Goal: Task Accomplishment & Management: Manage account settings

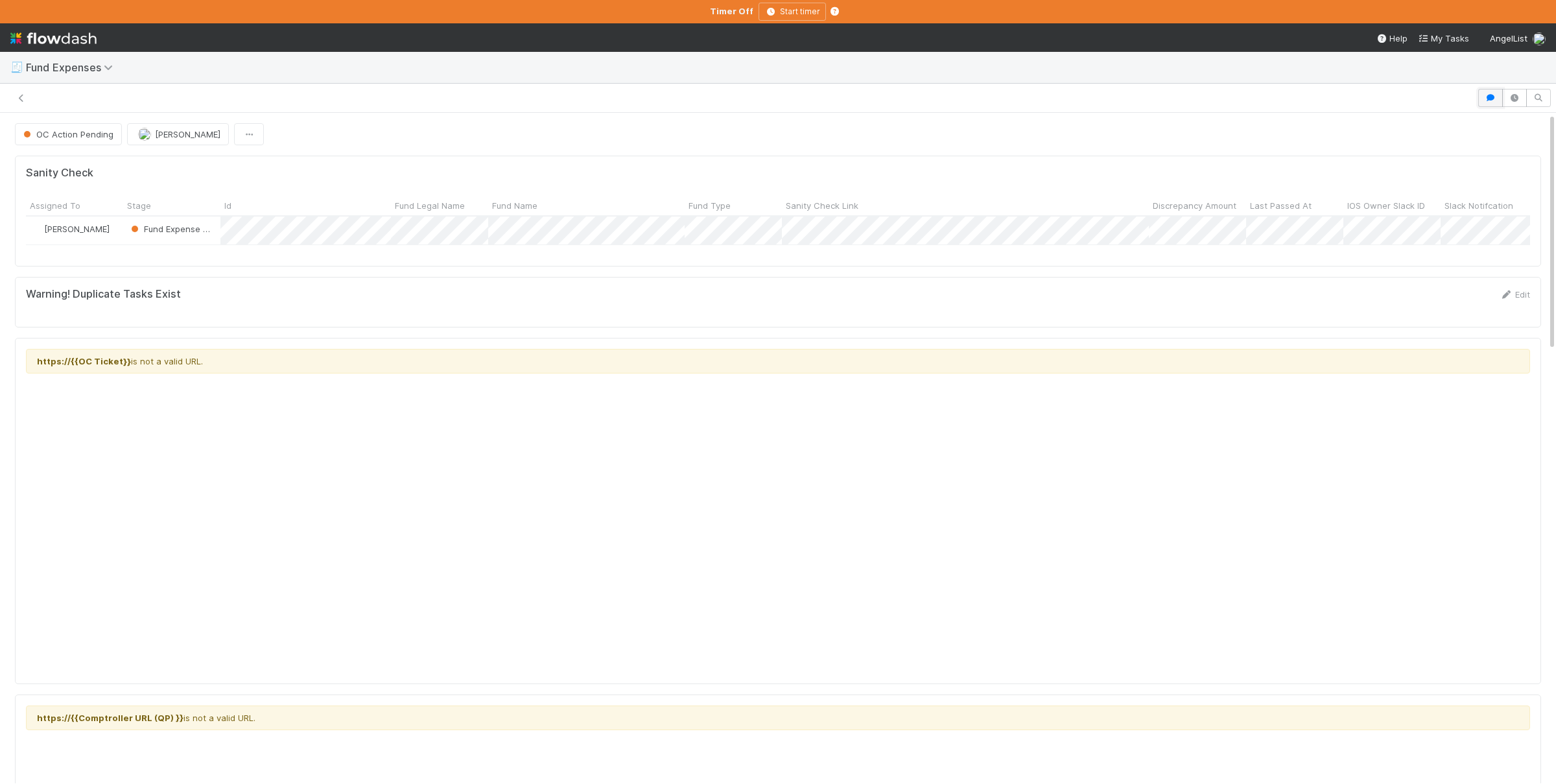
click at [1480, 98] on button "button" at bounding box center [1490, 98] width 25 height 18
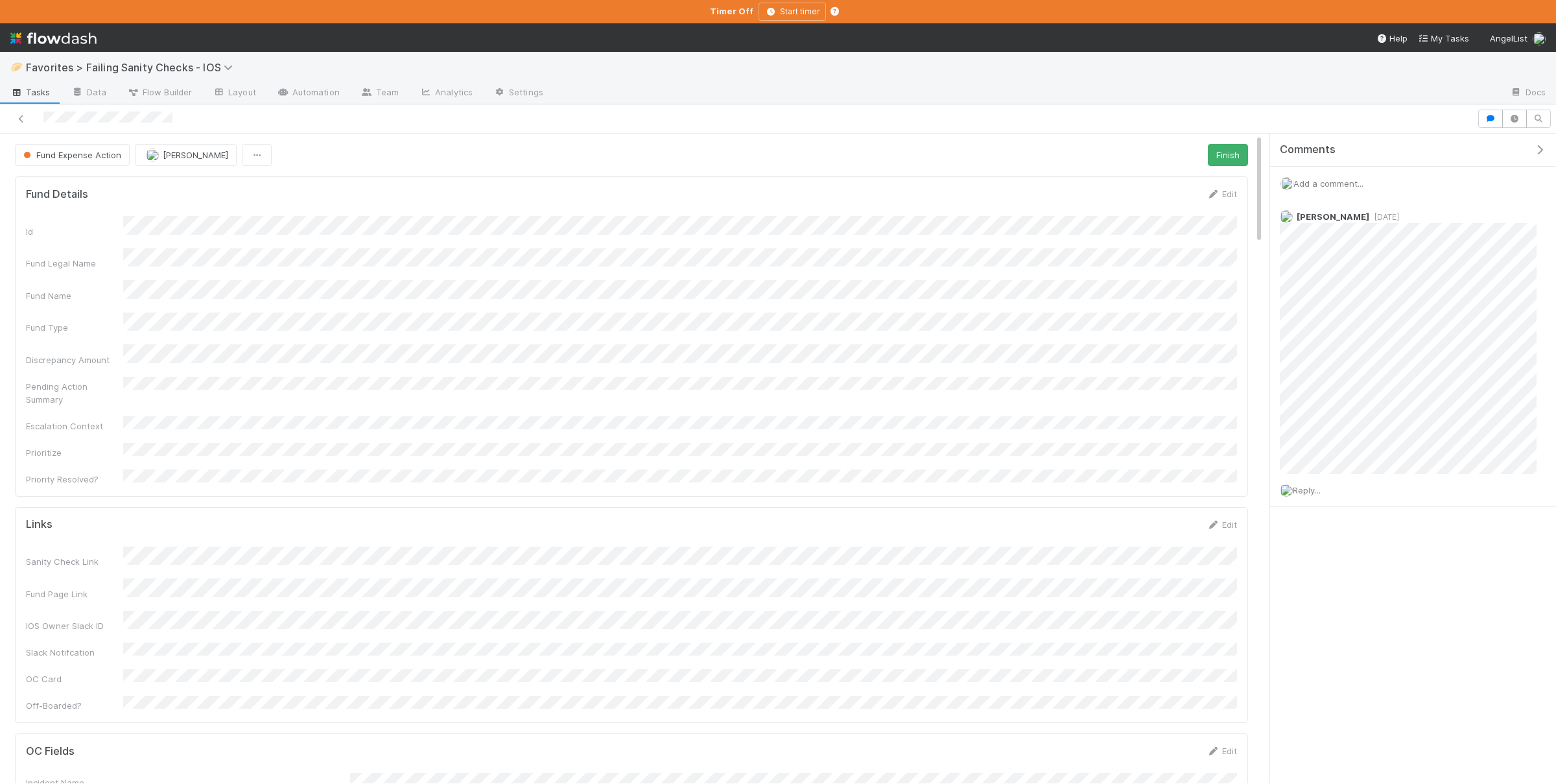
click at [1331, 178] on div "Add a comment..." at bounding box center [1413, 183] width 286 height 34
click at [1340, 180] on span "Add a comment..." at bounding box center [1328, 183] width 70 height 11
click at [1340, 385] on button "Add Comment" at bounding box center [1328, 383] width 75 height 22
click at [81, 164] on button "Fund Expense Action" at bounding box center [72, 155] width 114 height 22
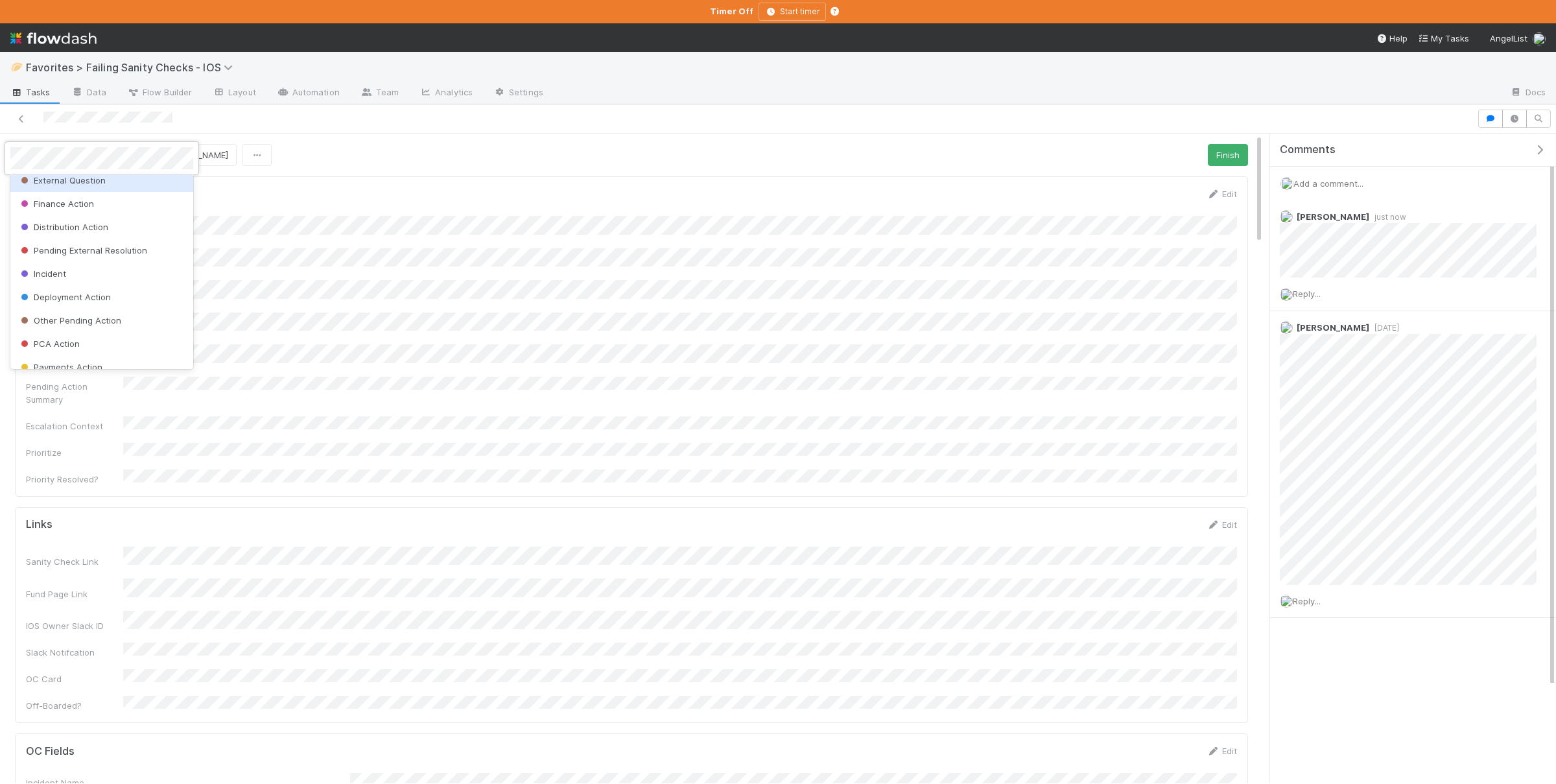
scroll to position [35, 0]
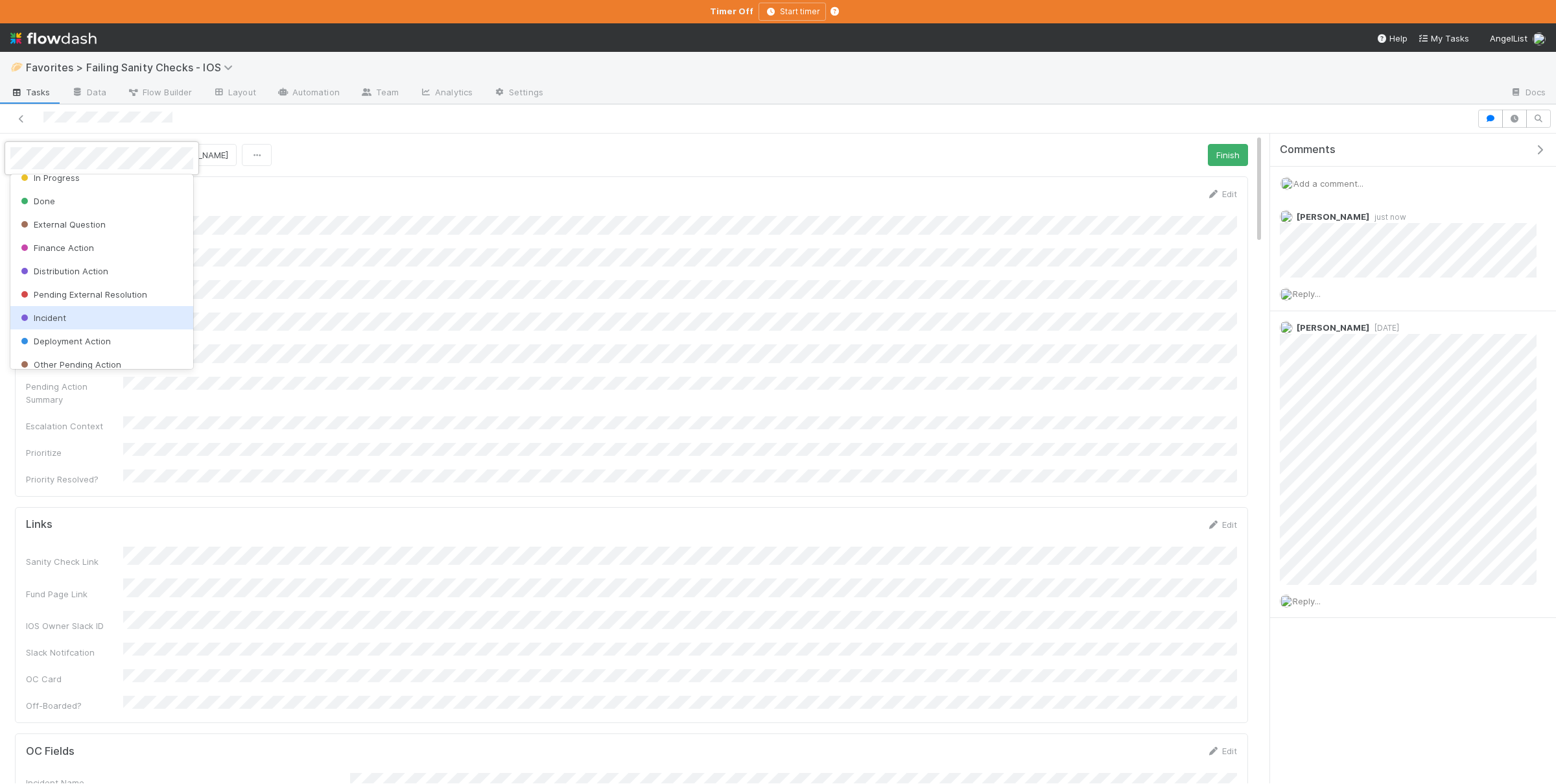
click at [87, 310] on div "Incident" at bounding box center [102, 318] width 183 height 24
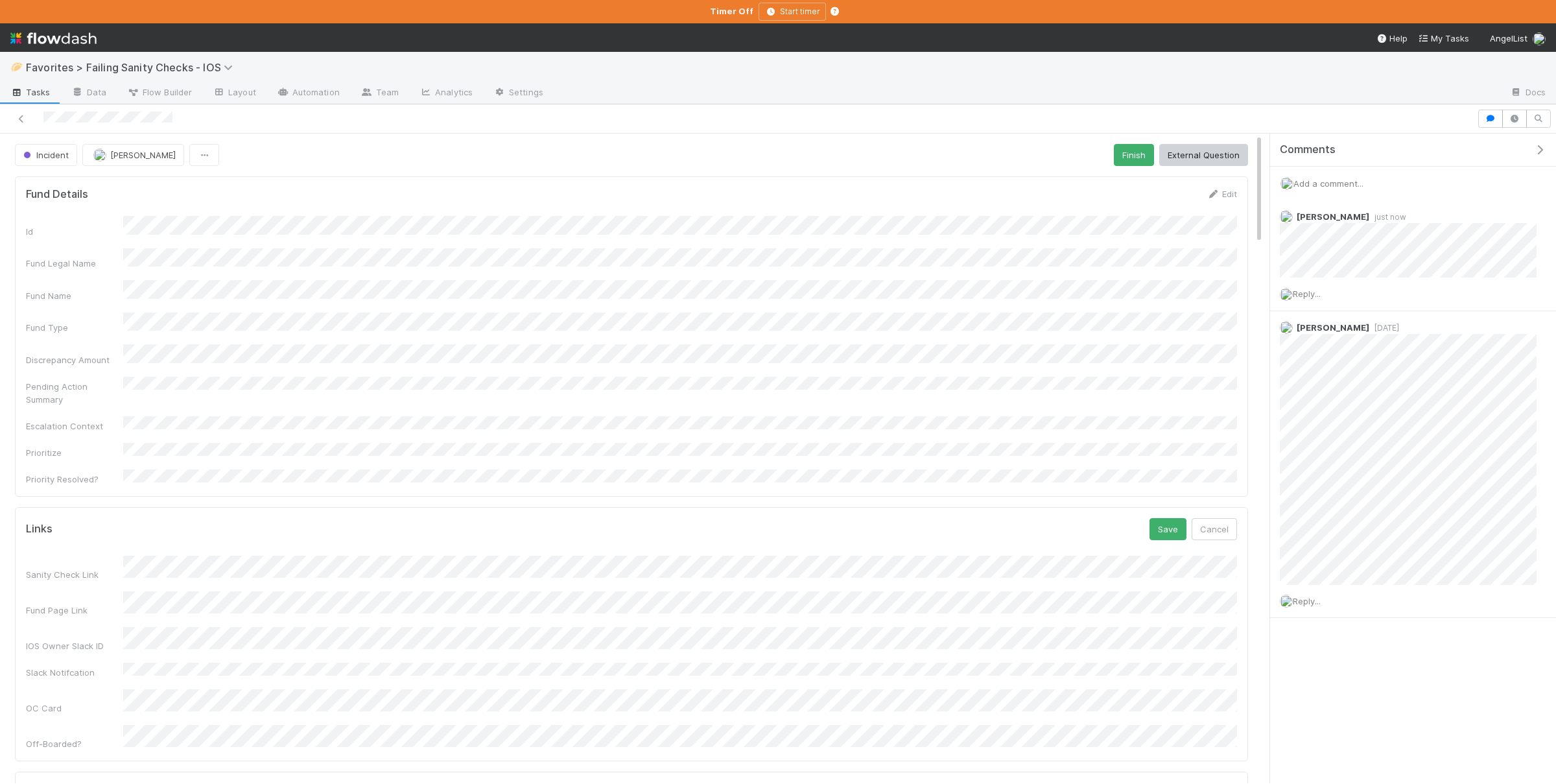
click at [236, 676] on div "Sanity Check Link Fund Page Link IOS Owner Slack ID Slack Notifcation OC Card O…" at bounding box center [631, 652] width 1212 height 194
click at [1160, 518] on button "Save" at bounding box center [1167, 529] width 37 height 22
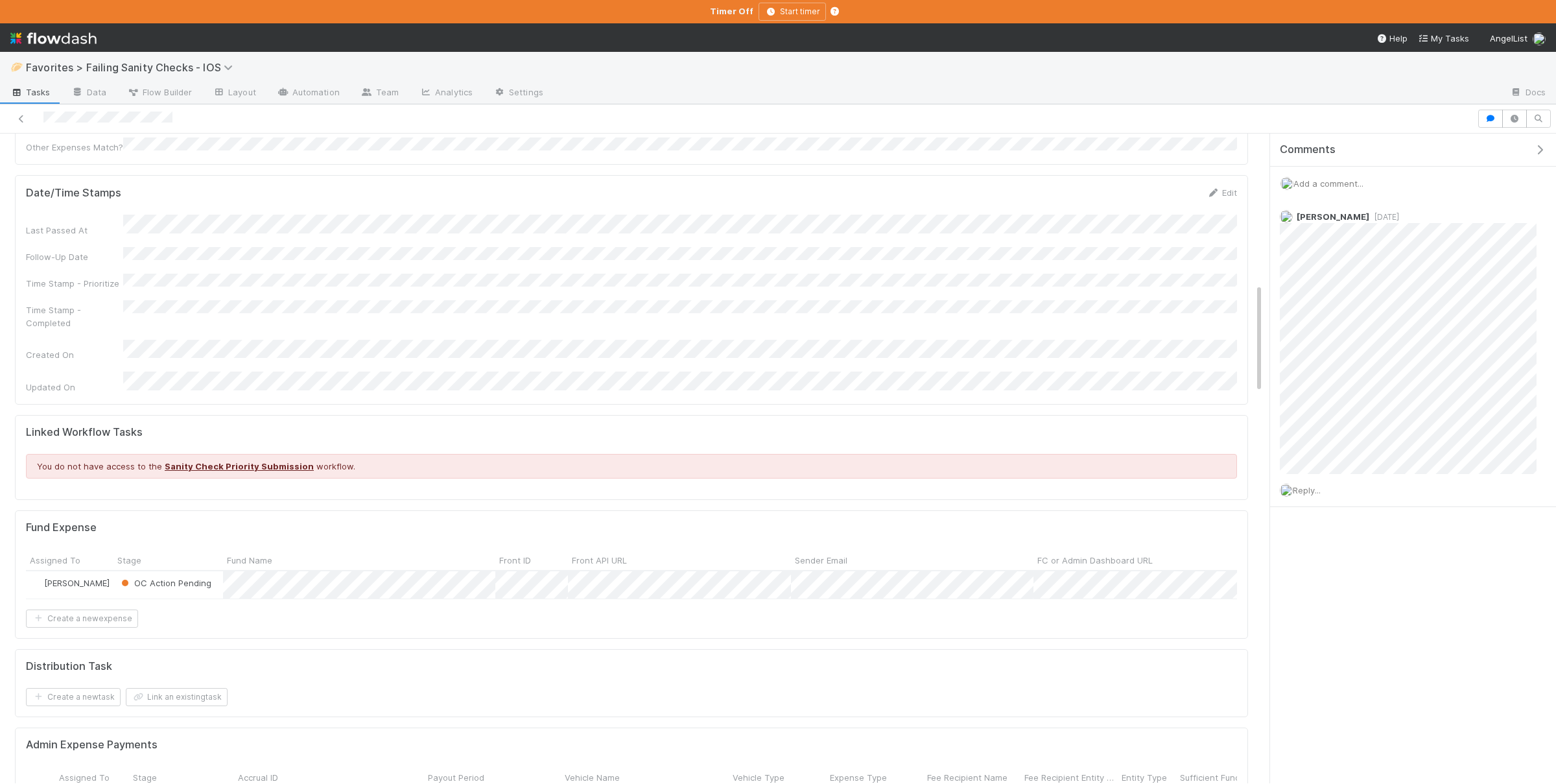
scroll to position [568, 0]
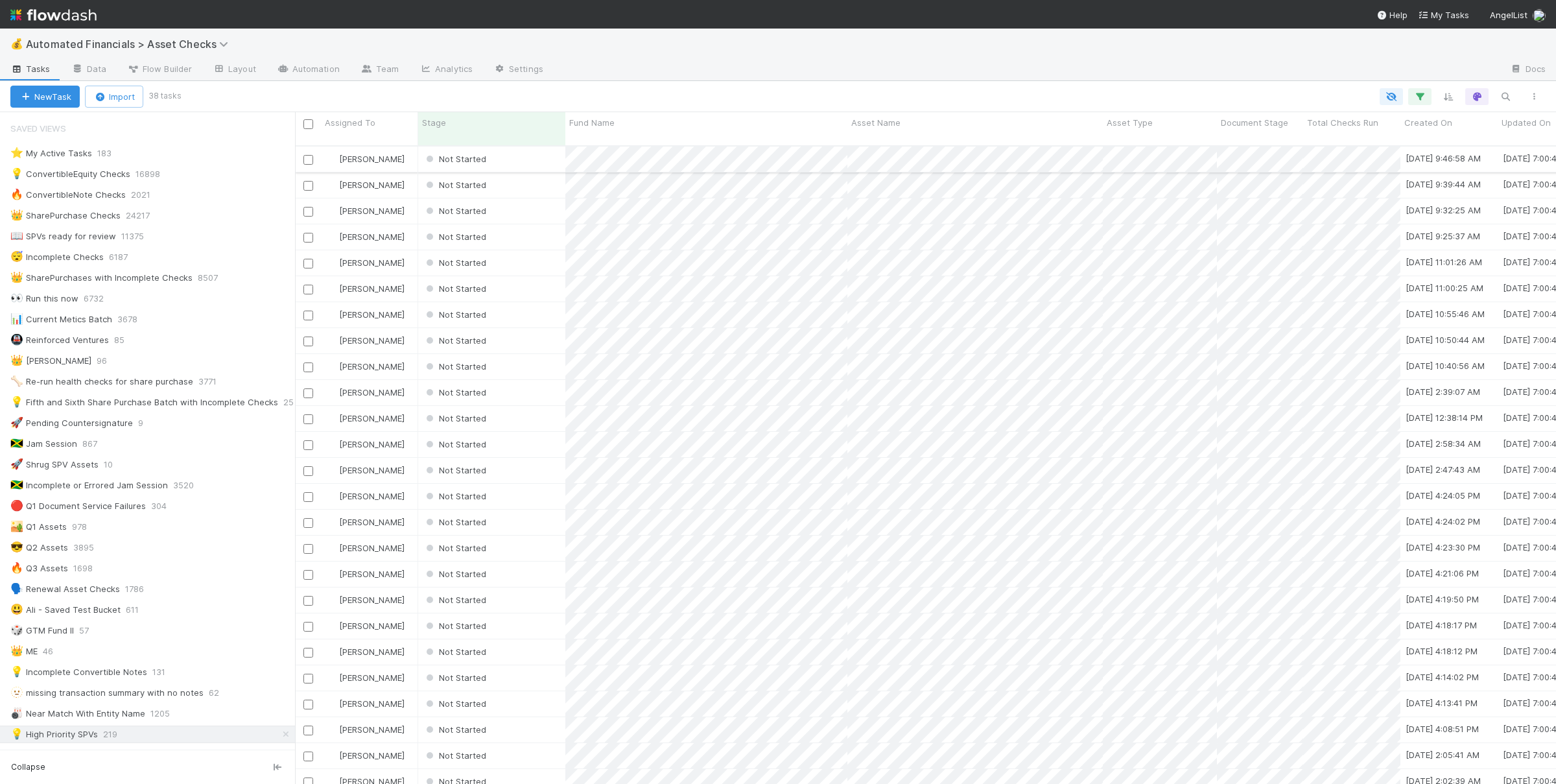
click at [549, 147] on div "Not Started" at bounding box center [491, 160] width 147 height 26
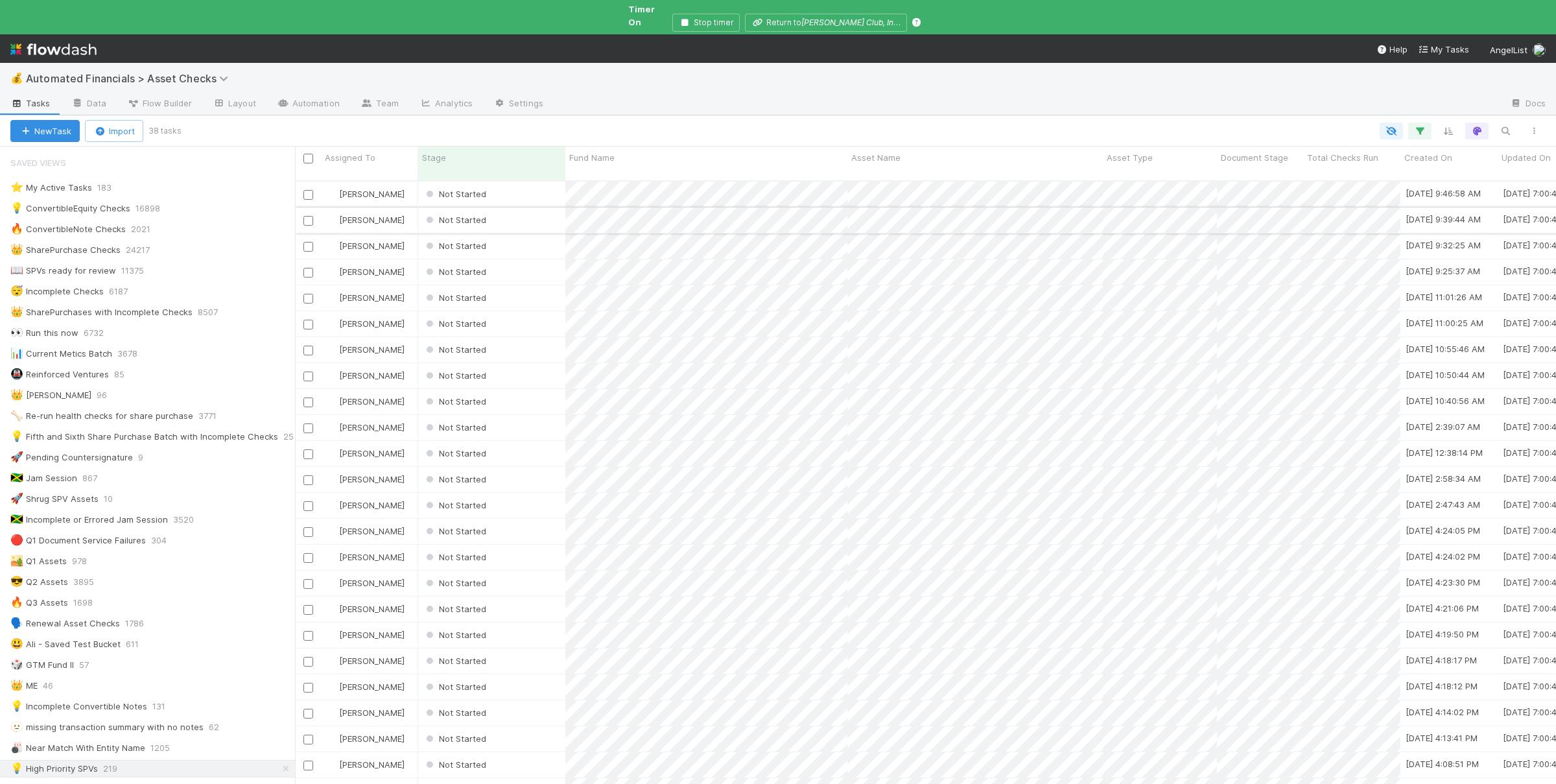
click at [306, 216] on input "checkbox" at bounding box center [309, 221] width 10 height 10
click at [307, 267] on input "checkbox" at bounding box center [309, 272] width 10 height 10
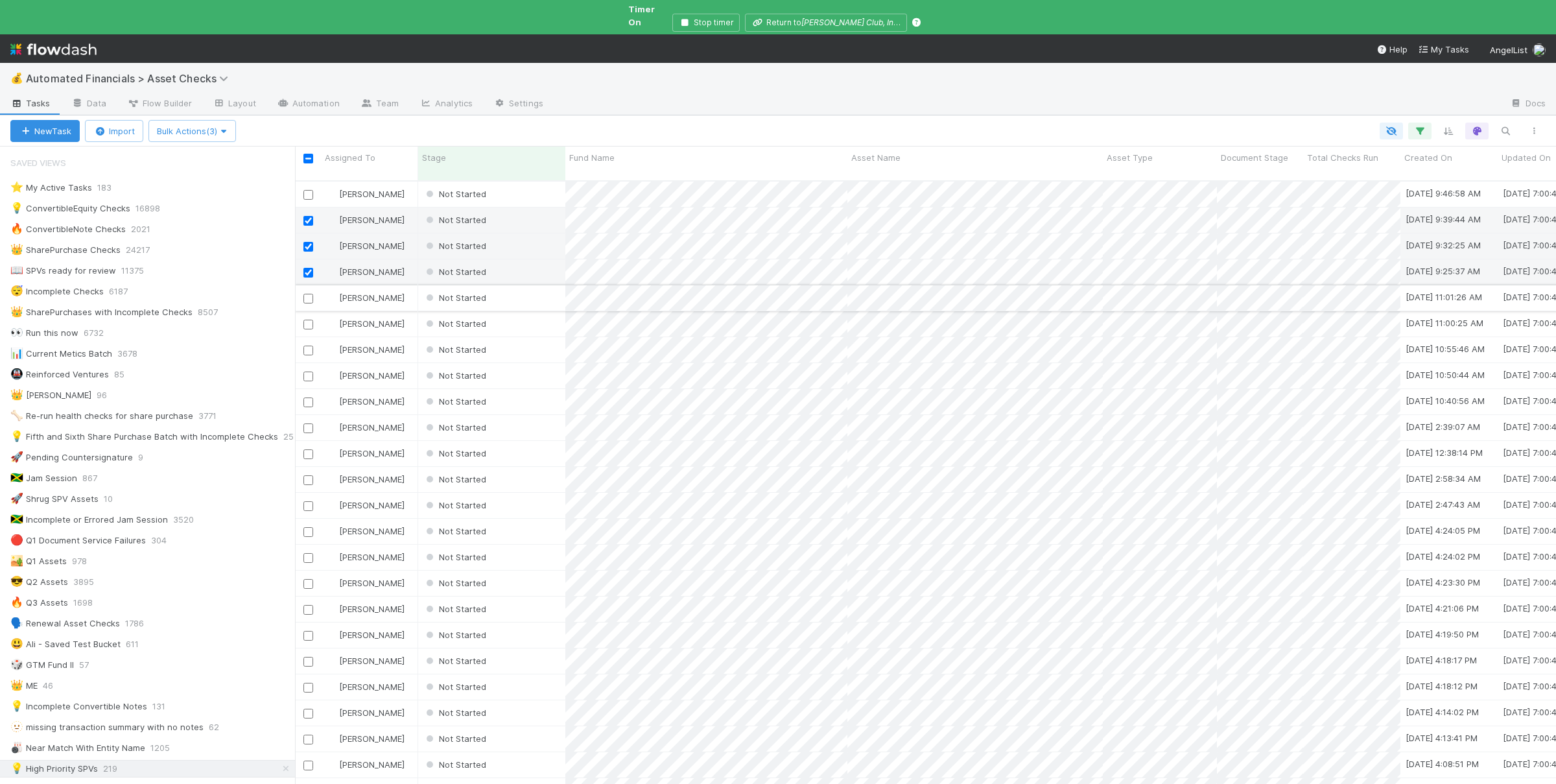
click at [306, 294] on input "checkbox" at bounding box center [309, 299] width 10 height 10
click at [307, 320] on input "checkbox" at bounding box center [309, 324] width 10 height 10
click at [186, 125] on span "Bulk Actions (5)" at bounding box center [192, 130] width 71 height 11
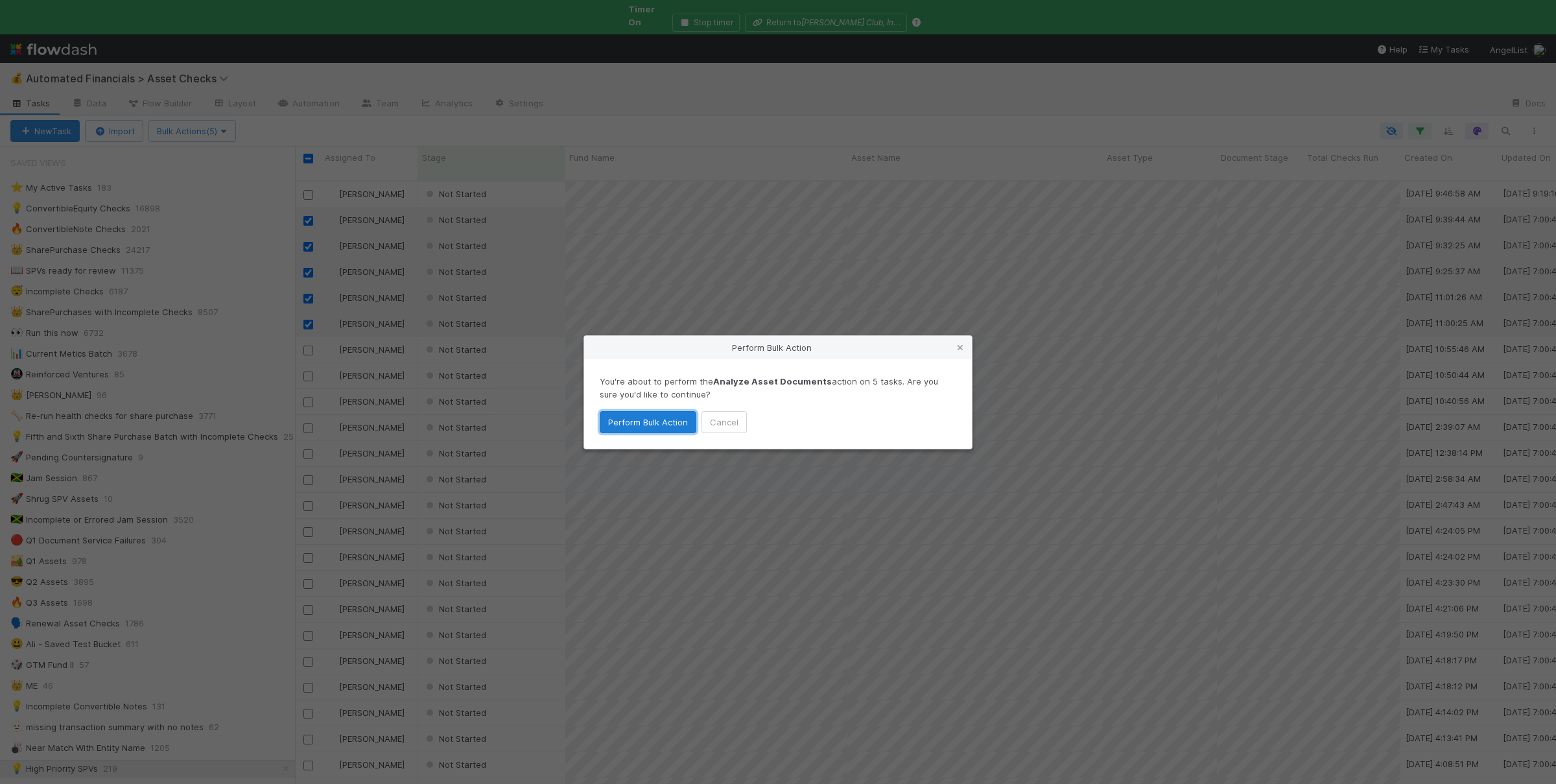
click at [639, 422] on button "Perform Bulk Action" at bounding box center [648, 422] width 97 height 22
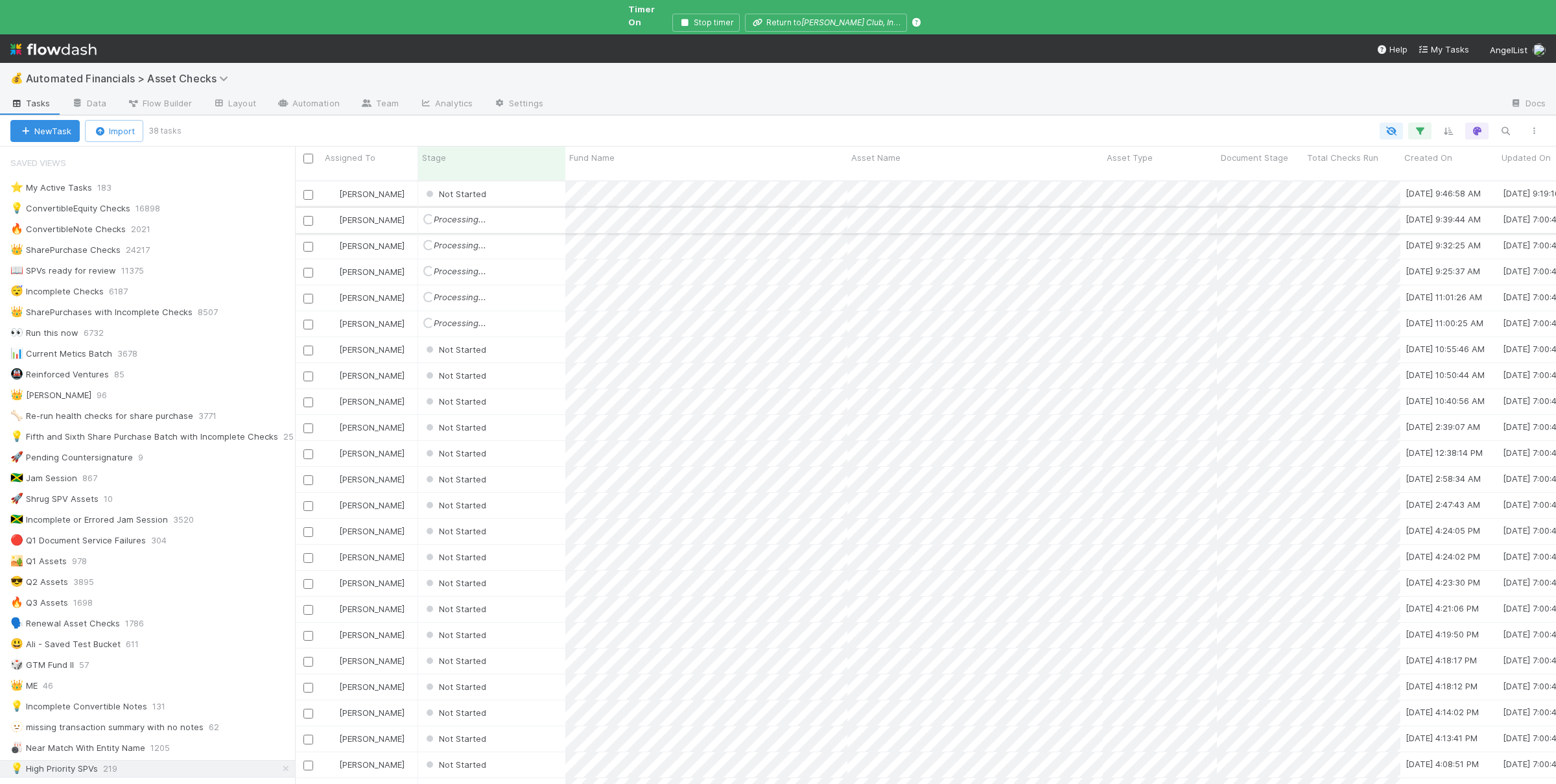
click at [311, 216] on input "checkbox" at bounding box center [309, 221] width 10 height 10
click at [308, 242] on input "checkbox" at bounding box center [309, 247] width 10 height 10
click at [307, 267] on input "checkbox" at bounding box center [309, 272] width 10 height 10
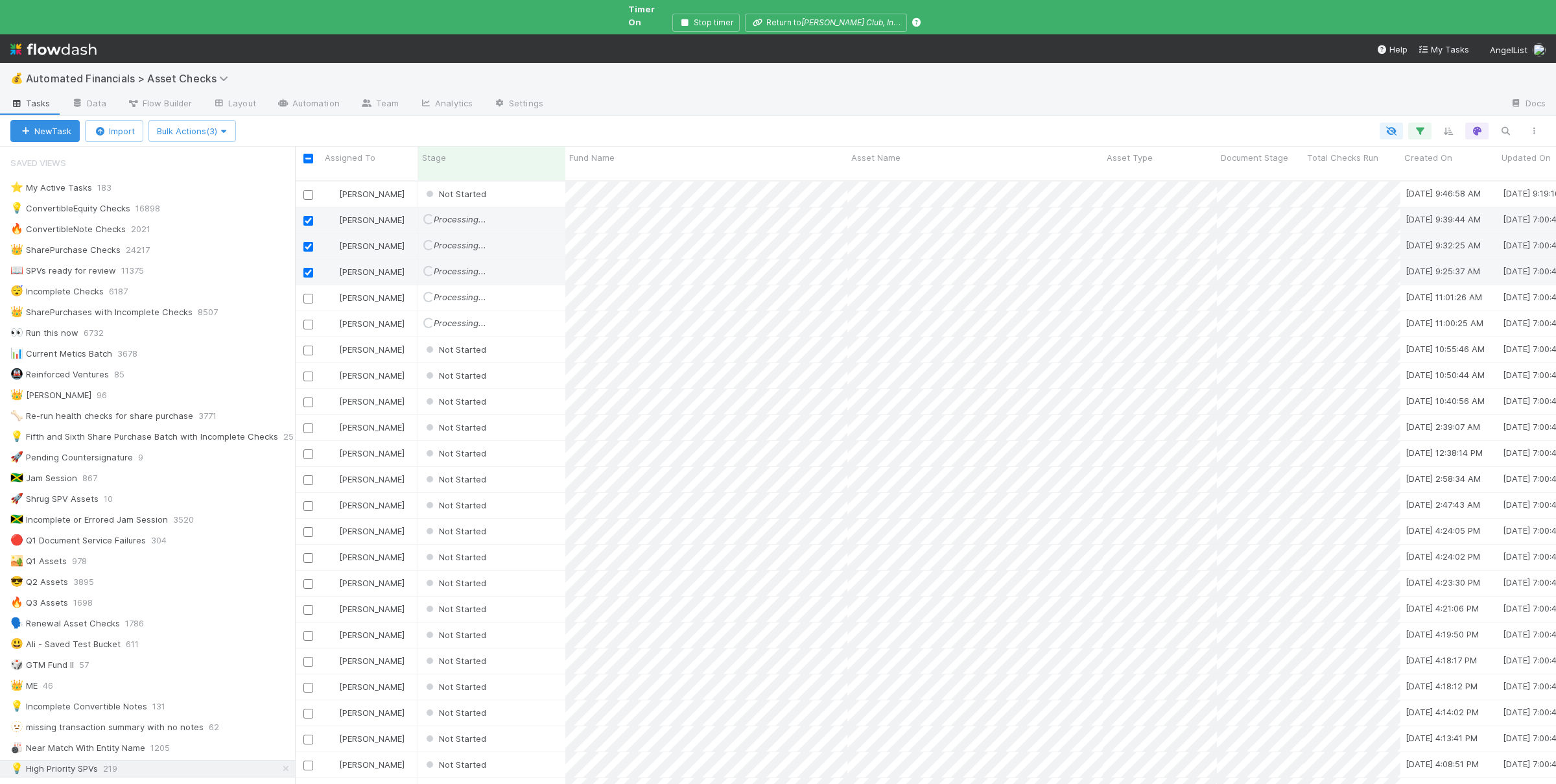
click at [309, 294] on input "checkbox" at bounding box center [309, 299] width 10 height 10
click at [307, 320] on input "checkbox" at bounding box center [309, 324] width 10 height 10
click at [210, 125] on button "Bulk Actions (5)" at bounding box center [191, 131] width 88 height 22
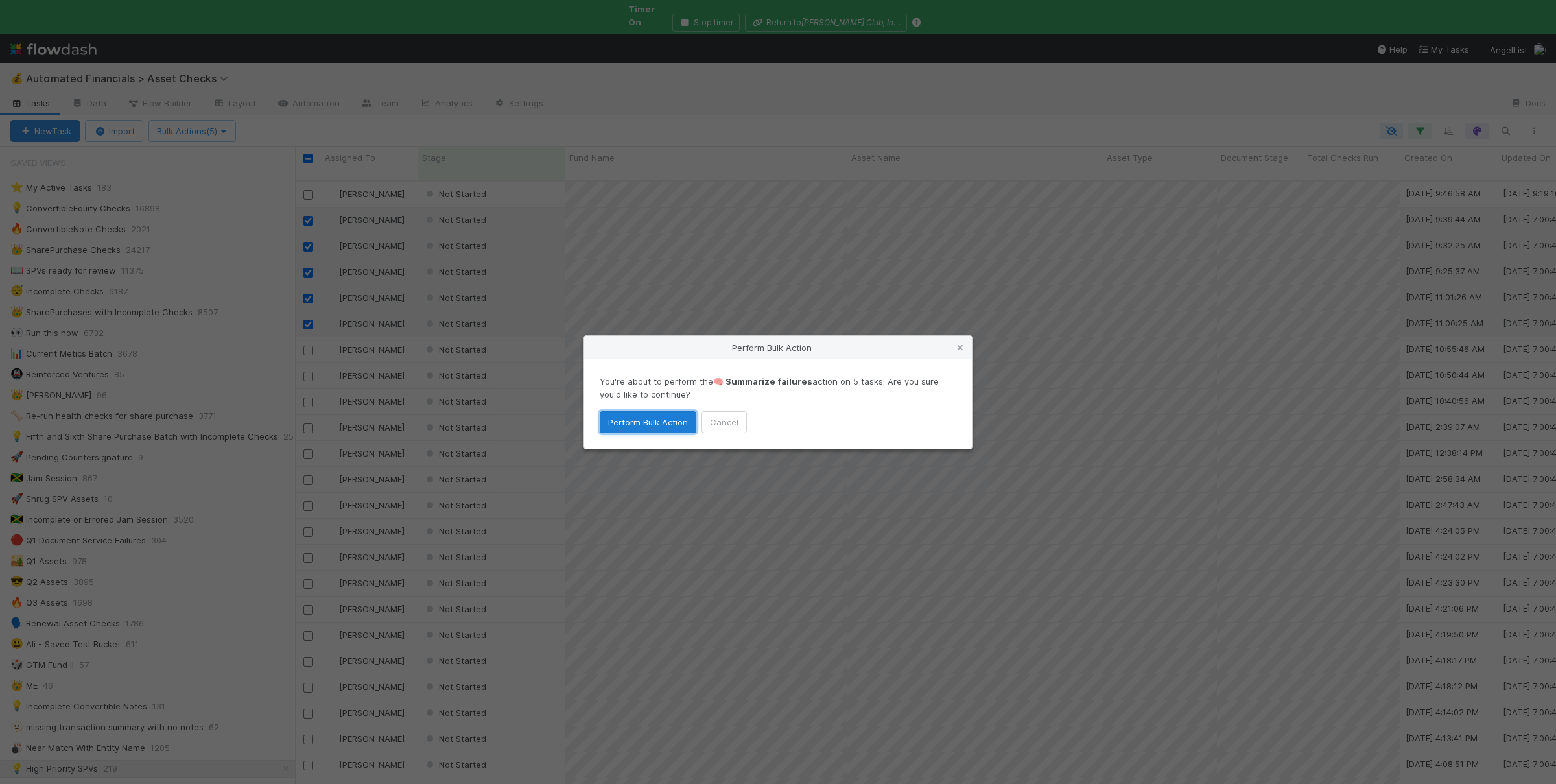
click at [671, 419] on button "Perform Bulk Action" at bounding box center [648, 422] width 97 height 22
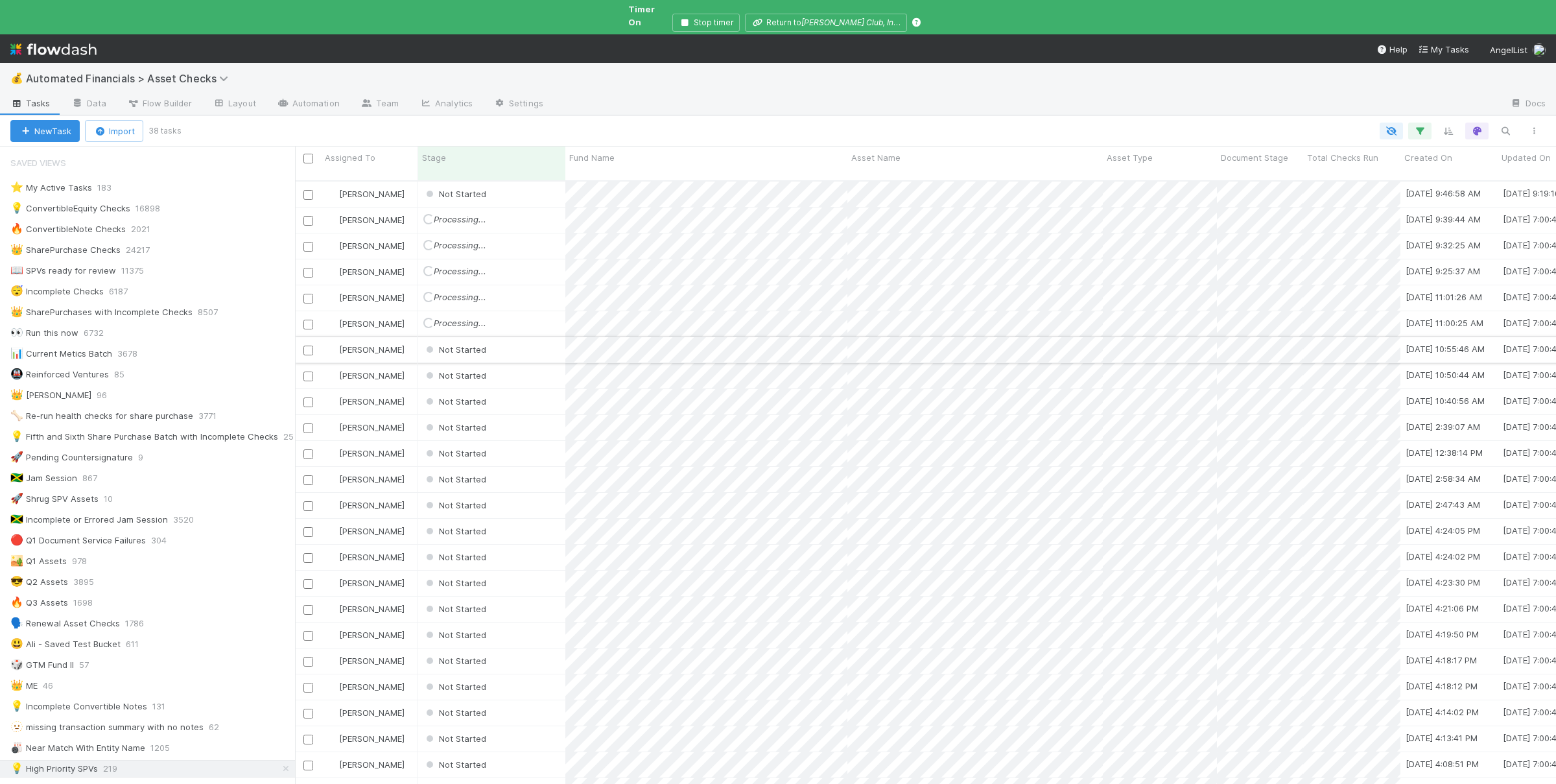
click at [311, 345] on input "checkbox" at bounding box center [309, 350] width 10 height 10
click at [310, 372] on input "checkbox" at bounding box center [309, 377] width 10 height 10
click at [310, 397] on input "checkbox" at bounding box center [309, 402] width 10 height 10
click at [310, 423] on input "checkbox" at bounding box center [309, 428] width 10 height 10
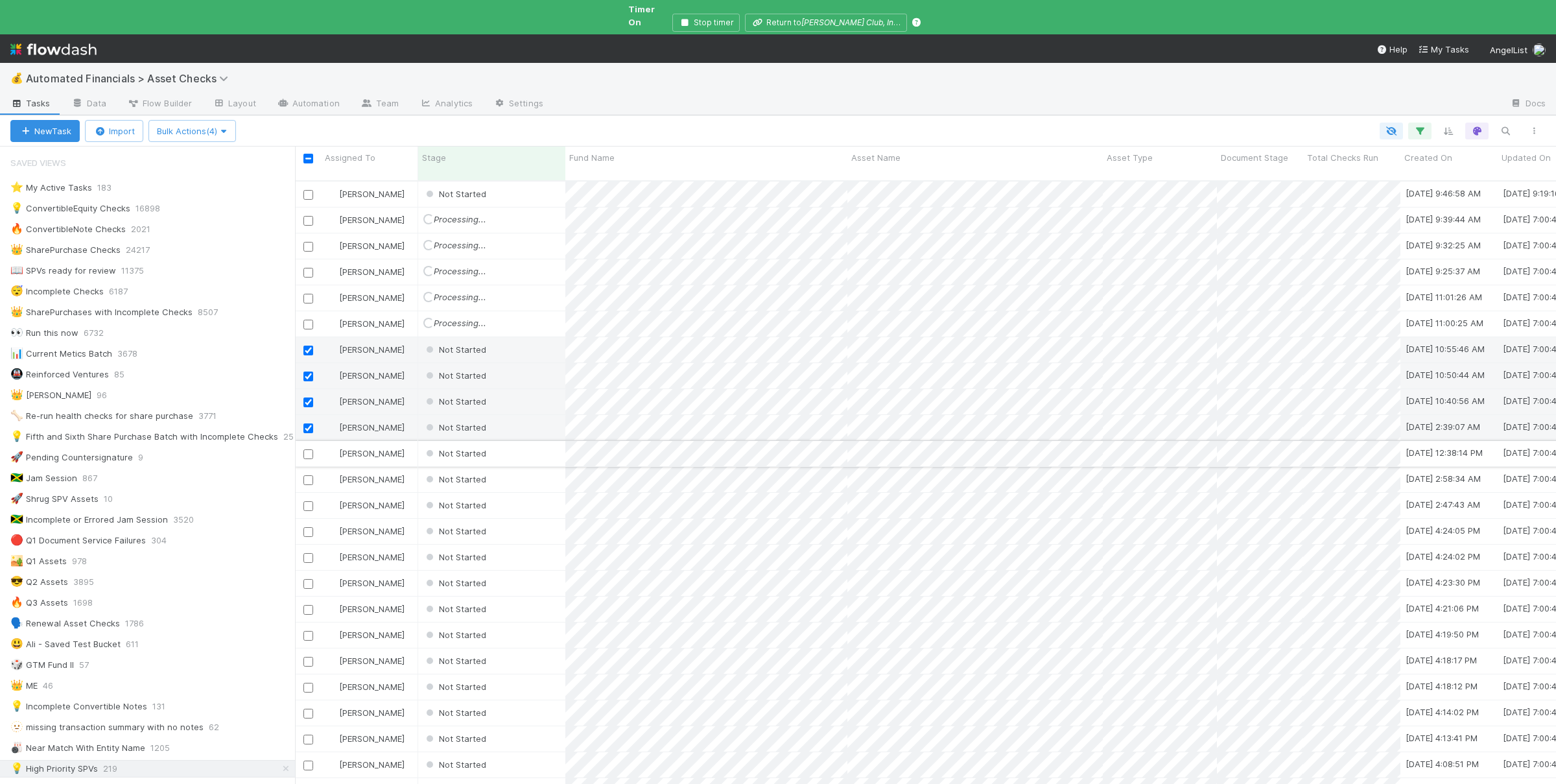
click at [311, 446] on div at bounding box center [308, 453] width 16 height 14
click at [308, 449] on input "checkbox" at bounding box center [309, 454] width 10 height 10
click at [307, 471] on div at bounding box center [308, 478] width 16 height 14
click at [311, 475] on input "checkbox" at bounding box center [309, 480] width 10 height 10
click at [224, 127] on icon "button" at bounding box center [223, 131] width 13 height 9
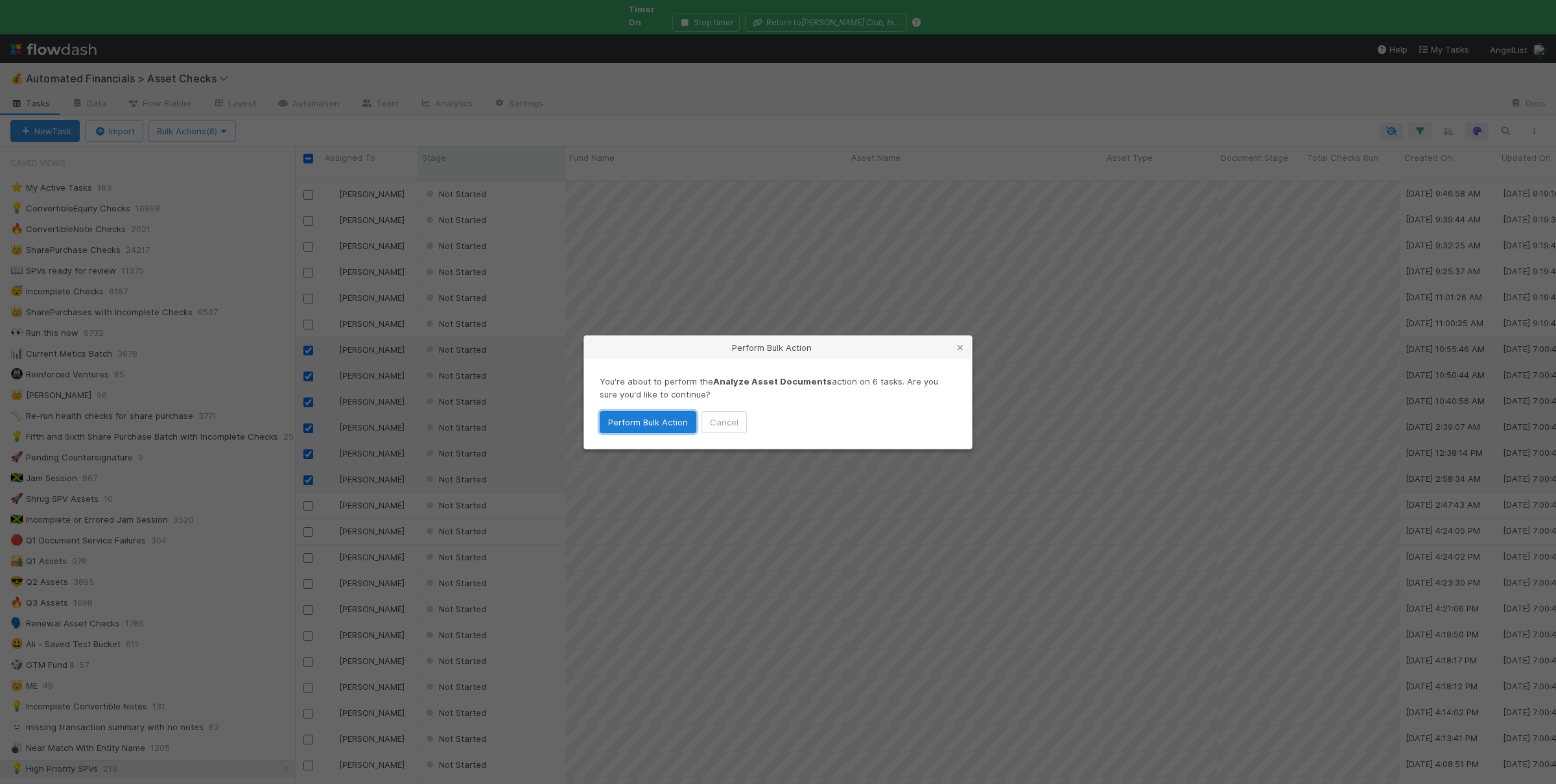
click at [673, 424] on button "Perform Bulk Action" at bounding box center [648, 422] width 97 height 22
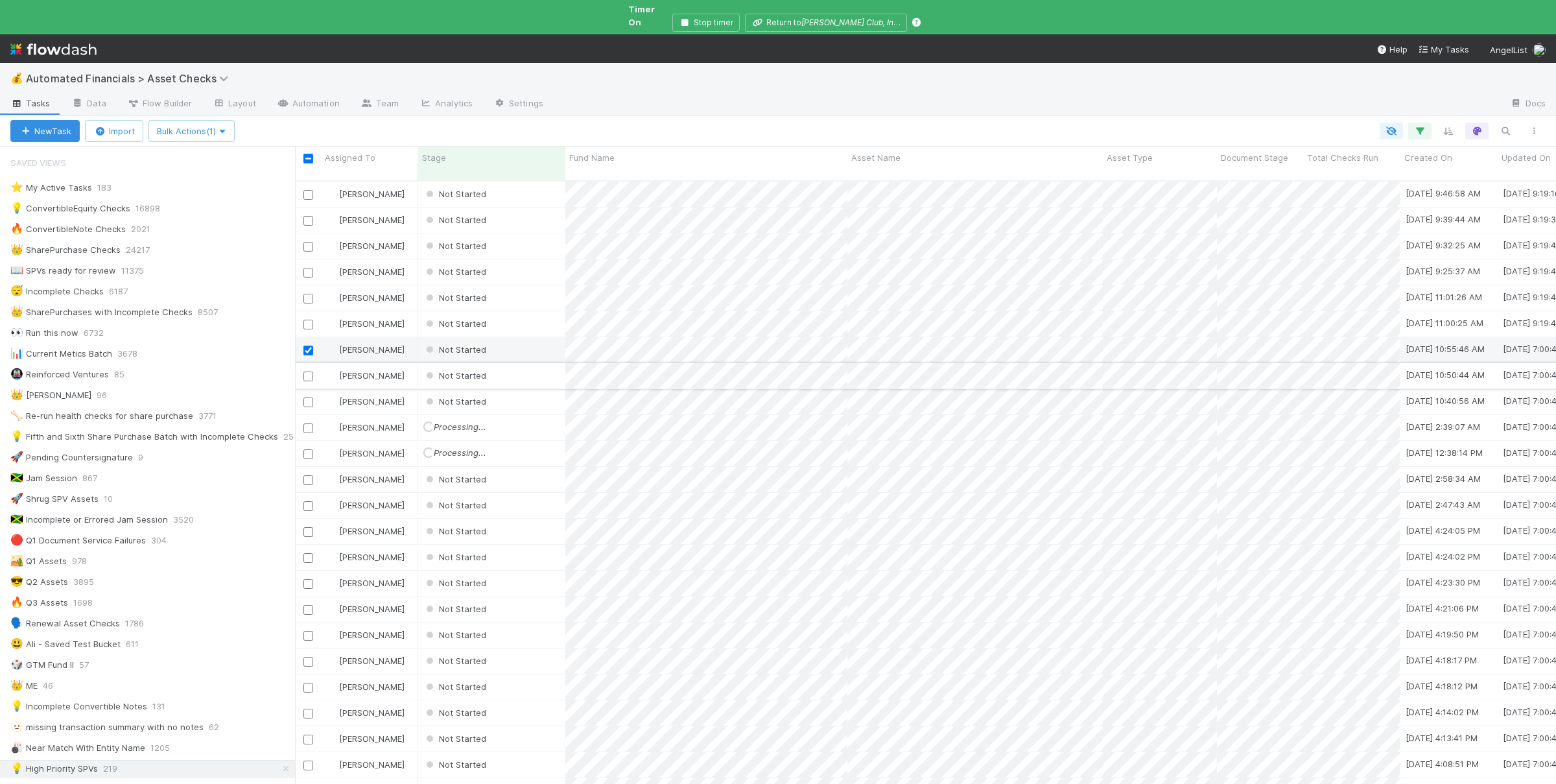
click at [311, 372] on input "checkbox" at bounding box center [309, 377] width 10 height 10
click at [310, 397] on input "checkbox" at bounding box center [309, 402] width 10 height 10
click at [311, 423] on input "checkbox" at bounding box center [309, 428] width 10 height 10
click at [306, 449] on input "checkbox" at bounding box center [309, 454] width 10 height 10
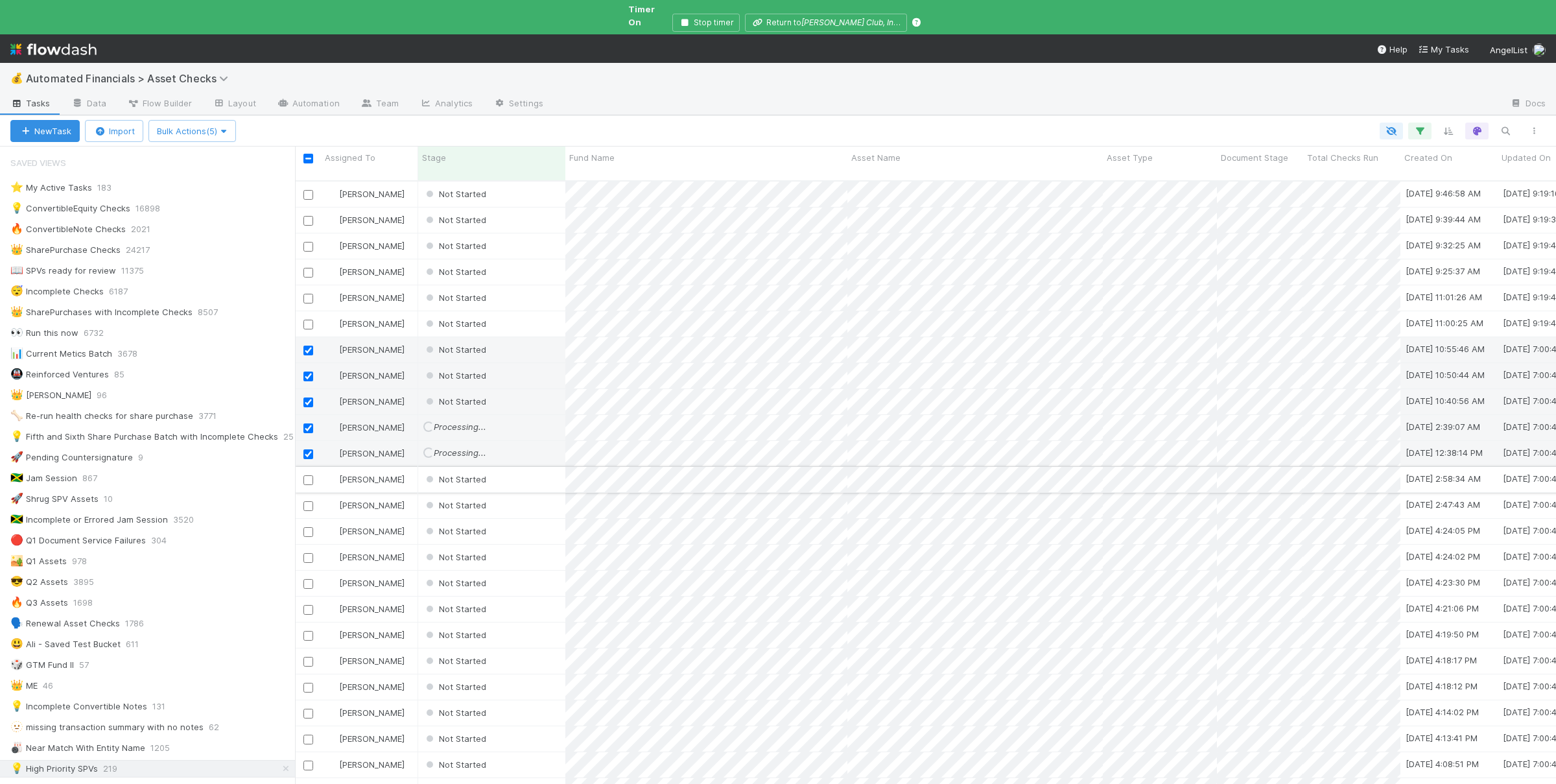
click at [308, 475] on input "checkbox" at bounding box center [309, 480] width 10 height 10
click at [199, 120] on button "Bulk Actions (6)" at bounding box center [191, 131] width 88 height 22
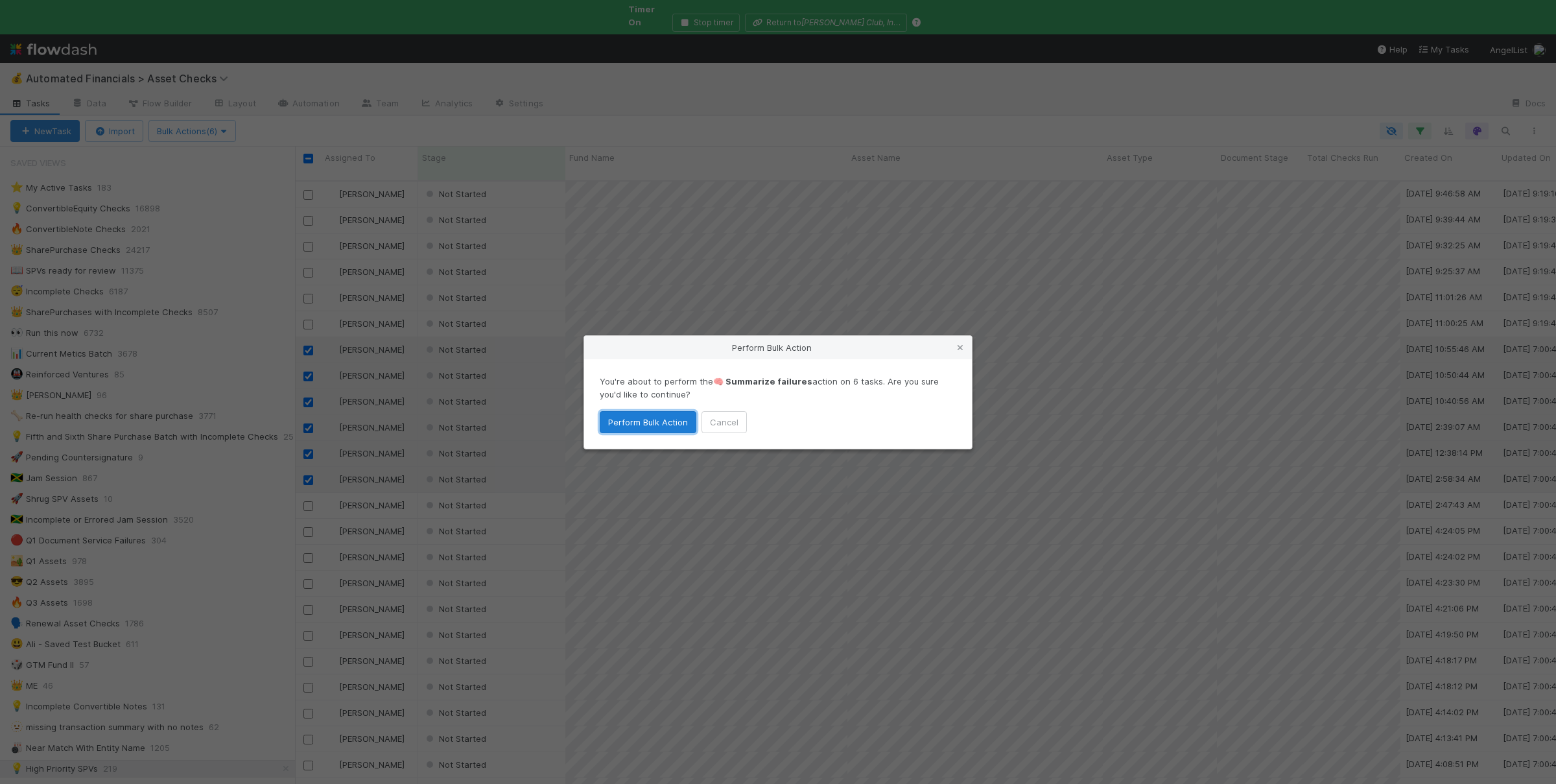
click at [620, 417] on button "Perform Bulk Action" at bounding box center [648, 422] width 97 height 22
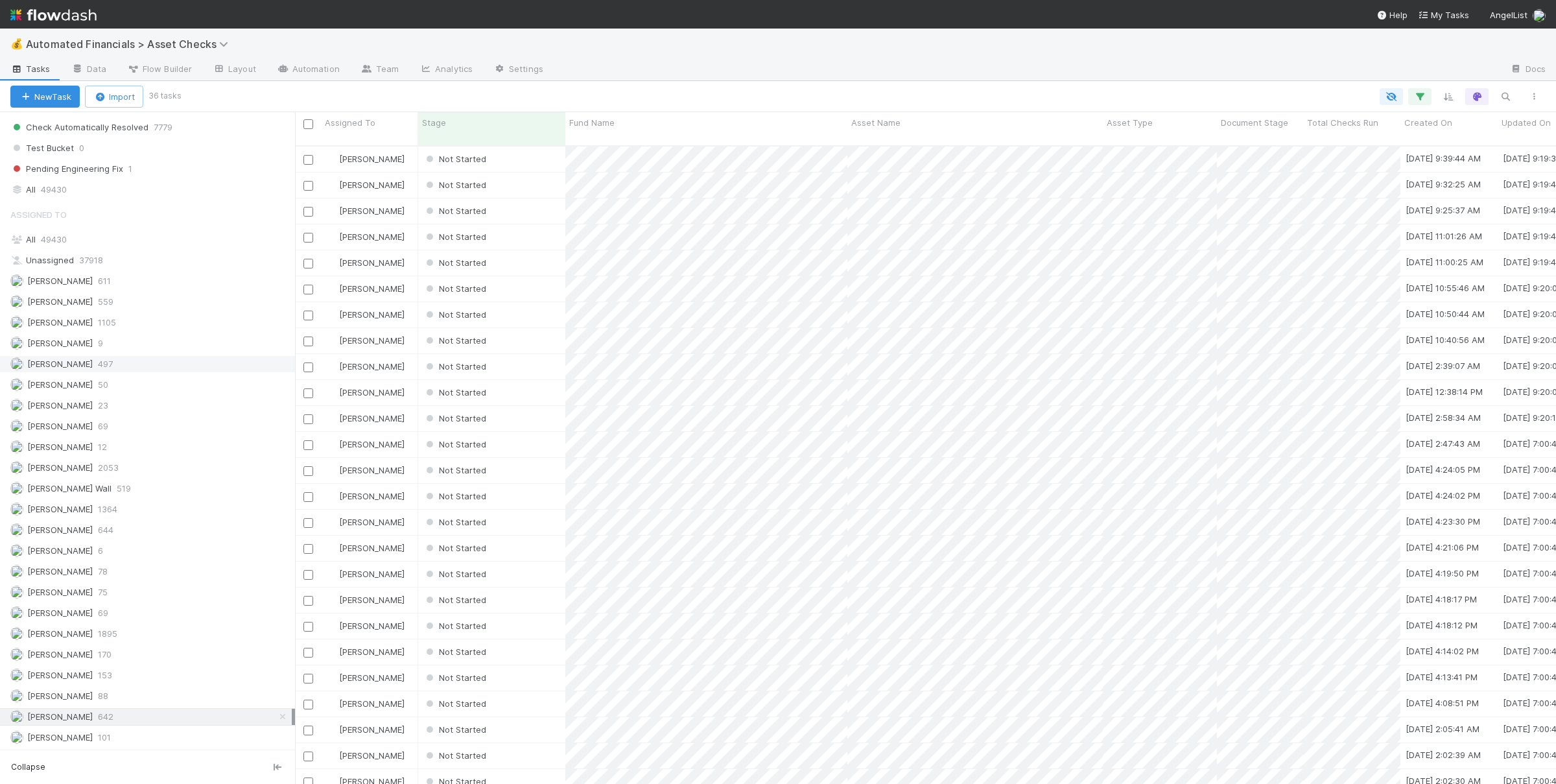
scroll to position [1097, 0]
click at [529, 151] on div "Not Started" at bounding box center [491, 160] width 147 height 26
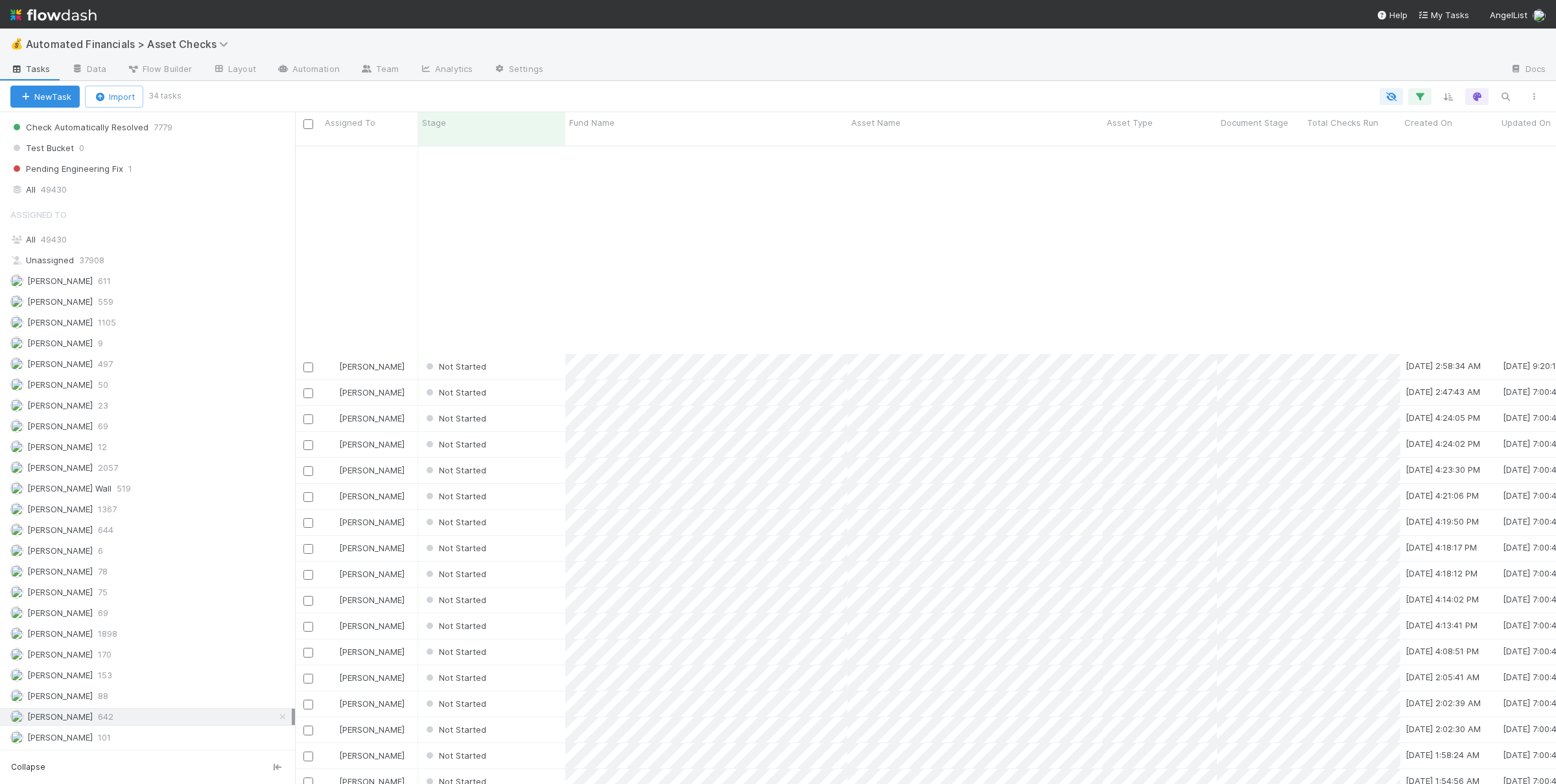
scroll to position [0, 0]
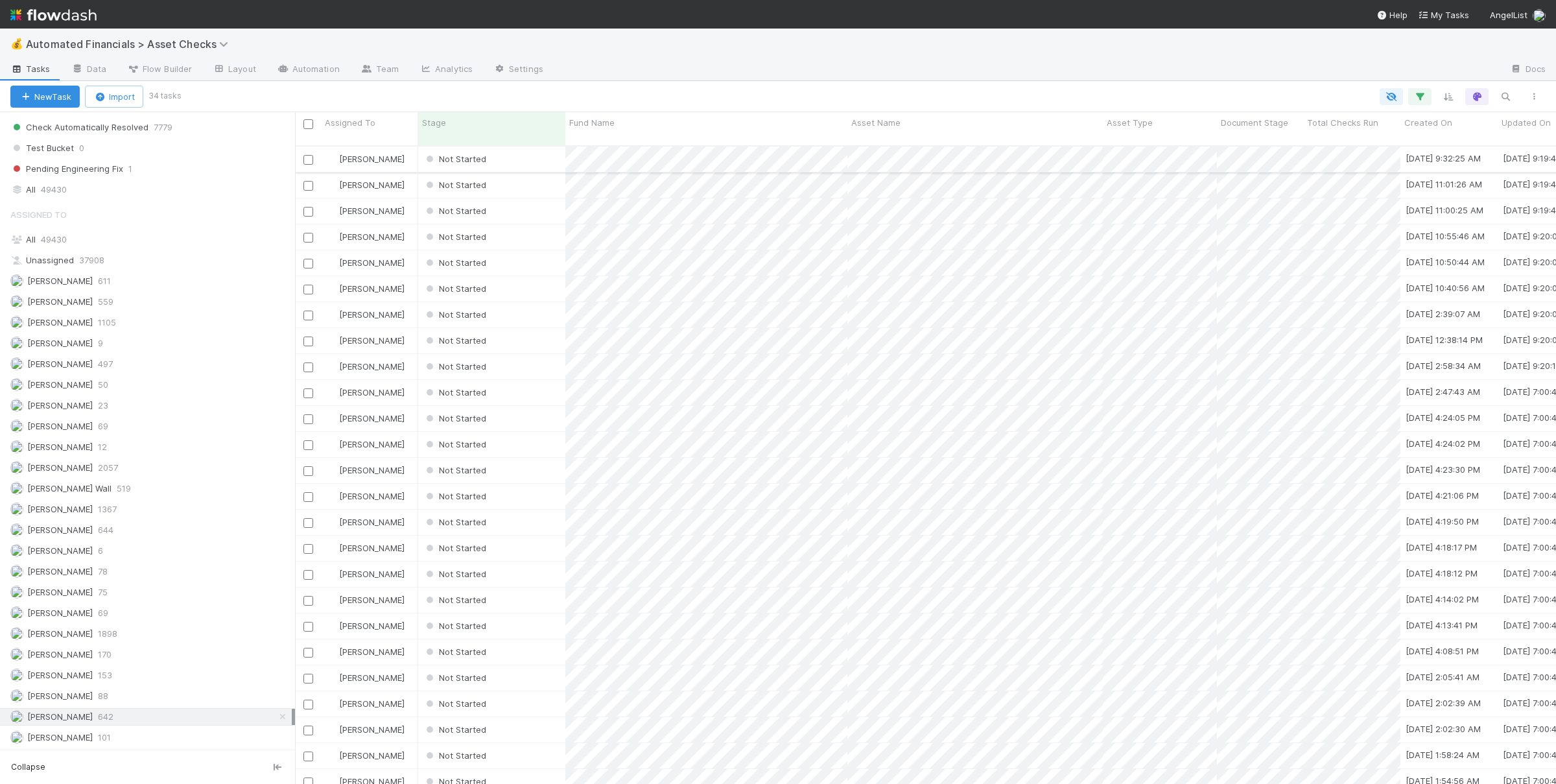
click at [527, 152] on div "Not Started" at bounding box center [491, 160] width 147 height 26
click at [533, 147] on div "Not Started" at bounding box center [491, 160] width 147 height 26
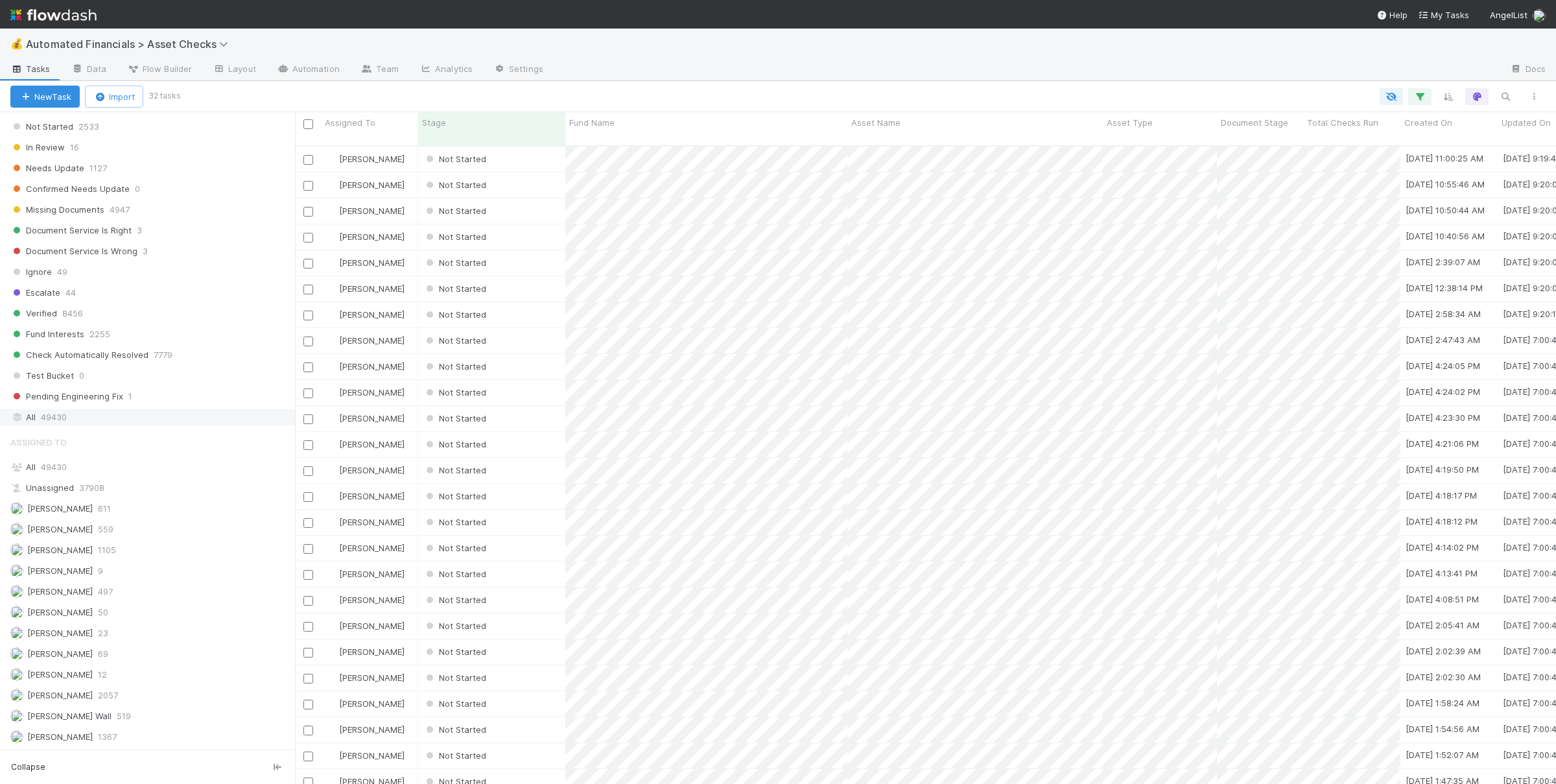
scroll to position [1097, 0]
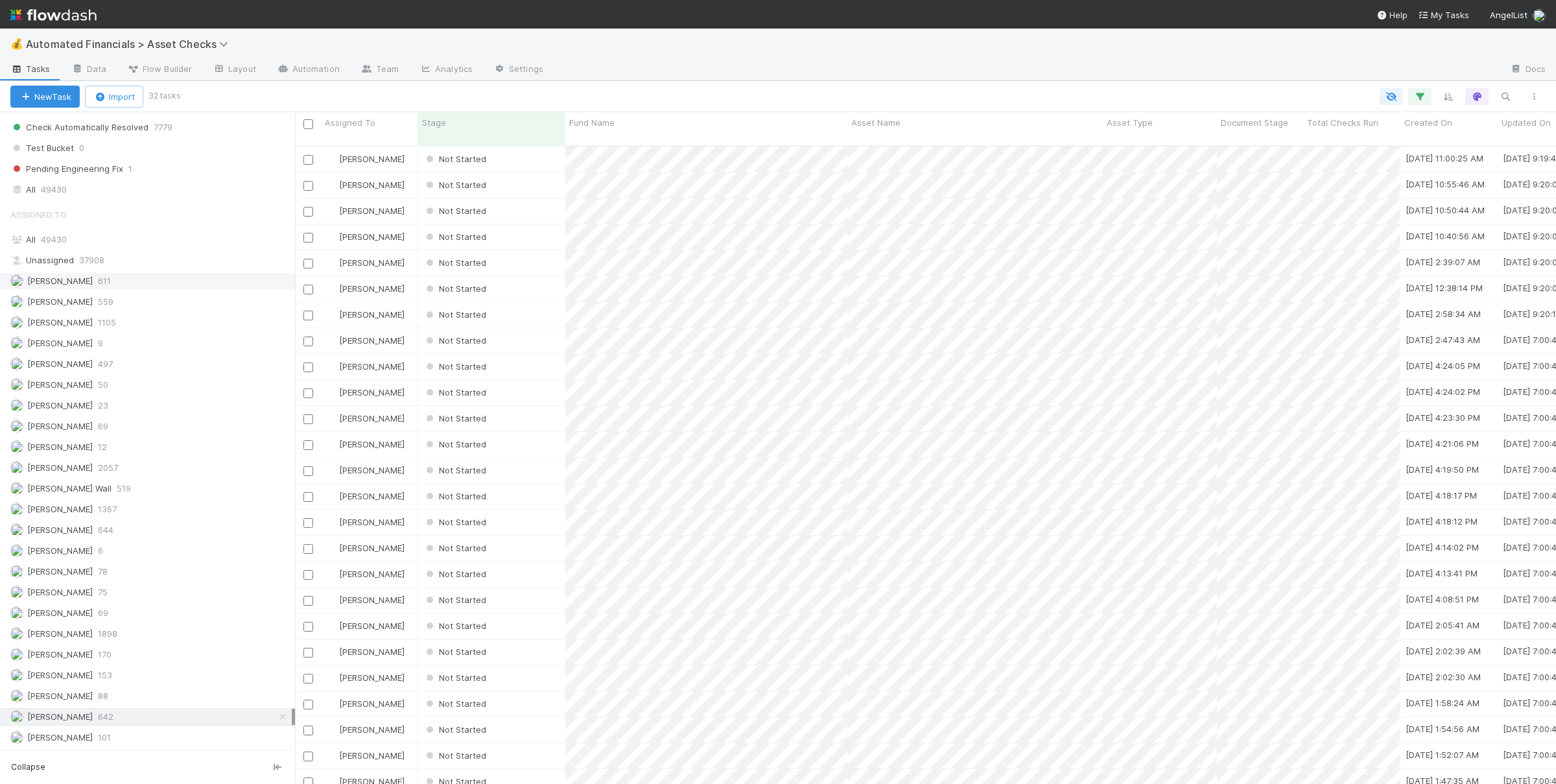
click at [145, 273] on div "Ali Al Khatib 611" at bounding box center [151, 281] width 281 height 16
click at [159, 298] on div "Andre Fredrick 559" at bounding box center [151, 302] width 281 height 16
click at [158, 525] on div "Nate Richards 644" at bounding box center [151, 530] width 281 height 16
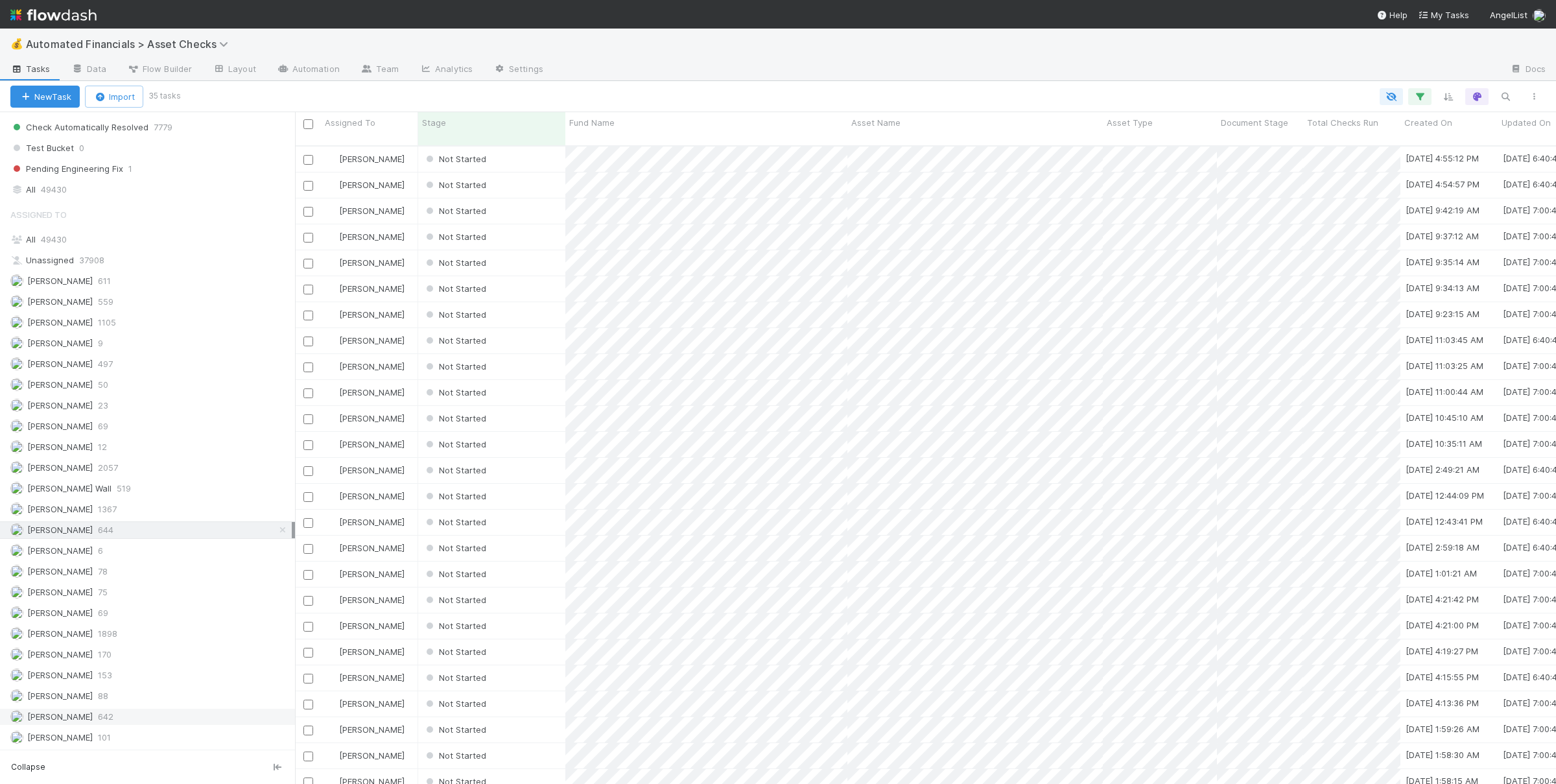
scroll to position [649, 1261]
click at [162, 719] on div "Susan Tang 642" at bounding box center [151, 716] width 281 height 16
click at [152, 480] on div "Kennedy Wall 519" at bounding box center [151, 488] width 281 height 16
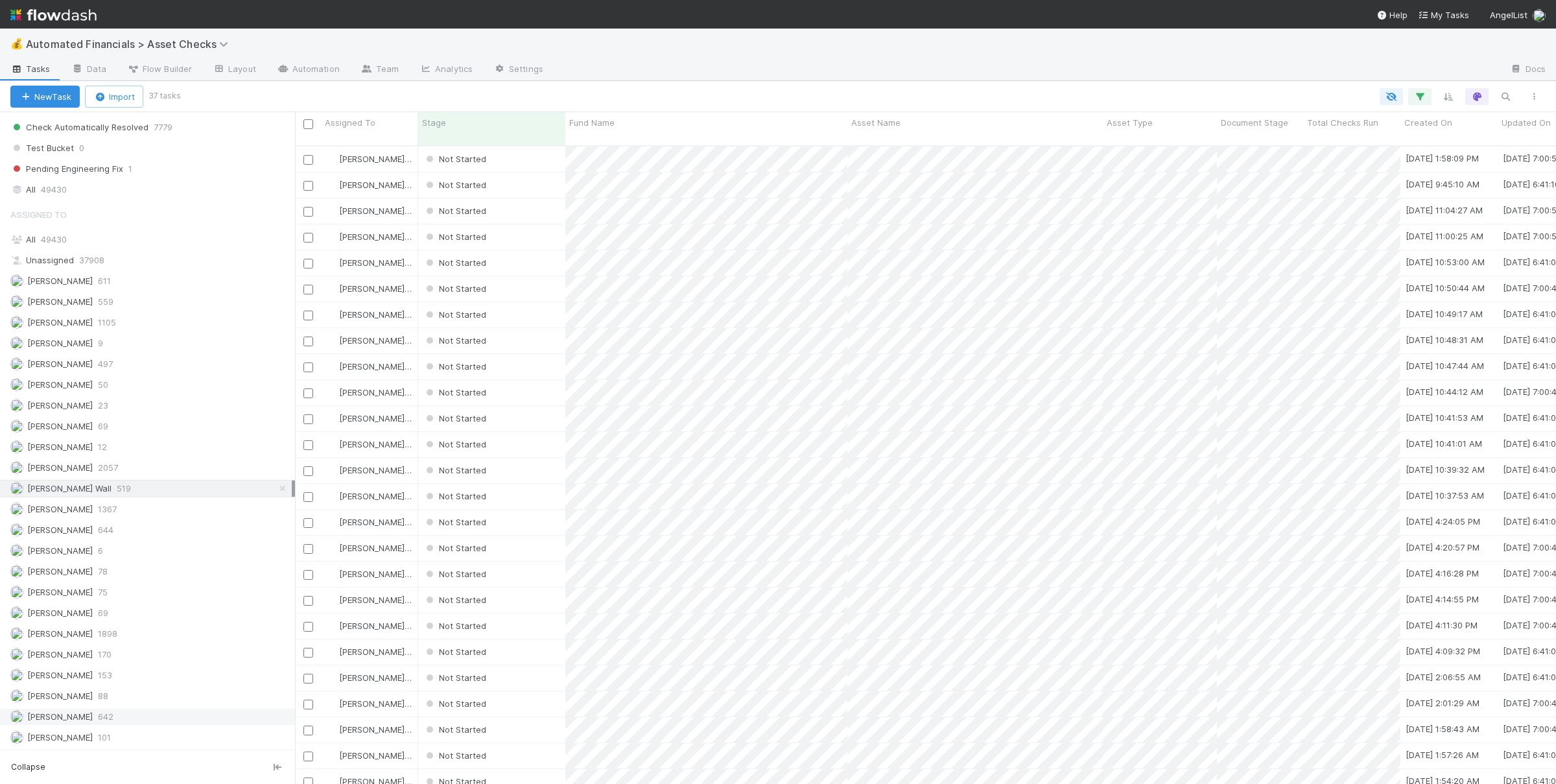
click at [178, 722] on div "Susan Tang 642" at bounding box center [151, 716] width 281 height 16
click at [528, 147] on div "Not Started" at bounding box center [491, 160] width 147 height 26
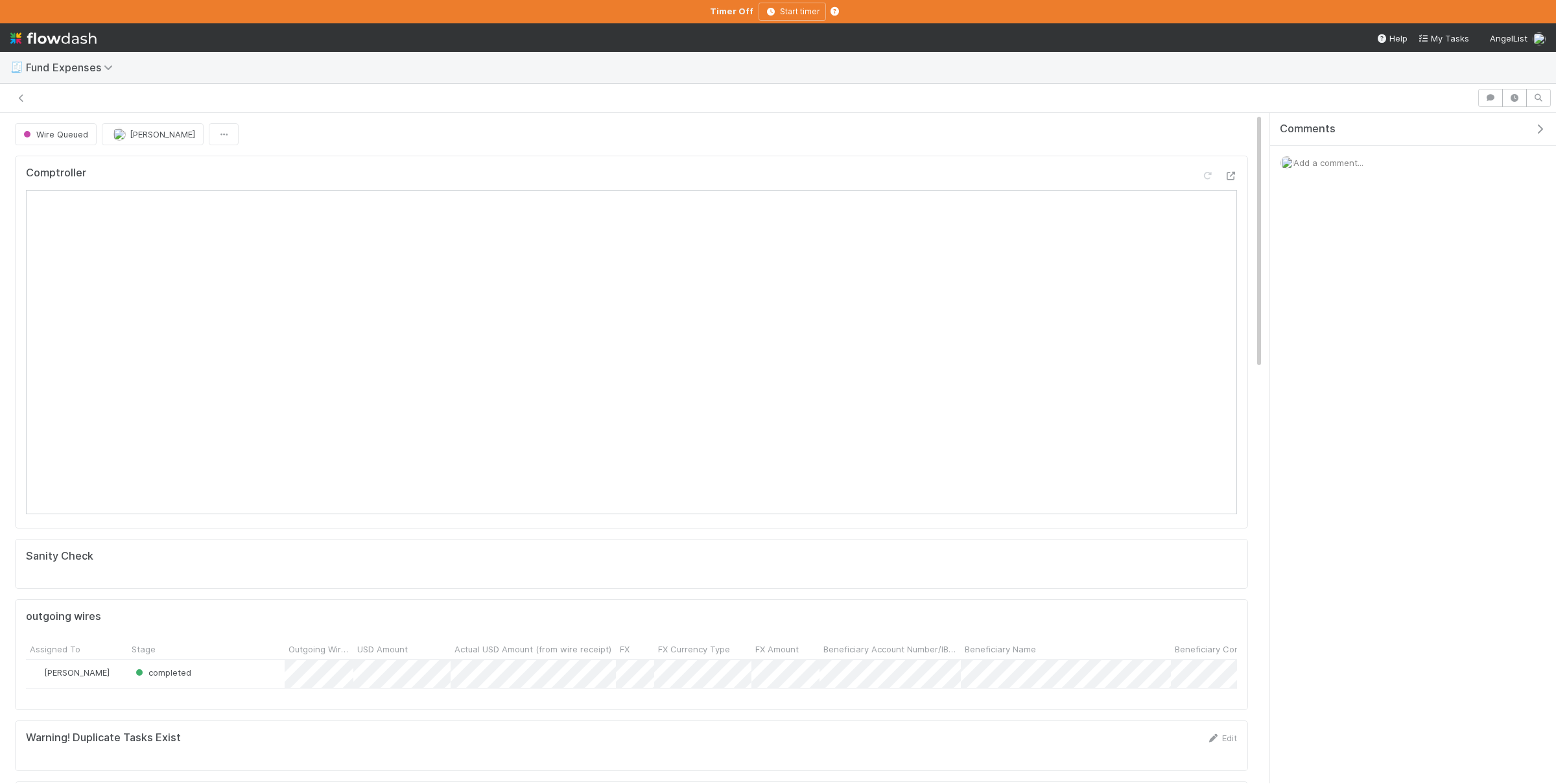
click at [224, 677] on div "completed" at bounding box center [205, 674] width 157 height 28
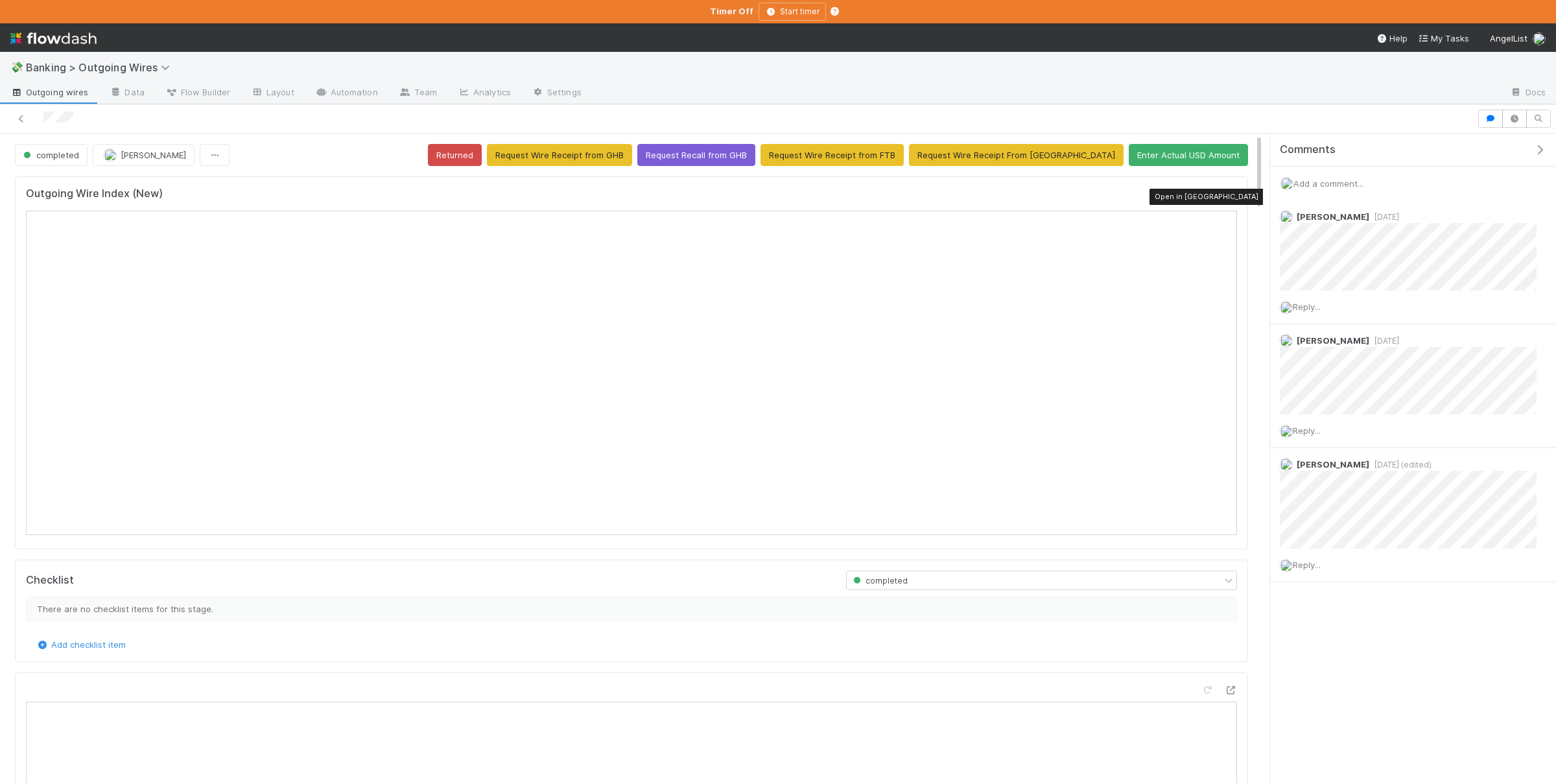
click at [1234, 197] on icon at bounding box center [1230, 196] width 13 height 9
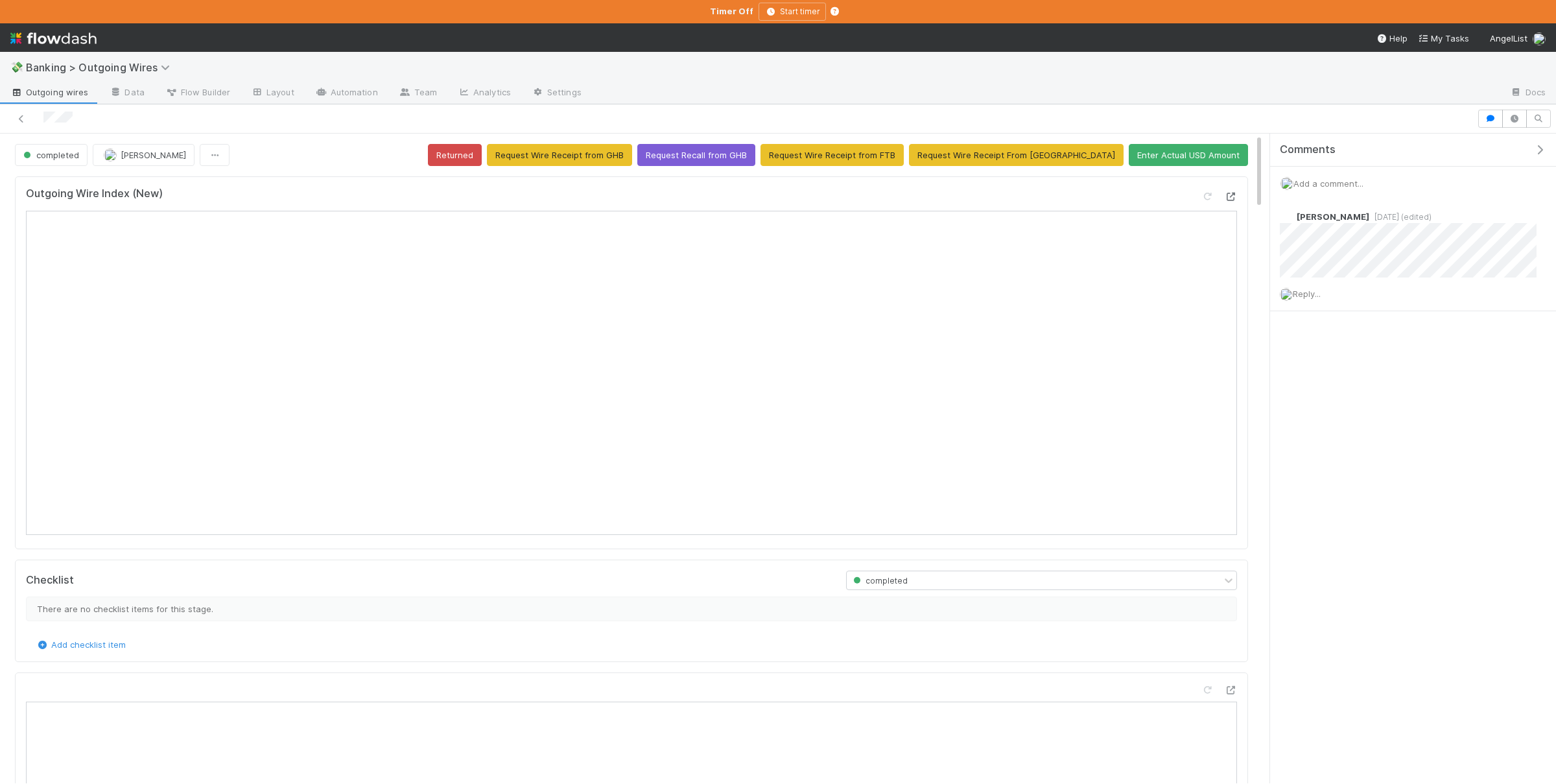
click at [1232, 199] on icon at bounding box center [1230, 196] width 13 height 9
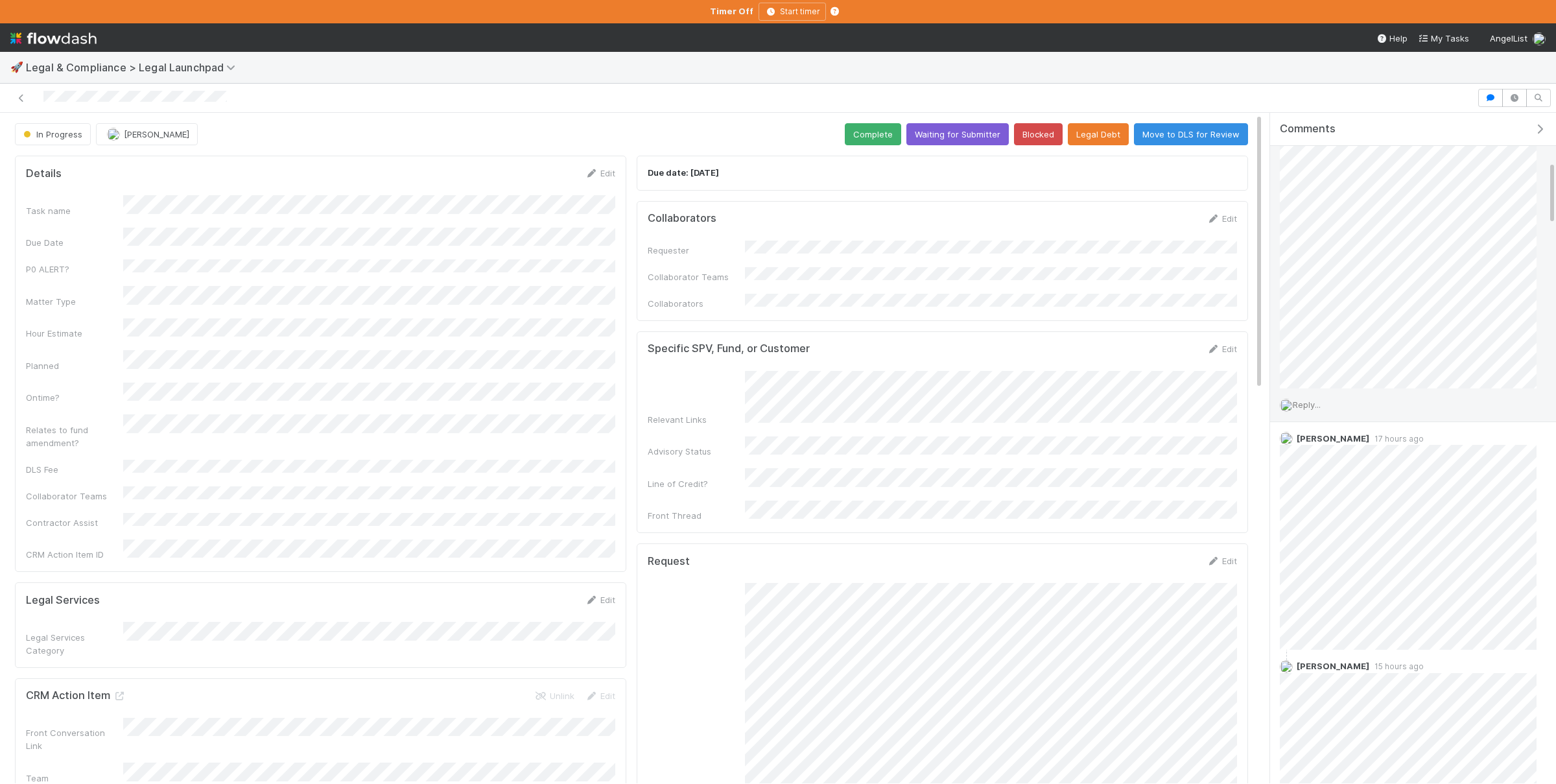
scroll to position [506, 0]
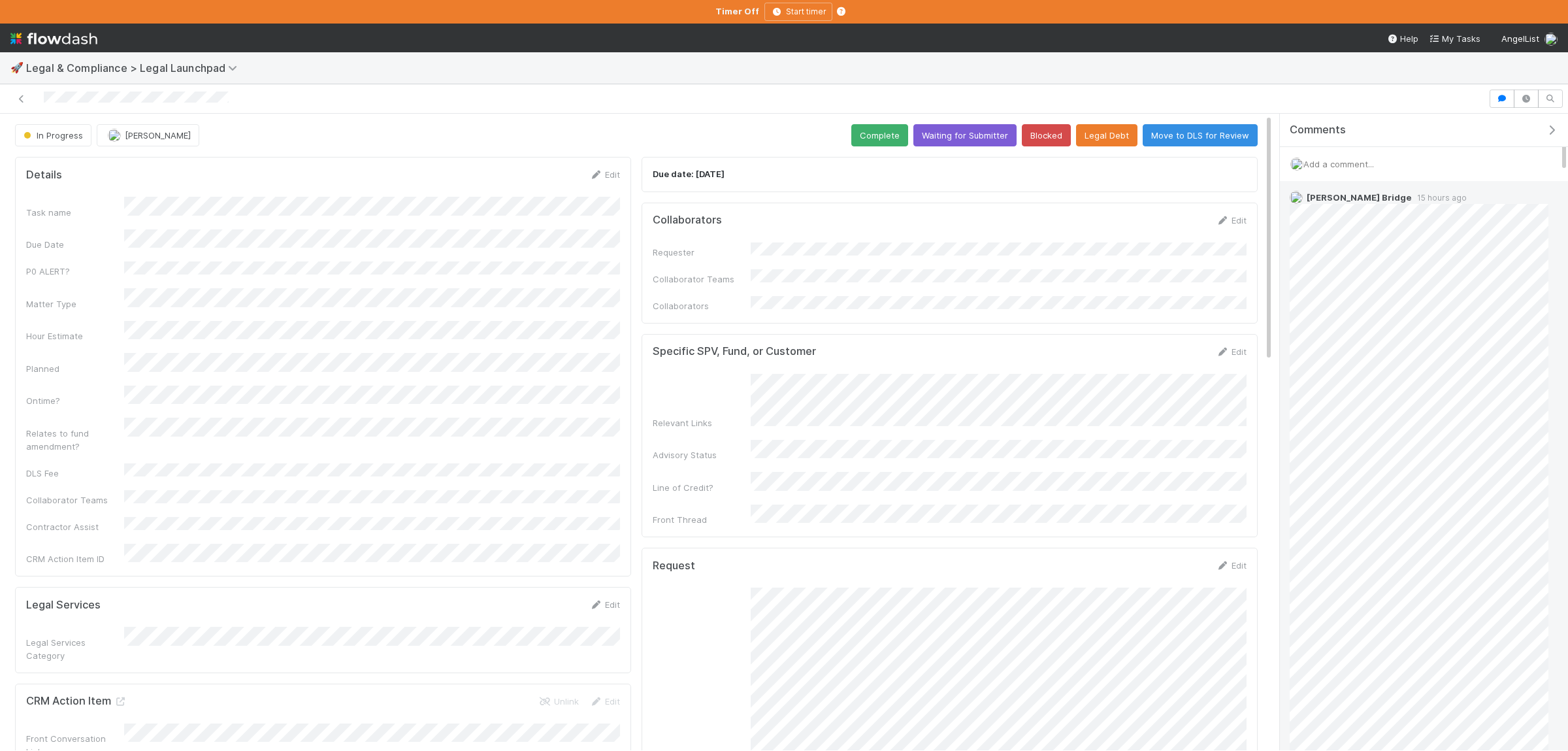
click at [1322, 200] on span "[PERSON_NAME] Bridge" at bounding box center [1359, 197] width 105 height 11
click at [1296, 200] on img at bounding box center [1296, 197] width 13 height 13
click at [1320, 546] on span "Reply..." at bounding box center [1316, 542] width 28 height 11
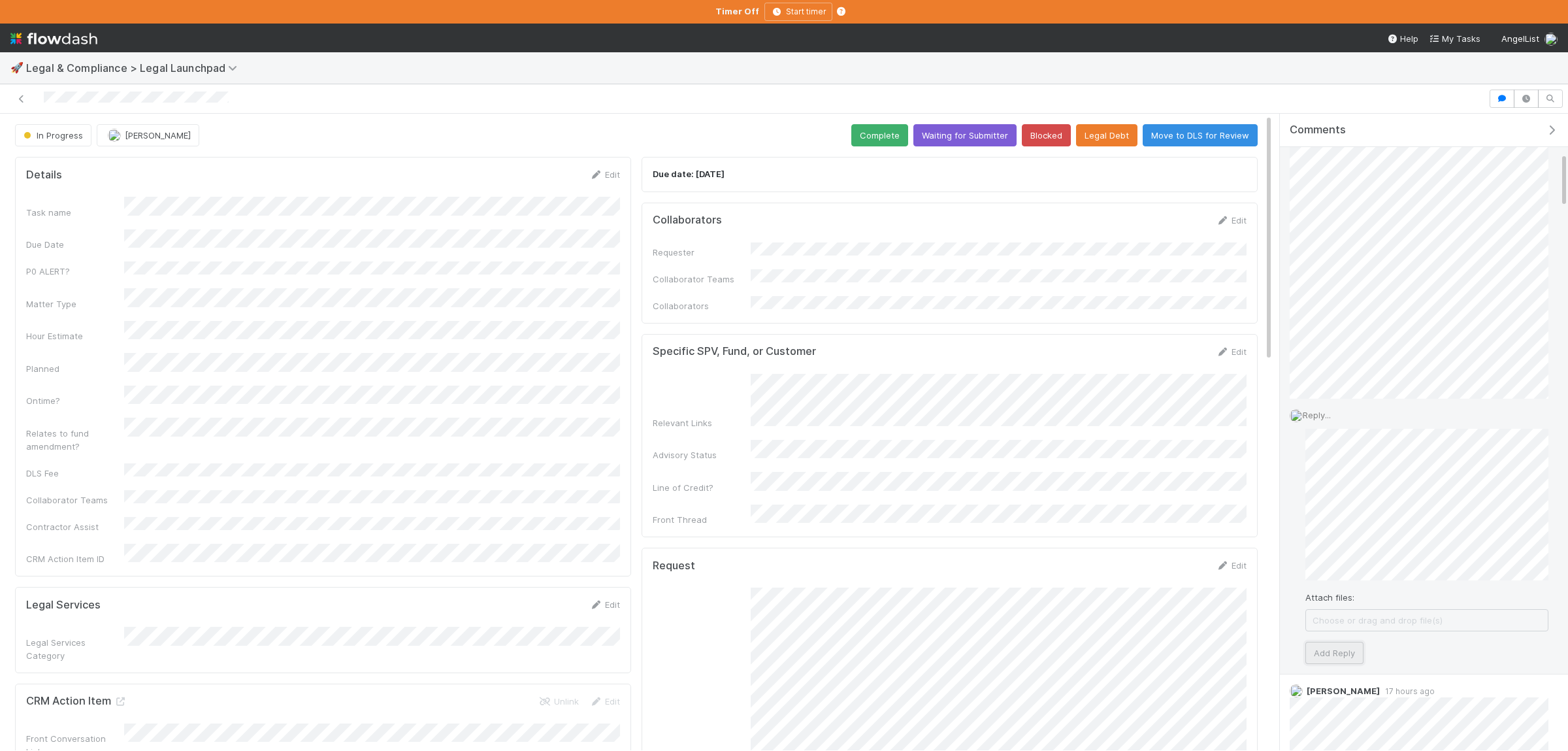
click at [1318, 644] on button "Add Reply" at bounding box center [1334, 653] width 58 height 22
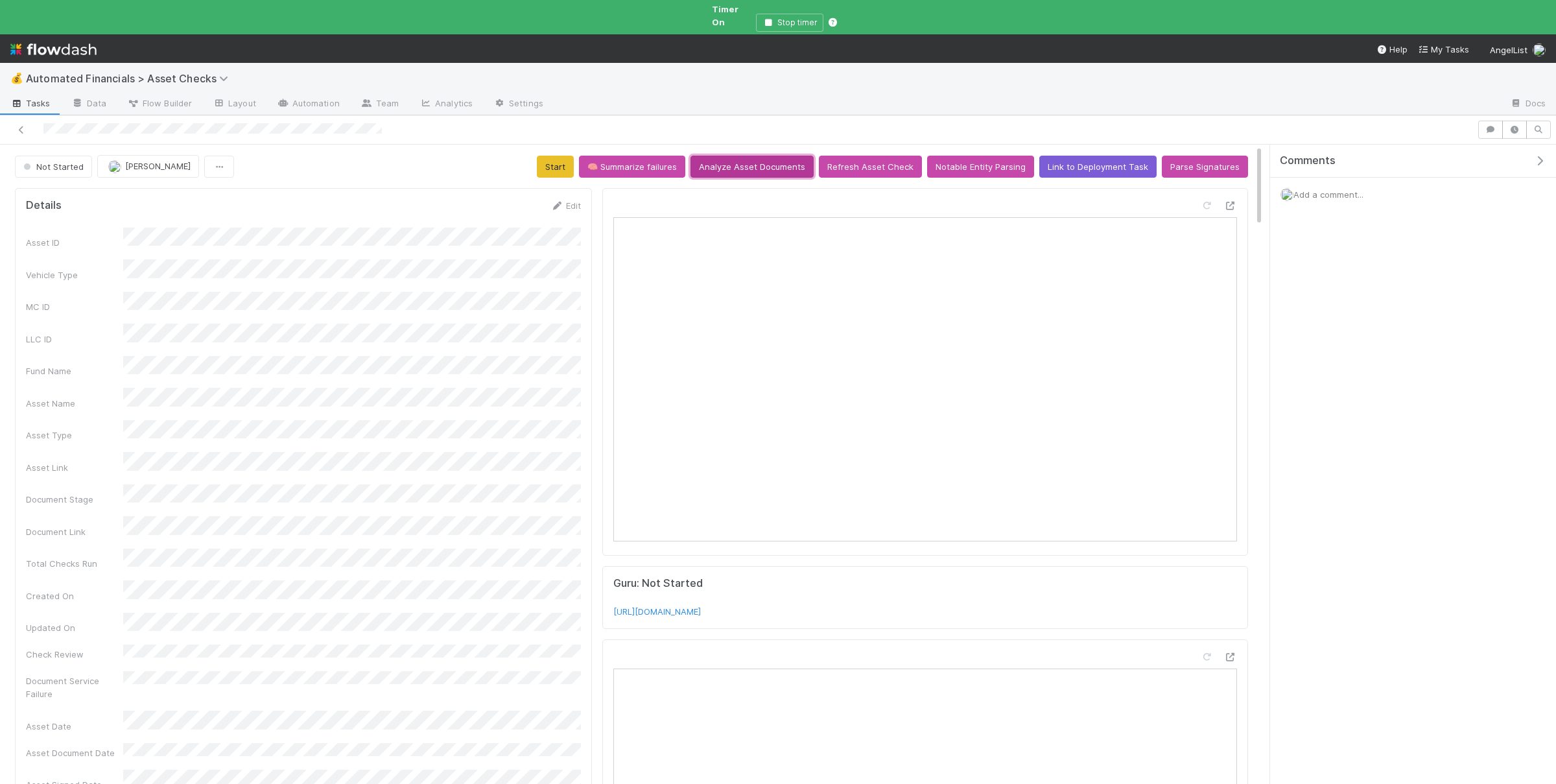
click at [756, 161] on button "Analyze Asset Documents" at bounding box center [752, 167] width 123 height 22
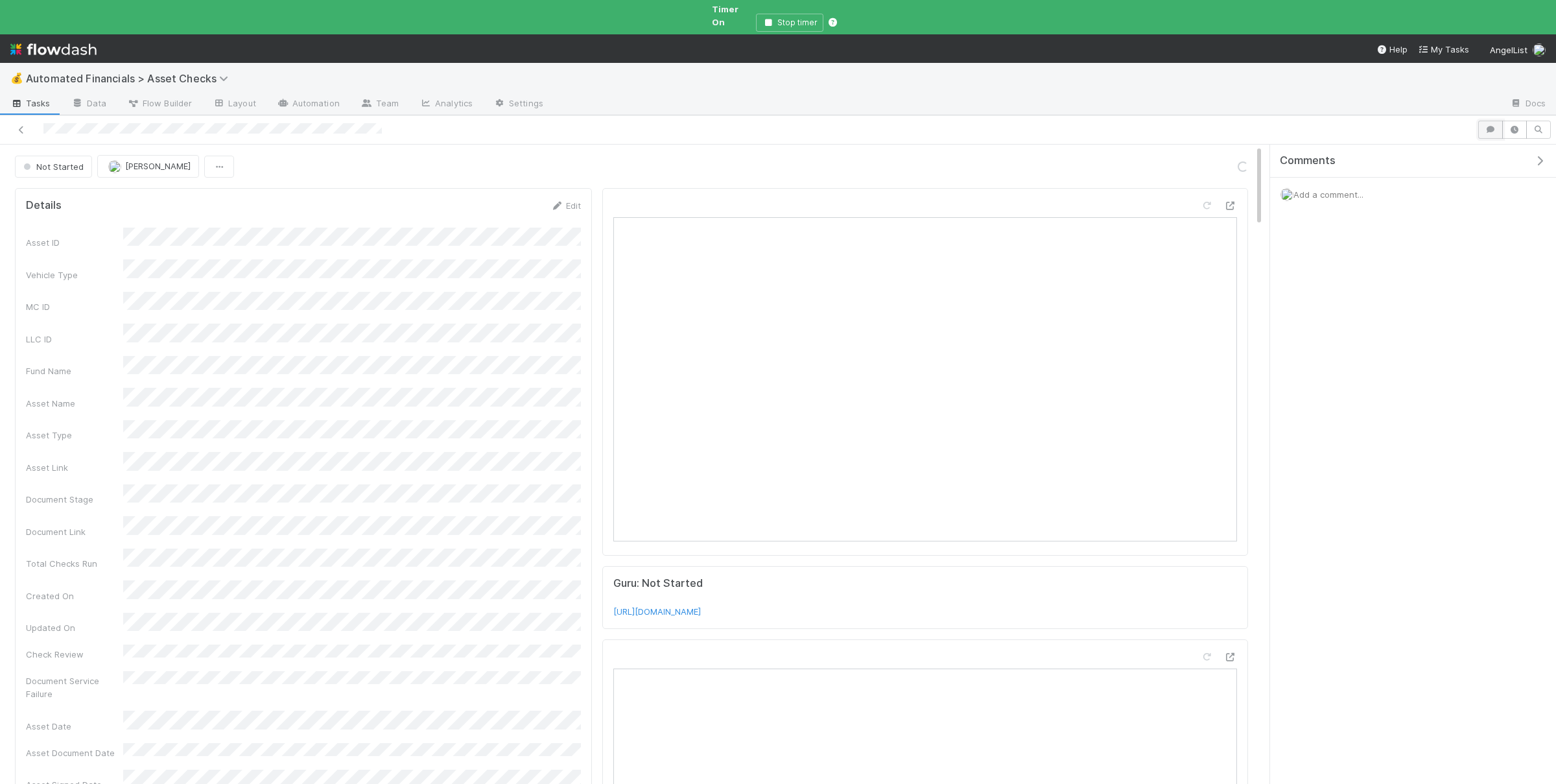
click at [1484, 120] on button "button" at bounding box center [1490, 129] width 25 height 18
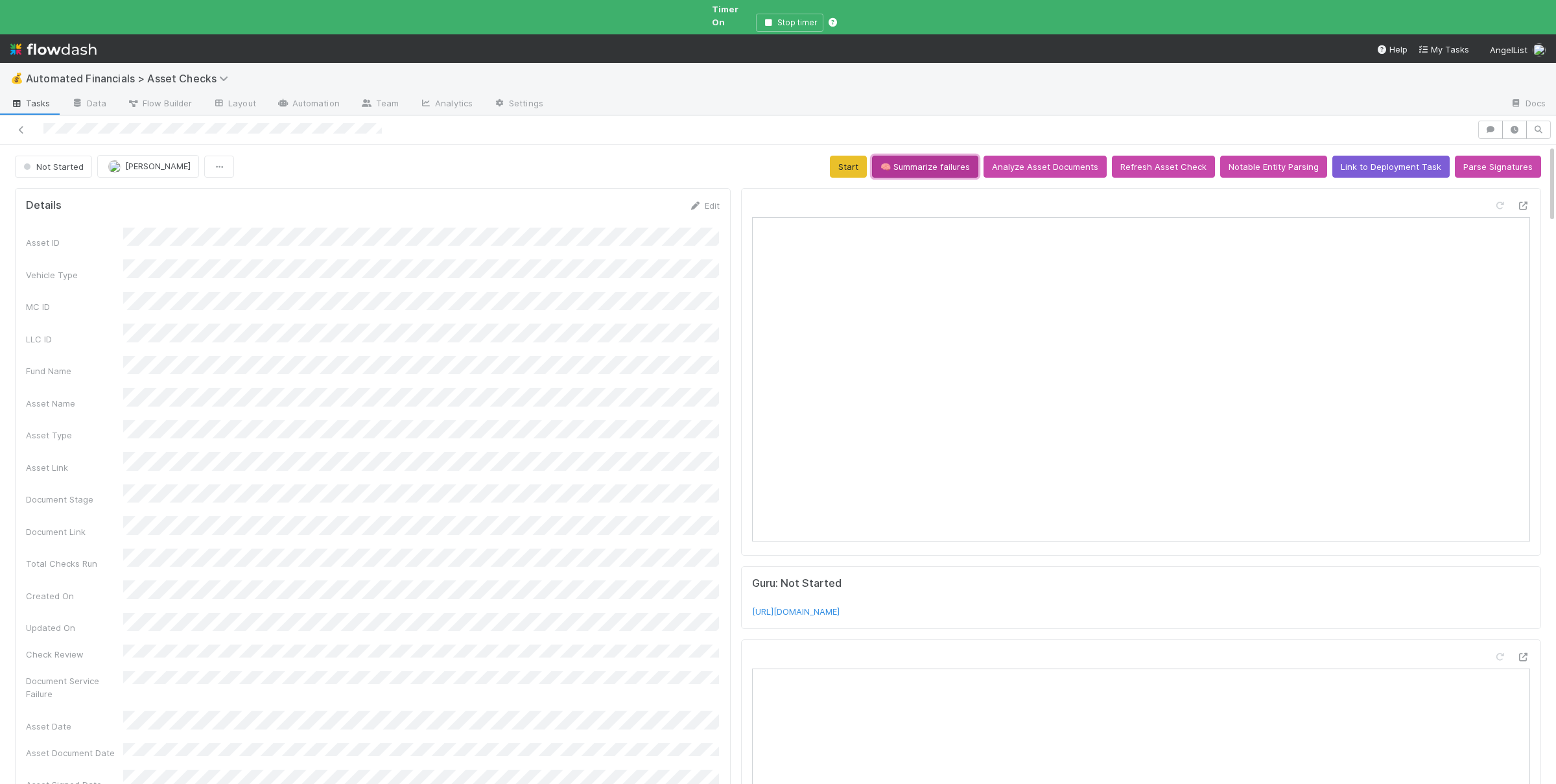
click at [962, 156] on button "🧠 Summarize failures" at bounding box center [926, 167] width 107 height 22
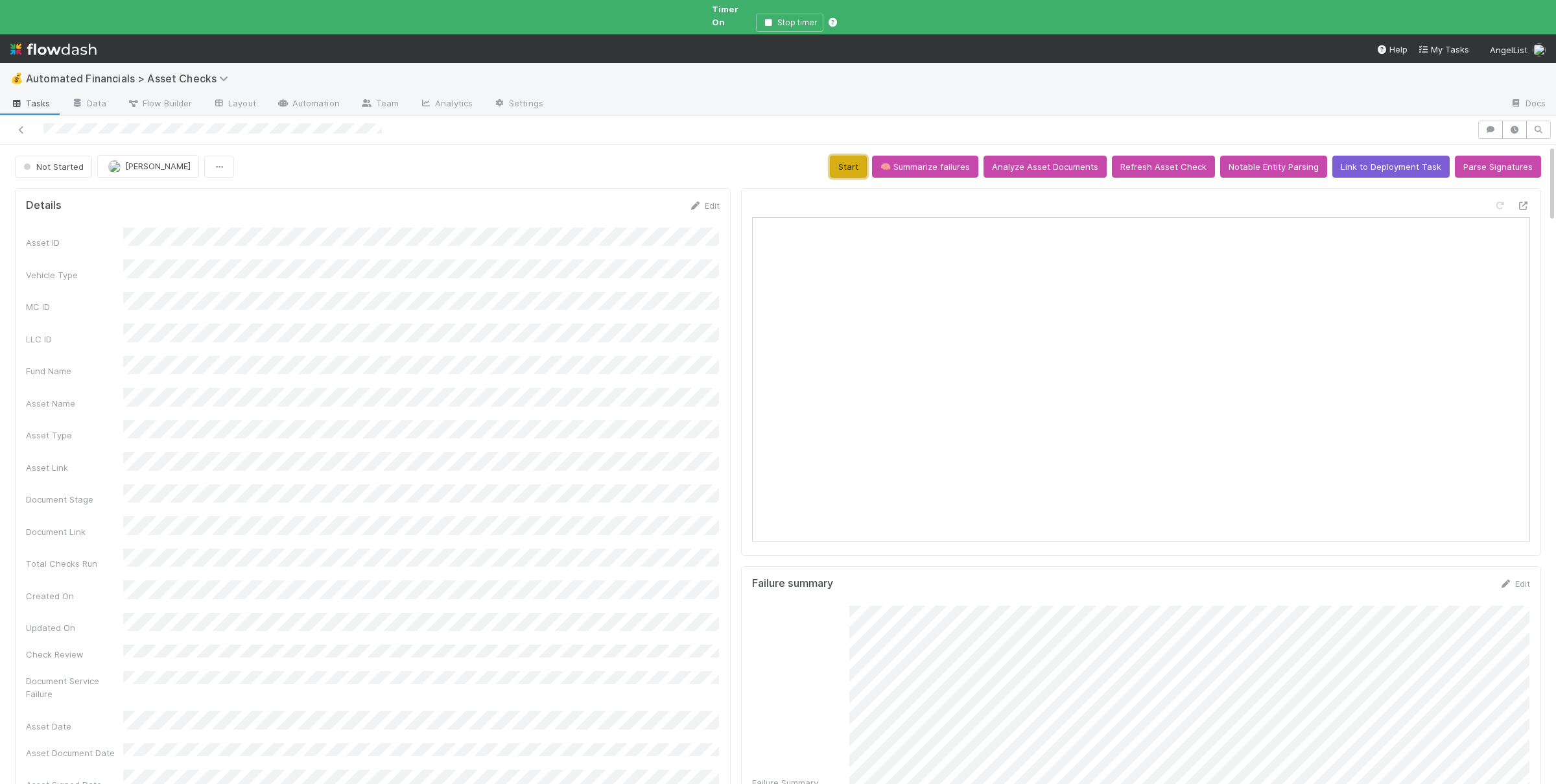
drag, startPoint x: 852, startPoint y: 153, endPoint x: 852, endPoint y: 164, distance: 11.0
click at [853, 156] on button "Start" at bounding box center [848, 167] width 37 height 22
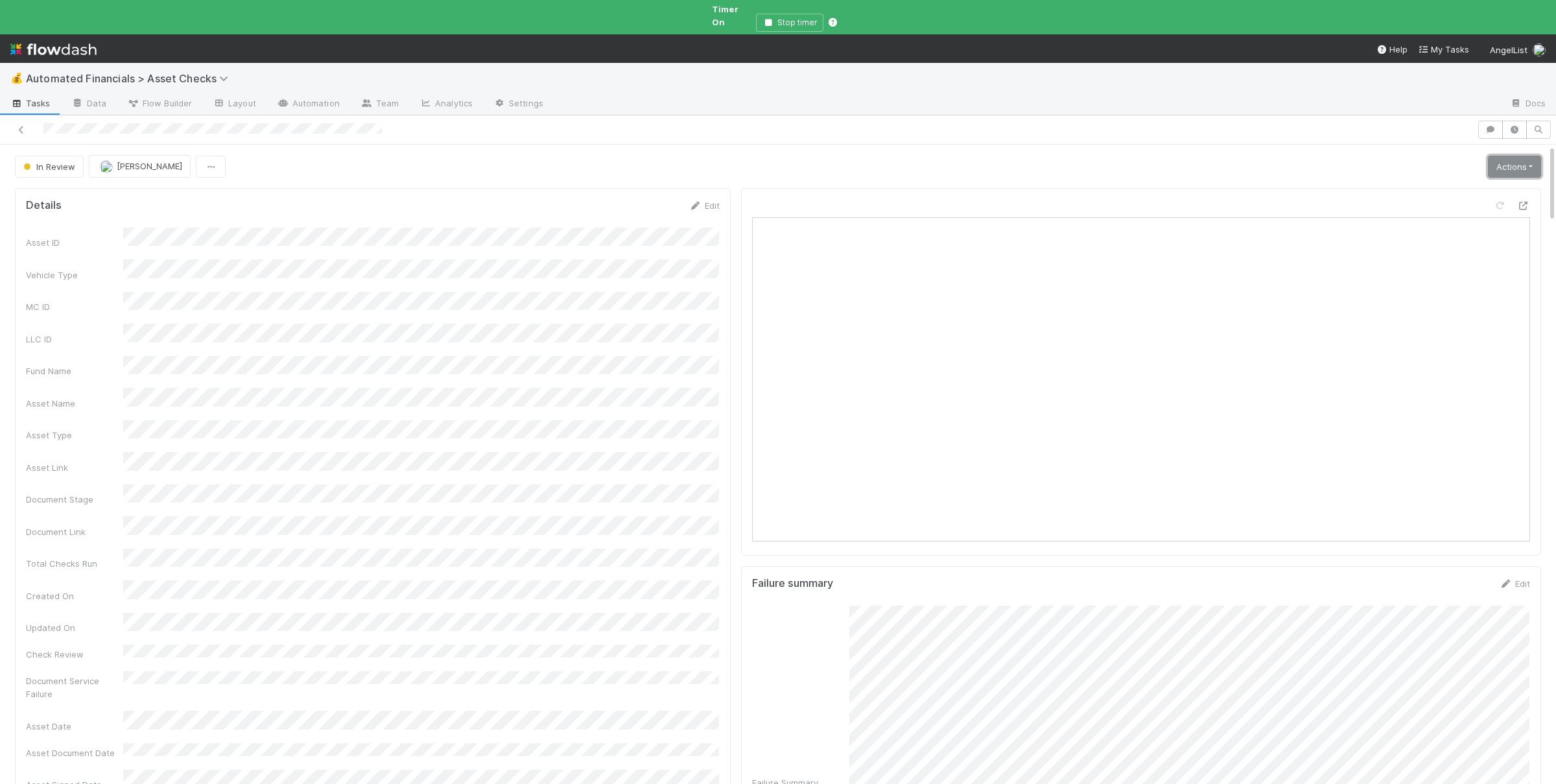
click at [1515, 158] on link "Actions" at bounding box center [1515, 167] width 53 height 22
click at [1435, 224] on button "Document Service Is Wrong" at bounding box center [1471, 230] width 143 height 18
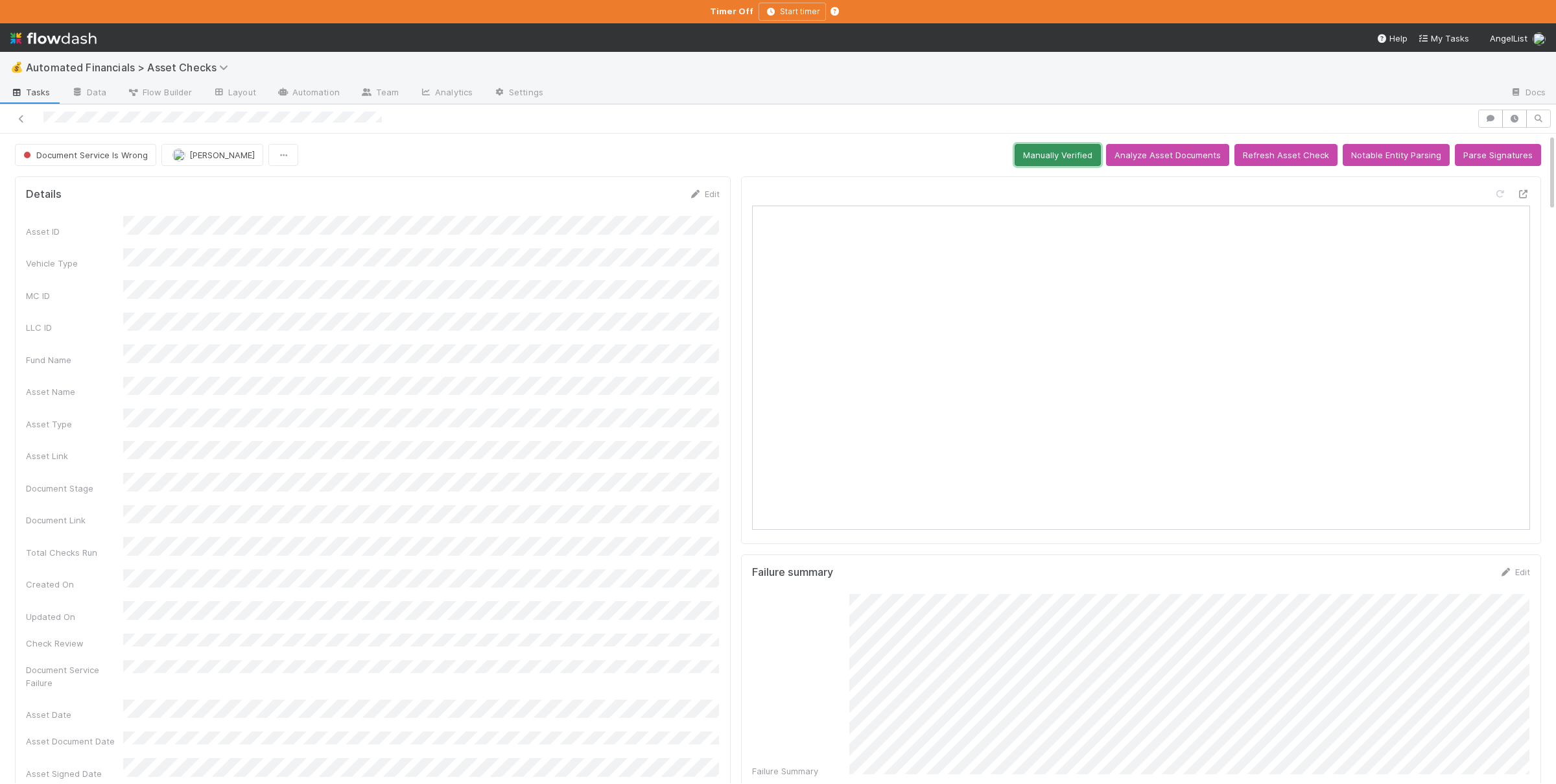
click at [1060, 155] on button "Manually Verified" at bounding box center [1057, 155] width 86 height 22
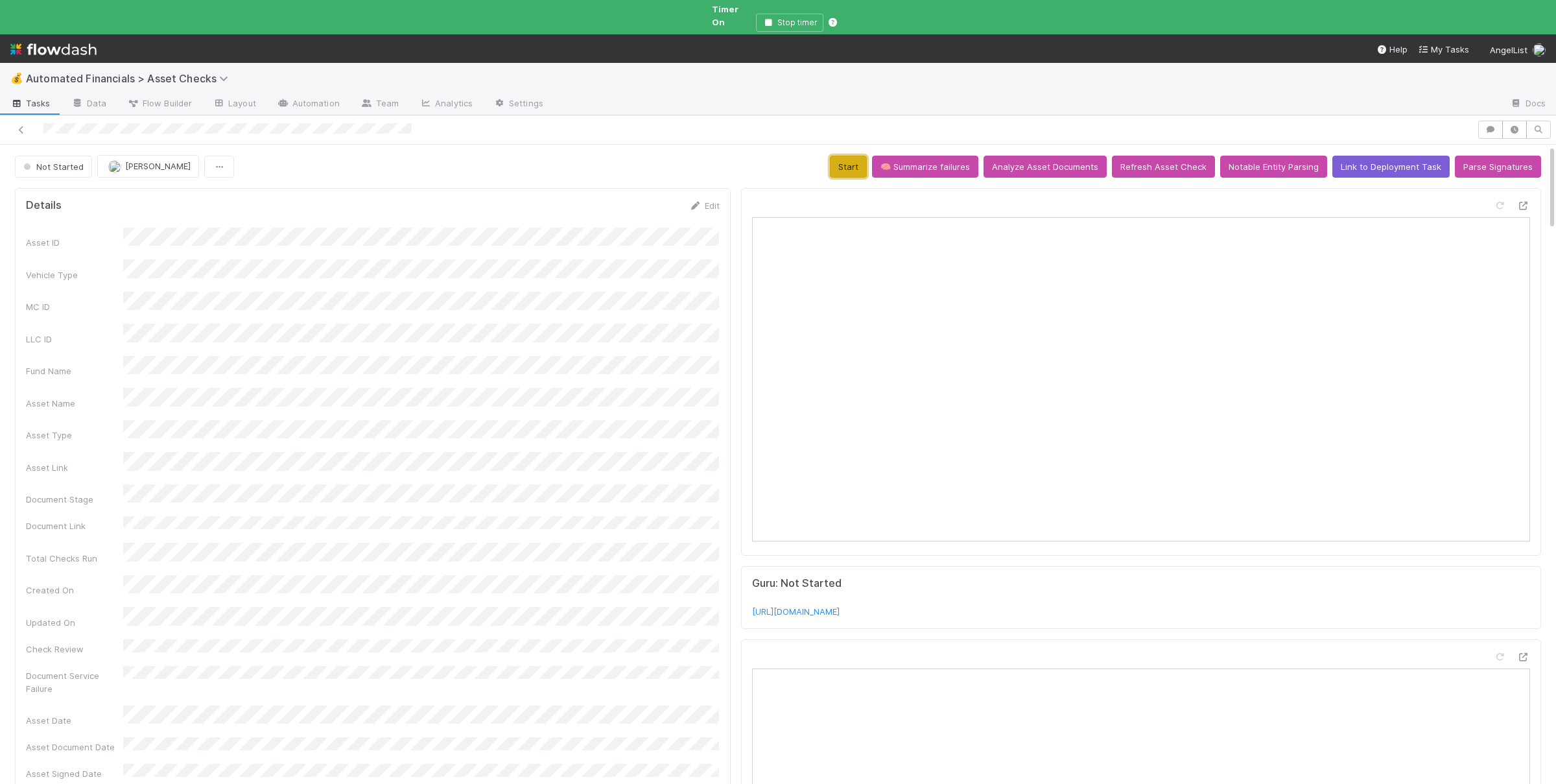
click at [863, 159] on button "Start" at bounding box center [848, 167] width 37 height 22
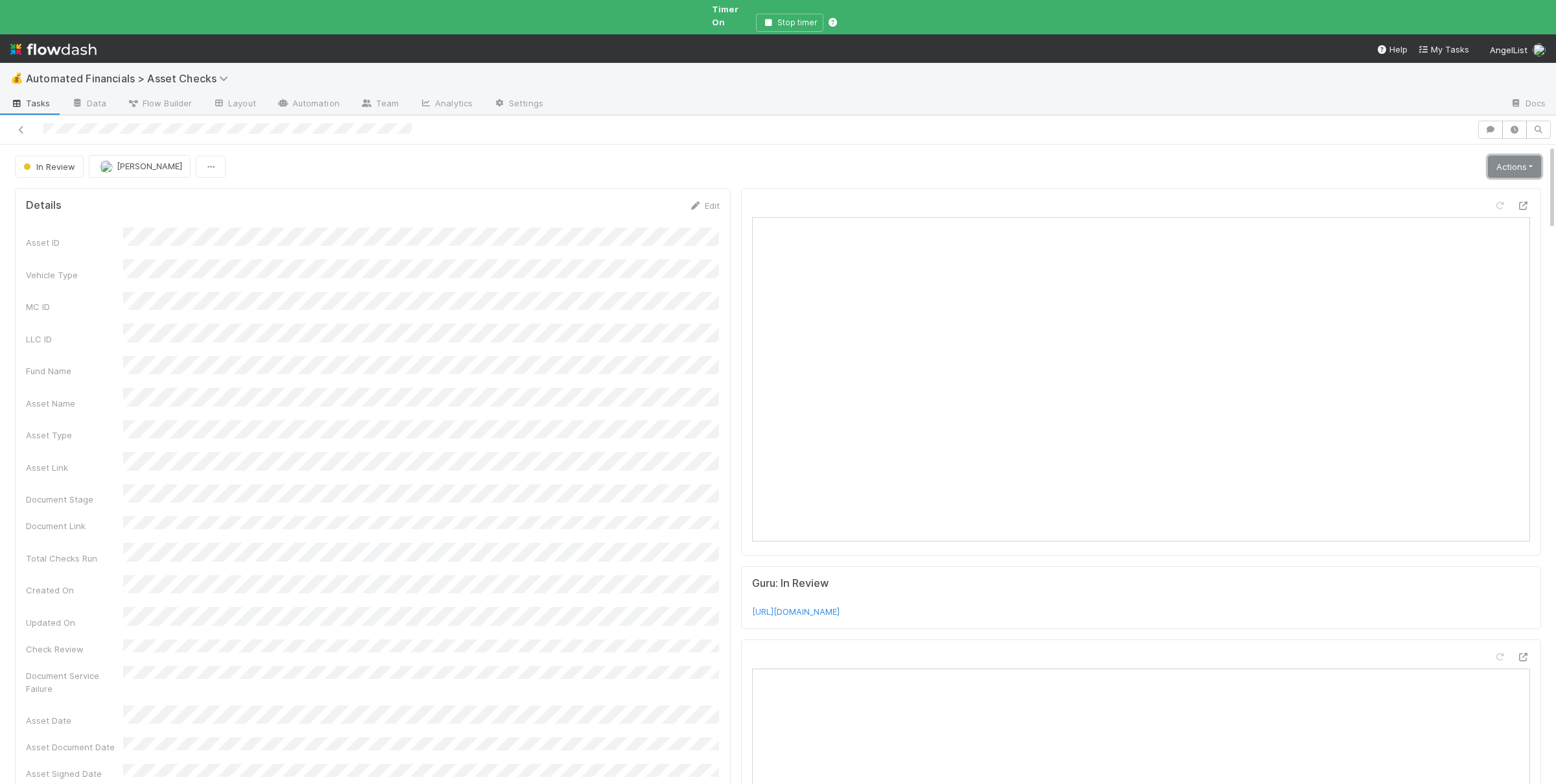
click at [1491, 156] on link "Actions" at bounding box center [1515, 167] width 53 height 22
click at [1445, 221] on button "Document Service Is Wrong" at bounding box center [1471, 230] width 143 height 18
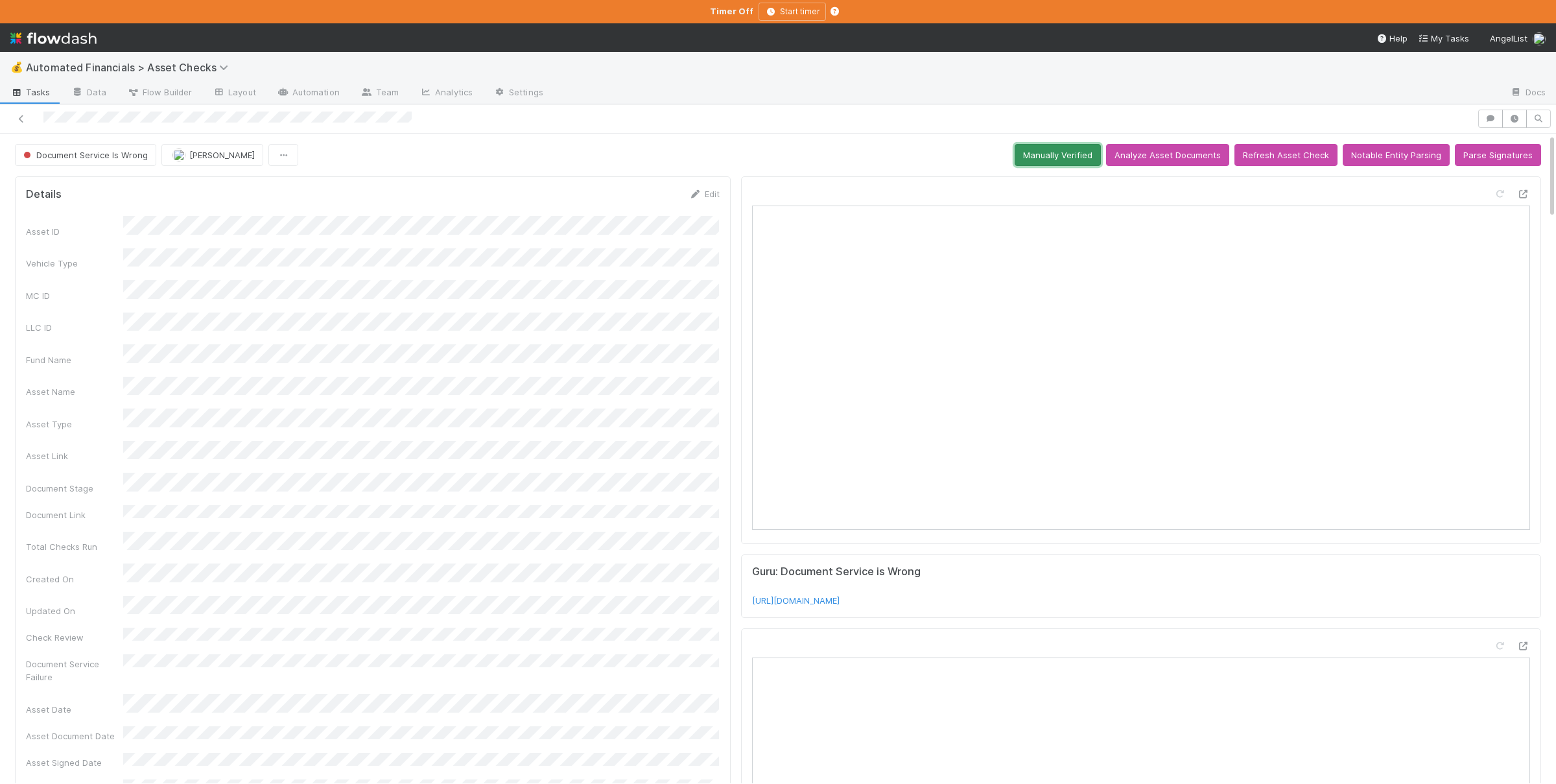
click at [1031, 156] on button "Manually Verified" at bounding box center [1057, 155] width 86 height 22
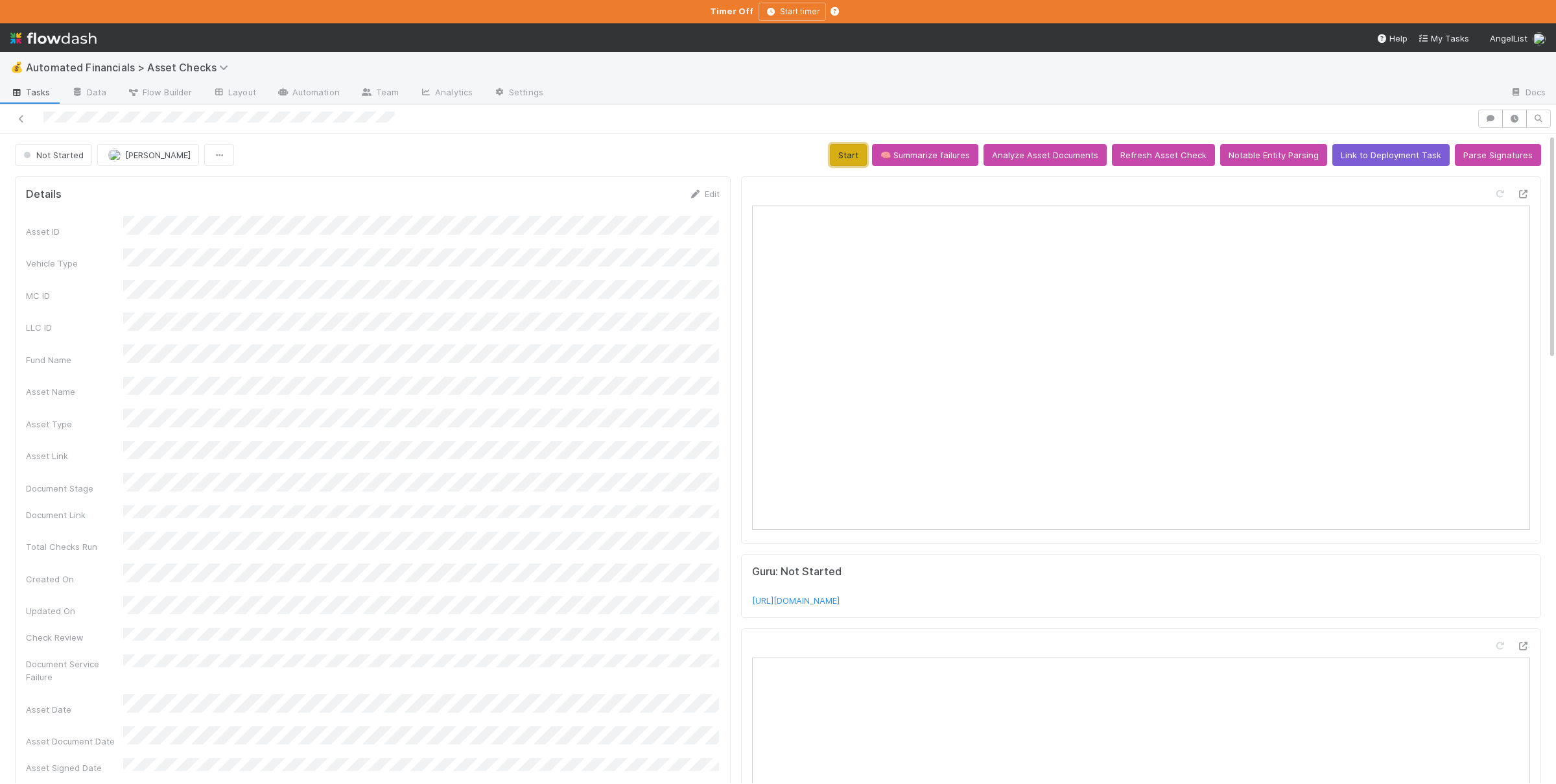
click at [855, 156] on button "Start" at bounding box center [848, 155] width 37 height 22
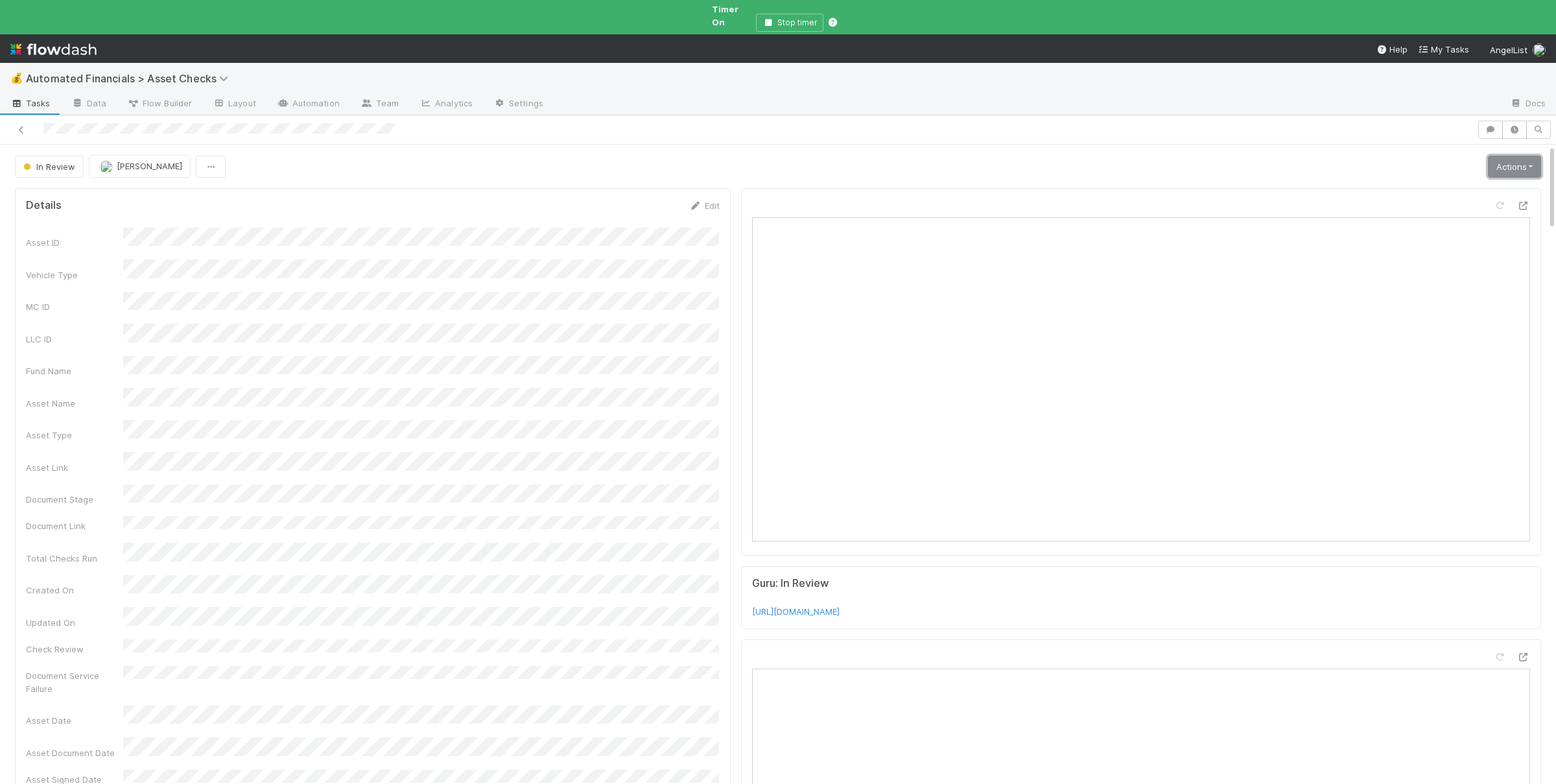
click at [1512, 156] on link "Actions" at bounding box center [1515, 167] width 53 height 22
click at [1455, 221] on button "Document Service Is Wrong" at bounding box center [1471, 230] width 143 height 18
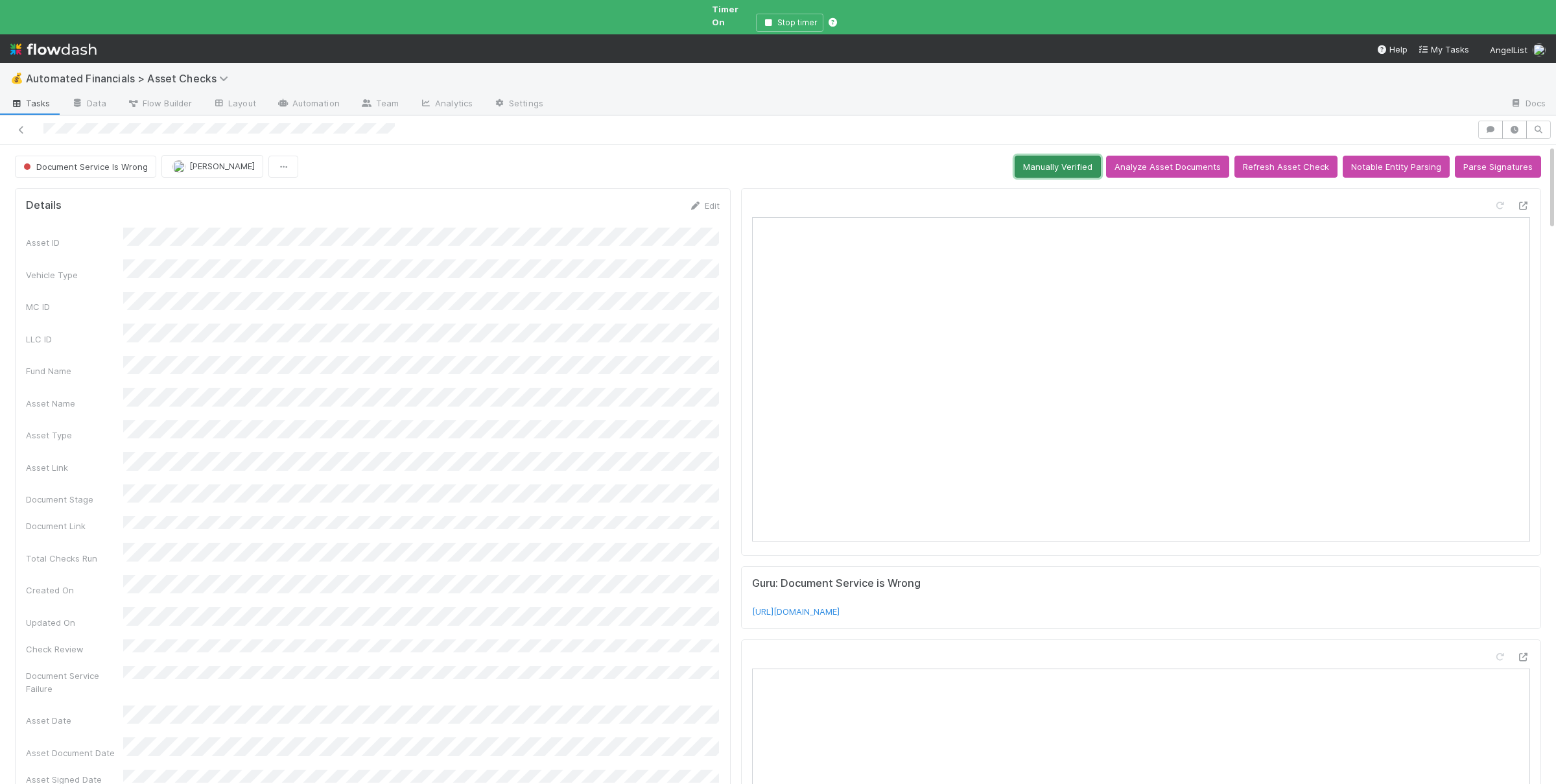
click at [1053, 160] on button "Manually Verified" at bounding box center [1057, 167] width 86 height 22
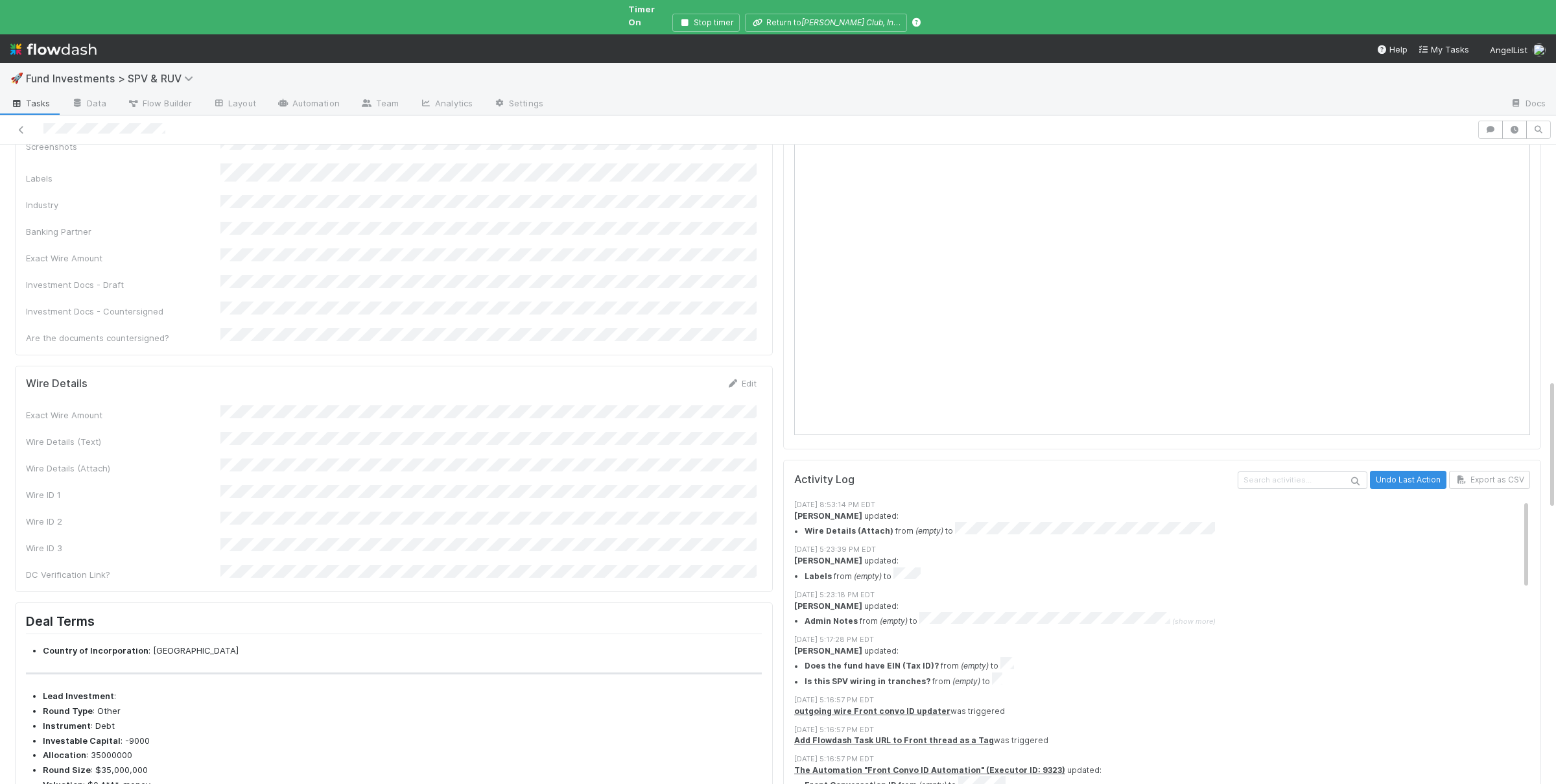
scroll to position [1263, 0]
click at [309, 470] on div "Wire Details Edit Exact Wire Amount Wire Details (Text) Wire Details (Attach) W…" at bounding box center [394, 476] width 758 height 226
click at [291, 457] on div "Exact Wire Amount Wire Details (Text) Wire Details (Attach) Wire ID 1 Wire ID 2…" at bounding box center [391, 491] width 731 height 176
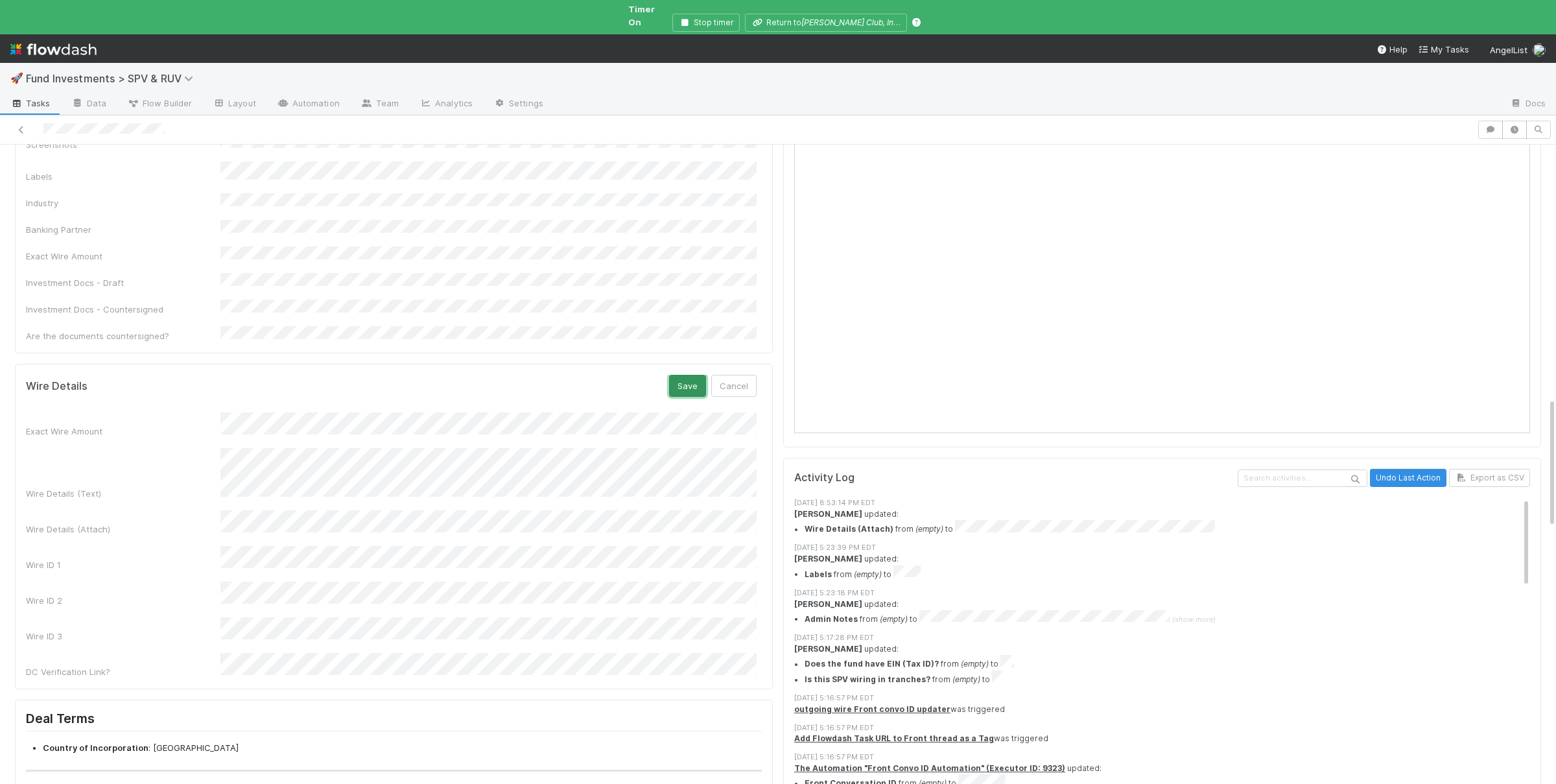
click at [688, 375] on button "Save" at bounding box center [687, 386] width 37 height 22
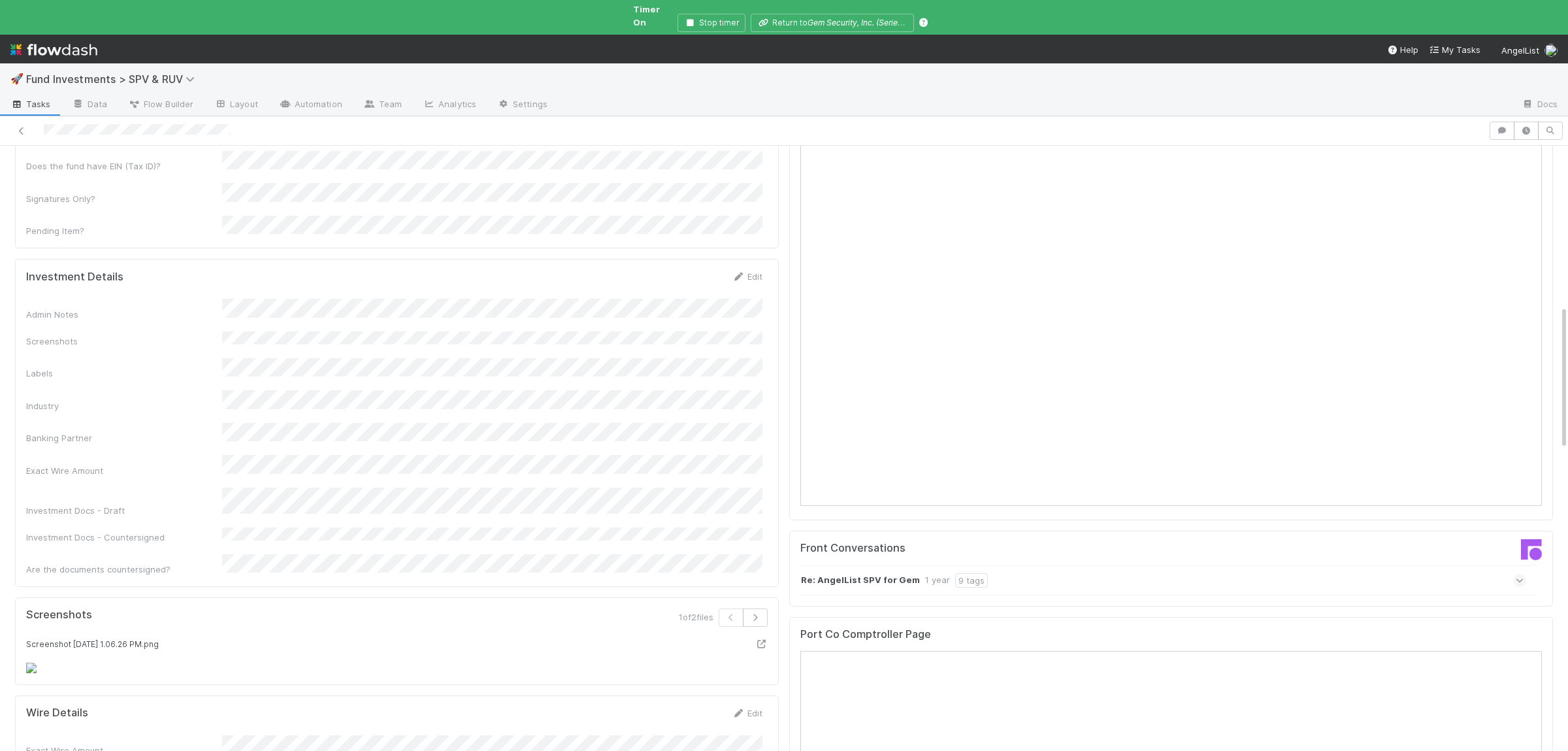
scroll to position [553, 0]
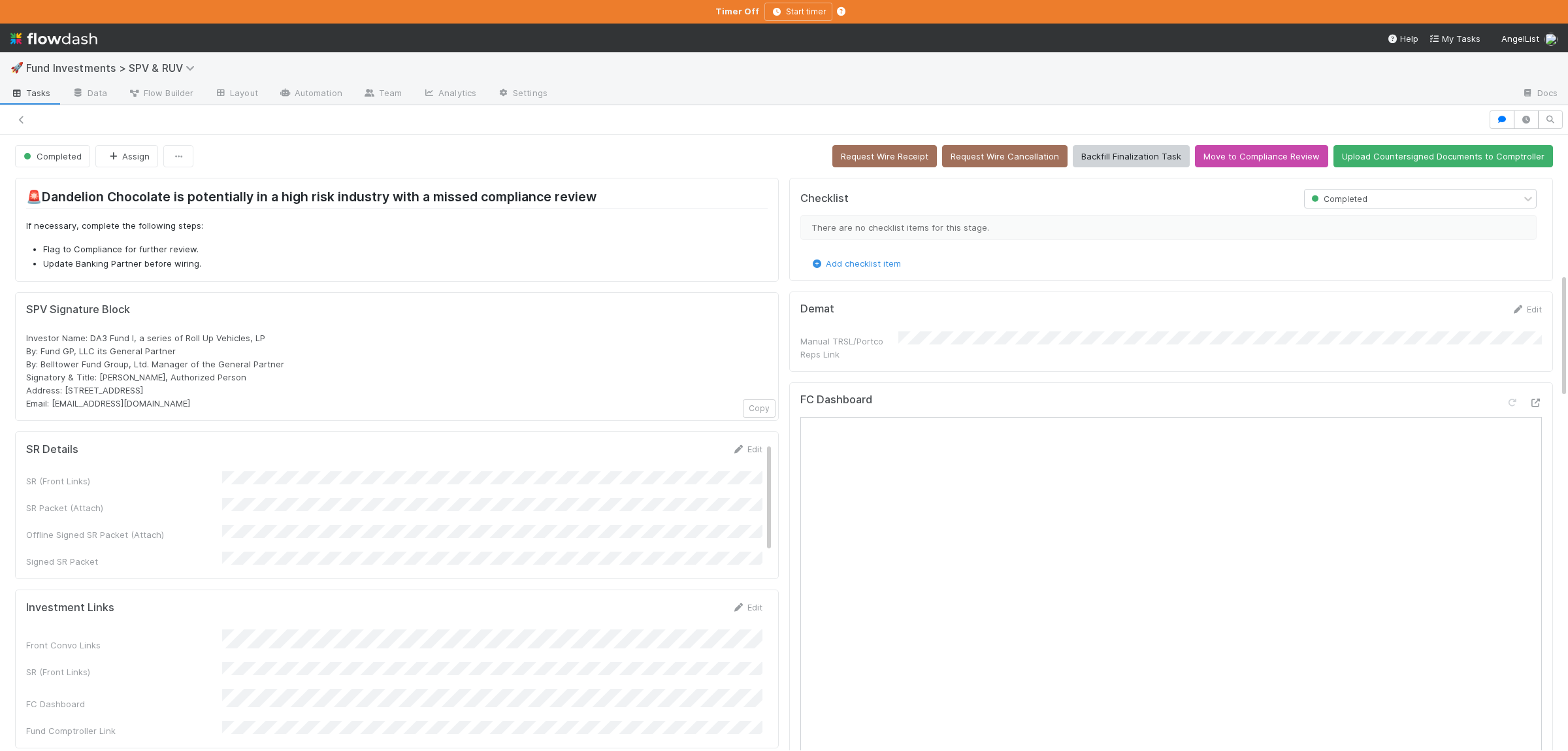
scroll to position [680, 0]
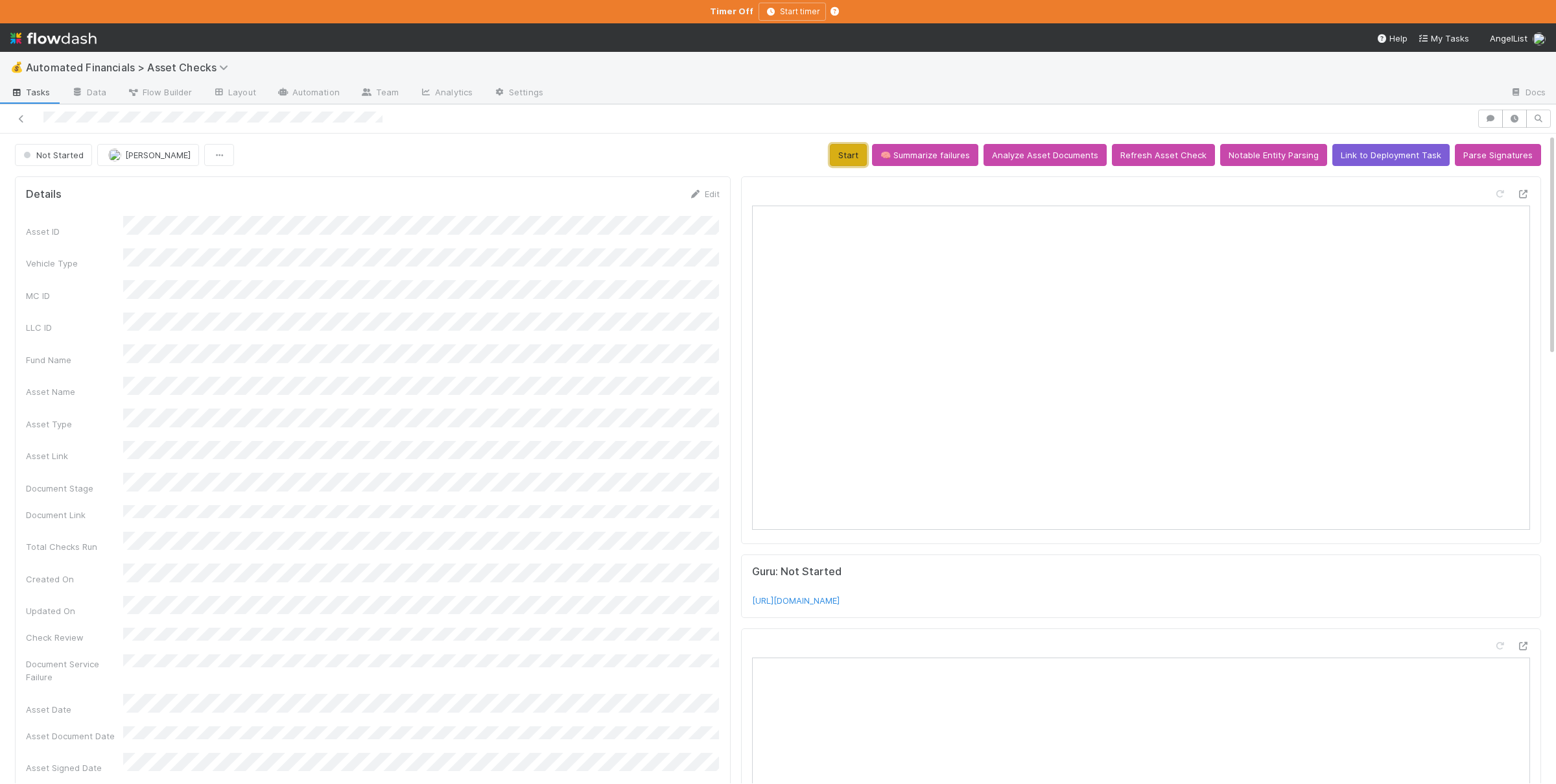
click at [852, 155] on button "Start" at bounding box center [848, 155] width 37 height 22
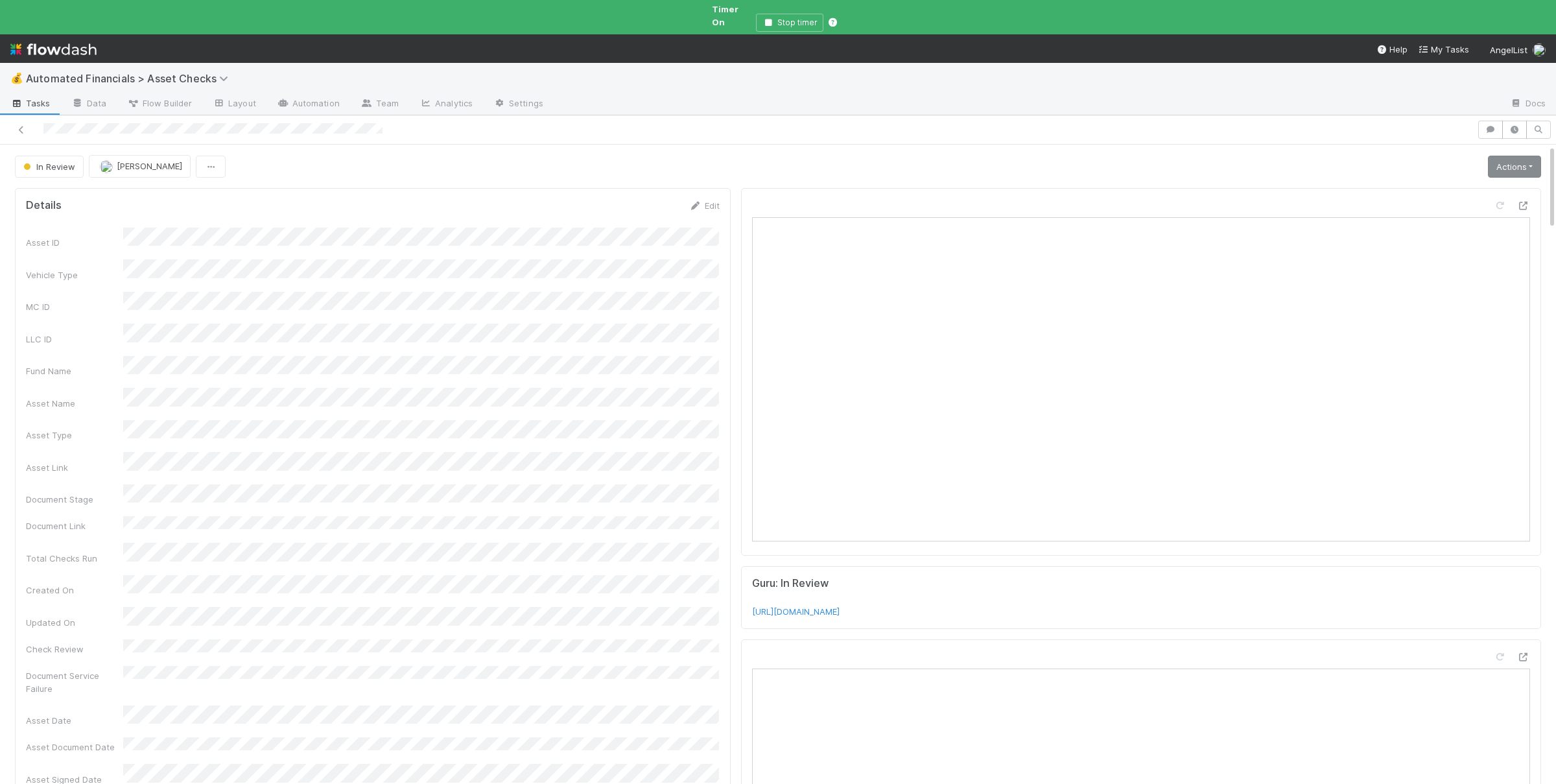
drag, startPoint x: 1484, startPoint y: 163, endPoint x: 1520, endPoint y: 162, distance: 36.0
click at [1485, 162] on div "Actions Missing Documents 🧠 Summarize failures Document Service Is Wrong Docume…" at bounding box center [1512, 167] width 58 height 22
click at [1520, 162] on link "Actions" at bounding box center [1515, 167] width 53 height 22
click at [1449, 221] on button "Document Service Is Wrong" at bounding box center [1471, 230] width 143 height 18
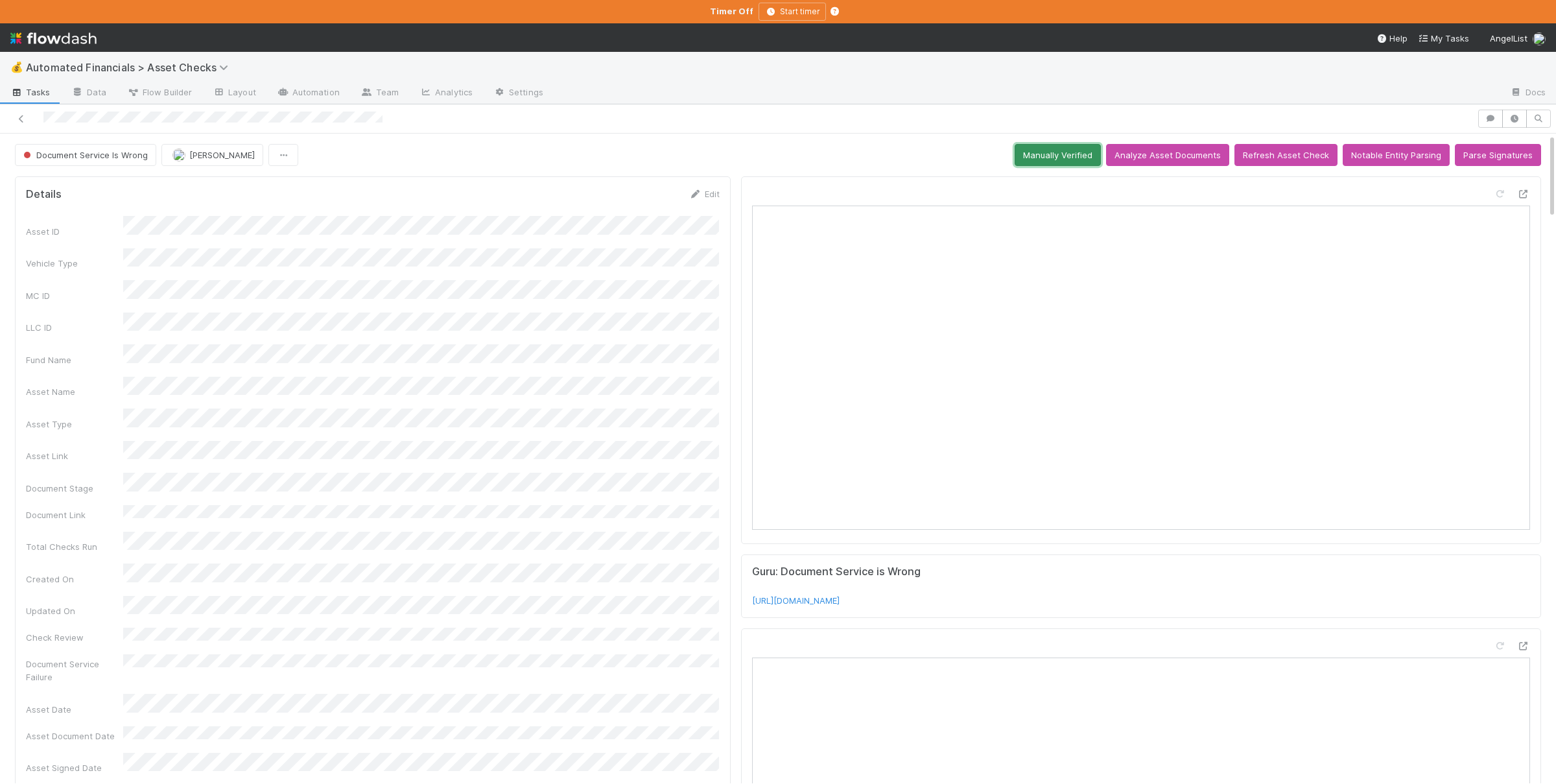
click at [1069, 156] on button "Manually Verified" at bounding box center [1057, 155] width 86 height 22
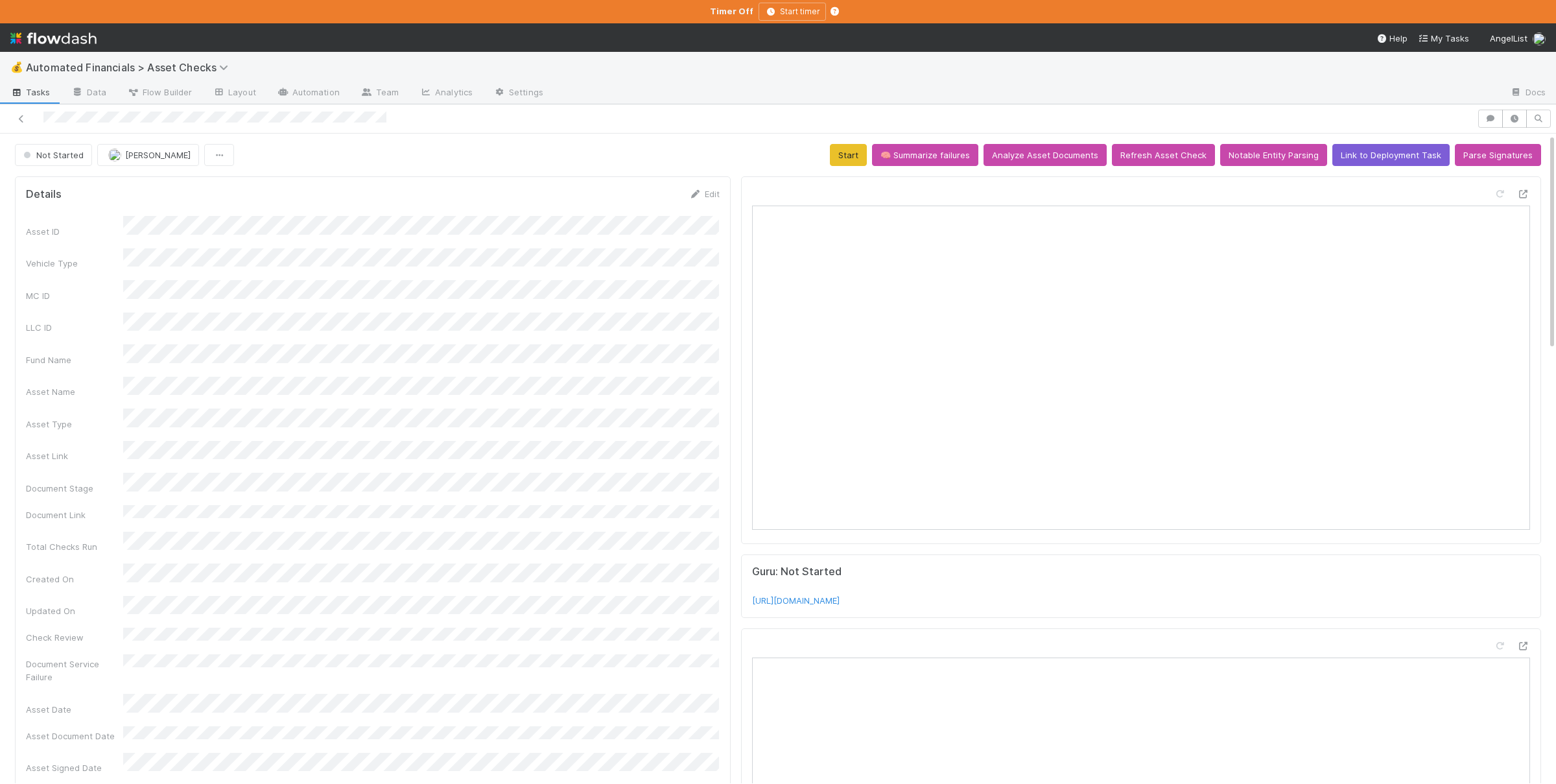
click at [556, 381] on div "Asset ID Vehicle Type MC ID LLC ID Fund Name Asset Name Asset Type Asset Link D…" at bounding box center [372, 612] width 694 height 793
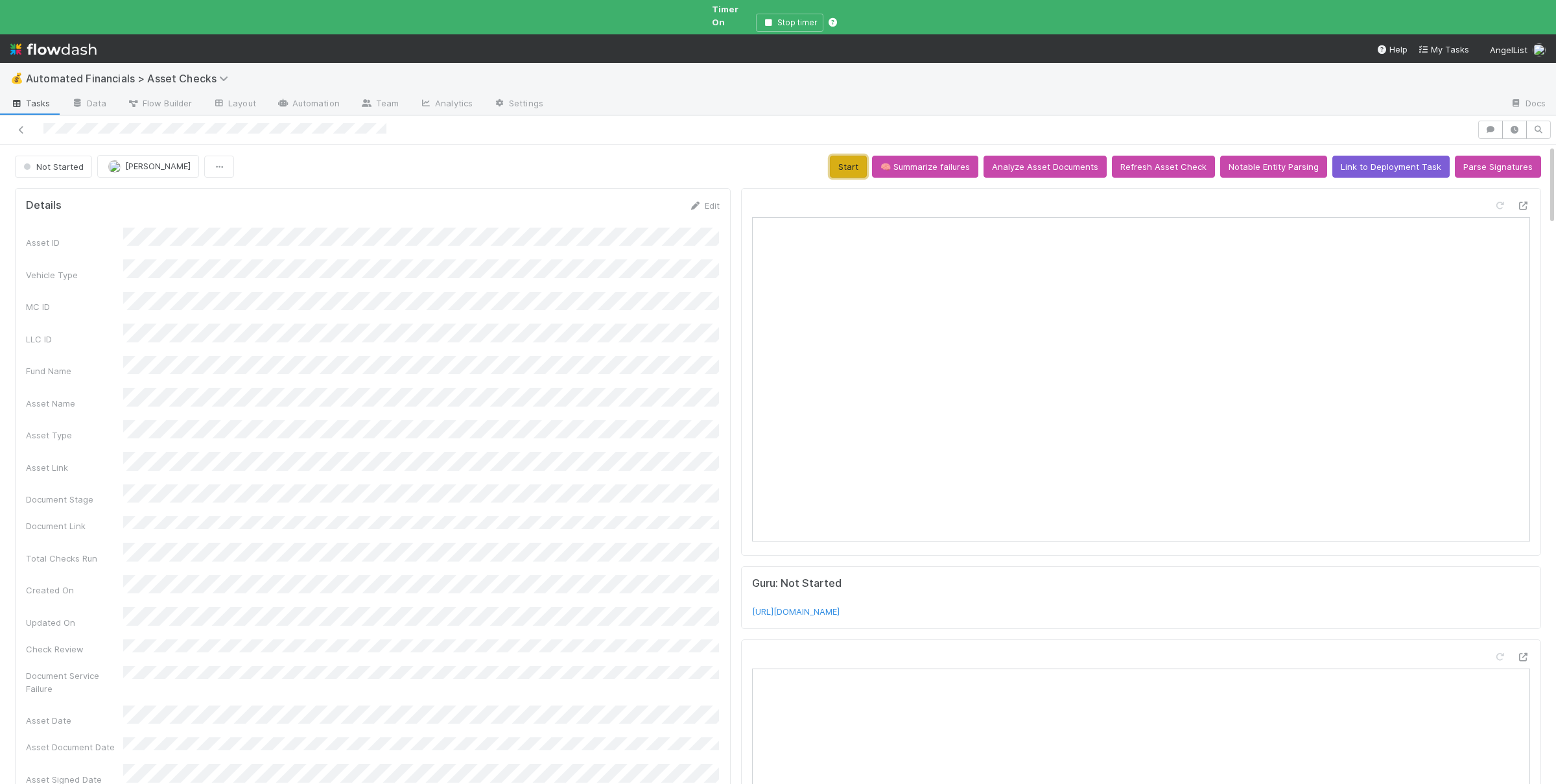
click at [852, 156] on button "Start" at bounding box center [848, 167] width 37 height 22
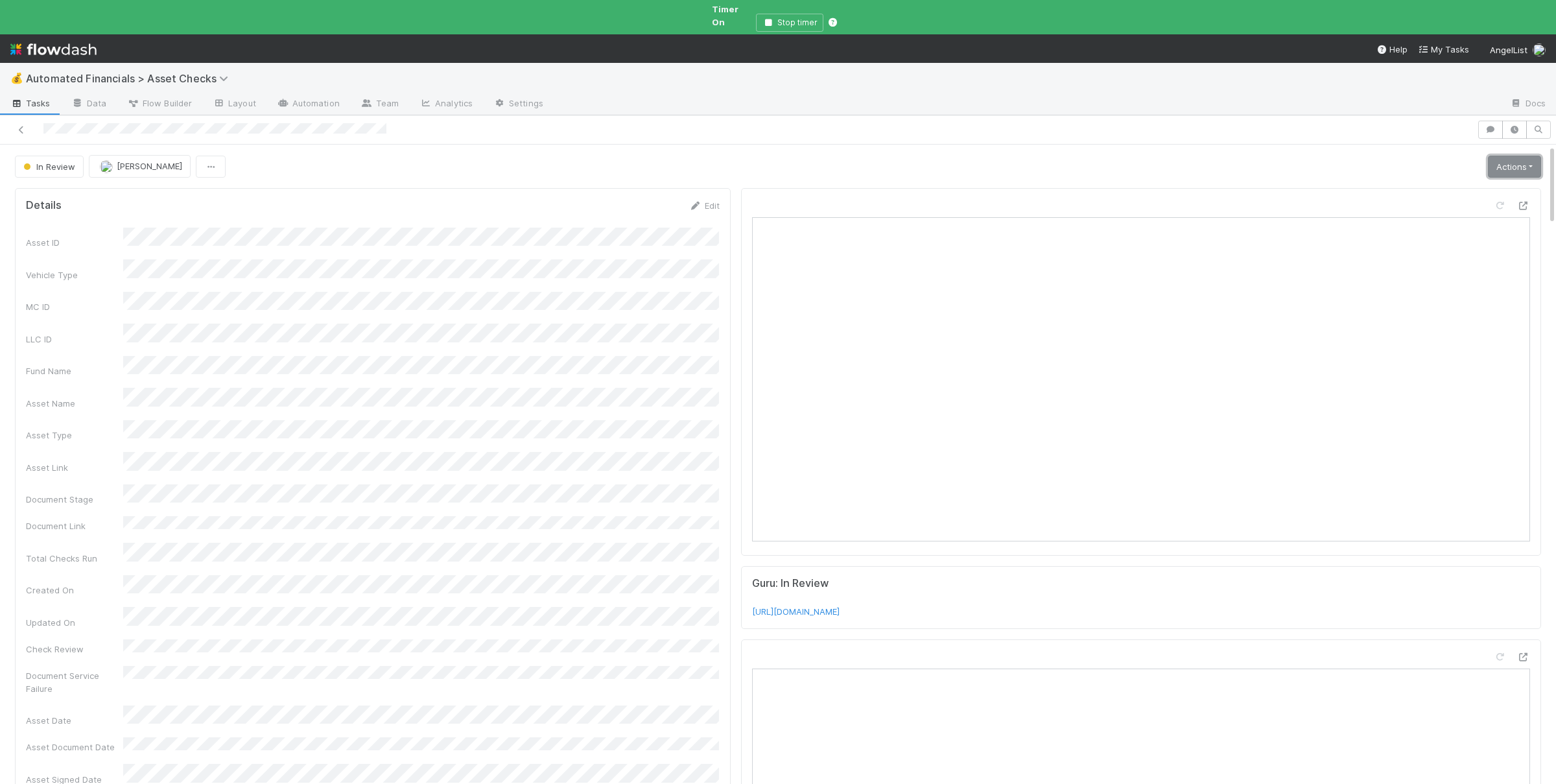
click at [1527, 156] on link "Actions" at bounding box center [1515, 167] width 53 height 22
click at [1442, 203] on button "🧠 Summarize failures" at bounding box center [1471, 212] width 143 height 18
click at [1504, 162] on link "Actions" at bounding box center [1515, 167] width 53 height 22
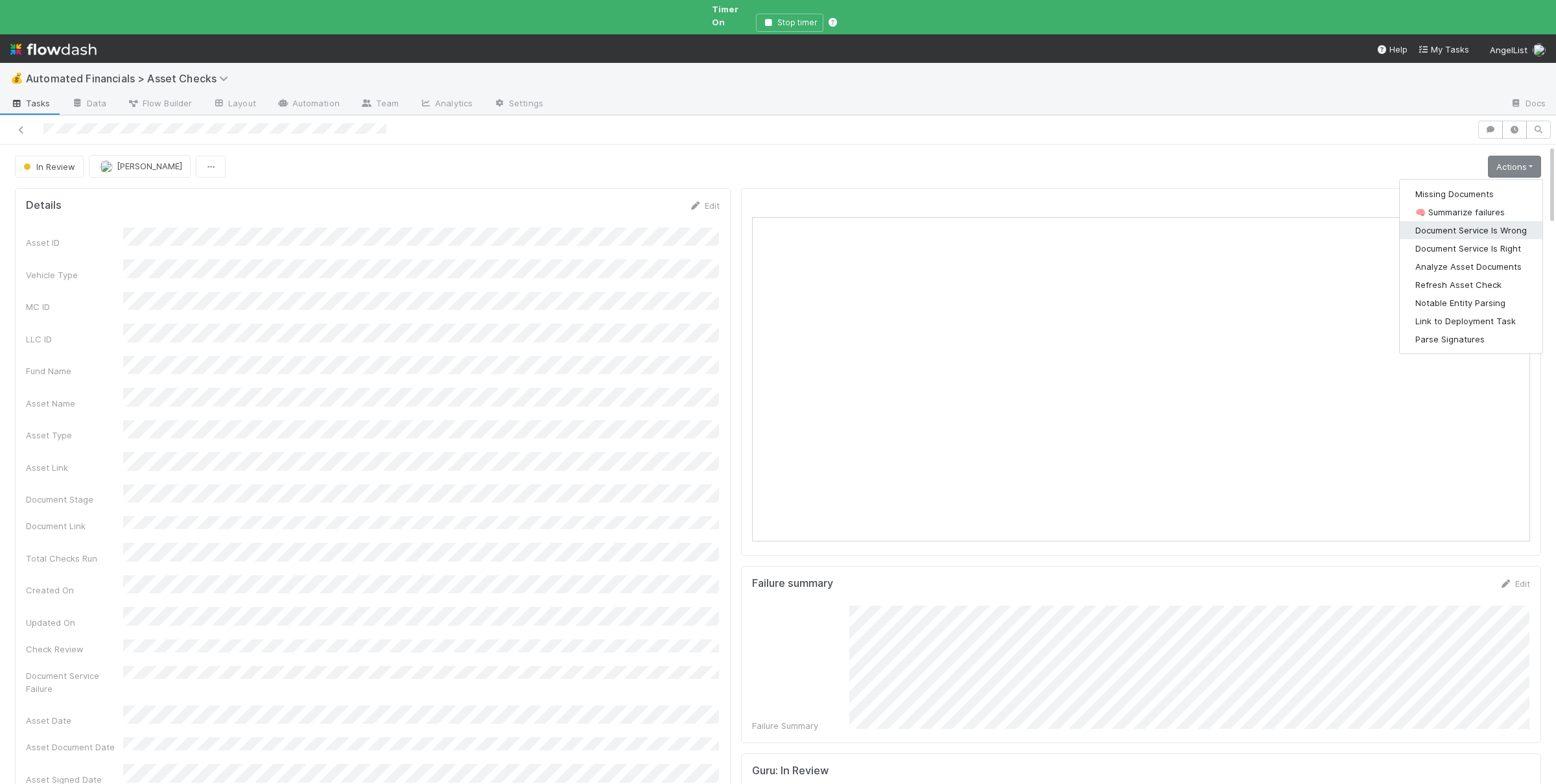
click at [1448, 221] on button "Document Service Is Wrong" at bounding box center [1471, 230] width 143 height 18
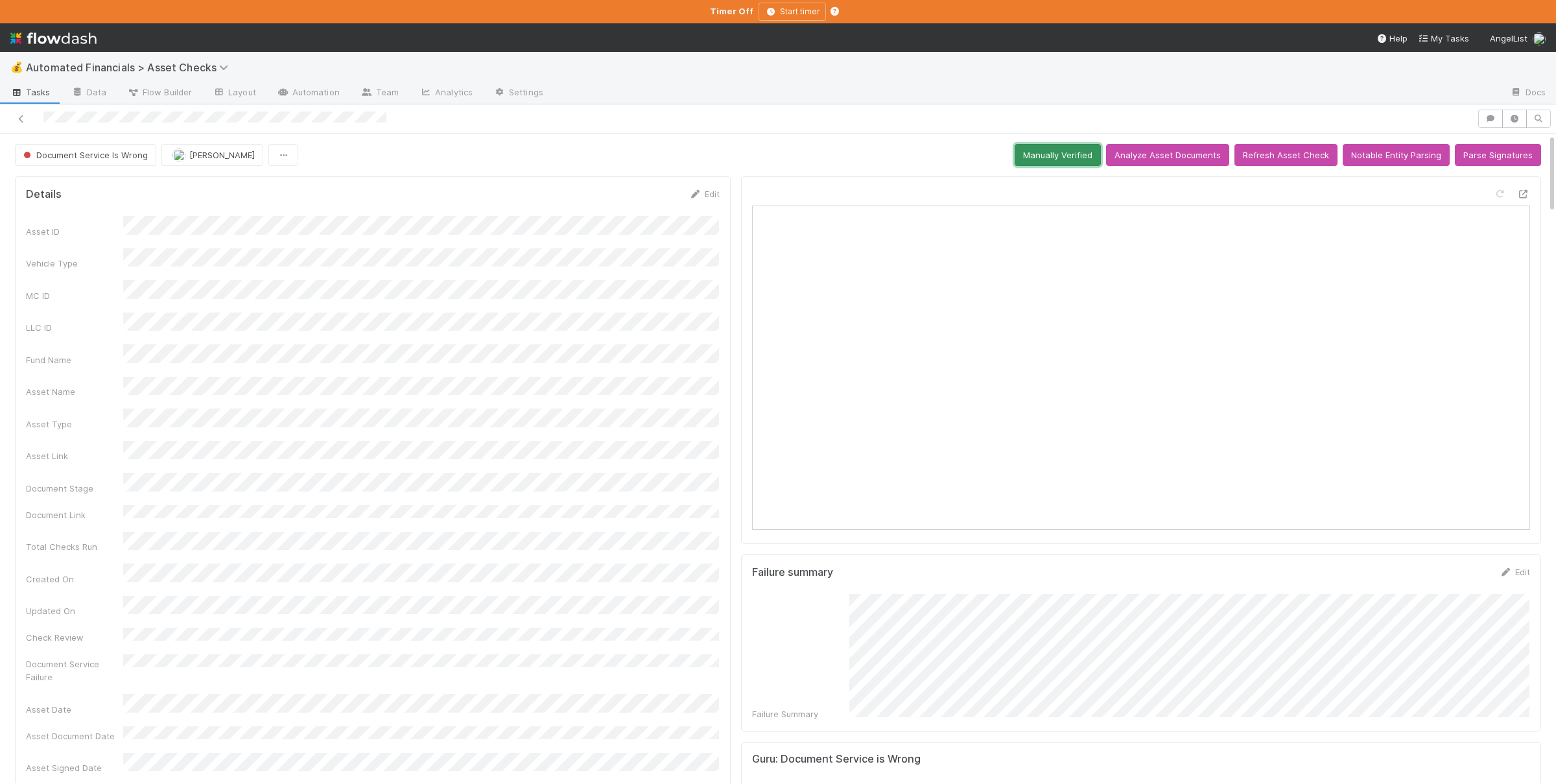
click at [1047, 161] on button "Manually Verified" at bounding box center [1057, 155] width 86 height 22
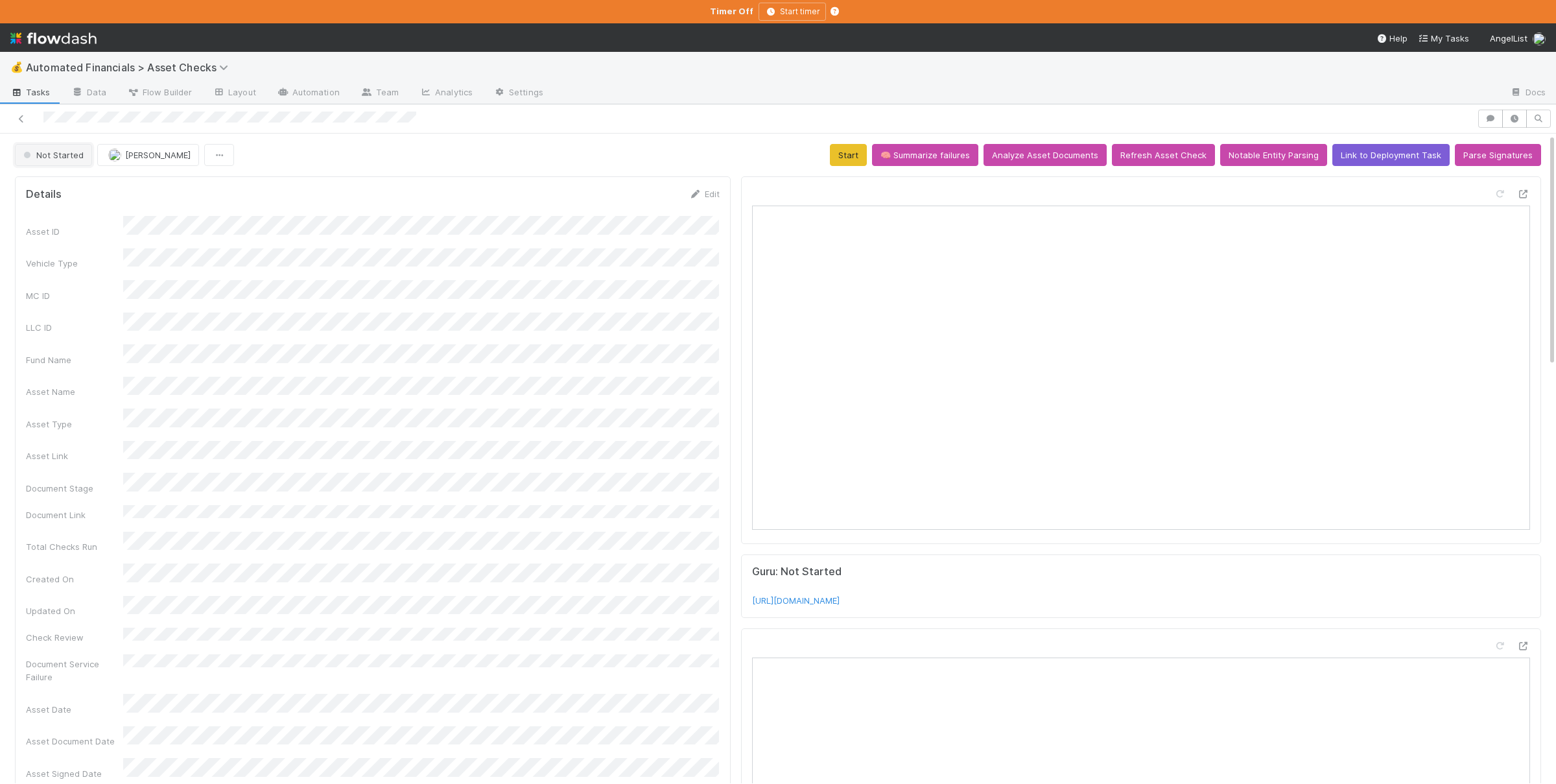
click at [59, 154] on span "Not Started" at bounding box center [52, 155] width 63 height 11
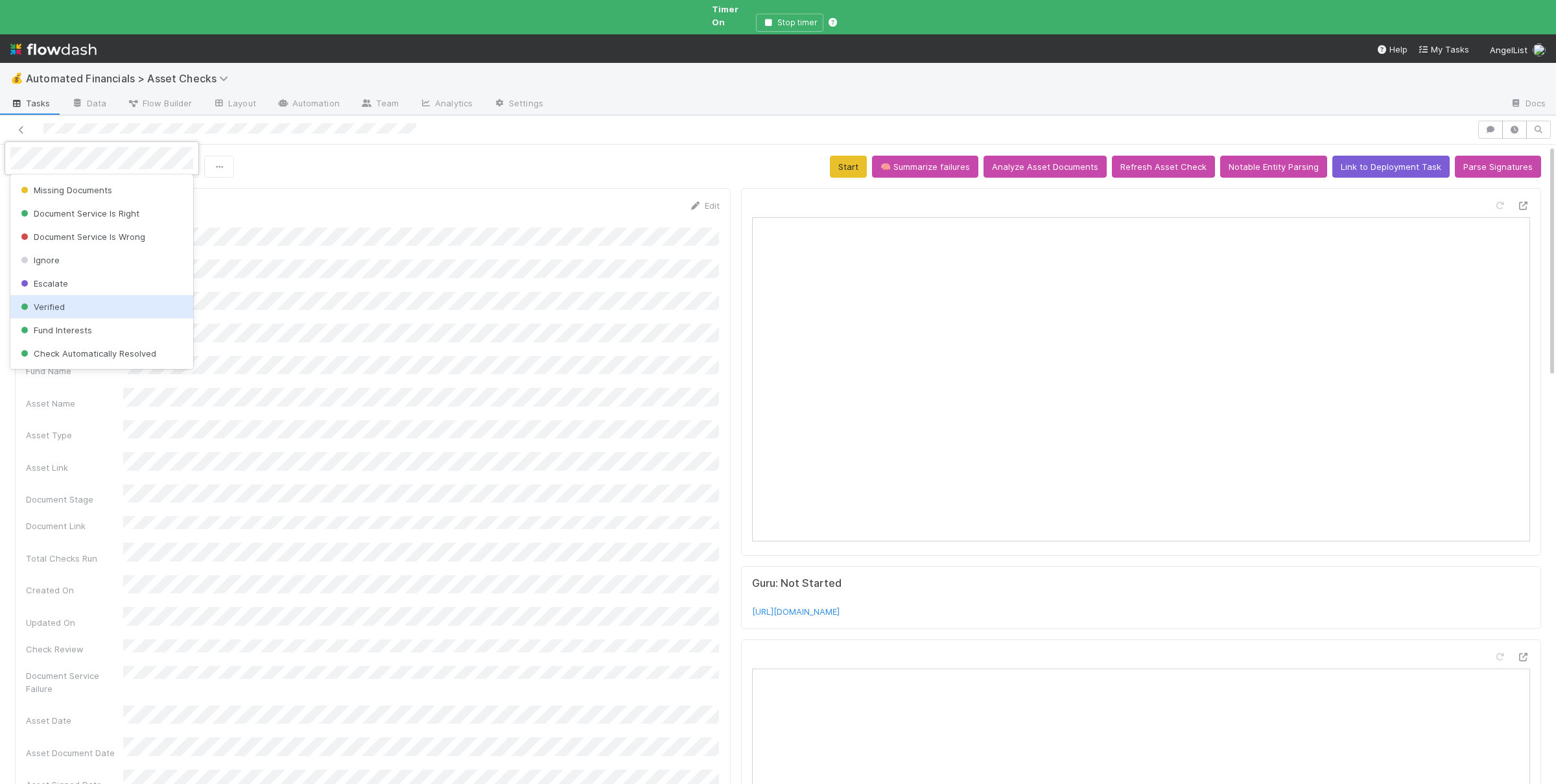
scroll to position [324, 0]
click at [115, 262] on div "Verified" at bounding box center [102, 261] width 183 height 24
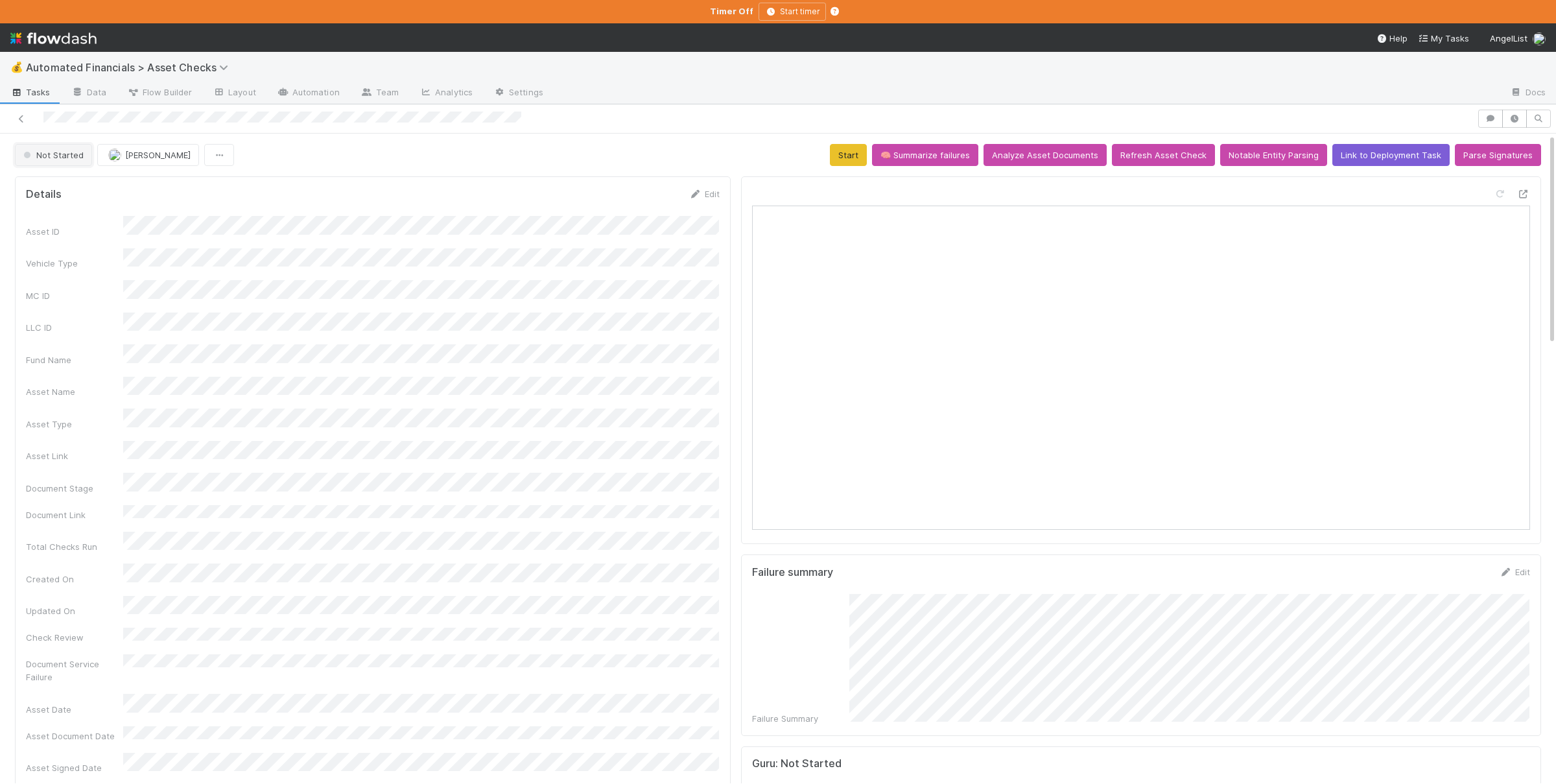
click at [69, 159] on span "Not Started" at bounding box center [52, 155] width 63 height 11
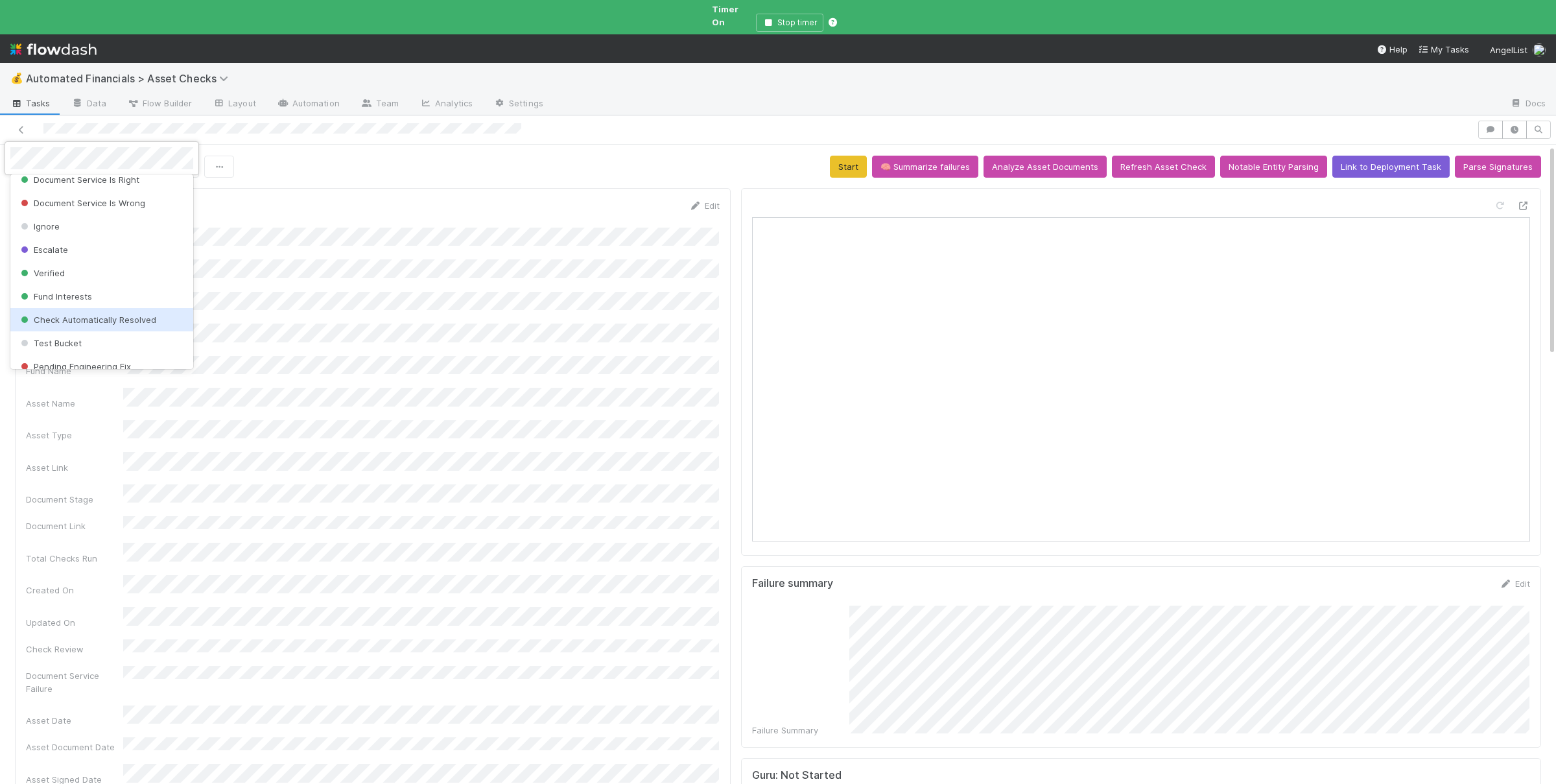
scroll to position [324, 0]
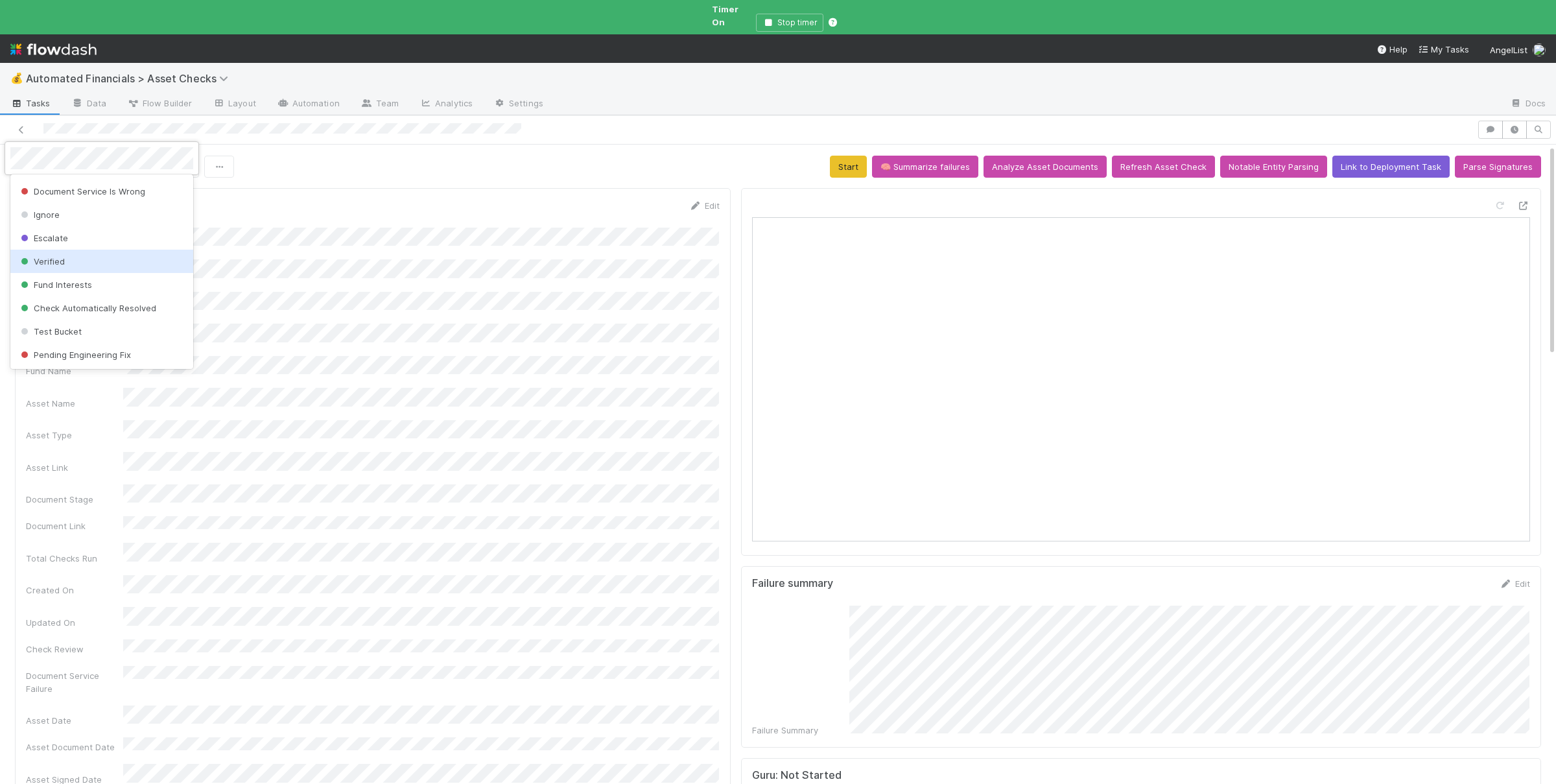
click at [88, 266] on div "Verified" at bounding box center [102, 261] width 183 height 24
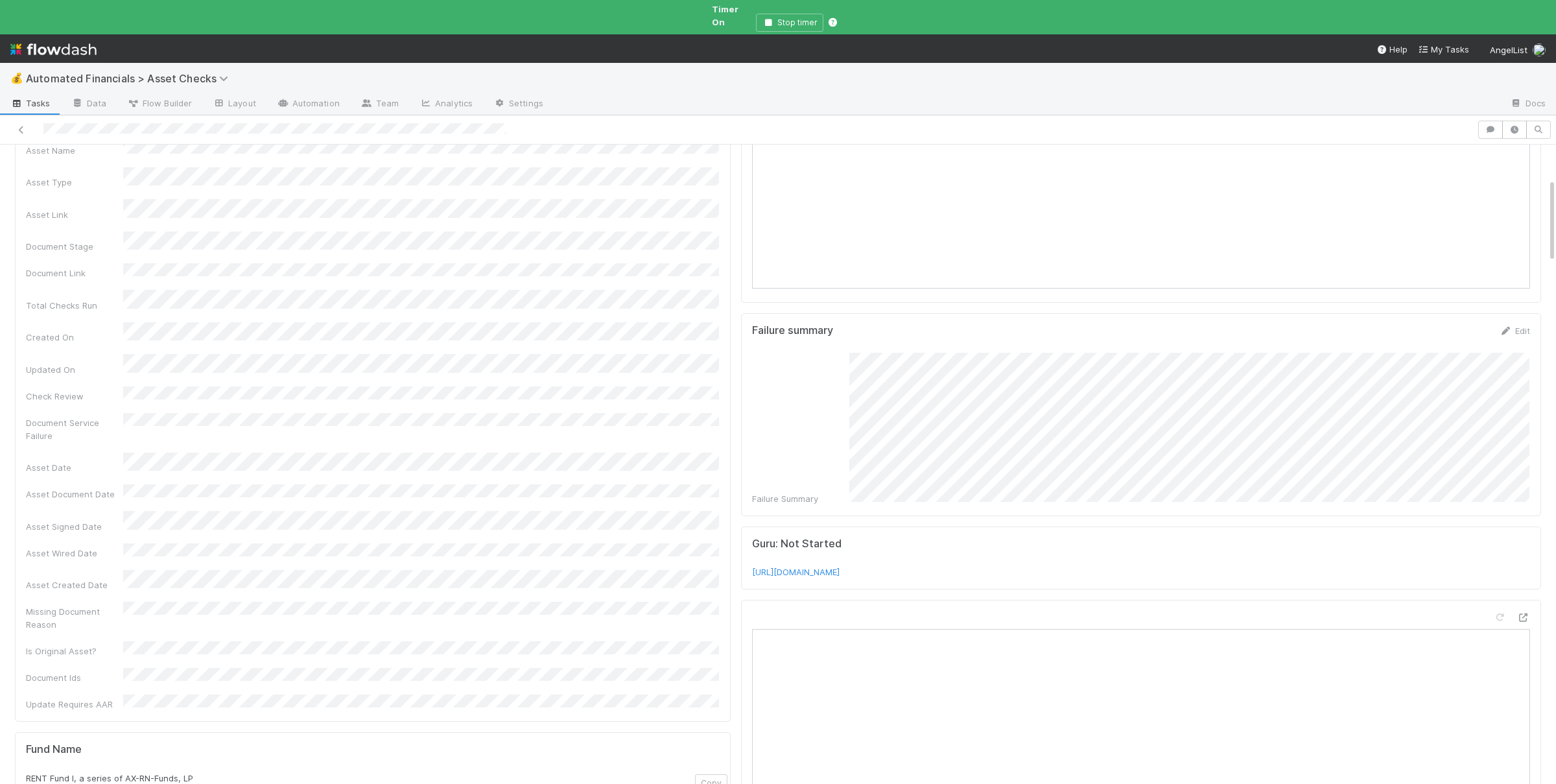
scroll to position [379, 0]
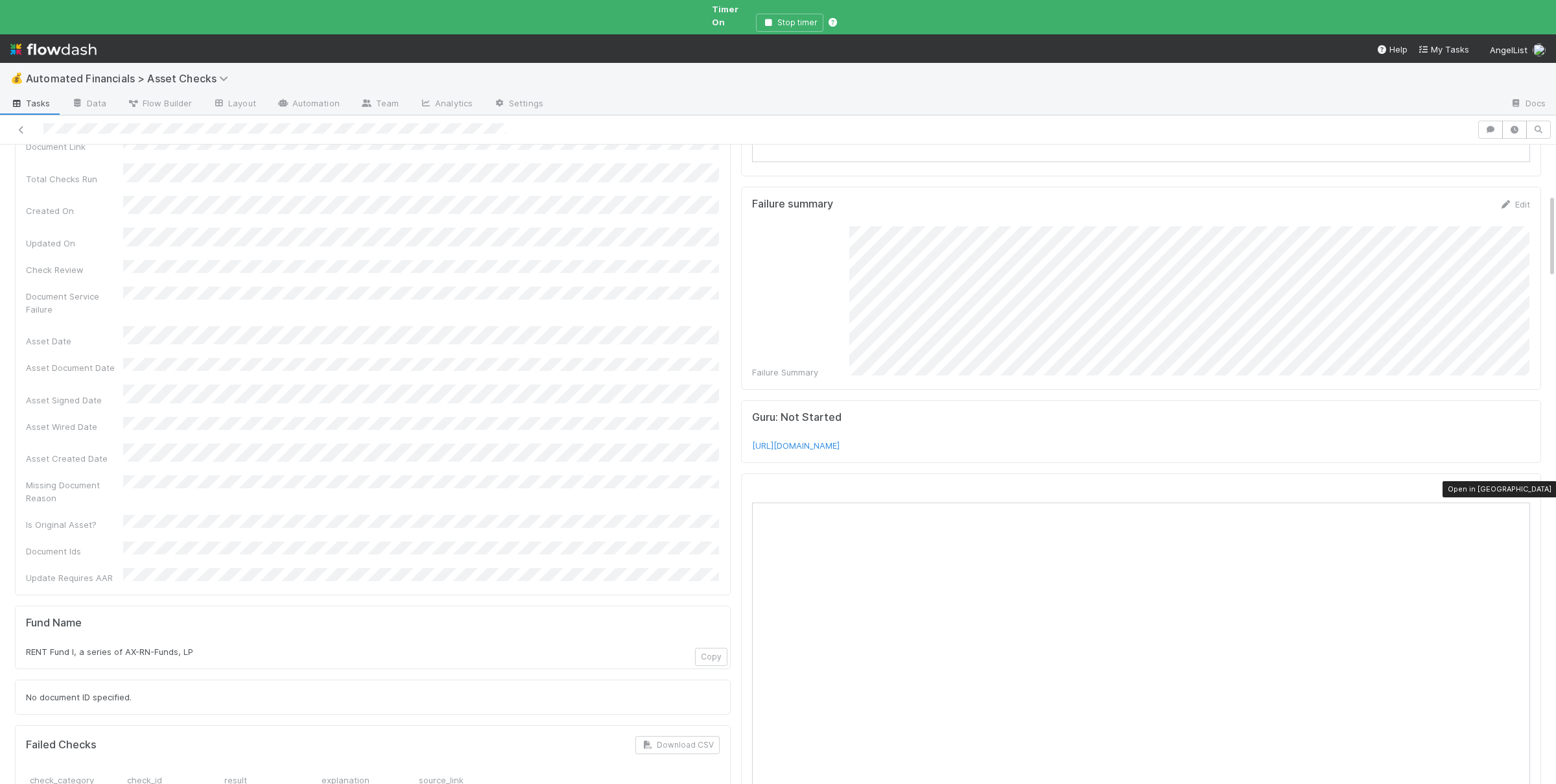
click at [1527, 487] on icon at bounding box center [1523, 491] width 13 height 9
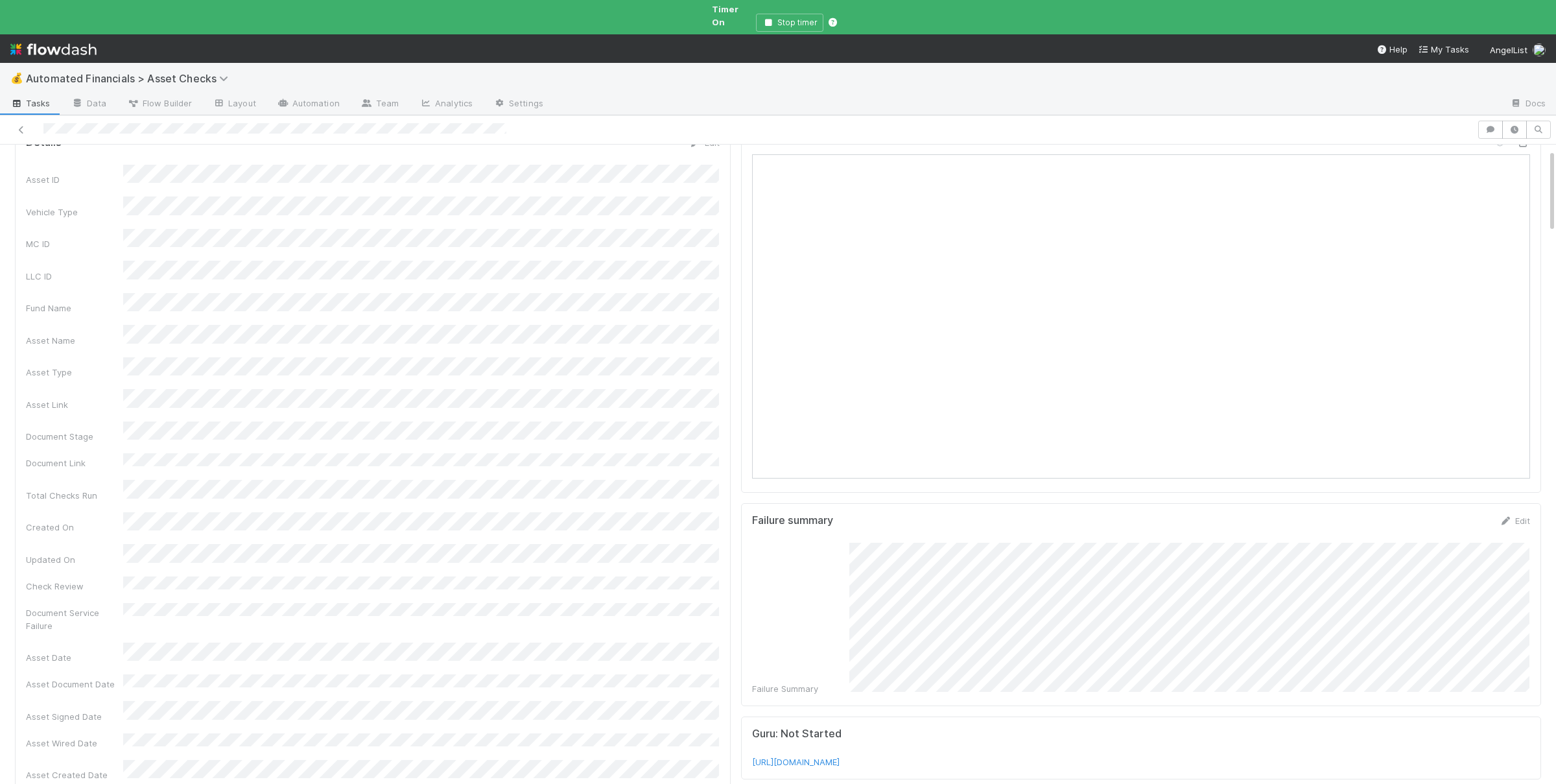
scroll to position [0, 0]
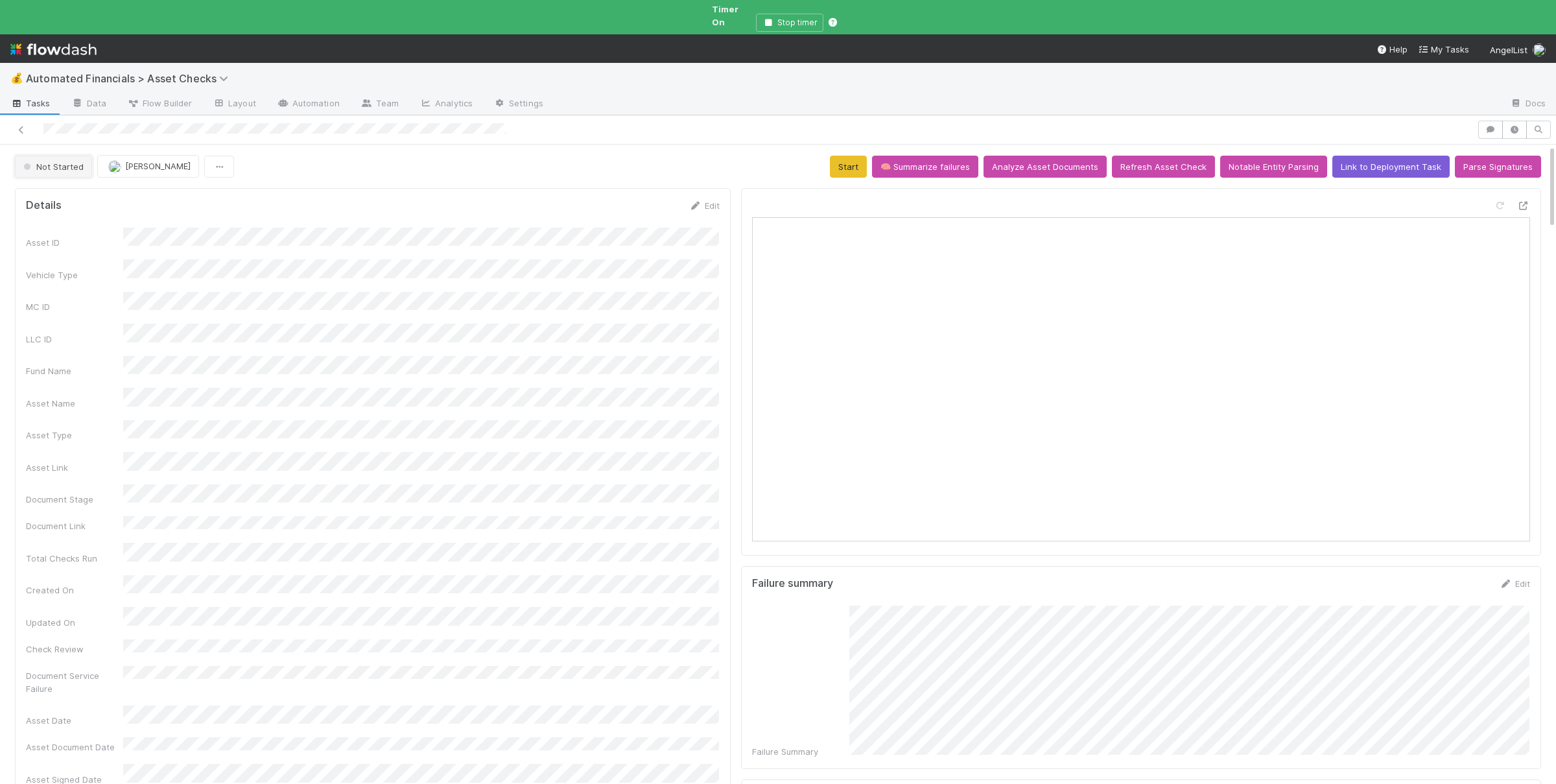
click at [50, 162] on span "Not Started" at bounding box center [52, 167] width 63 height 11
click at [113, 265] on div "Verified" at bounding box center [102, 261] width 183 height 24
click at [48, 162] on span "Not Started" at bounding box center [52, 167] width 63 height 11
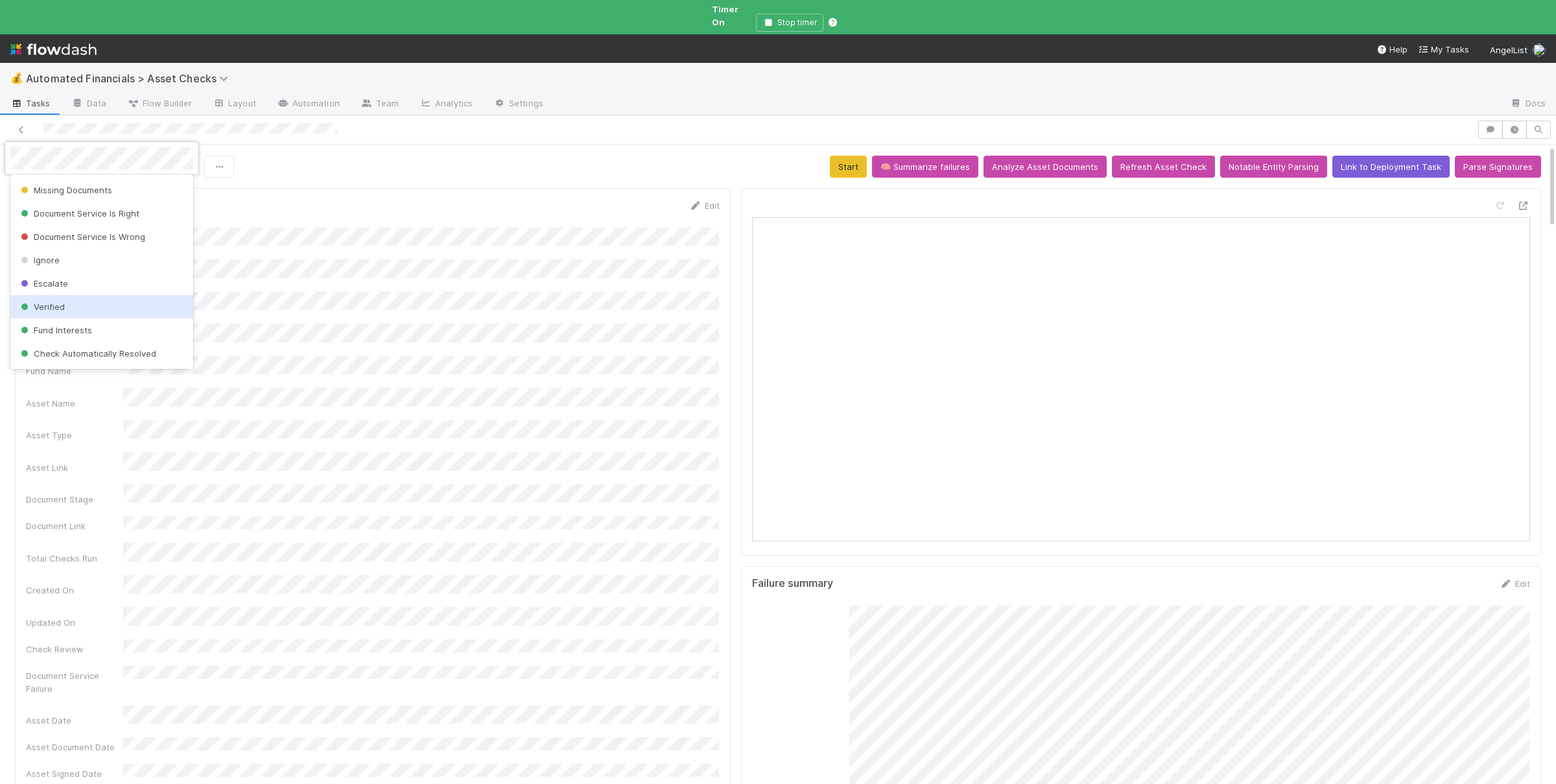
click at [98, 308] on div "Verified" at bounding box center [102, 307] width 183 height 24
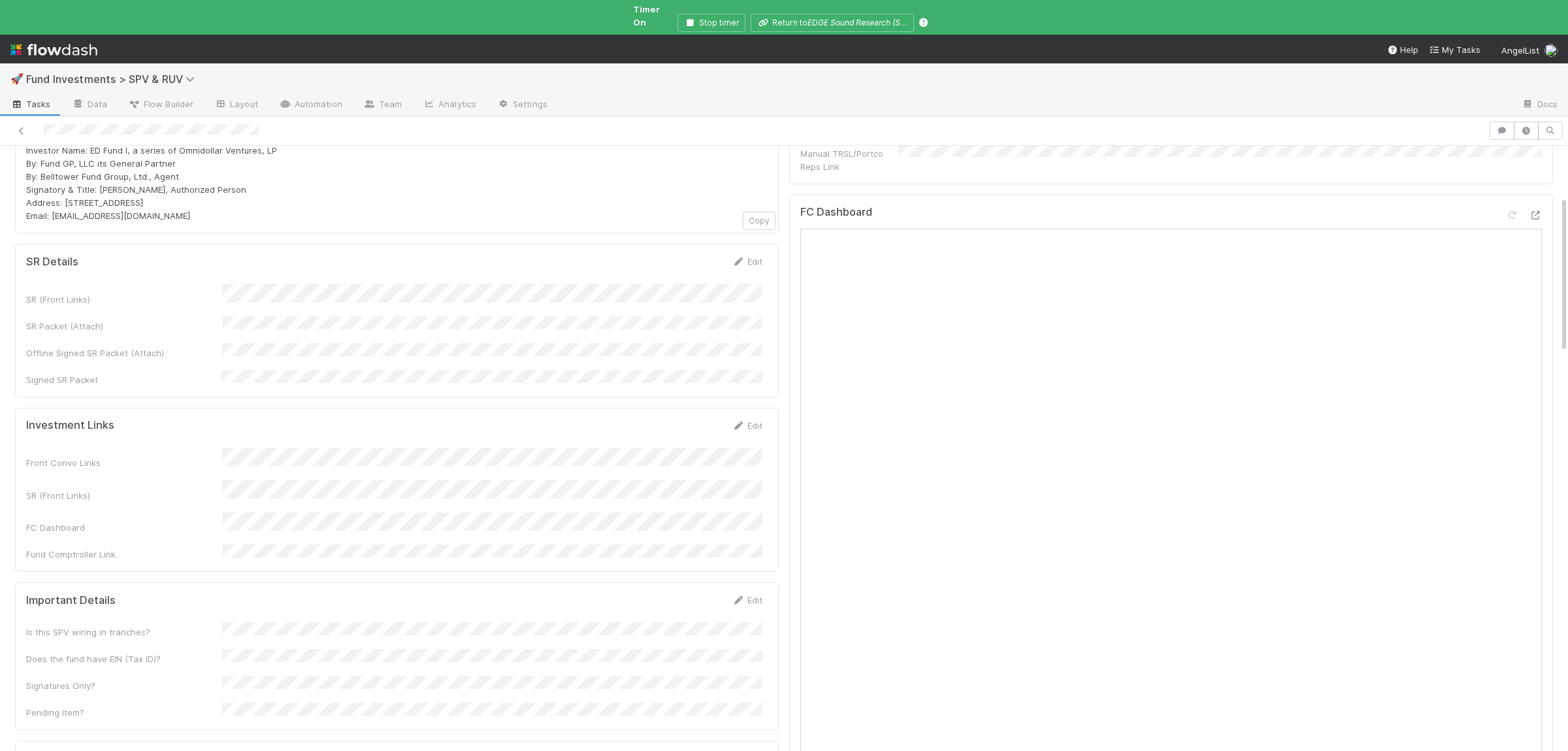
scroll to position [191, 0]
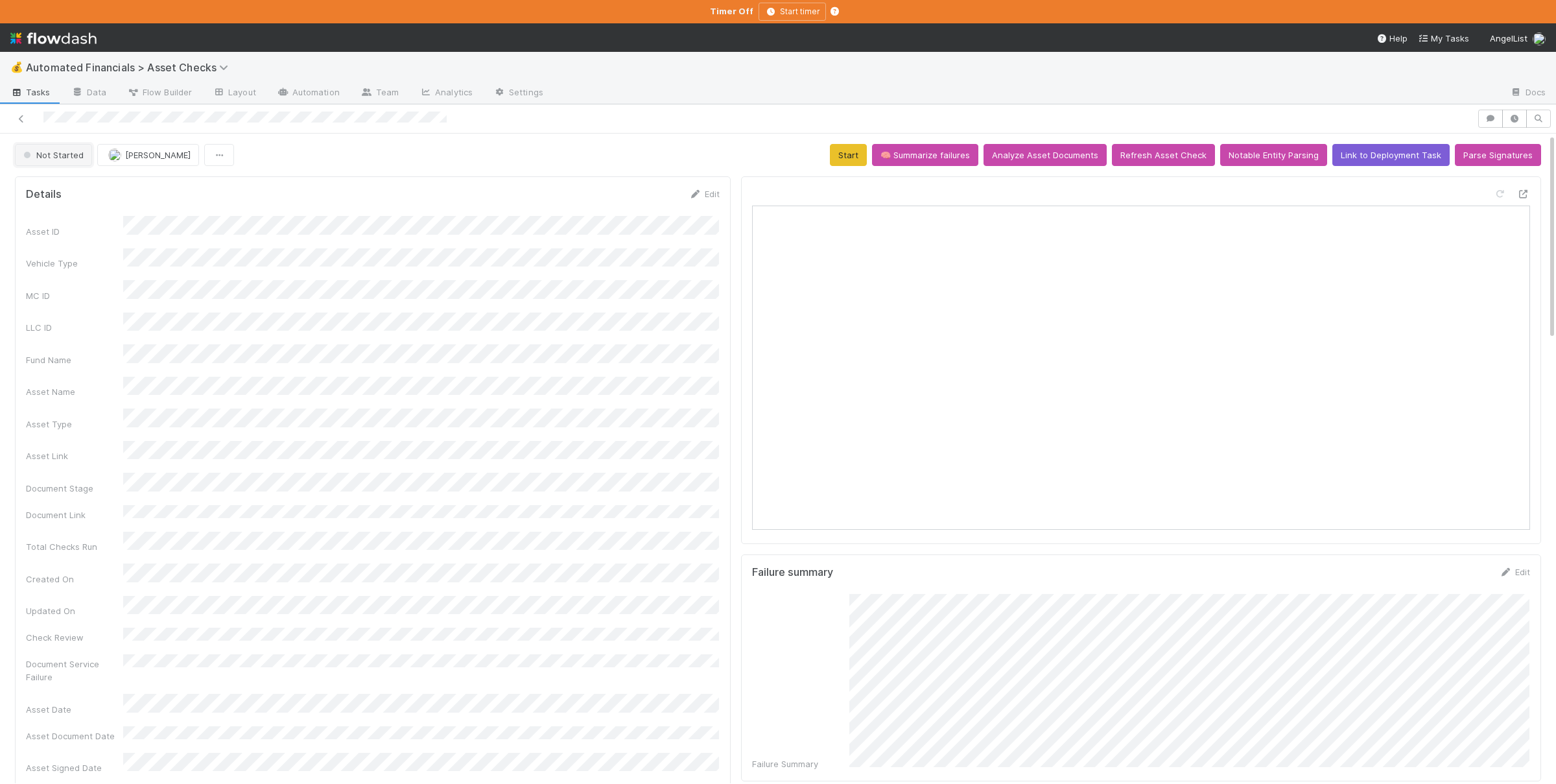
click at [62, 158] on span "Not Started" at bounding box center [52, 155] width 63 height 11
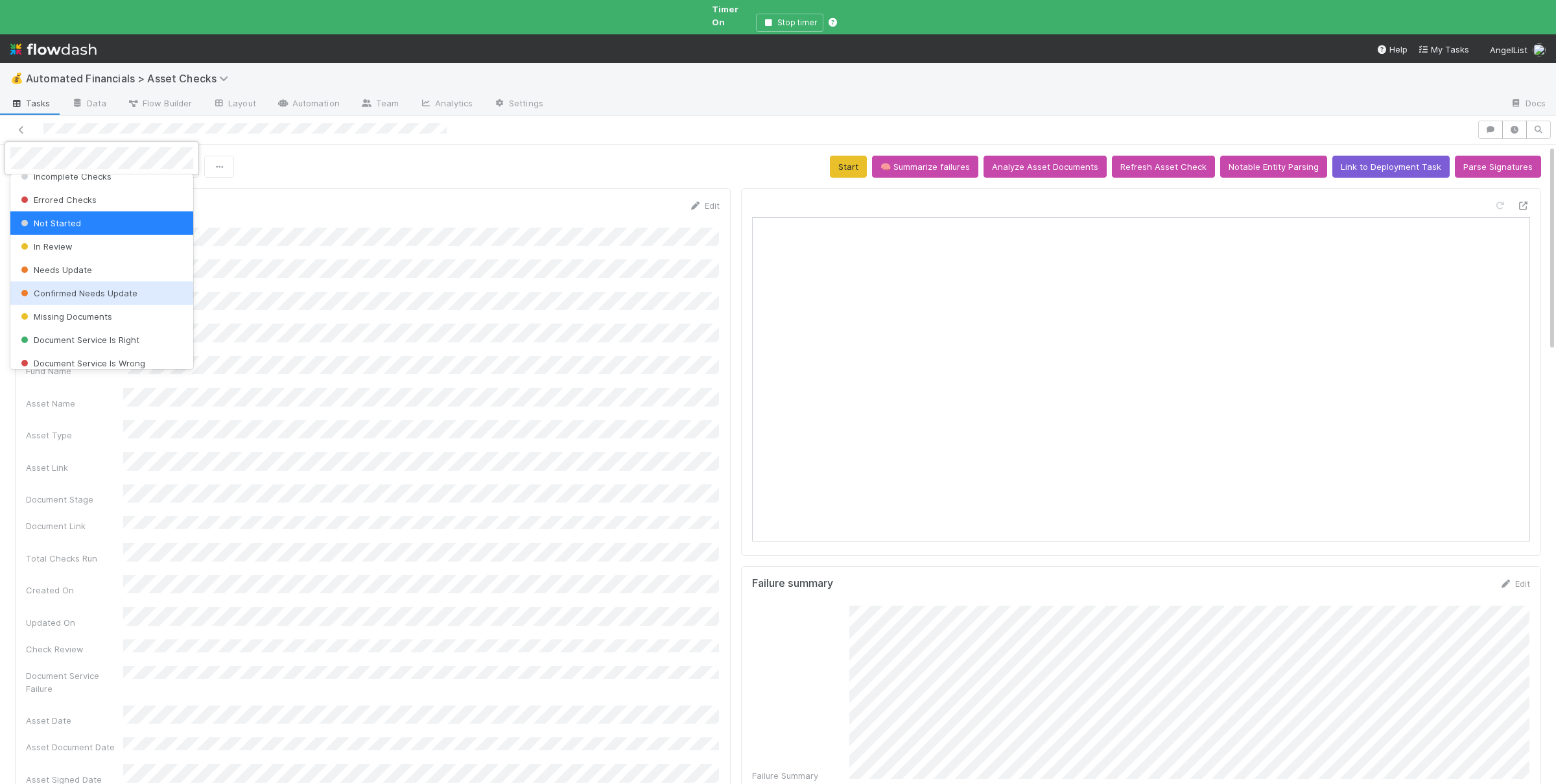
scroll to position [279, 0]
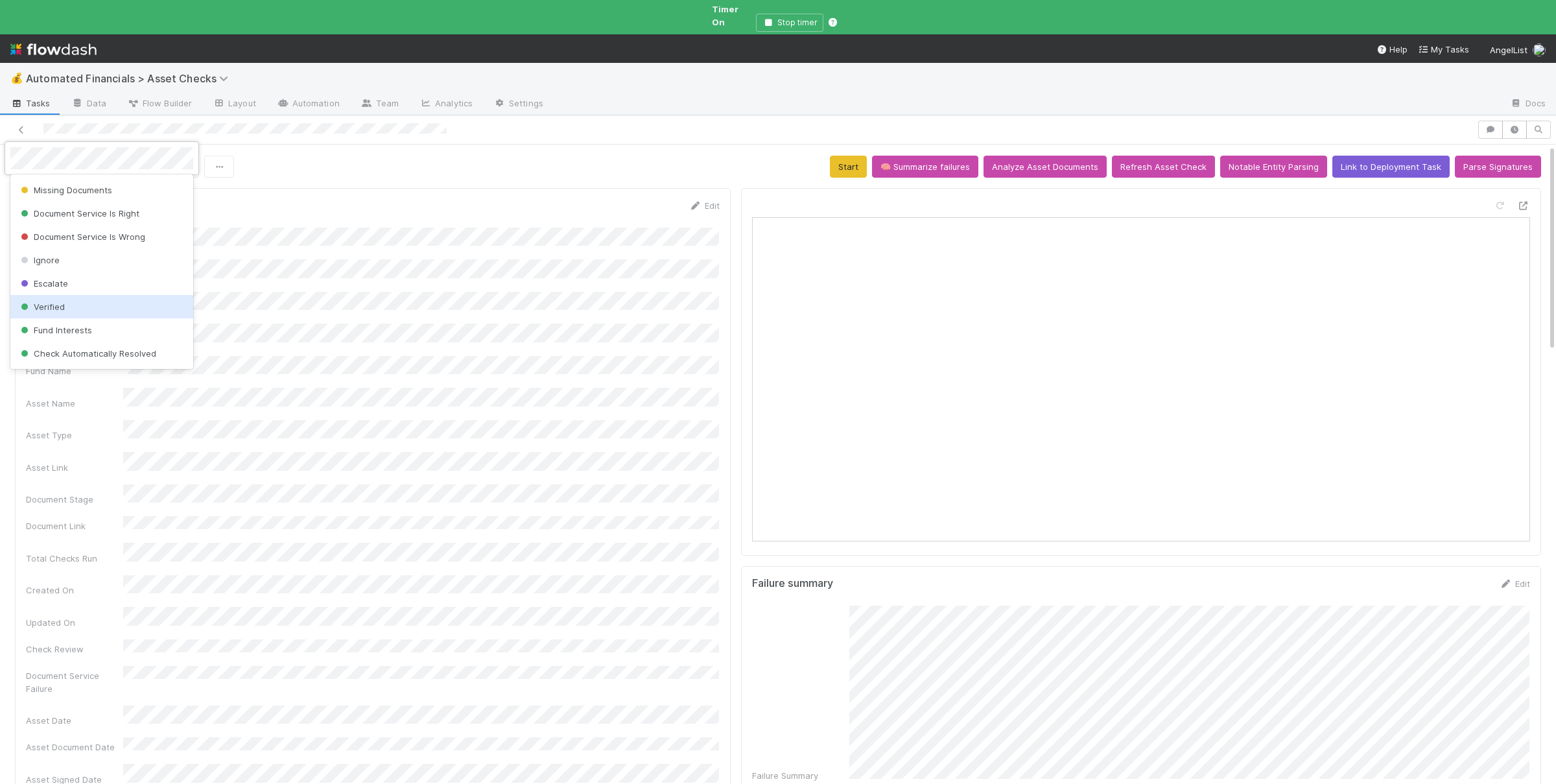
click at [116, 298] on div "Verified" at bounding box center [102, 307] width 183 height 24
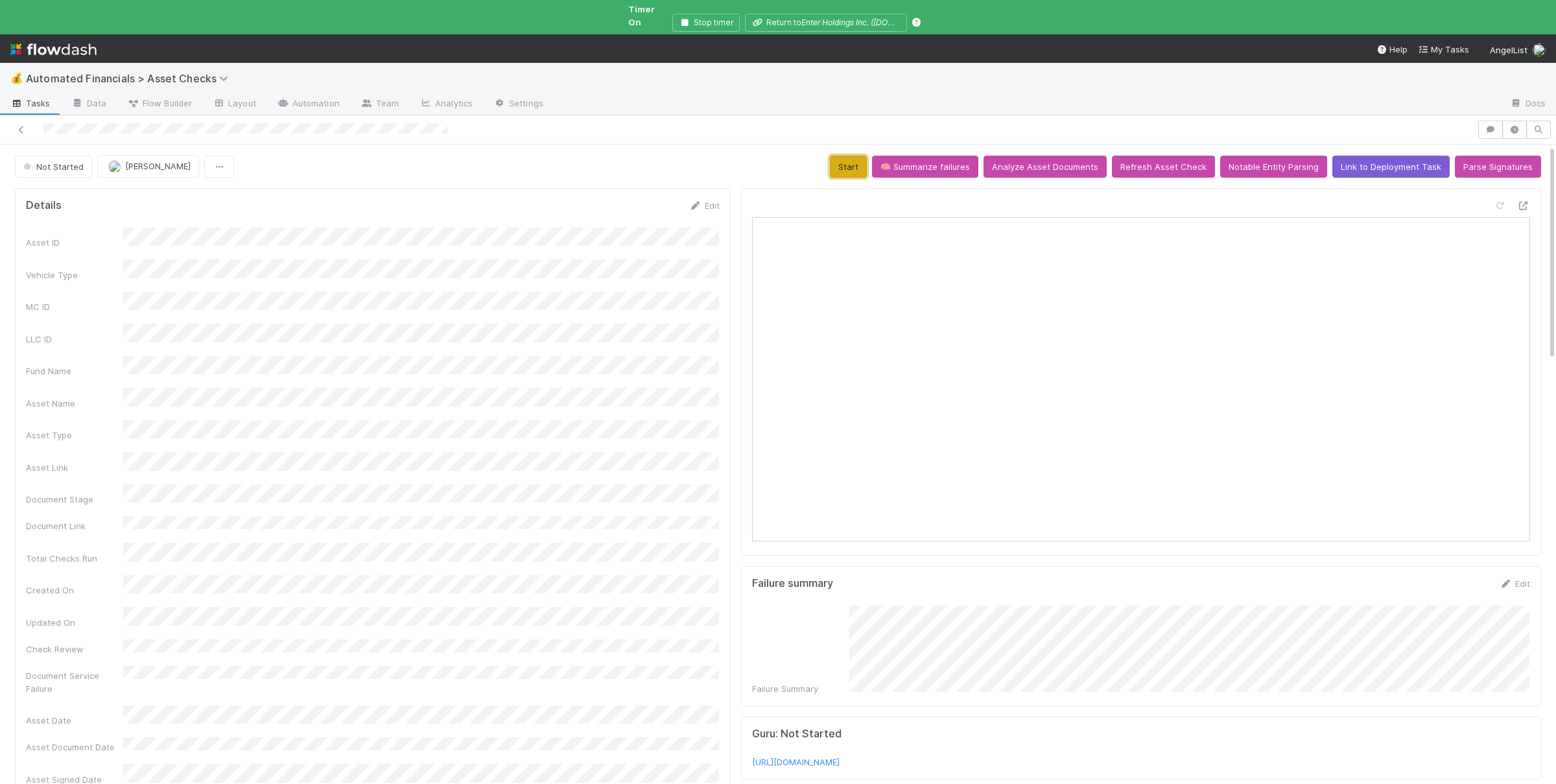
click at [852, 159] on button "Start" at bounding box center [848, 167] width 37 height 22
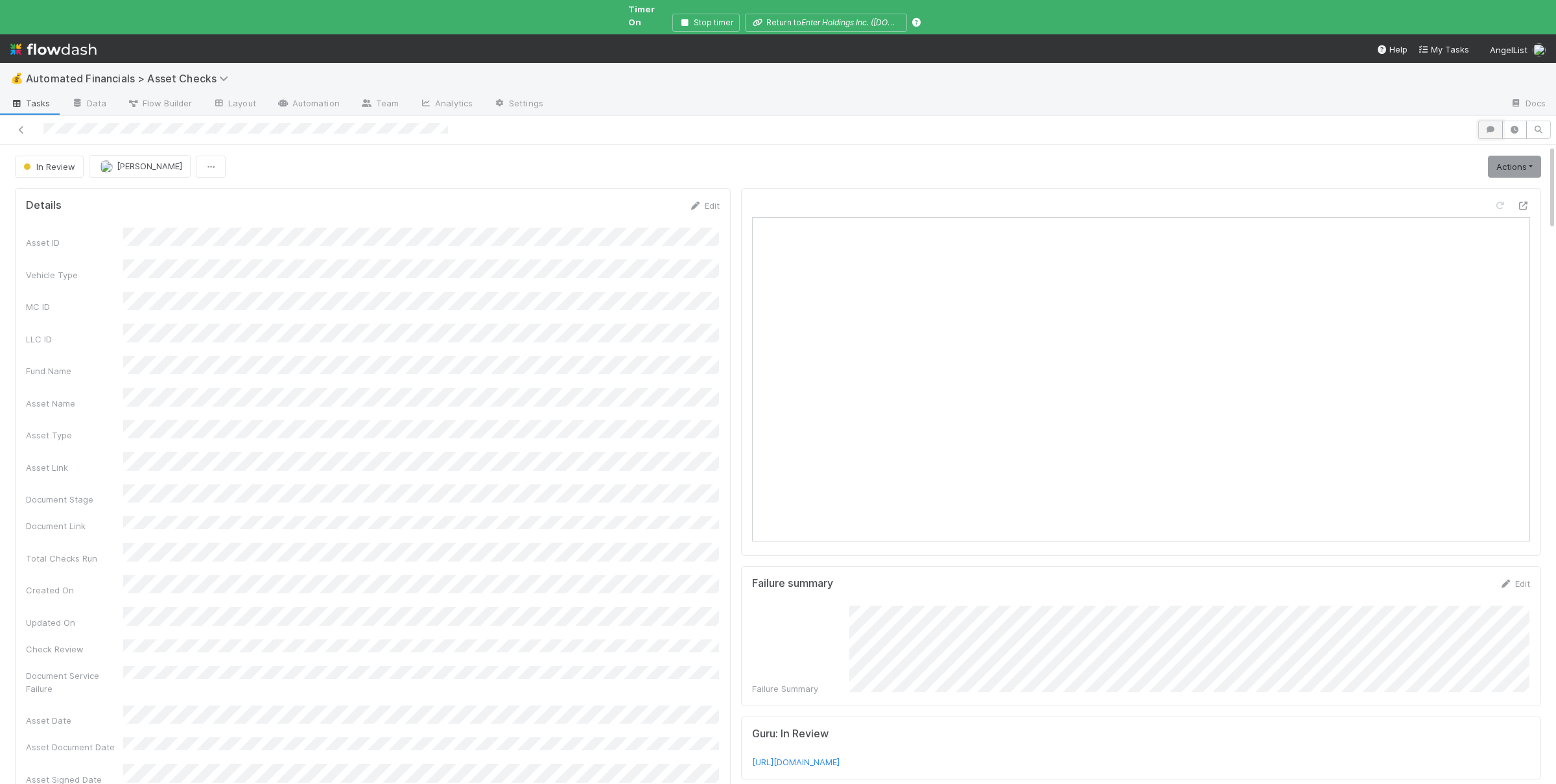
click at [1488, 125] on icon "button" at bounding box center [1490, 129] width 13 height 8
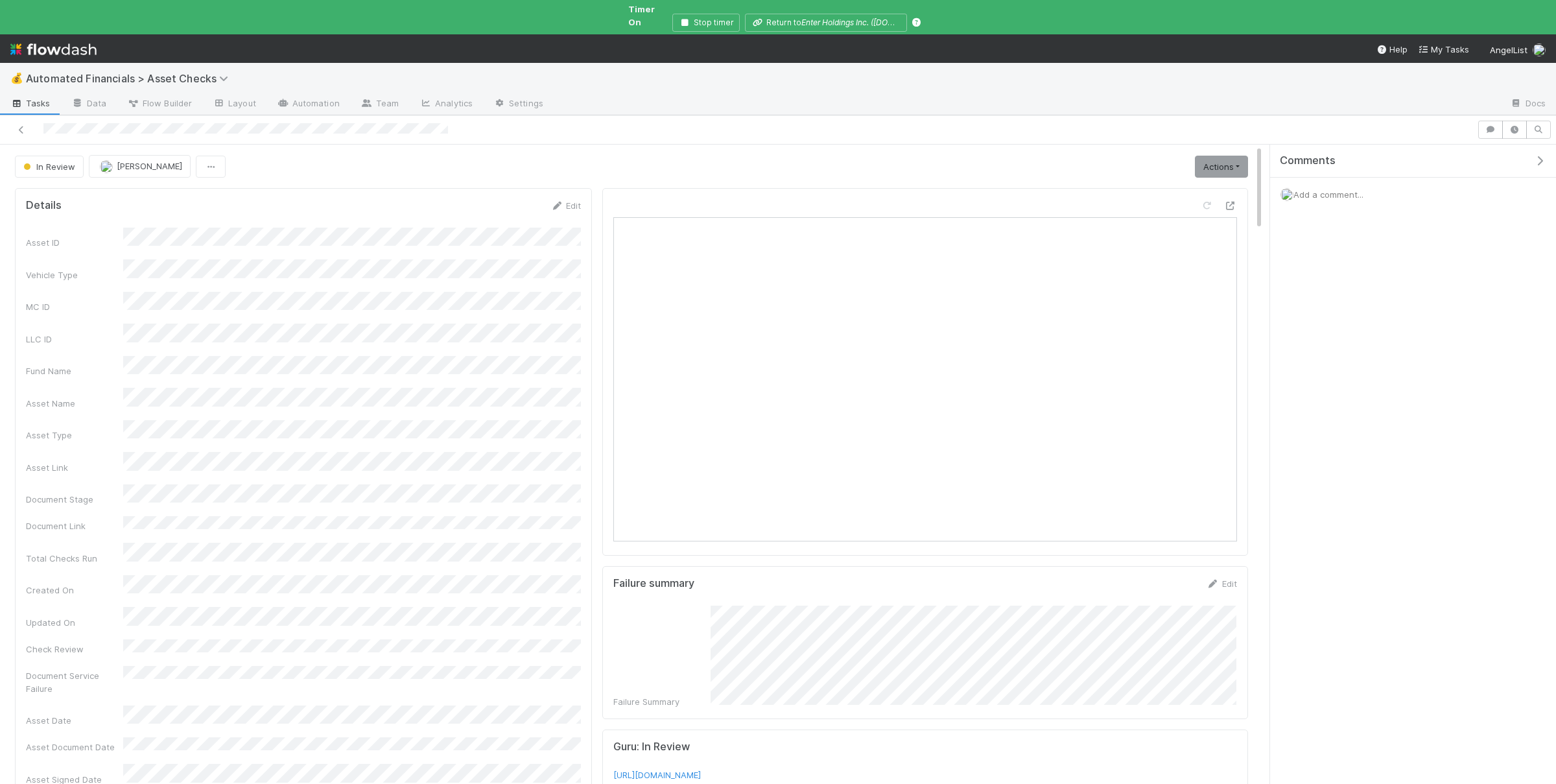
click at [1308, 178] on div "Add a comment..." at bounding box center [1413, 194] width 286 height 34
click at [1313, 189] on span "Add a comment..." at bounding box center [1328, 194] width 70 height 11
click at [1341, 392] on button "Add Comment" at bounding box center [1328, 394] width 75 height 22
click at [1212, 156] on link "Actions" at bounding box center [1222, 167] width 53 height 22
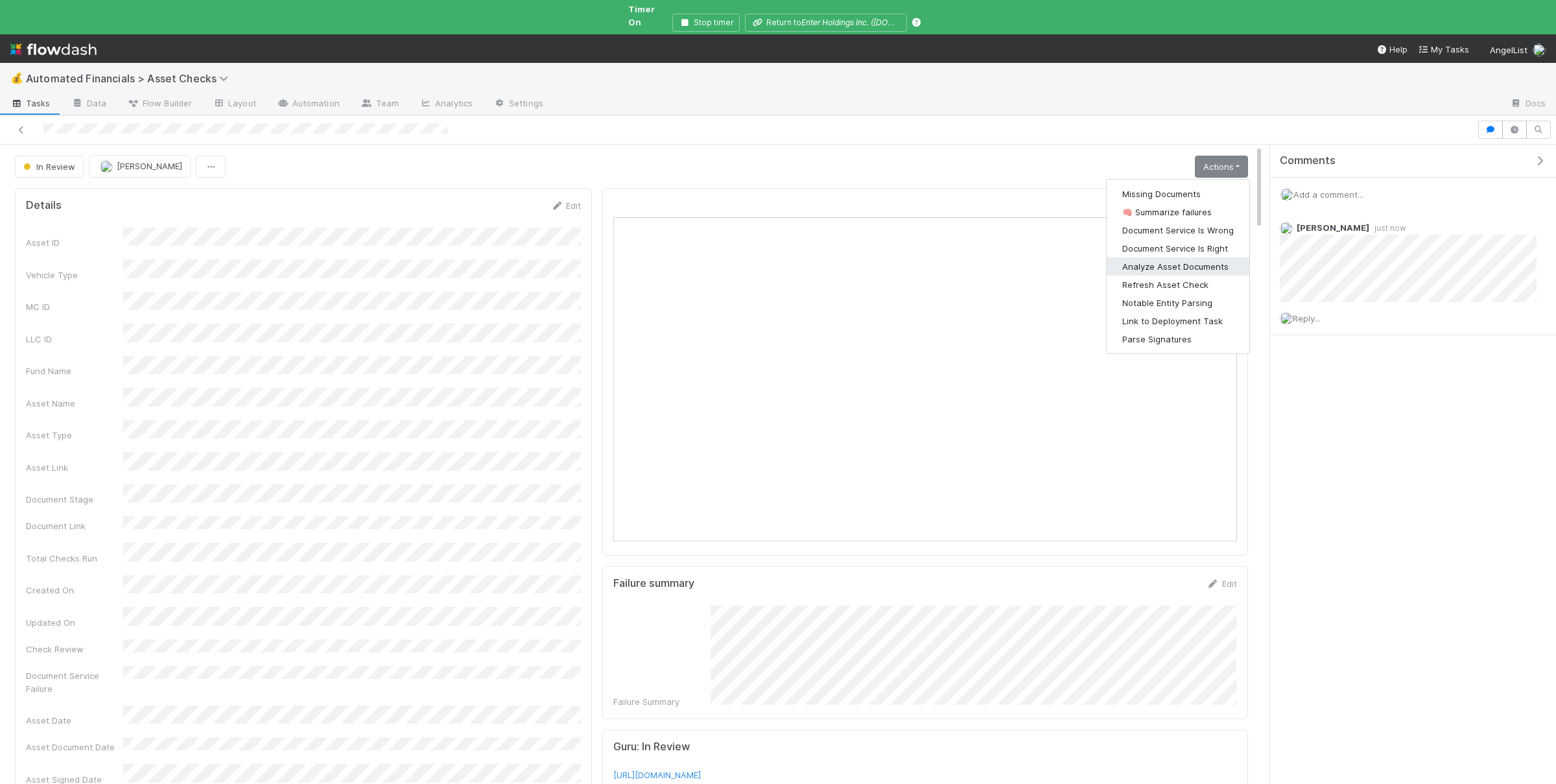
click at [1145, 257] on button "Analyze Asset Documents" at bounding box center [1178, 266] width 143 height 18
click at [1223, 162] on link "Actions" at bounding box center [1222, 167] width 53 height 22
click at [1185, 221] on button "Document Service Is Wrong" at bounding box center [1178, 230] width 143 height 18
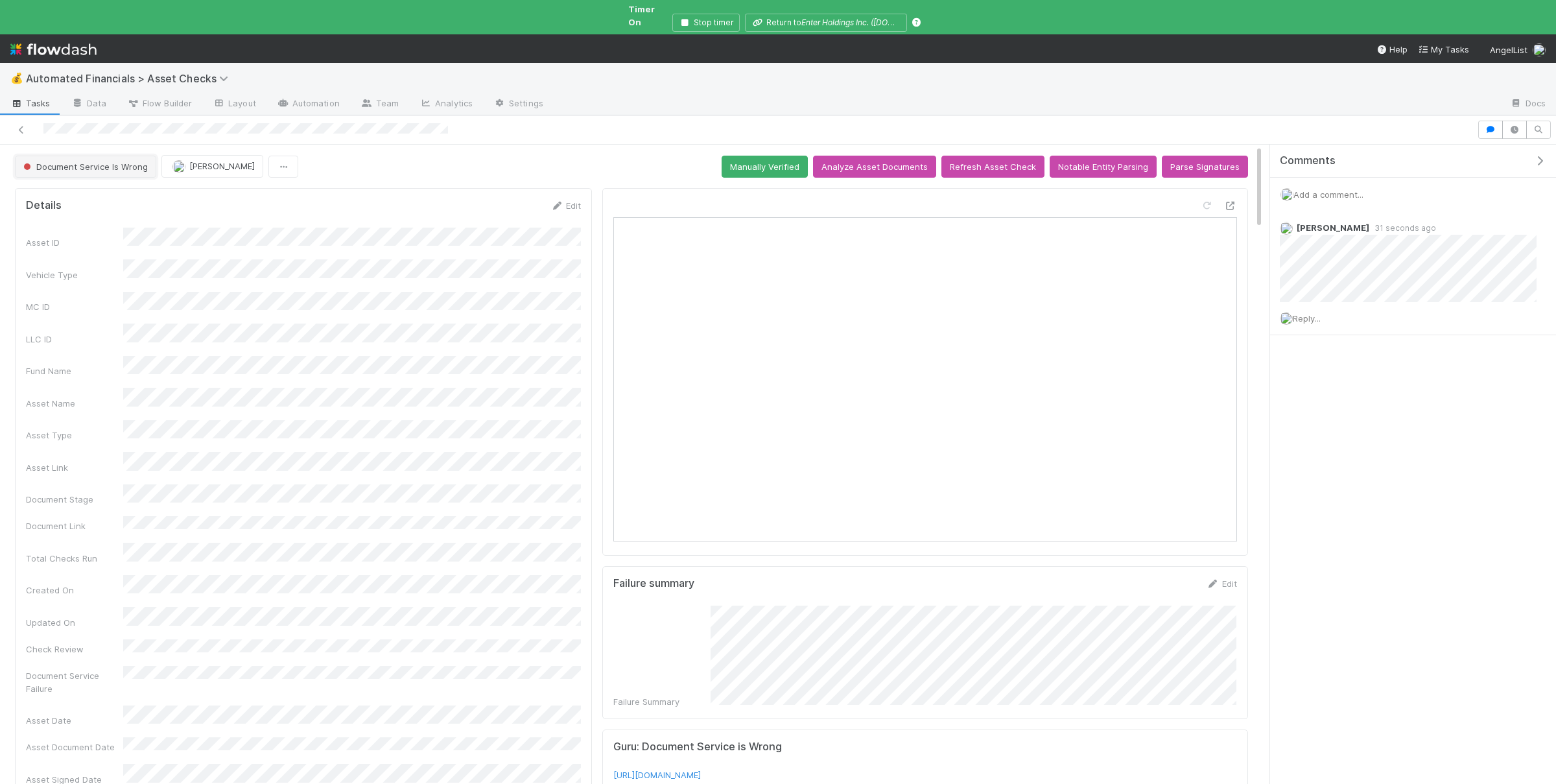
click at [61, 156] on button "Document Service Is Wrong" at bounding box center [85, 167] width 141 height 22
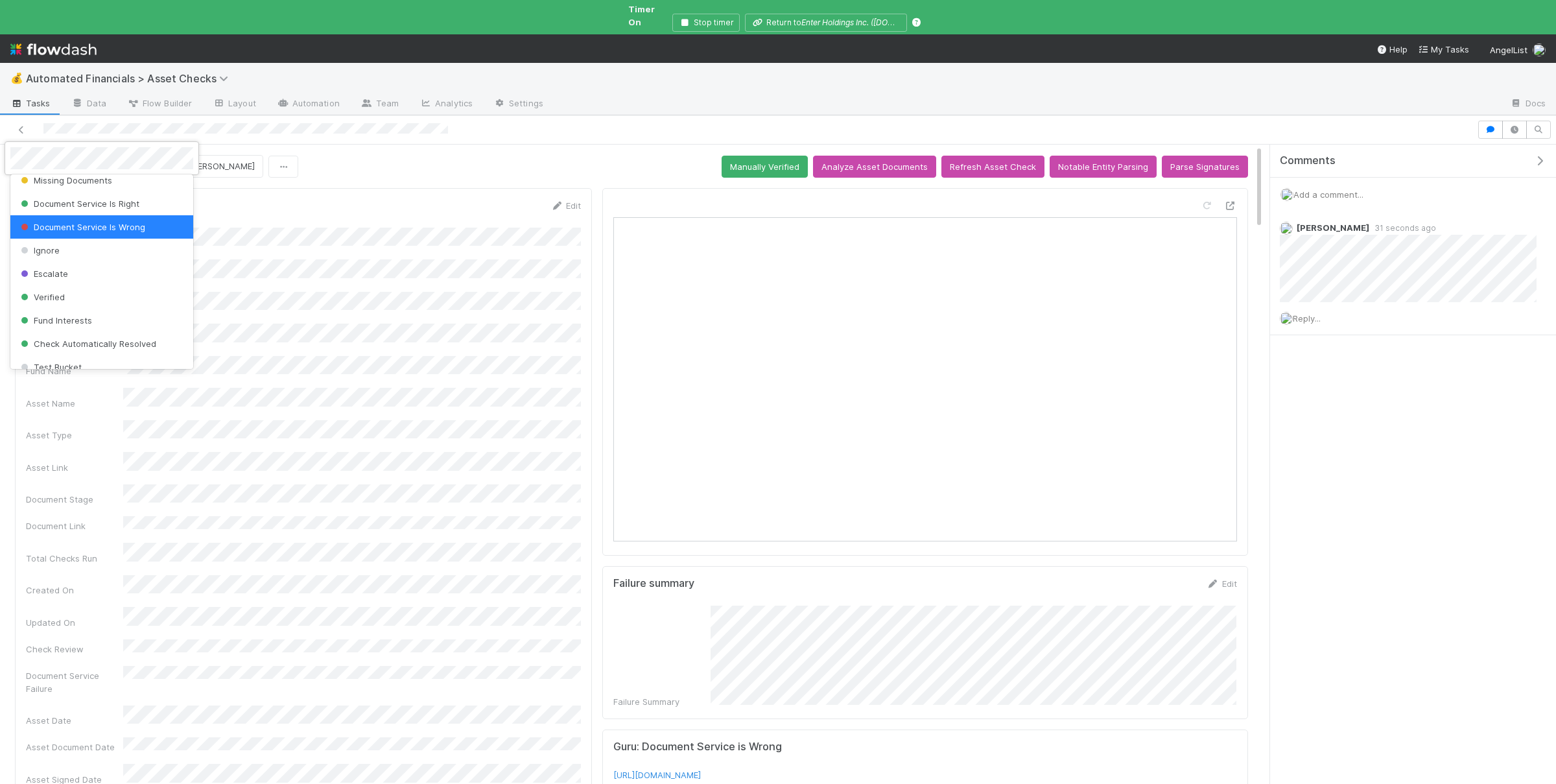
scroll to position [324, 0]
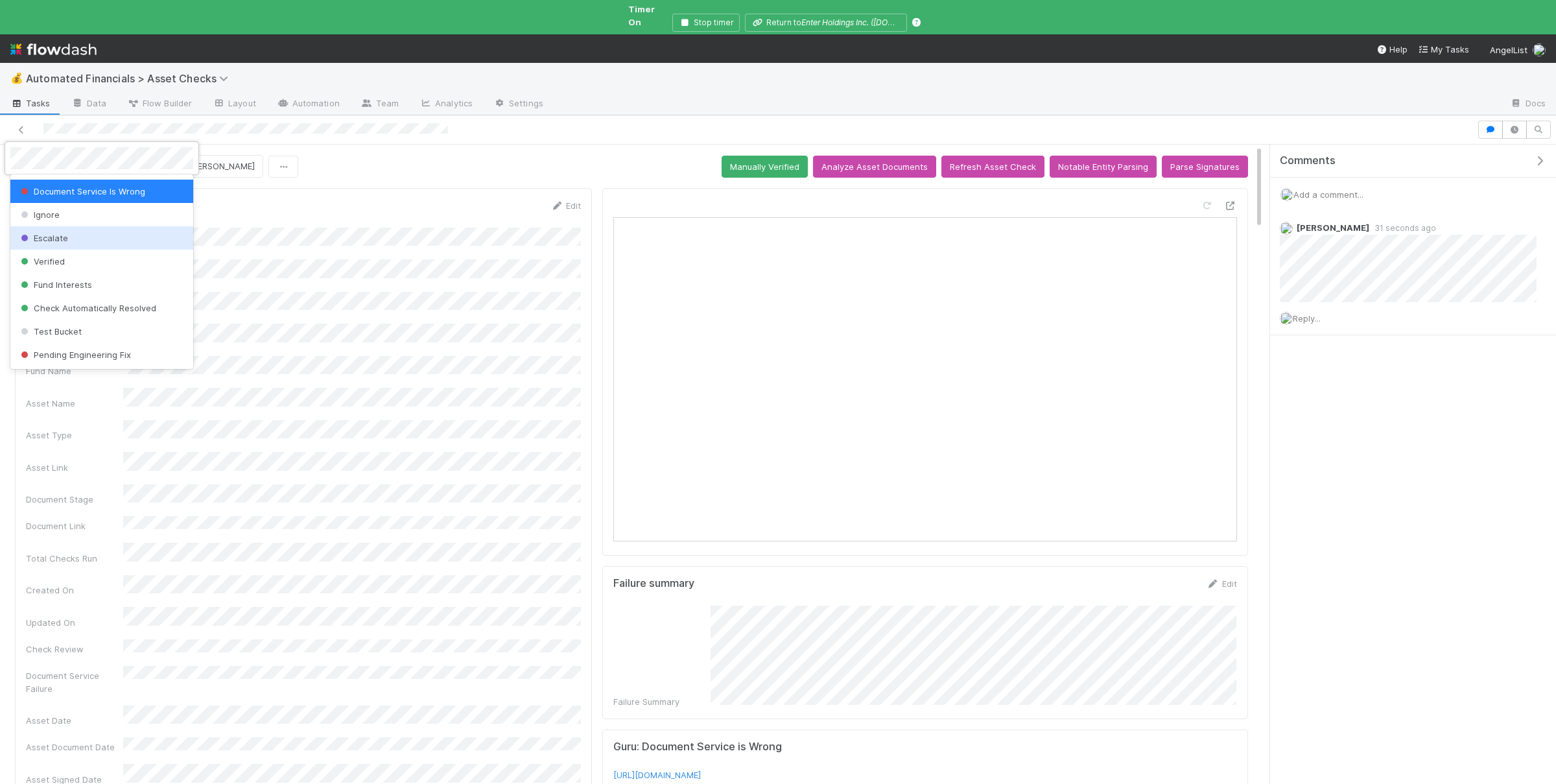
click at [103, 234] on div "Escalate" at bounding box center [102, 238] width 183 height 24
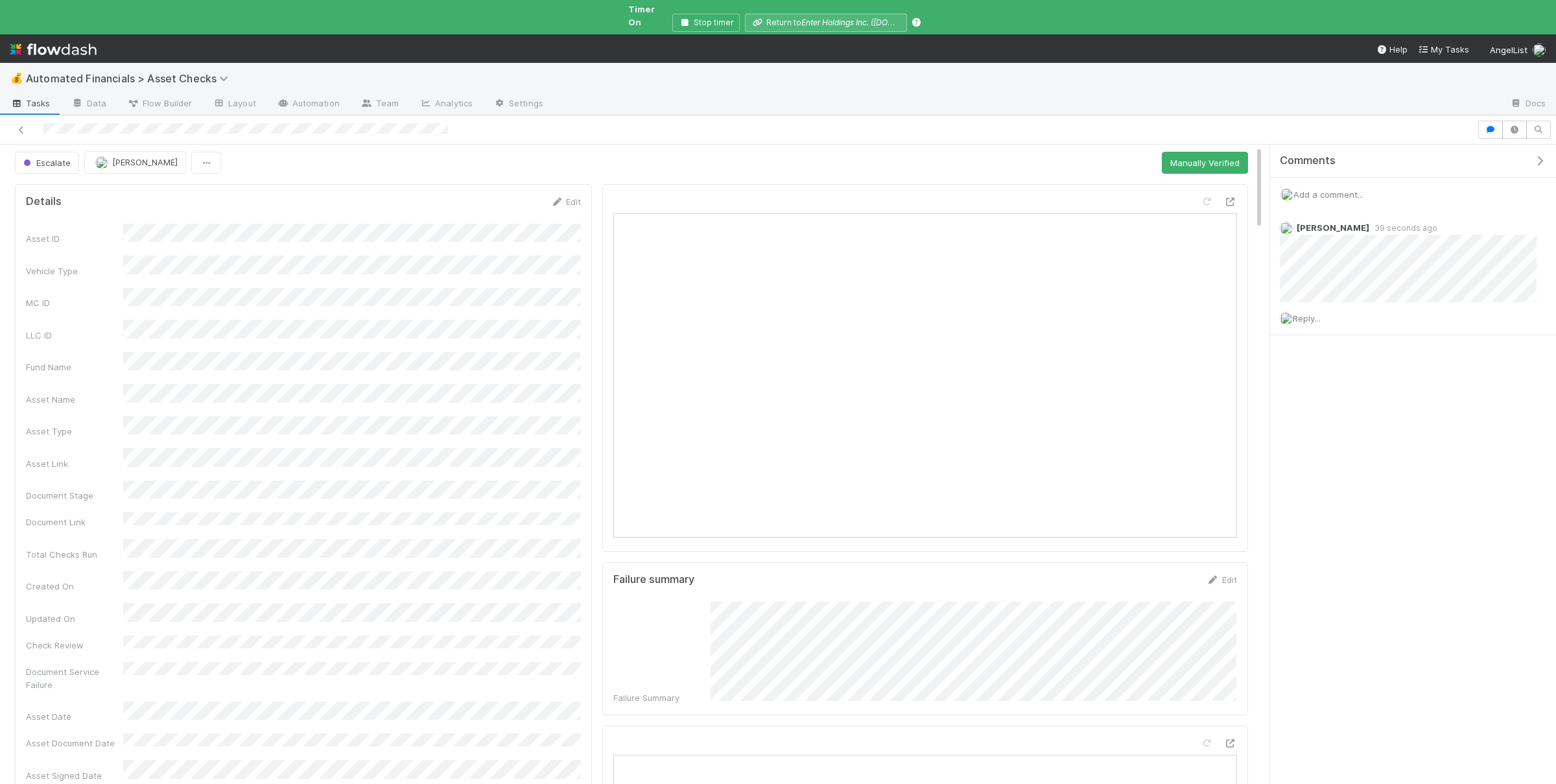
scroll to position [0, 0]
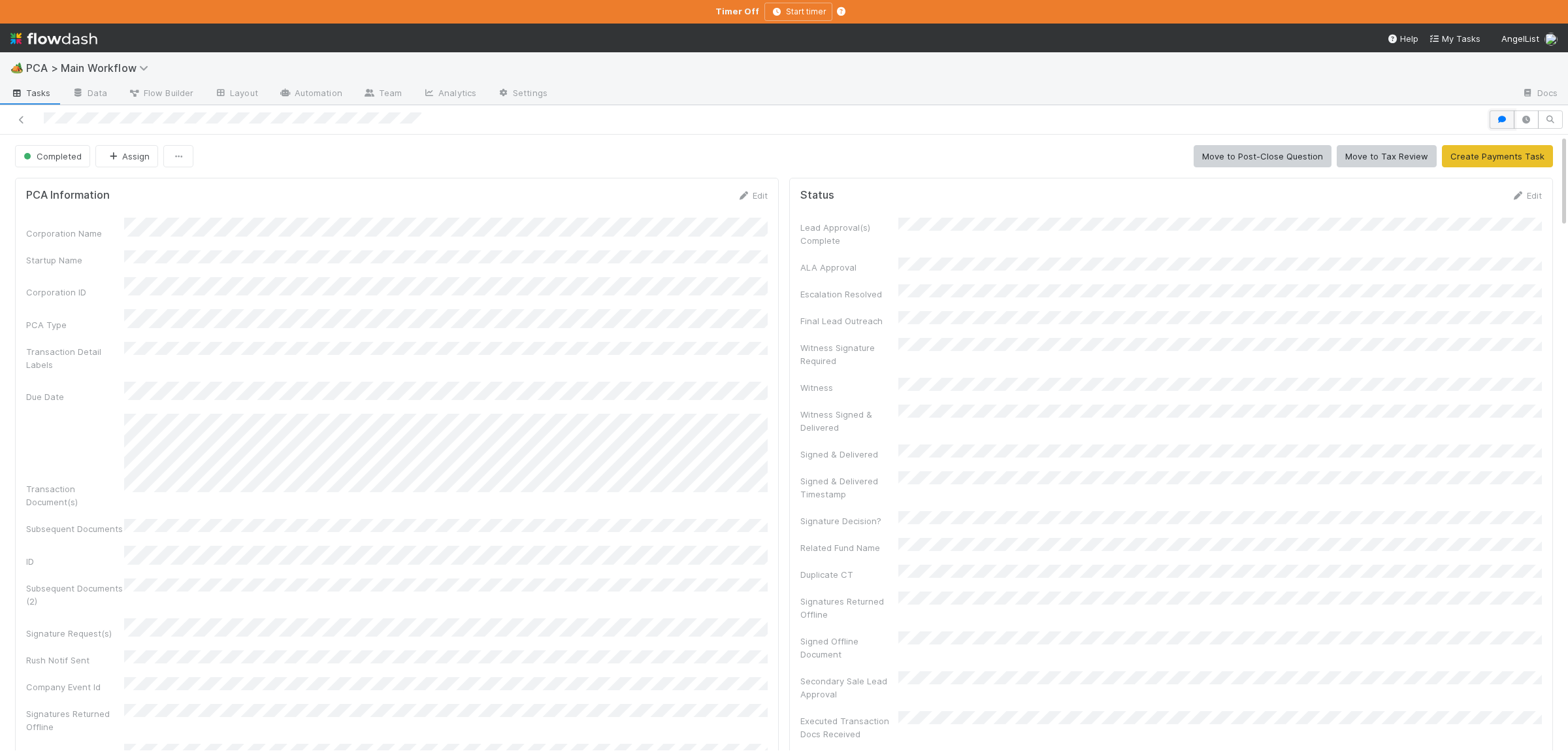
click at [1496, 114] on button "button" at bounding box center [1501, 119] width 25 height 18
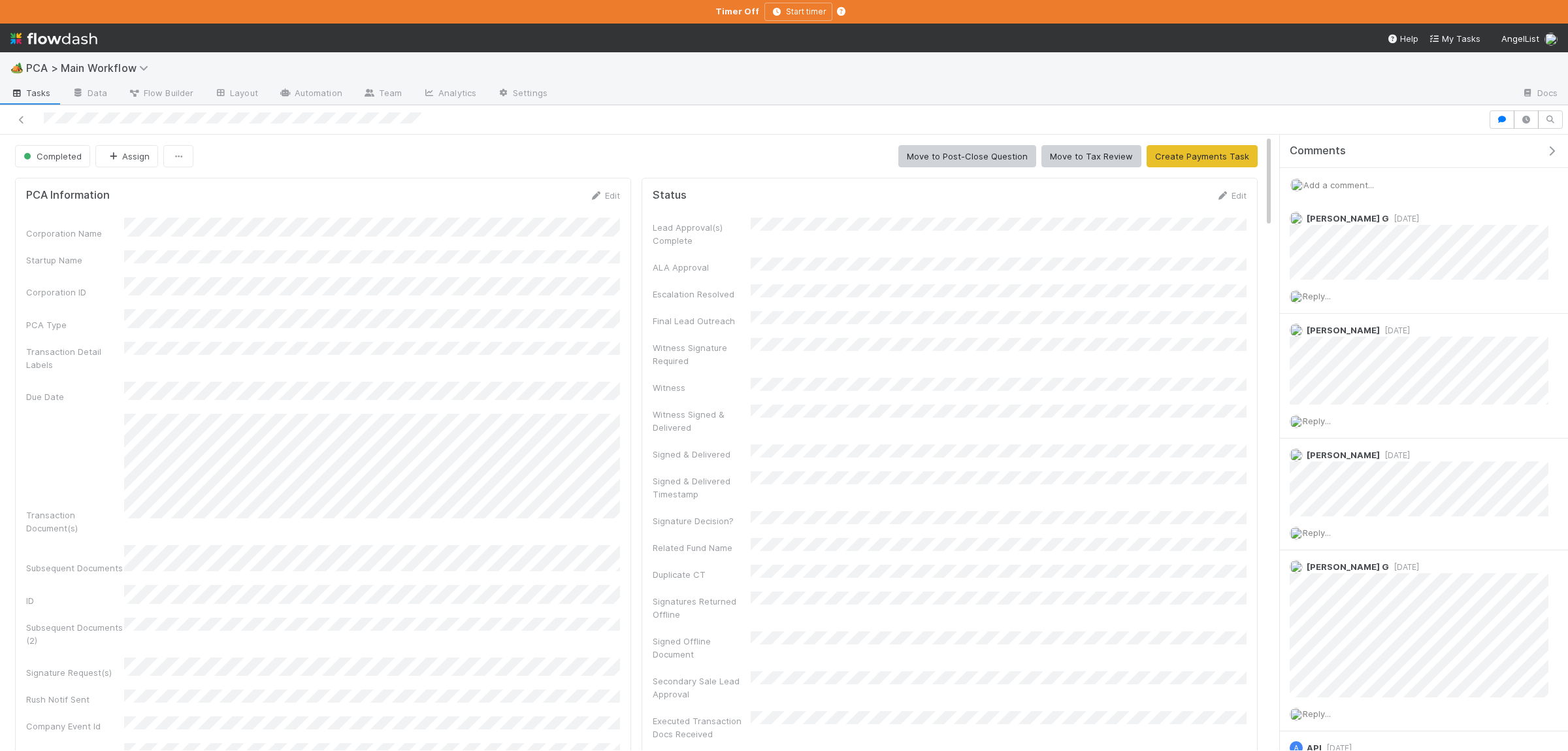
click at [1355, 182] on span "Add a comment..." at bounding box center [1338, 185] width 71 height 11
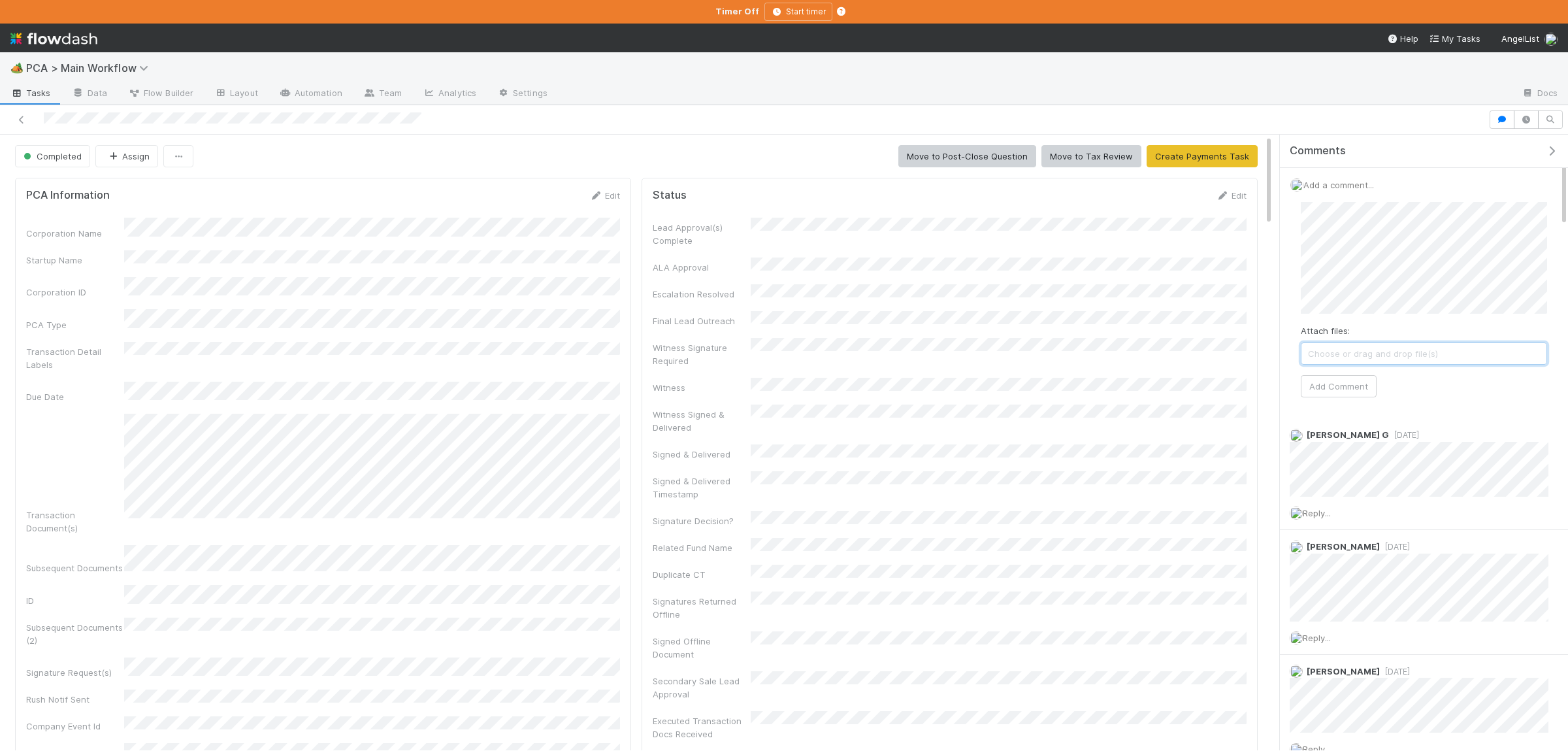
click at [1421, 349] on span "Choose or drag and drop file(s)" at bounding box center [1424, 353] width 245 height 21
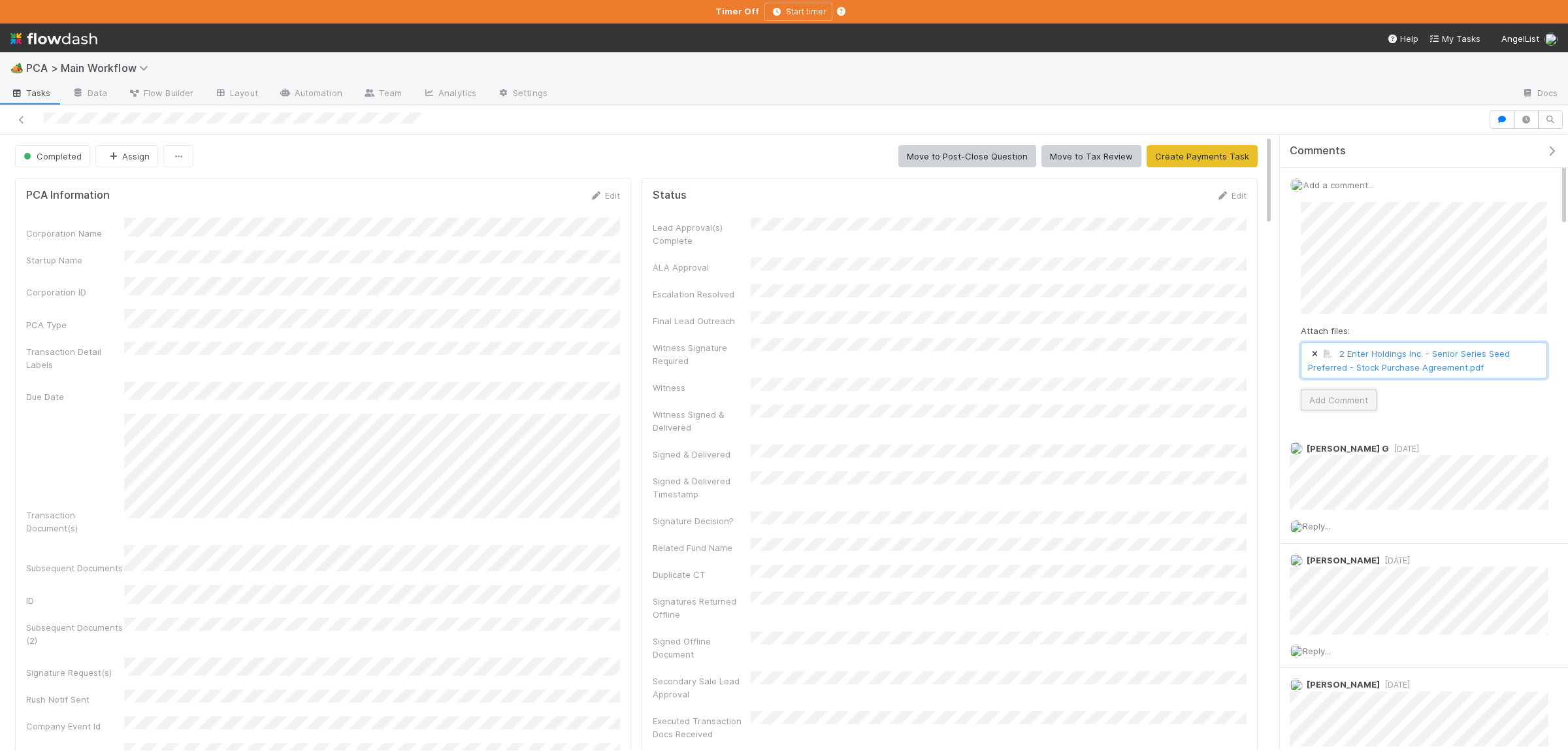
click at [1353, 406] on button "Add Comment" at bounding box center [1338, 400] width 76 height 22
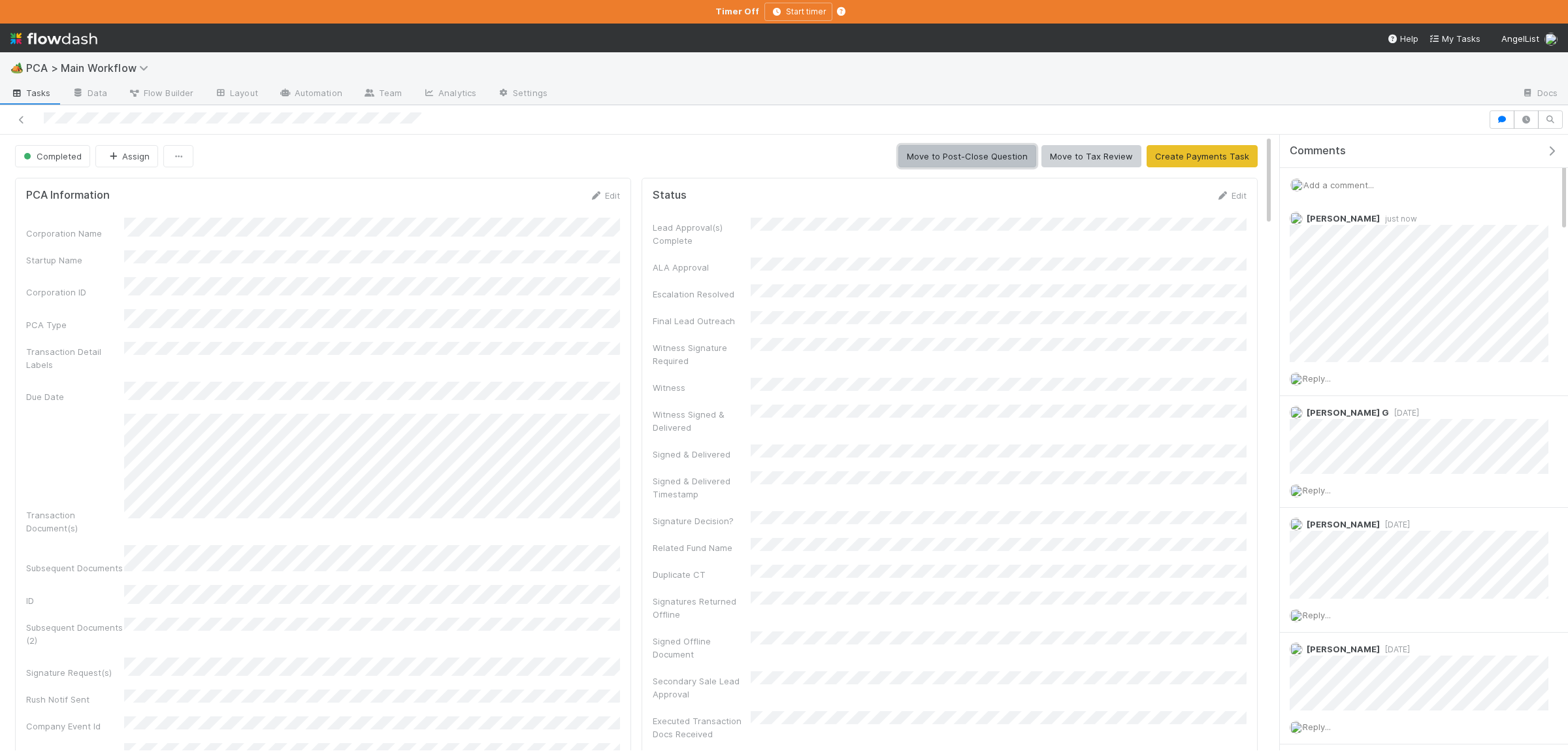
click at [945, 153] on button "Move to Post-Close Question" at bounding box center [967, 156] width 138 height 22
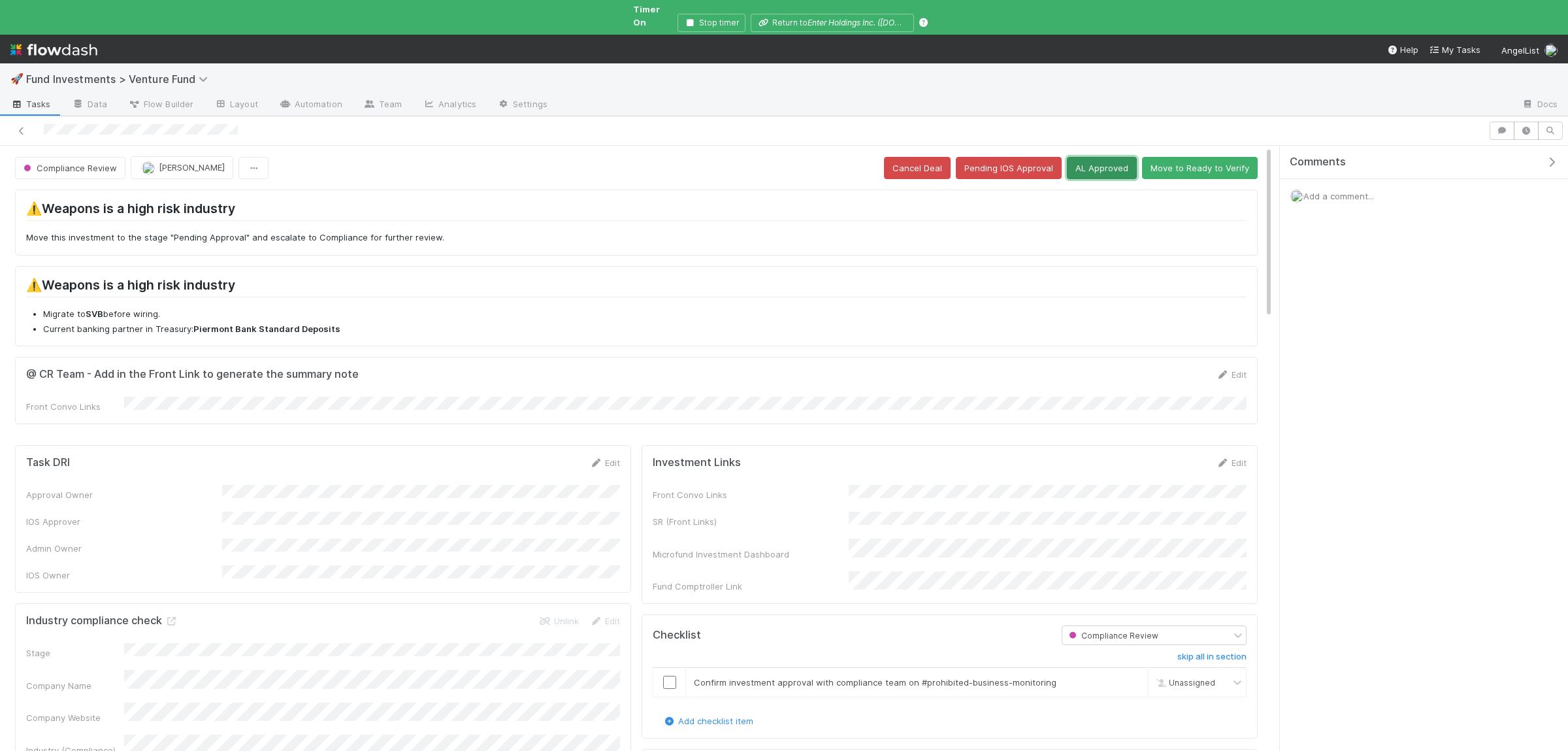
click at [1108, 157] on button "AL Approved" at bounding box center [1102, 168] width 70 height 22
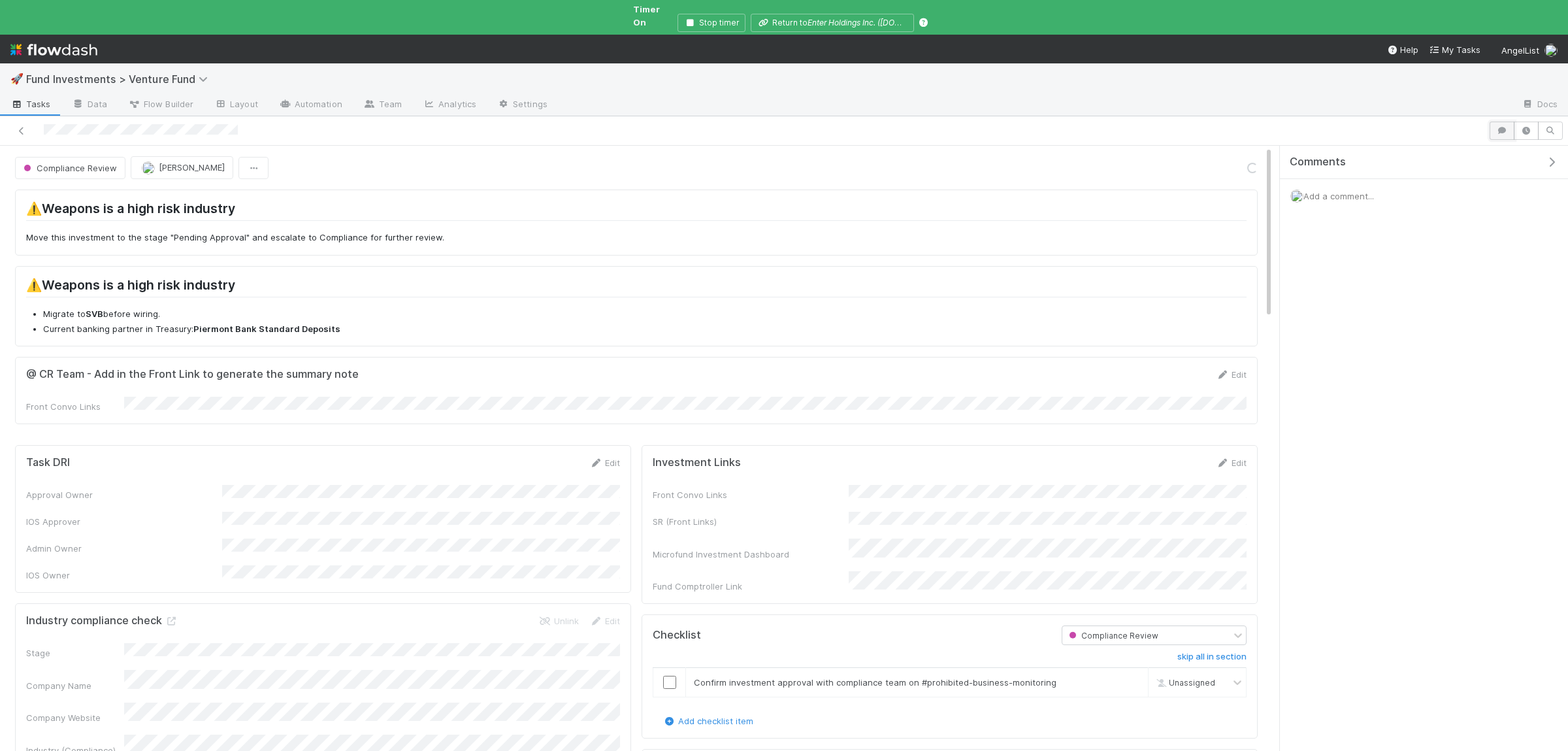
click at [1499, 126] on icon "button" at bounding box center [1501, 130] width 13 height 8
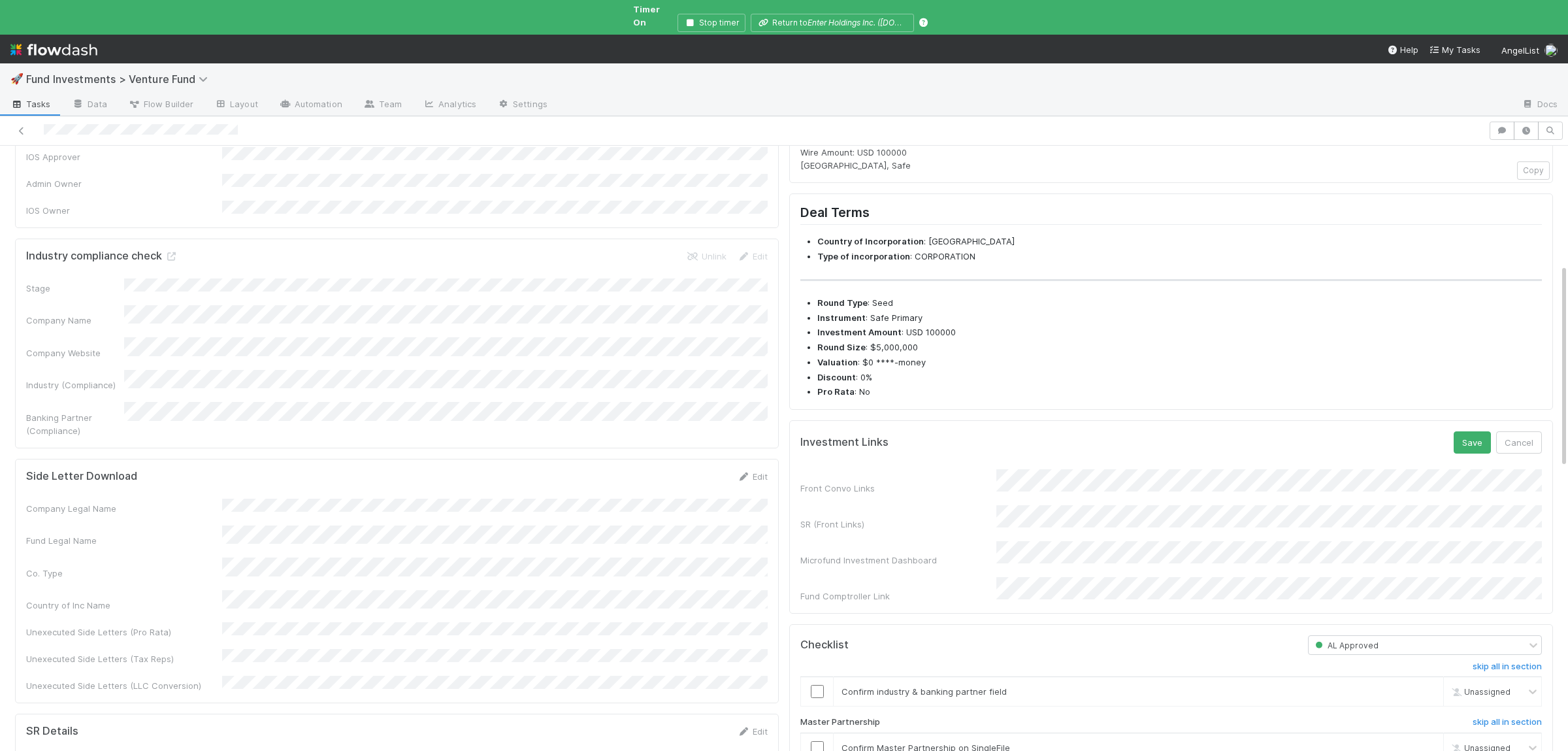
scroll to position [382, 0]
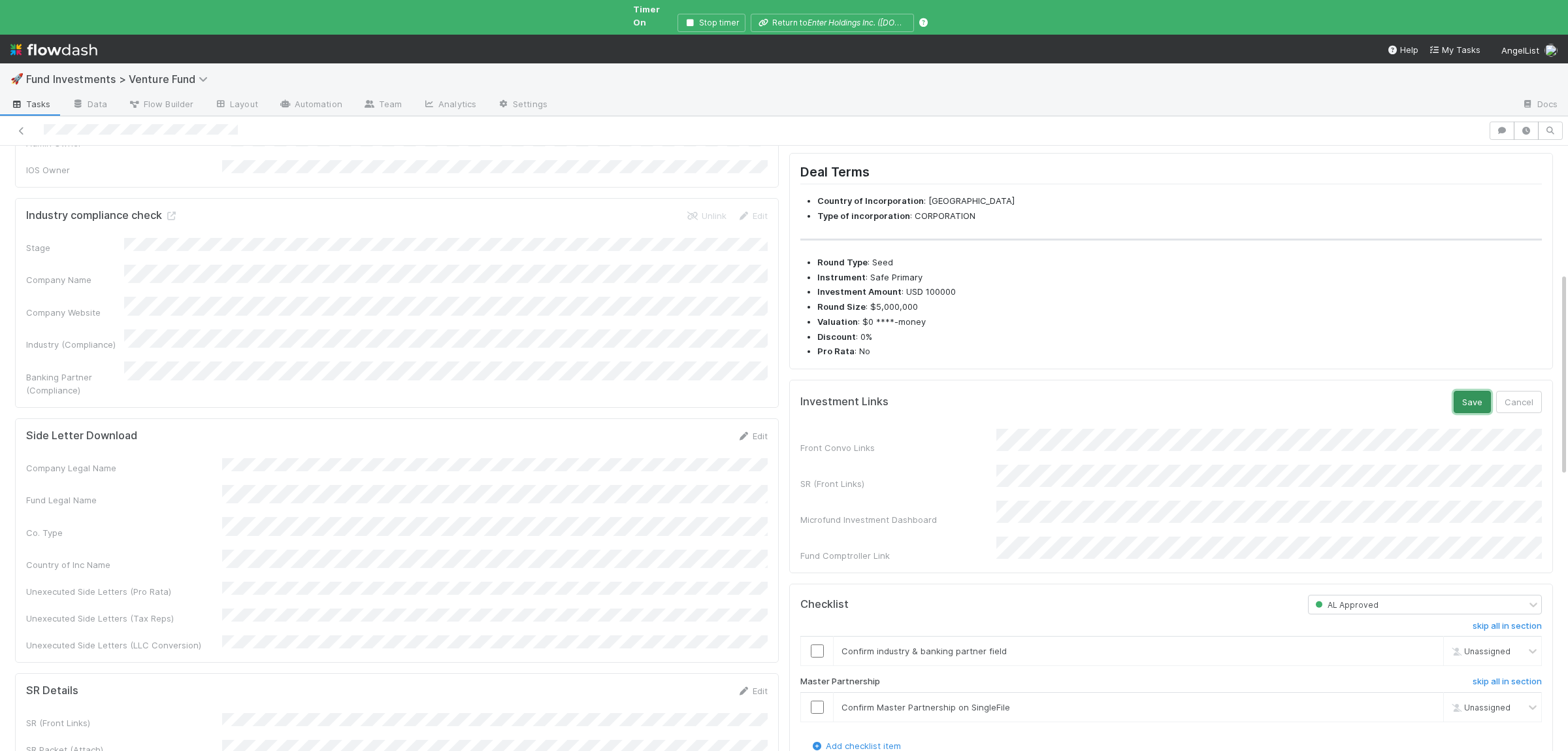
click at [1476, 413] on button "Save" at bounding box center [1472, 402] width 37 height 22
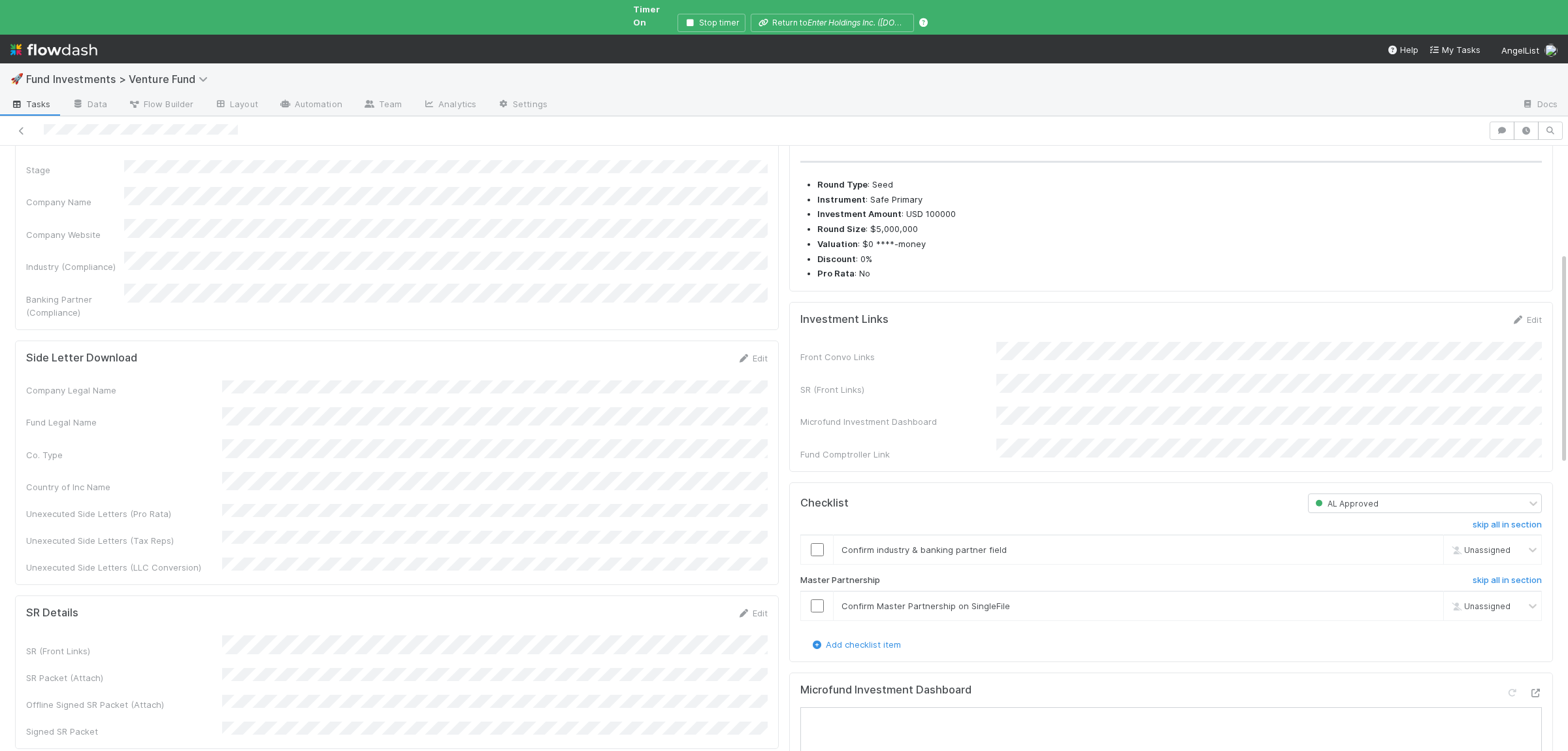
scroll to position [307, 0]
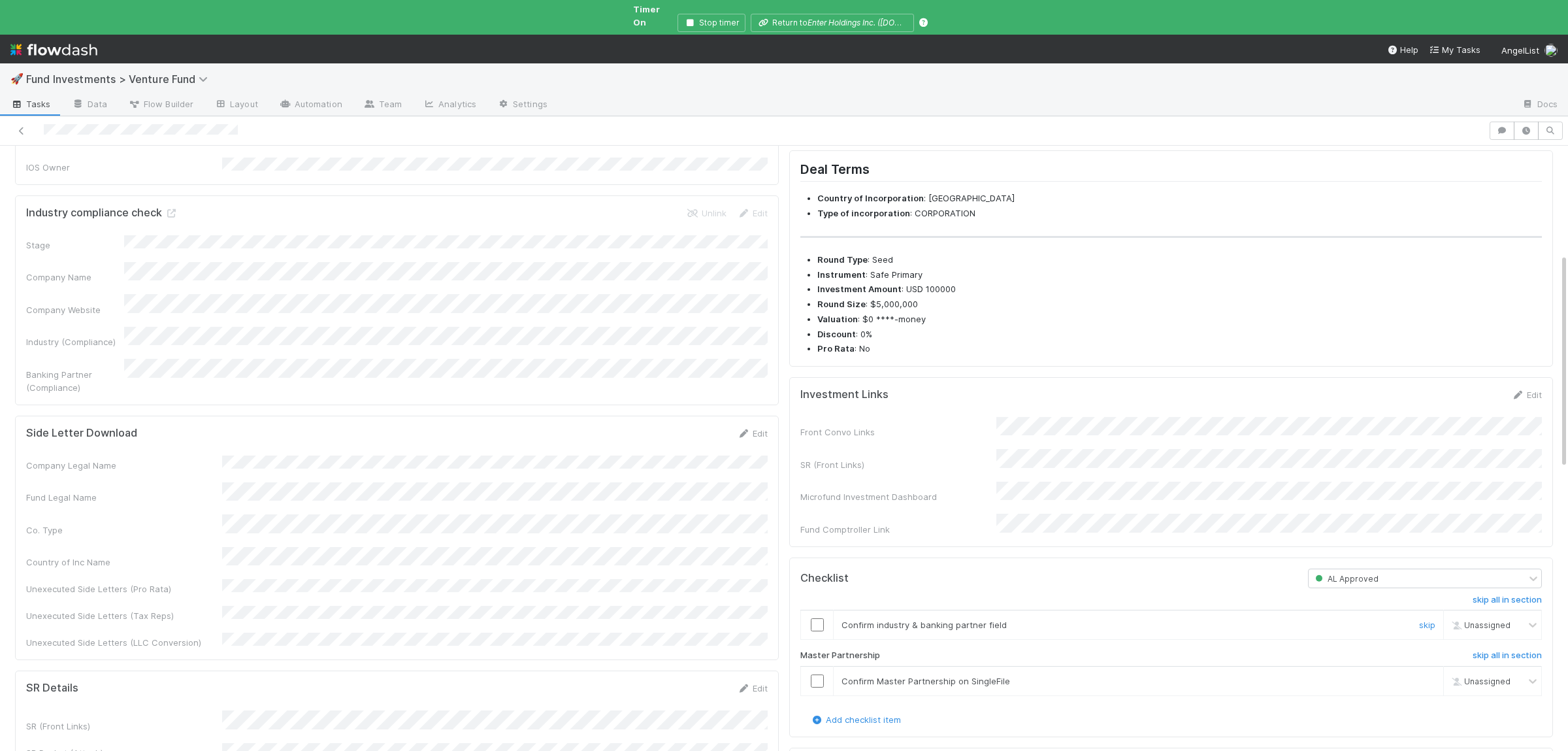
click at [816, 632] on input "checkbox" at bounding box center [817, 625] width 13 height 13
click at [819, 685] on input "checkbox" at bounding box center [817, 680] width 13 height 13
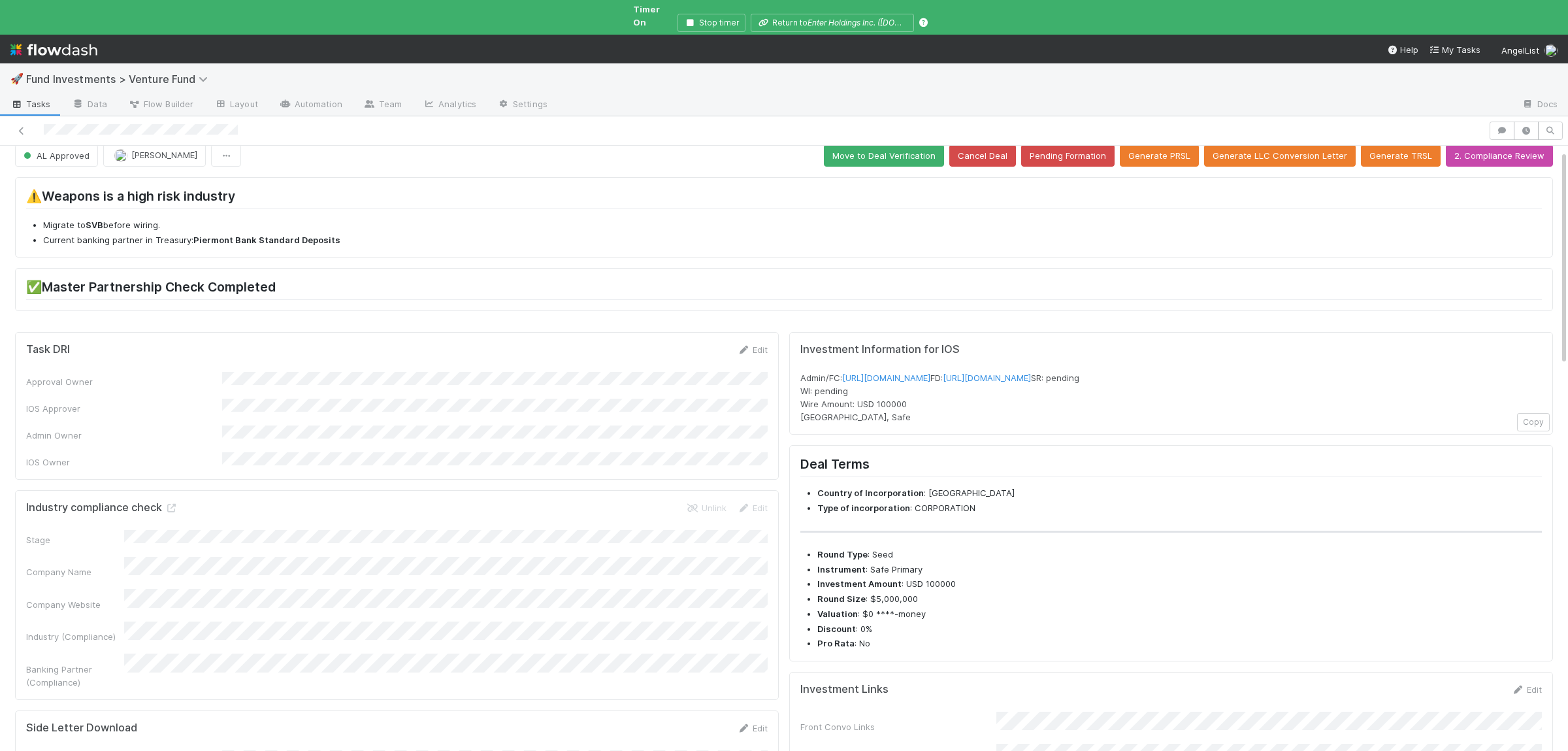
scroll to position [0, 0]
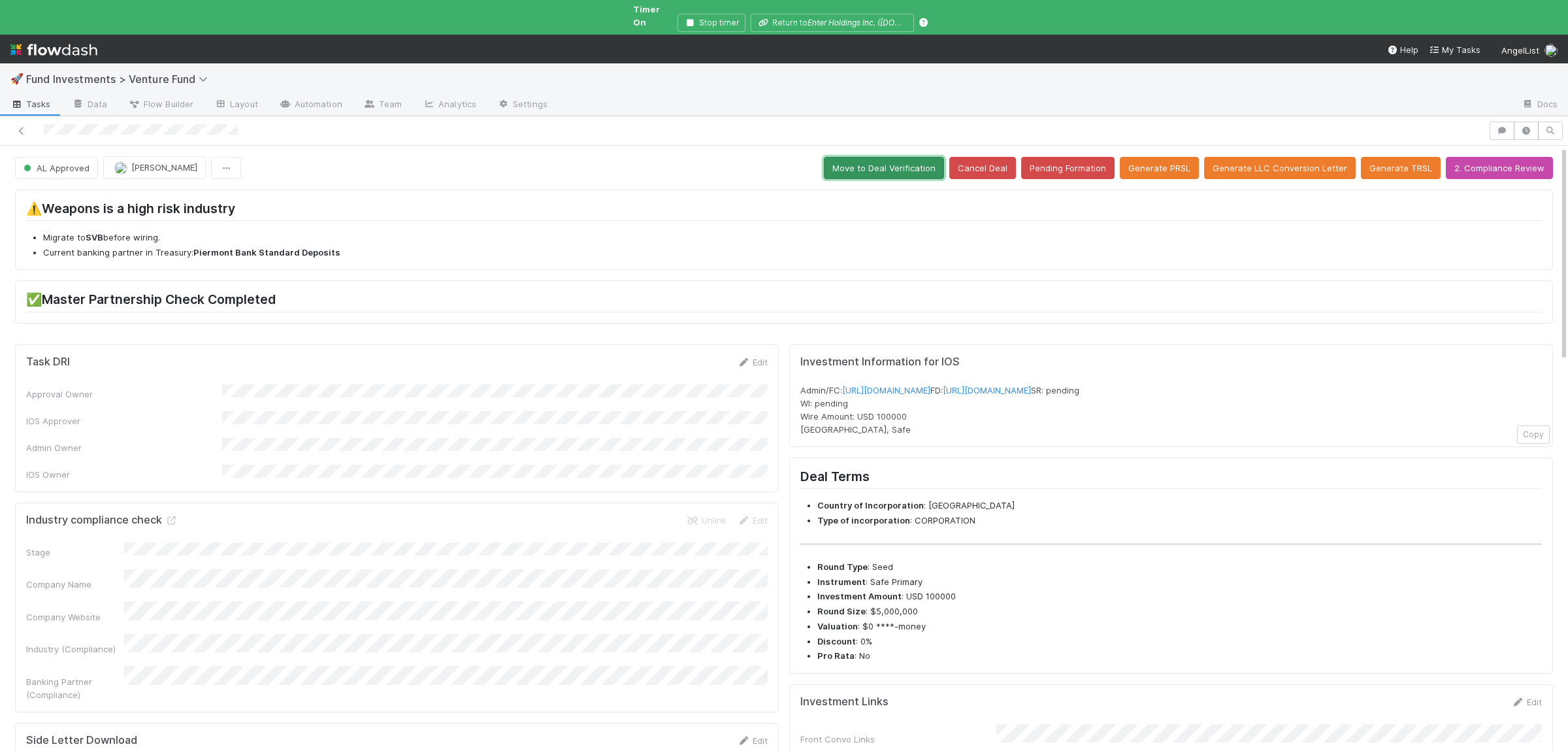
click at [902, 157] on button "Move to Deal Verification" at bounding box center [884, 168] width 120 height 22
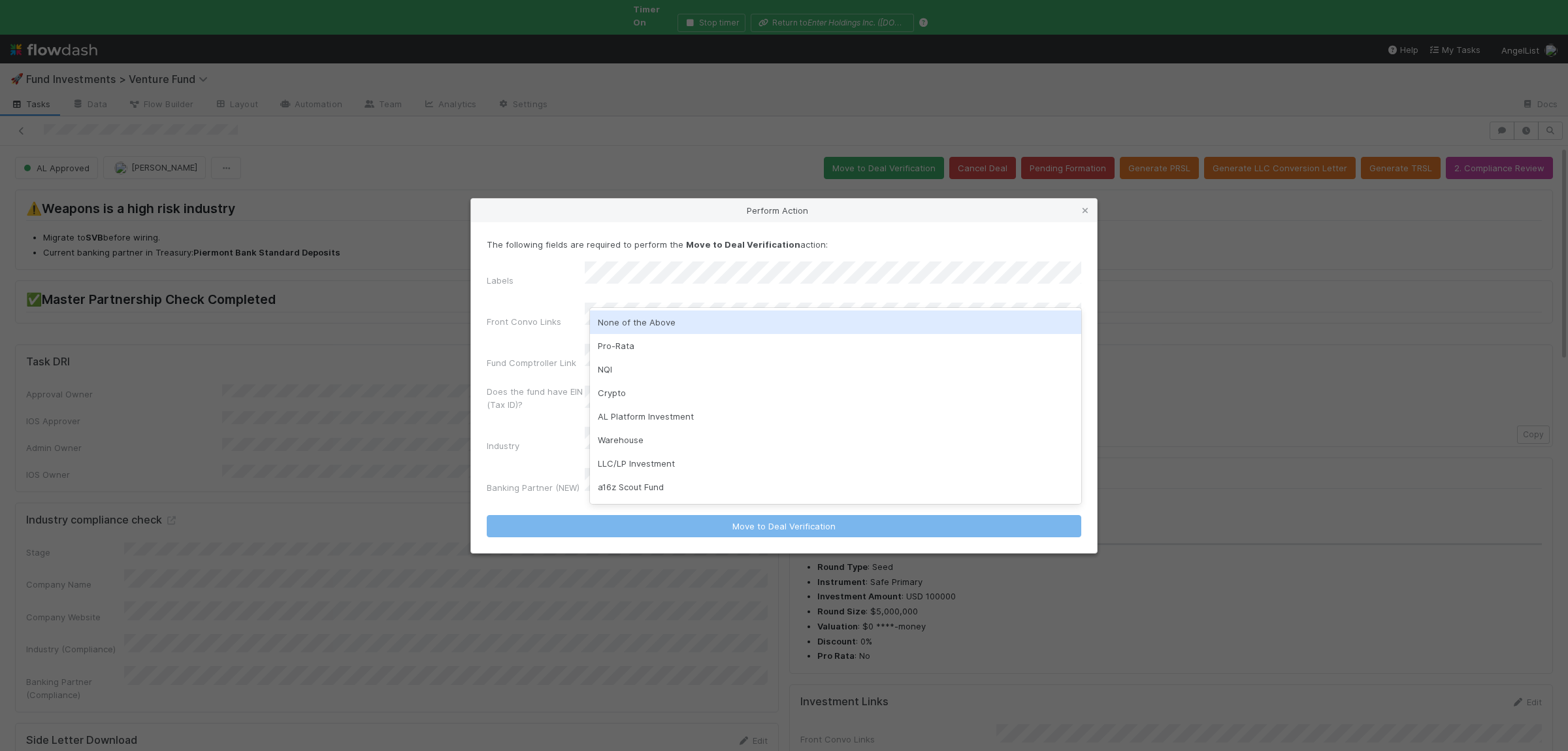
click at [640, 331] on div "None of the Above" at bounding box center [835, 322] width 491 height 24
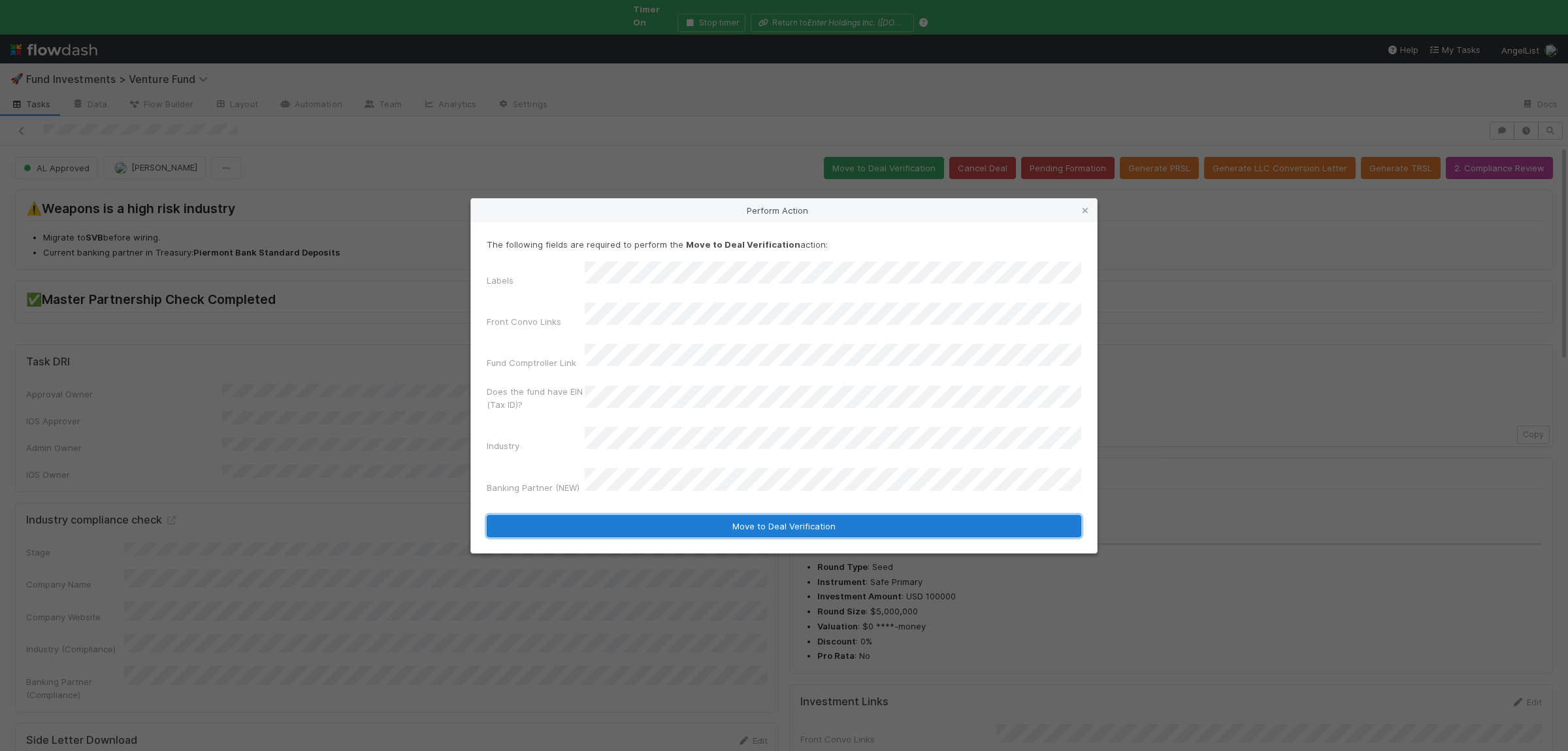
click at [626, 515] on button "Move to Deal Verification" at bounding box center [784, 526] width 595 height 22
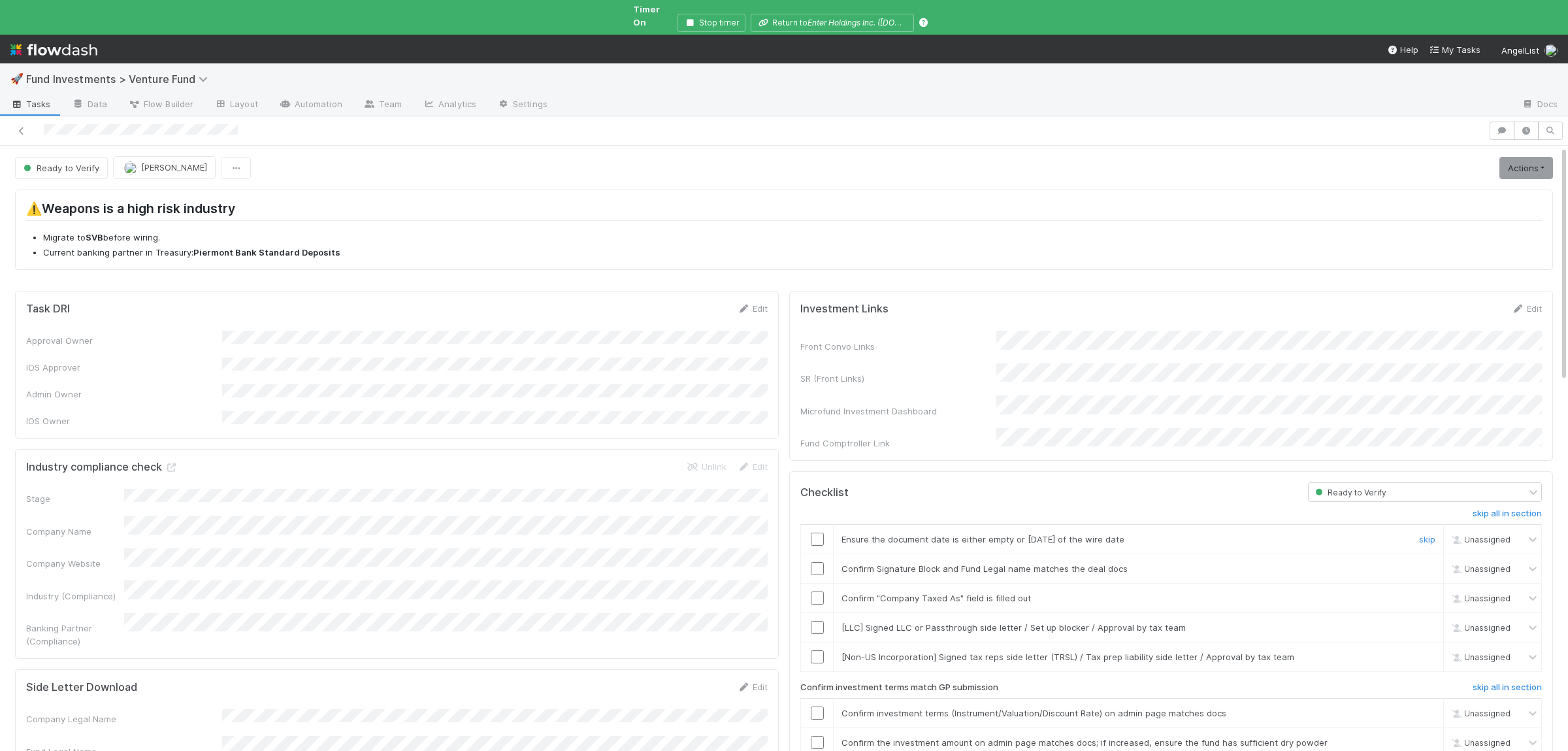
click at [817, 533] on input "checkbox" at bounding box center [817, 539] width 13 height 13
drag, startPoint x: 815, startPoint y: 543, endPoint x: 818, endPoint y: 569, distance: 26.2
click at [815, 562] on input "checkbox" at bounding box center [817, 568] width 13 height 13
click at [819, 592] on input "checkbox" at bounding box center [817, 598] width 13 height 13
click at [820, 533] on input "checkbox" at bounding box center [817, 539] width 13 height 13
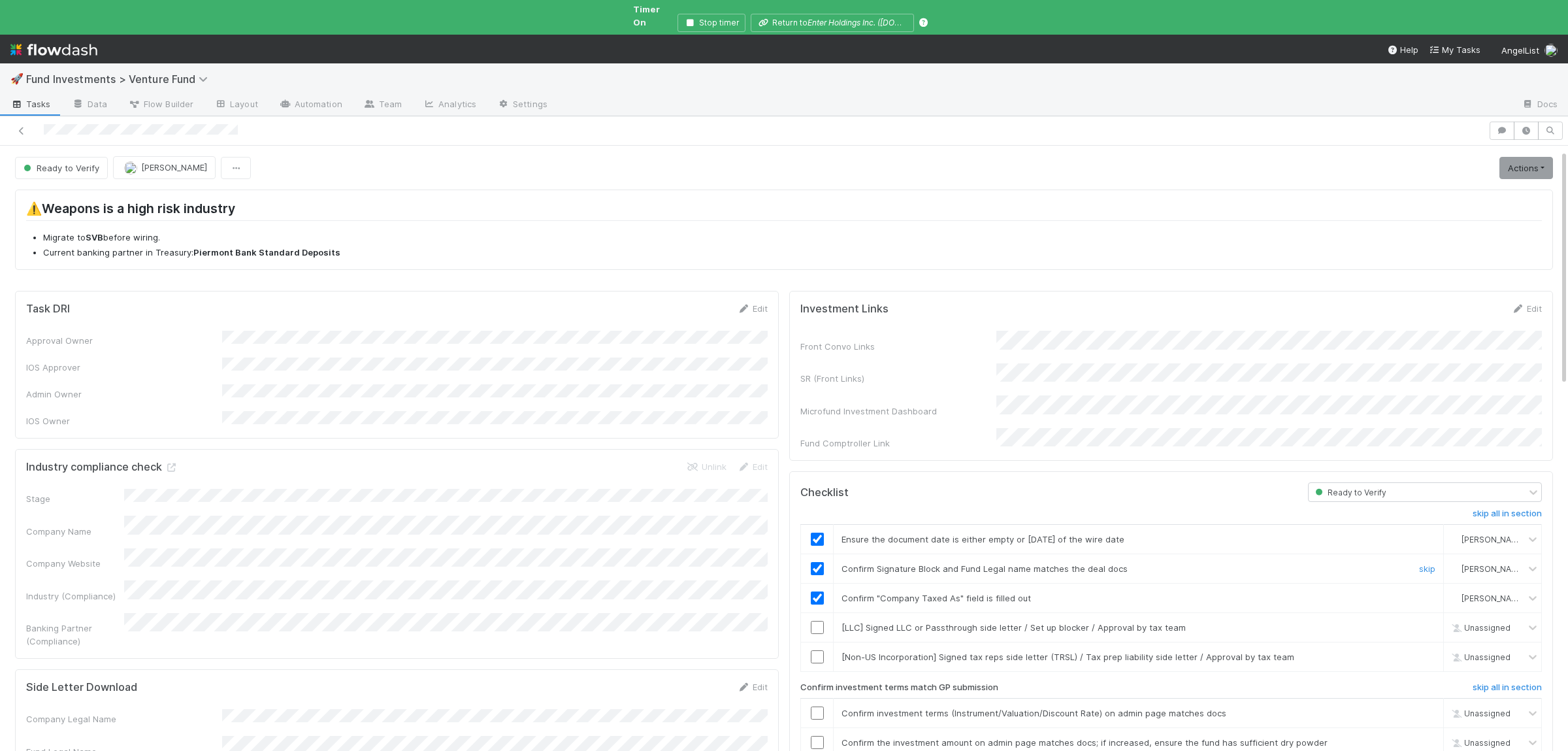
scroll to position [191, 0]
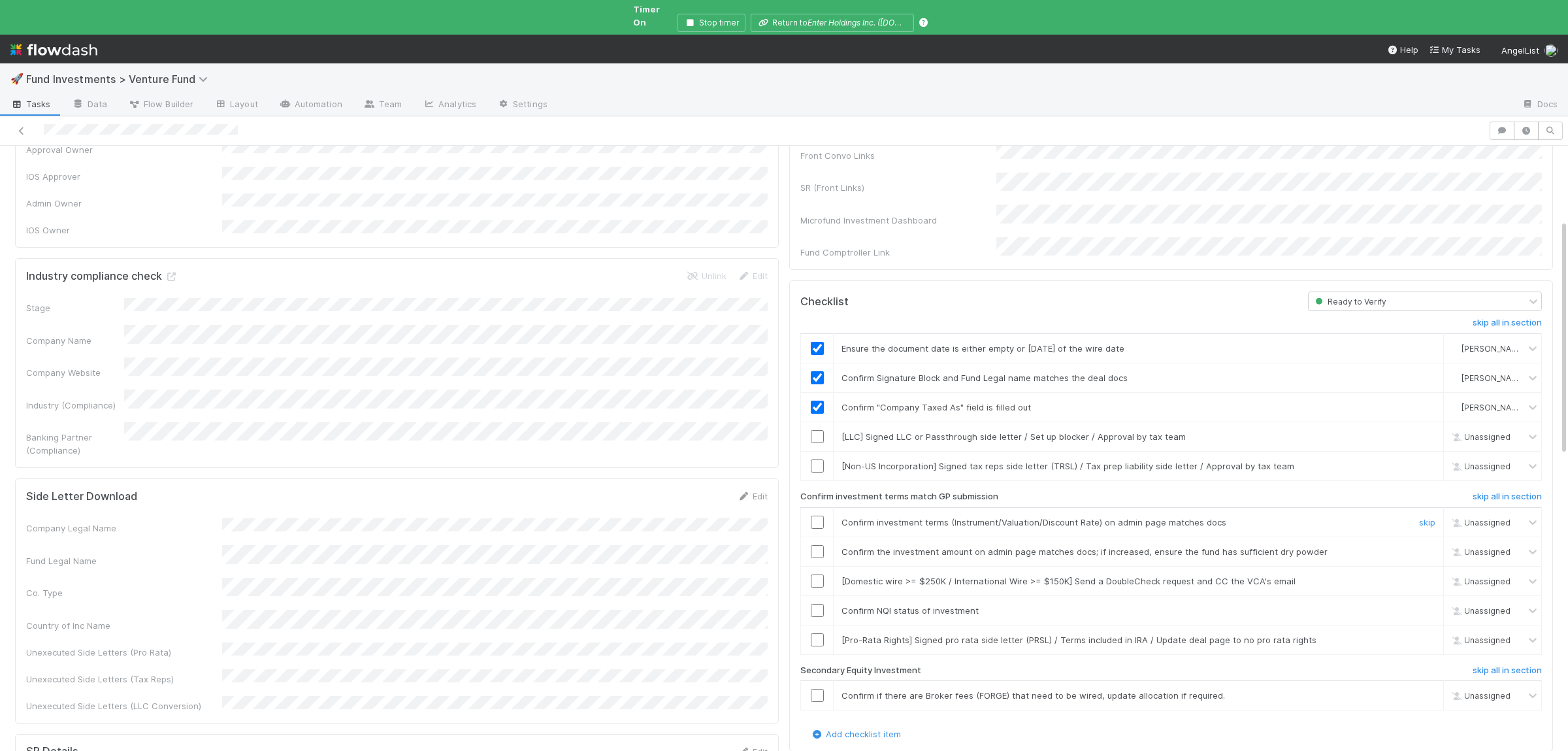
click at [822, 510] on td at bounding box center [817, 522] width 33 height 30
click at [818, 516] on input "checkbox" at bounding box center [817, 522] width 13 height 13
click at [820, 545] on input "checkbox" at bounding box center [817, 551] width 13 height 13
click at [816, 604] on input "checkbox" at bounding box center [817, 610] width 13 height 13
checkbox input "true"
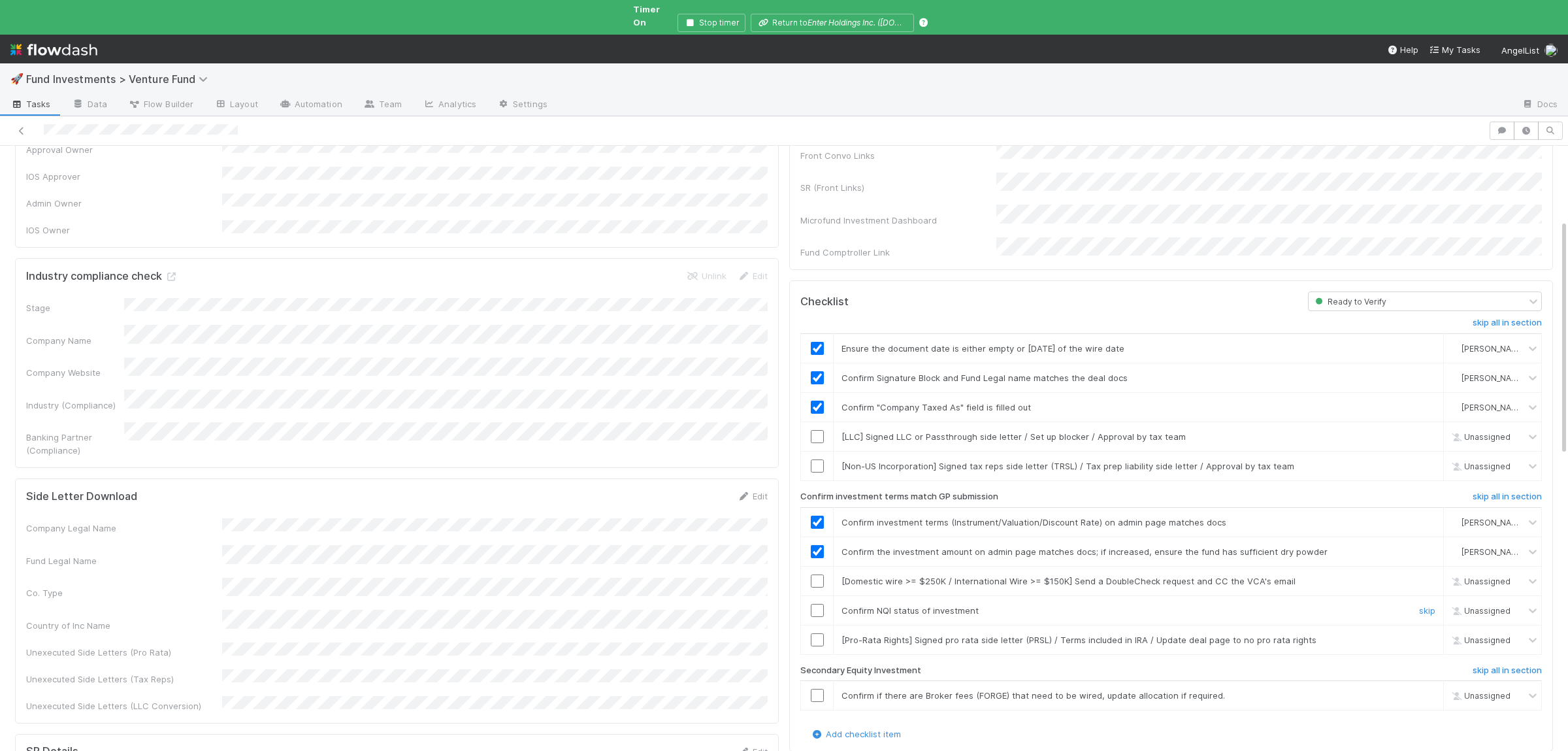
click at [820, 604] on input "checkbox" at bounding box center [817, 610] width 13 height 13
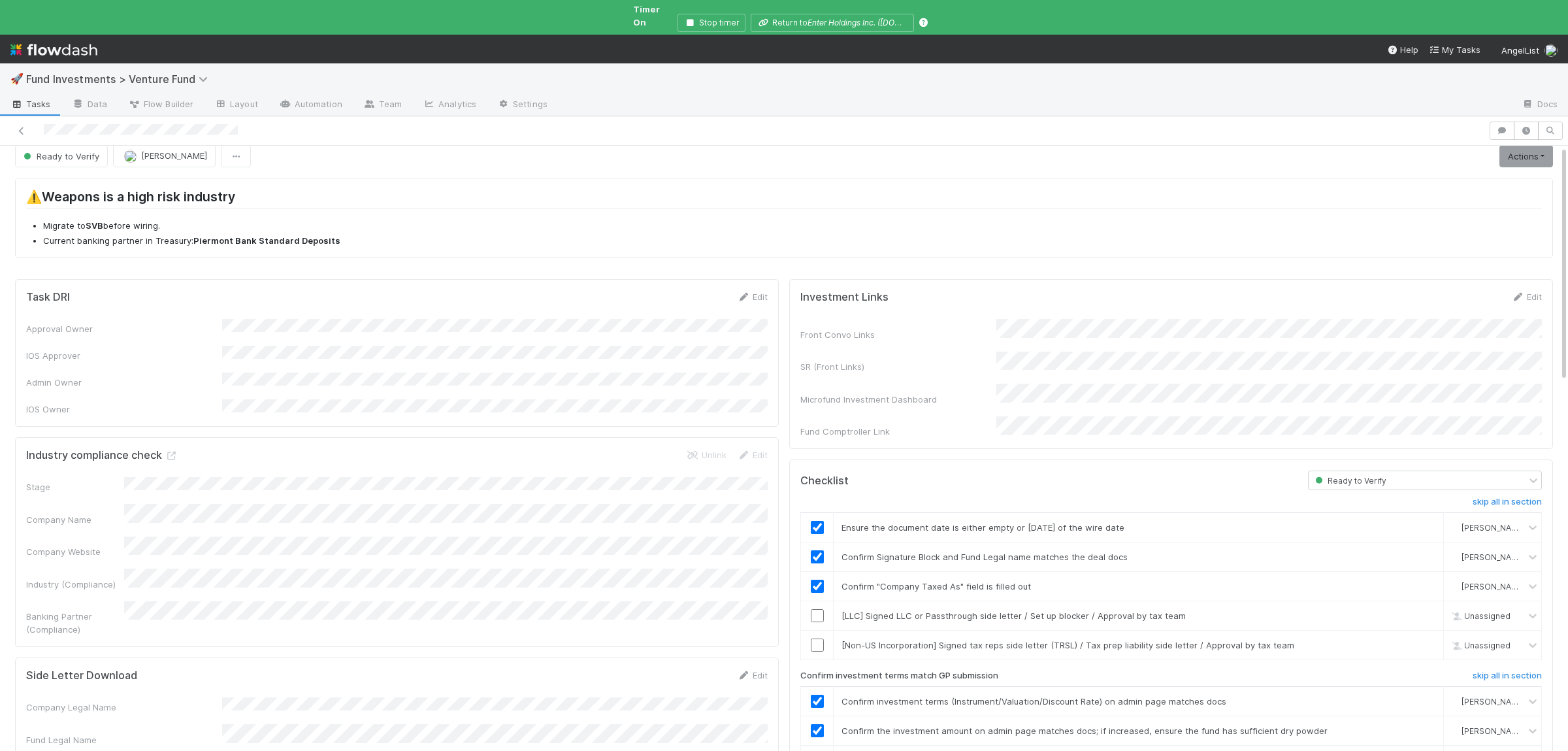
scroll to position [0, 0]
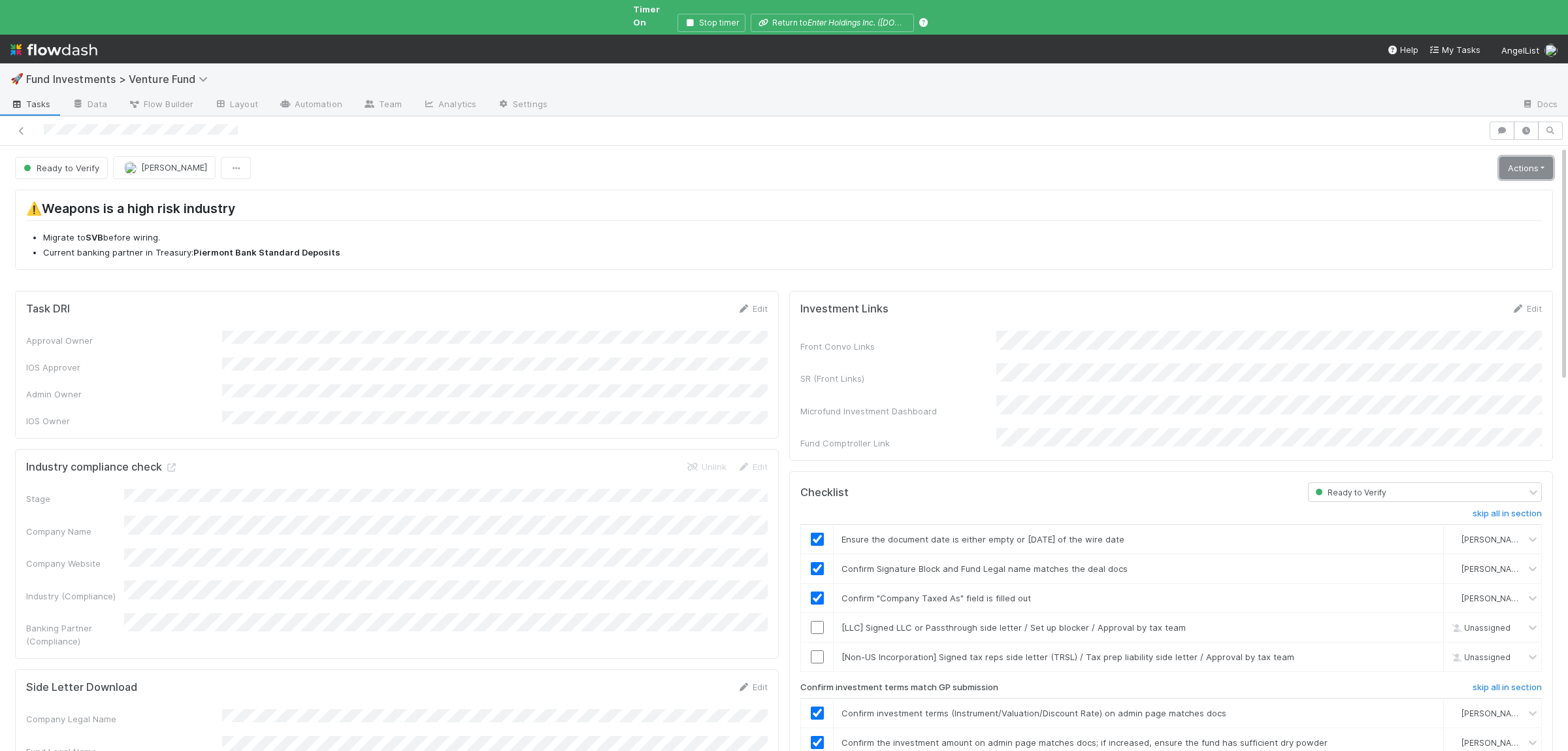
click at [1529, 161] on link "Actions" at bounding box center [1526, 168] width 54 height 22
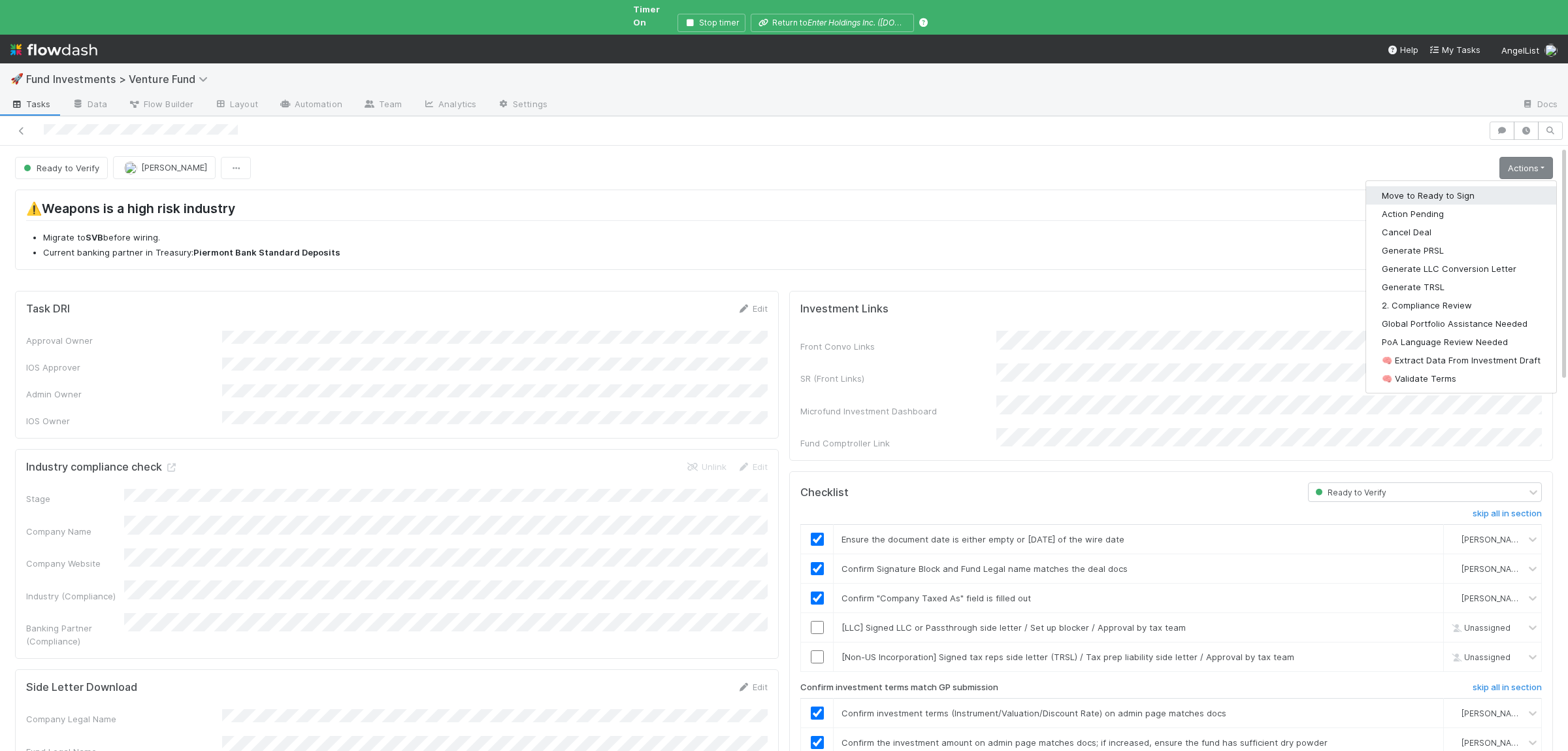
click at [1502, 186] on button "Move to Ready to Sign" at bounding box center [1461, 195] width 190 height 18
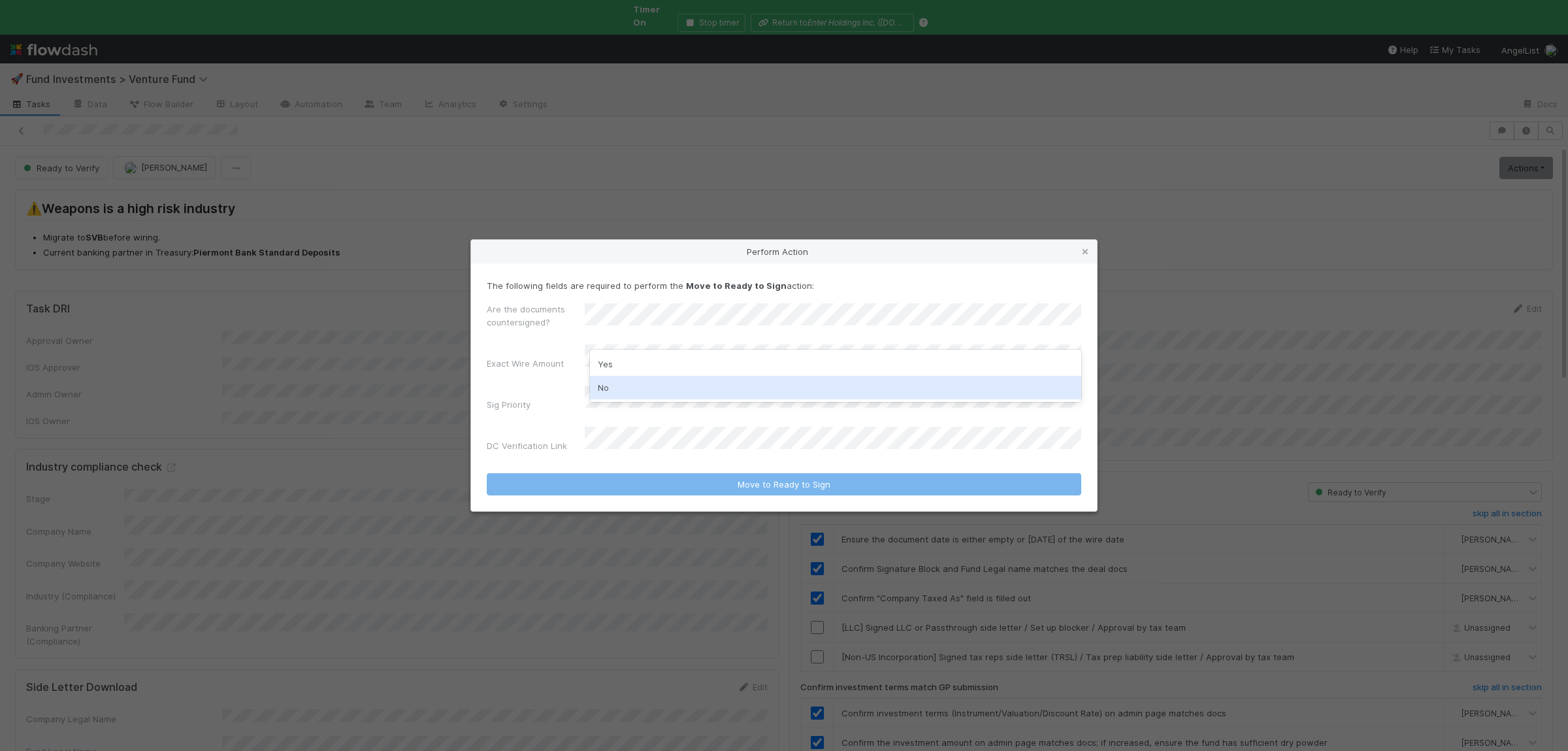
click at [616, 385] on div "No" at bounding box center [835, 388] width 491 height 24
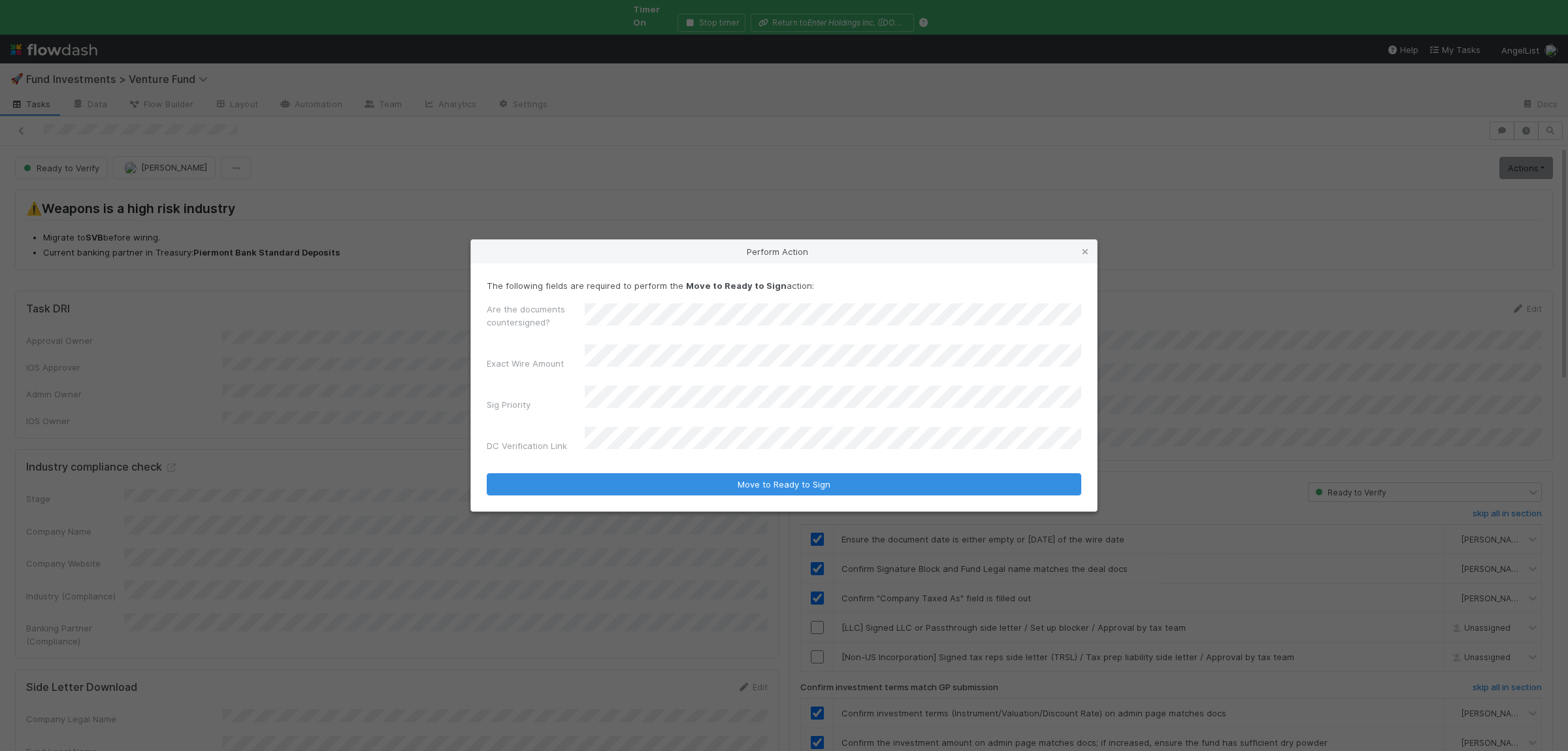
click at [487, 473] on button "Move to Ready to Sign" at bounding box center [784, 484] width 595 height 22
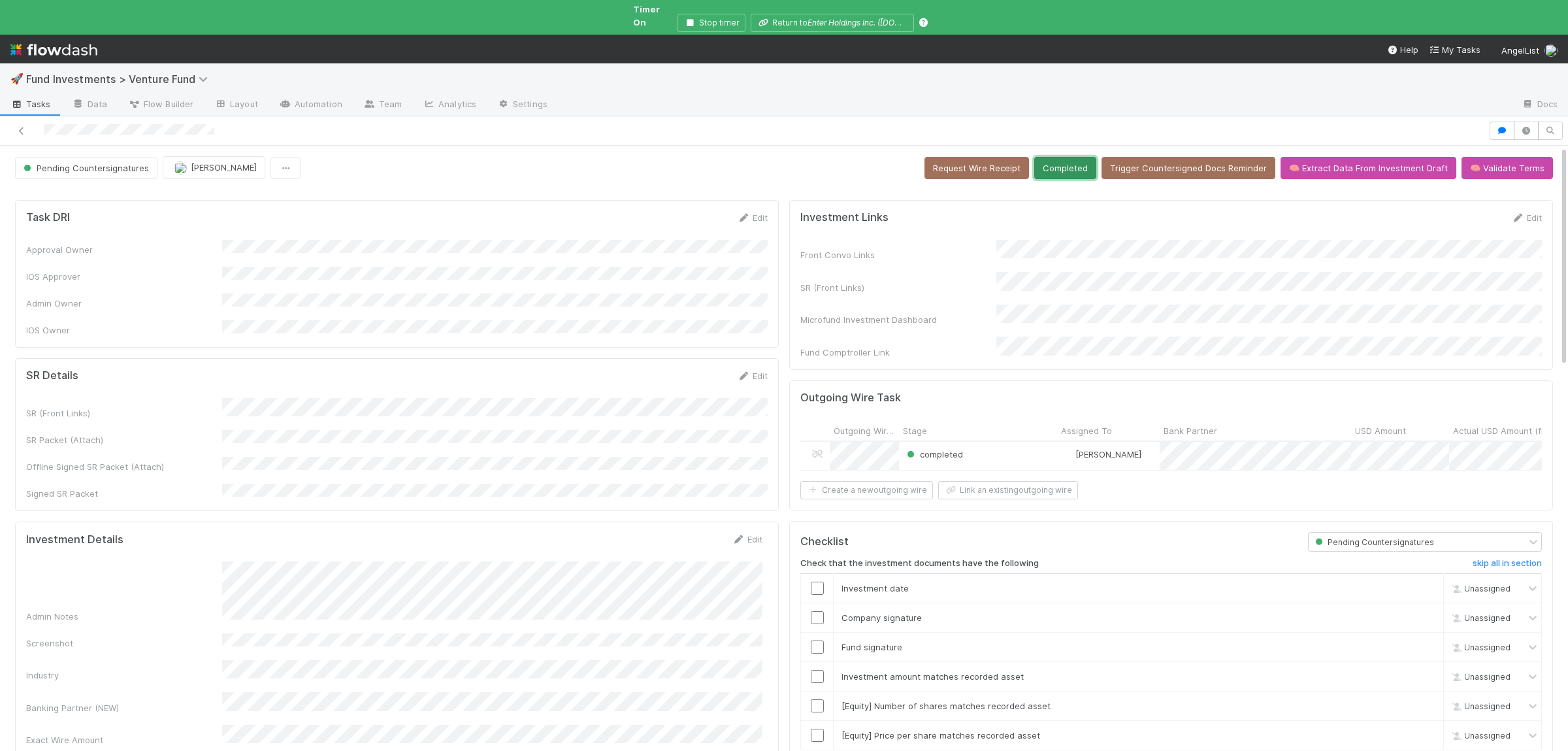
click at [1078, 157] on button "Completed" at bounding box center [1065, 168] width 62 height 22
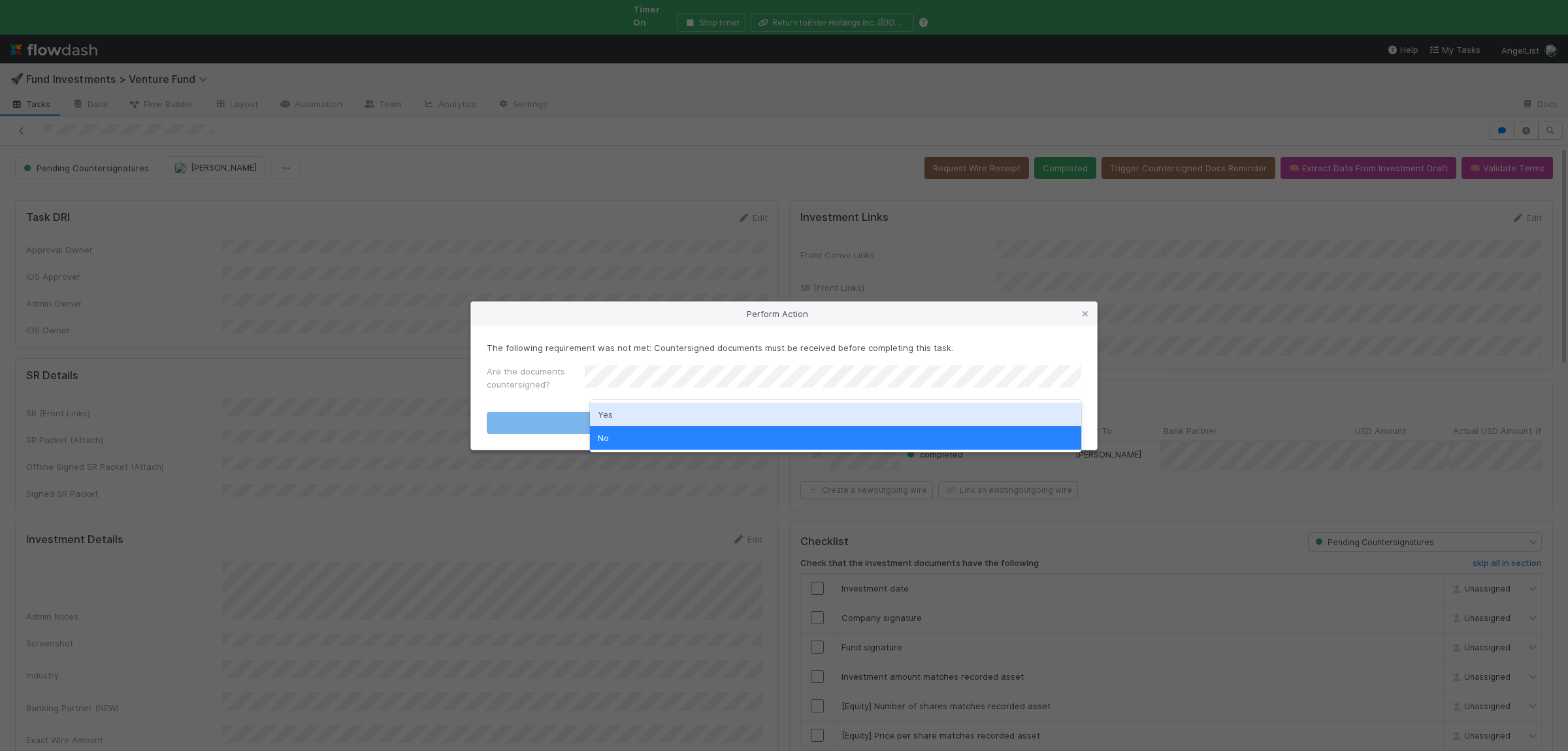
click at [687, 412] on div "Yes" at bounding box center [835, 415] width 491 height 24
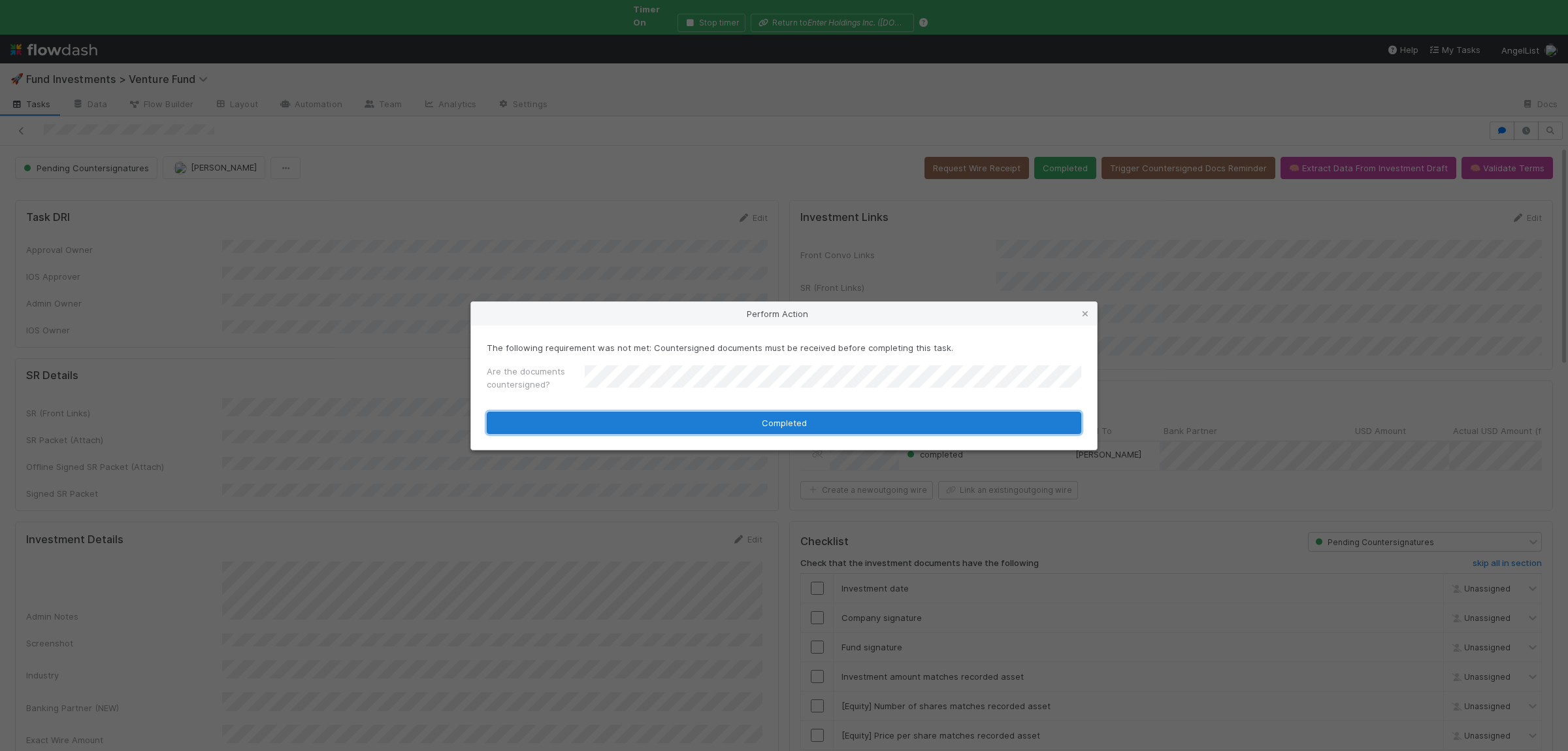
drag, startPoint x: 683, startPoint y: 421, endPoint x: 674, endPoint y: 421, distance: 9.0
click at [683, 422] on button "Completed" at bounding box center [784, 423] width 595 height 22
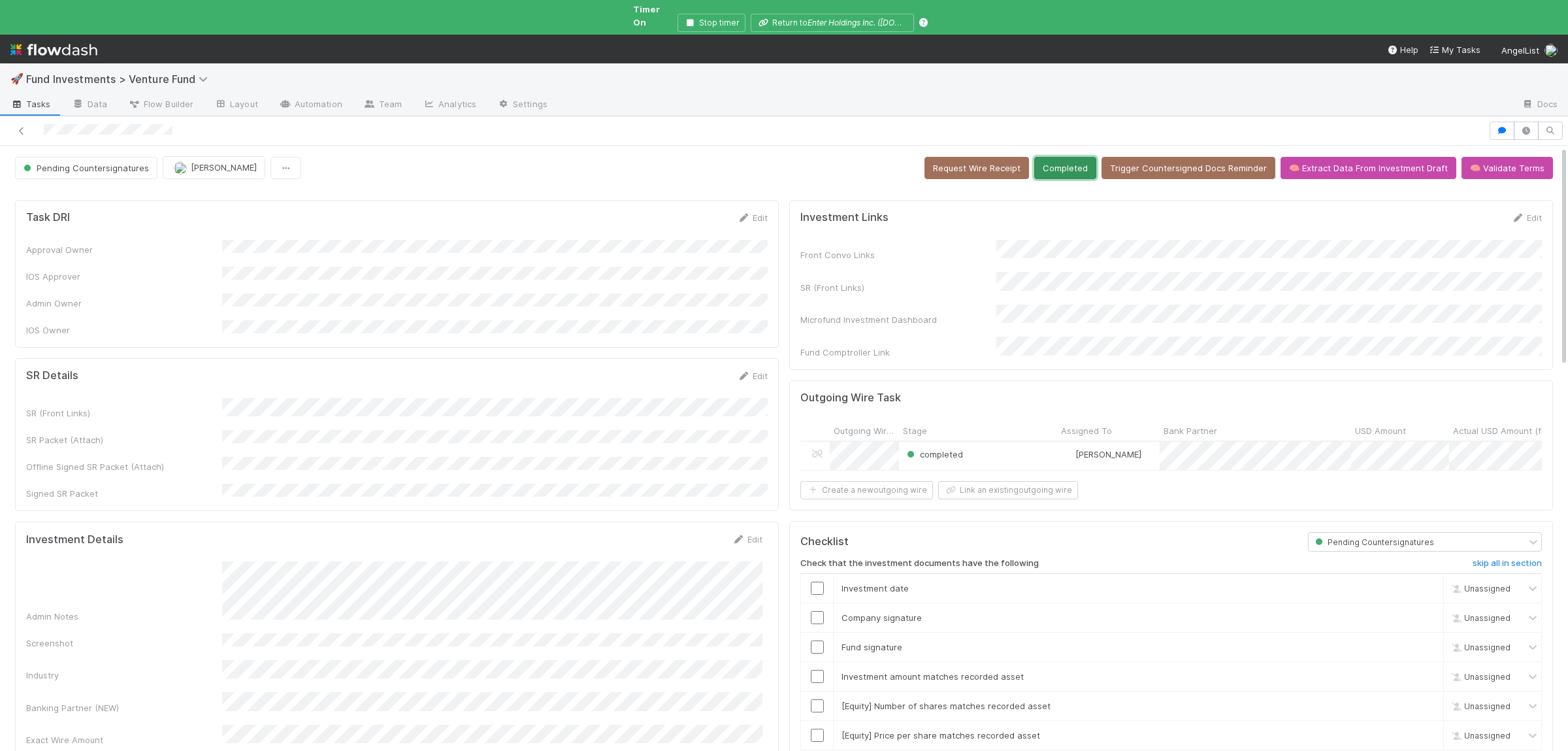
click at [1082, 165] on button "Completed" at bounding box center [1065, 168] width 62 height 22
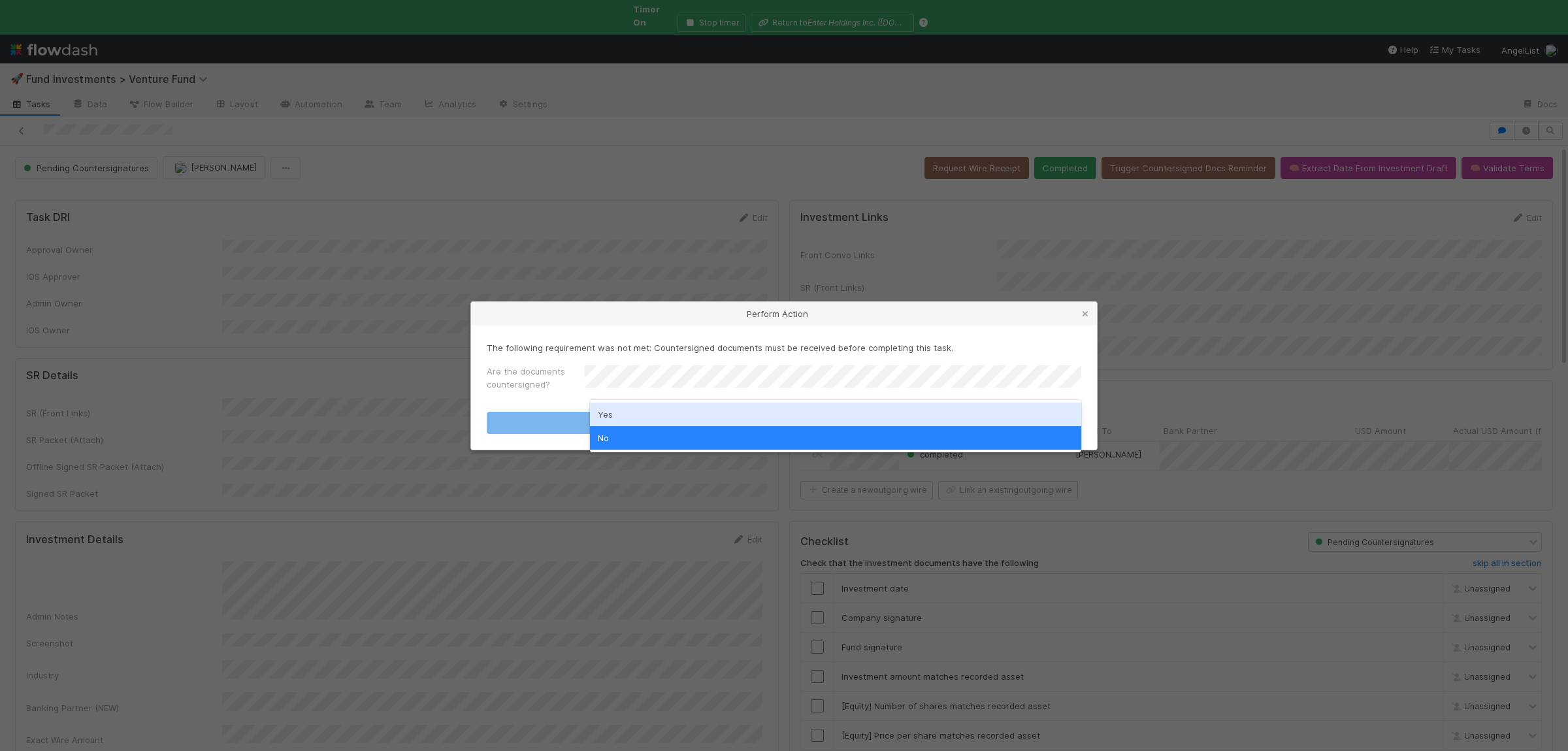
click at [634, 416] on div "Yes" at bounding box center [835, 415] width 491 height 24
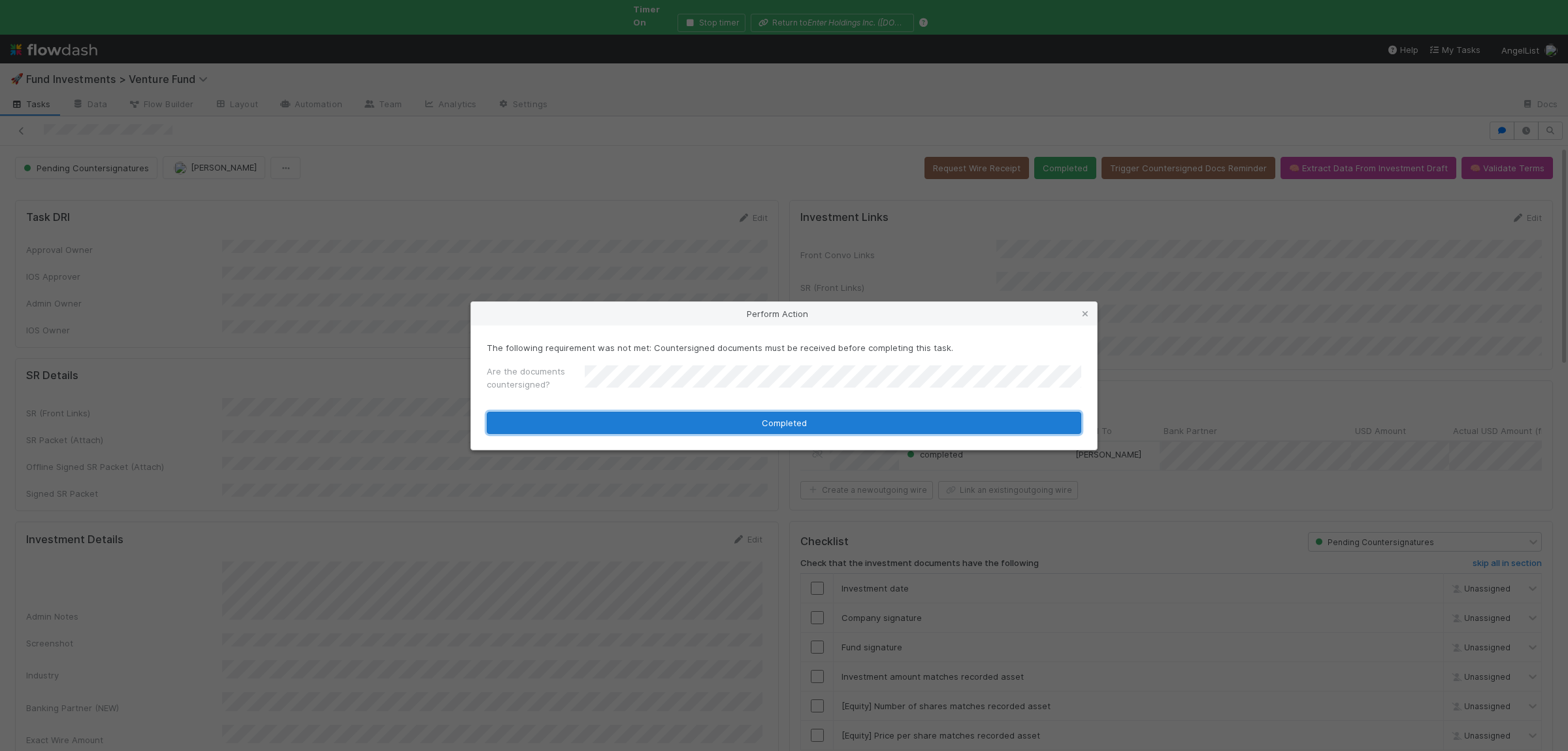
click at [627, 422] on button "Completed" at bounding box center [784, 423] width 595 height 22
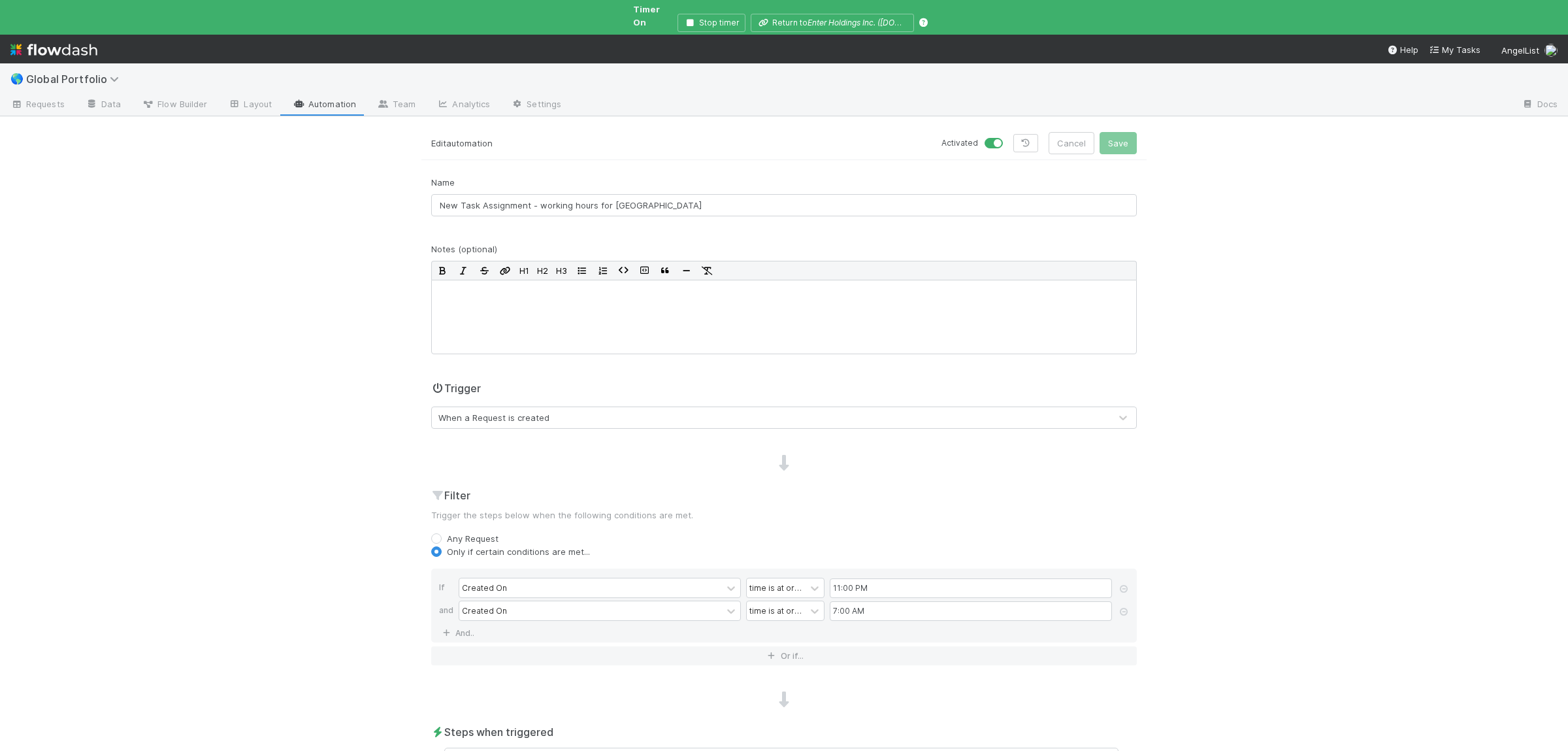
click at [504, 411] on div "When a Request is created" at bounding box center [494, 417] width 111 height 13
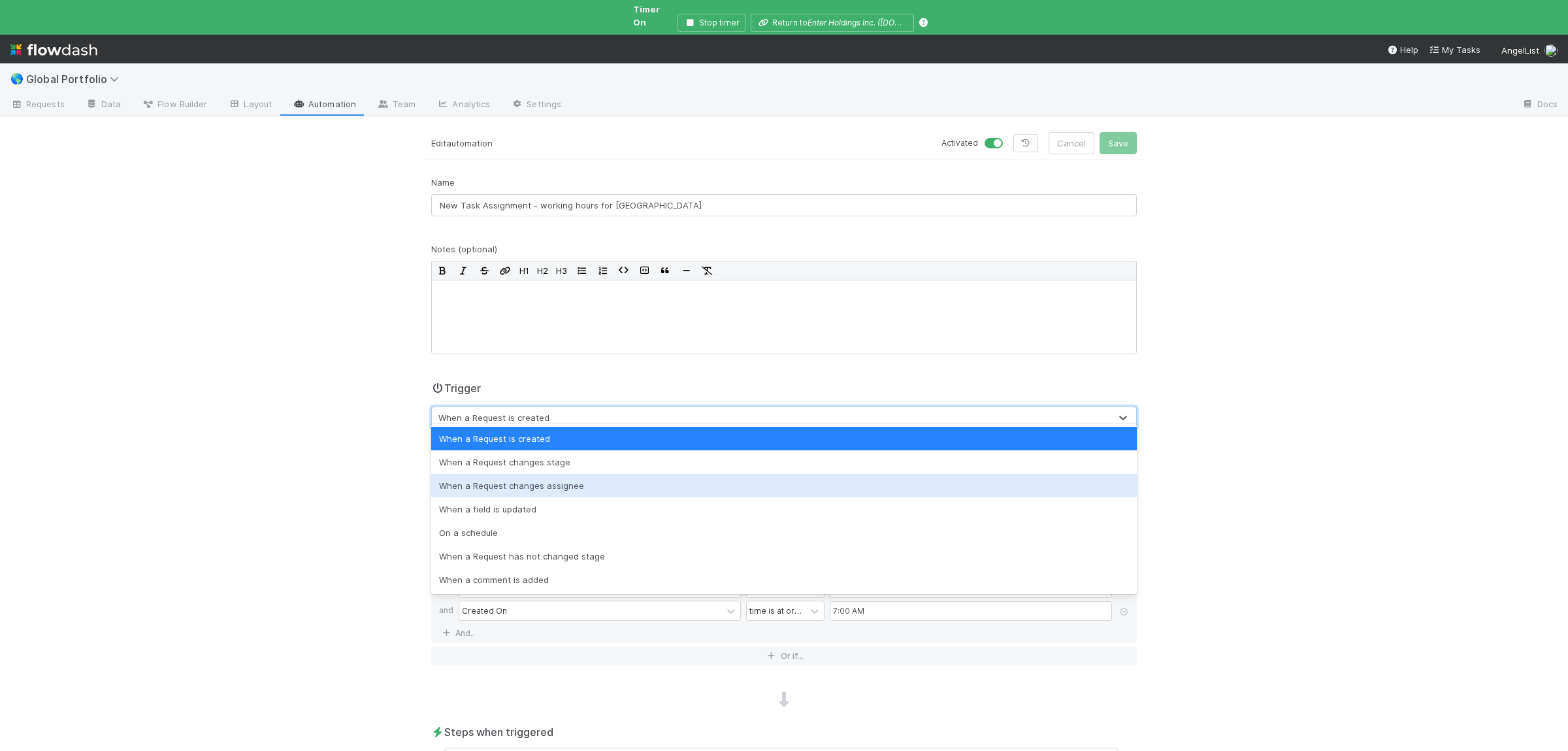
click at [261, 454] on div "🌎 Global Portfolio Requests Data Flow Builder Layout Automation Team Analytics …" at bounding box center [784, 407] width 1568 height 687
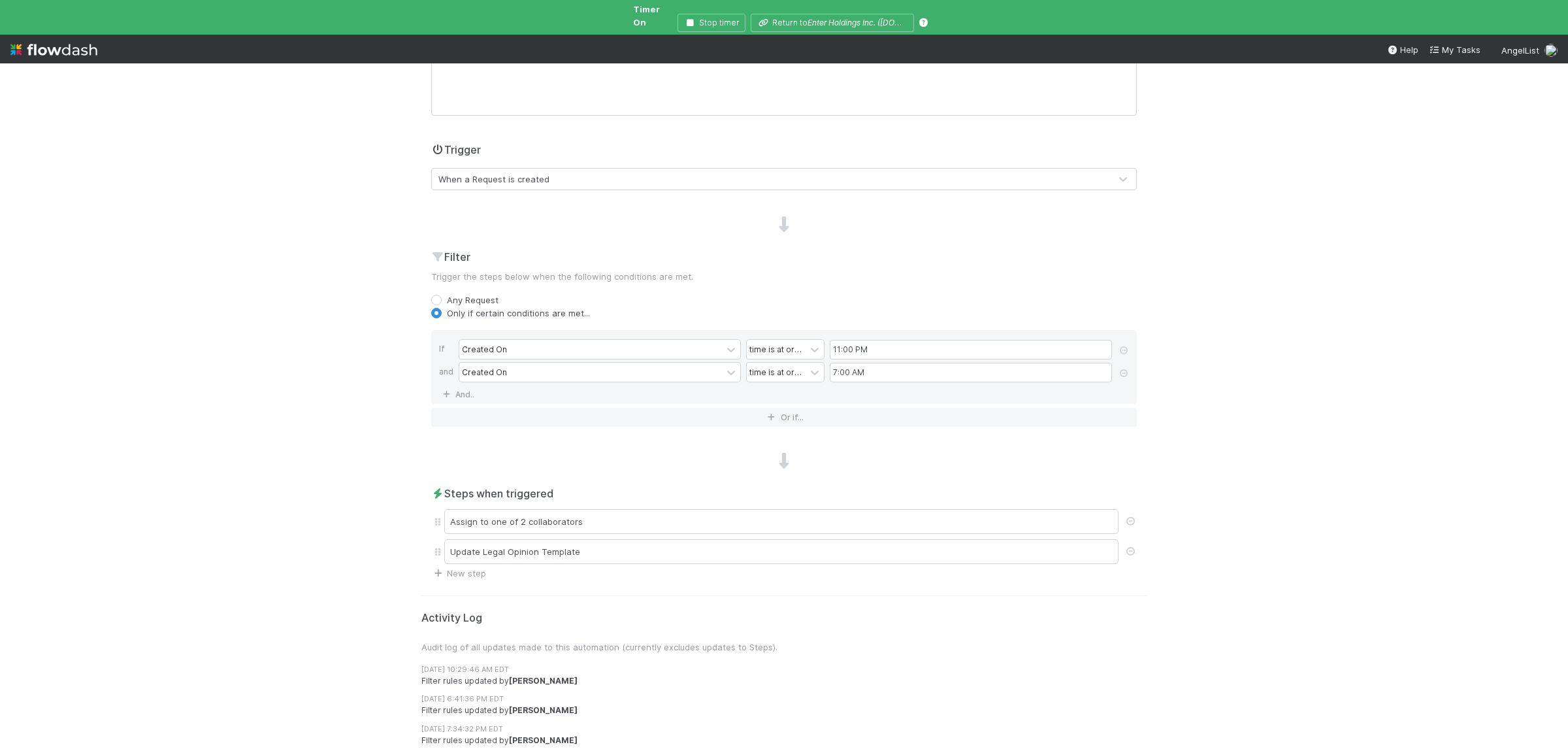
scroll to position [255, 0]
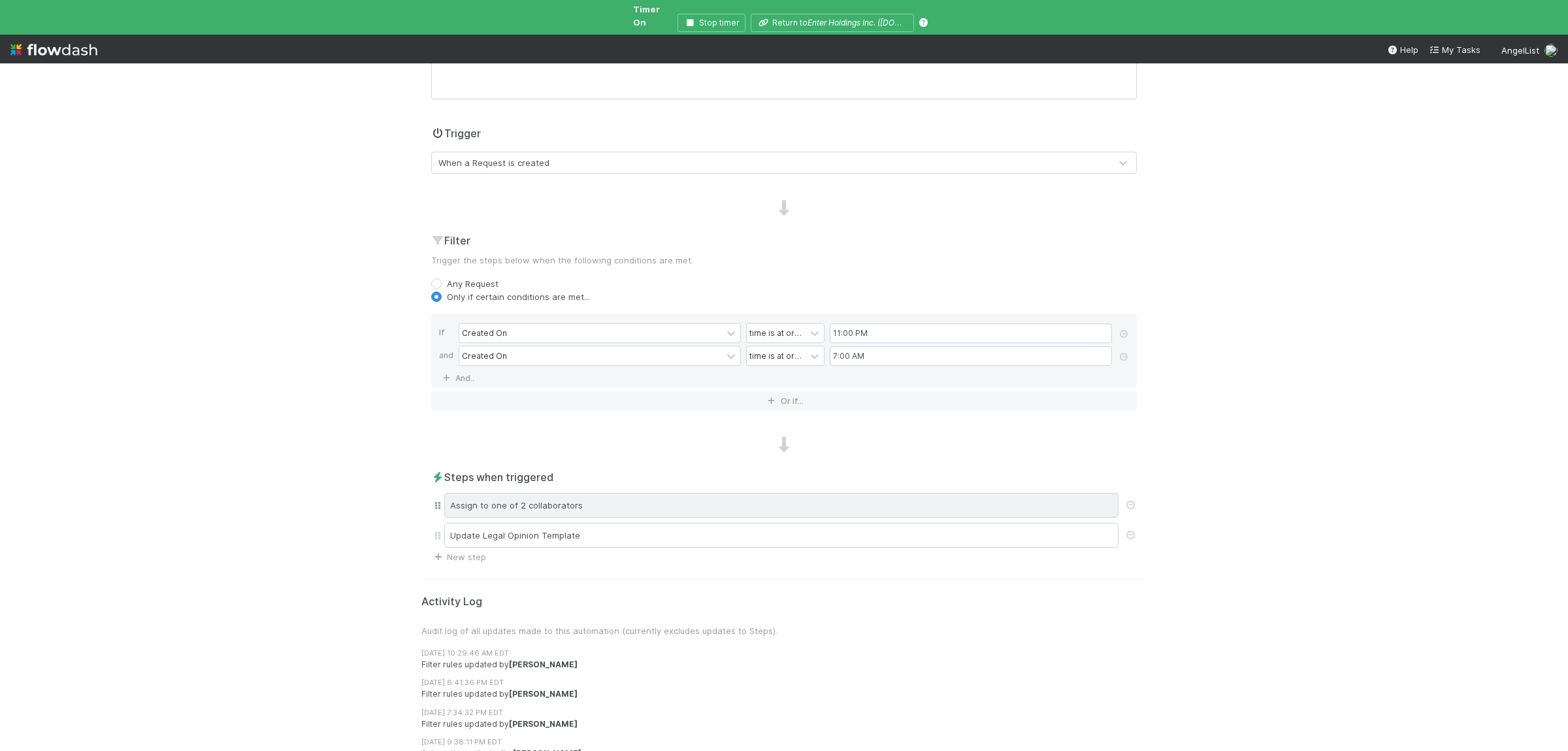
click at [683, 497] on div "Assign to one of 2 collaborators" at bounding box center [782, 505] width 674 height 25
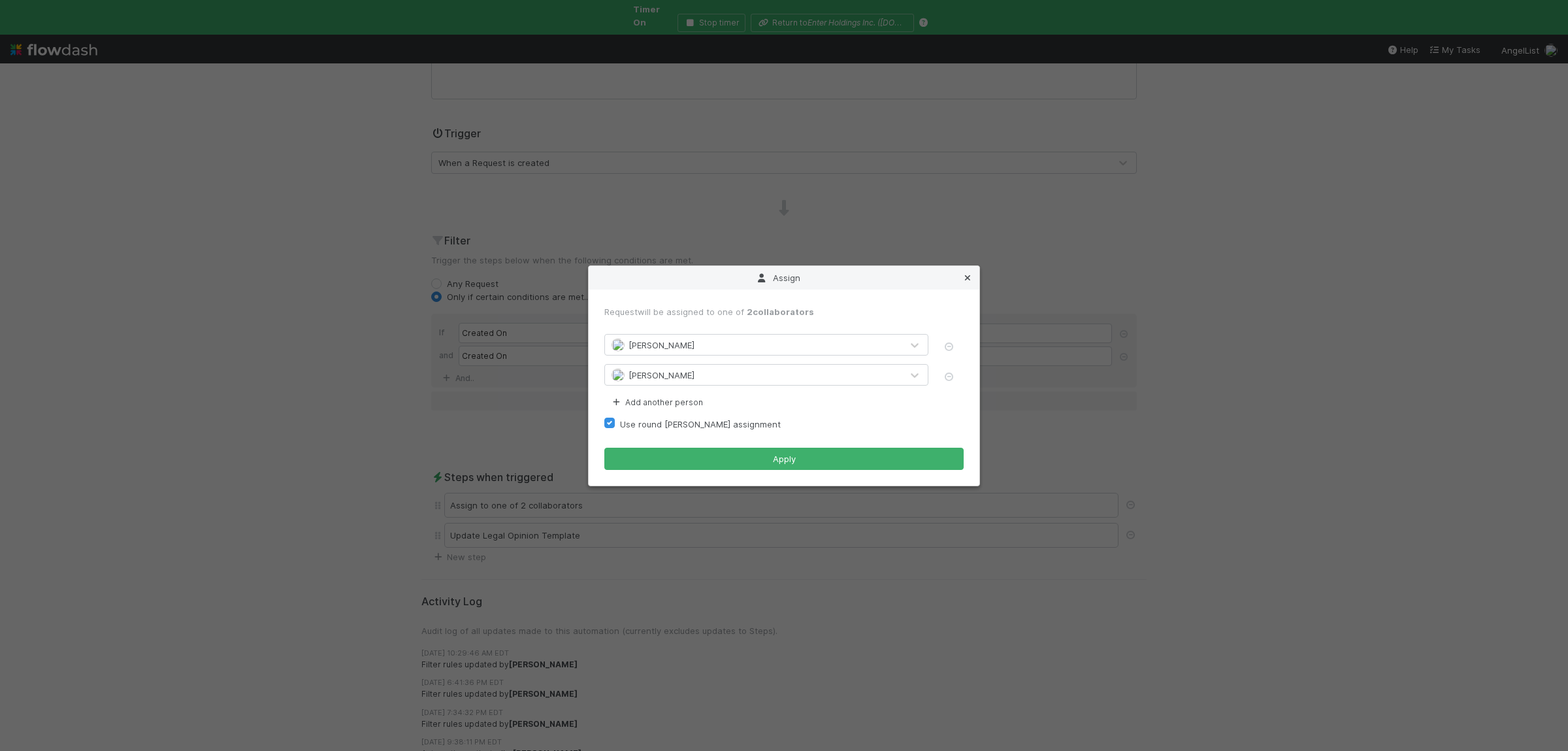
click at [972, 280] on icon at bounding box center [967, 278] width 13 height 9
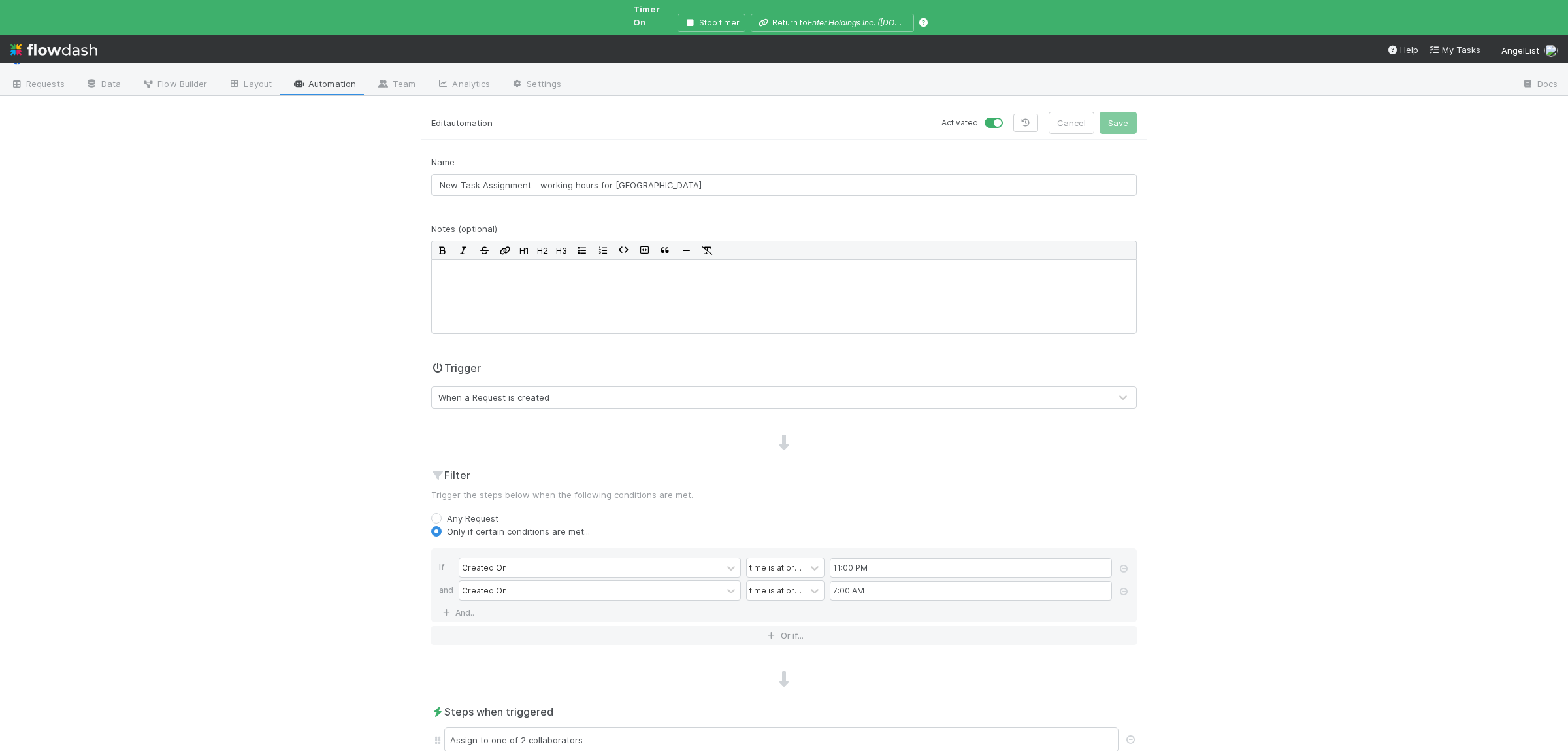
scroll to position [0, 0]
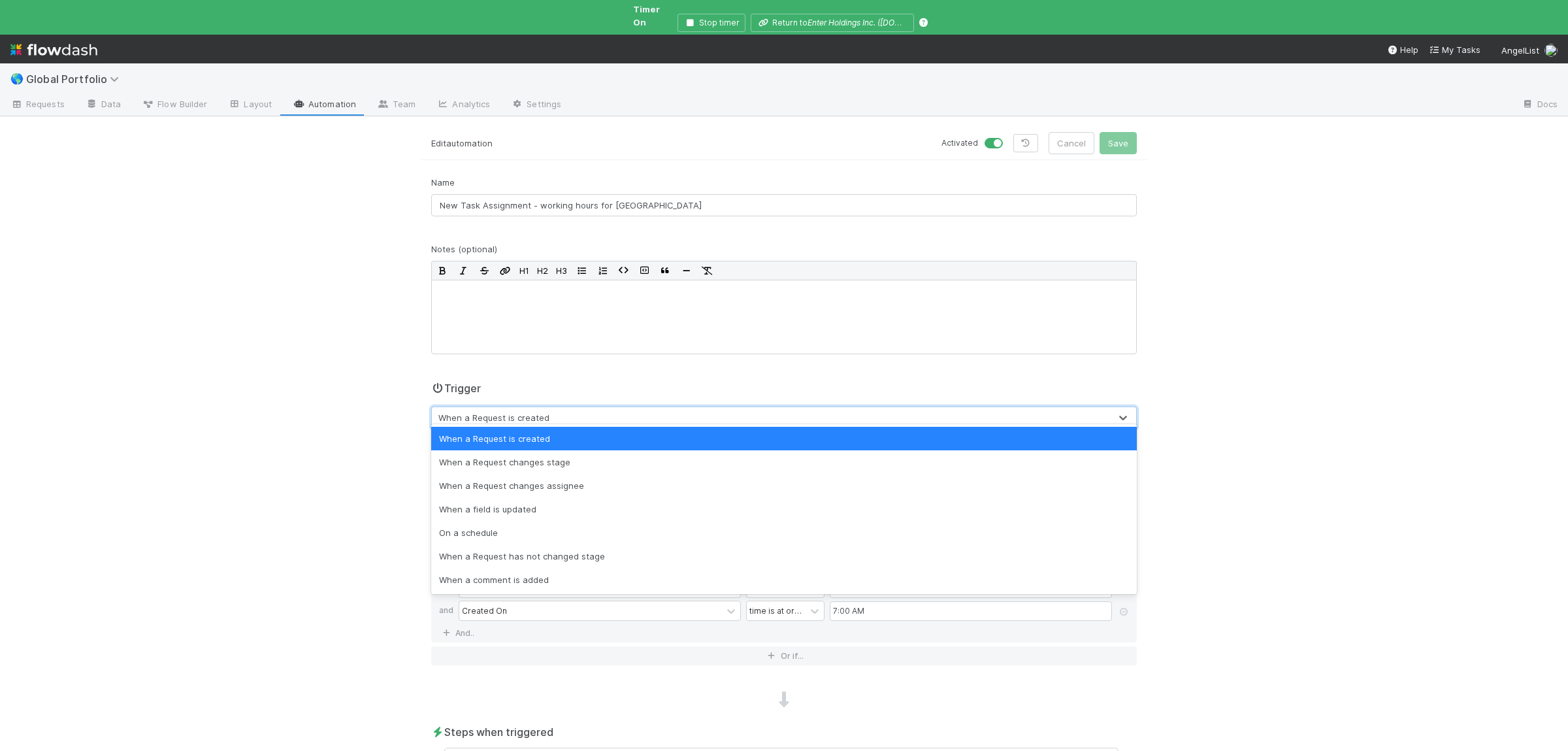
click at [510, 411] on div "When a Request is created" at bounding box center [494, 417] width 111 height 13
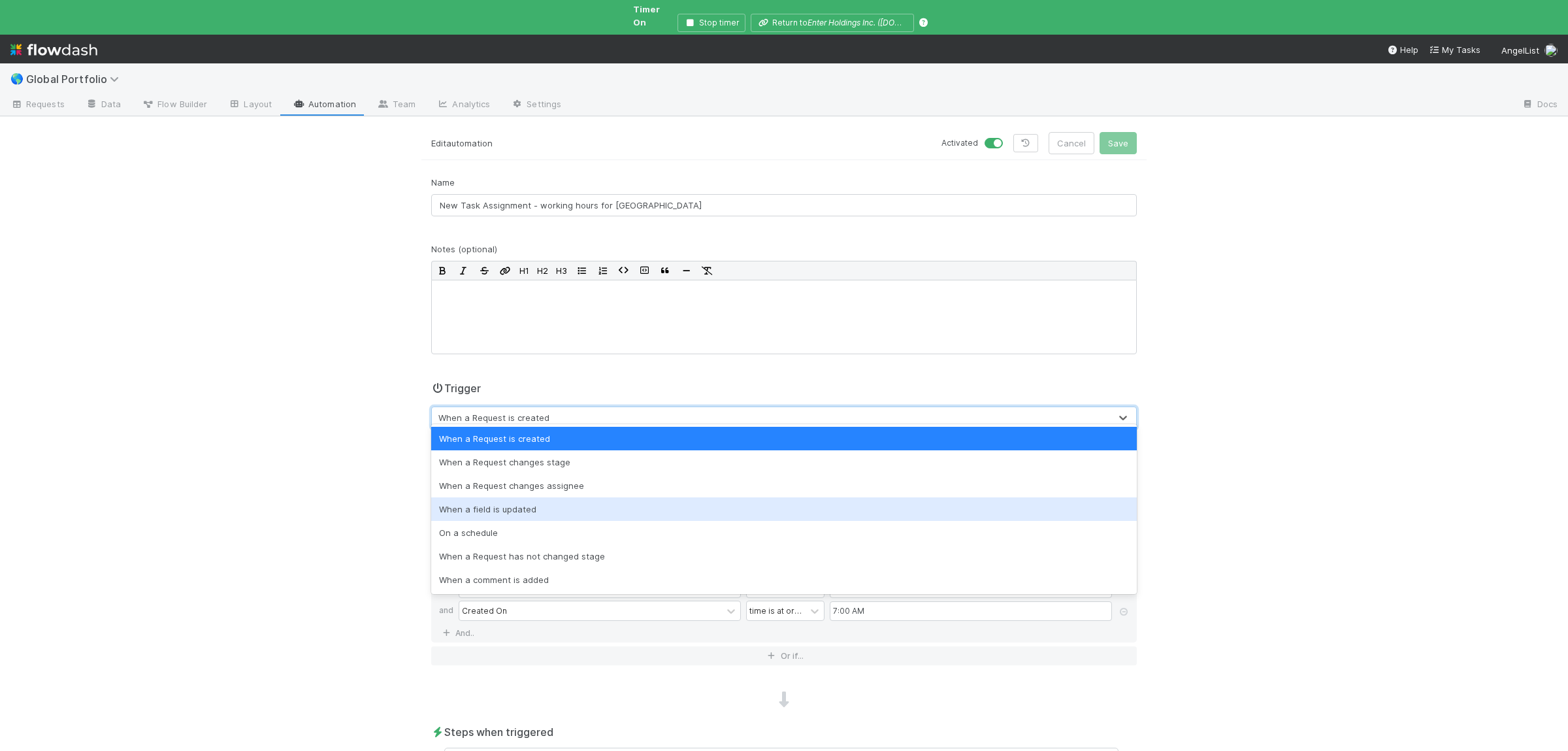
click at [518, 497] on div "When a field is updated" at bounding box center [784, 509] width 706 height 24
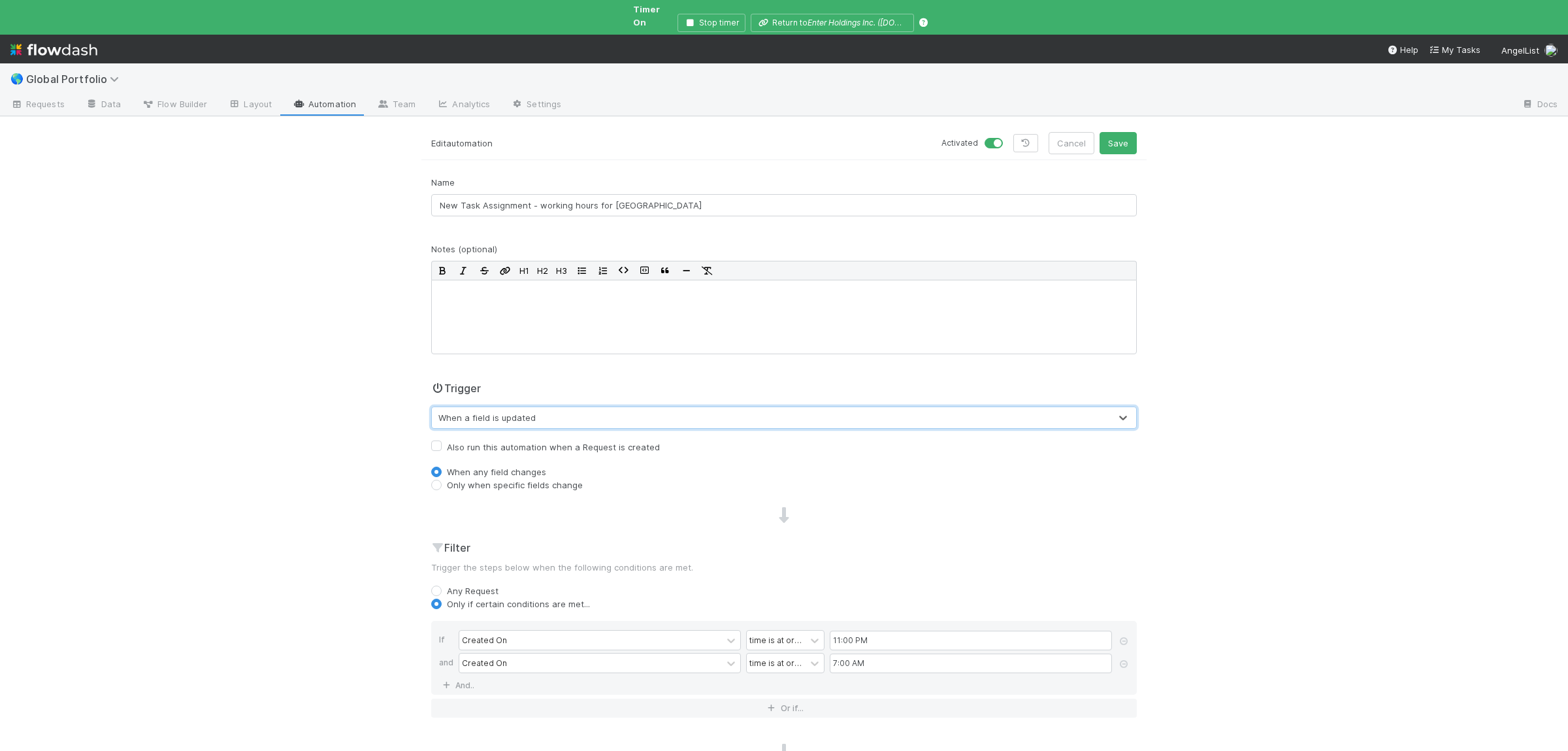
click at [530, 440] on label "Also run this automation when a Request is created" at bounding box center [554, 448] width 213 height 16
click at [441, 440] on input "Also run this automation when a Request is created" at bounding box center [436, 446] width 11 height 12
checkbox input "true"
click at [516, 478] on label "Only when specific fields change" at bounding box center [515, 484] width 136 height 13
click at [441, 478] on input "Only when specific fields change" at bounding box center [436, 484] width 11 height 12
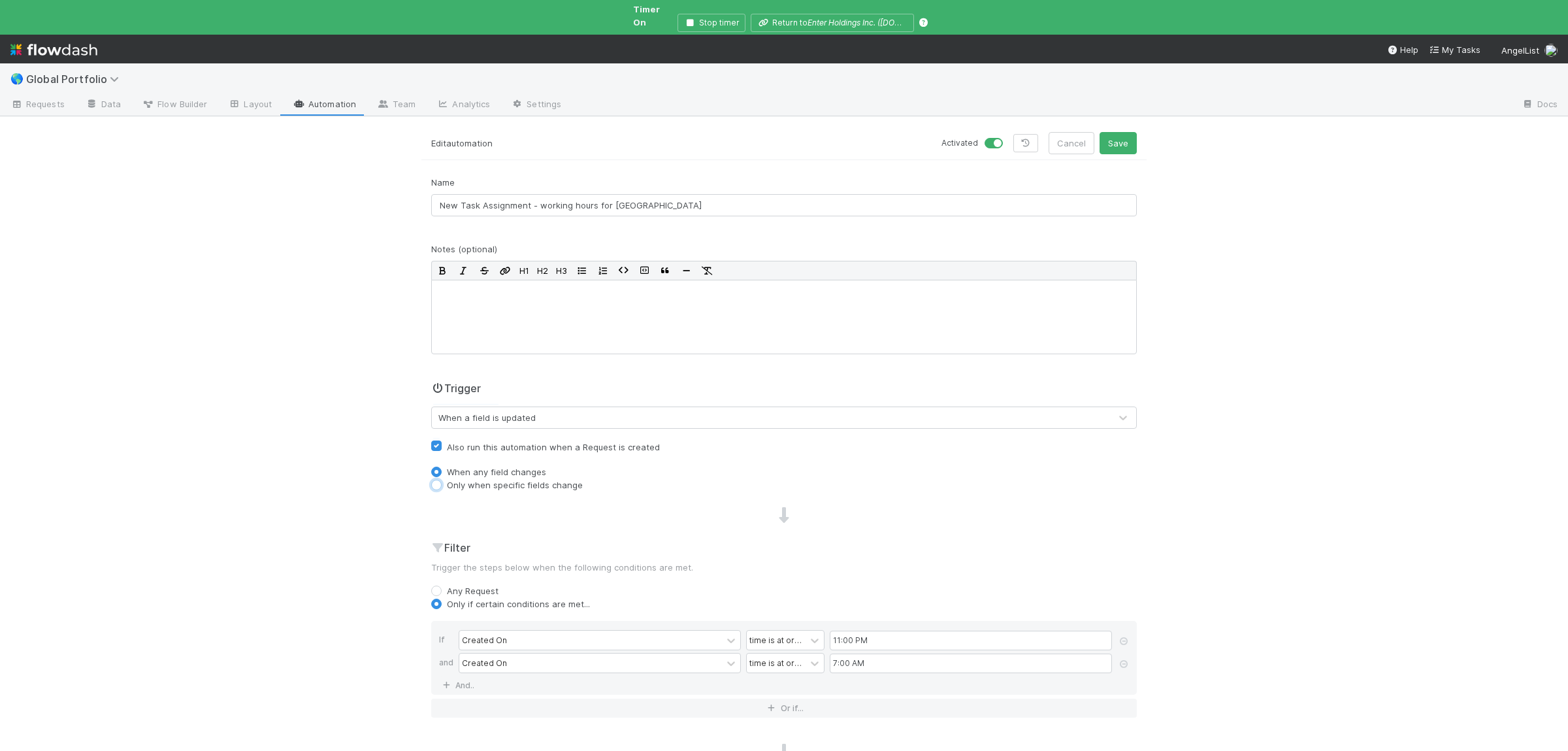
radio input "true"
click at [513, 499] on div "Type field name..." at bounding box center [771, 507] width 678 height 21
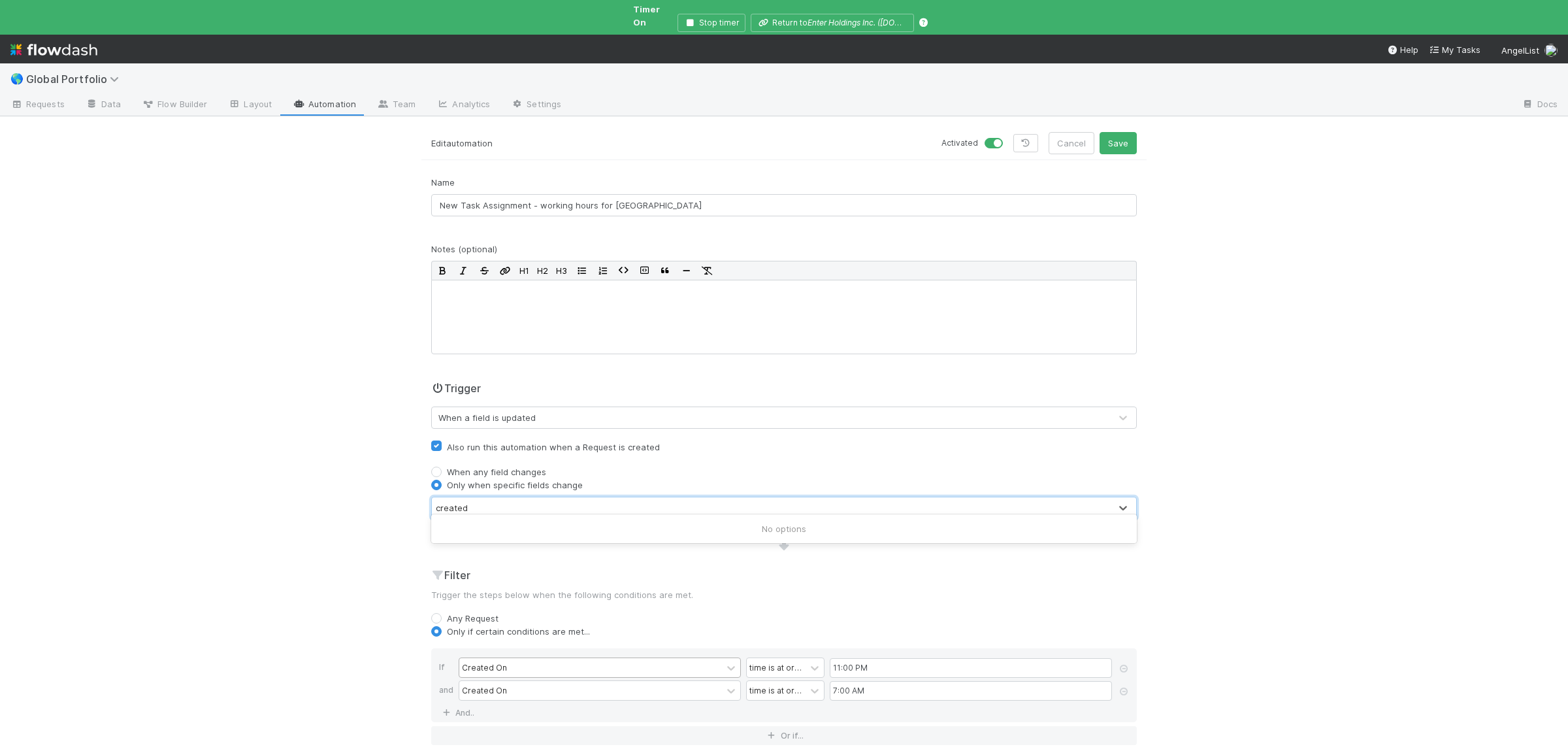
type input "created"
click at [542, 658] on div "Created On" at bounding box center [591, 667] width 262 height 19
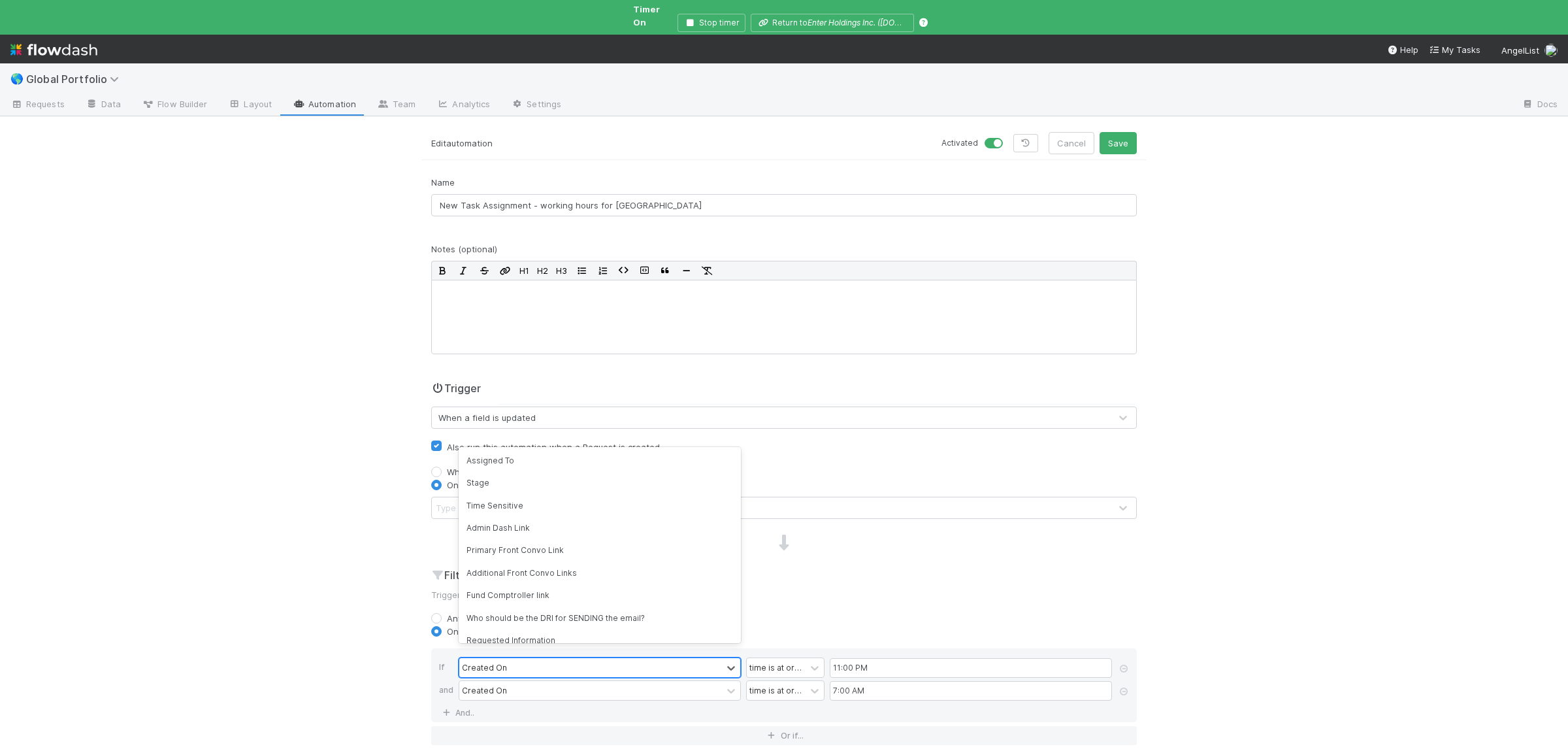
scroll to position [4806, 0]
click at [542, 658] on div "Created On" at bounding box center [591, 667] width 262 height 19
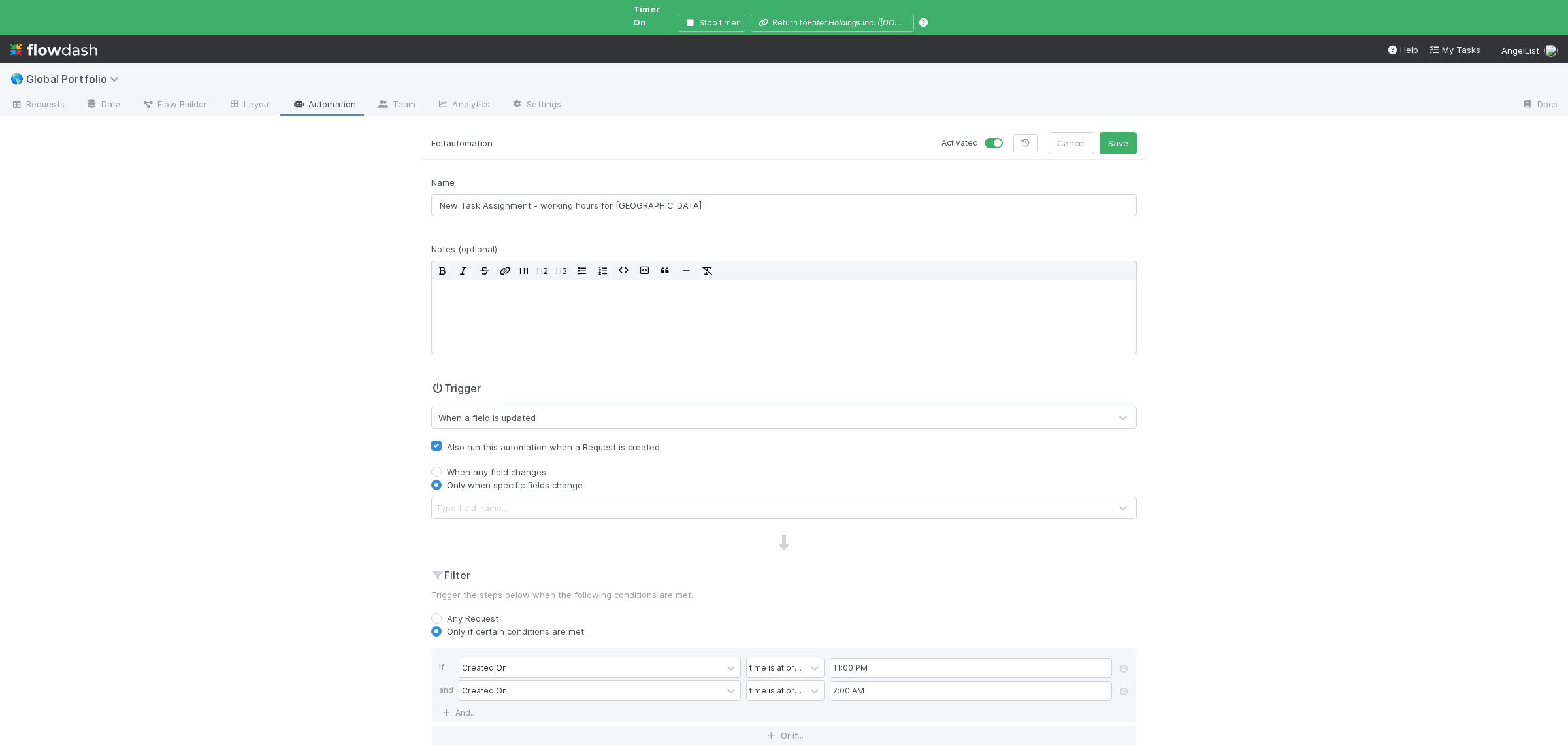
click at [304, 586] on div "🌎 Global Portfolio Requests Data Flow Builder Layout Automation Team Analytics …" at bounding box center [784, 407] width 1568 height 687
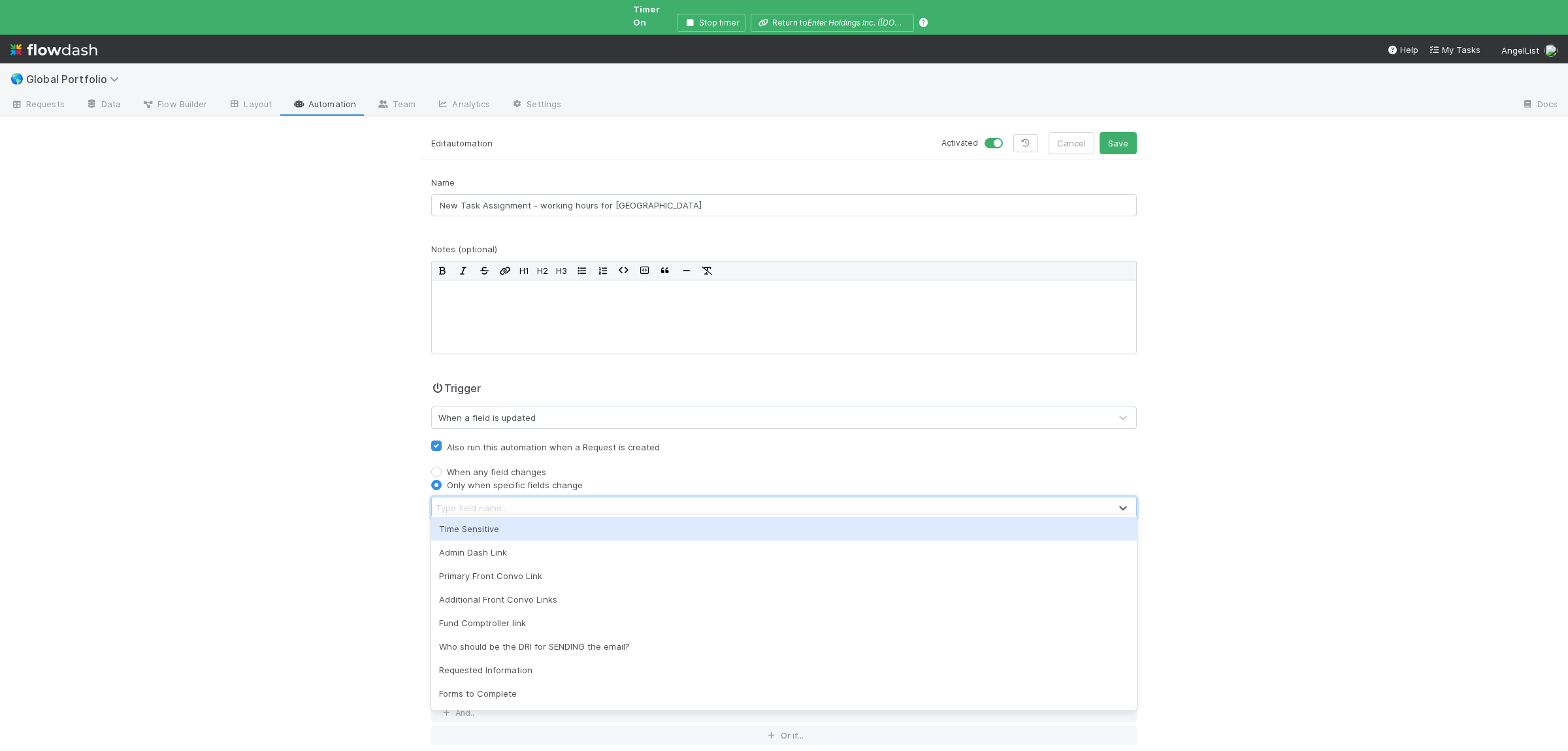
click at [585, 497] on div "Type field name..." at bounding box center [771, 507] width 678 height 21
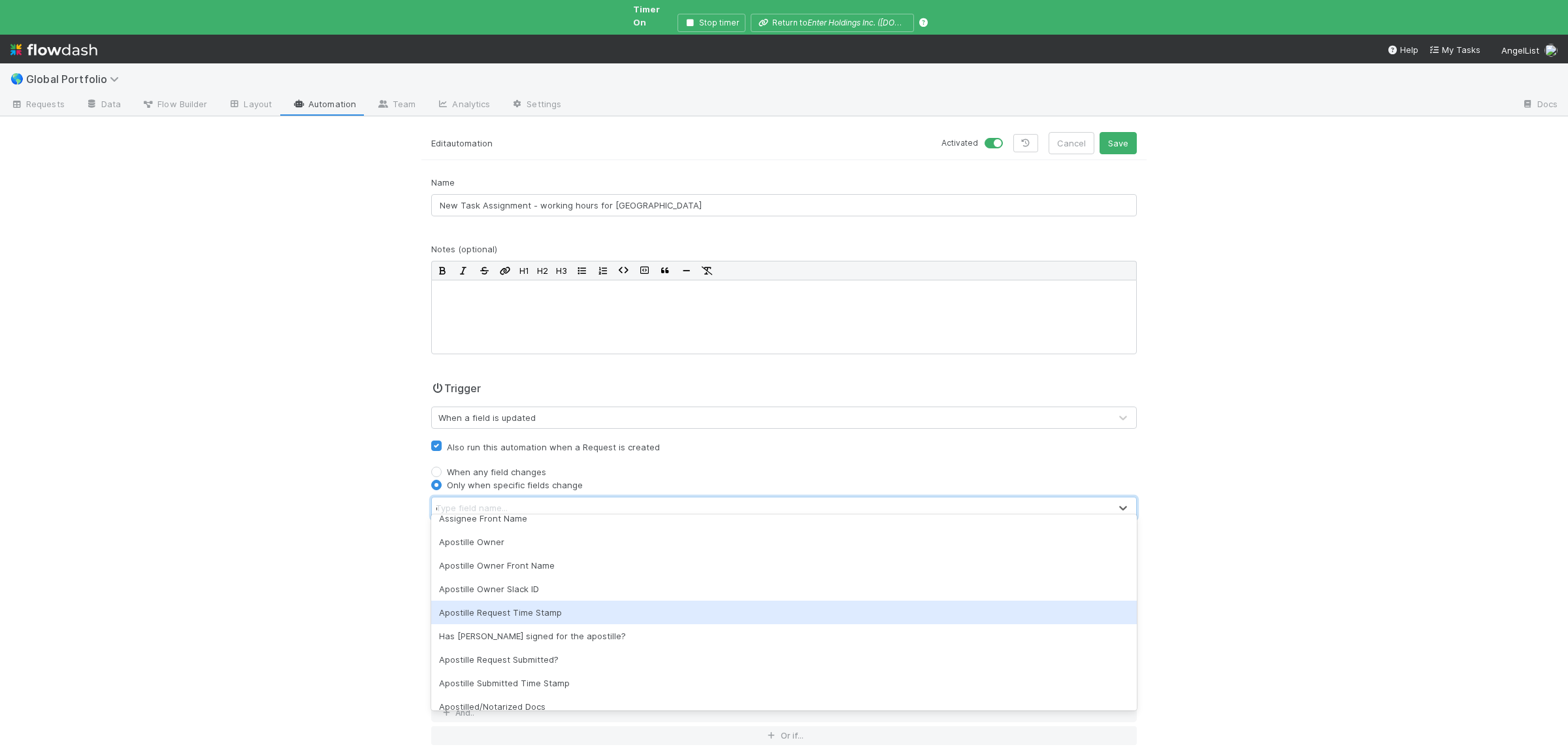
scroll to position [0, 0]
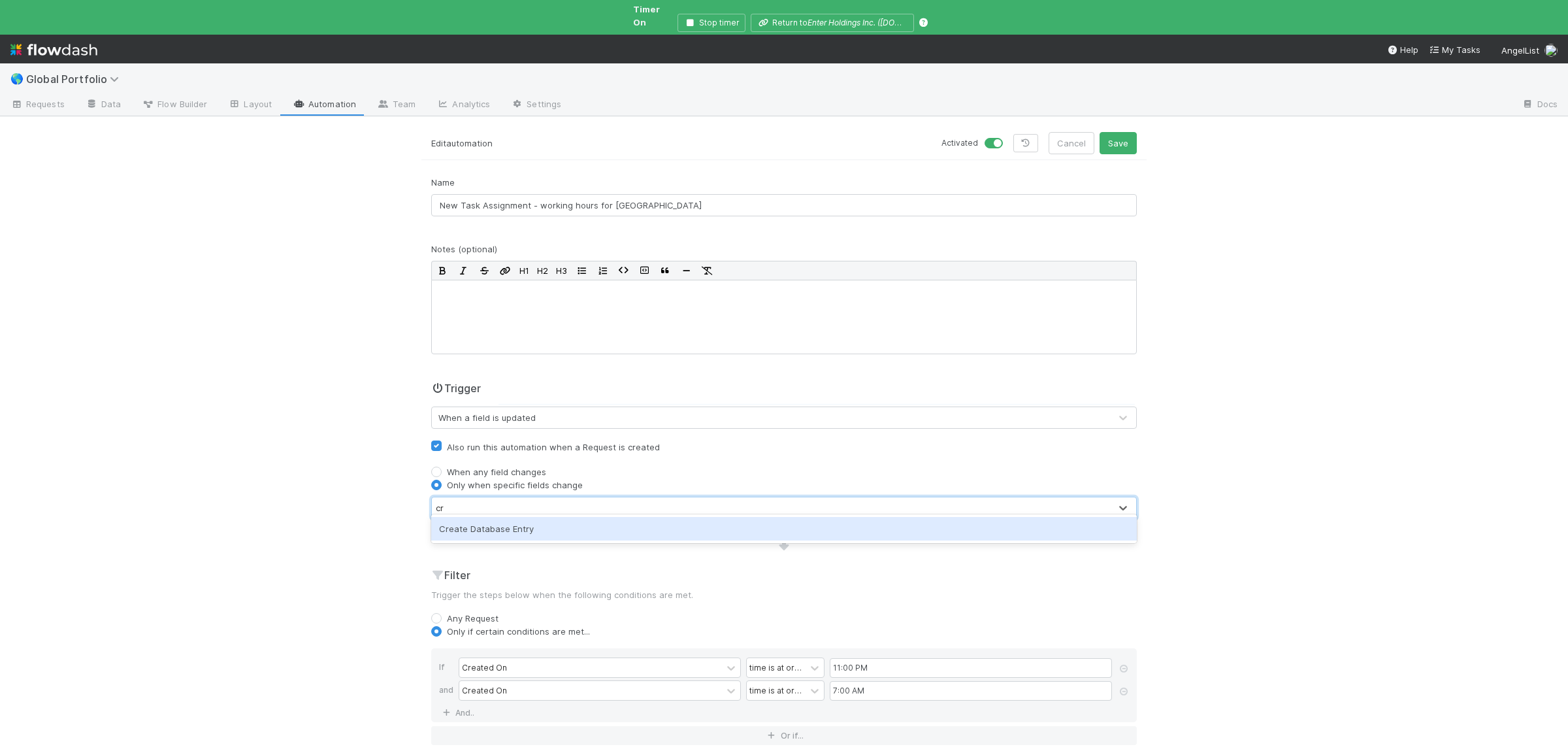
type input "c"
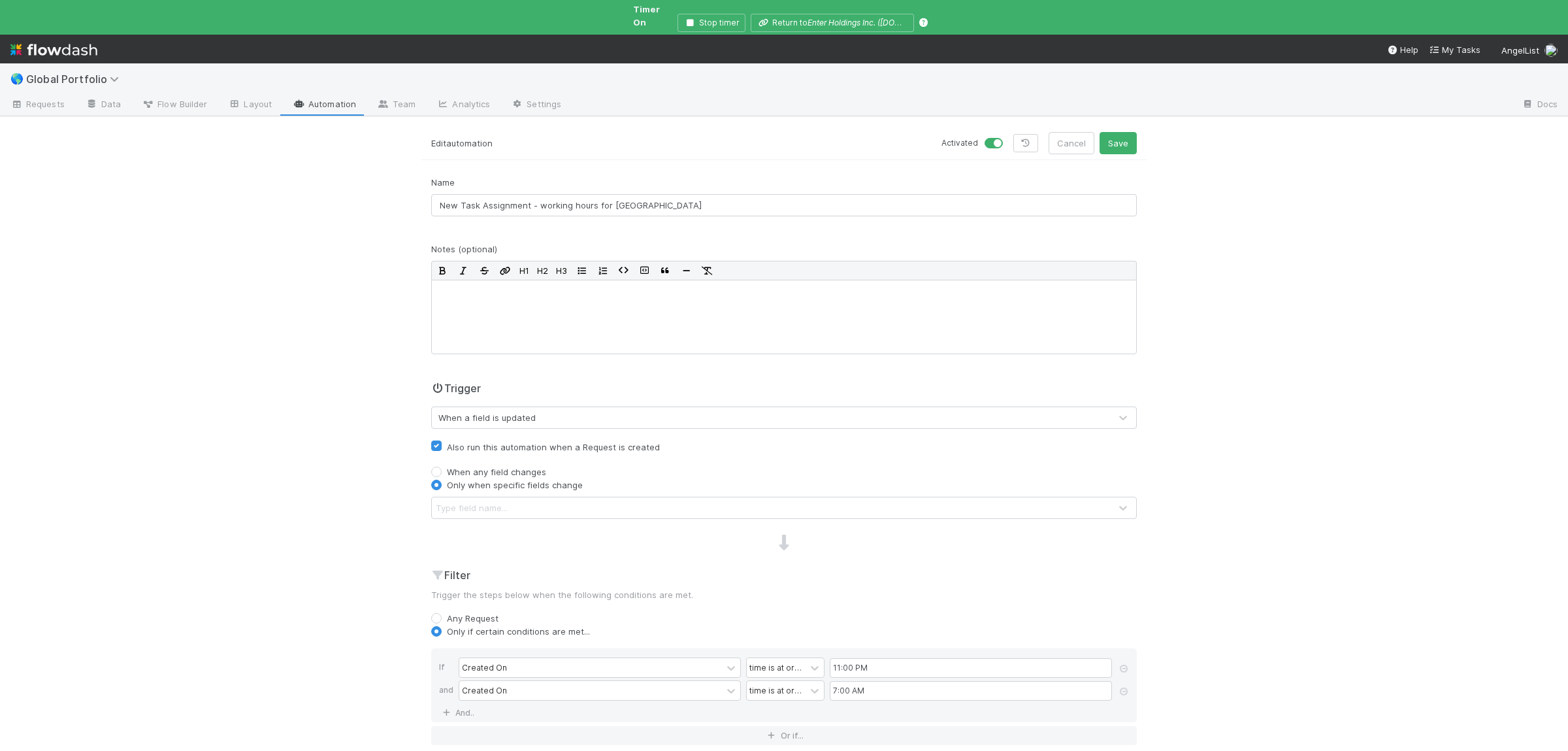
click at [338, 480] on div "🌎 Global Portfolio Requests Data Flow Builder Layout Automation Team Analytics …" at bounding box center [784, 407] width 1568 height 687
click at [537, 466] on label "When any field changes" at bounding box center [497, 471] width 99 height 13
click at [441, 466] on input "When any field changes" at bounding box center [436, 471] width 11 height 12
radio input "true"
click at [523, 444] on label "Also run this automation when a Request is created" at bounding box center [554, 448] width 213 height 16
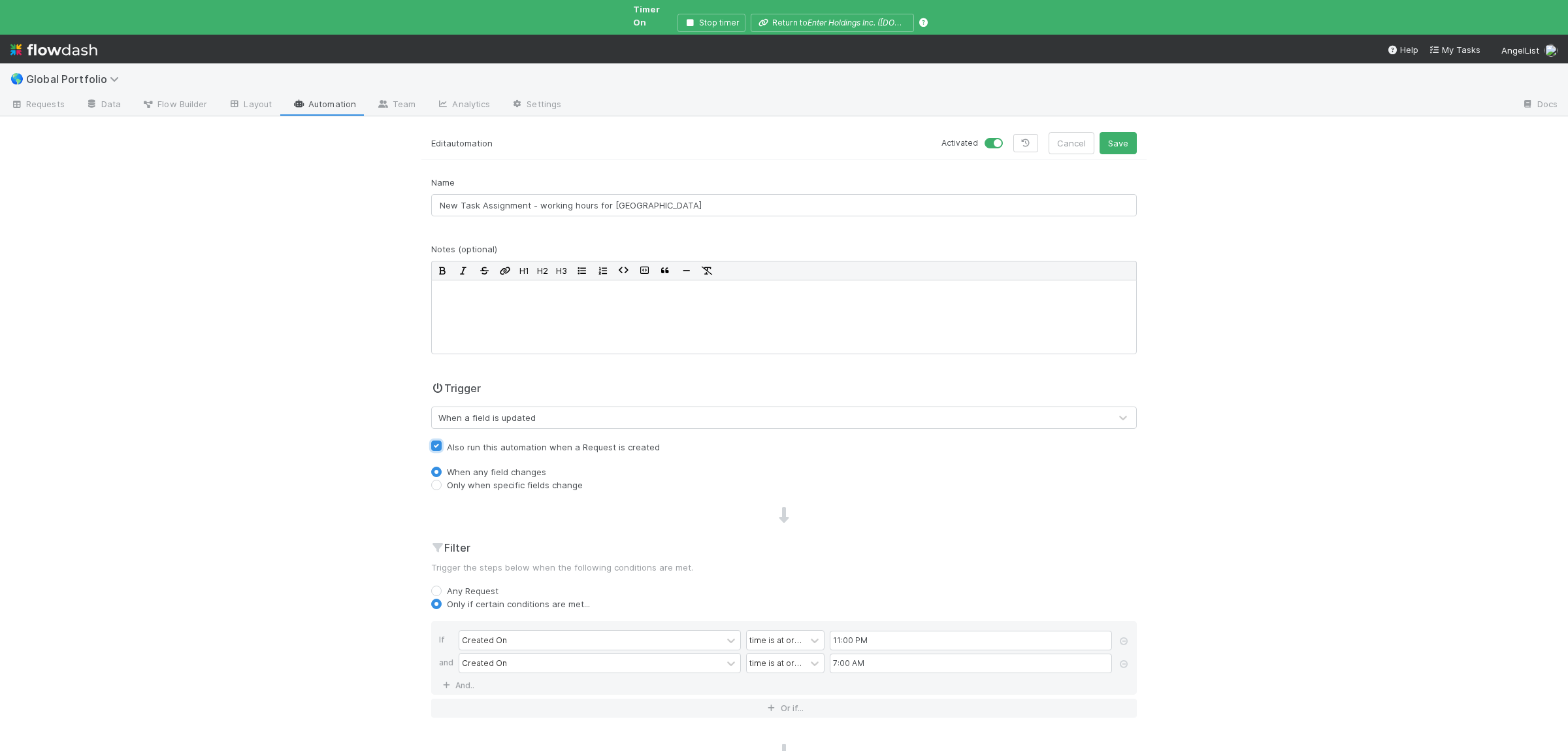
click at [441, 444] on input "Also run this automation when a Request is created" at bounding box center [436, 446] width 11 height 12
checkbox input "false"
click at [476, 478] on label "Only when specific fields change" at bounding box center [515, 484] width 136 height 13
click at [441, 478] on input "Only when specific fields change" at bounding box center [436, 484] width 11 height 12
radio input "true"
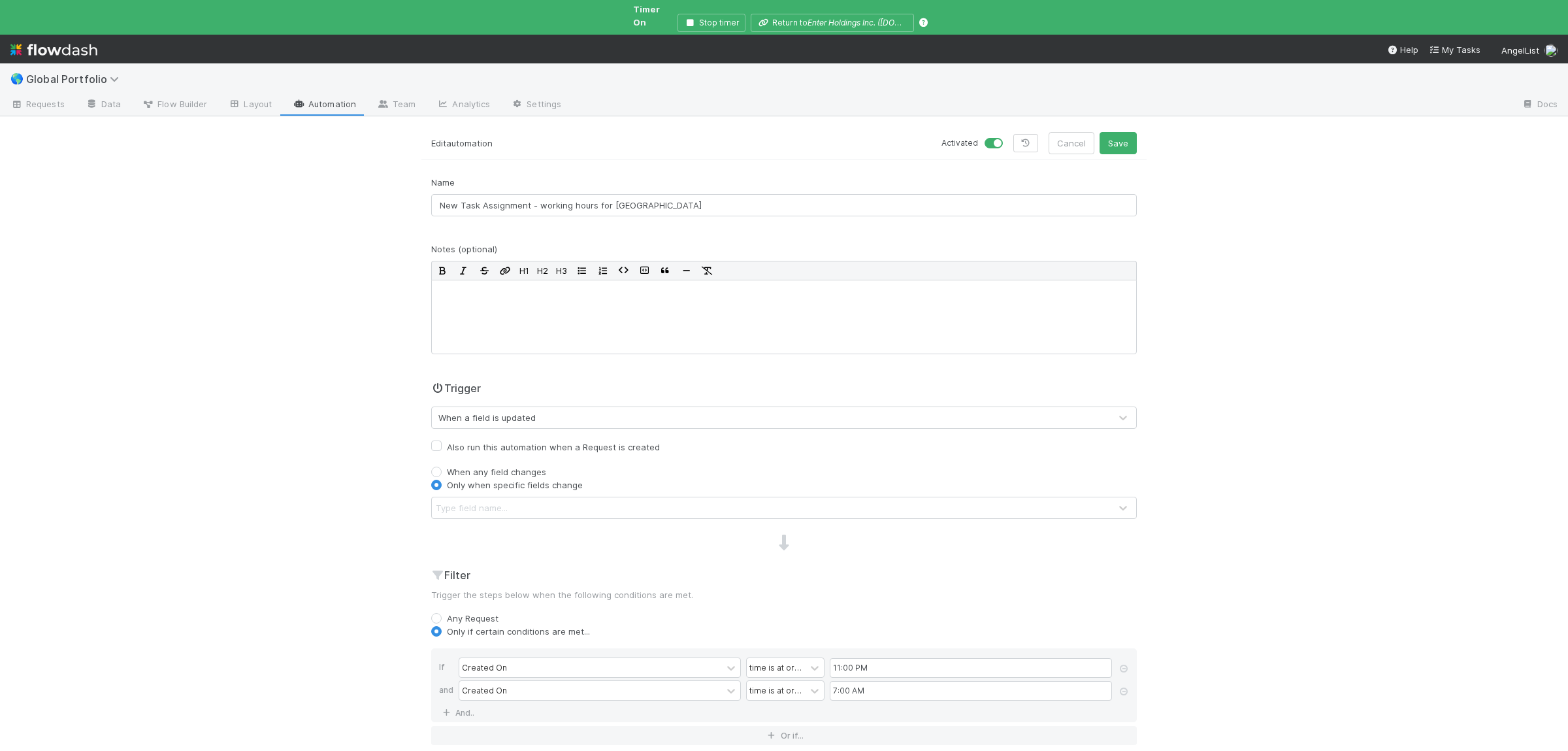
click at [299, 500] on div "🌎 Global Portfolio Requests Data Flow Builder Layout Automation Team Analytics …" at bounding box center [784, 407] width 1568 height 687
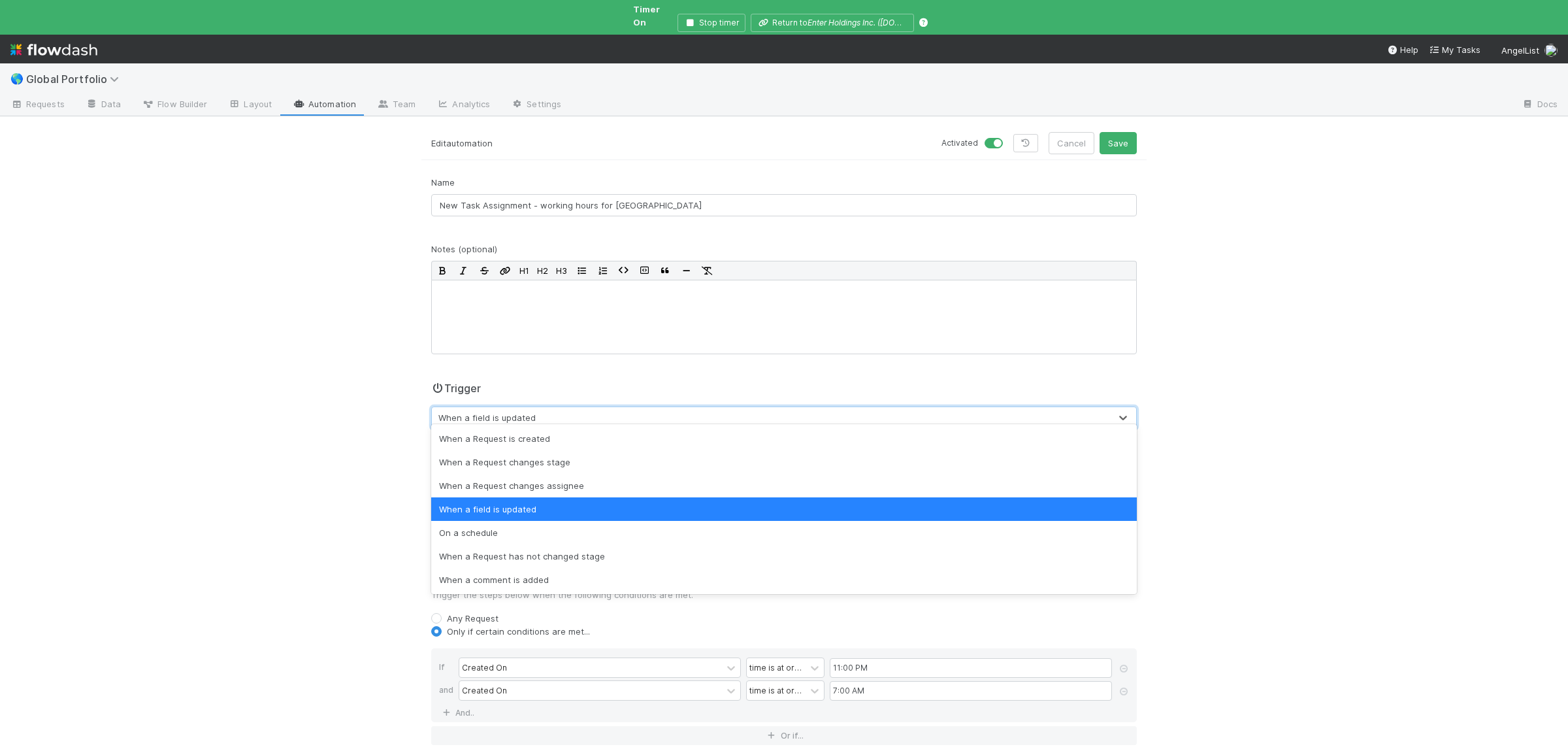
click at [556, 409] on div "When a field is updated" at bounding box center [771, 417] width 678 height 21
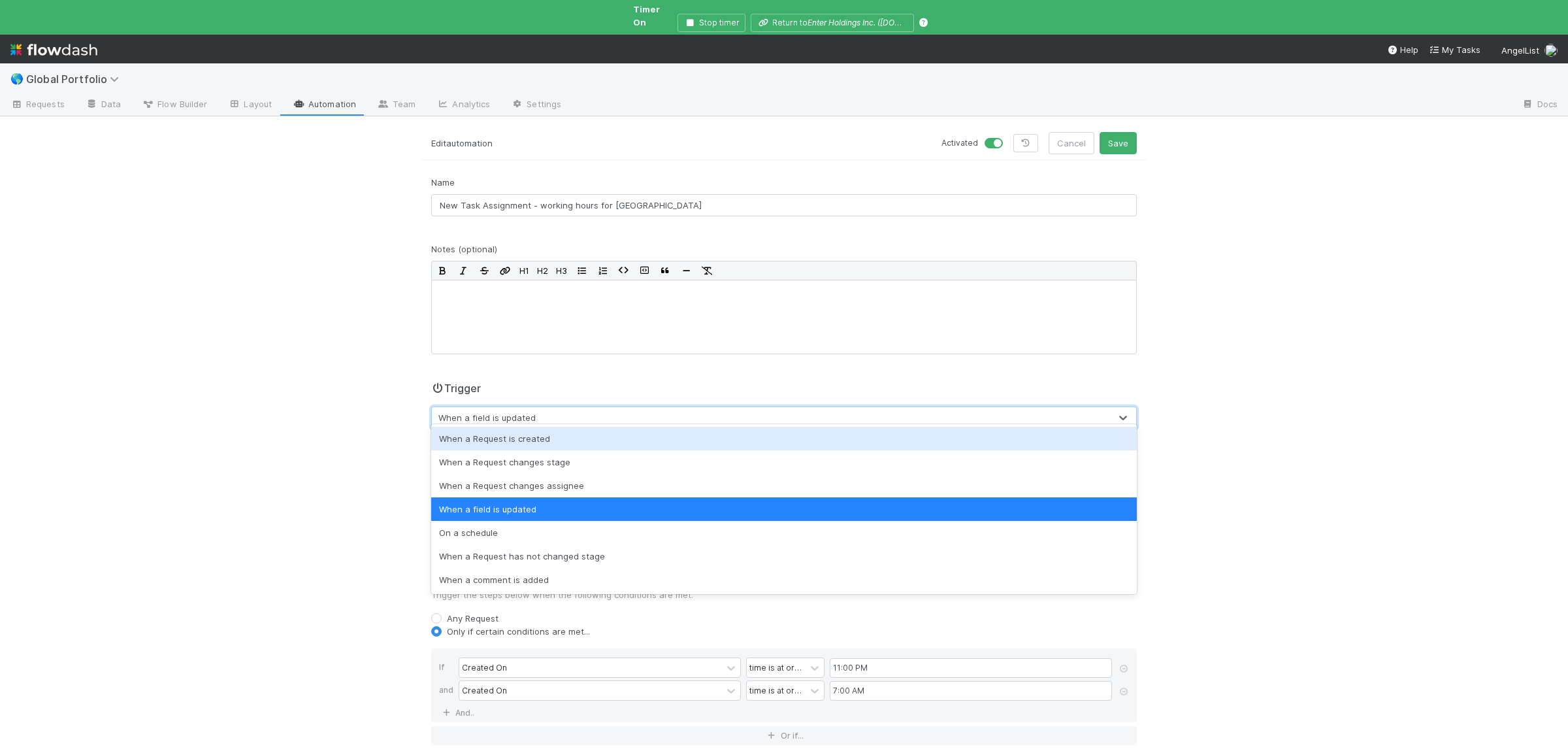
click at [539, 436] on div "When a Request is created" at bounding box center [784, 439] width 706 height 24
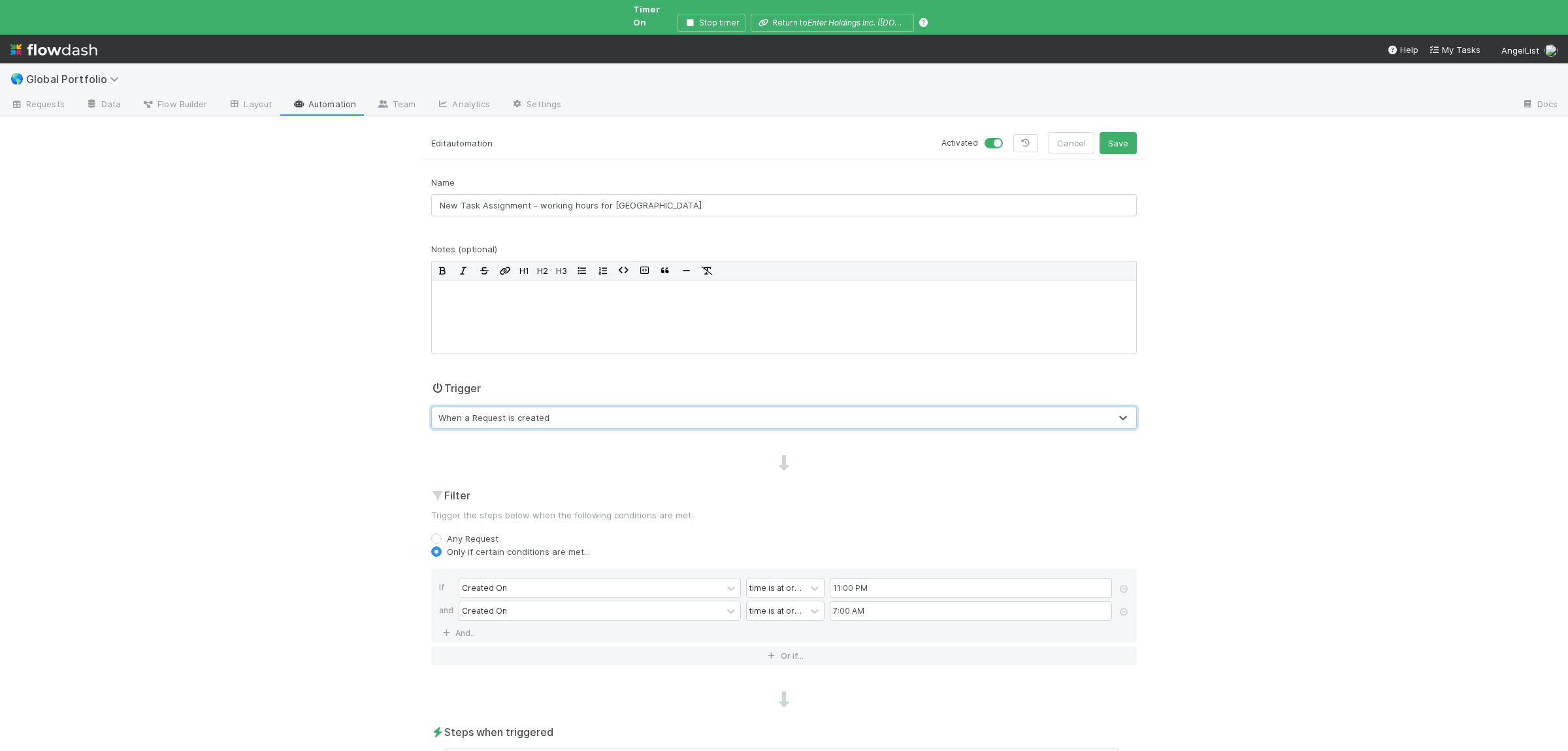
click at [342, 468] on div "🌎 Global Portfolio Requests Data Flow Builder Layout Automation Team Analytics …" at bounding box center [784, 407] width 1568 height 687
click at [1019, 136] on link at bounding box center [1025, 143] width 25 height 18
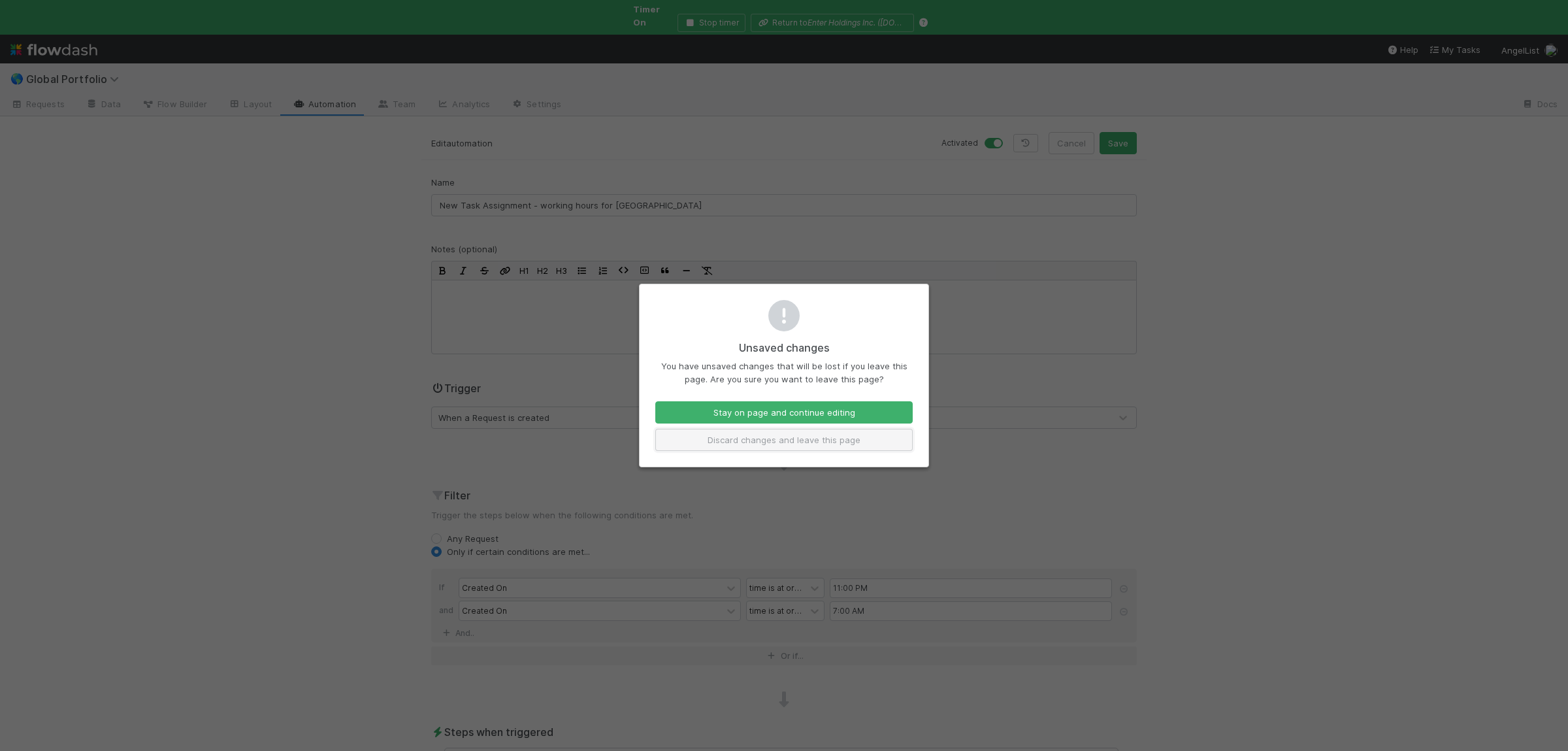
click at [799, 440] on button "Discard changes and leave this page" at bounding box center [784, 440] width 258 height 22
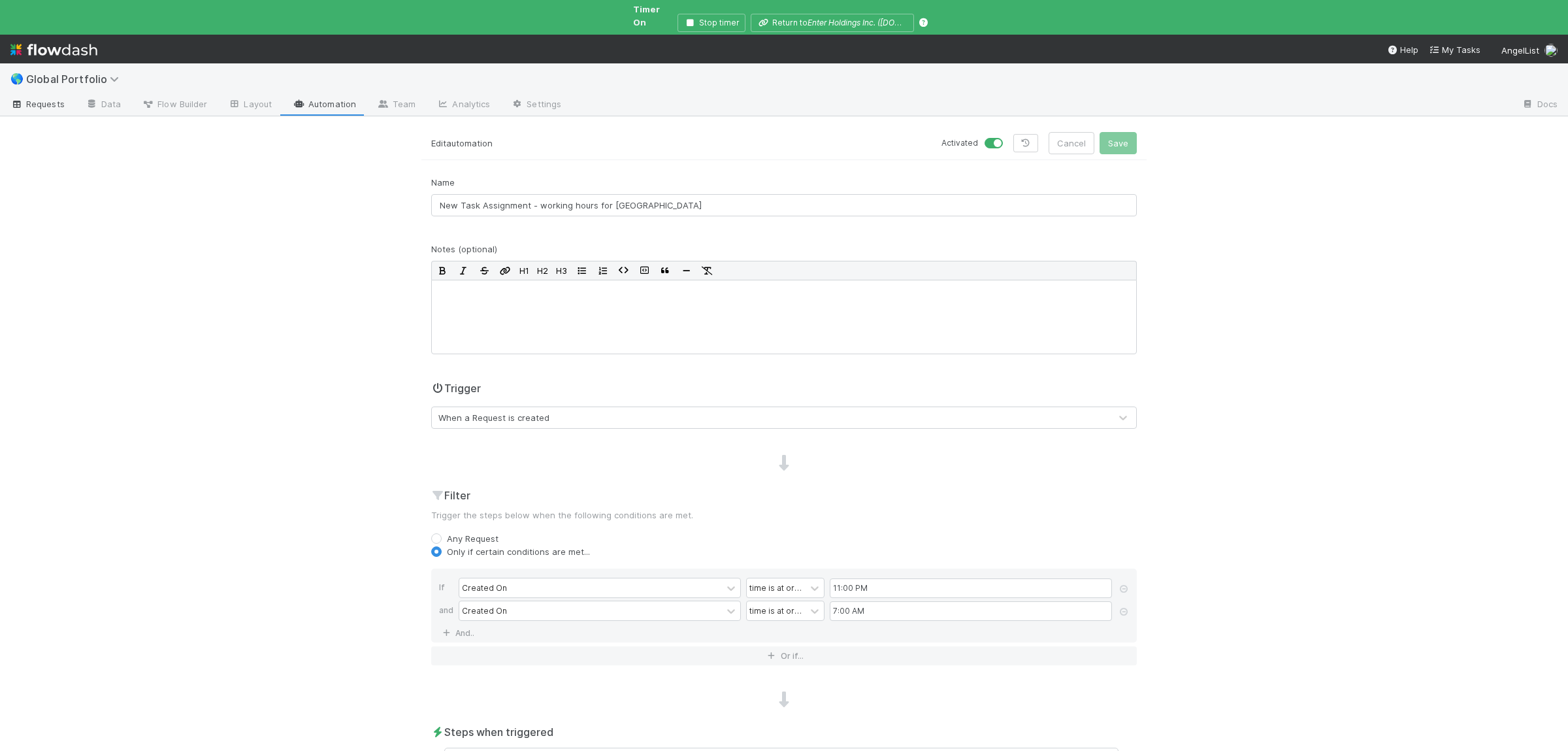
click at [58, 101] on link "Requests" at bounding box center [38, 104] width 76 height 21
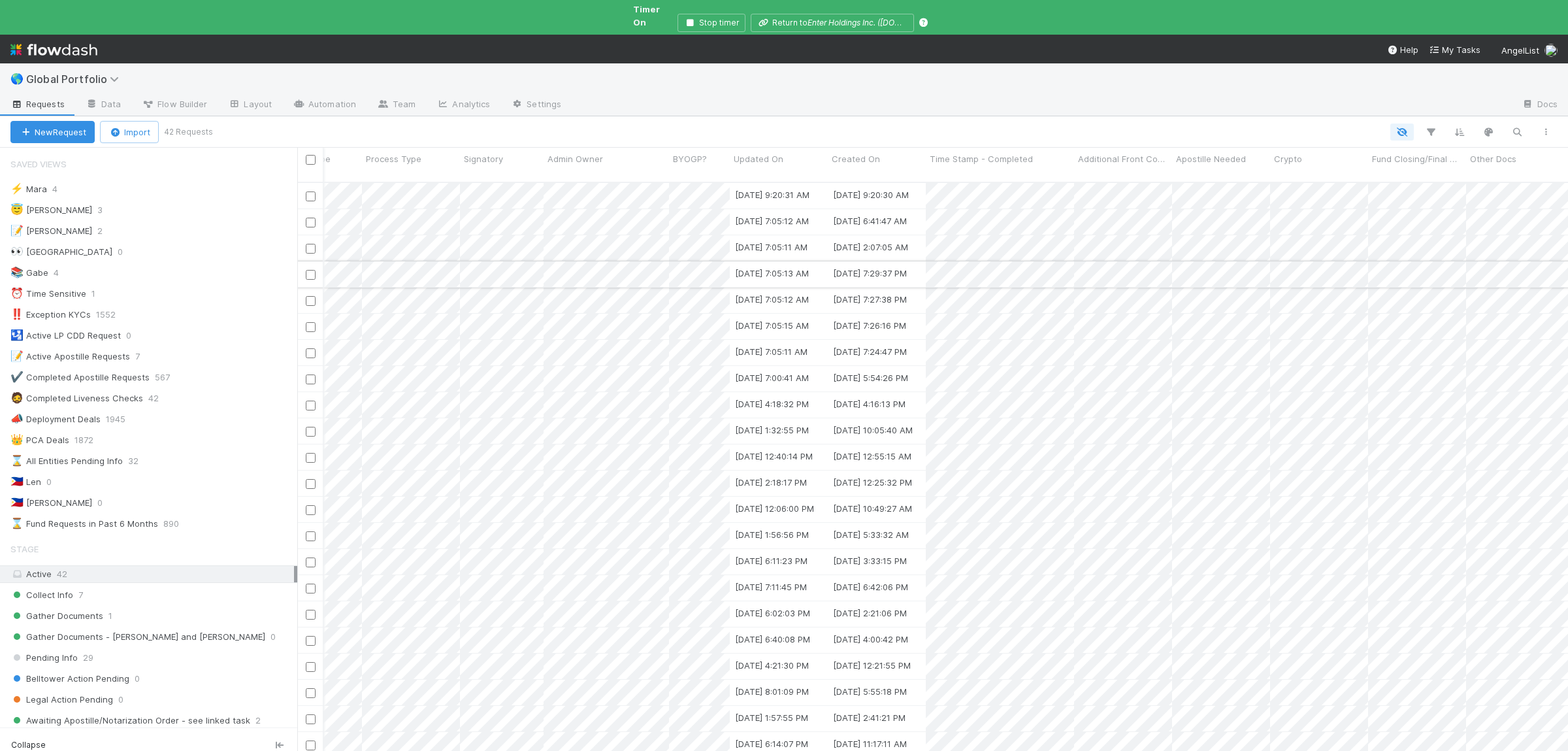
scroll to position [0, 2127]
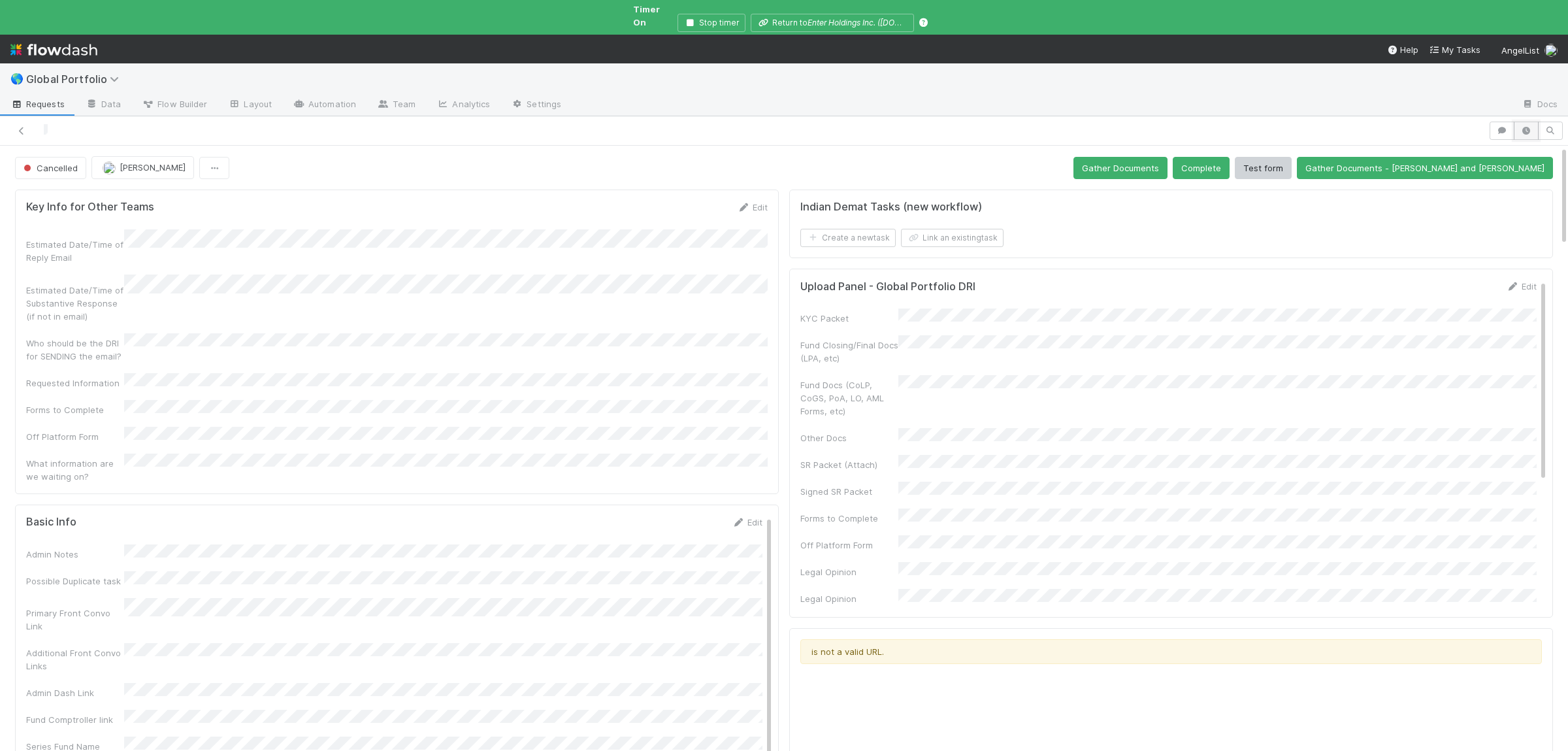
click at [1526, 126] on icon "button" at bounding box center [1526, 130] width 13 height 8
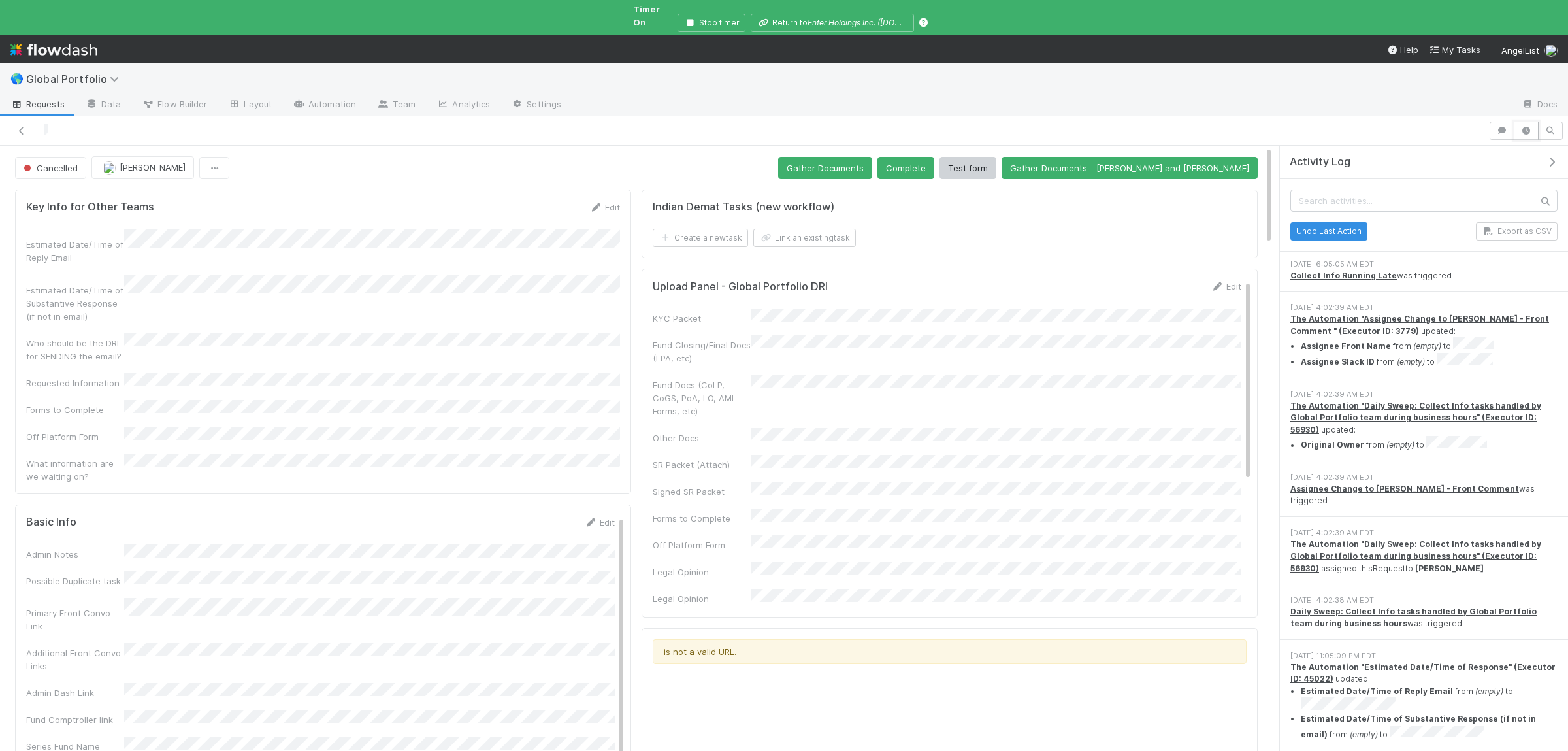
scroll to position [681, 0]
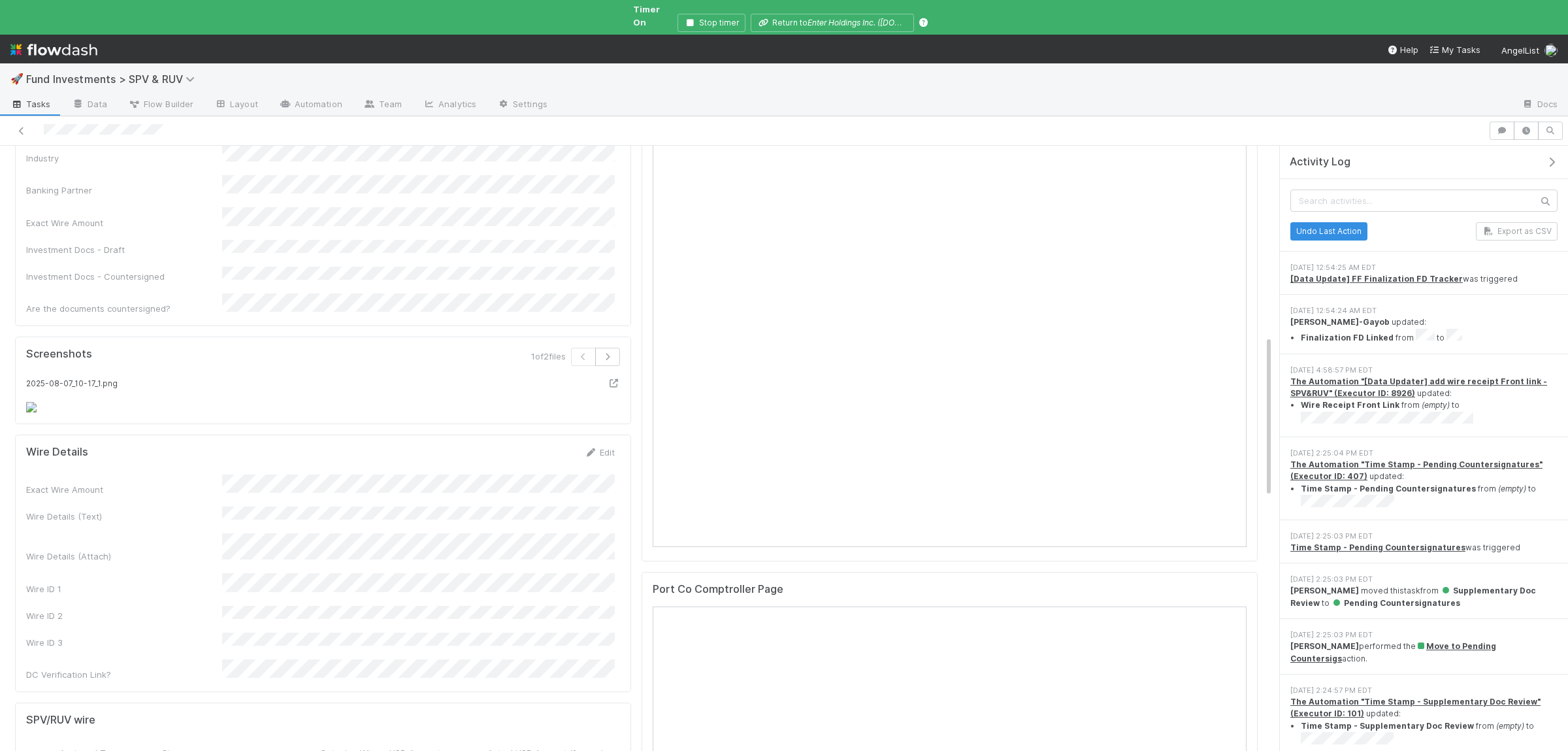
scroll to position [461, 0]
click at [535, 264] on button "Save" at bounding box center [545, 275] width 37 height 22
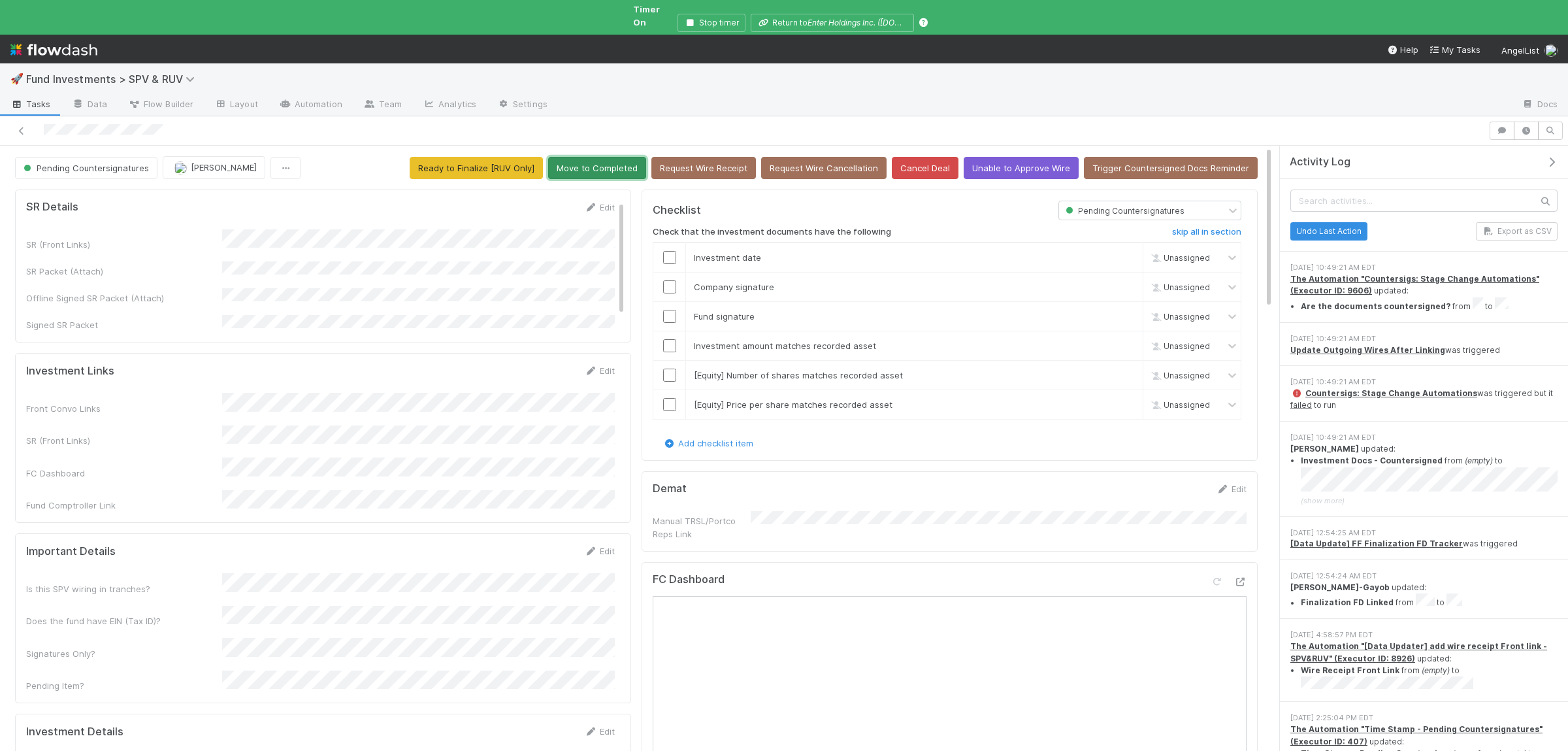
click at [608, 161] on button "Move to Completed" at bounding box center [597, 168] width 98 height 22
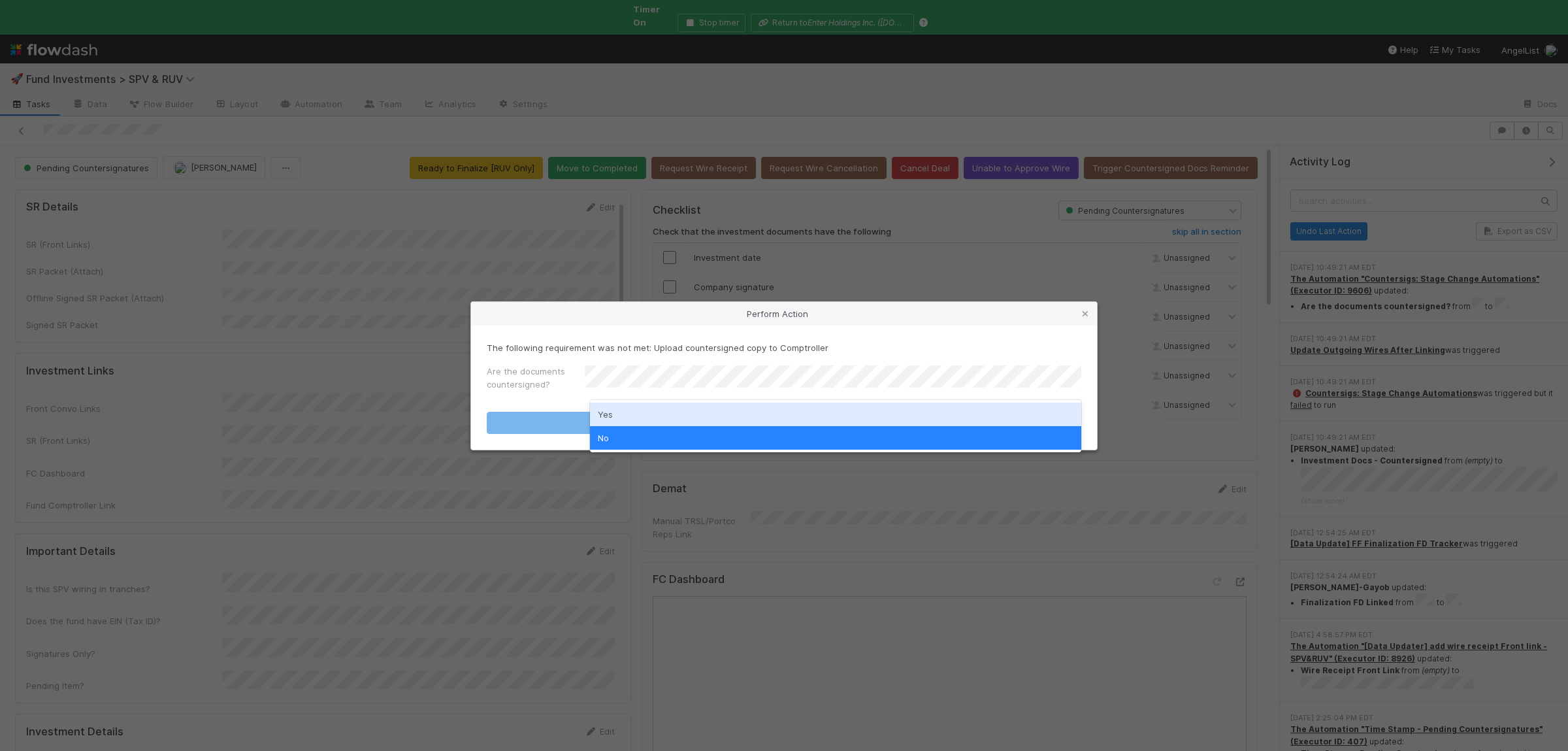
click at [637, 407] on div "Yes" at bounding box center [835, 415] width 491 height 24
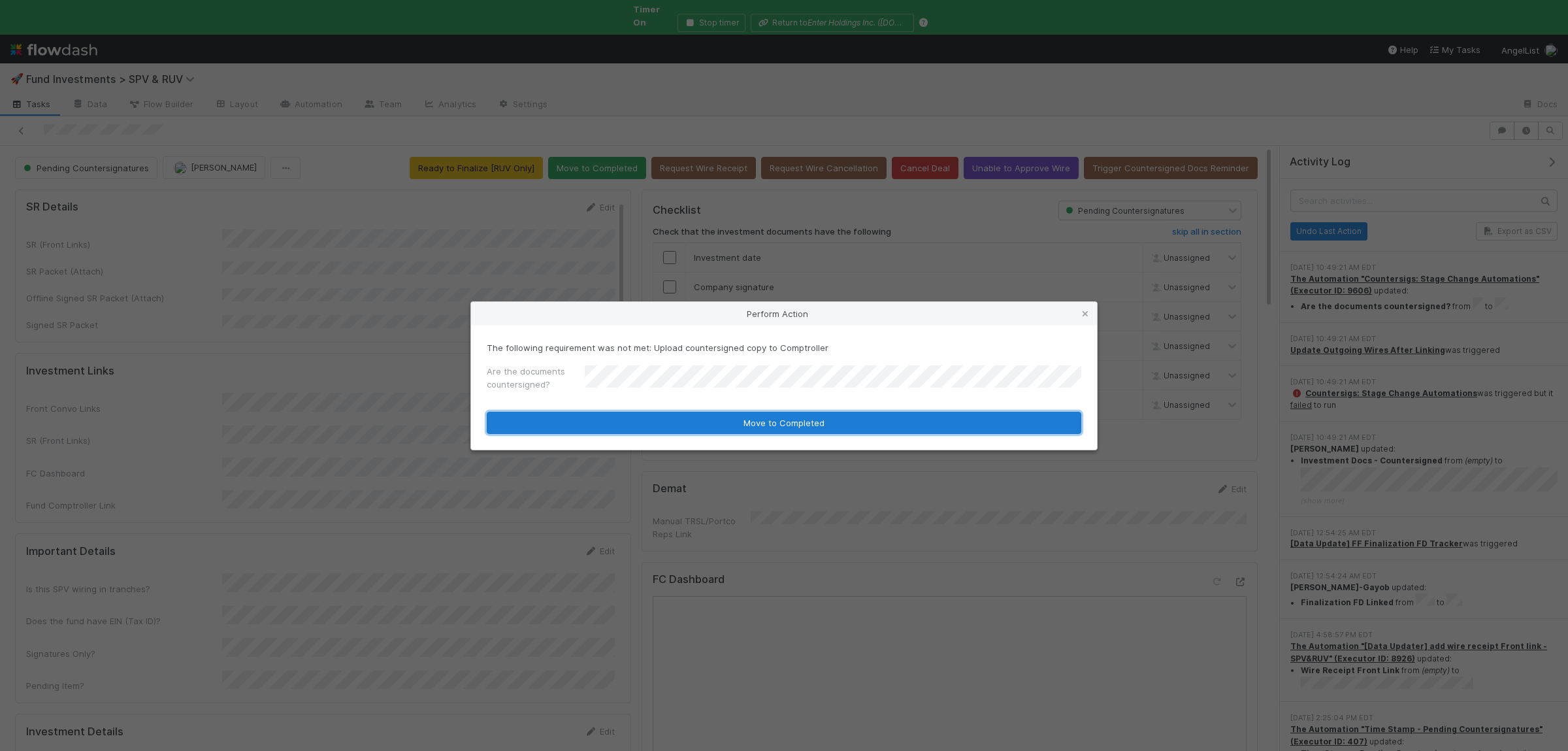
click at [636, 415] on button "Move to Completed" at bounding box center [784, 423] width 595 height 22
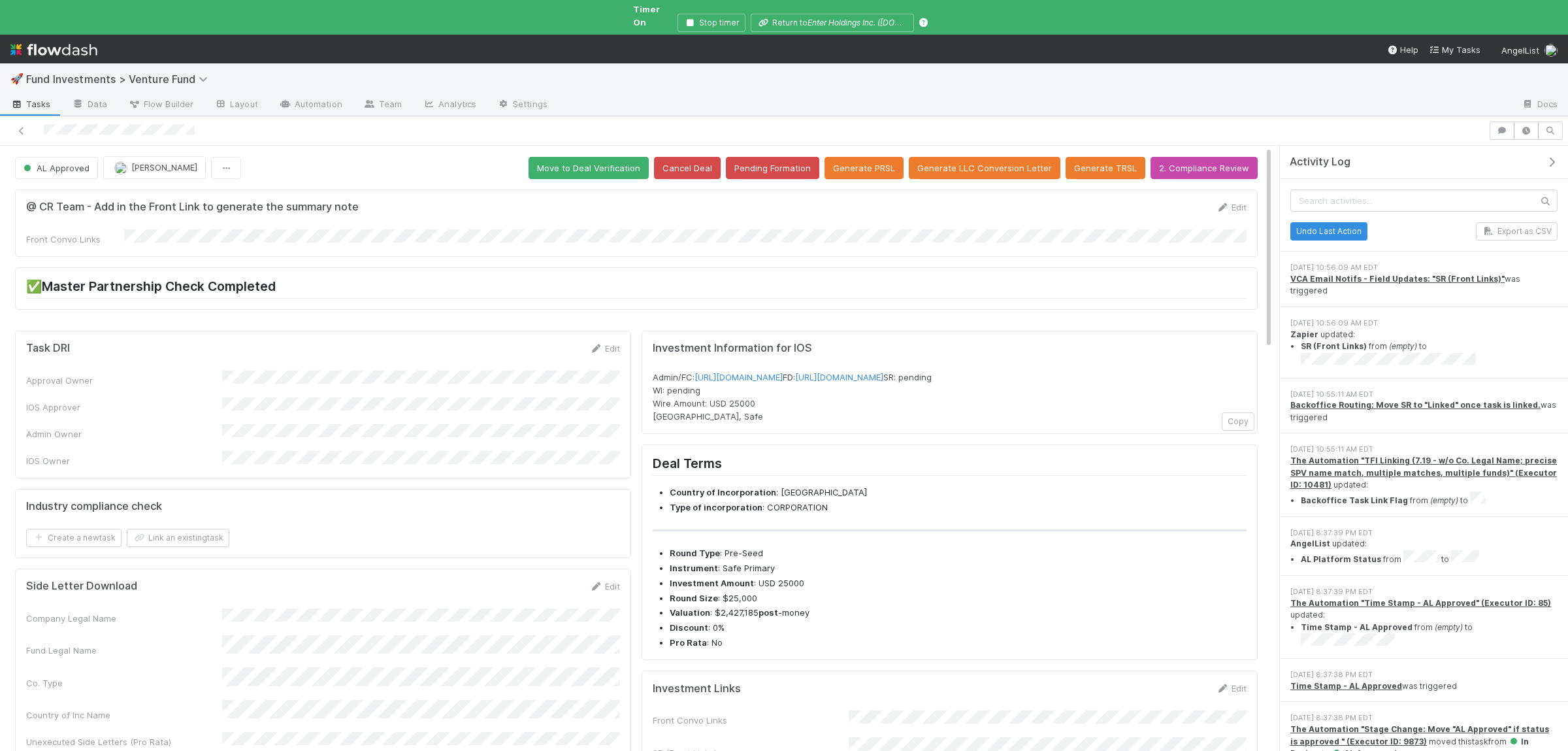
scroll to position [255, 0]
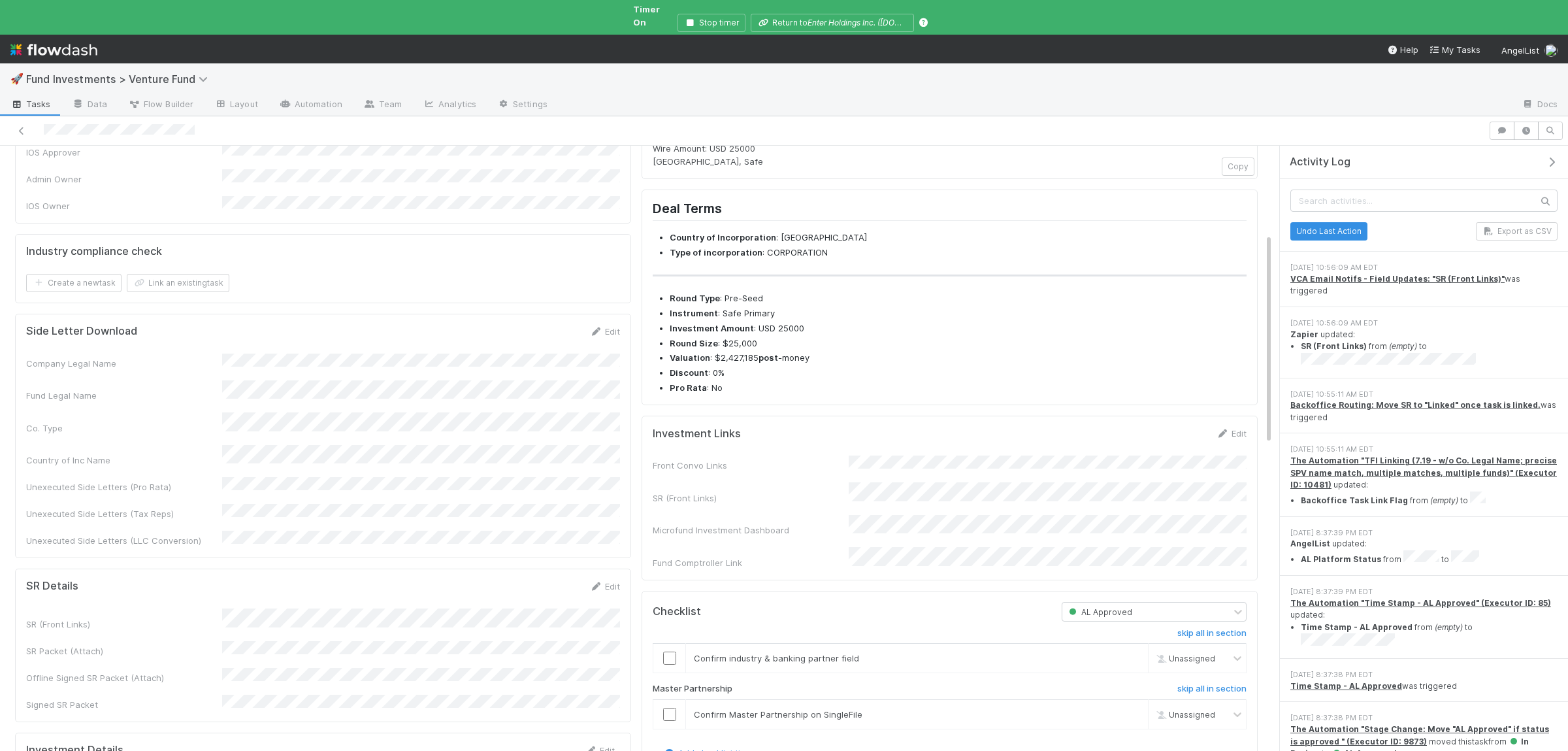
click at [903, 472] on form "Investment Links Edit Front Convo Links SR (Front Links) Microfund Investment D…" at bounding box center [950, 497] width 594 height 142
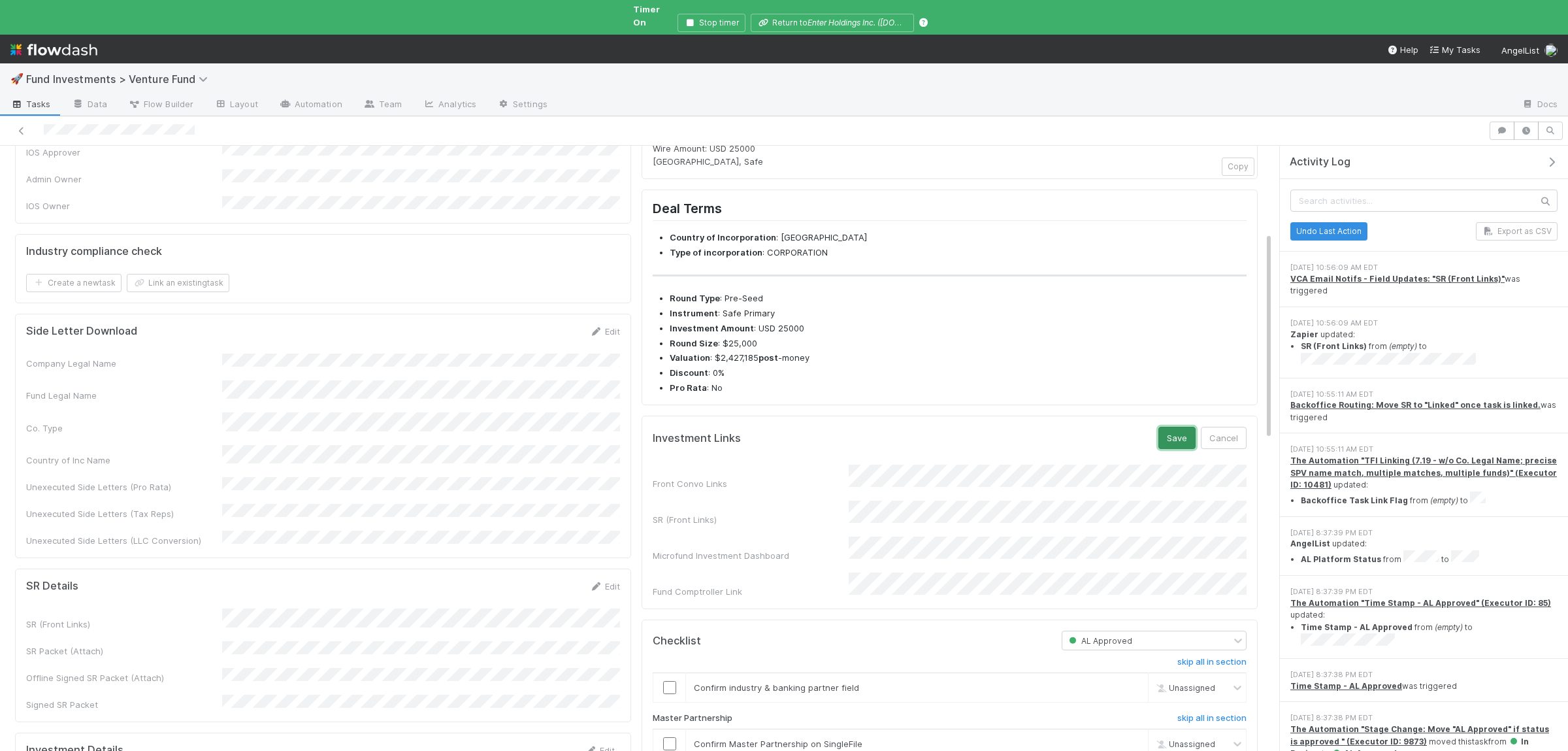
click at [1160, 449] on button "Save" at bounding box center [1176, 438] width 37 height 22
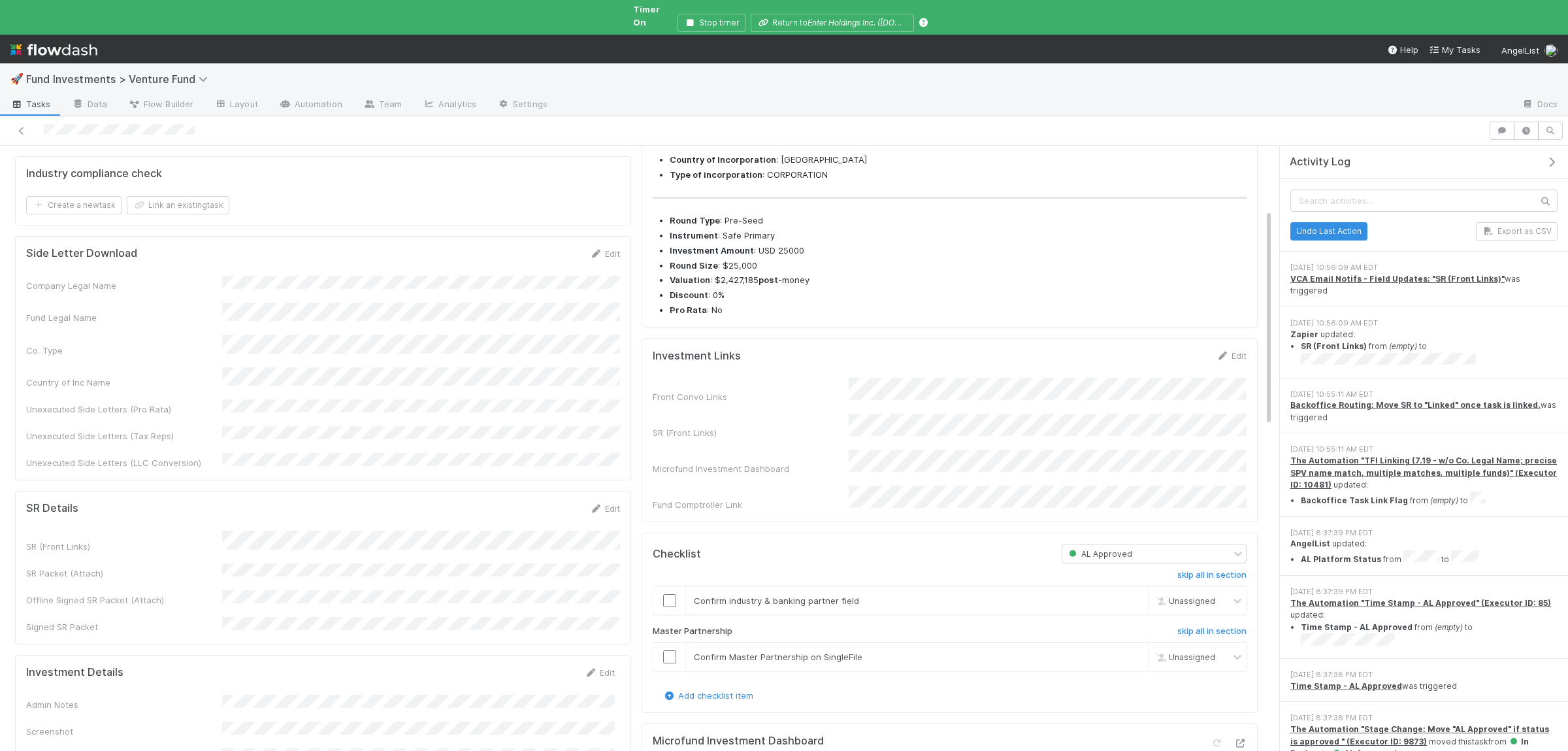
scroll to position [180, 0]
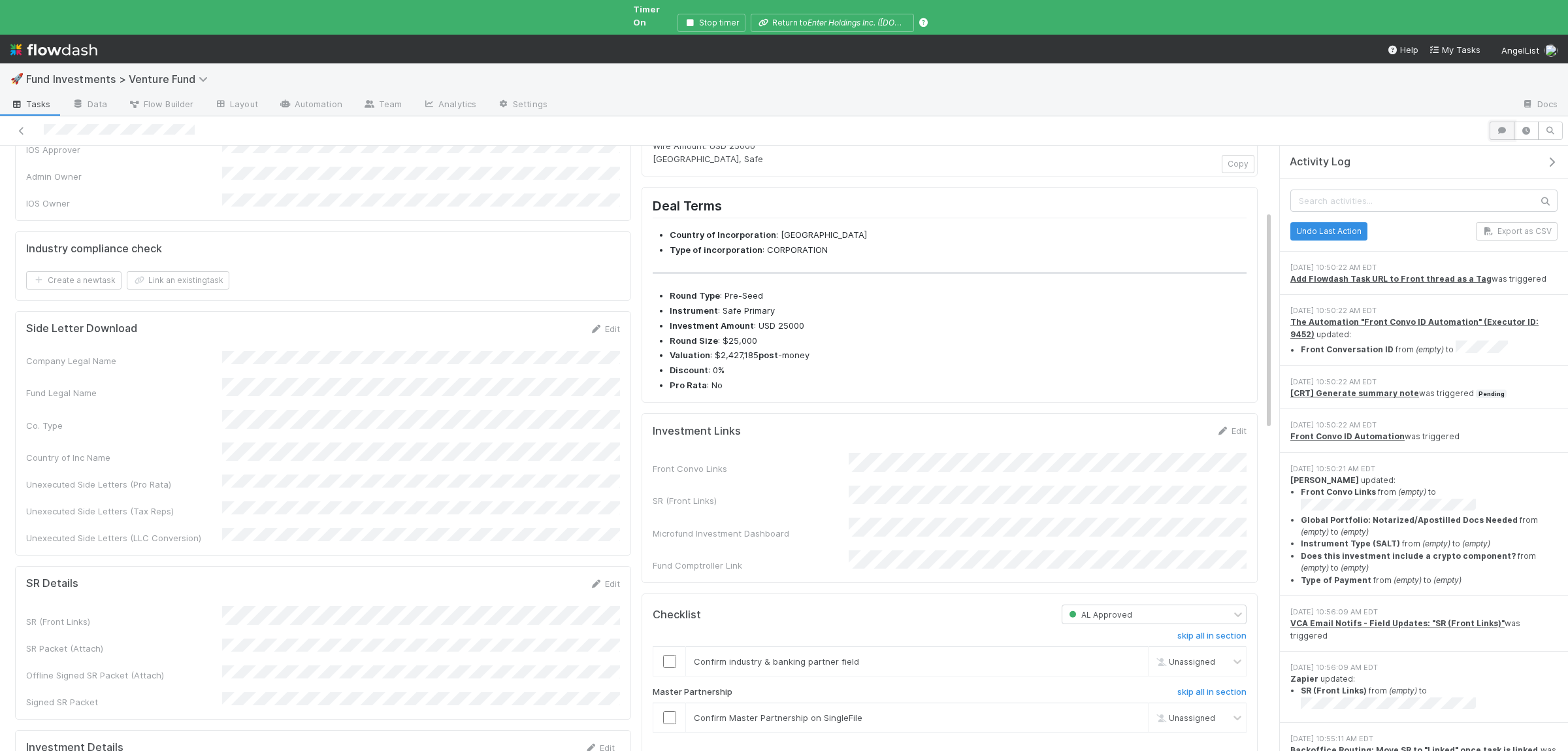
click at [1504, 126] on icon "button" at bounding box center [1501, 130] width 13 height 8
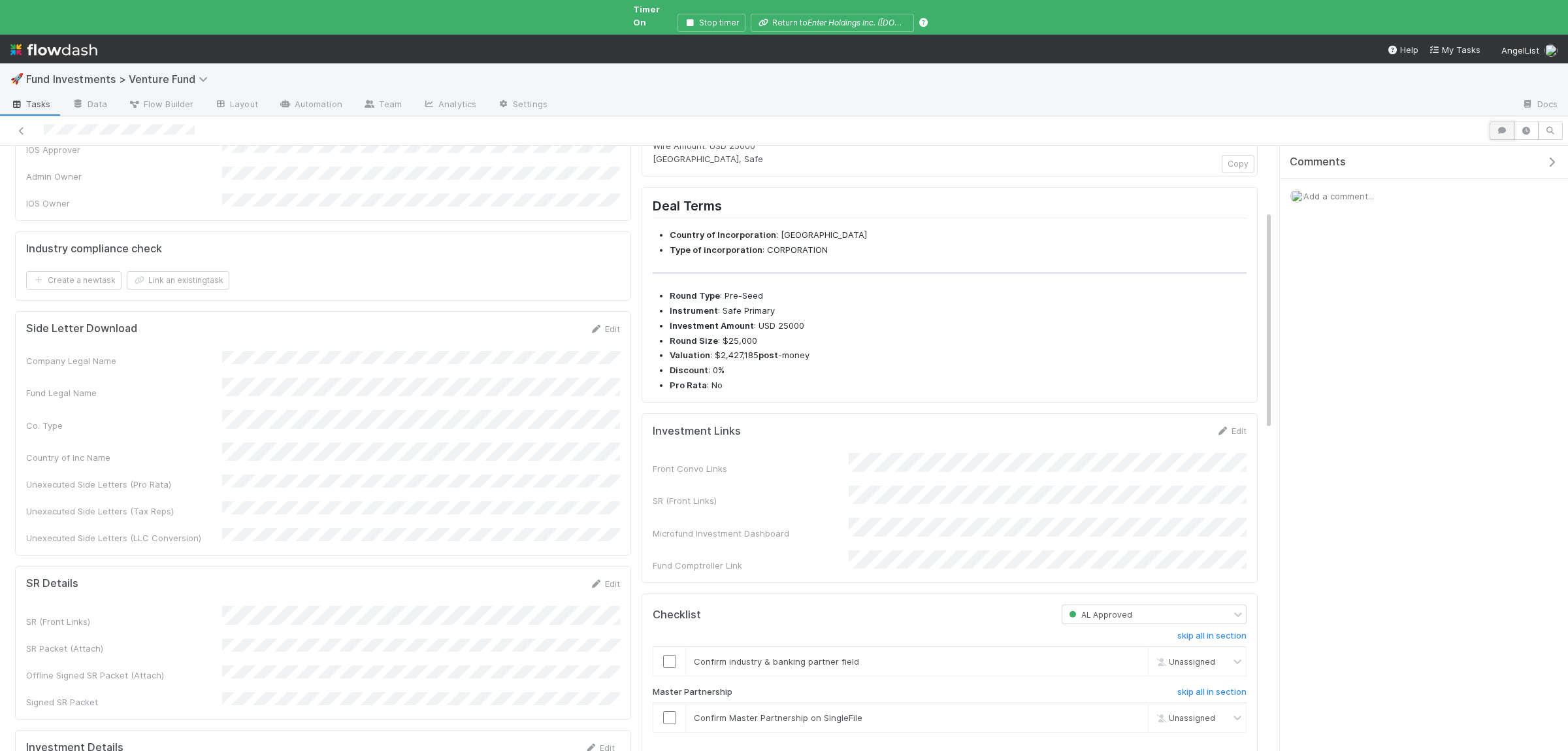
click at [1501, 127] on button "button" at bounding box center [1501, 130] width 25 height 18
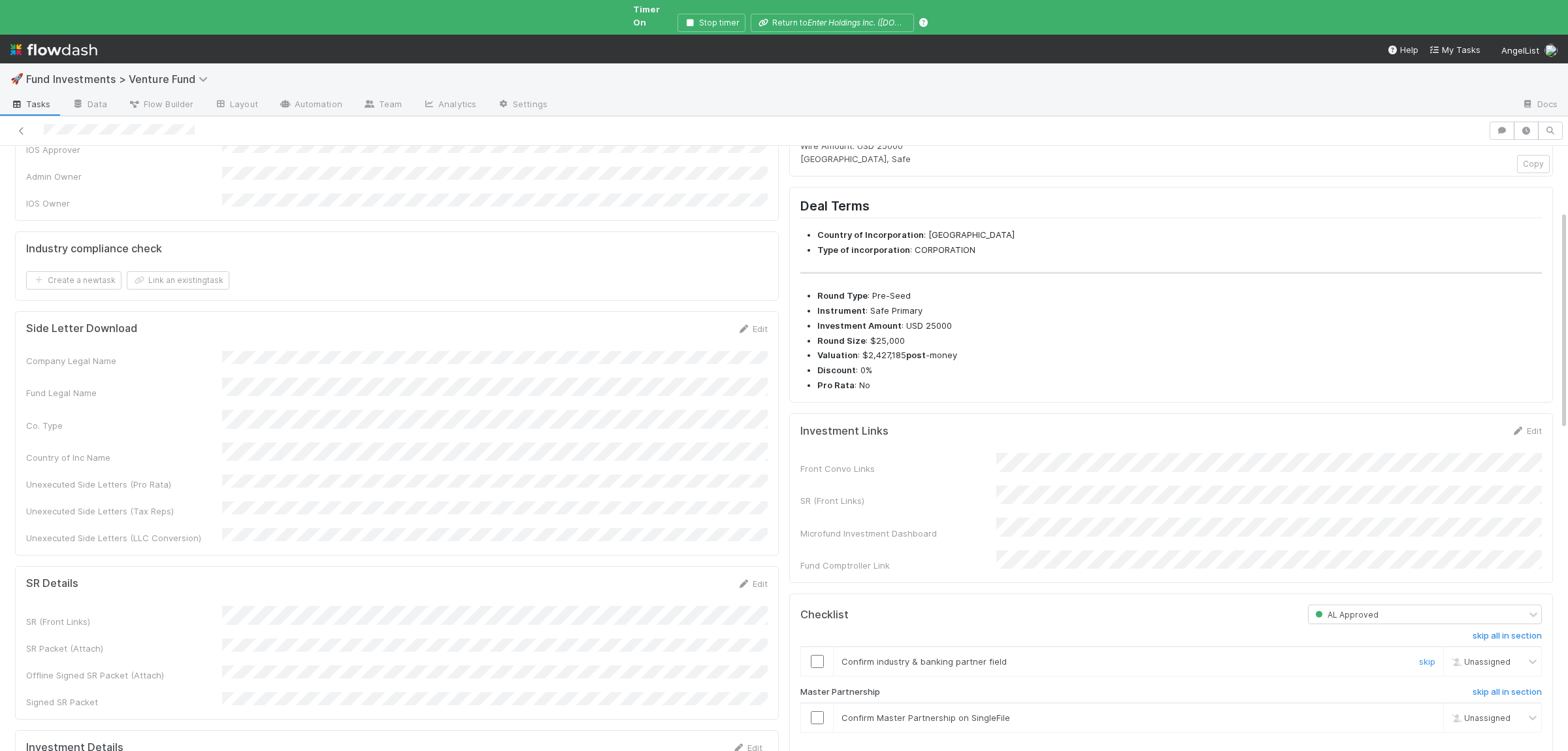
click at [814, 666] on input "checkbox" at bounding box center [817, 660] width 13 height 13
click at [818, 724] on input "checkbox" at bounding box center [817, 717] width 13 height 13
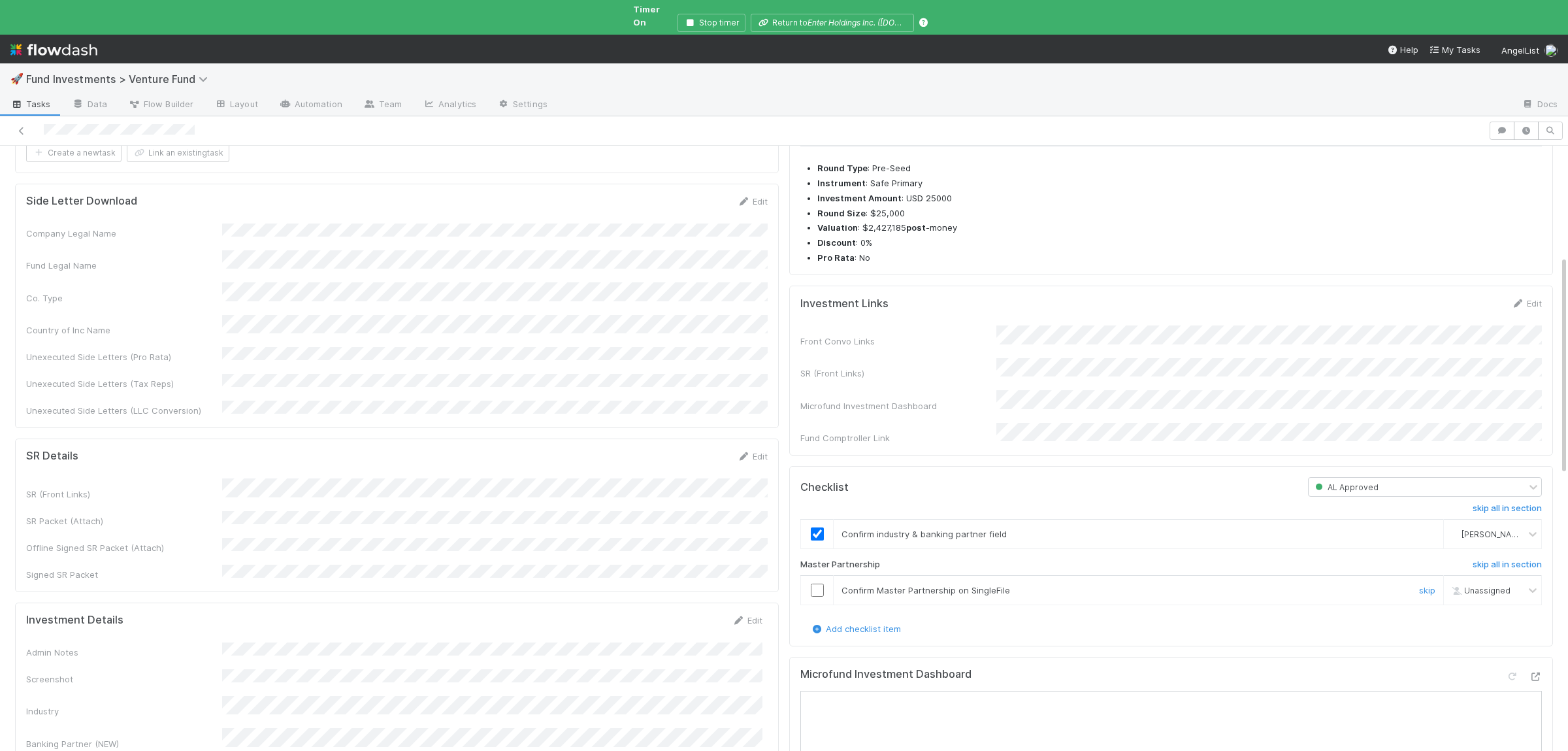
click at [813, 597] on input "checkbox" at bounding box center [817, 590] width 13 height 13
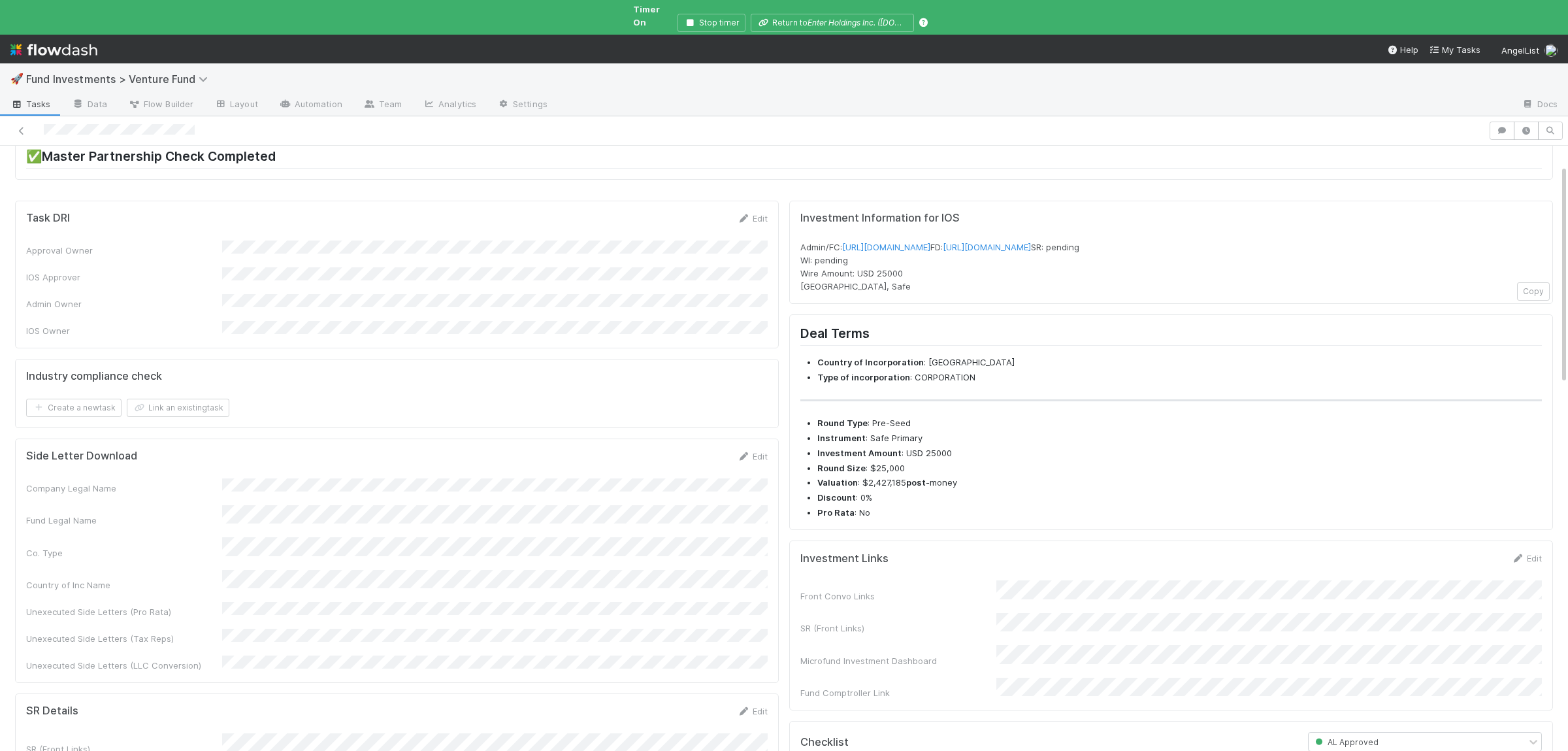
scroll to position [0, 0]
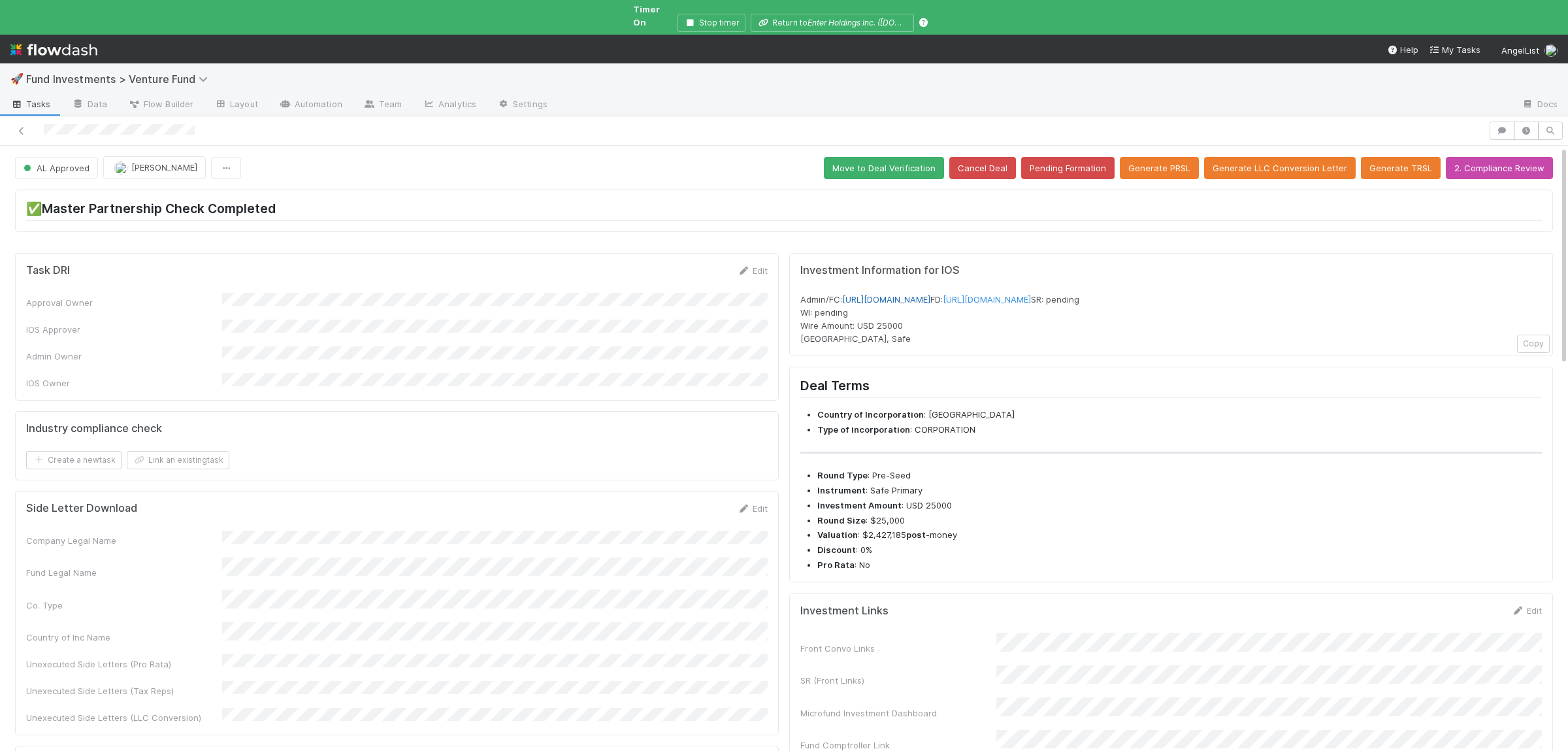
click at [931, 294] on link "https://venture.angellist.com/v/admin/funds/investment/29322" at bounding box center [886, 299] width 88 height 11
click at [893, 157] on button "Move to Deal Verification" at bounding box center [884, 168] width 120 height 22
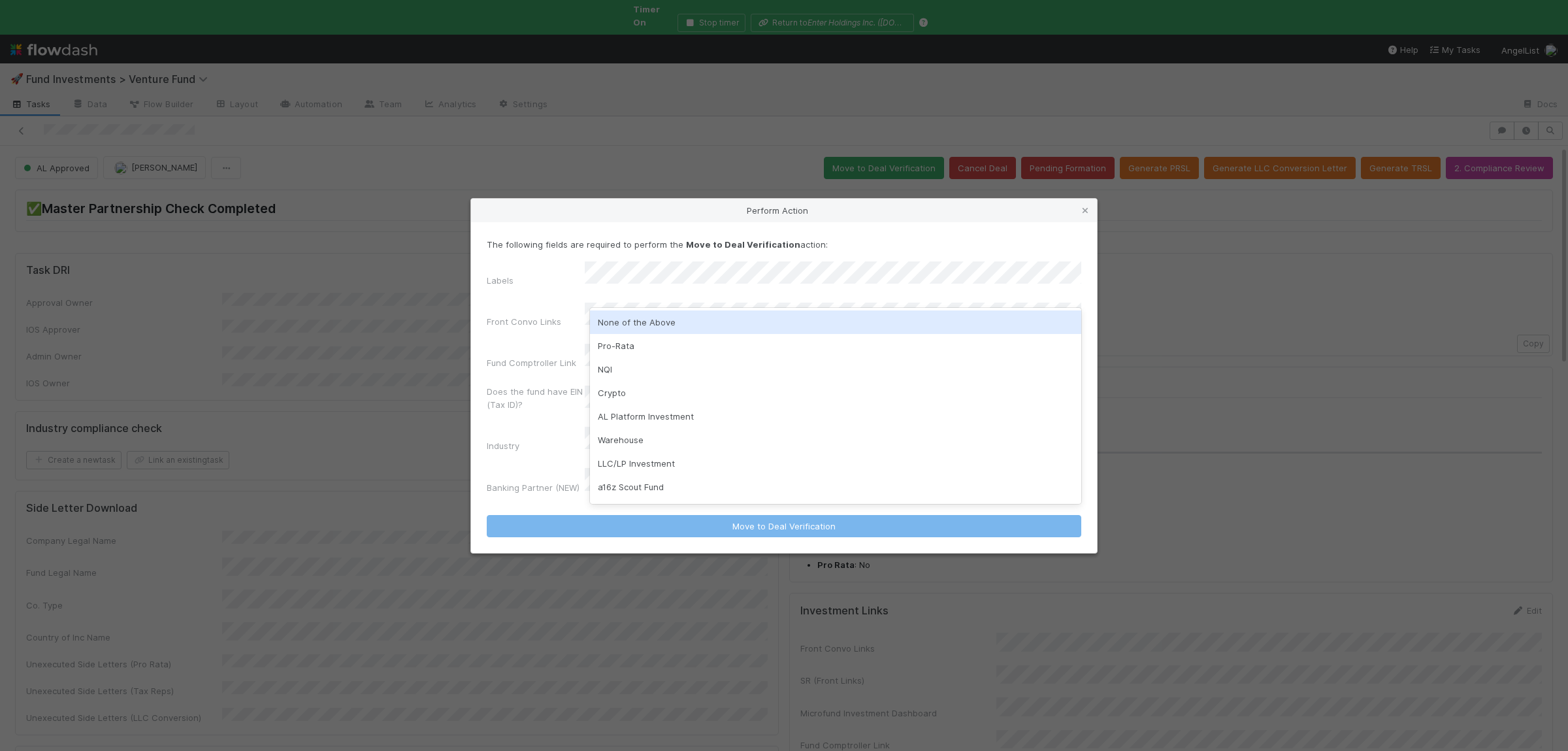
click at [699, 323] on div "None of the Above" at bounding box center [835, 322] width 491 height 24
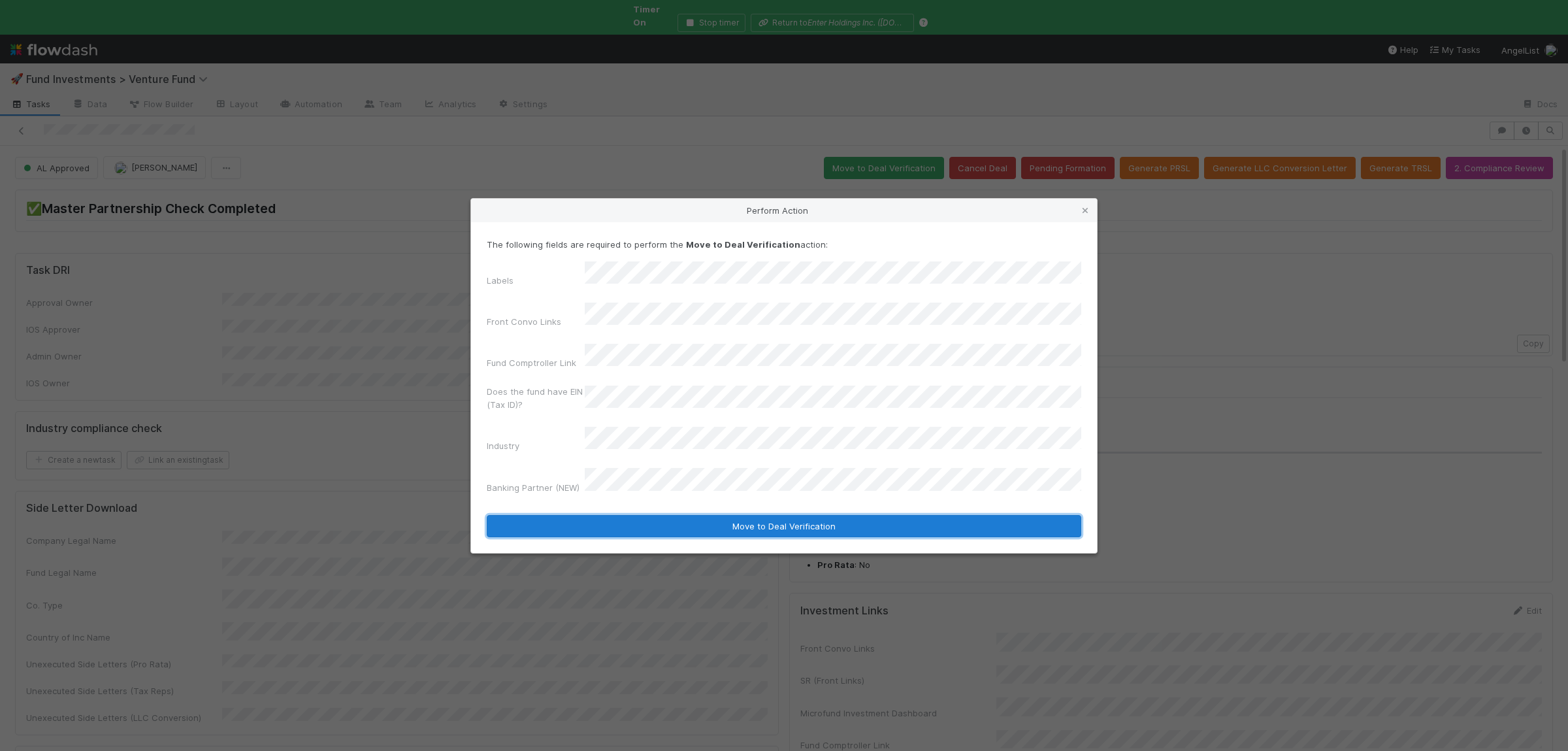
click at [666, 515] on button "Move to Deal Verification" at bounding box center [784, 526] width 595 height 22
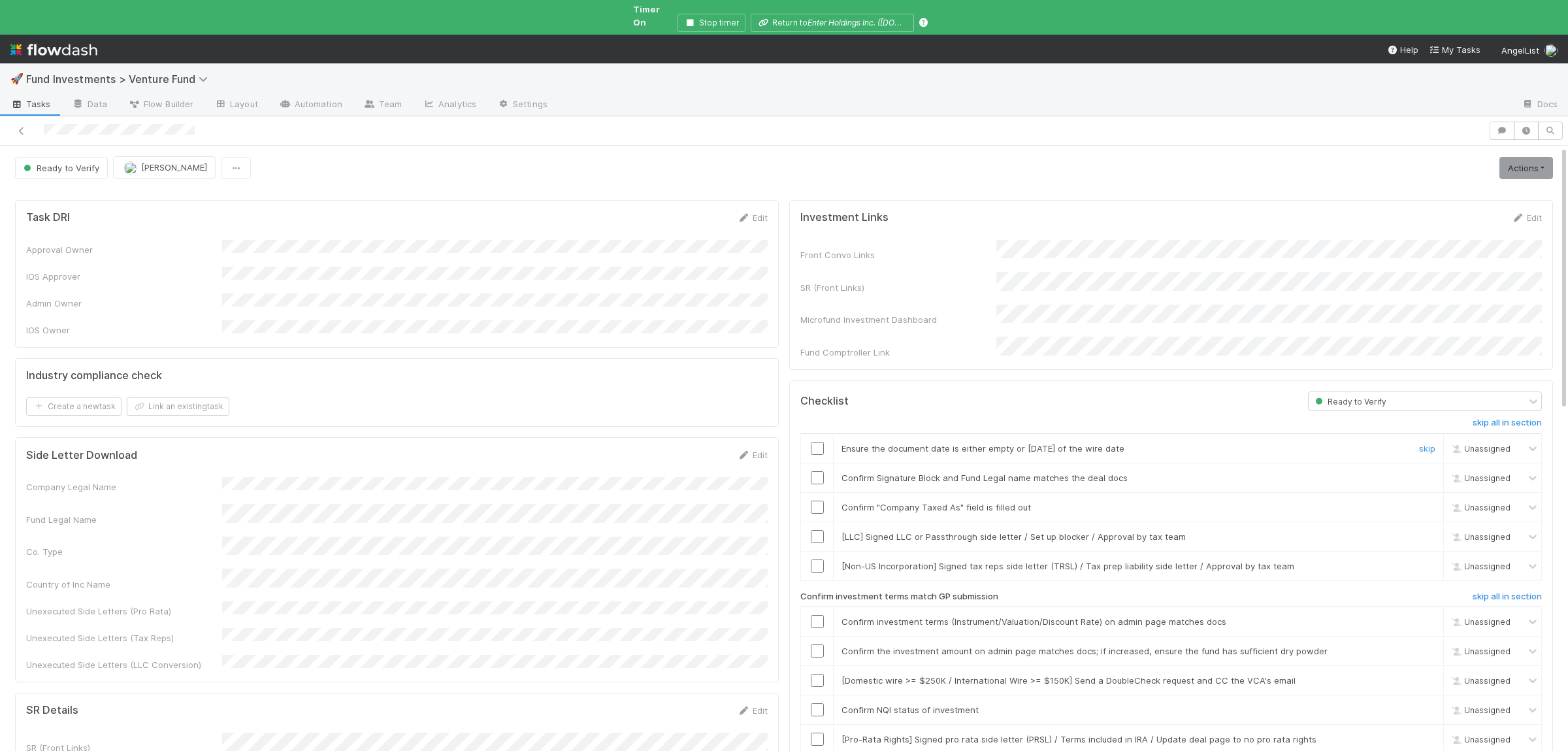
click at [815, 442] on input "checkbox" at bounding box center [817, 448] width 13 height 13
click at [817, 500] on input "checkbox" at bounding box center [817, 506] width 13 height 13
click at [1425, 531] on link "skip" at bounding box center [1427, 536] width 16 height 11
drag, startPoint x: 1428, startPoint y: 535, endPoint x: 1427, endPoint y: 549, distance: 14.0
click at [1429, 561] on link "skip" at bounding box center [1427, 566] width 16 height 11
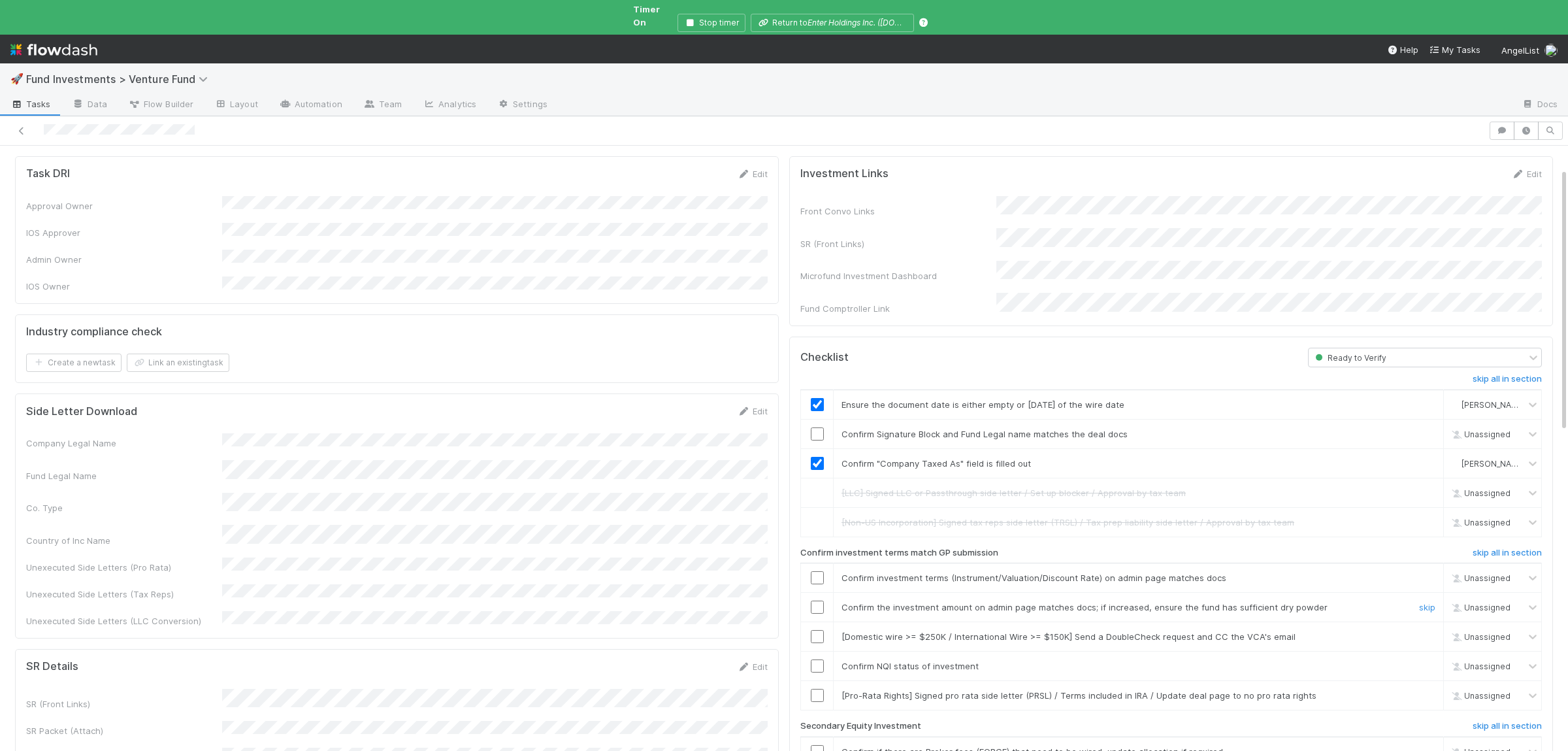
scroll to position [64, 0]
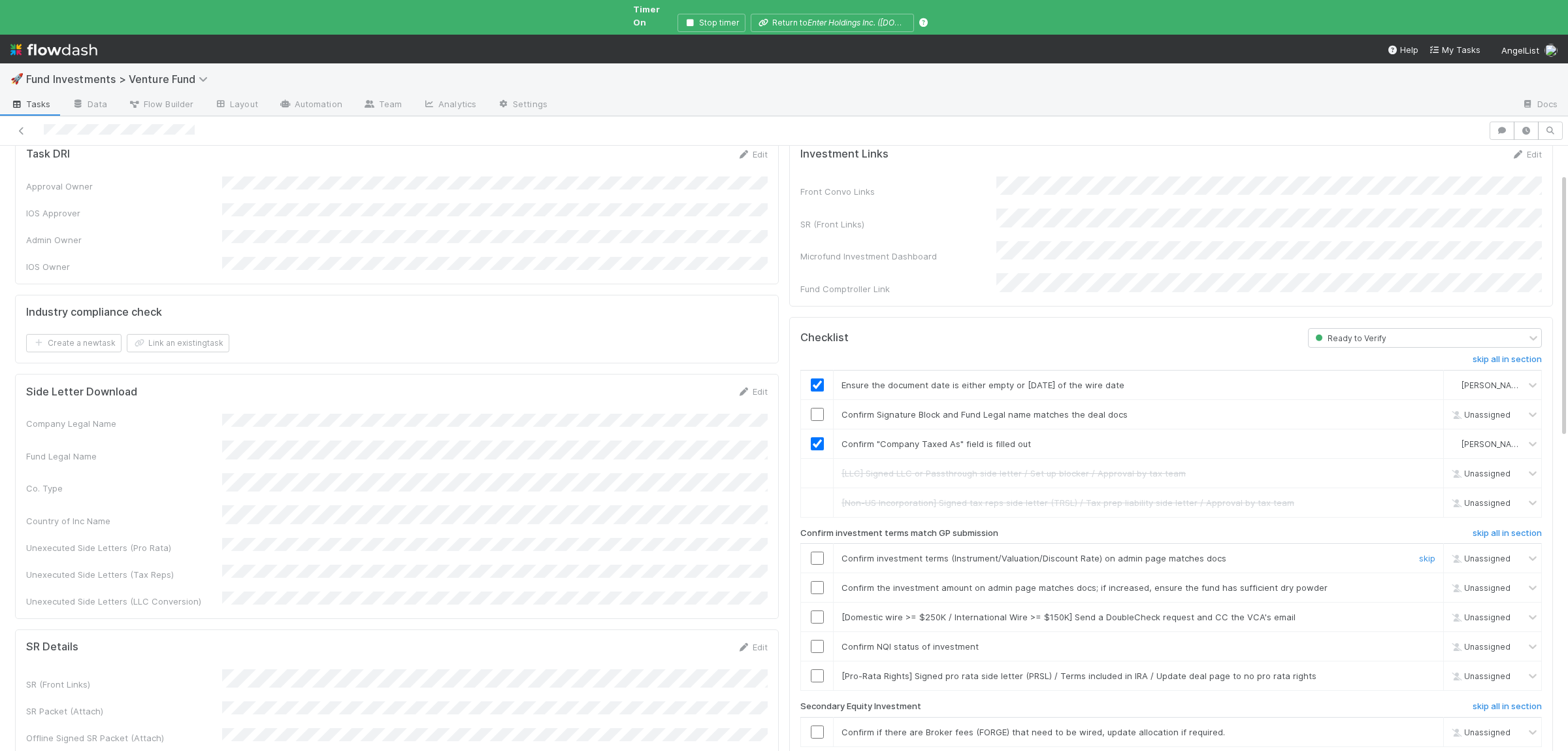
drag, startPoint x: 816, startPoint y: 533, endPoint x: 813, endPoint y: 569, distance: 36.1
click at [816, 552] on input "checkbox" at bounding box center [817, 558] width 13 height 13
click at [813, 581] on input "checkbox" at bounding box center [817, 587] width 13 height 13
click at [815, 640] on input "checkbox" at bounding box center [817, 646] width 13 height 13
click at [818, 552] on input "checkbox" at bounding box center [817, 558] width 13 height 13
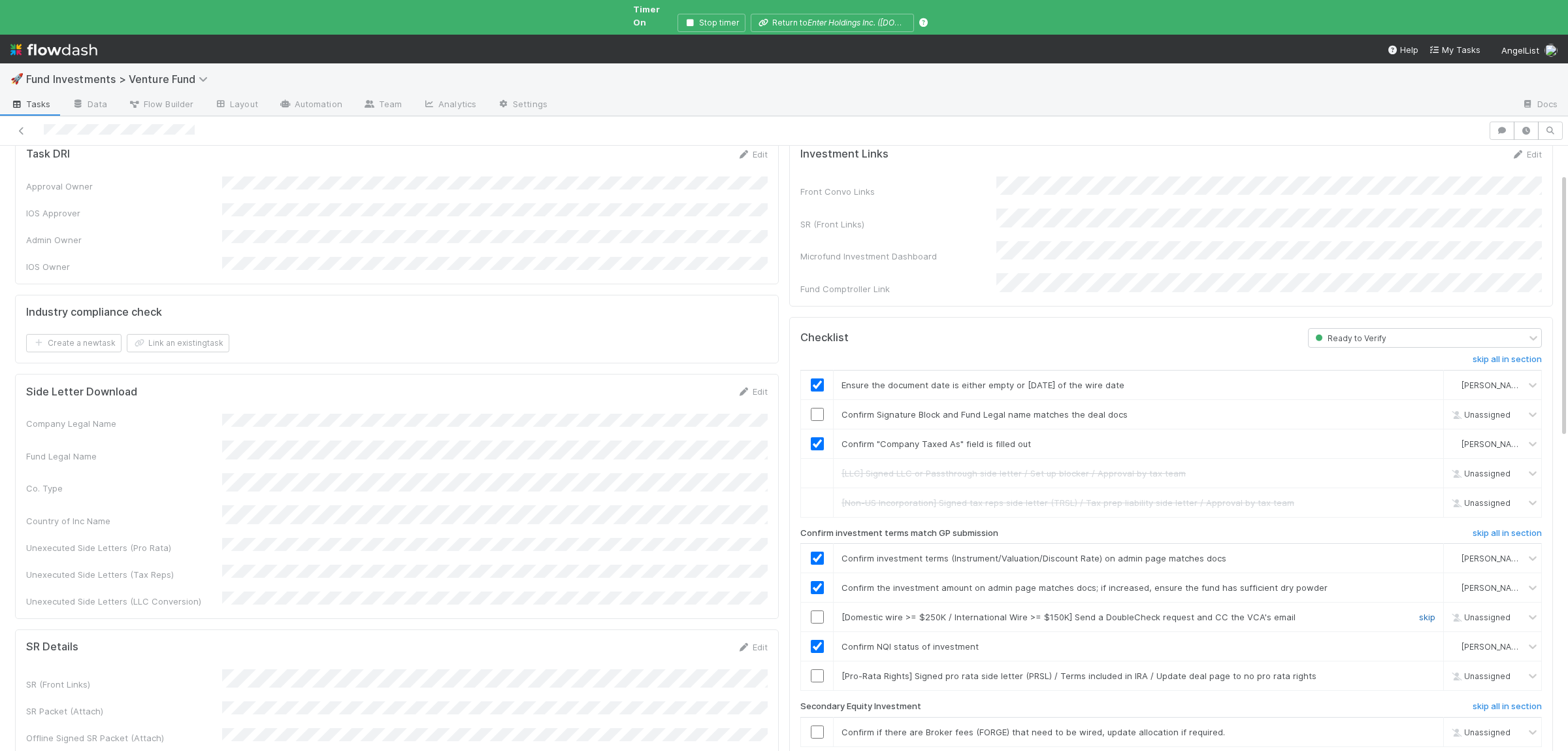
click at [1431, 612] on link "skip" at bounding box center [1427, 617] width 16 height 11
drag, startPoint x: 1429, startPoint y: 657, endPoint x: 1430, endPoint y: 663, distance: 6.1
click at [1430, 670] on link "skip" at bounding box center [1427, 675] width 16 height 11
click at [1425, 727] on link "skip" at bounding box center [1427, 732] width 16 height 11
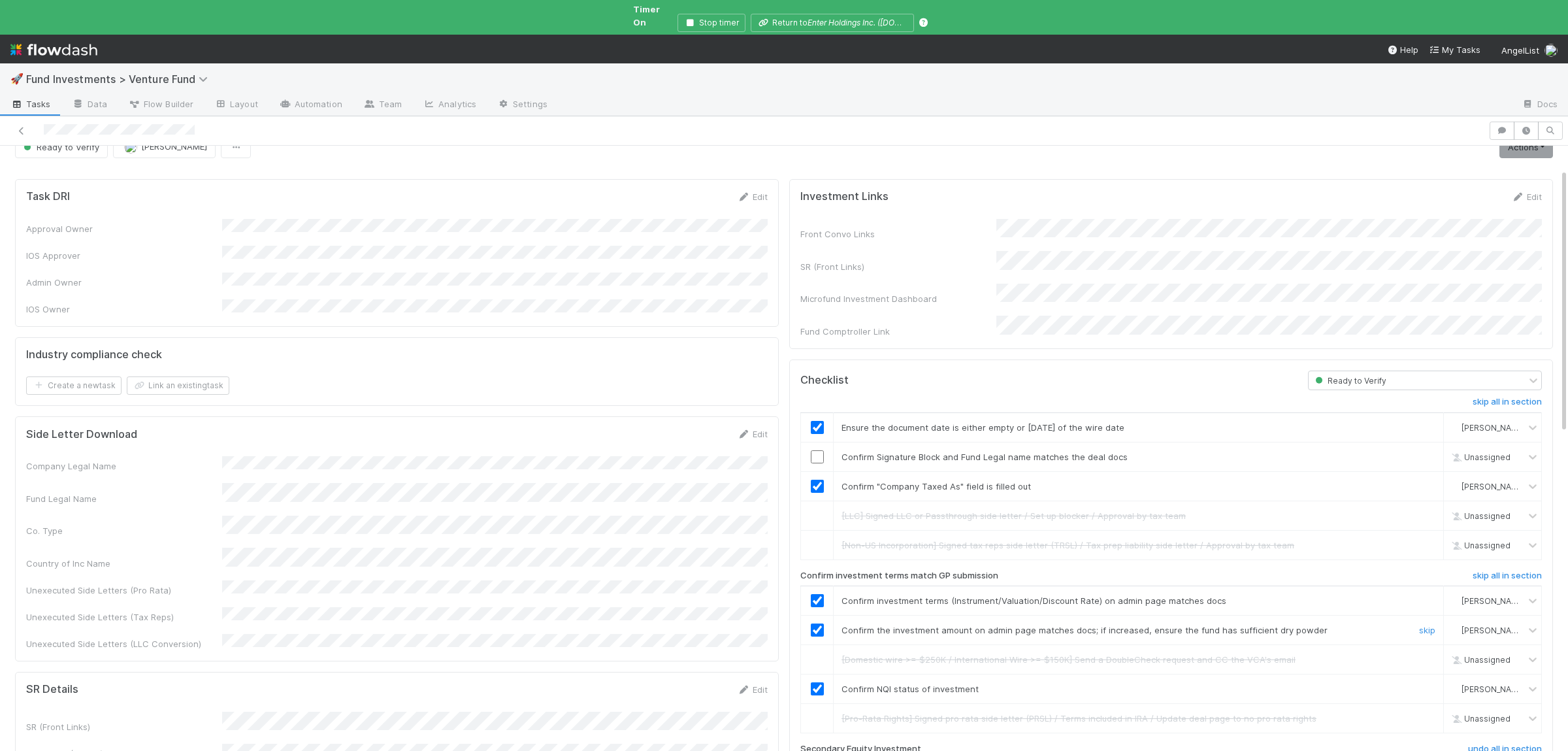
scroll to position [0, 0]
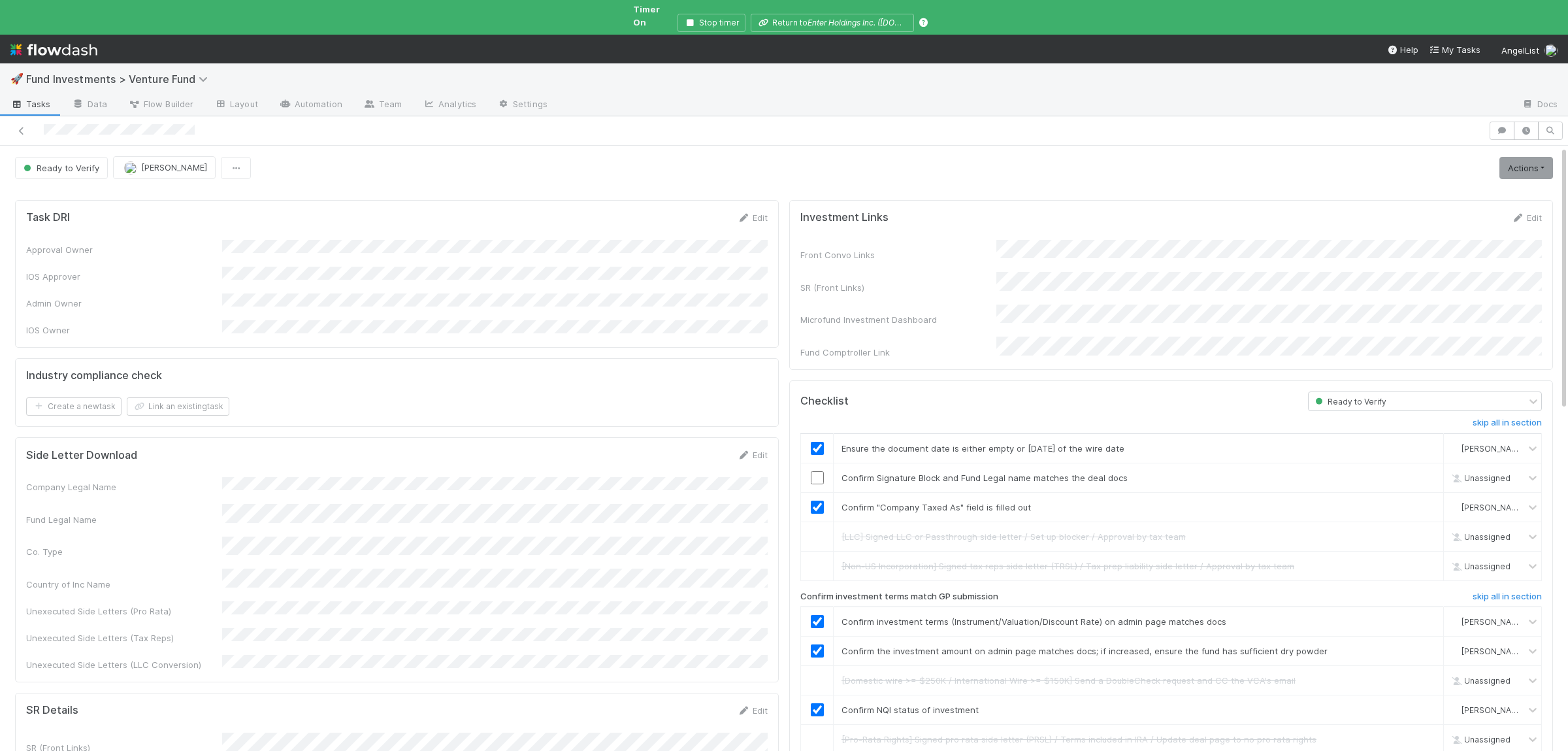
click at [1534, 160] on link "Actions" at bounding box center [1526, 168] width 54 height 22
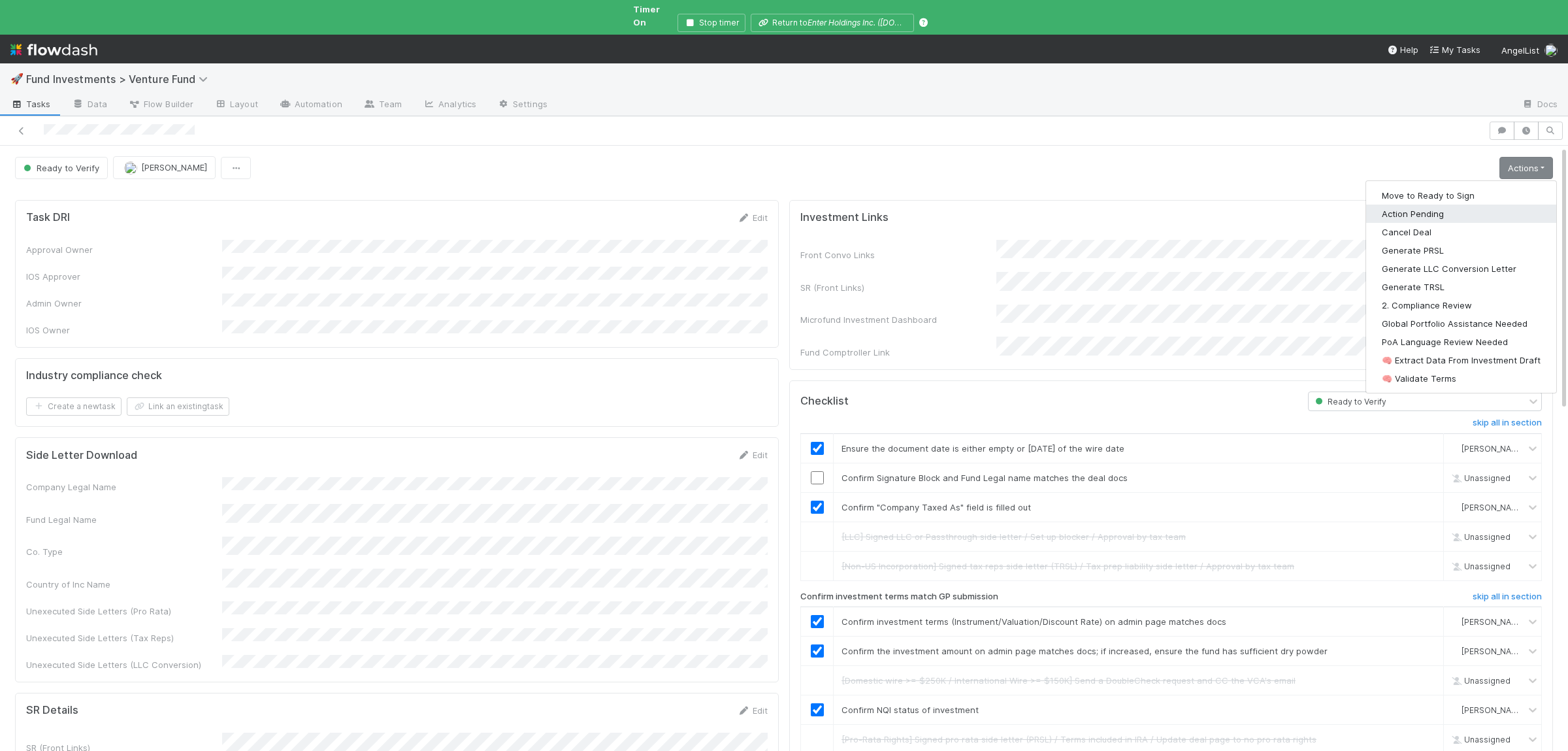
click at [1445, 205] on button "Action Pending" at bounding box center [1461, 214] width 190 height 18
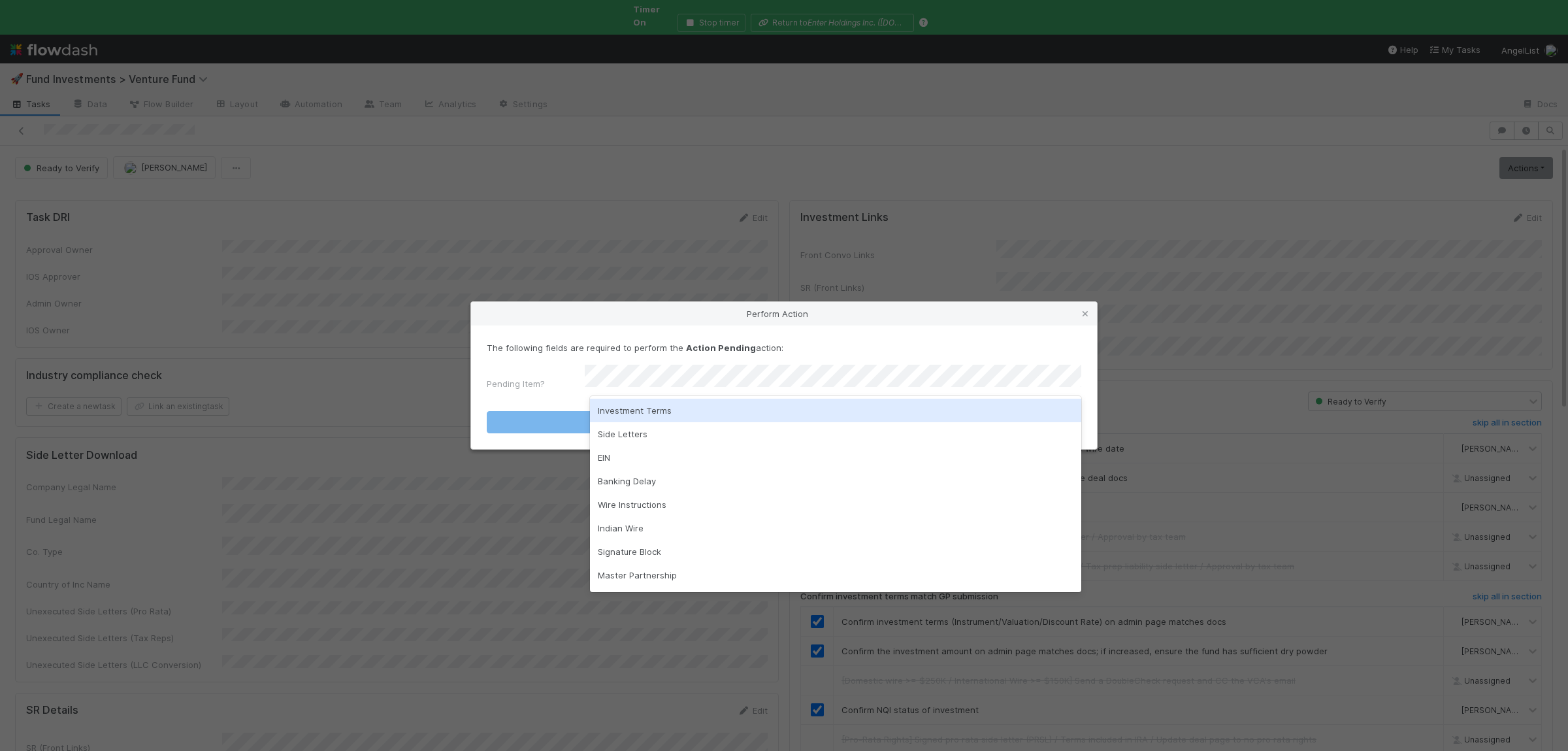
click at [693, 402] on div "Investment Terms" at bounding box center [835, 411] width 491 height 24
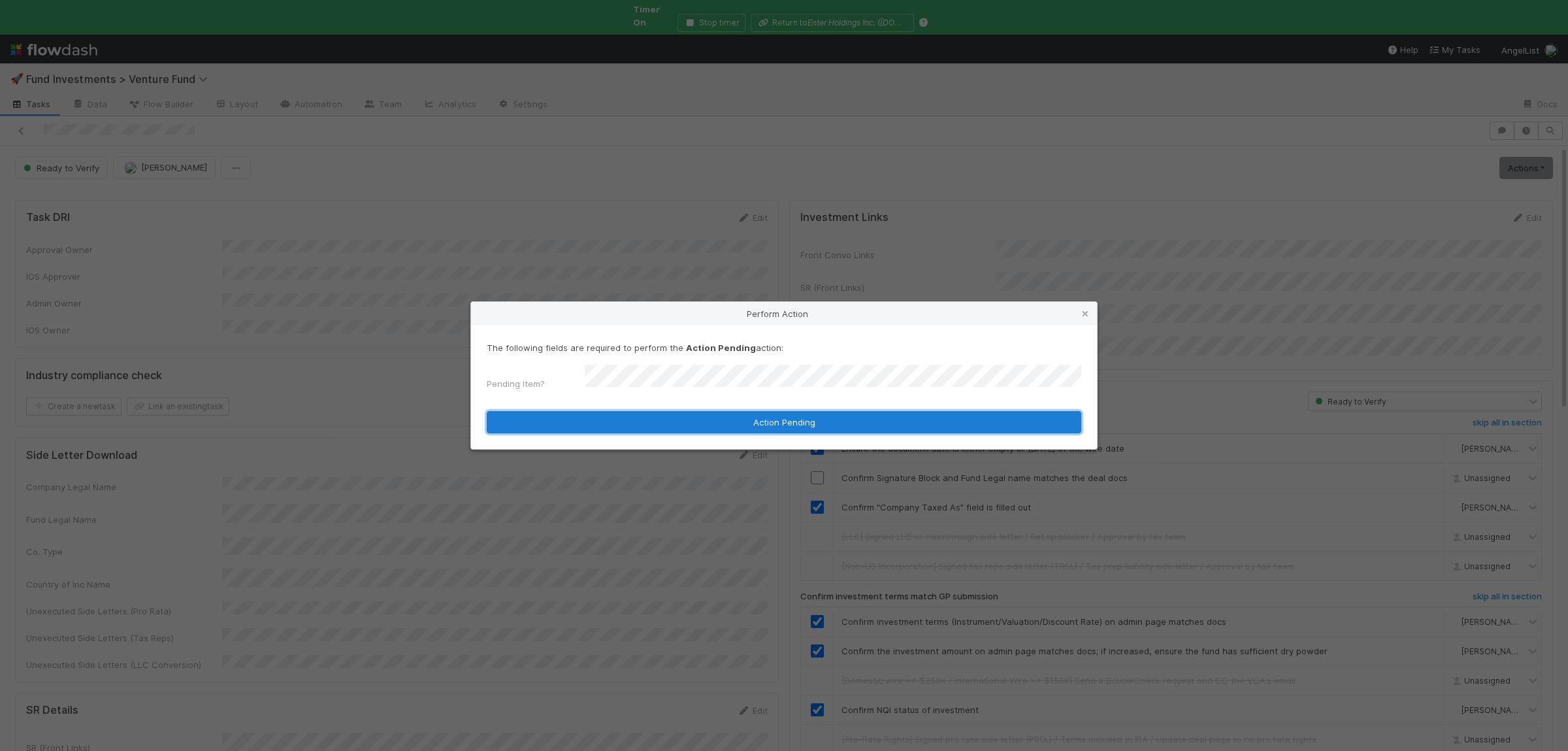
click at [689, 415] on button "Action Pending" at bounding box center [784, 422] width 595 height 22
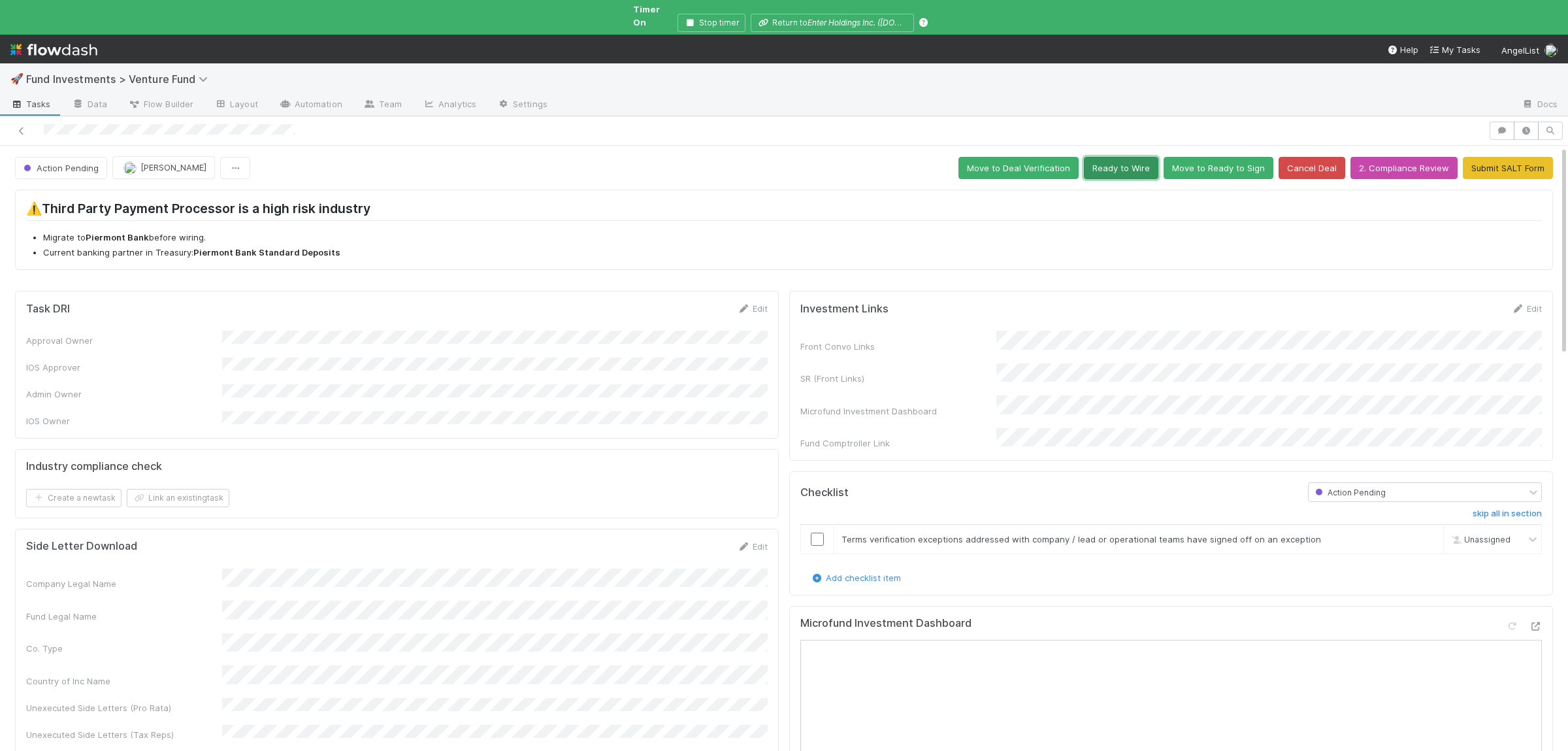
click at [1146, 157] on button "Ready to Wire" at bounding box center [1121, 168] width 75 height 22
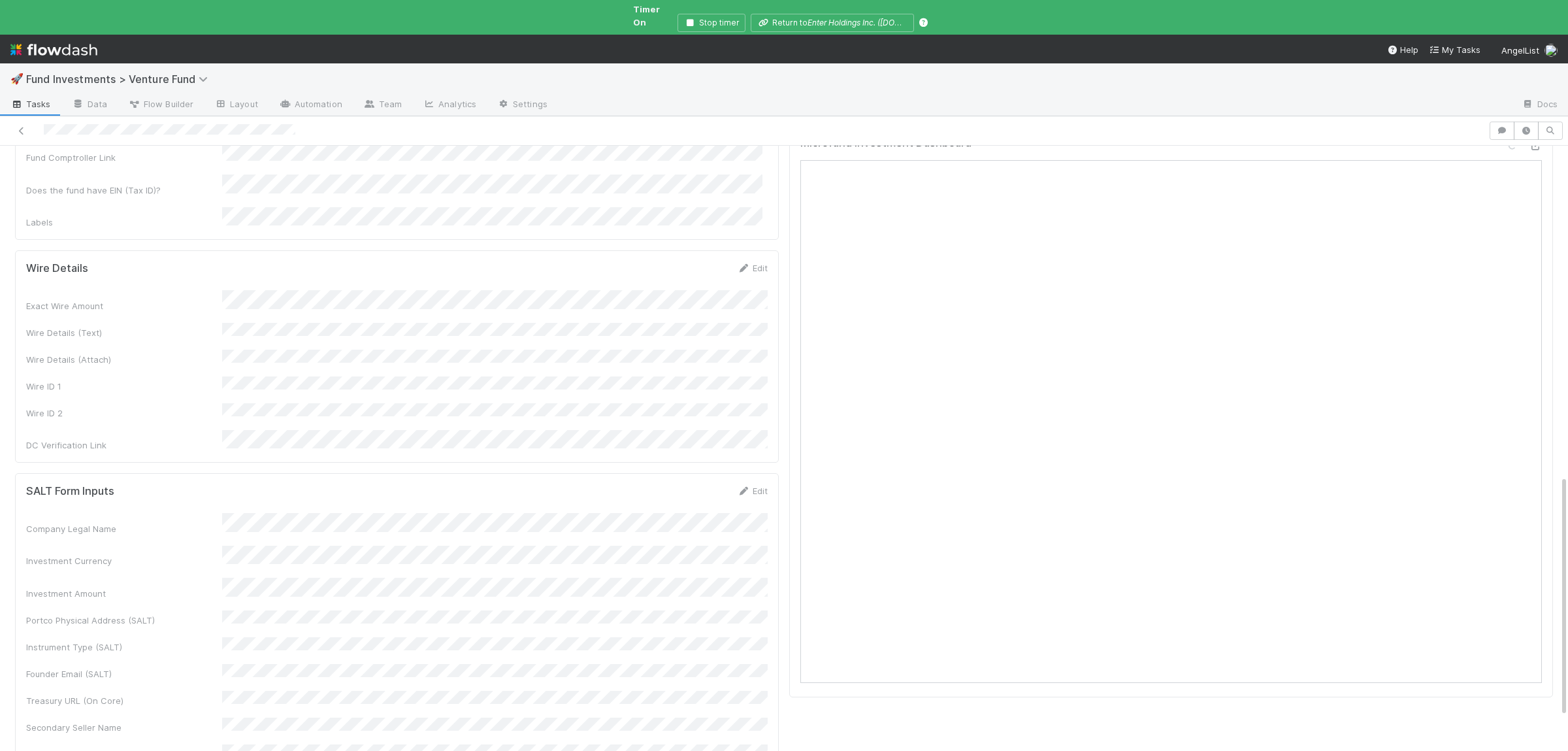
scroll to position [654, 0]
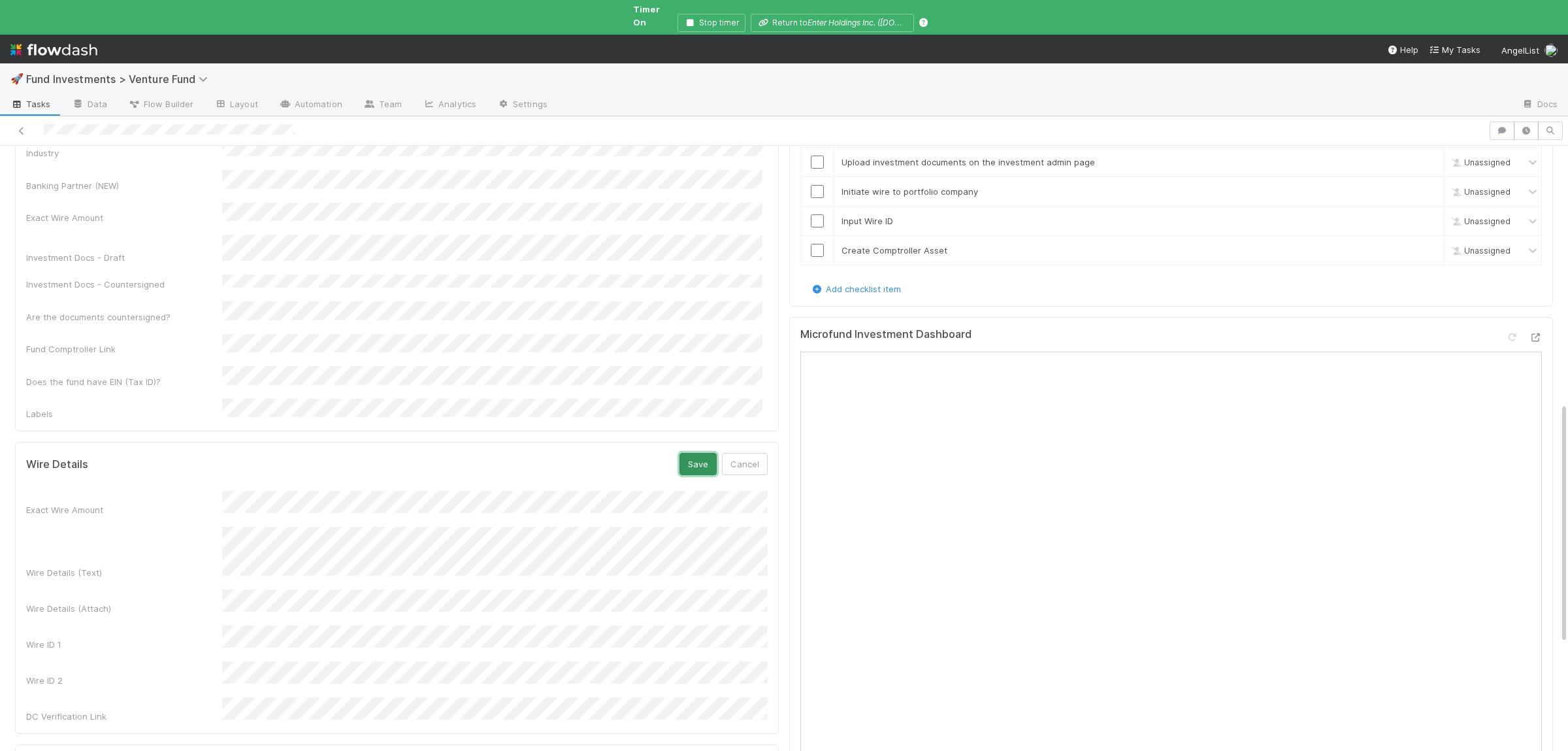
click at [700, 453] on button "Save" at bounding box center [697, 464] width 37 height 22
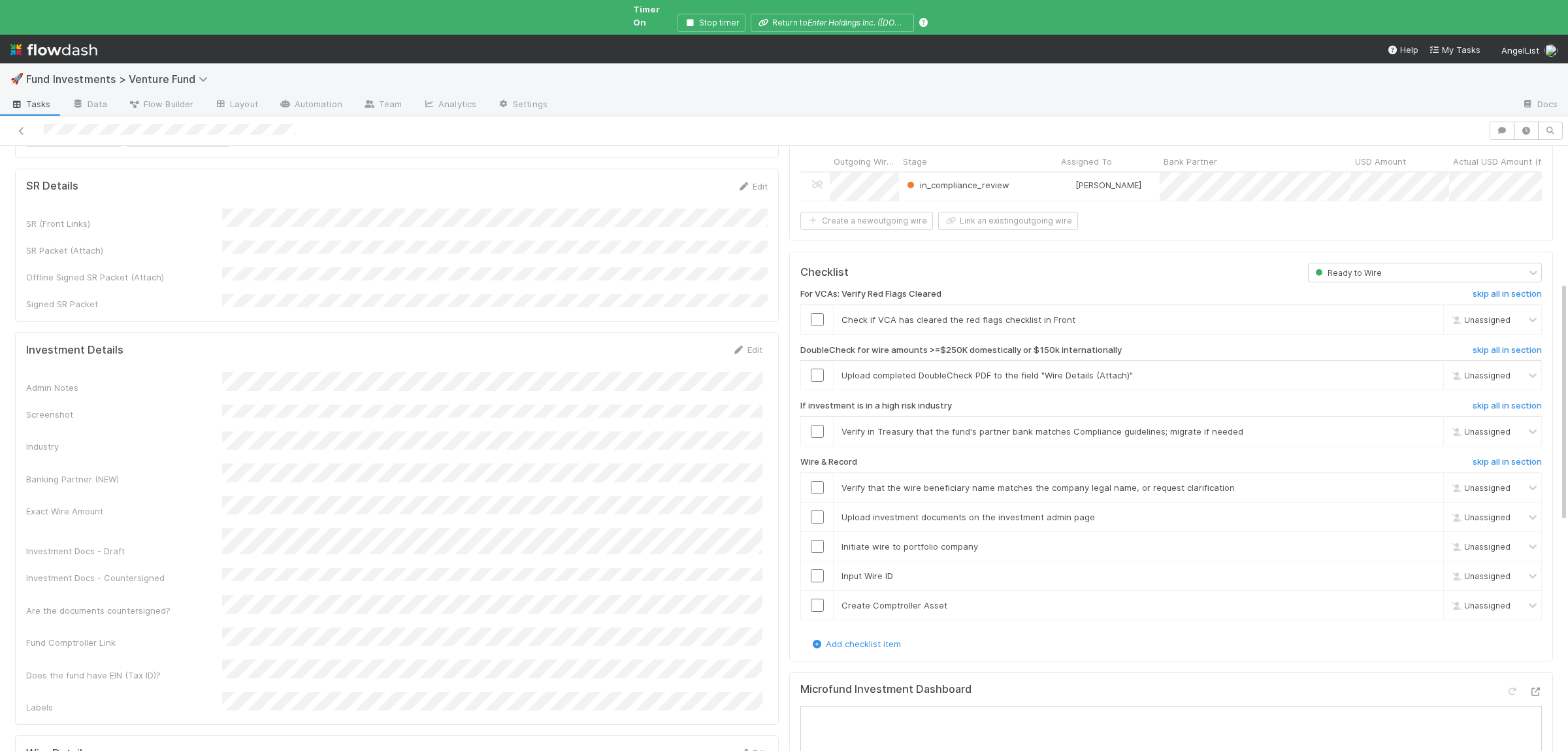
scroll to position [335, 0]
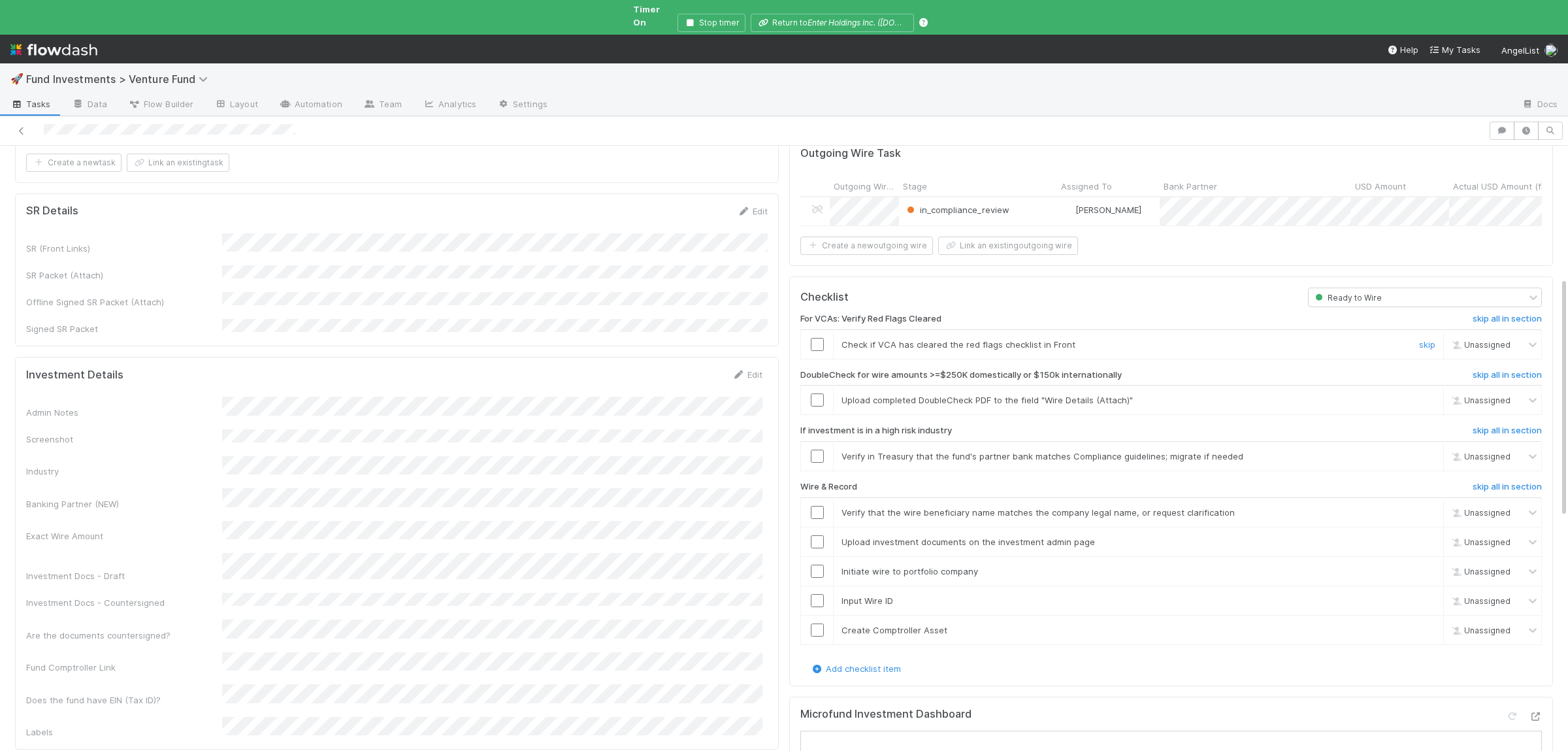
click at [820, 338] on input "checkbox" at bounding box center [817, 344] width 13 height 13
click at [817, 394] on input "checkbox" at bounding box center [817, 400] width 13 height 13
checkbox input "true"
click at [815, 394] on input "checkbox" at bounding box center [817, 400] width 13 height 13
click at [1431, 451] on link "skip" at bounding box center [1427, 456] width 16 height 11
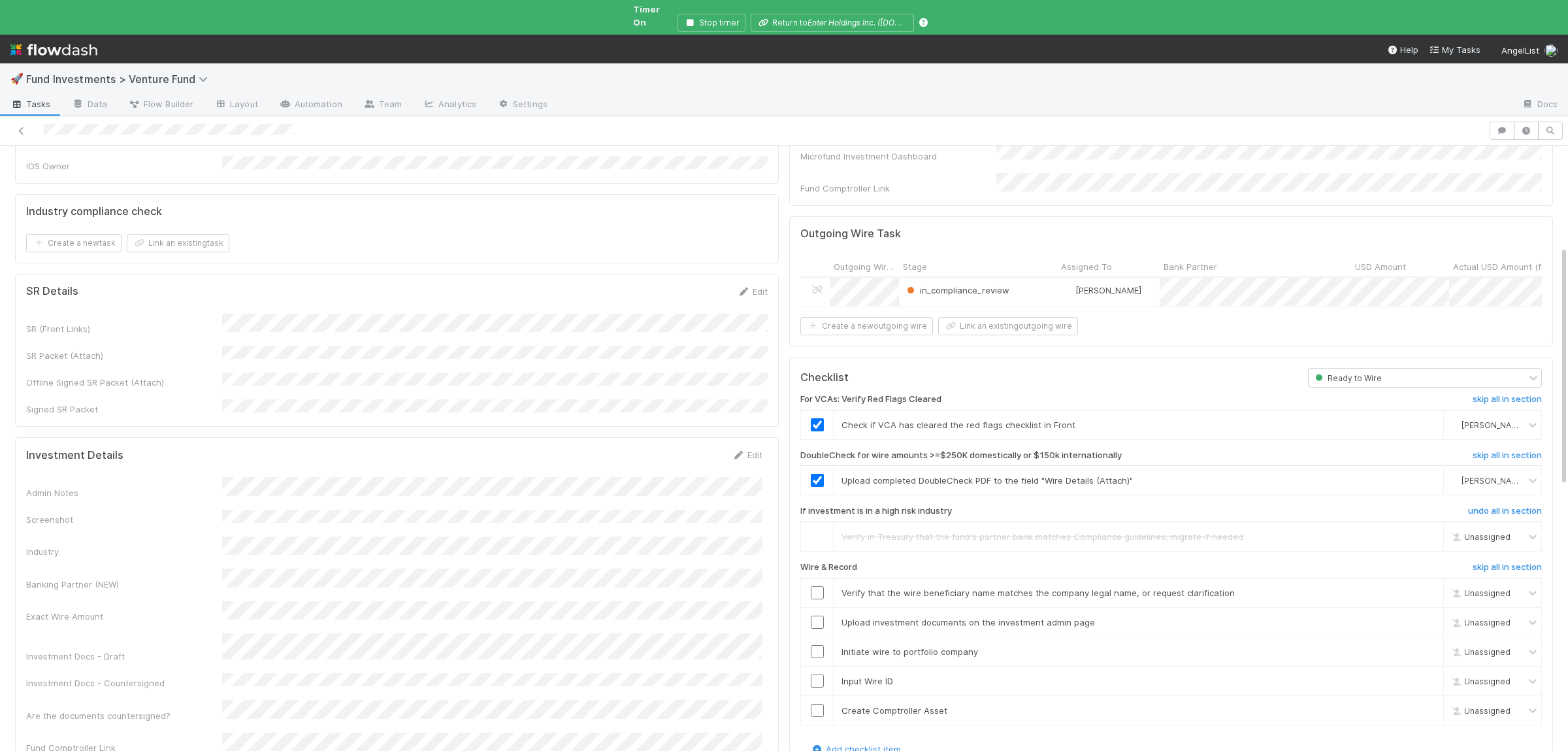
scroll to position [382, 0]
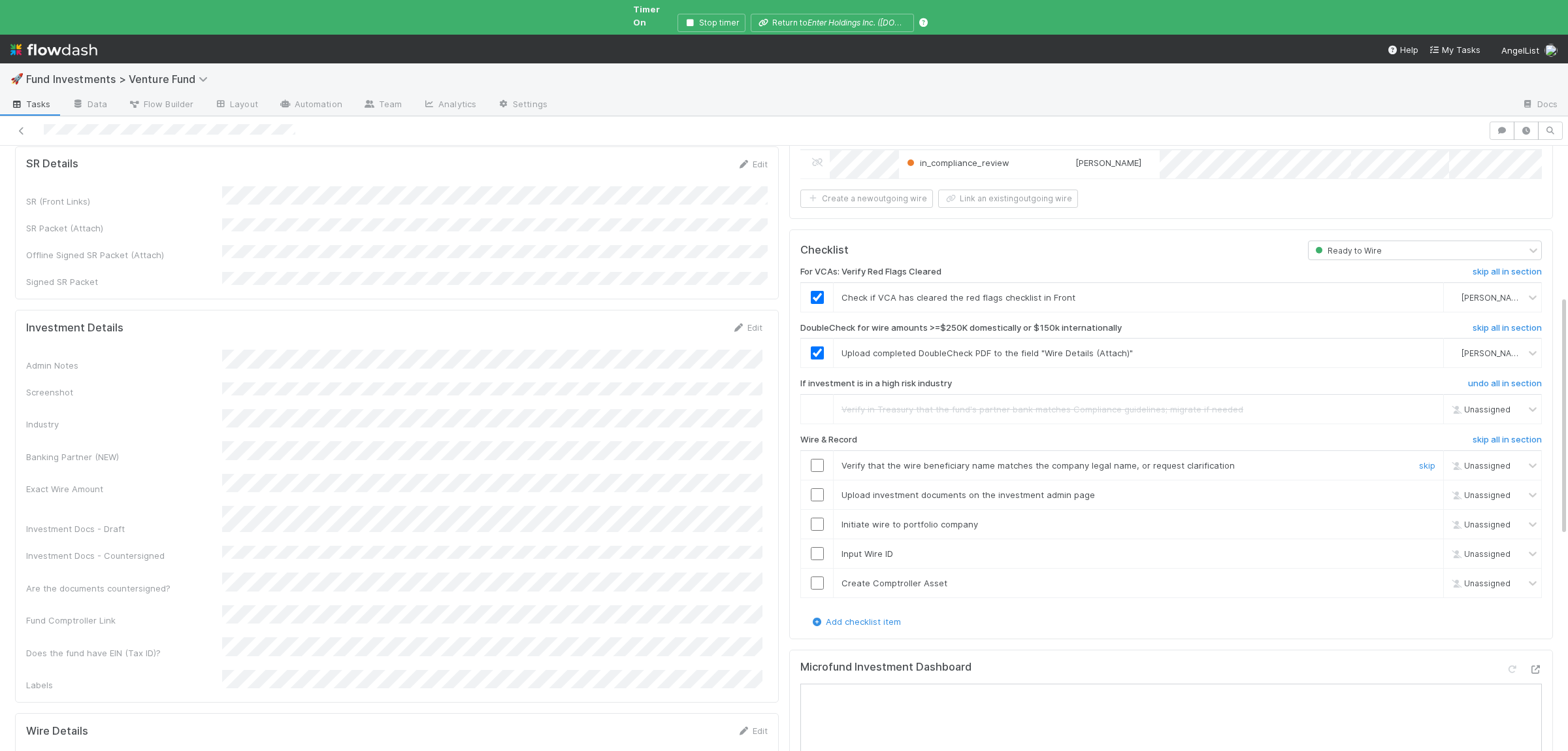
click at [816, 459] on input "checkbox" at bounding box center [817, 465] width 13 height 13
click at [1431, 404] on link "undo" at bounding box center [1425, 409] width 20 height 11
click at [823, 403] on input "checkbox" at bounding box center [817, 409] width 13 height 13
click at [820, 488] on input "checkbox" at bounding box center [817, 494] width 13 height 13
drag, startPoint x: 815, startPoint y: 503, endPoint x: 819, endPoint y: 525, distance: 22.4
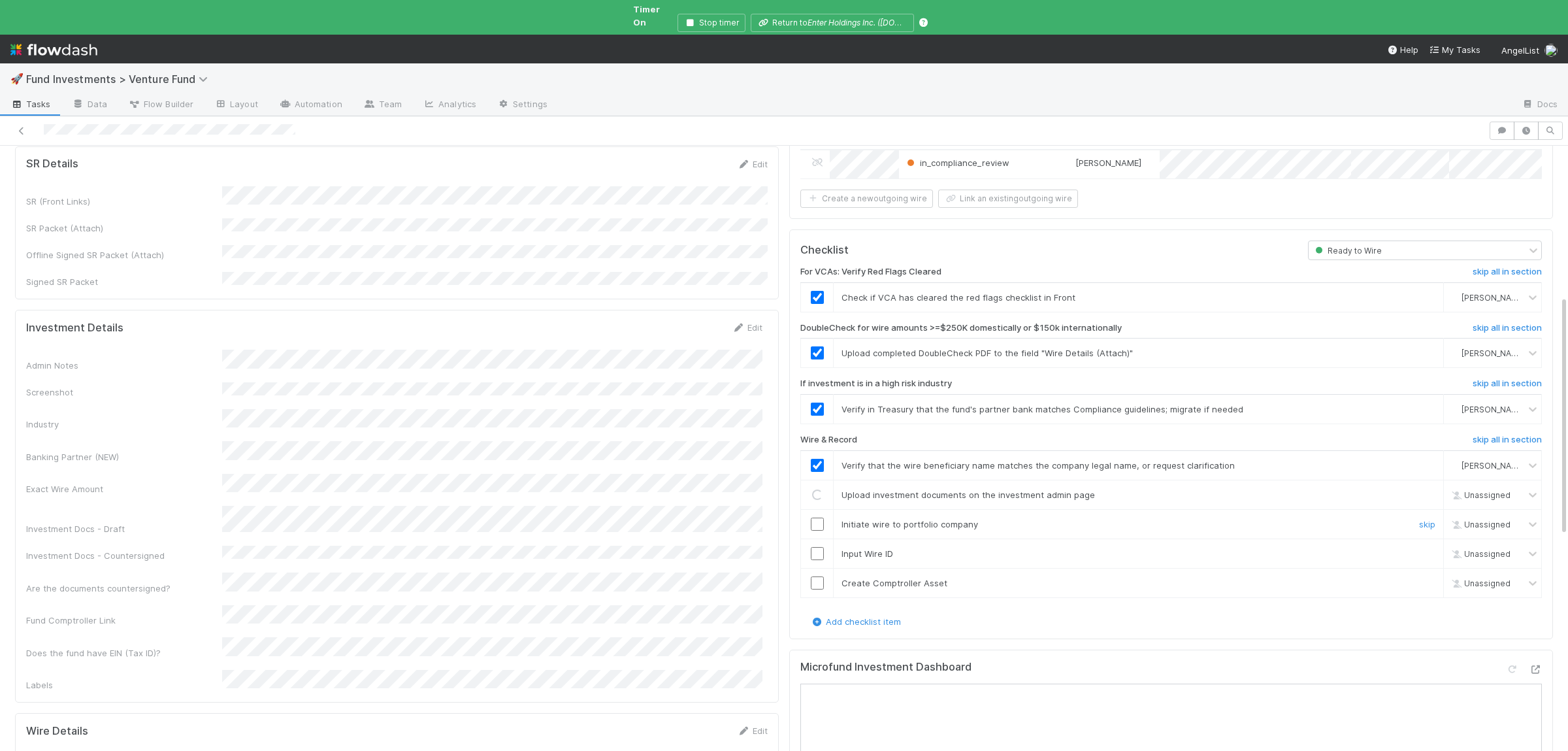
click at [816, 517] on input "checkbox" at bounding box center [817, 523] width 13 height 13
drag, startPoint x: 819, startPoint y: 525, endPoint x: 819, endPoint y: 533, distance: 8.0
click at [819, 539] on td at bounding box center [817, 554] width 33 height 30
click at [819, 547] on input "checkbox" at bounding box center [817, 553] width 13 height 13
click at [820, 577] on input "checkbox" at bounding box center [817, 583] width 13 height 13
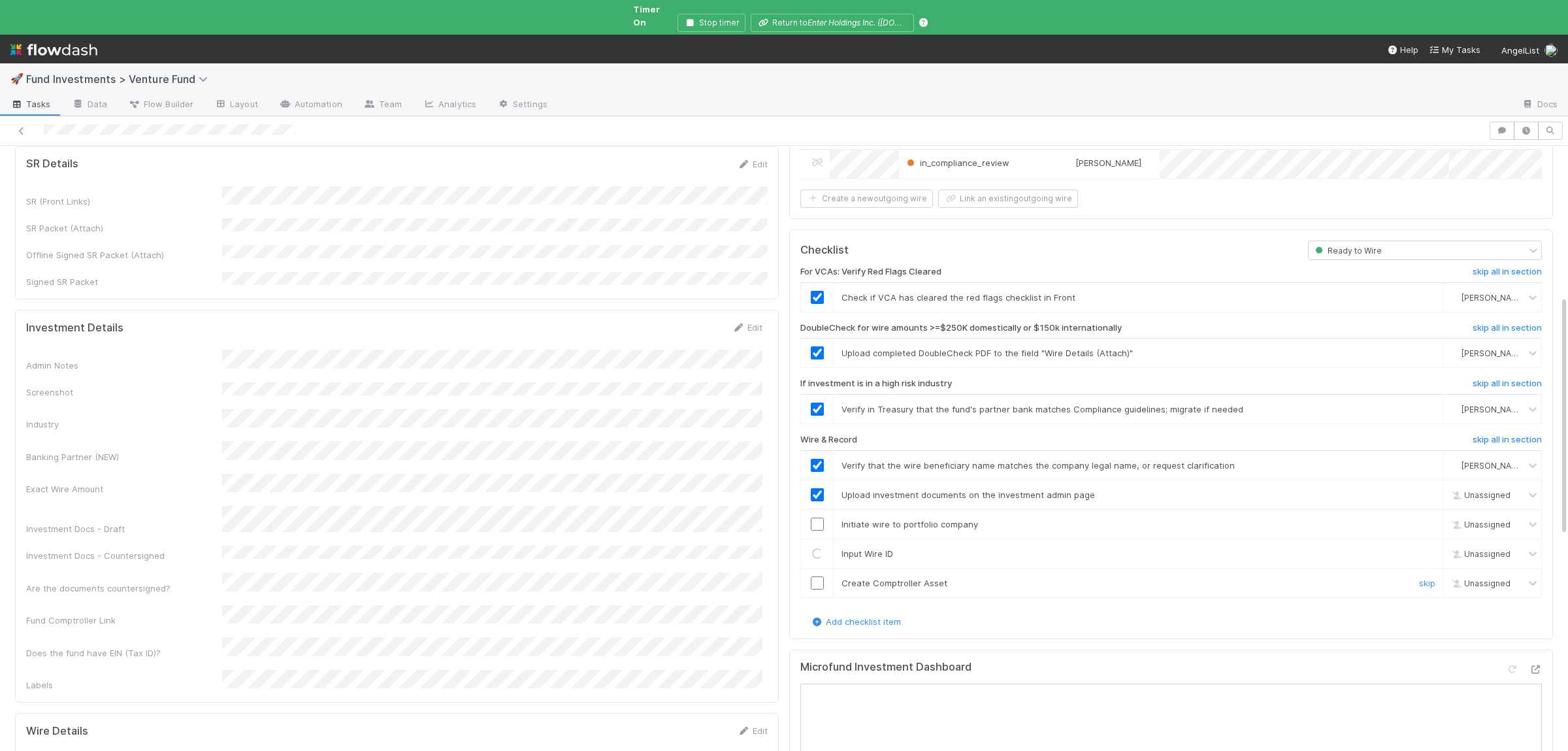
checkbox input "true"
click at [818, 517] on input "checkbox" at bounding box center [817, 523] width 13 height 13
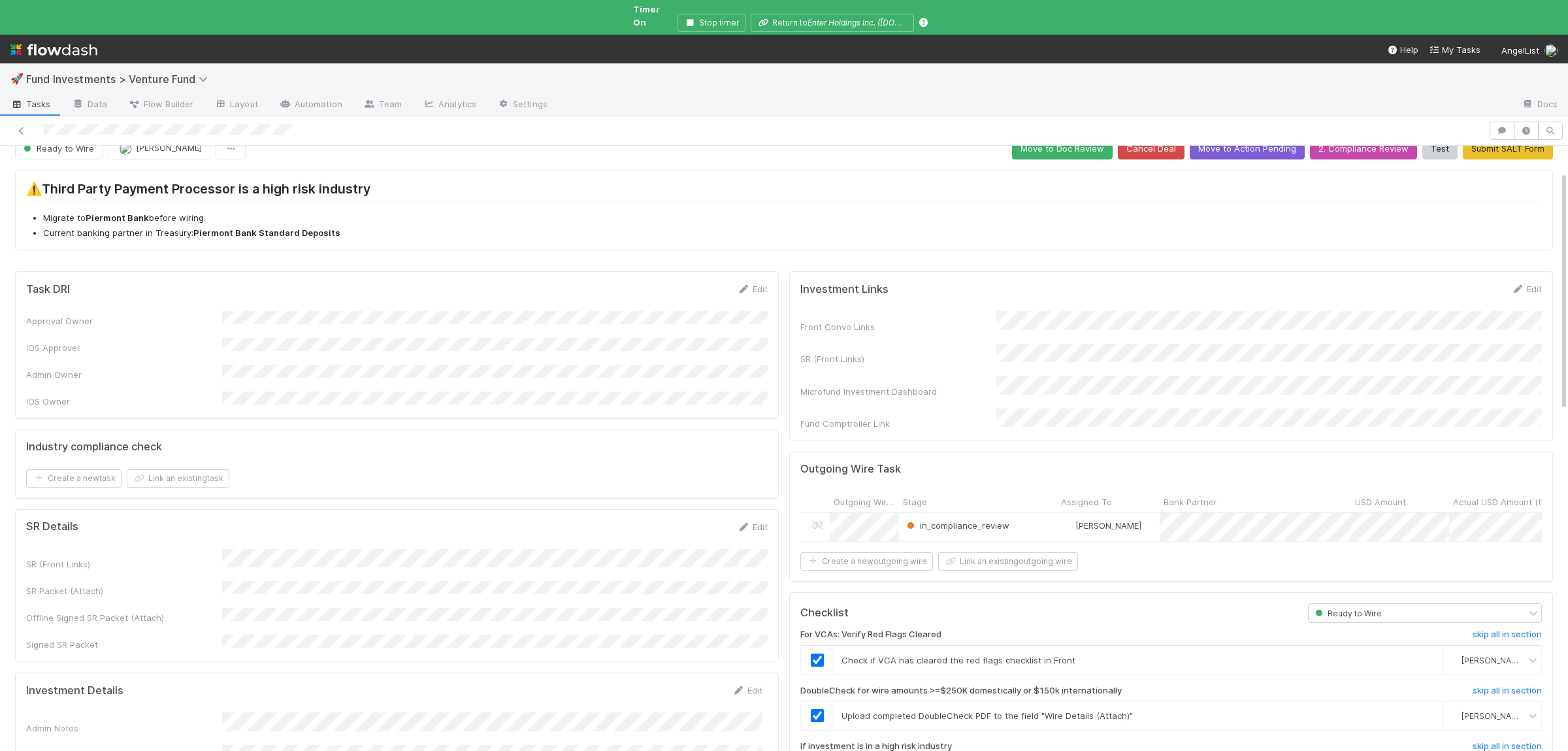
scroll to position [0, 0]
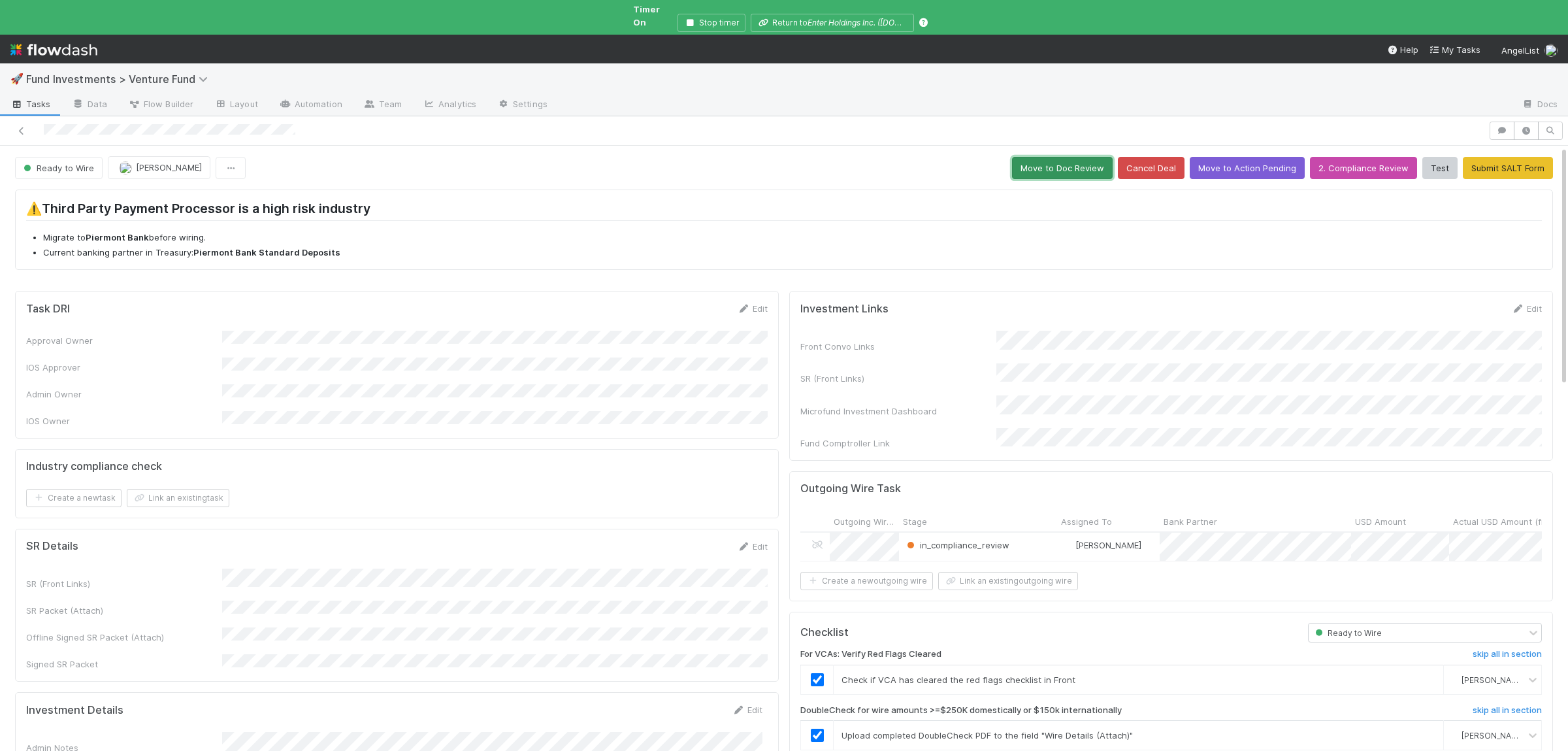
click at [1084, 157] on button "Move to Doc Review" at bounding box center [1062, 168] width 100 height 22
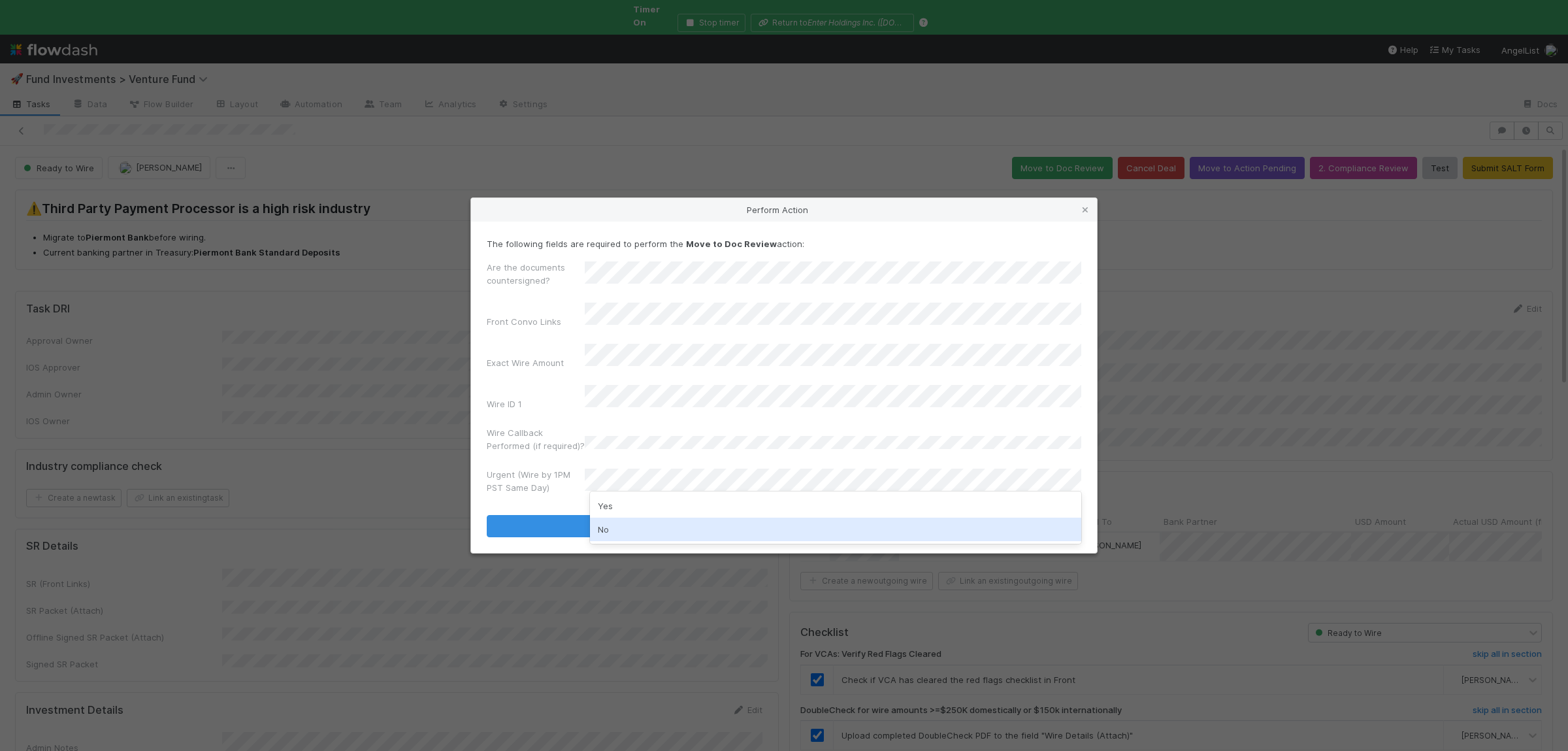
click at [633, 525] on div "No" at bounding box center [835, 529] width 491 height 24
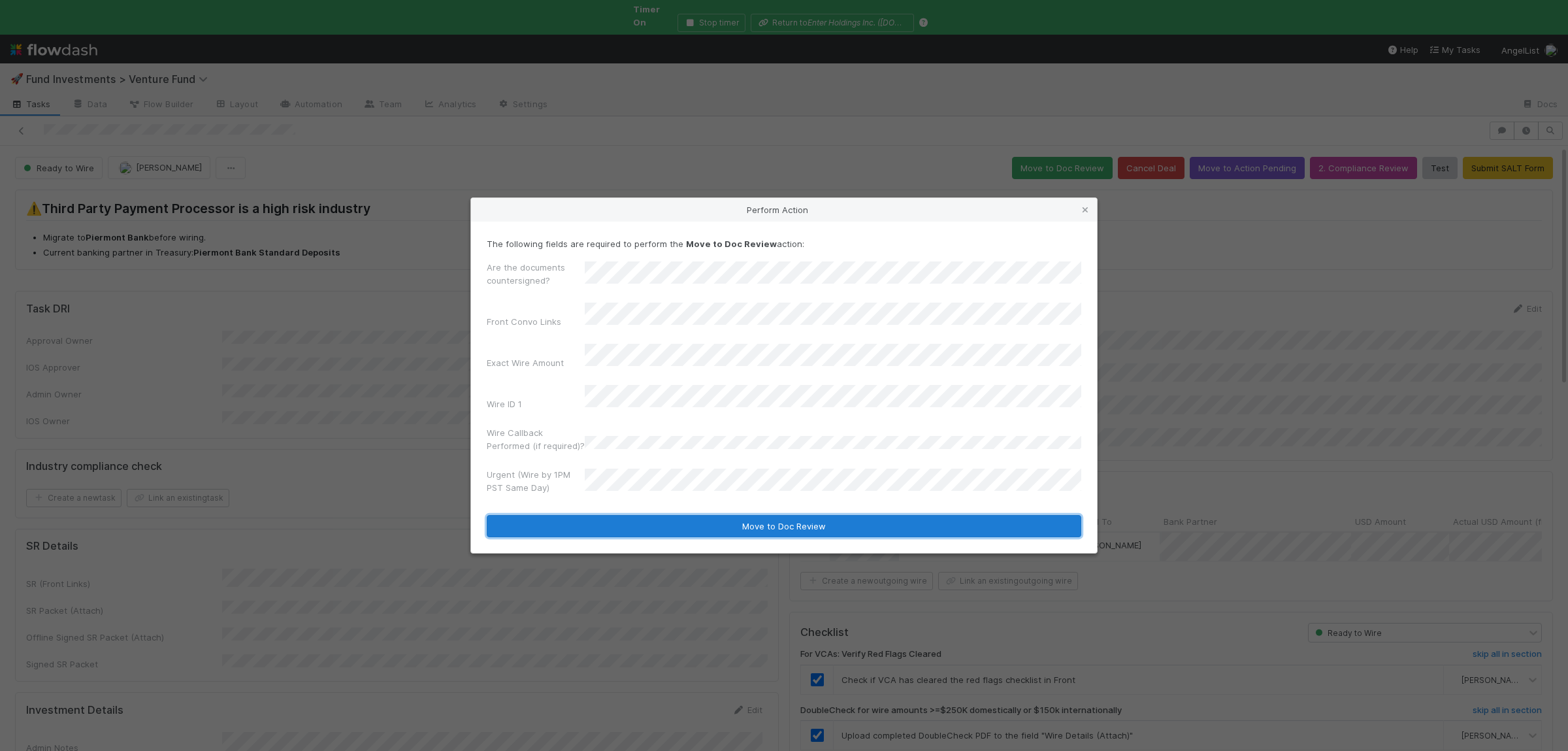
click at [641, 515] on button "Move to Doc Review" at bounding box center [784, 526] width 595 height 22
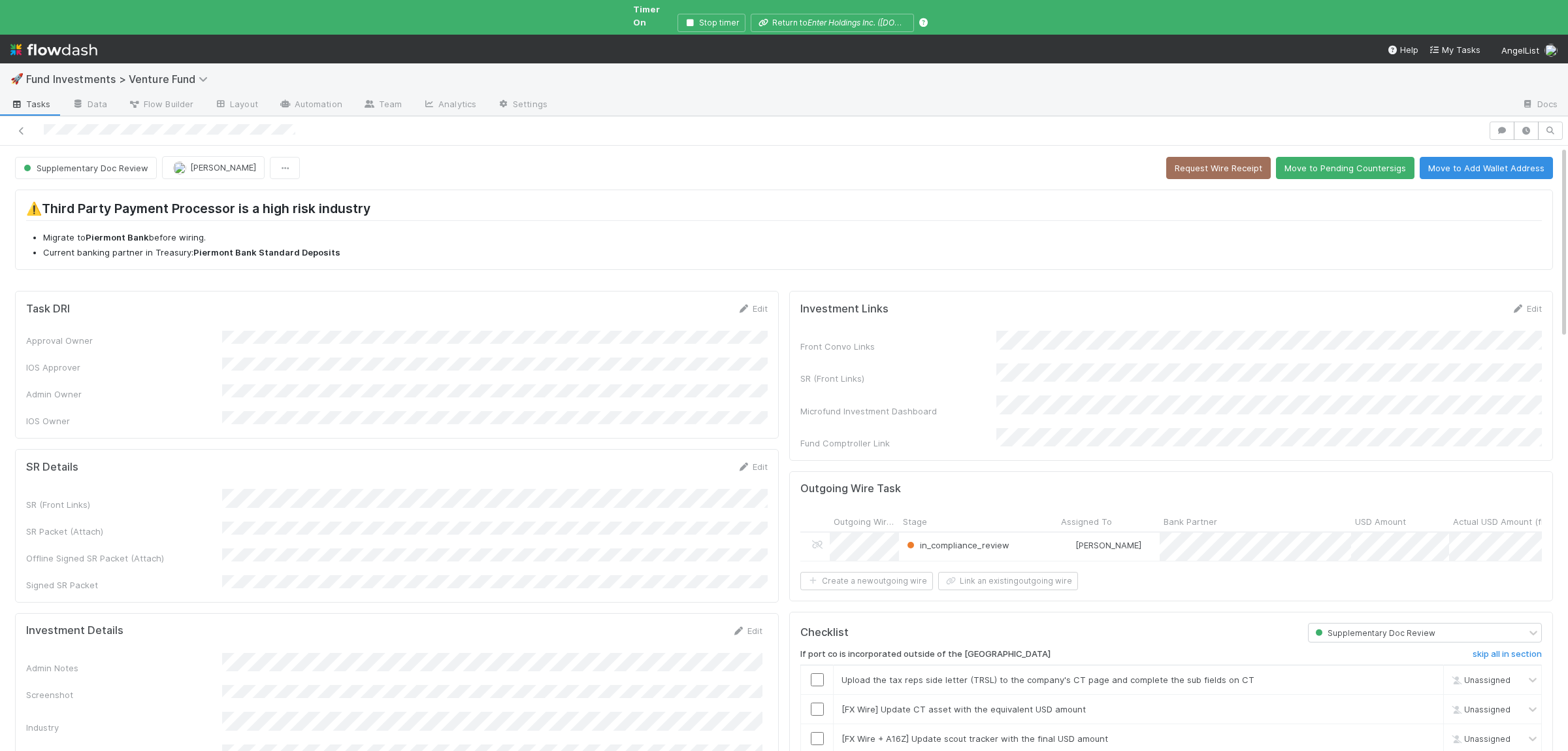
click at [1350, 159] on button "Move to Pending Countersigs" at bounding box center [1344, 168] width 138 height 22
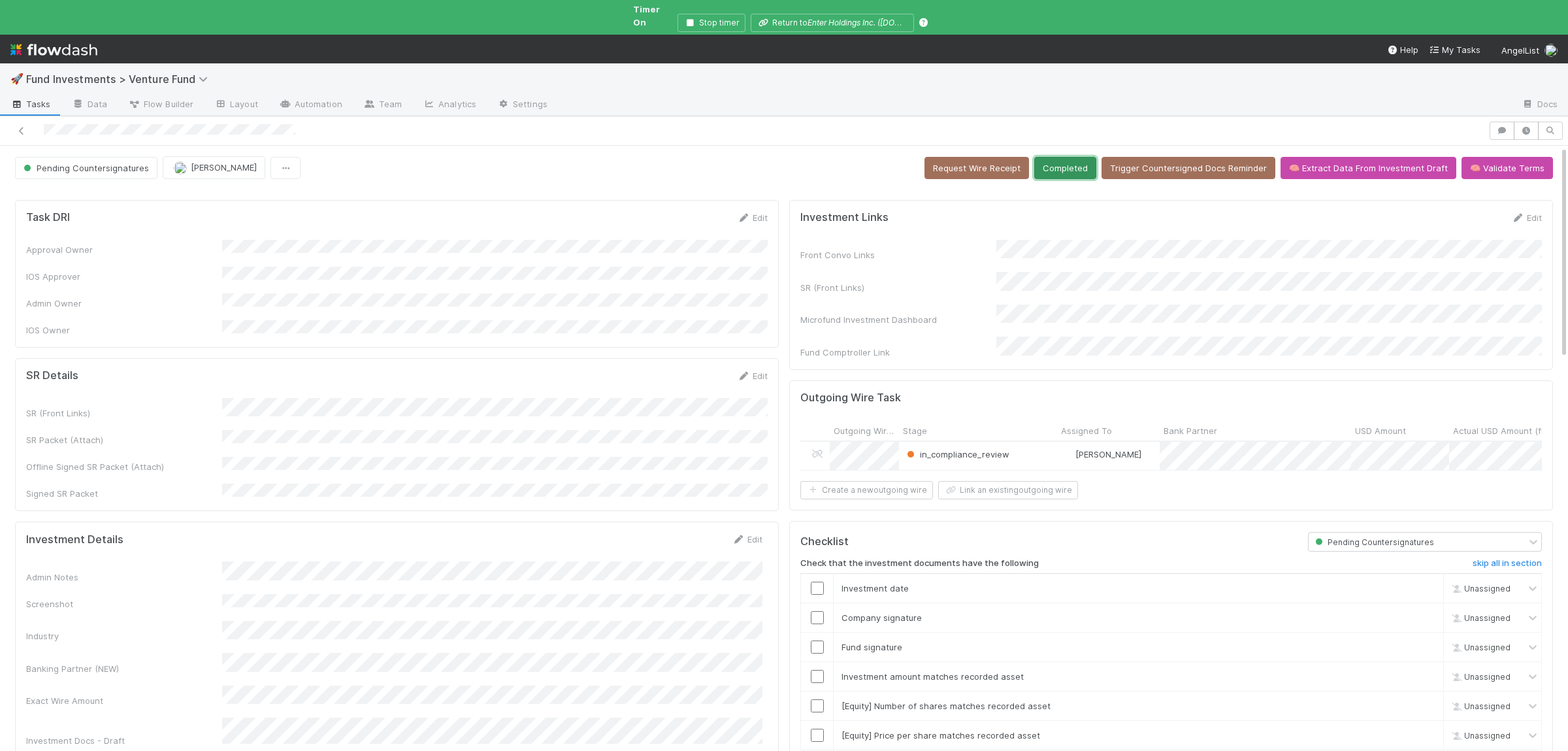
click at [1079, 157] on button "Completed" at bounding box center [1065, 168] width 62 height 22
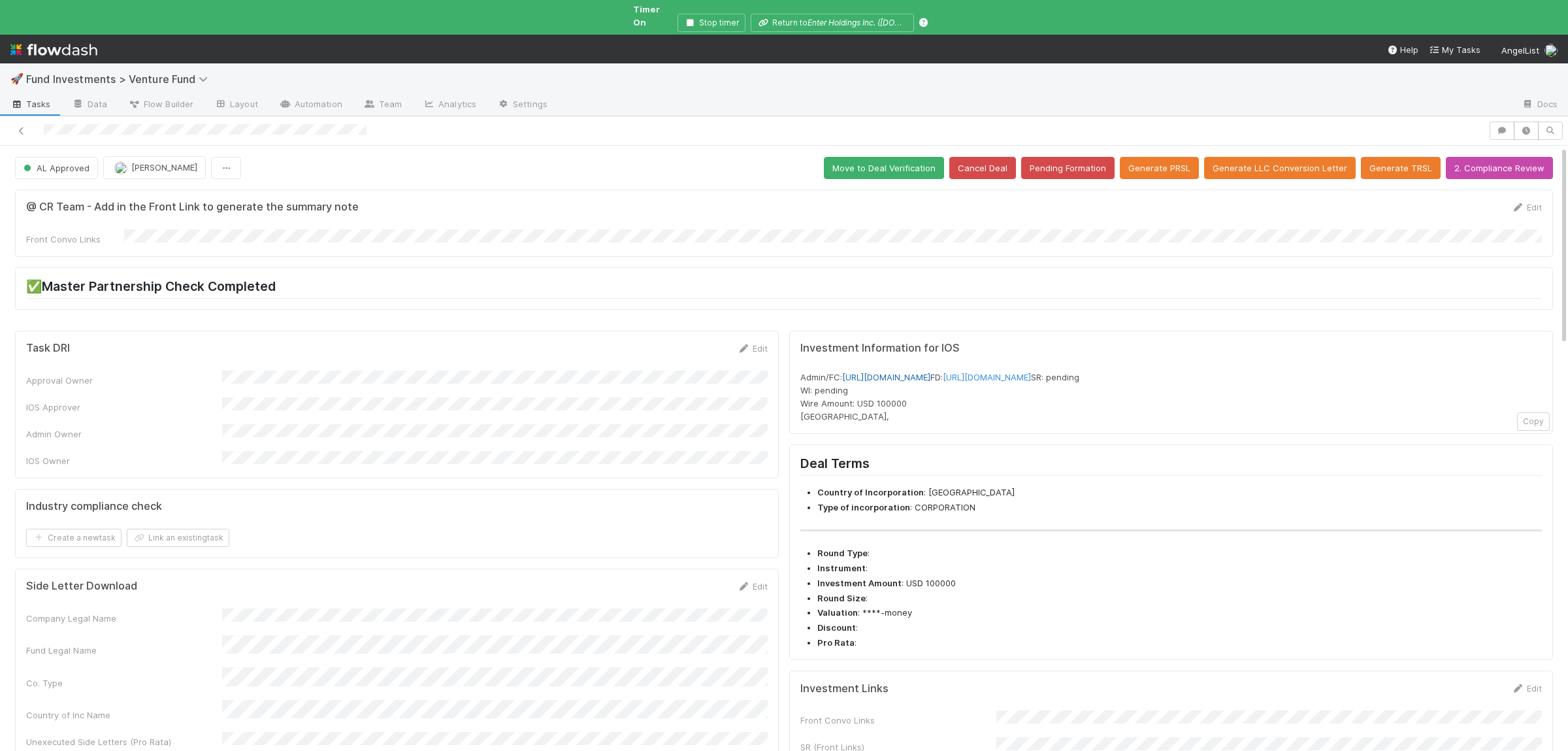
click at [931, 372] on link "https://venture.angellist.com/v/admin/funds/investment/29371" at bounding box center [886, 377] width 88 height 11
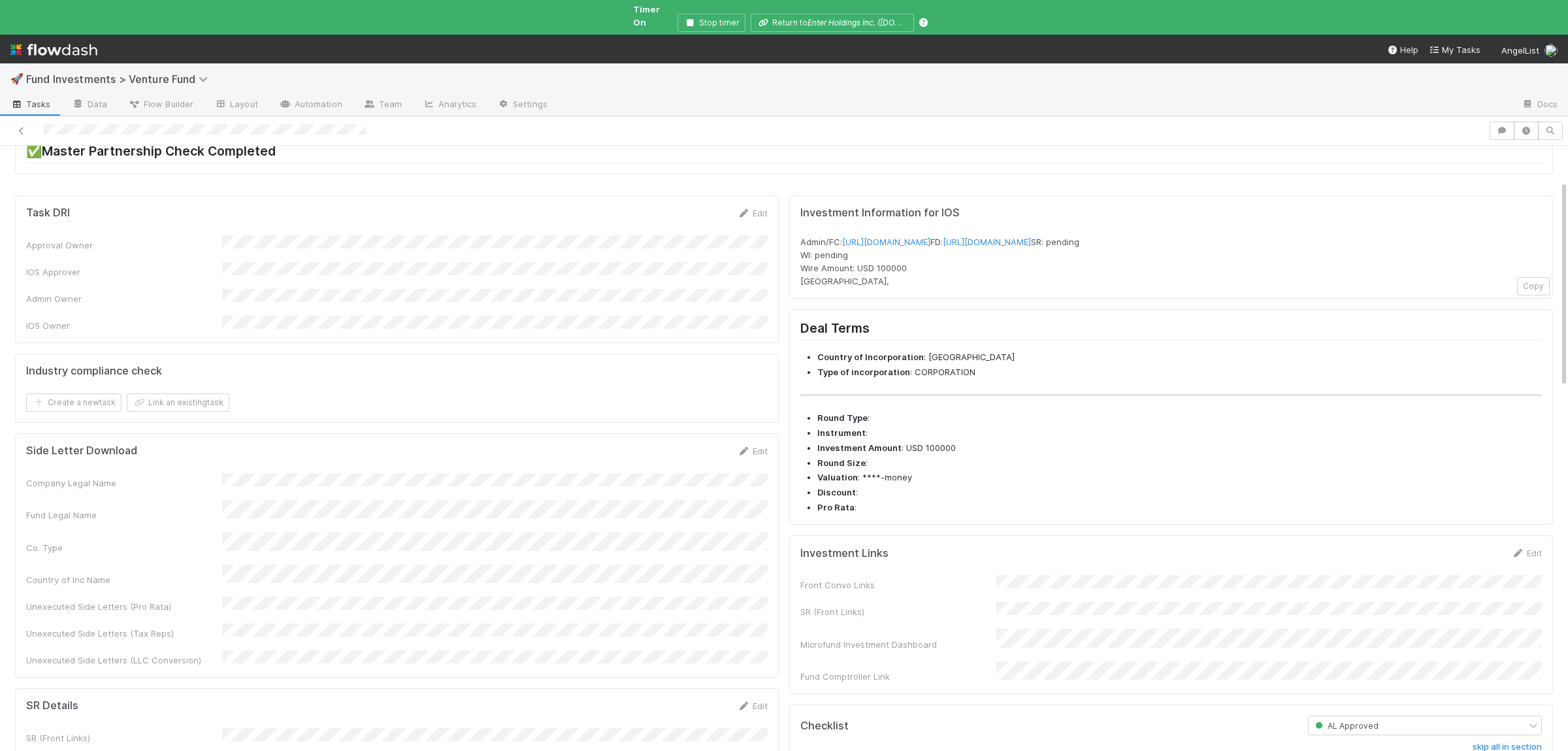
scroll to position [191, 0]
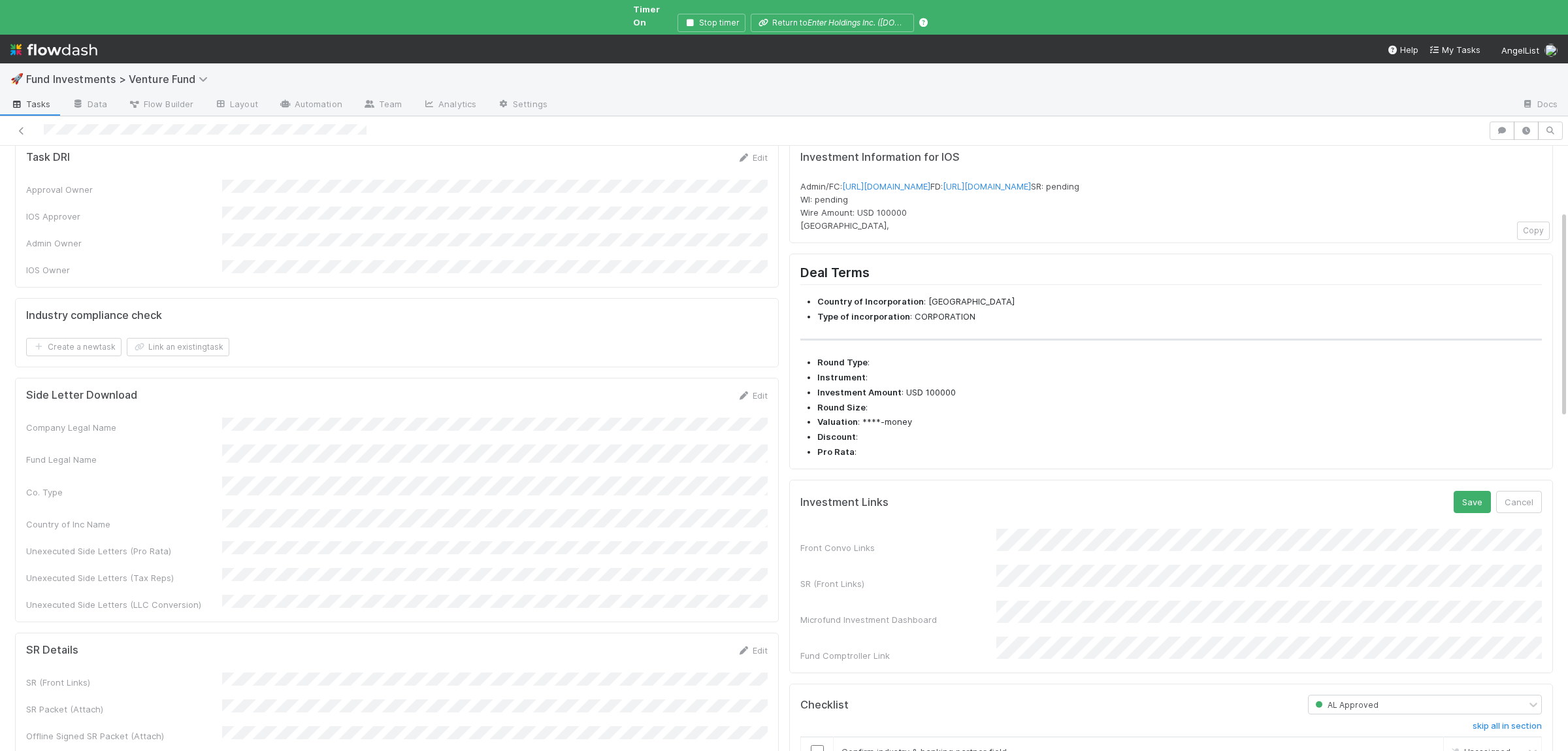
click at [1480, 507] on div "Investment Links Save Cancel Front Convo Links SR (Front Links) Microfund Inves…" at bounding box center [1171, 576] width 764 height 194
click at [1477, 512] on button "Save" at bounding box center [1472, 502] width 37 height 22
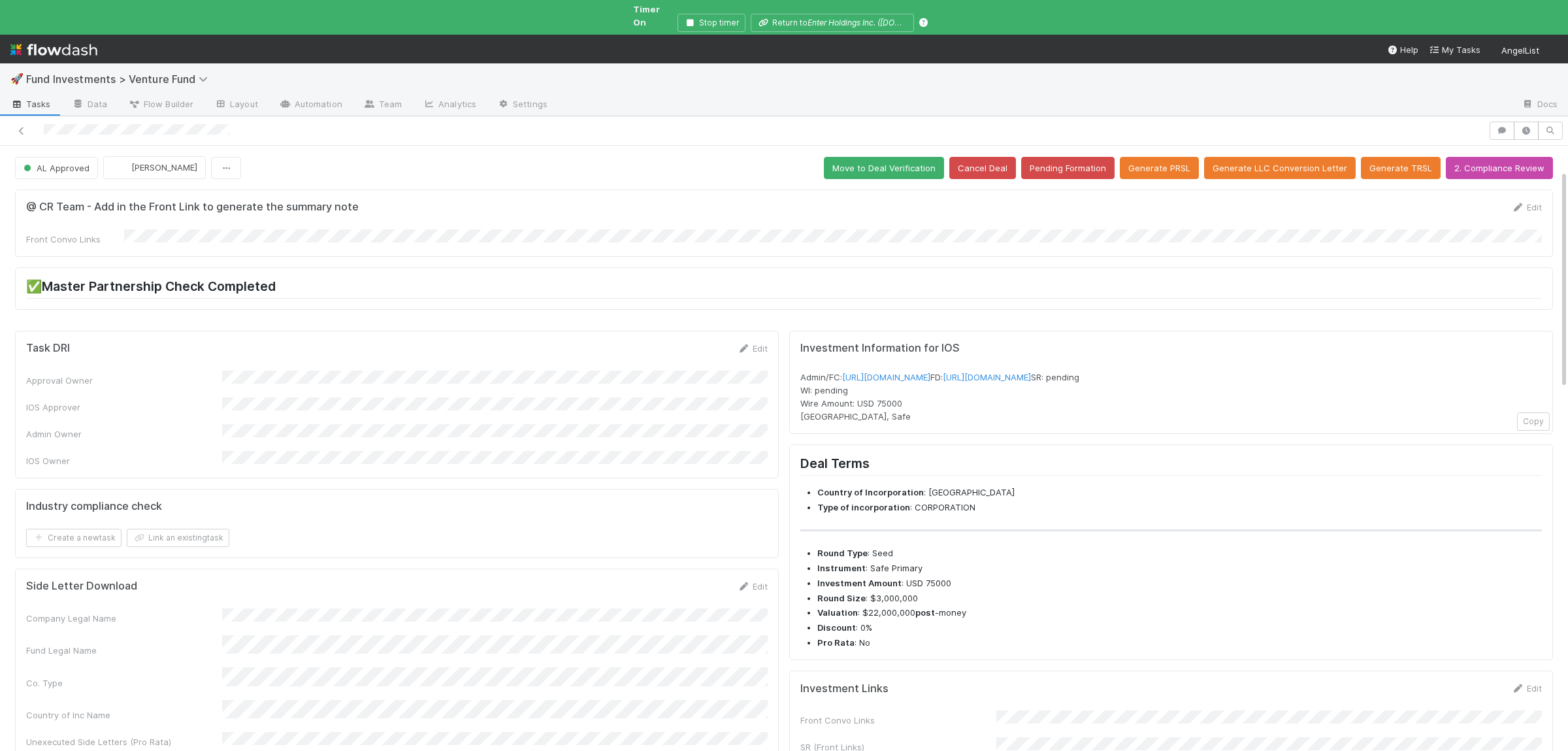
scroll to position [255, 0]
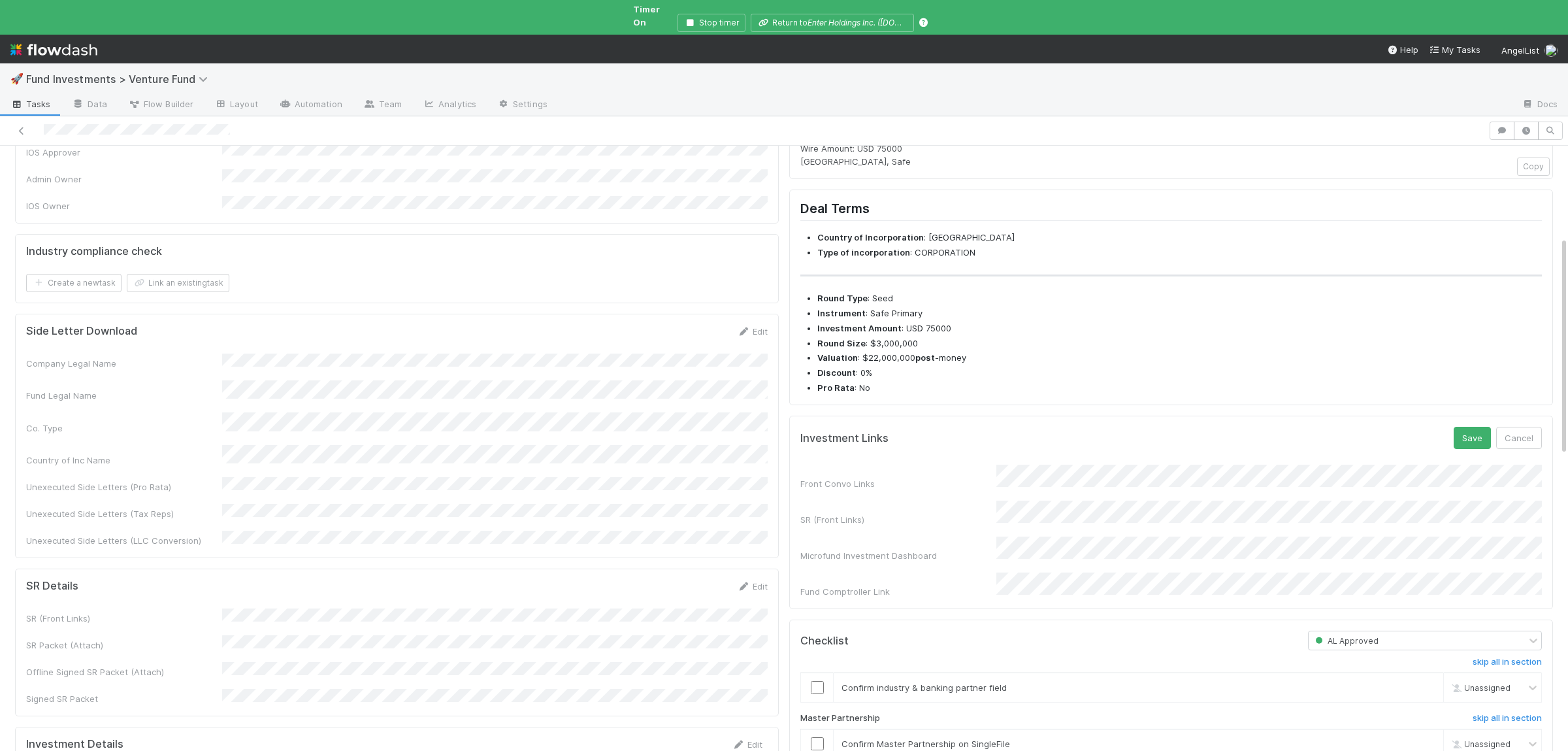
click at [1042, 477] on form "Investment Links Save Cancel Front Convo Links SR (Front Links) Microfund Inves…" at bounding box center [1171, 512] width 742 height 171
click at [1476, 449] on button "Save" at bounding box center [1472, 438] width 37 height 22
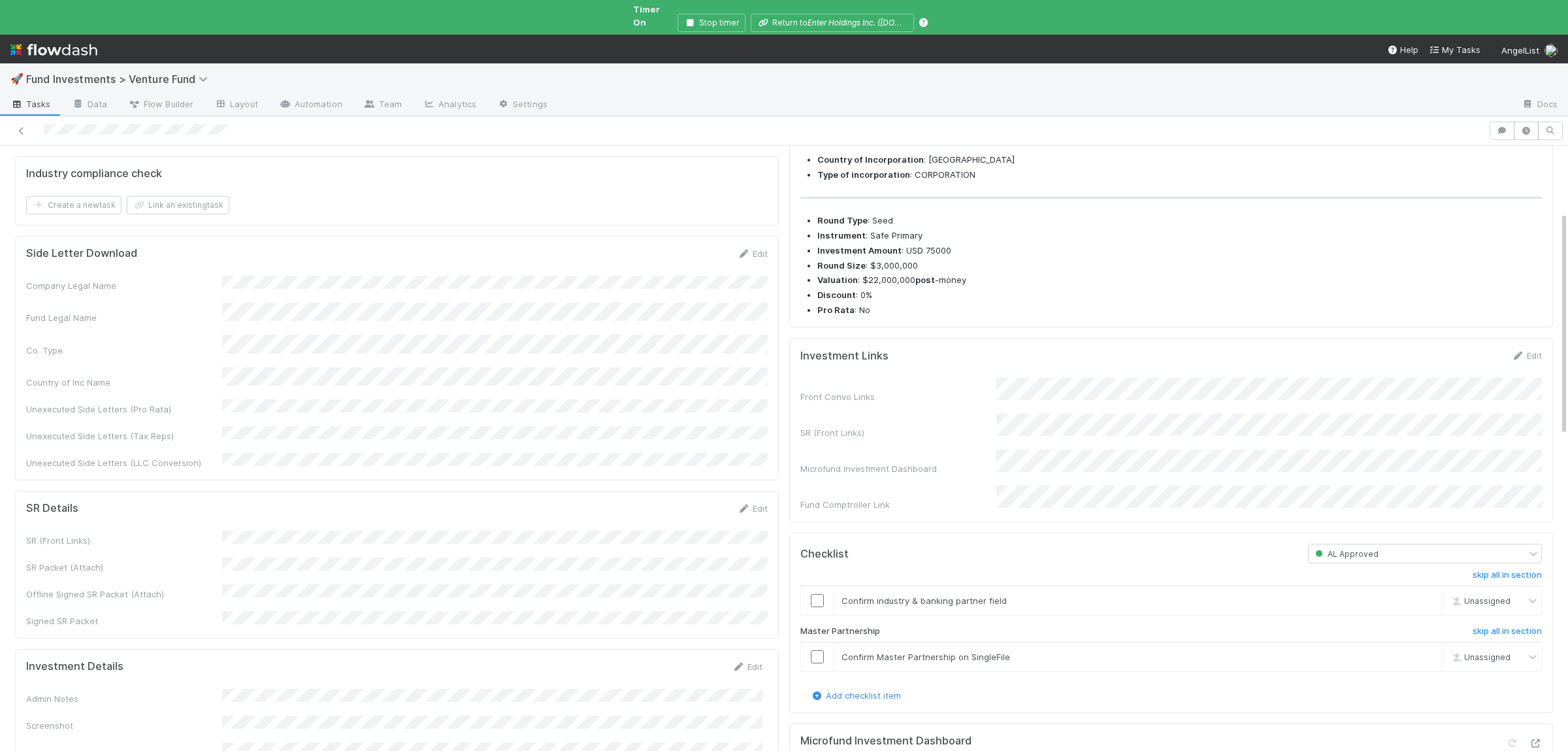
scroll to position [180, 0]
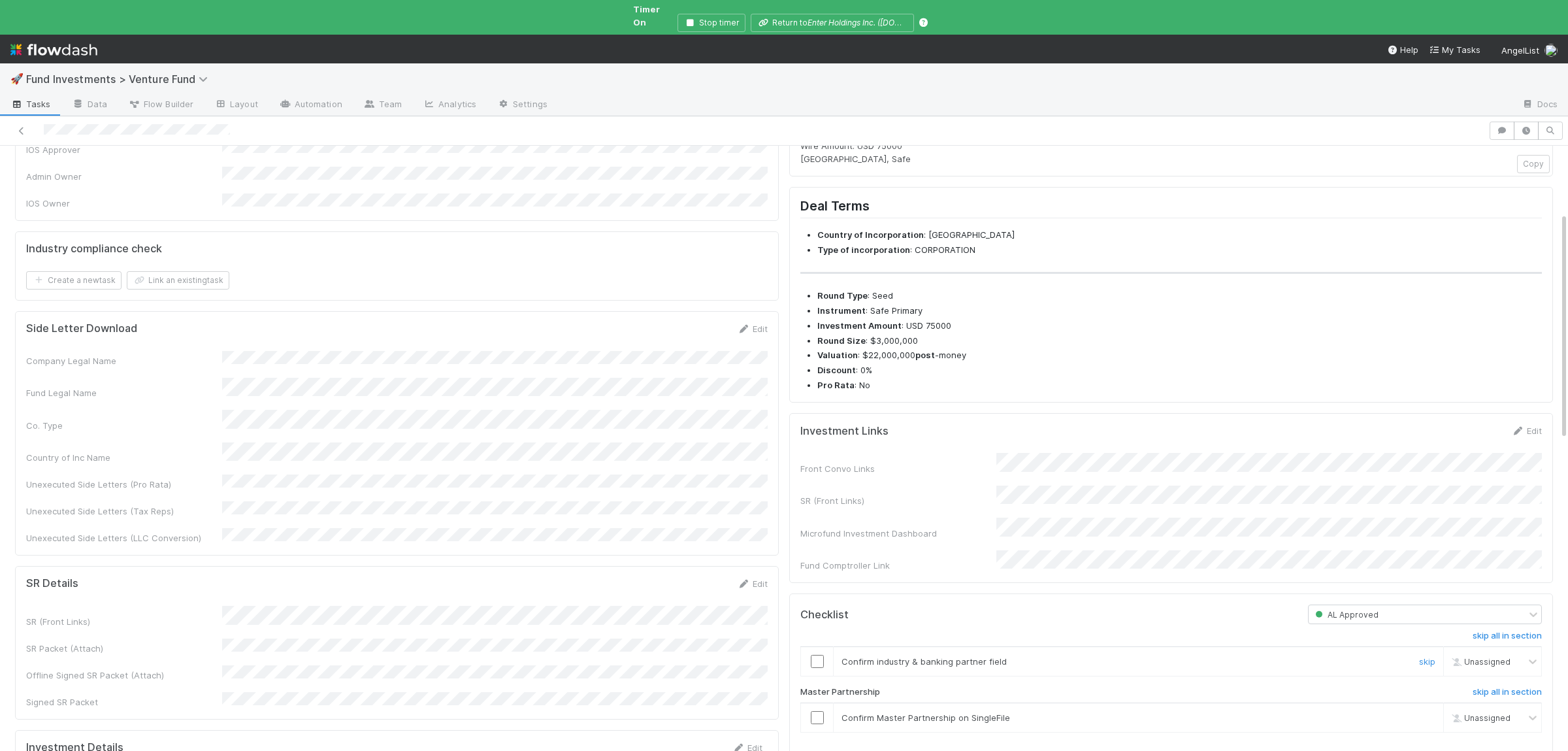
click at [816, 668] on input "checkbox" at bounding box center [817, 660] width 13 height 13
click at [816, 724] on input "checkbox" at bounding box center [817, 717] width 13 height 13
click at [817, 668] on input "checkbox" at bounding box center [817, 660] width 13 height 13
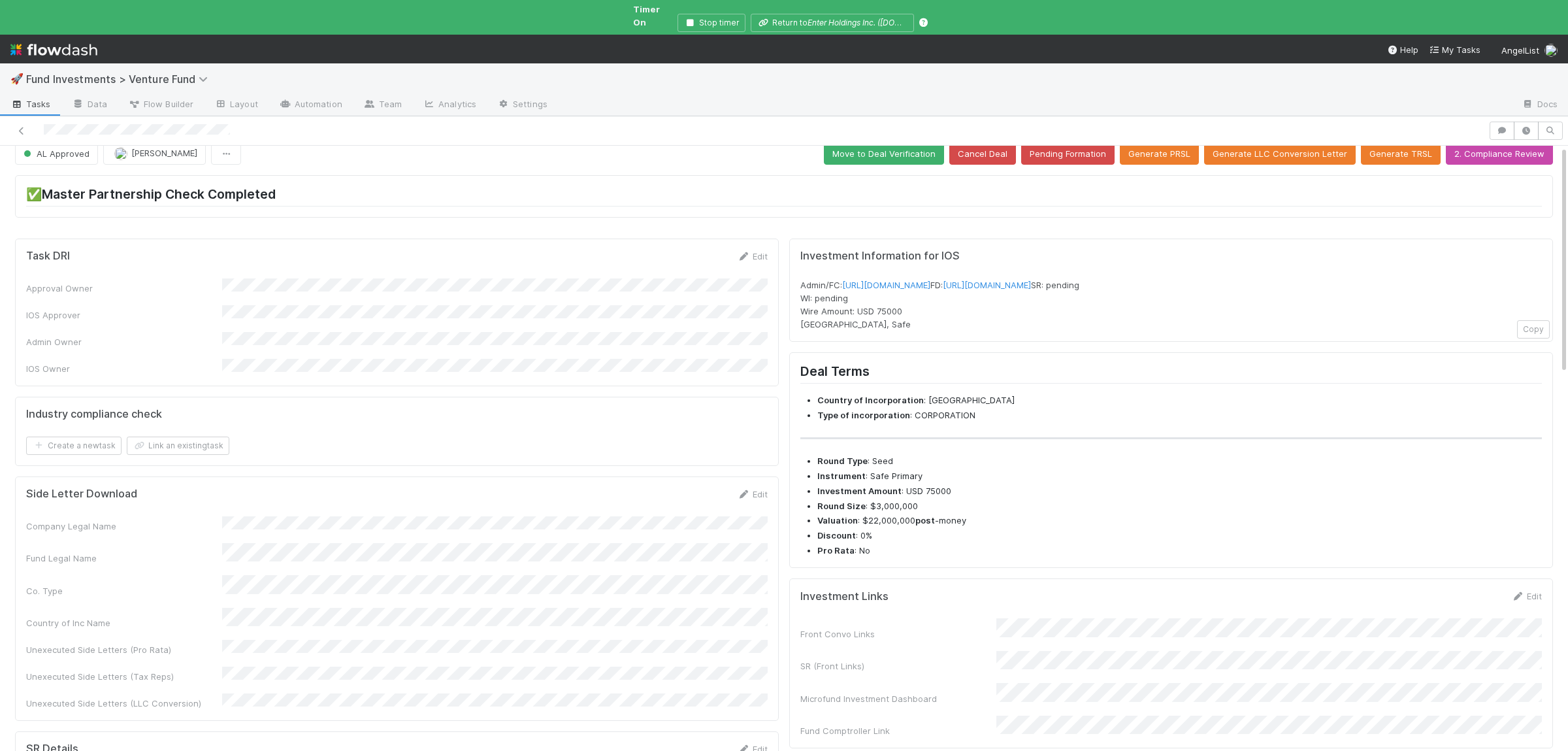
scroll to position [0, 0]
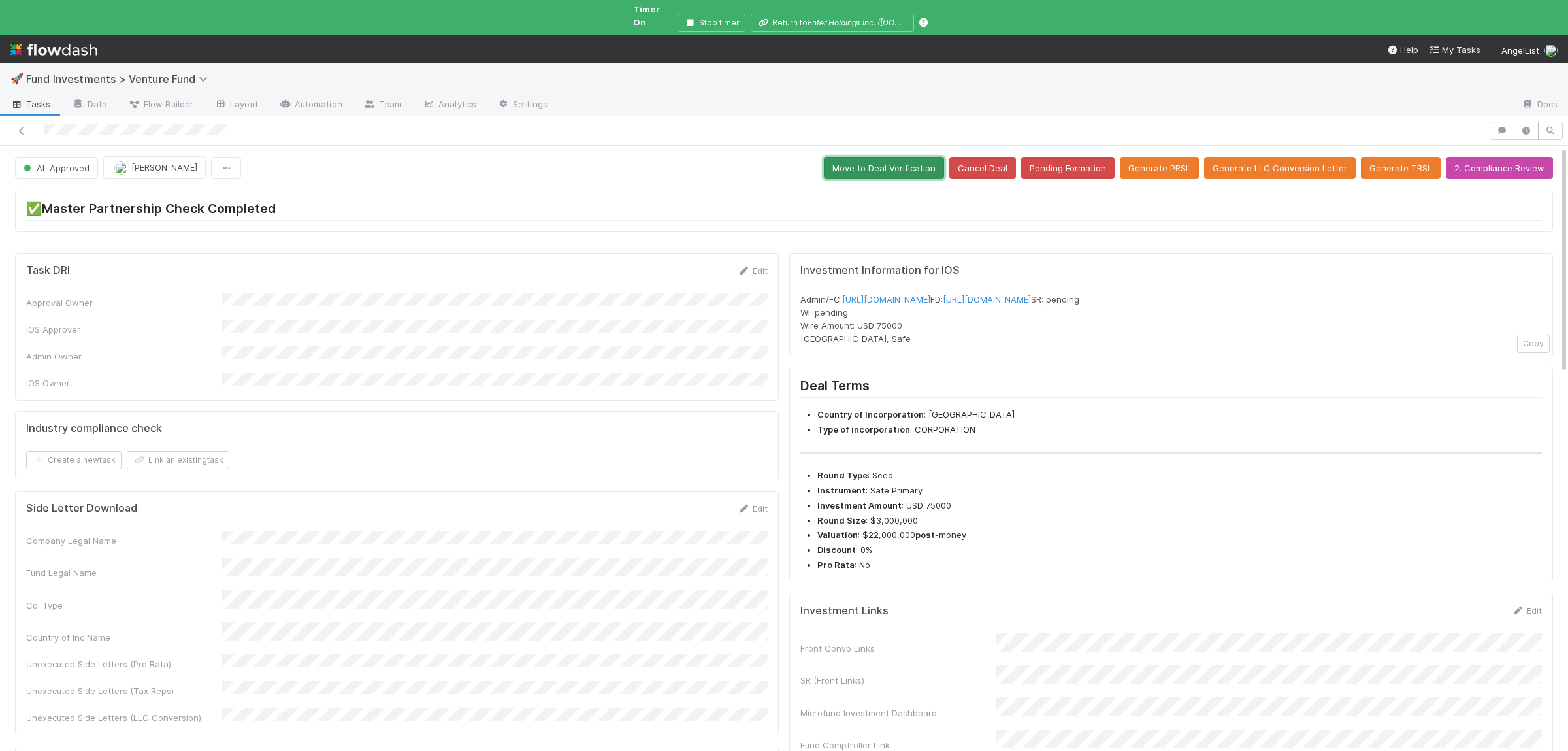
click at [928, 163] on button "Move to Deal Verification" at bounding box center [884, 168] width 120 height 22
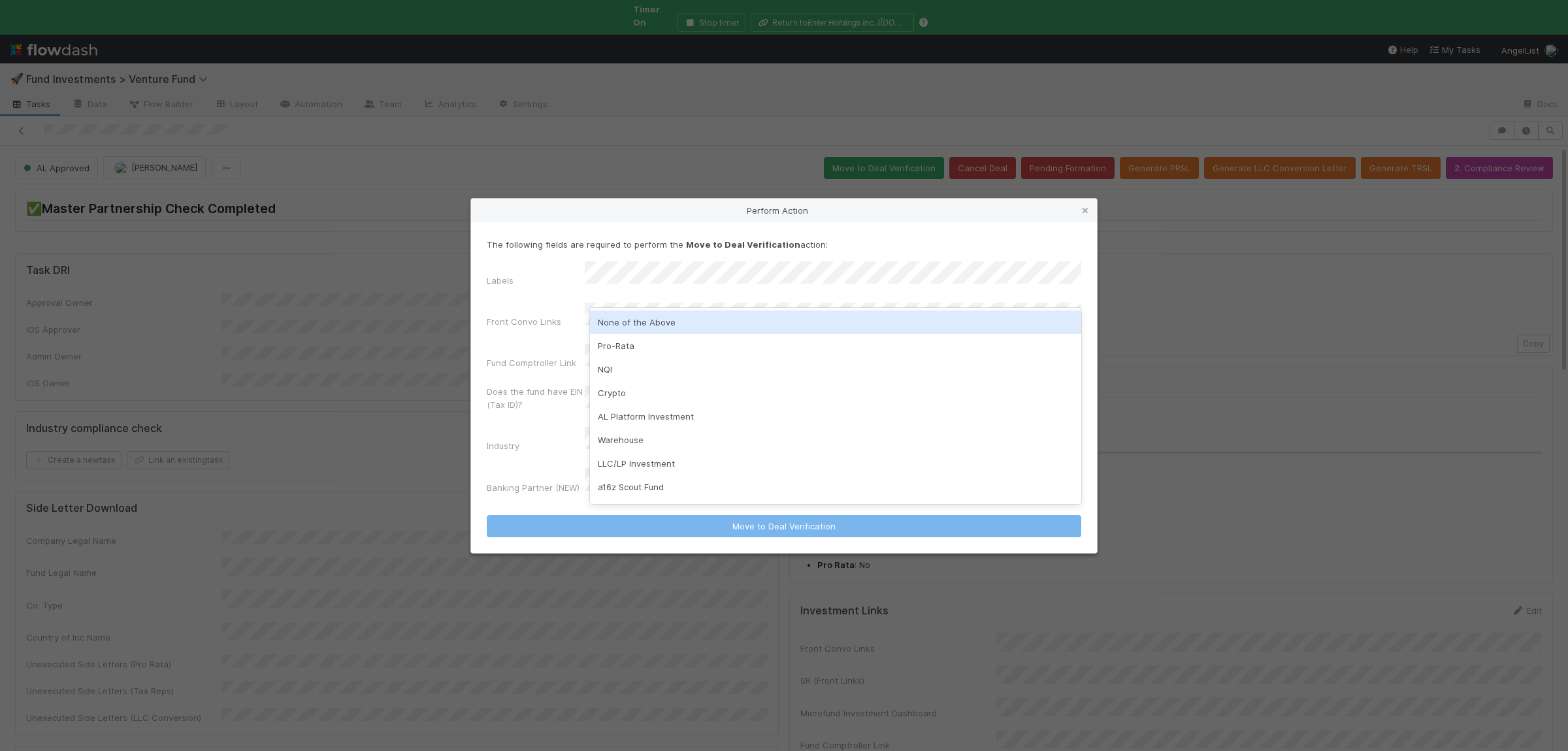
click at [675, 326] on div "None of the Above" at bounding box center [835, 322] width 491 height 24
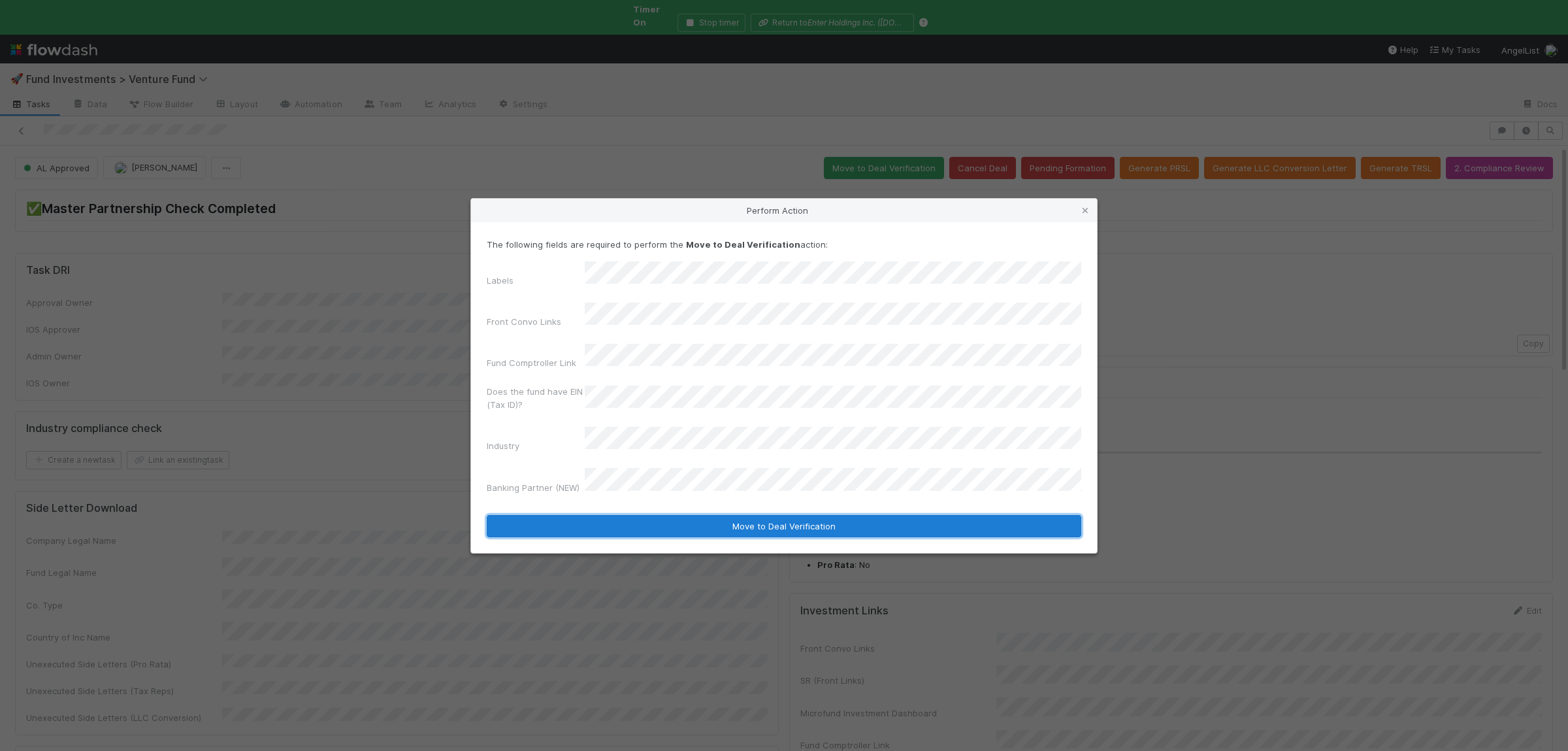
click at [672, 515] on button "Move to Deal Verification" at bounding box center [784, 526] width 595 height 22
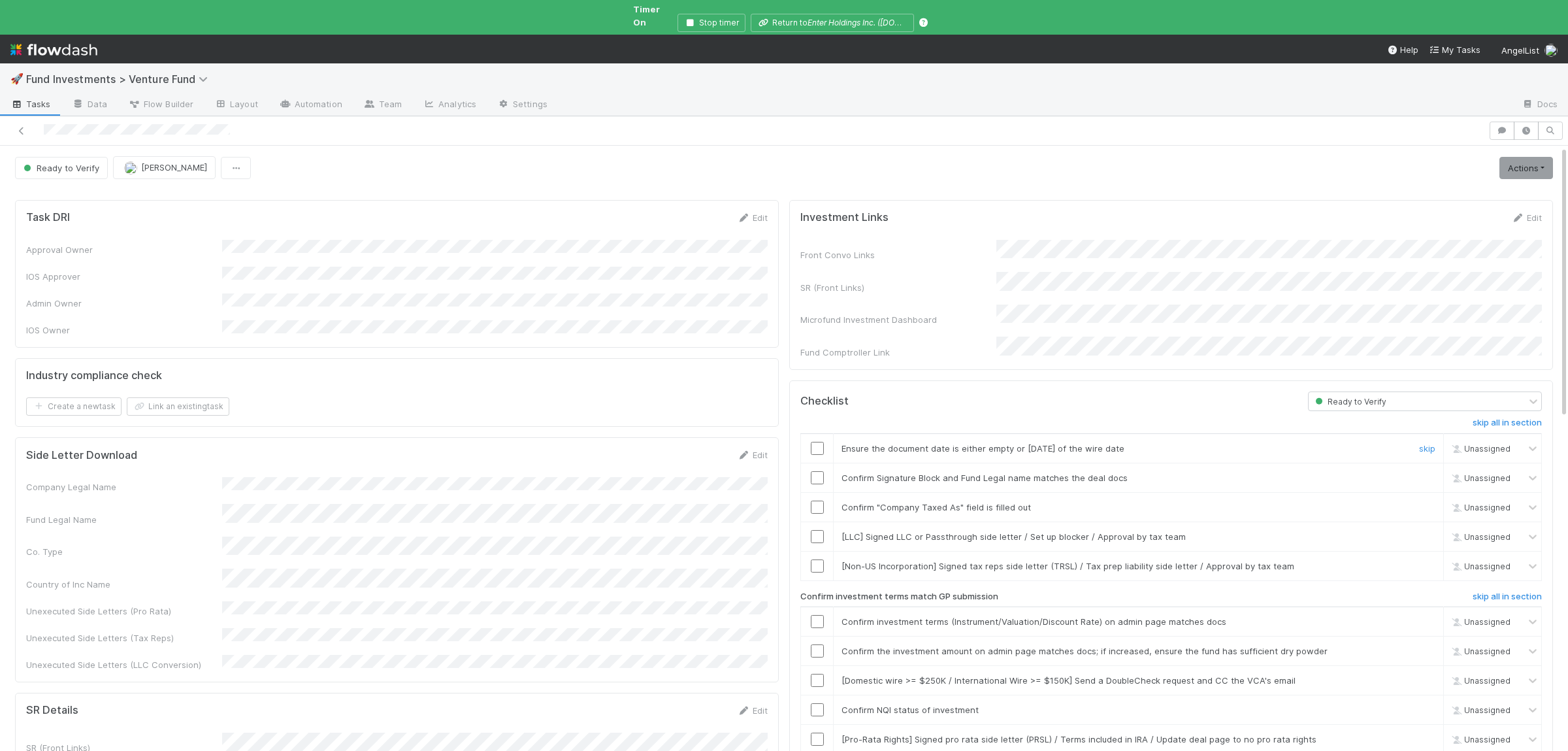
click at [812, 434] on td at bounding box center [817, 449] width 33 height 30
click at [816, 442] on input "checkbox" at bounding box center [817, 448] width 13 height 13
click at [817, 471] on input "checkbox" at bounding box center [817, 477] width 13 height 13
click at [815, 492] on td at bounding box center [817, 507] width 33 height 30
click at [818, 500] on input "checkbox" at bounding box center [817, 506] width 13 height 13
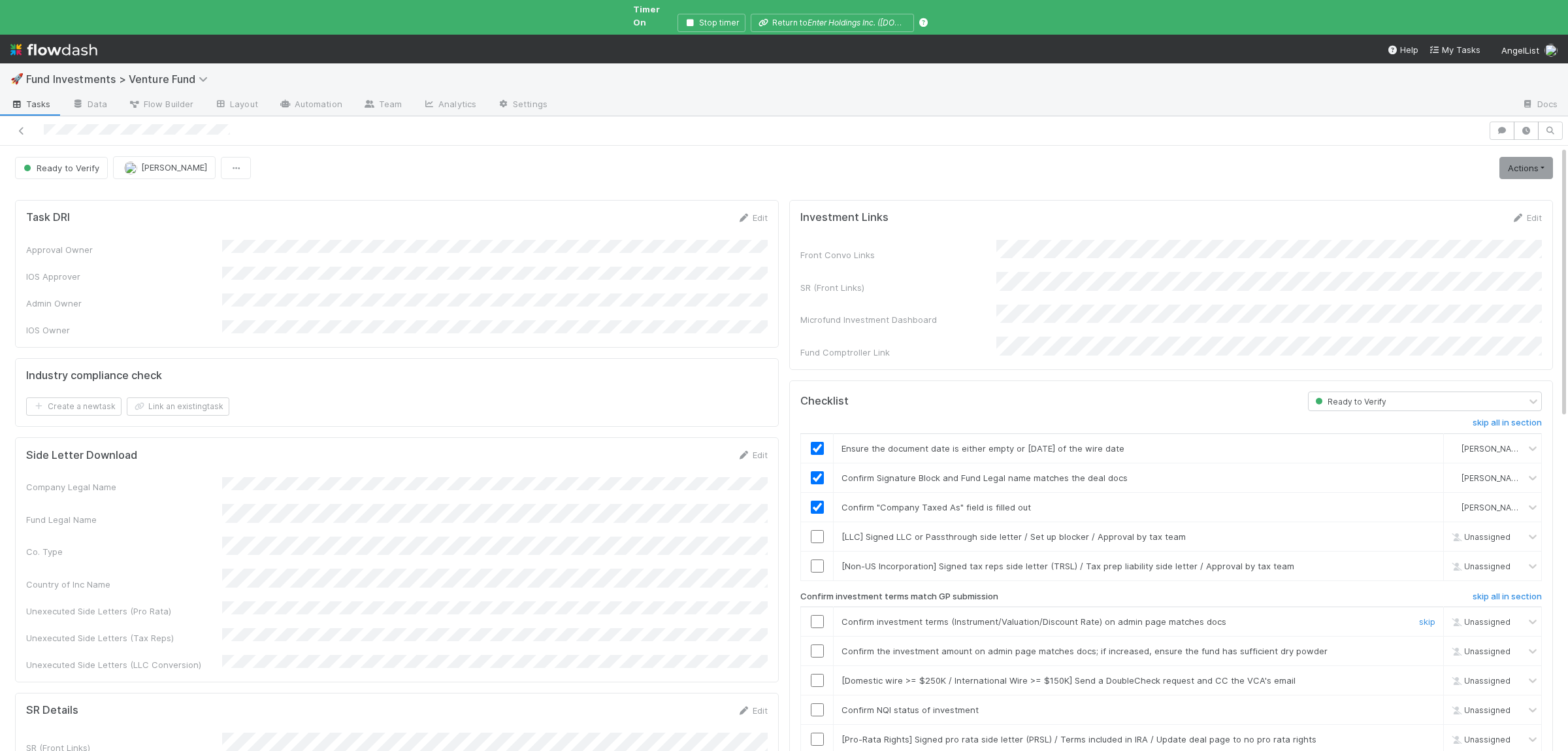
click at [813, 615] on input "checkbox" at bounding box center [817, 621] width 13 height 13
drag, startPoint x: 813, startPoint y: 634, endPoint x: 818, endPoint y: 675, distance: 41.3
click at [813, 645] on input "checkbox" at bounding box center [817, 651] width 13 height 13
click at [816, 703] on input "checkbox" at bounding box center [817, 709] width 13 height 13
click at [1546, 157] on link "Actions" at bounding box center [1526, 168] width 54 height 22
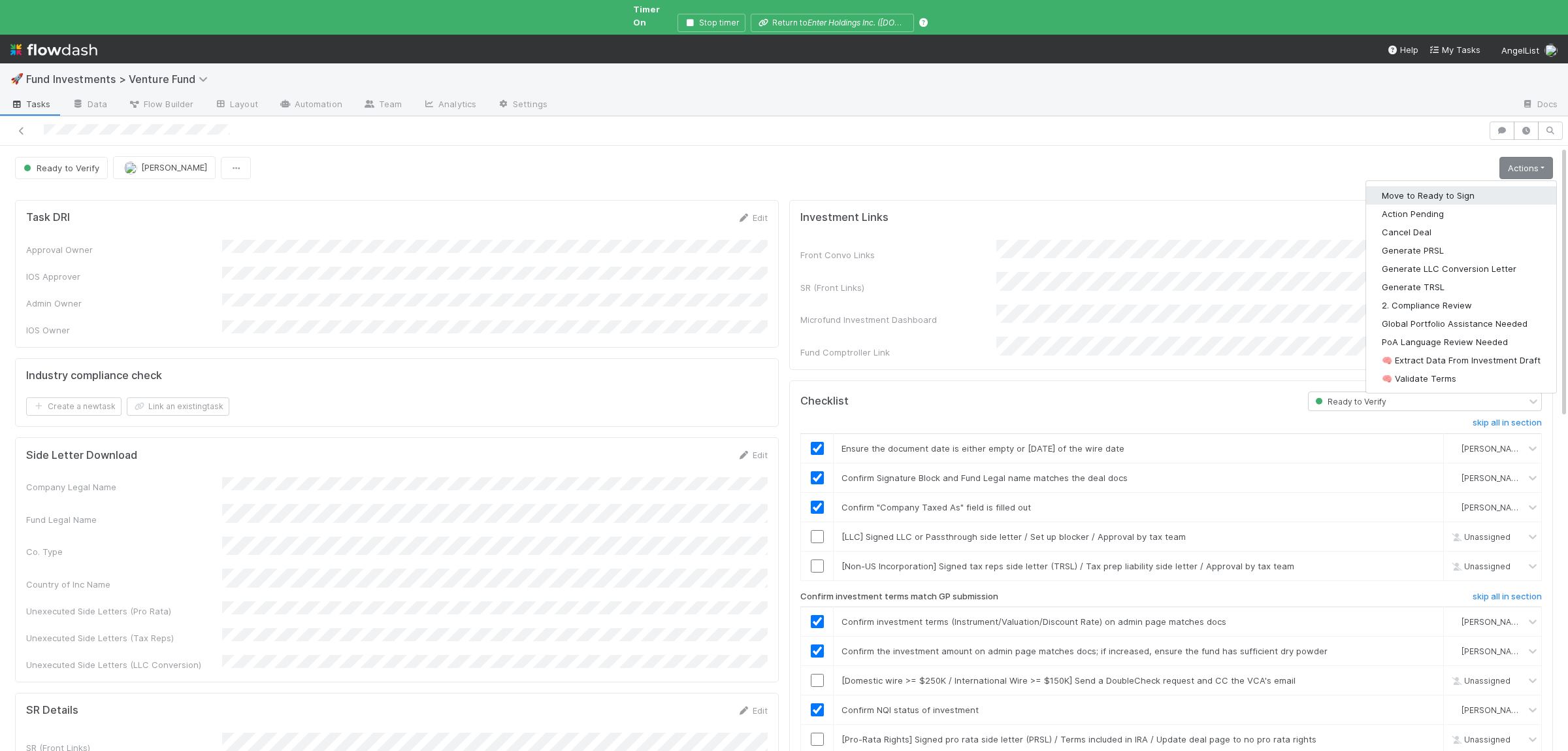
click at [1499, 186] on button "Move to Ready to Sign" at bounding box center [1461, 195] width 190 height 18
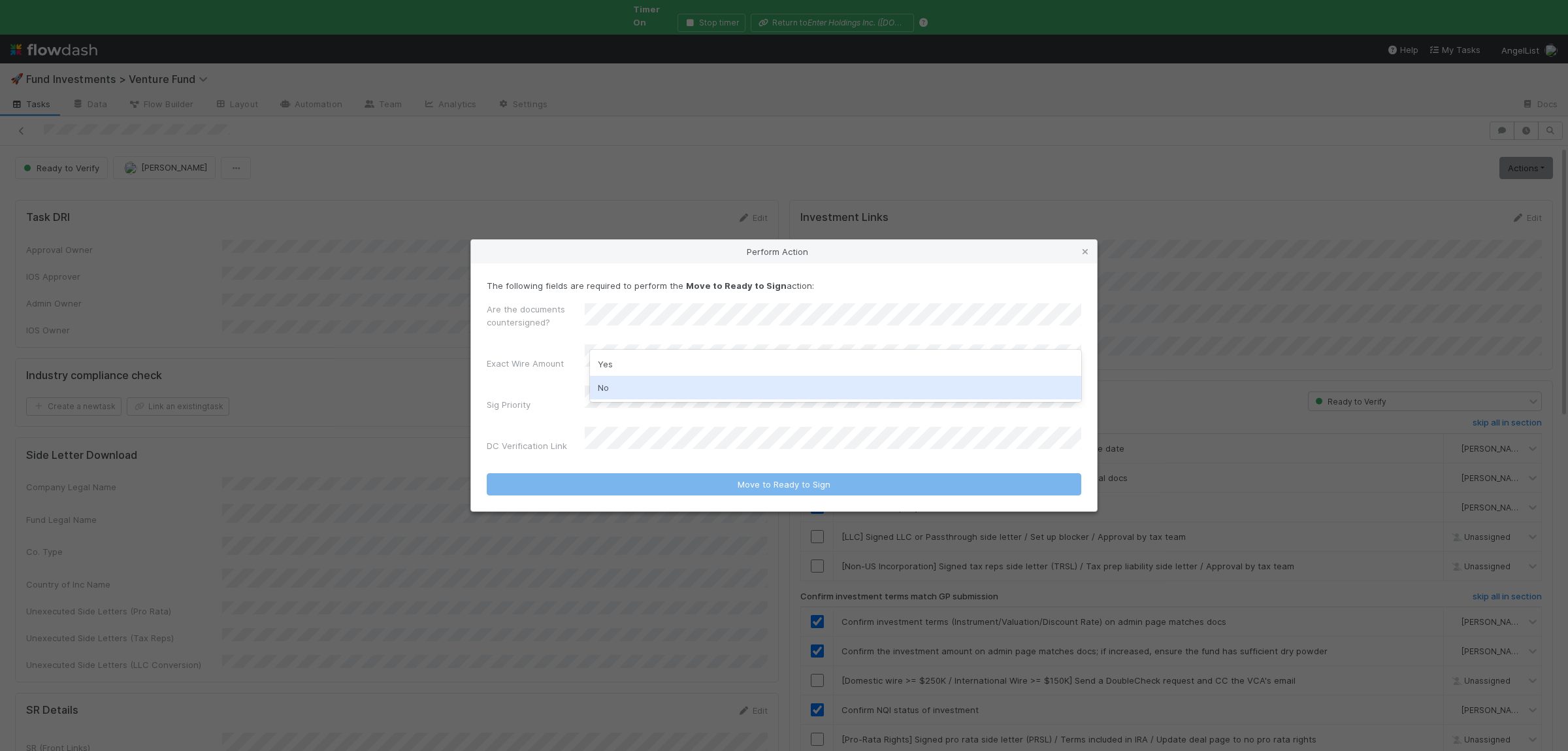
click at [672, 383] on div "No" at bounding box center [835, 388] width 491 height 24
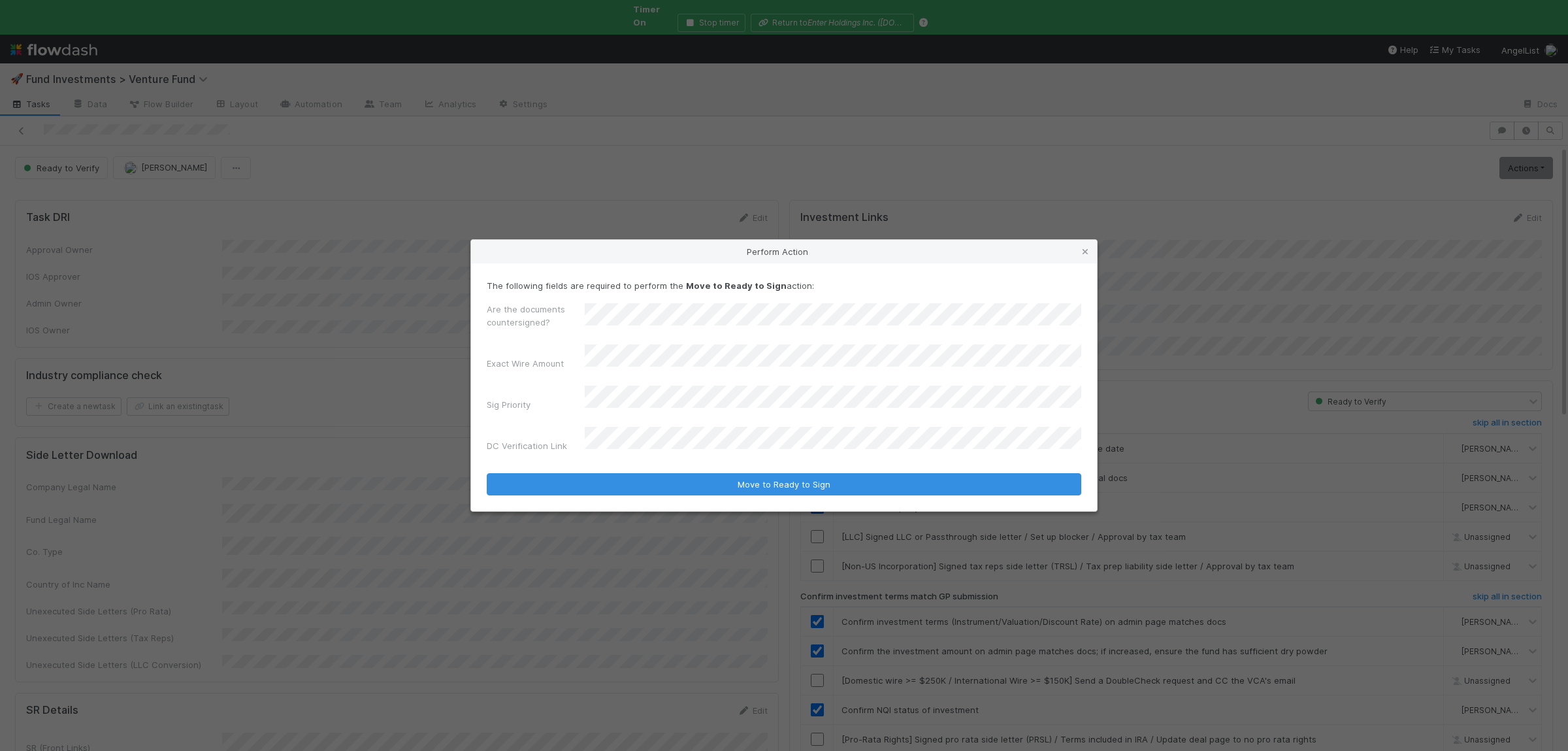
click at [487, 473] on button "Move to Ready to Sign" at bounding box center [784, 484] width 595 height 22
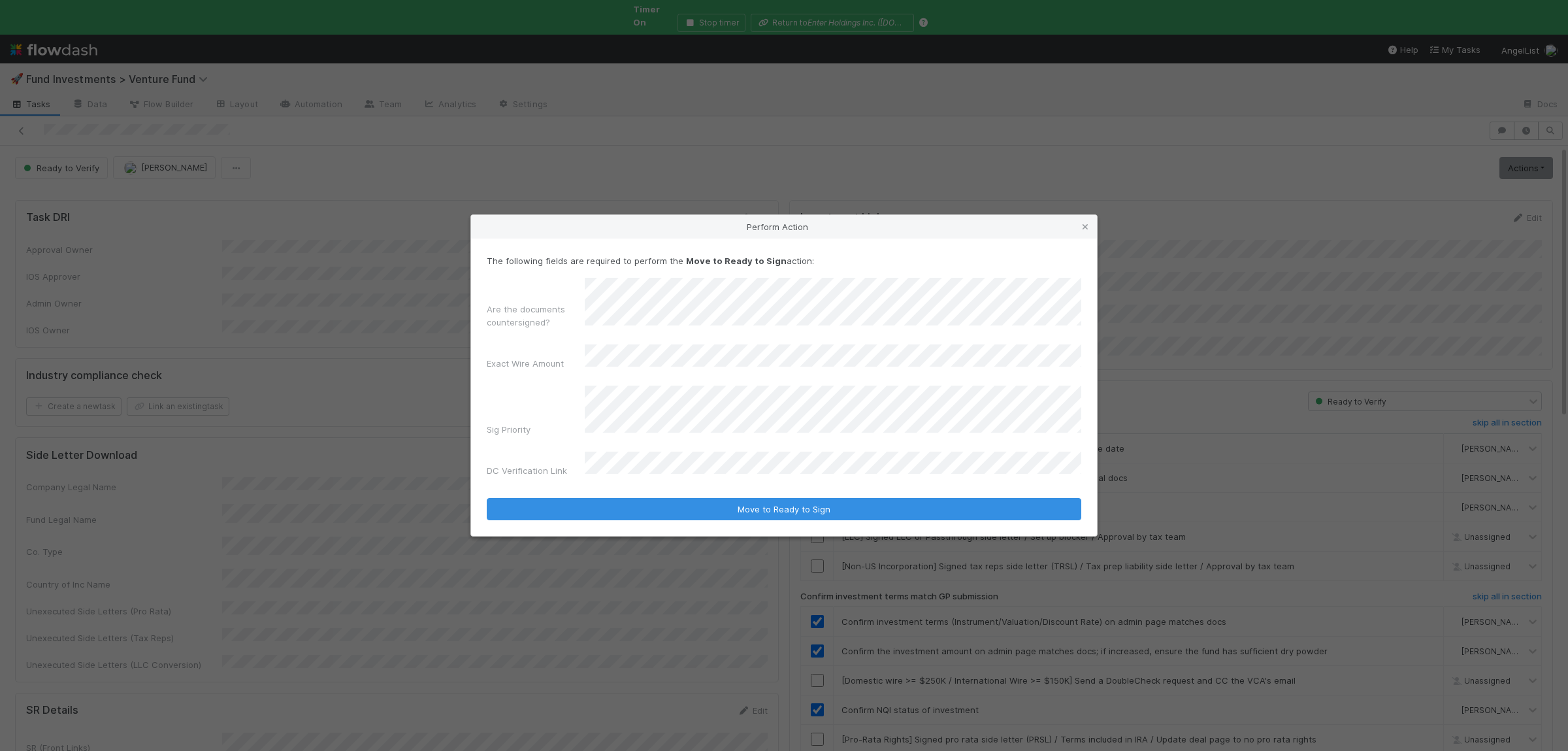
click at [487, 498] on button "Move to Ready to Sign" at bounding box center [784, 509] width 595 height 22
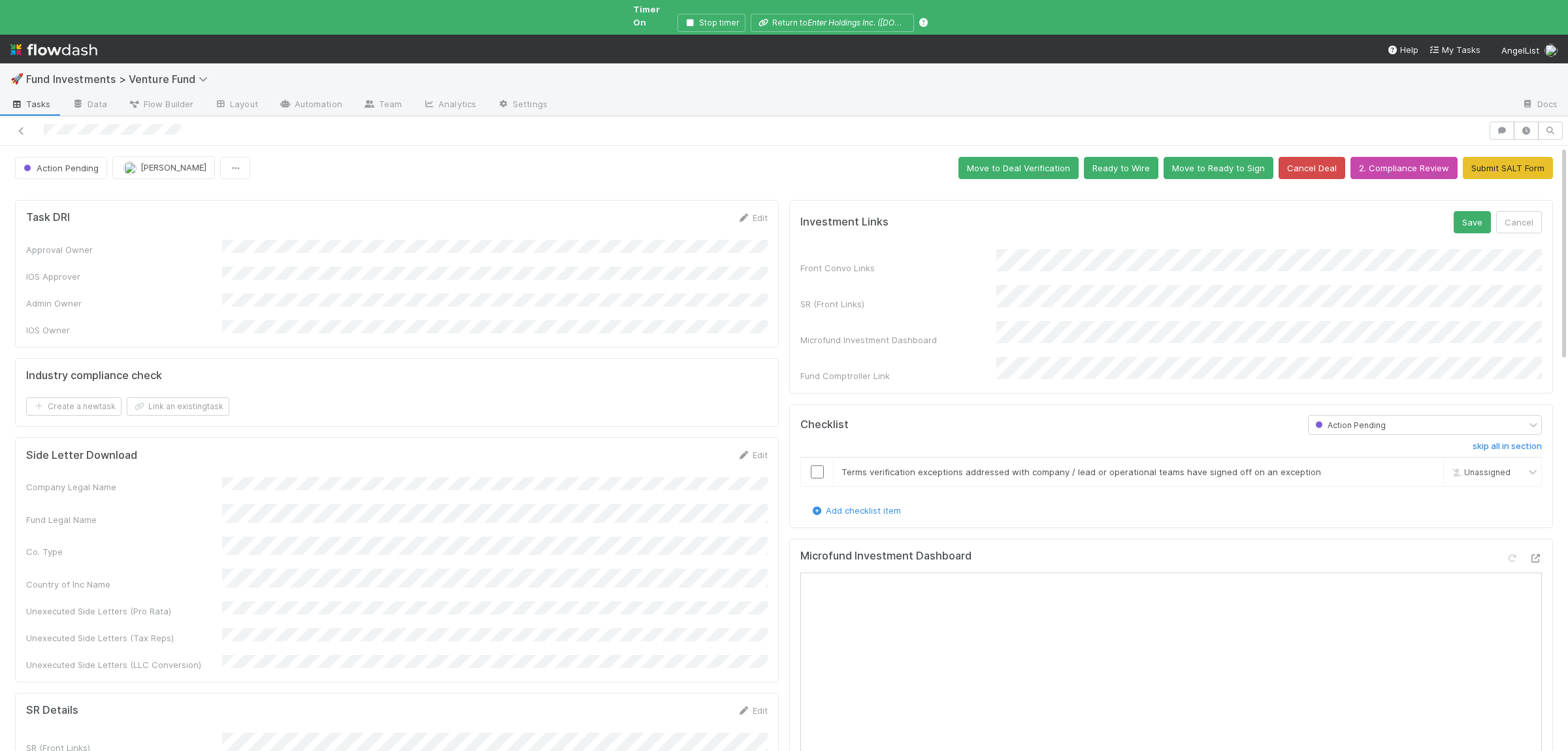
click at [1471, 224] on form "Investment Links Save Cancel Front Convo Links SR (Front Links) Microfund Inves…" at bounding box center [1171, 296] width 742 height 171
click at [1471, 218] on button "Save" at bounding box center [1472, 222] width 37 height 22
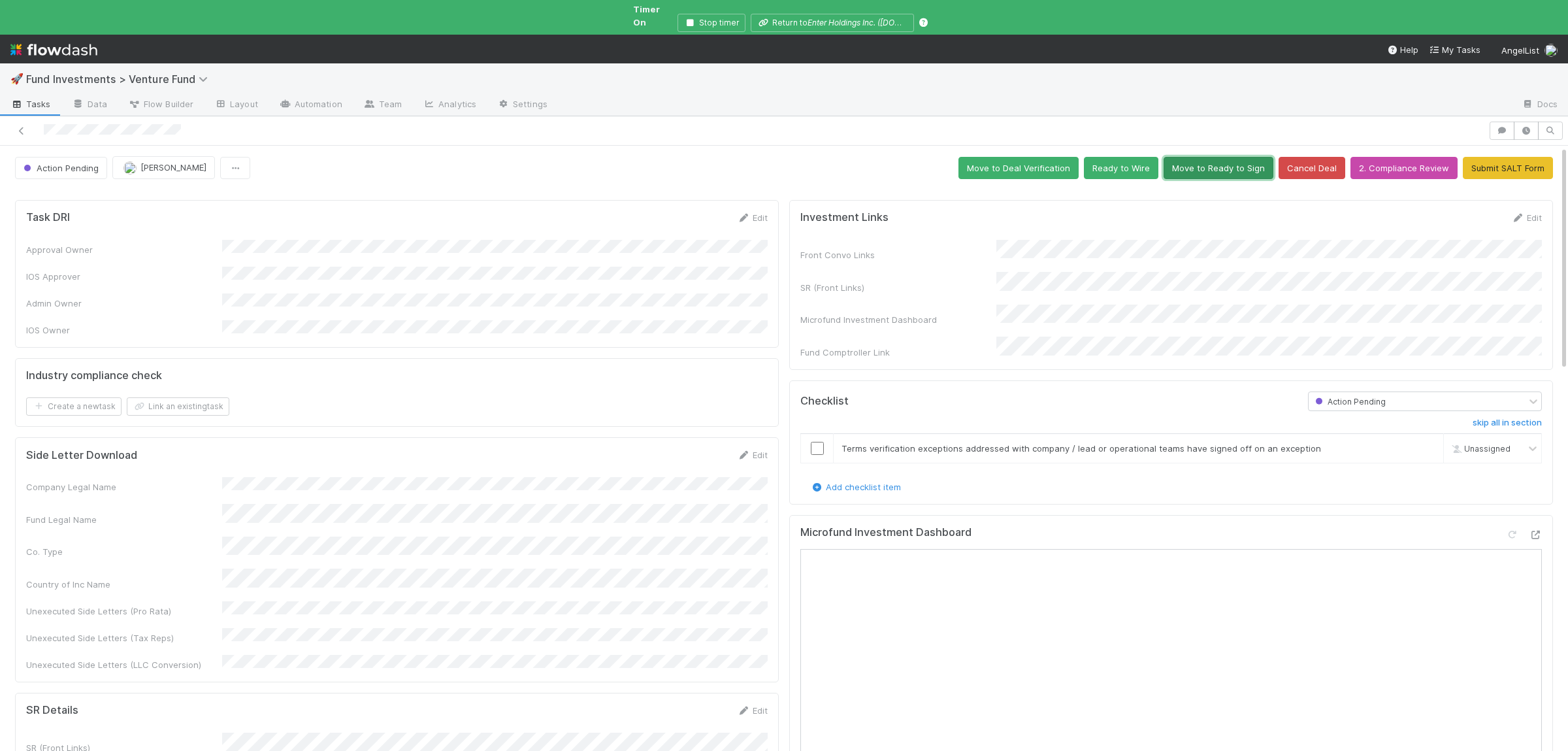
click at [1219, 159] on button "Move to Ready to Sign" at bounding box center [1218, 168] width 109 height 22
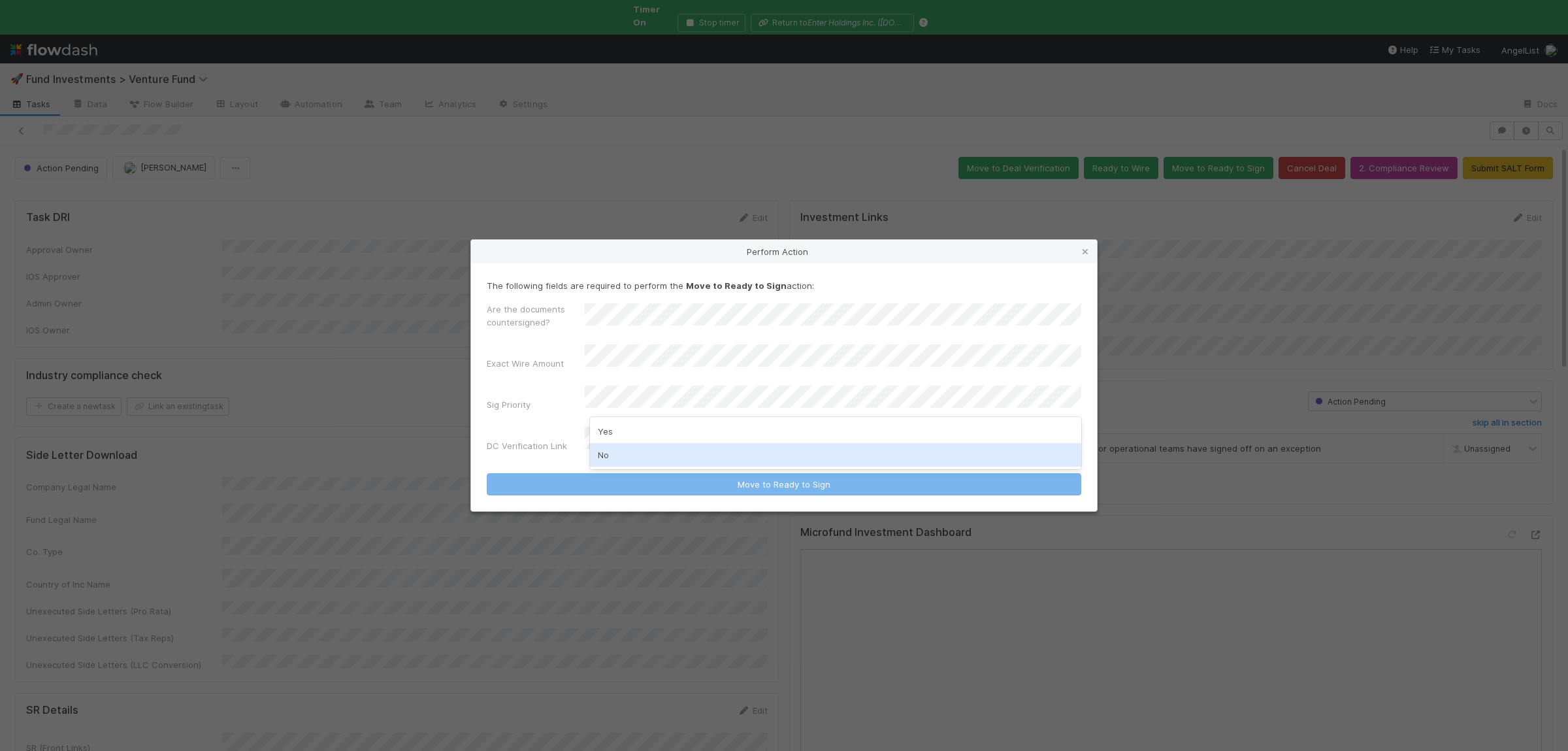
click at [643, 450] on div "No" at bounding box center [835, 456] width 491 height 24
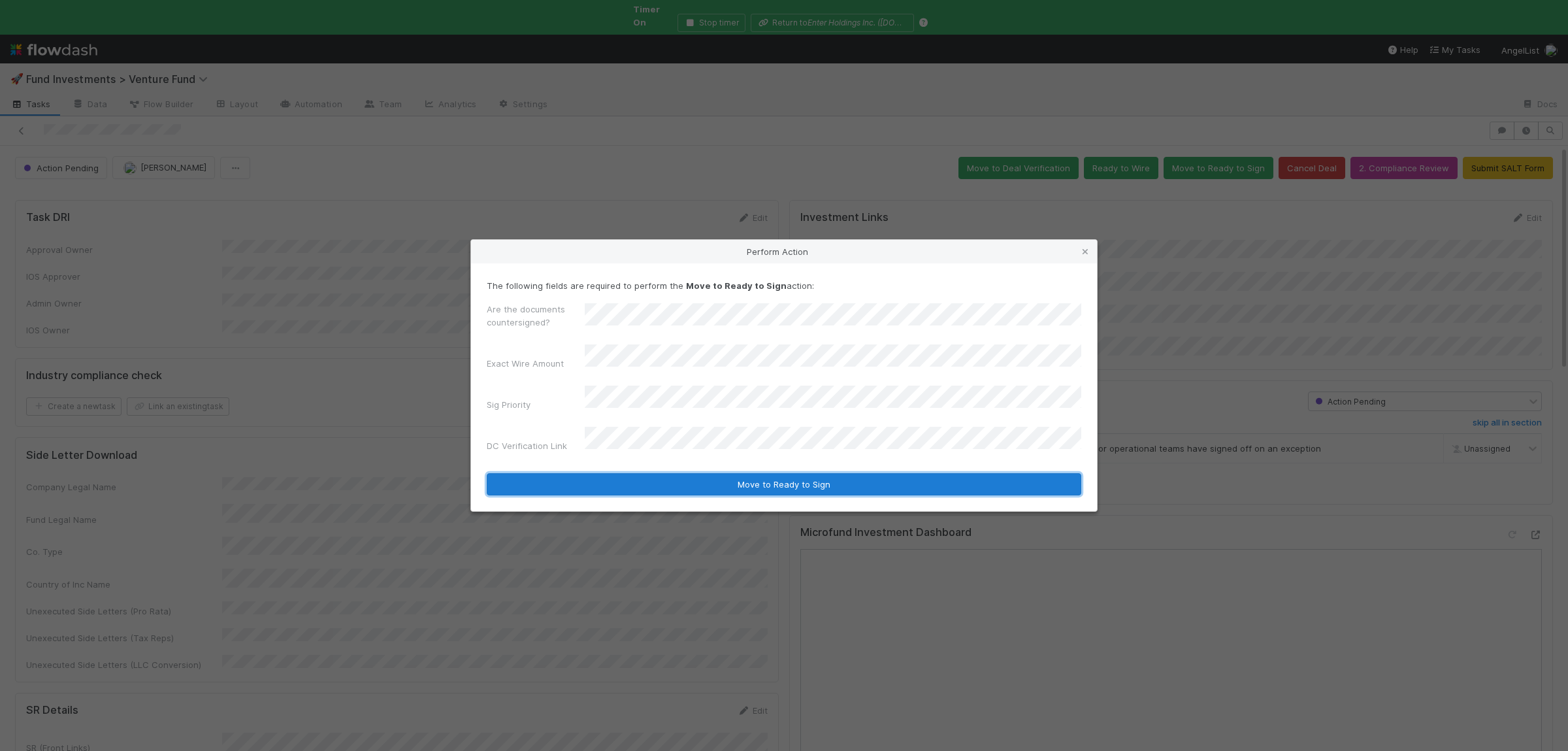
click at [649, 481] on button "Move to Ready to Sign" at bounding box center [784, 484] width 595 height 22
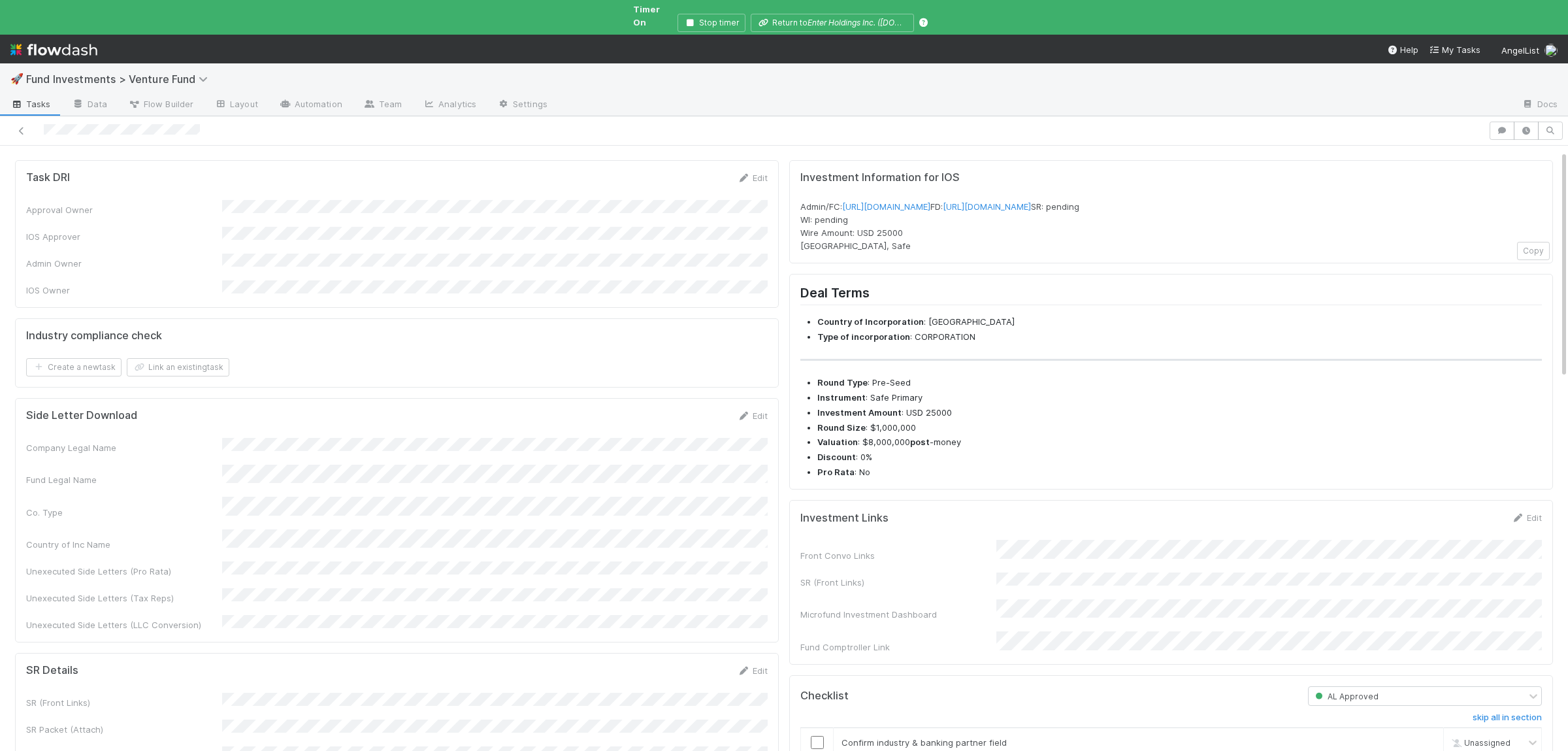
scroll to position [191, 0]
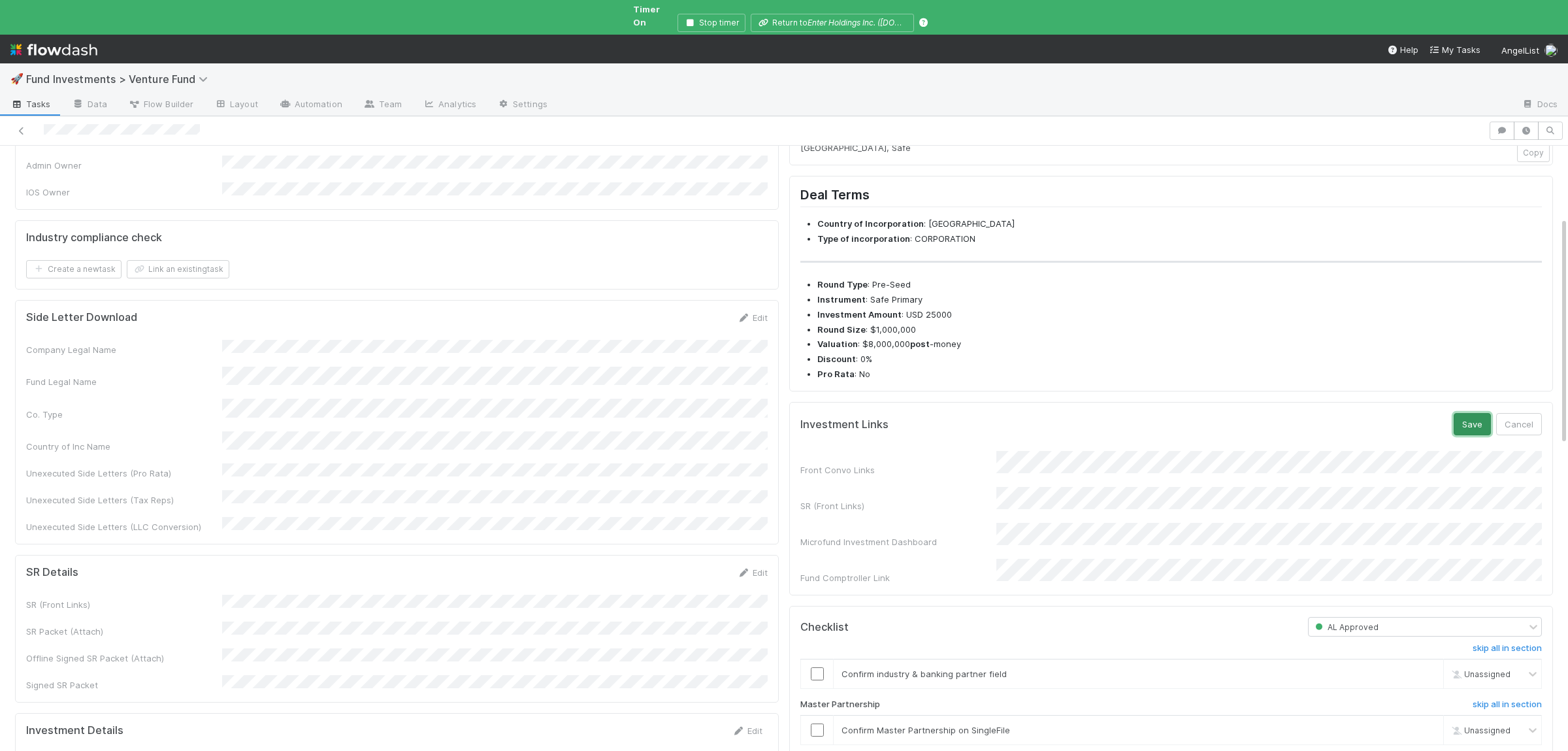
click at [1470, 436] on button "Save" at bounding box center [1472, 424] width 37 height 22
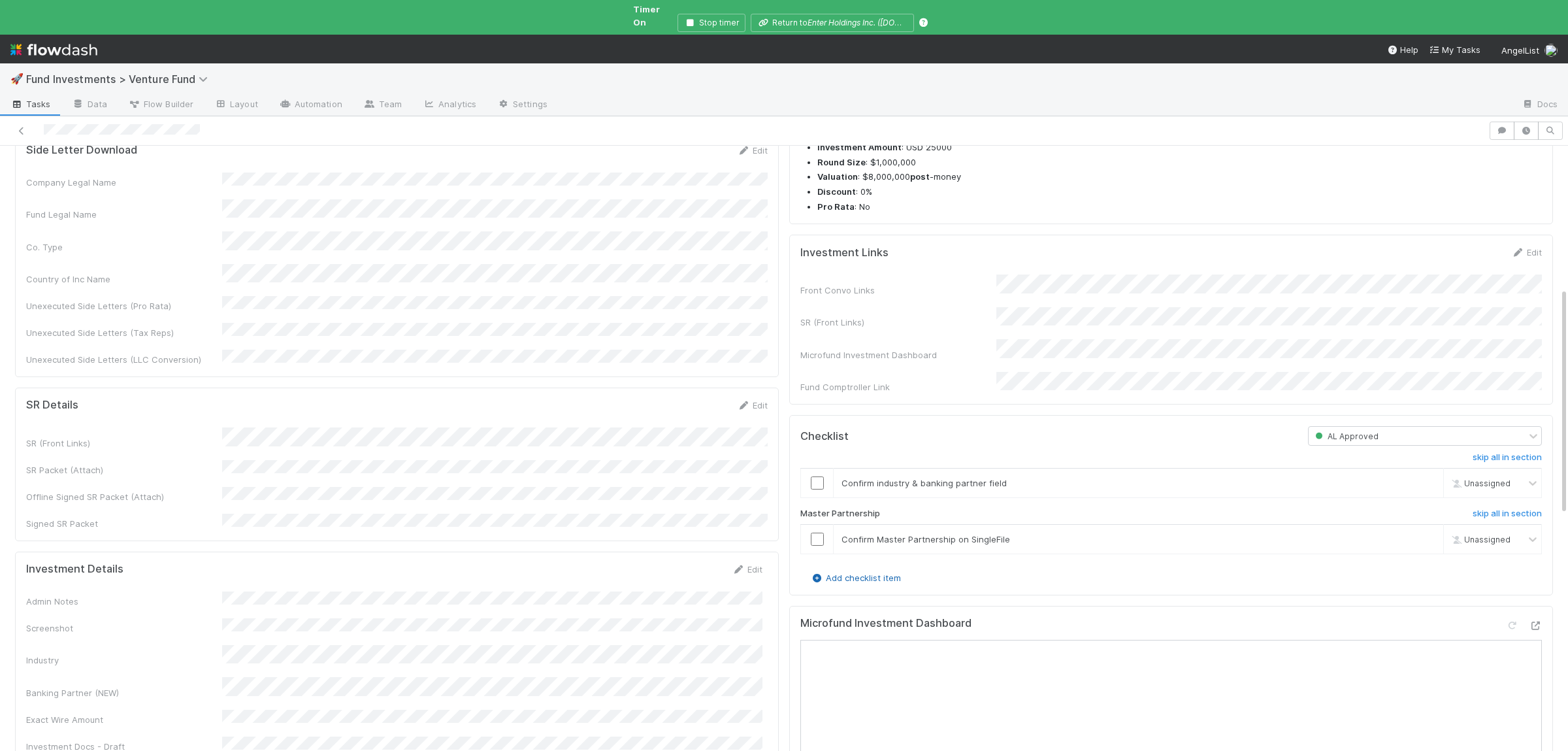
scroll to position [382, 0]
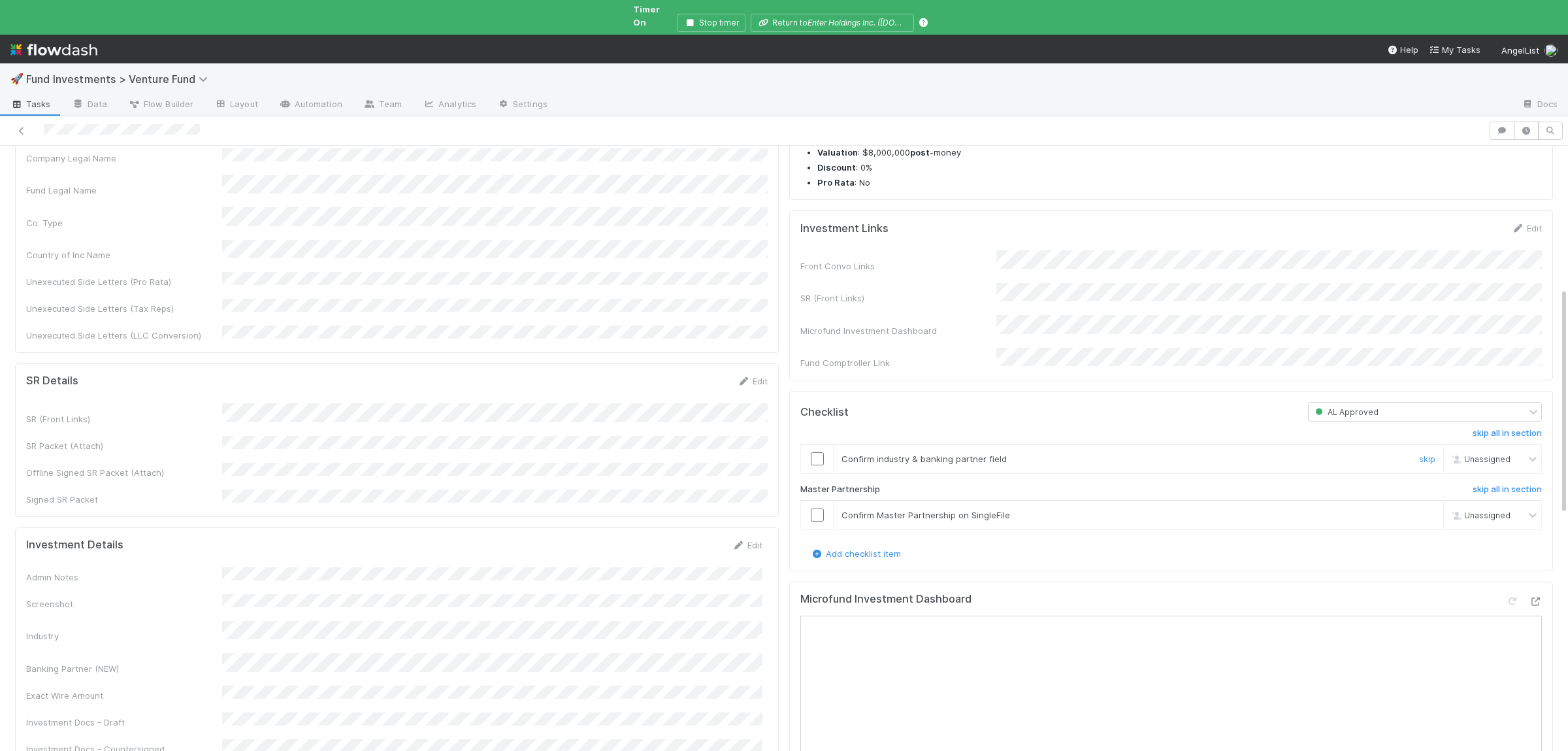
click at [814, 466] on input "checkbox" at bounding box center [817, 459] width 13 height 13
click at [813, 521] on input "checkbox" at bounding box center [817, 514] width 13 height 13
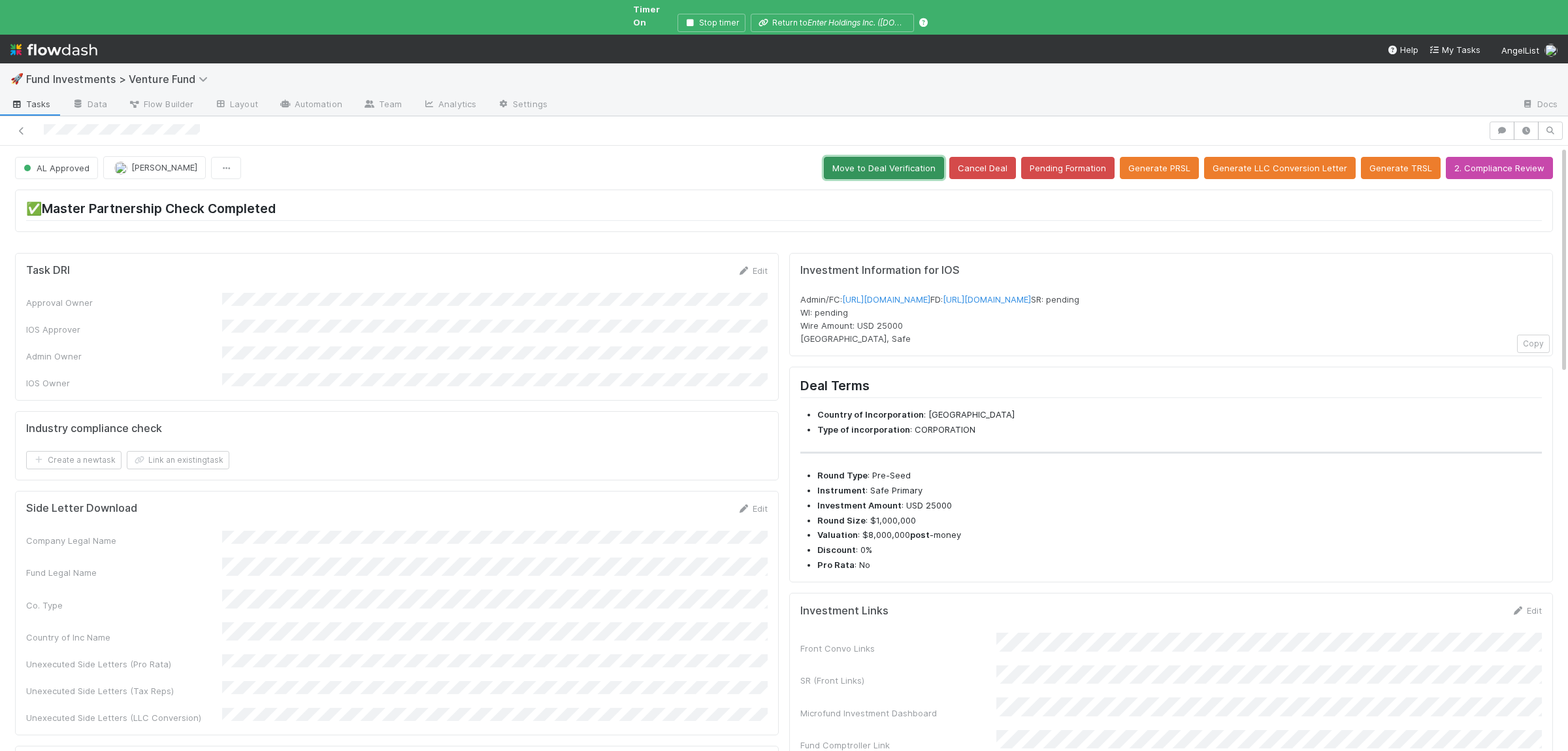
click at [905, 157] on button "Move to Deal Verification" at bounding box center [884, 168] width 120 height 22
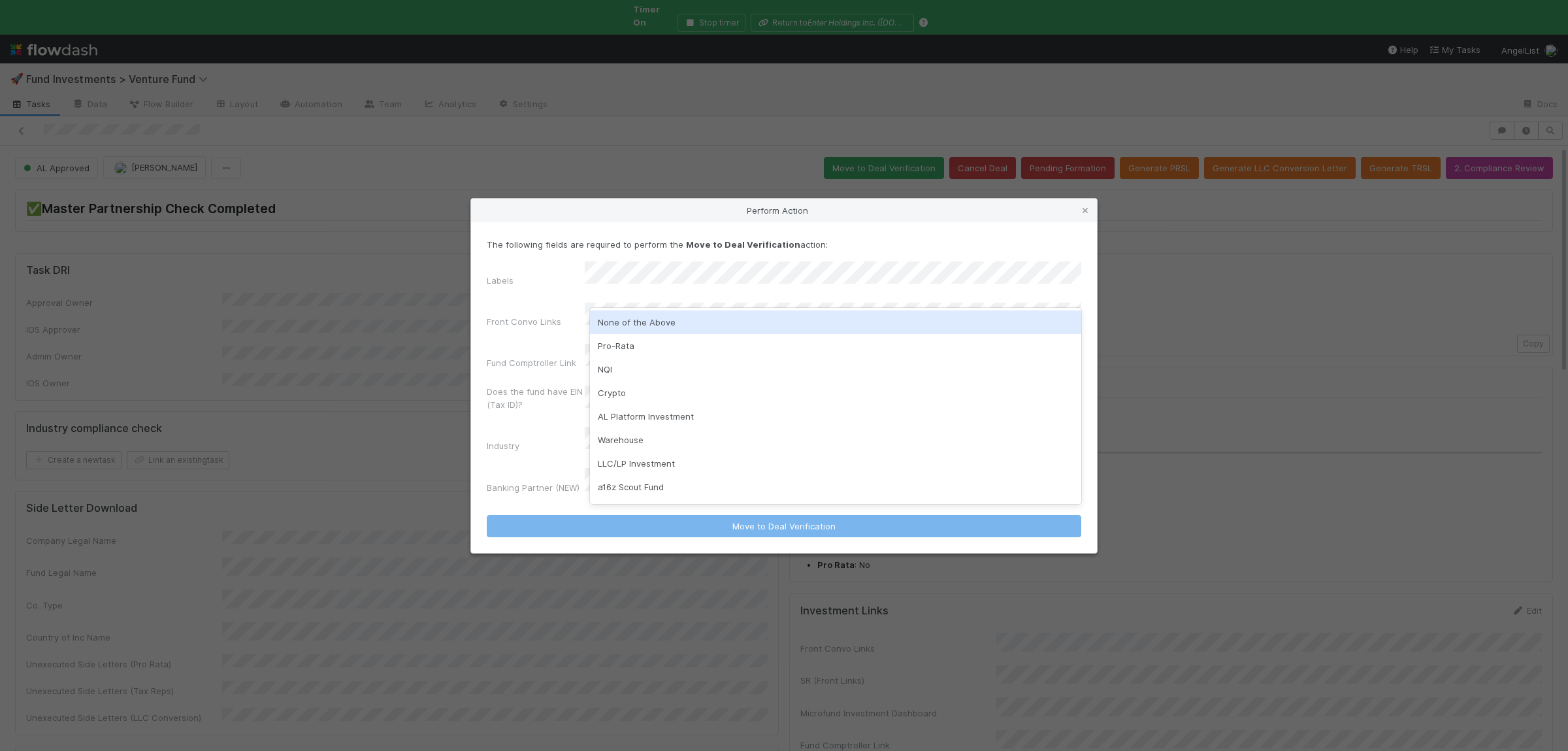
click at [664, 316] on div "None of the Above" at bounding box center [835, 322] width 491 height 24
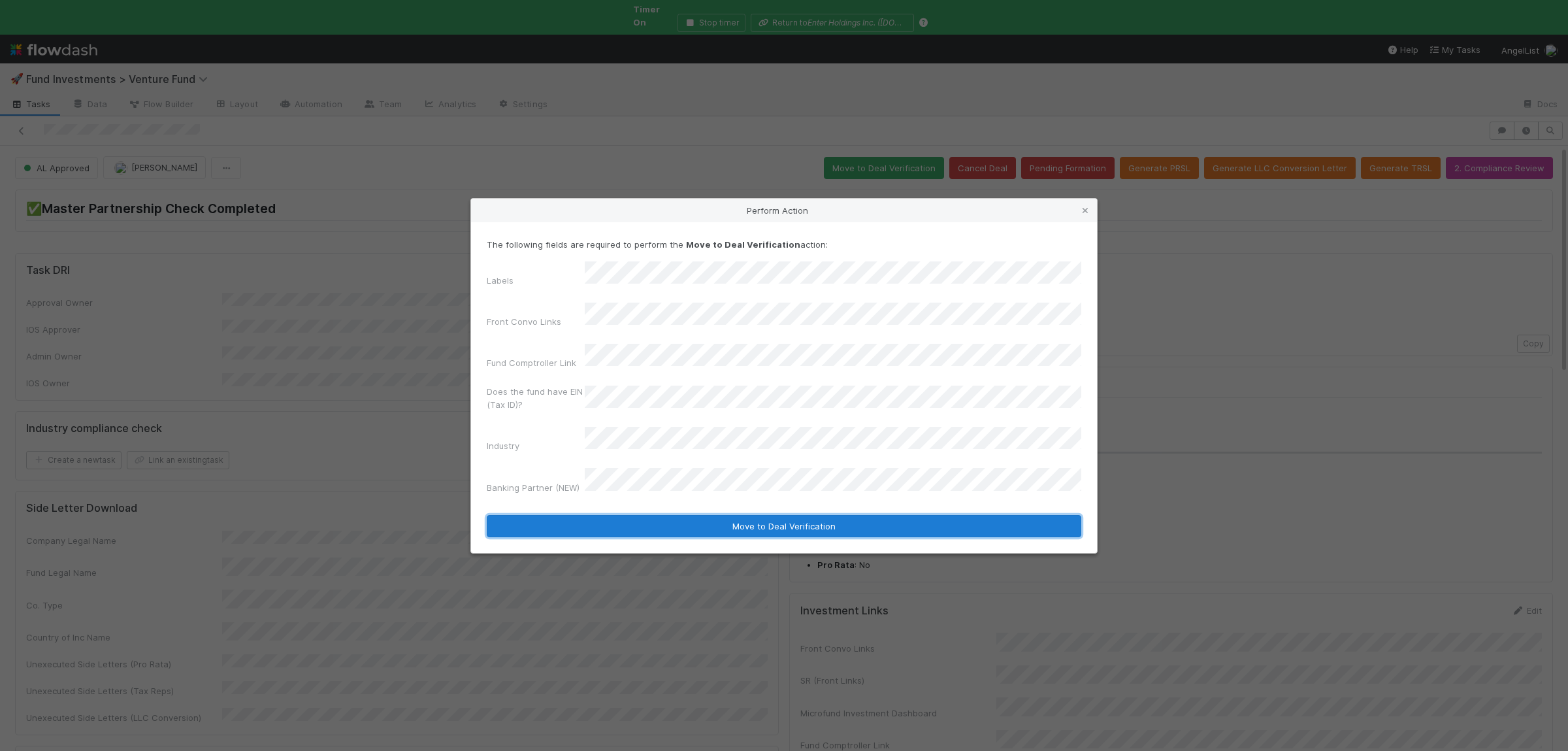
click at [660, 515] on button "Move to Deal Verification" at bounding box center [784, 526] width 595 height 22
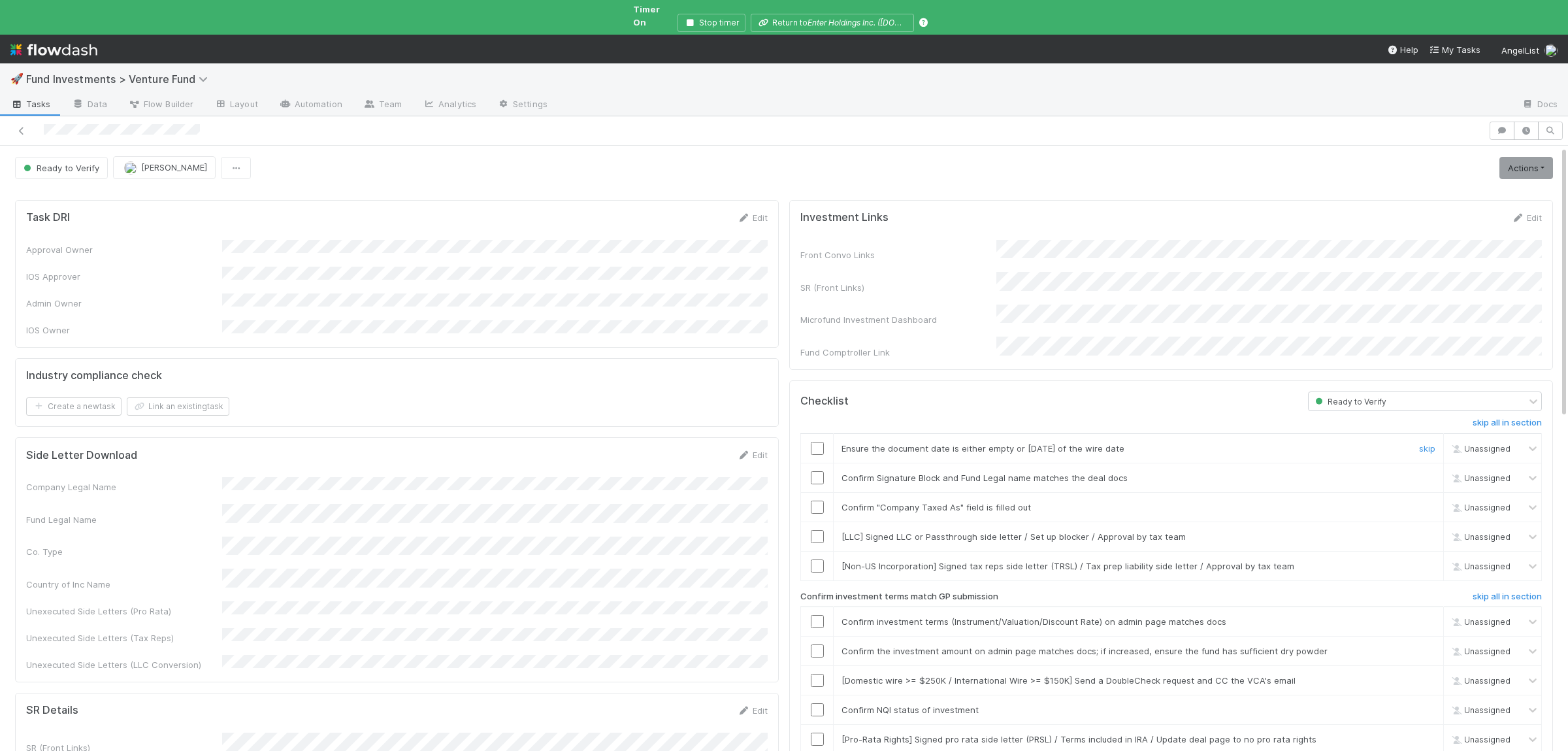
click at [820, 442] on input "checkbox" at bounding box center [817, 448] width 13 height 13
click at [820, 471] on input "checkbox" at bounding box center [817, 477] width 13 height 13
click at [820, 500] on input "checkbox" at bounding box center [817, 506] width 13 height 13
click at [816, 615] on input "checkbox" at bounding box center [817, 621] width 13 height 13
click at [816, 645] on input "checkbox" at bounding box center [817, 651] width 13 height 13
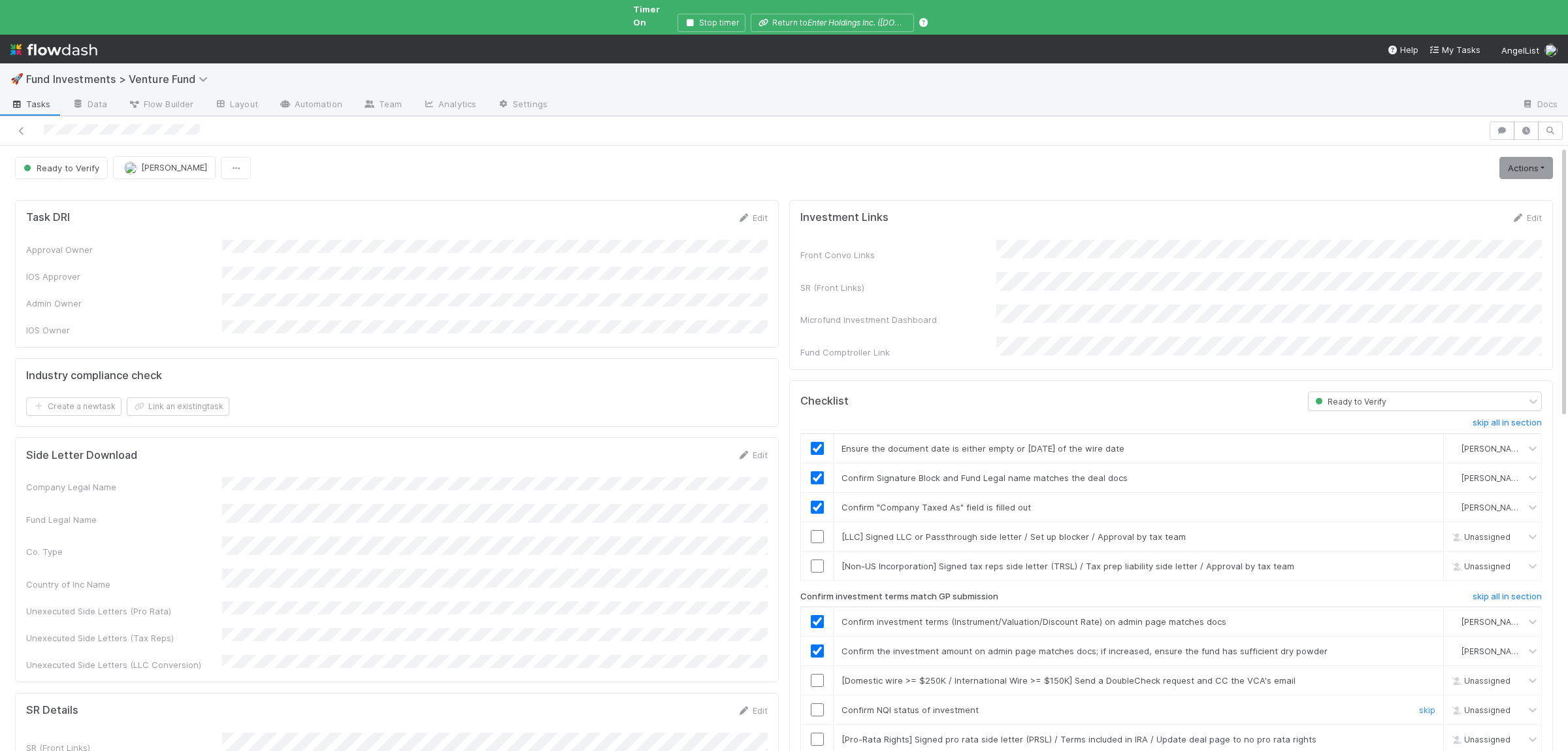
click at [822, 703] on input "checkbox" at bounding box center [817, 709] width 13 height 13
click at [1527, 157] on link "Actions" at bounding box center [1526, 168] width 54 height 22
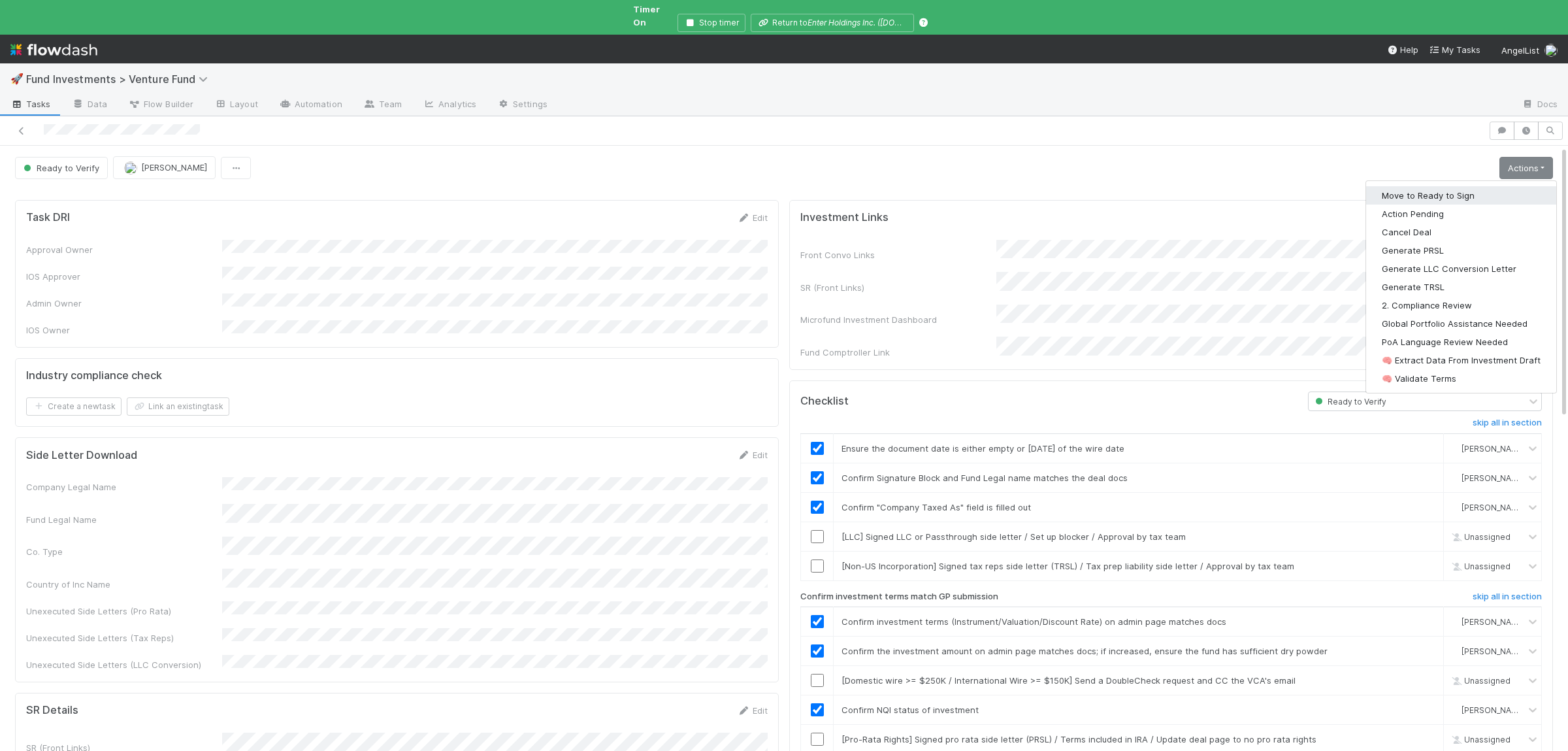
click at [1466, 186] on button "Move to Ready to Sign" at bounding box center [1461, 195] width 190 height 18
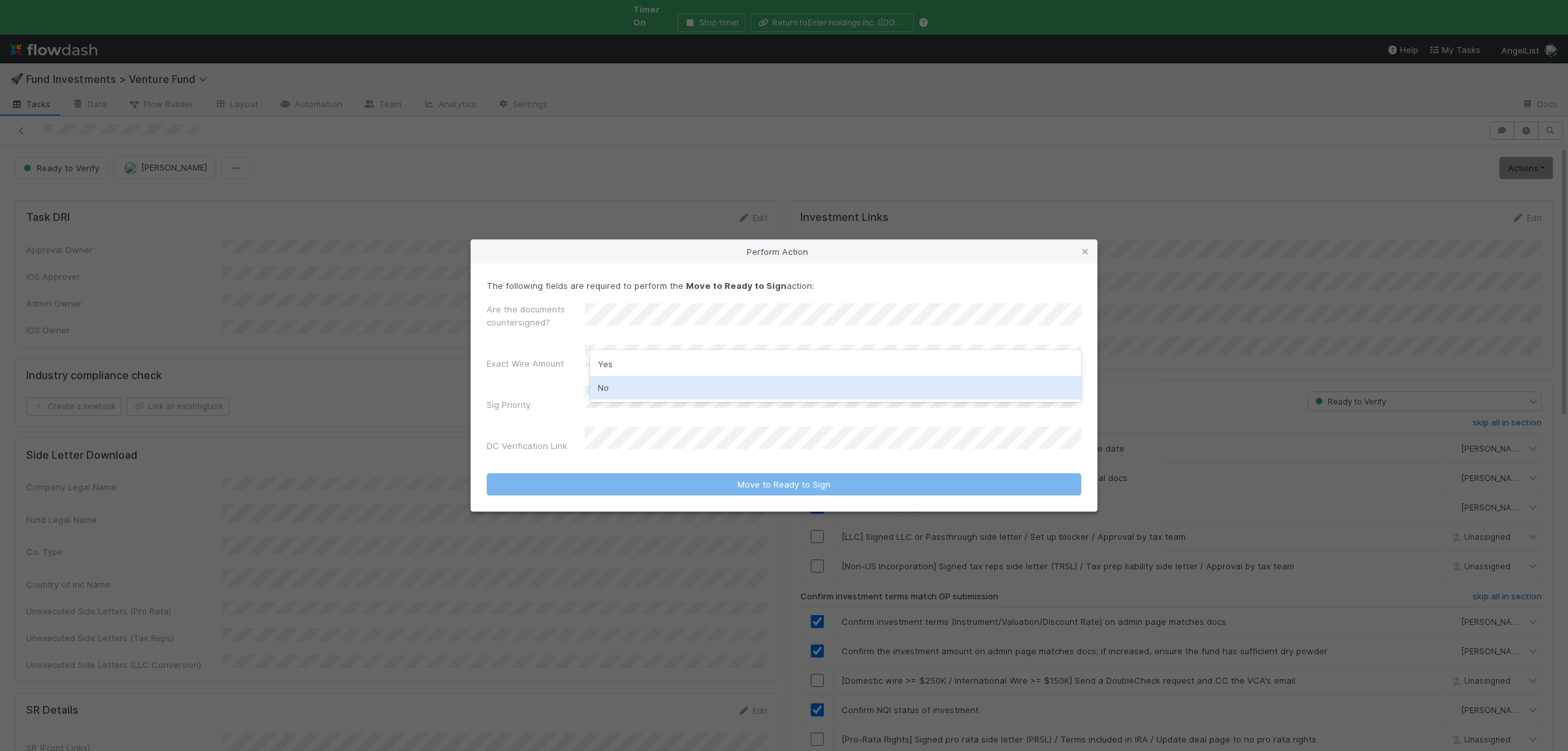
click at [650, 382] on div "No" at bounding box center [835, 388] width 491 height 24
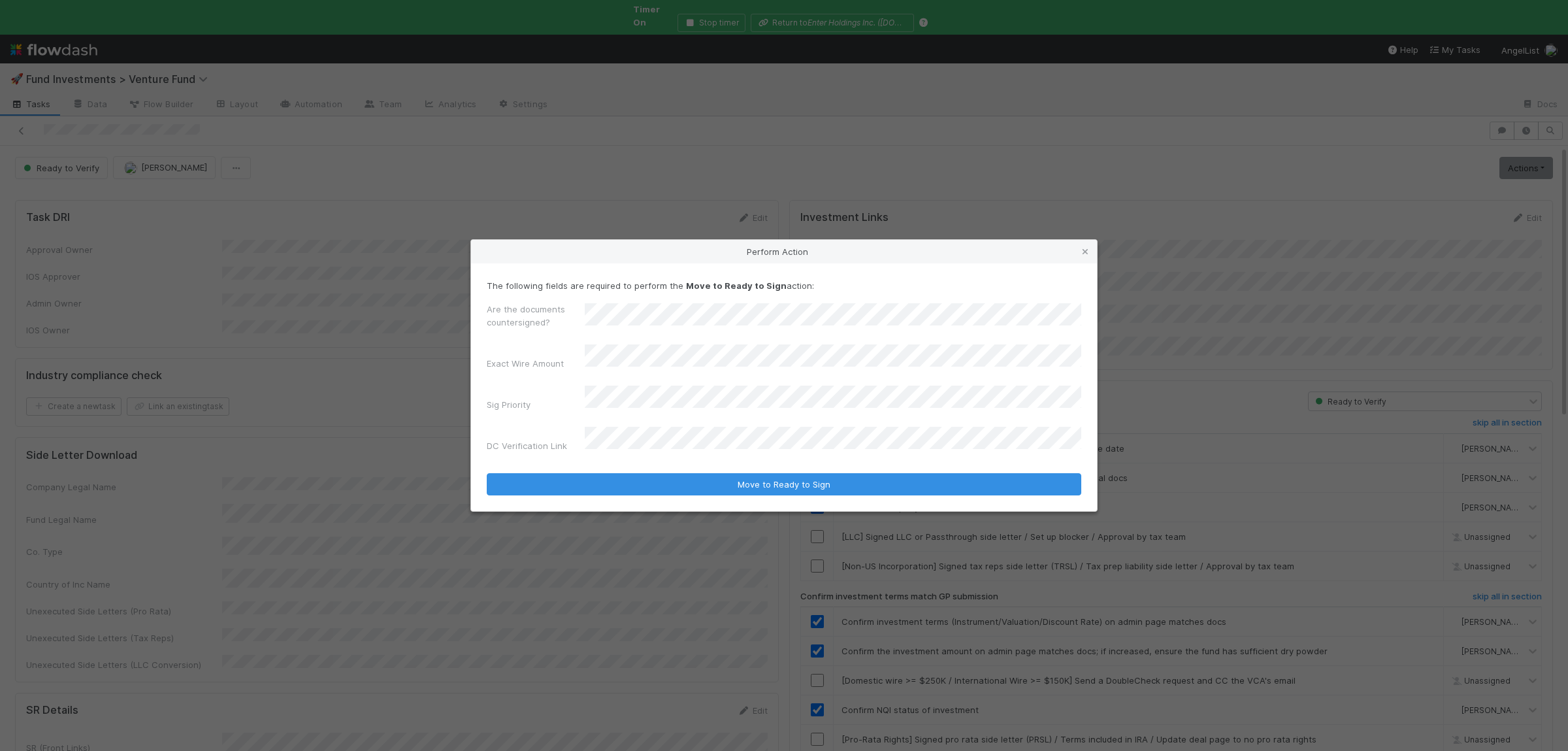
click at [487, 473] on button "Move to Ready to Sign" at bounding box center [784, 484] width 595 height 22
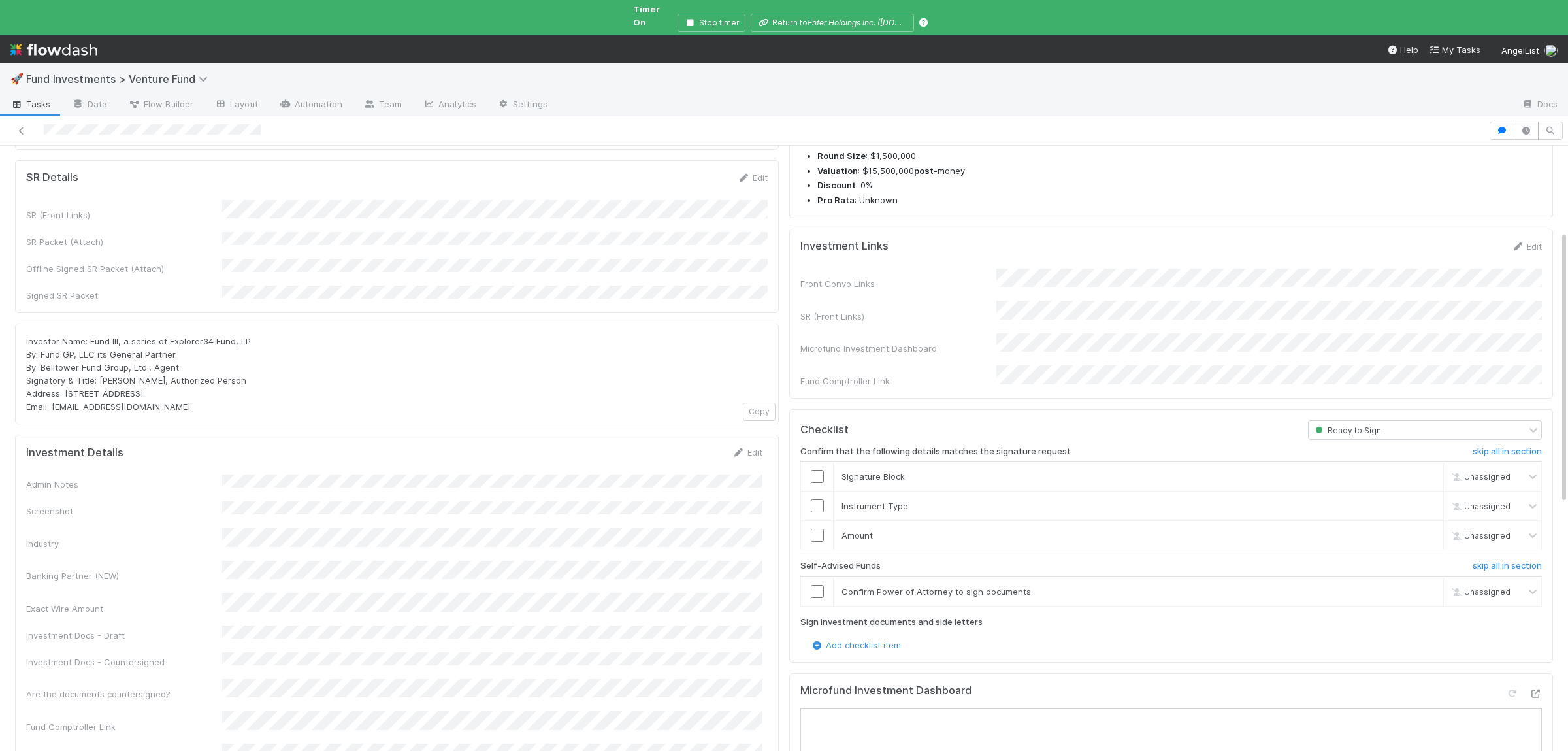
scroll to position [191, 0]
click at [423, 278] on div "SR Details Edit SR (Front Links) SR Packet (Attach) Offline Signed SR Packet (A…" at bounding box center [397, 244] width 764 height 153
click at [423, 277] on div "SR Details Edit SR (Front Links) SR Packet (Attach) Offline Signed SR Packet (A…" at bounding box center [397, 244] width 764 height 153
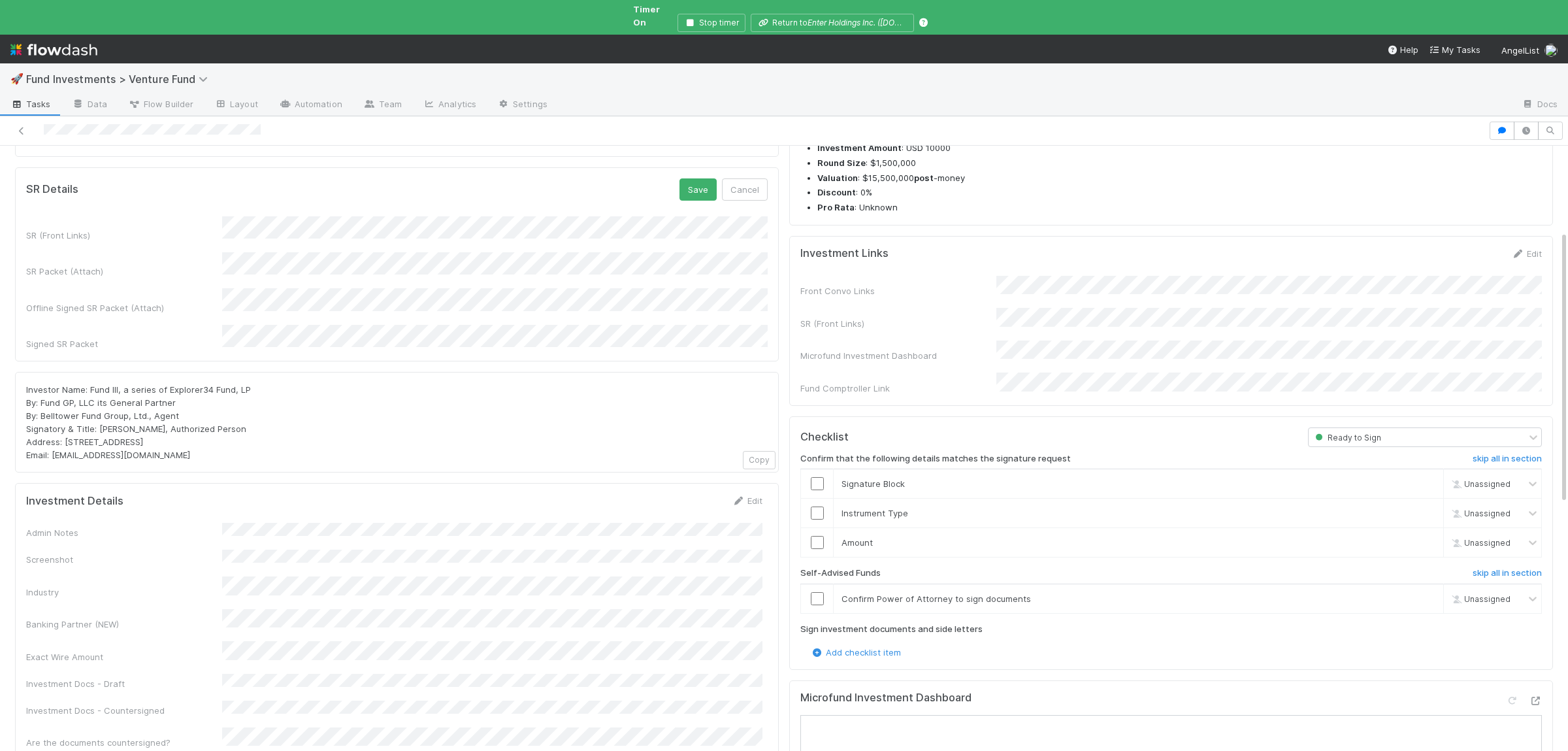
scroll to position [174, 0]
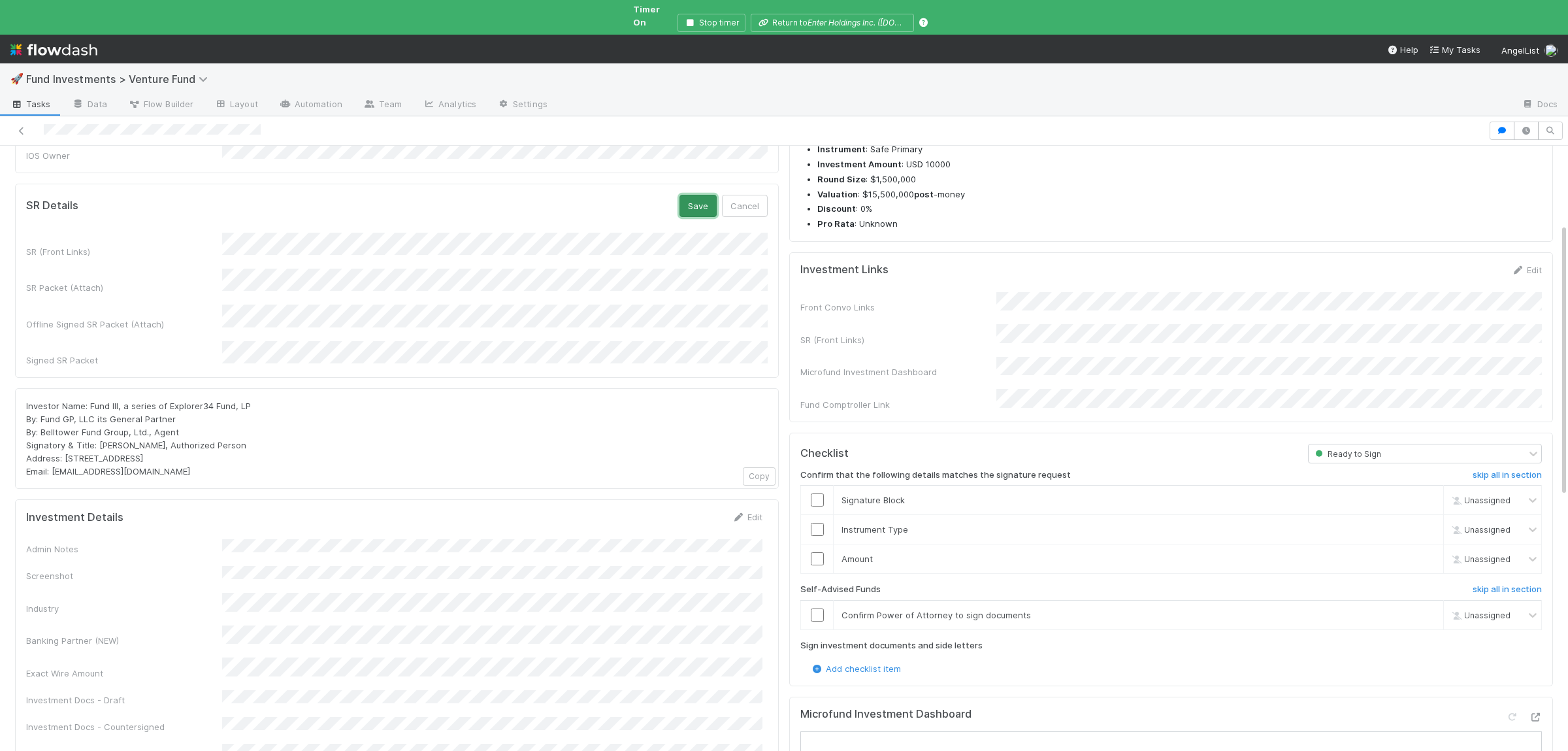
click at [690, 195] on button "Save" at bounding box center [697, 206] width 37 height 22
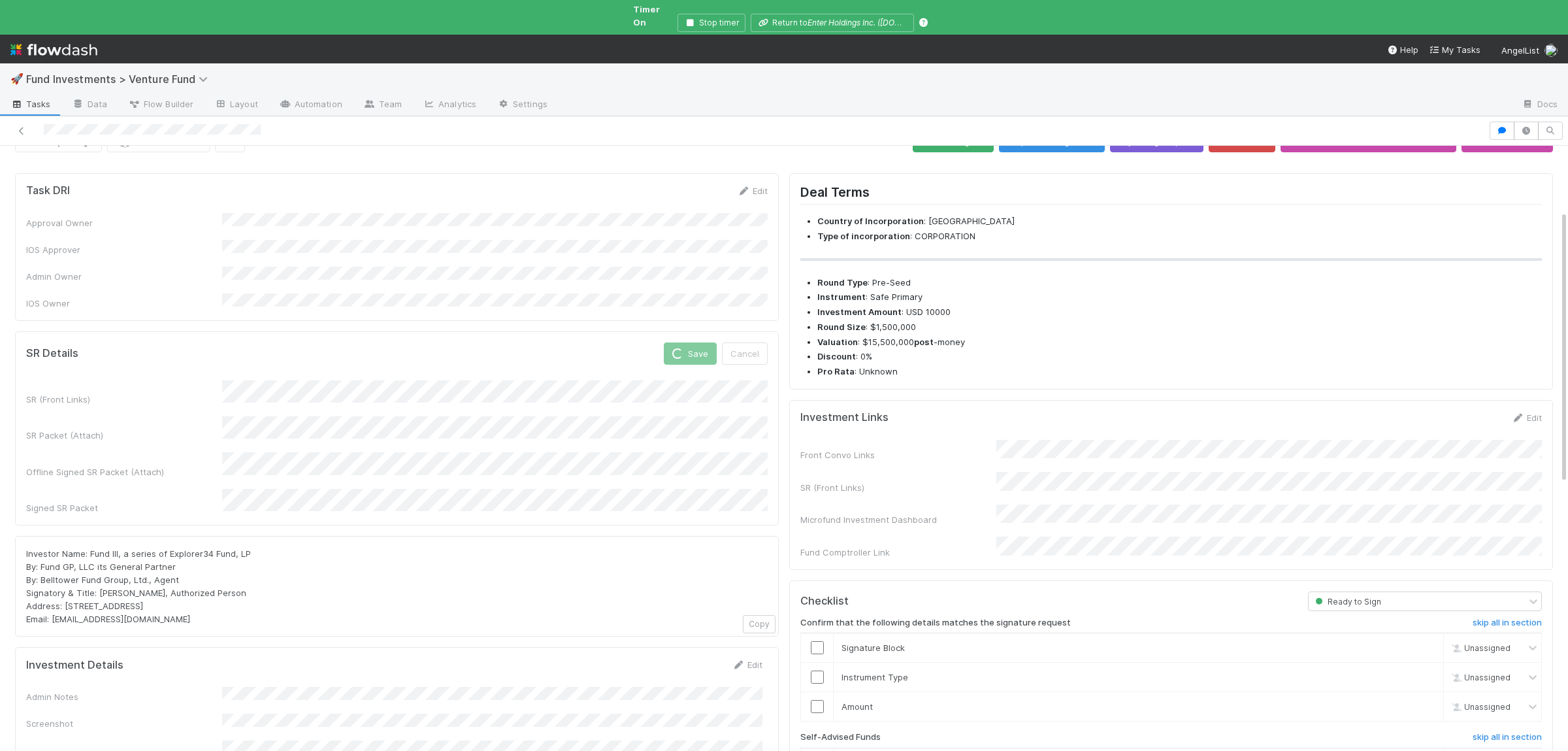
scroll to position [0, 0]
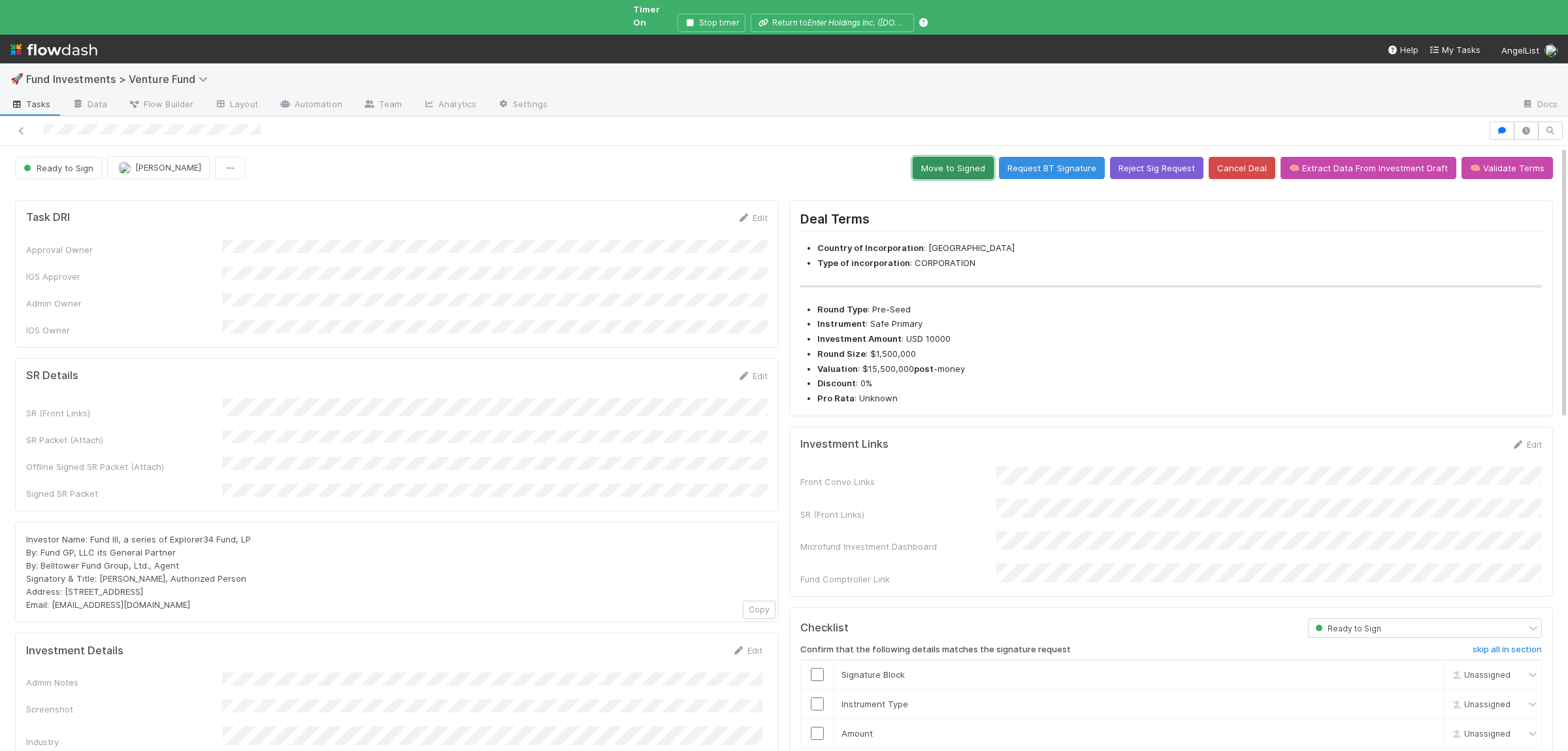
click at [938, 157] on button "Move to Signed" at bounding box center [953, 168] width 81 height 22
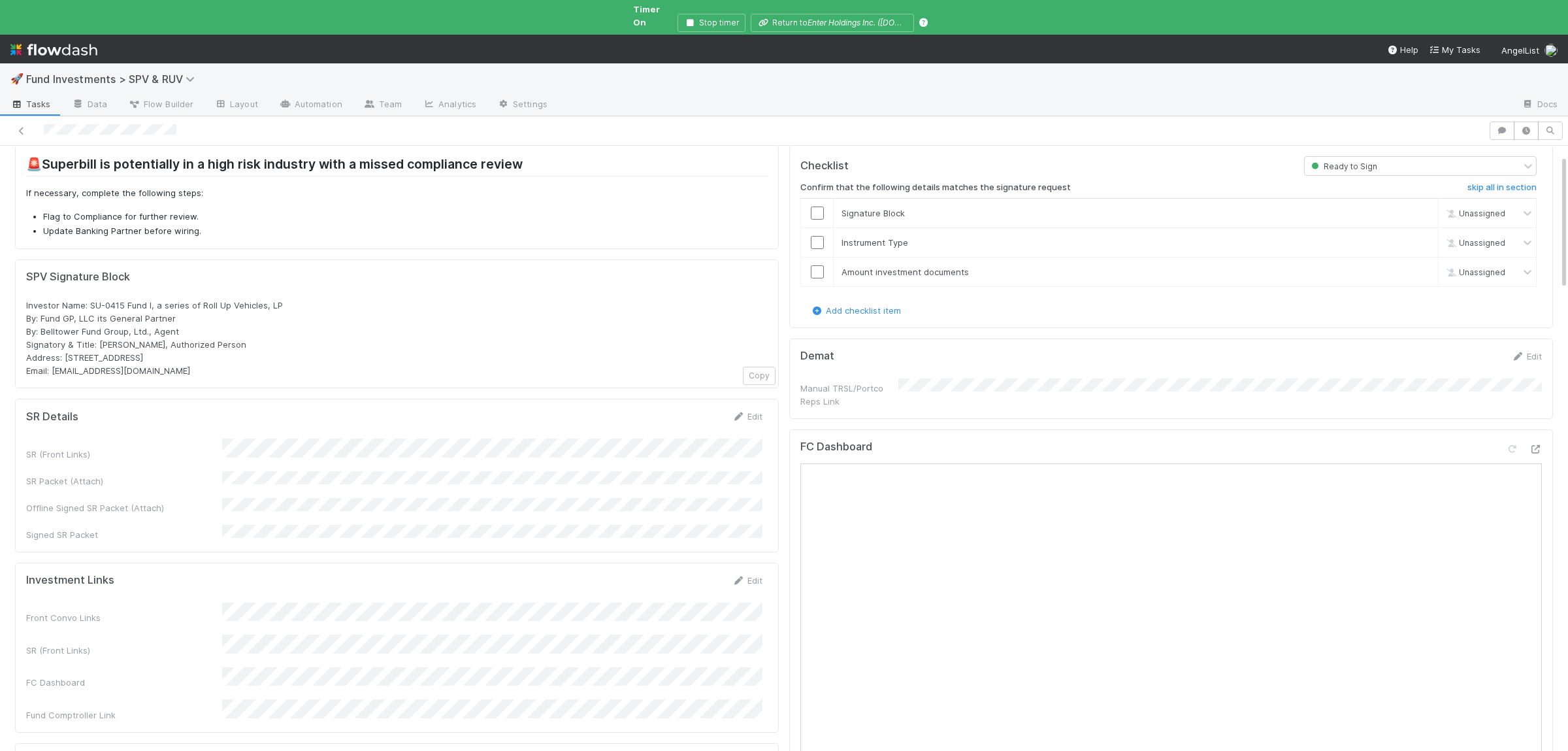
scroll to position [40, 0]
click at [432, 506] on div "SR (Front Links) SR Packet (Attach) Offline Signed SR Packet (Attach) Signed SR…" at bounding box center [394, 494] width 737 height 102
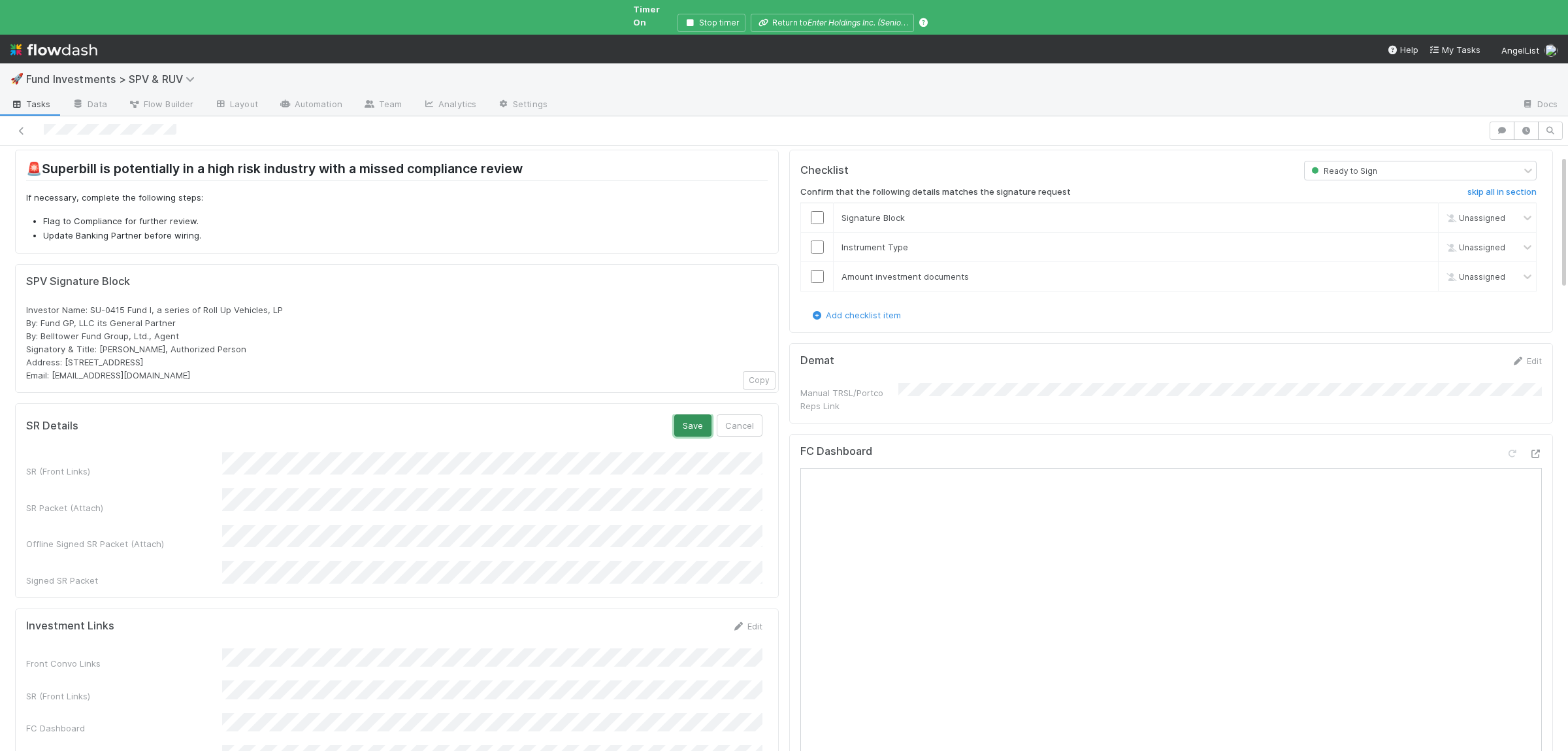
click at [690, 423] on button "Save" at bounding box center [692, 426] width 37 height 22
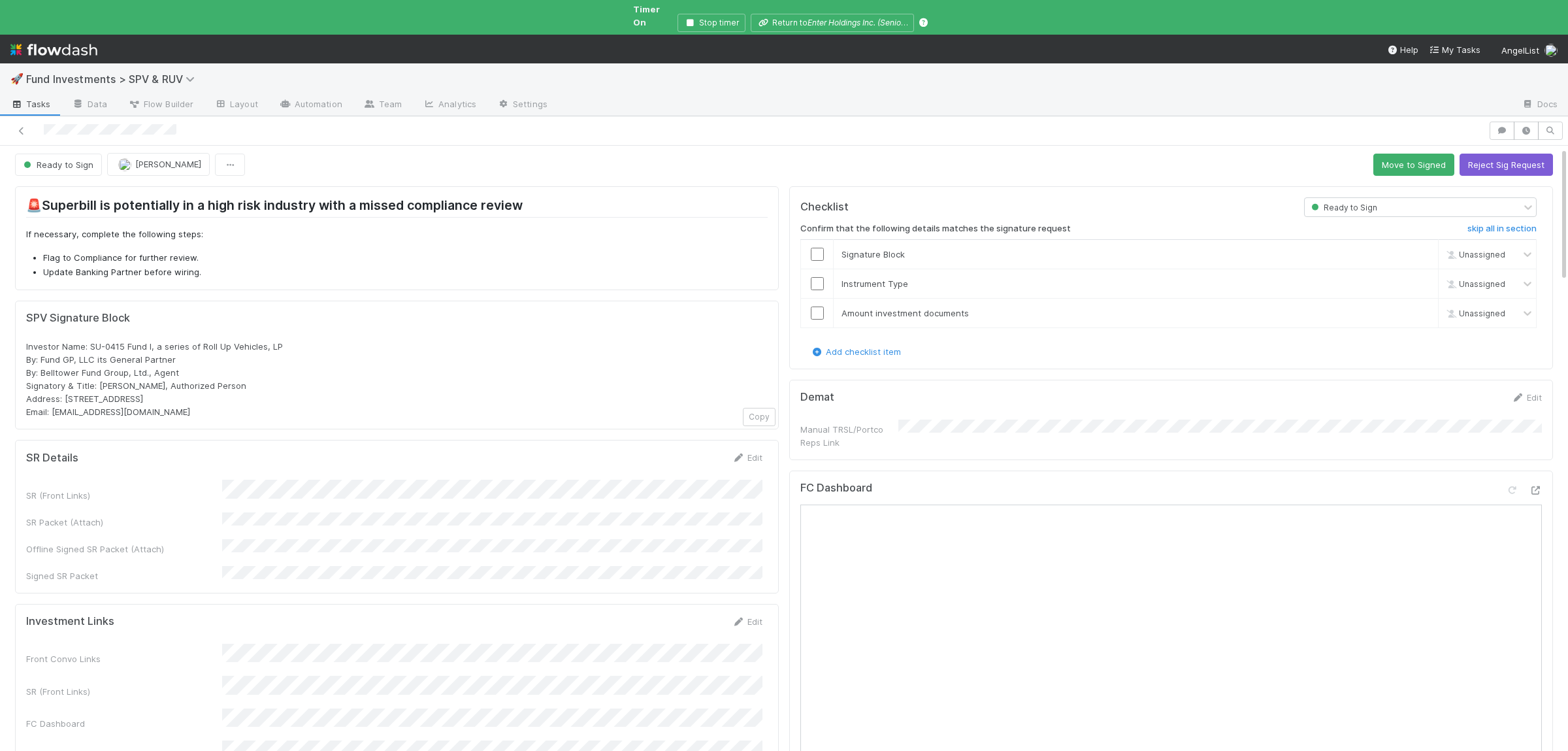
scroll to position [0, 0]
click at [1394, 157] on button "Move to Signed" at bounding box center [1413, 168] width 81 height 22
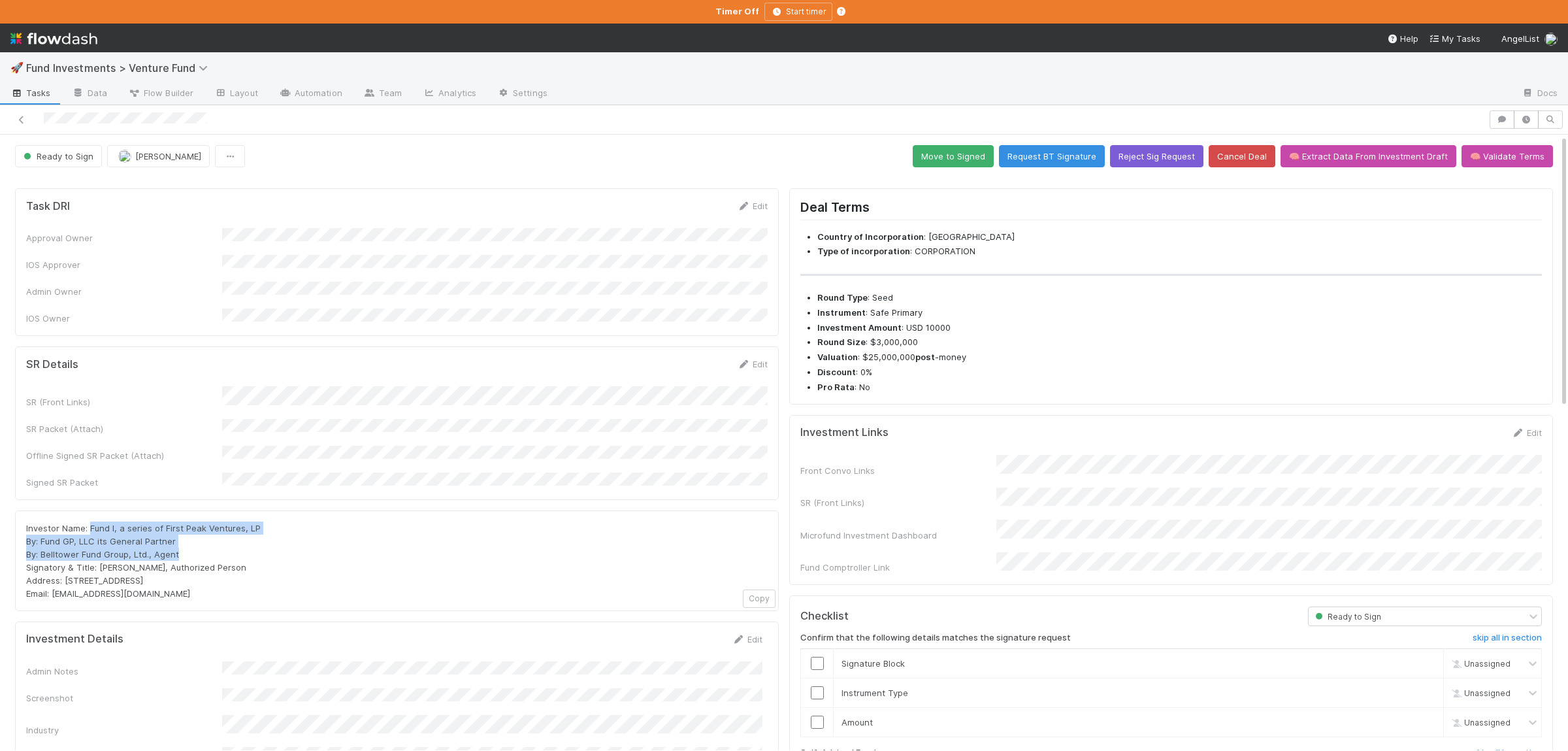
drag, startPoint x: 90, startPoint y: 502, endPoint x: 229, endPoint y: 527, distance: 141.2
click at [229, 527] on div "Investor Name: Fund I, a series of First Peak Ventures, LP By: Fund GP, LLC its…" at bounding box center [397, 560] width 742 height 79
copy span "Fund I, a series of First Peak Ventures, LP By: Fund GP, LLC its General Partne…"
drag, startPoint x: 162, startPoint y: 571, endPoint x: 53, endPoint y: 575, distance: 109.1
click at [53, 575] on div "Investor Name: Fund I, a series of First Peak Ventures, LP By: Fund GP, LLC its…" at bounding box center [397, 560] width 742 height 79
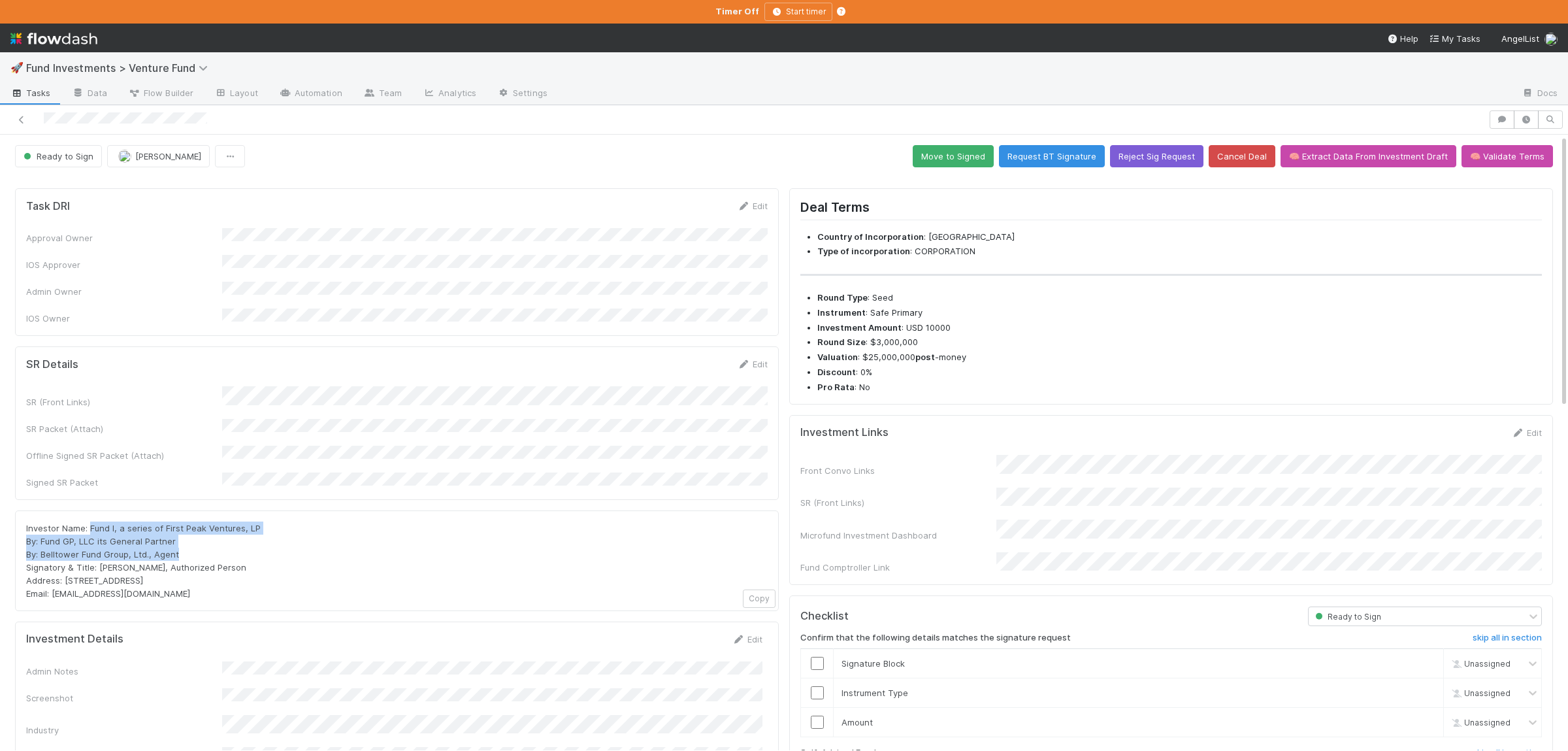
copy span "firstpeak@angellist.com"
click at [942, 154] on button "Move to Signed" at bounding box center [953, 156] width 81 height 22
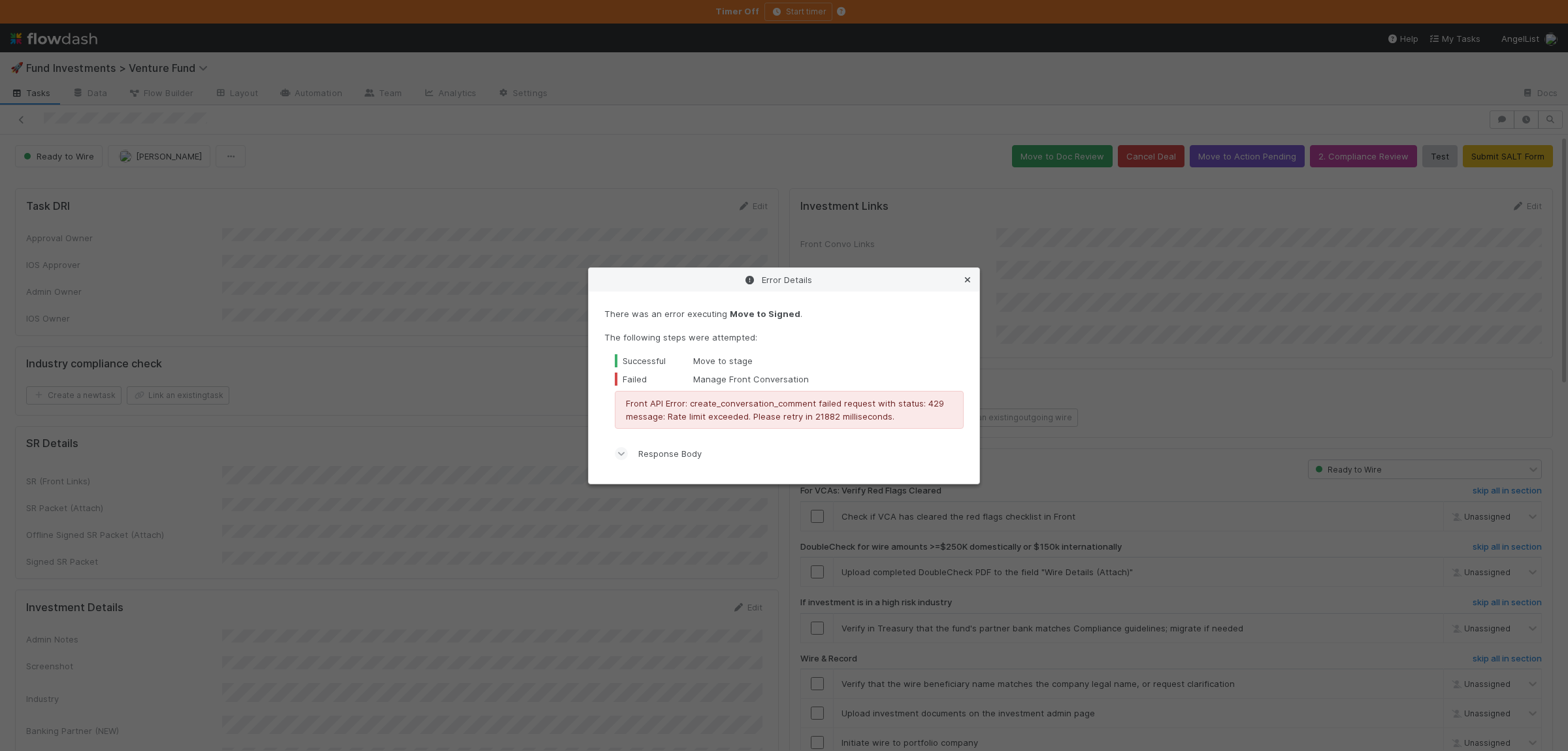
click at [969, 282] on icon at bounding box center [967, 280] width 13 height 9
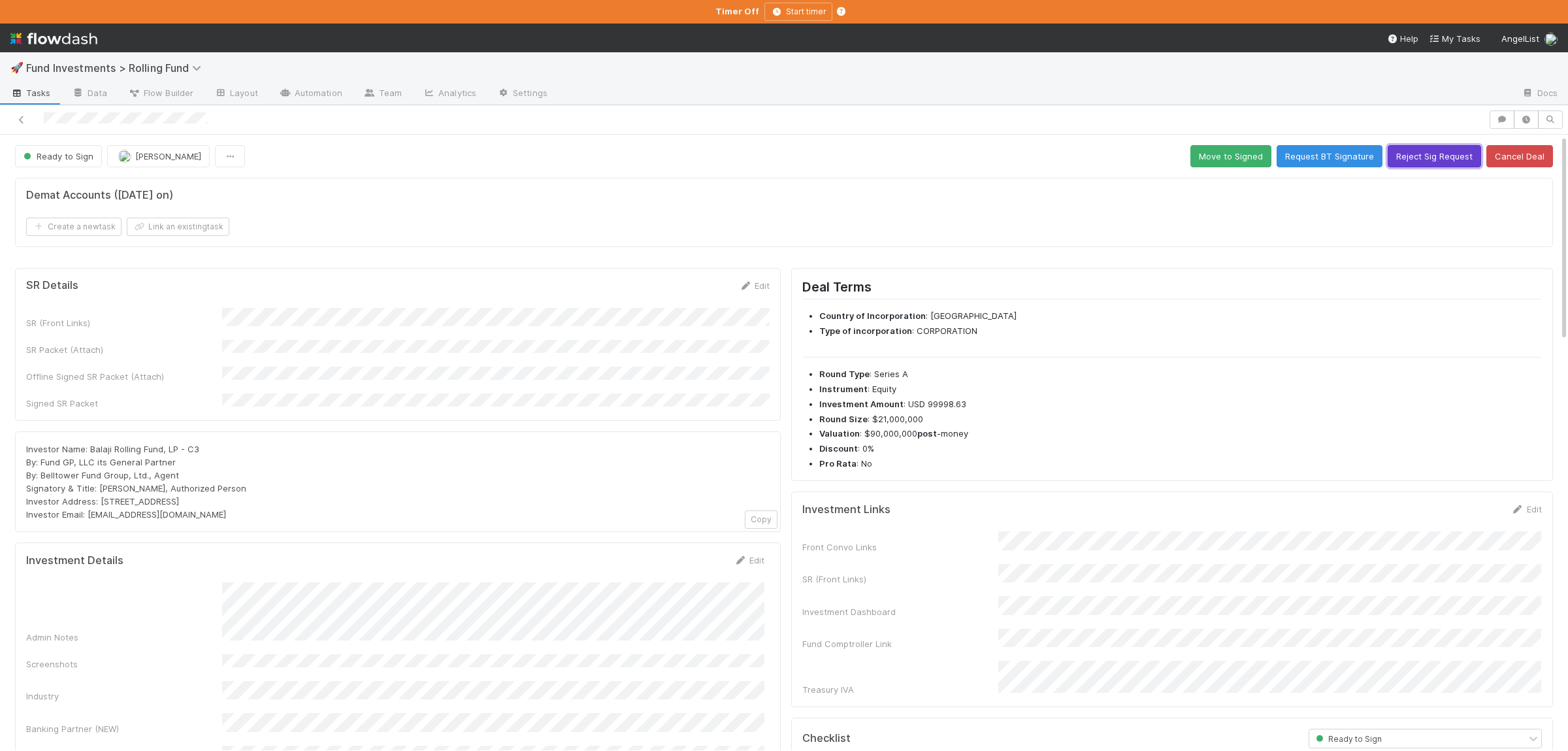
click at [1456, 161] on button "Reject Sig Request" at bounding box center [1435, 156] width 93 height 22
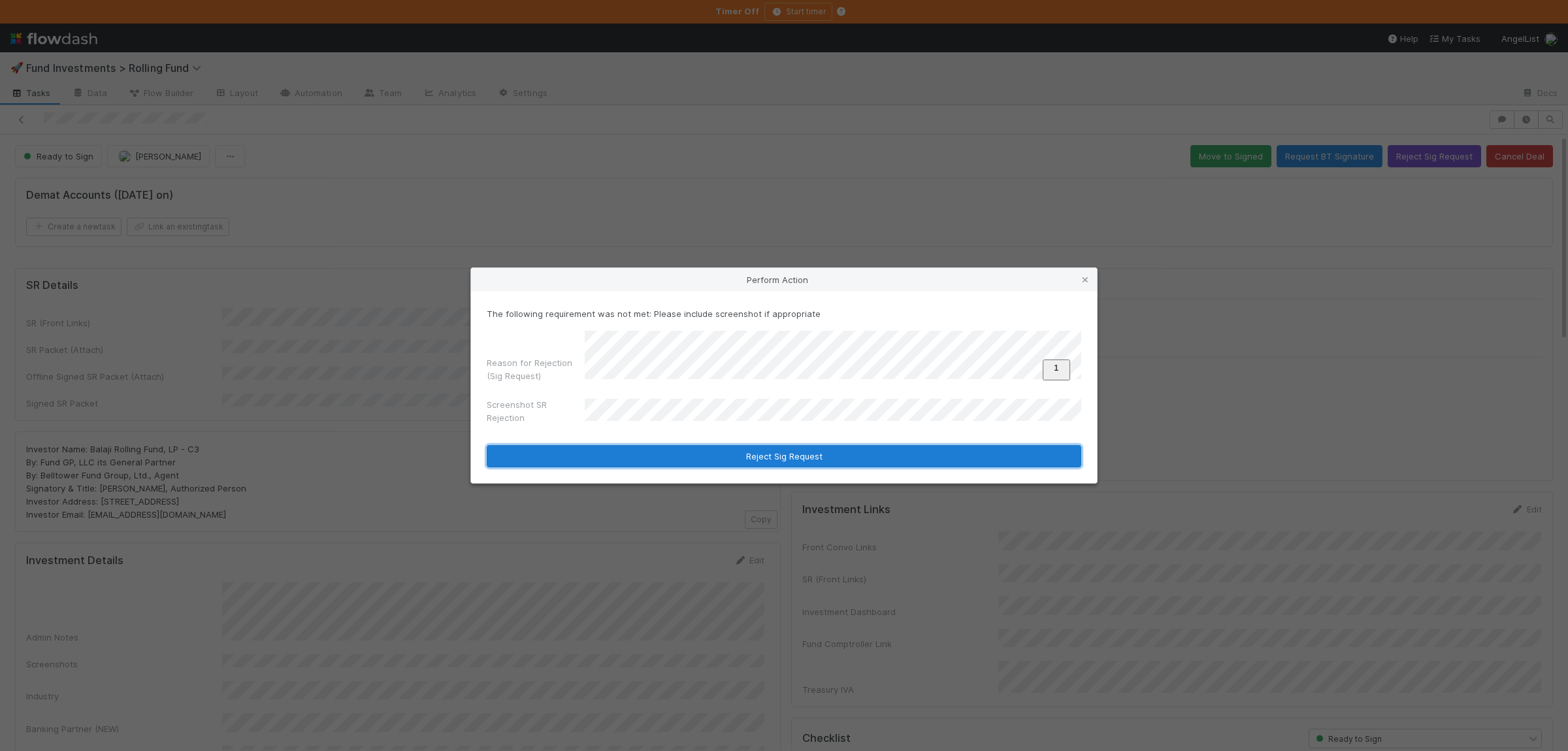
click at [752, 455] on button "Reject Sig Request" at bounding box center [784, 457] width 595 height 22
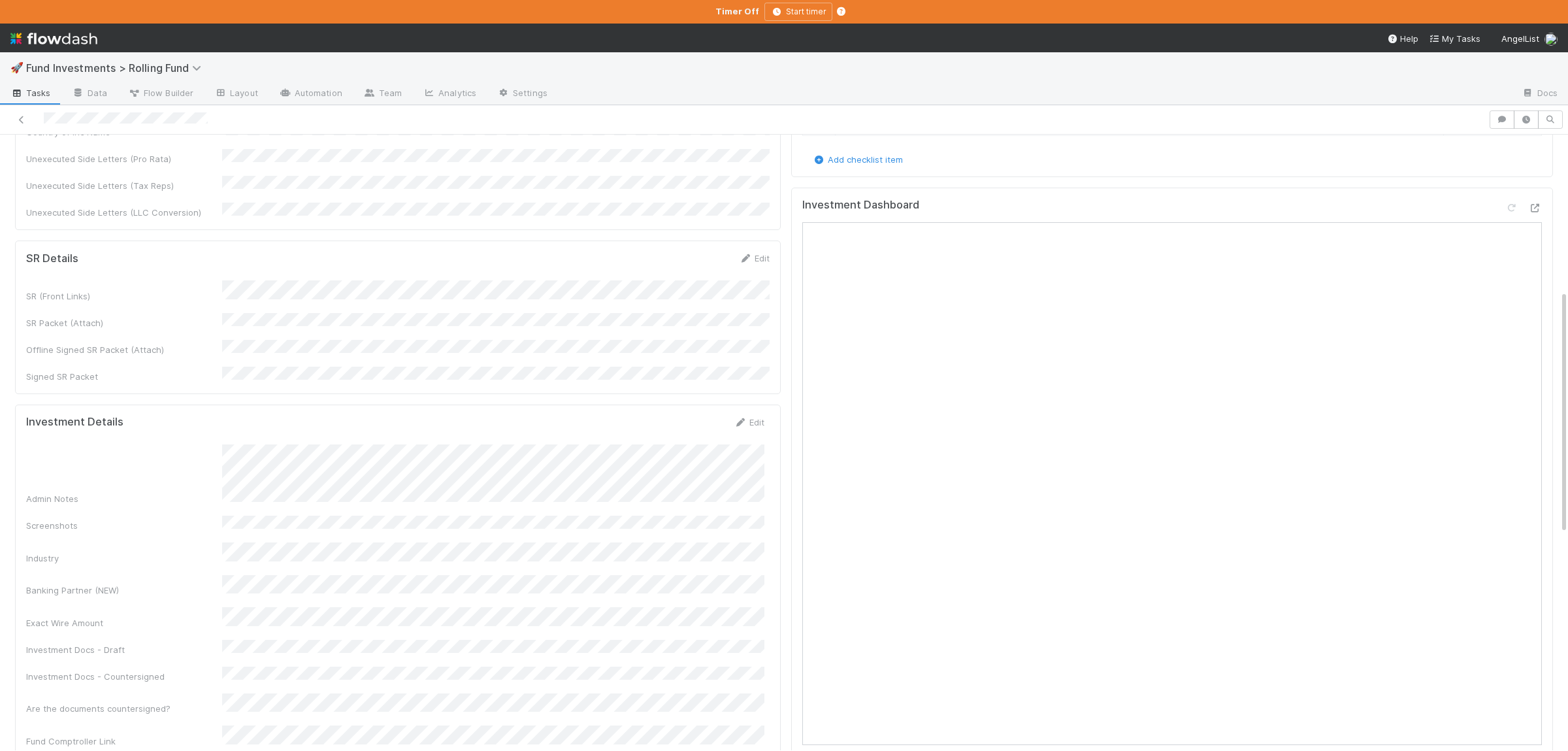
scroll to position [458, 0]
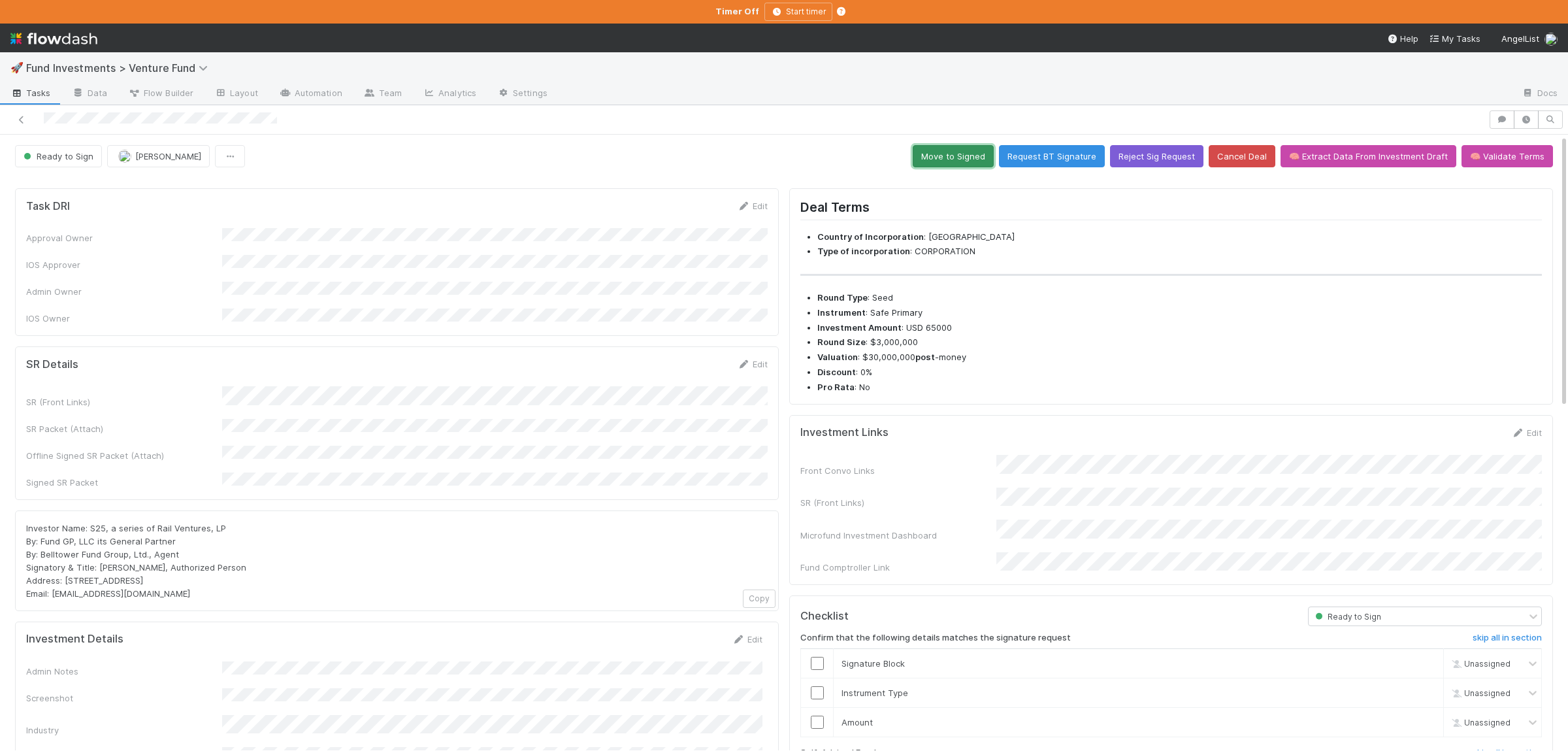
click at [945, 157] on button "Move to Signed" at bounding box center [953, 156] width 81 height 22
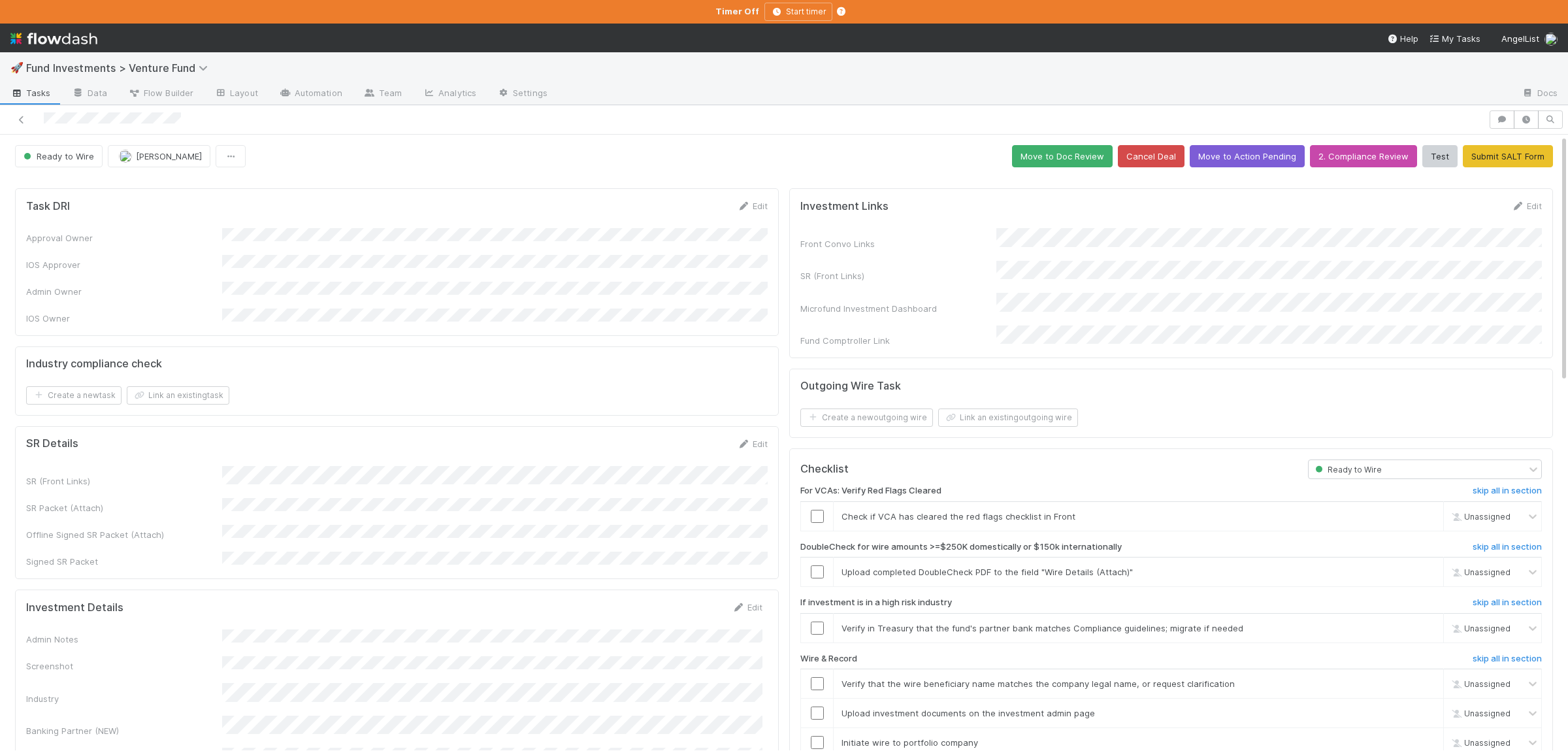
click at [676, 529] on div "SR (Front Links) SR Packet (Attach) Offline Signed SR Packet (Attach) Signed SR…" at bounding box center [397, 517] width 742 height 102
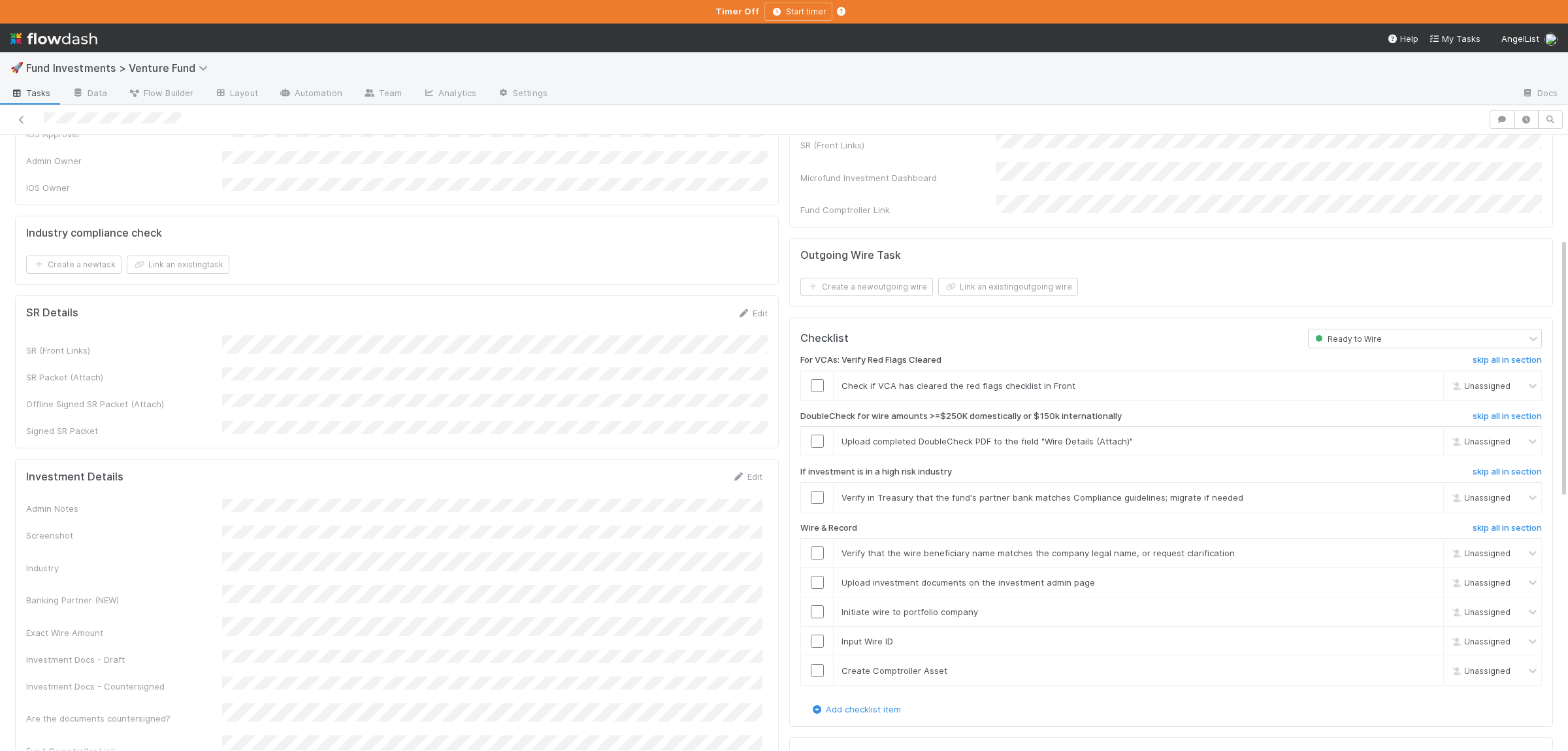
scroll to position [255, 0]
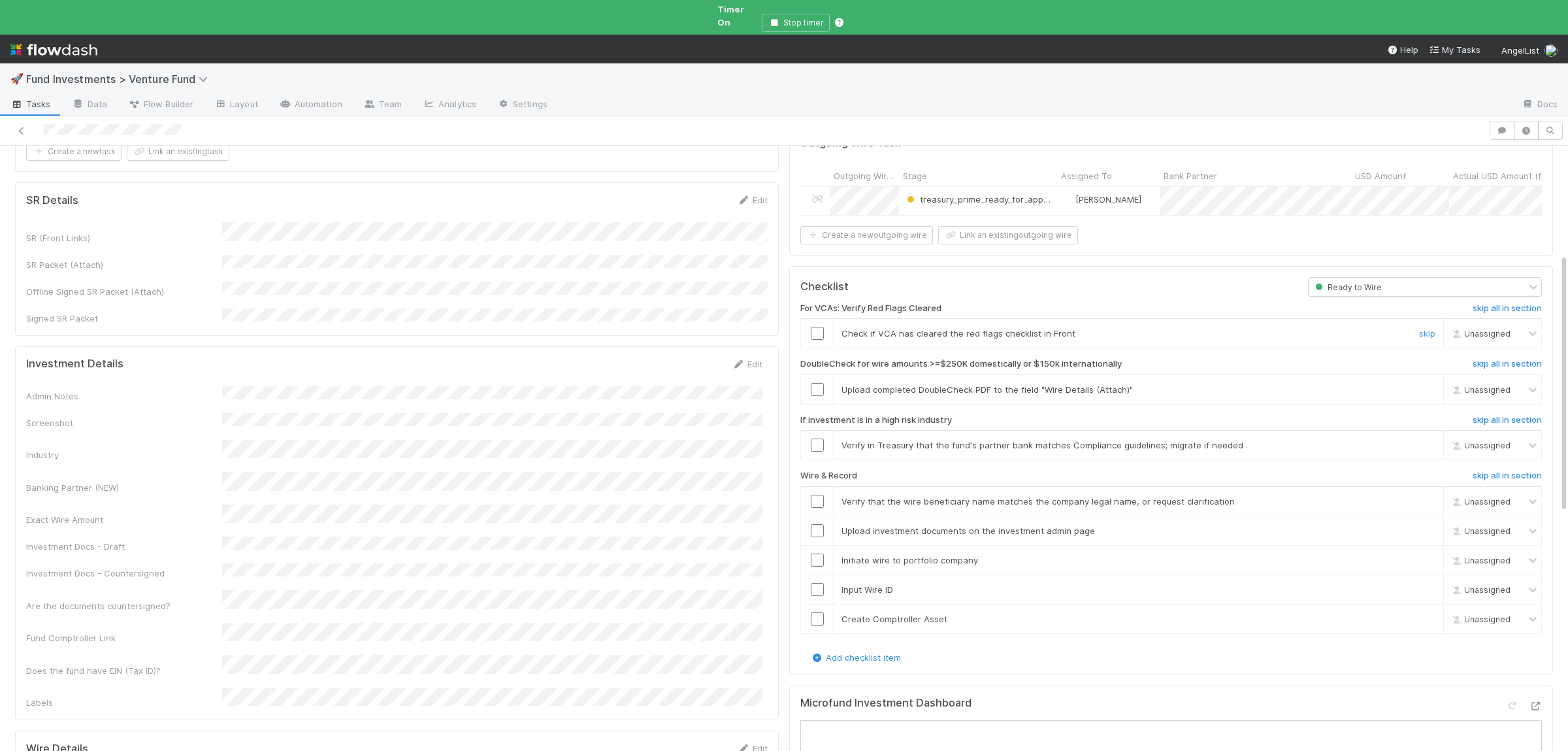
click at [813, 327] on input "checkbox" at bounding box center [817, 333] width 13 height 13
click at [1421, 384] on link "skip" at bounding box center [1427, 389] width 16 height 11
click at [1428, 440] on link "skip" at bounding box center [1427, 445] width 16 height 11
click at [813, 494] on input "checkbox" at bounding box center [817, 500] width 13 height 13
click at [813, 519] on td at bounding box center [817, 531] width 33 height 30
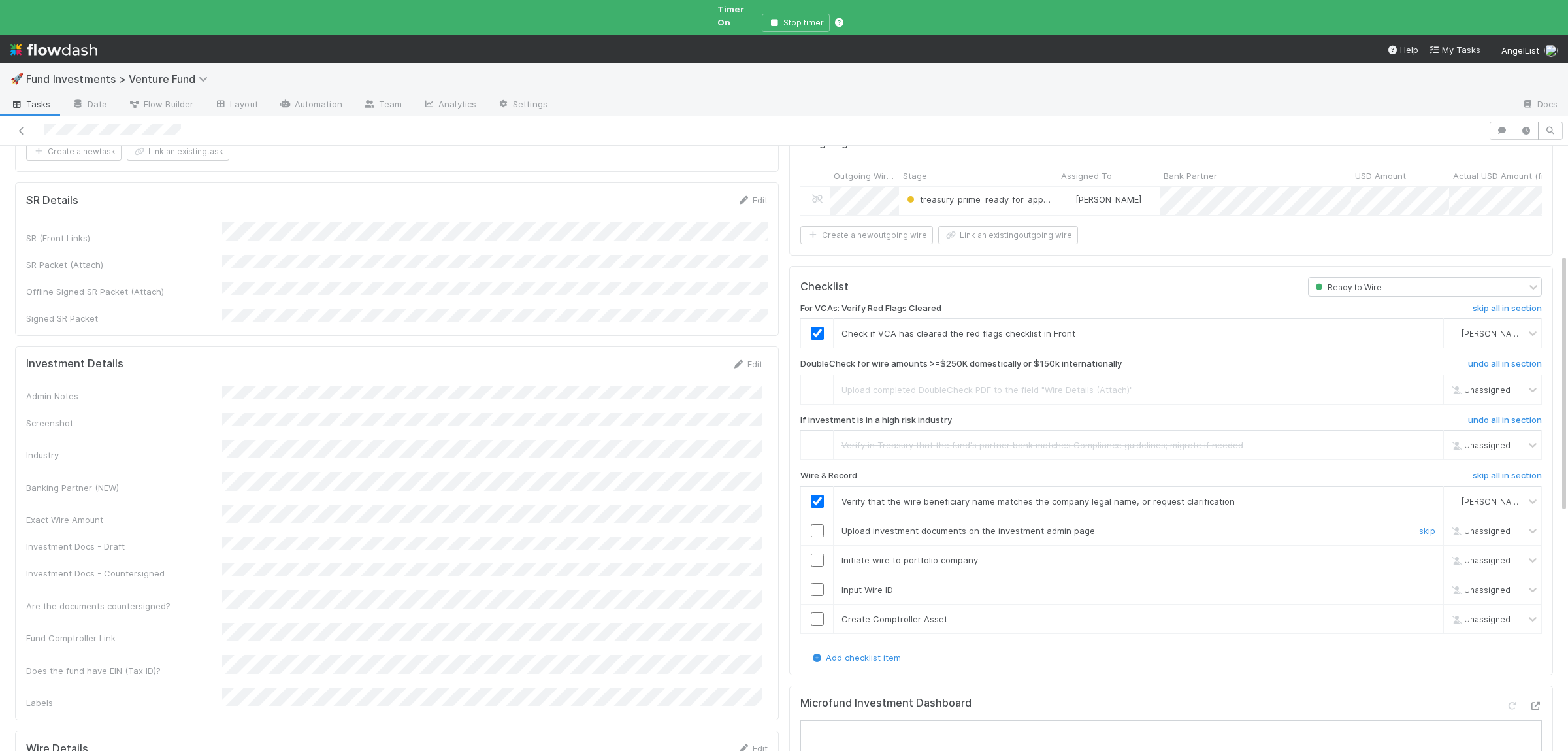
click at [816, 516] on td at bounding box center [817, 531] width 33 height 30
click at [817, 554] on input "checkbox" at bounding box center [817, 560] width 13 height 13
click at [814, 583] on input "checkbox" at bounding box center [817, 589] width 13 height 13
click at [815, 613] on input "checkbox" at bounding box center [817, 619] width 13 height 13
click at [819, 548] on td at bounding box center [817, 561] width 33 height 30
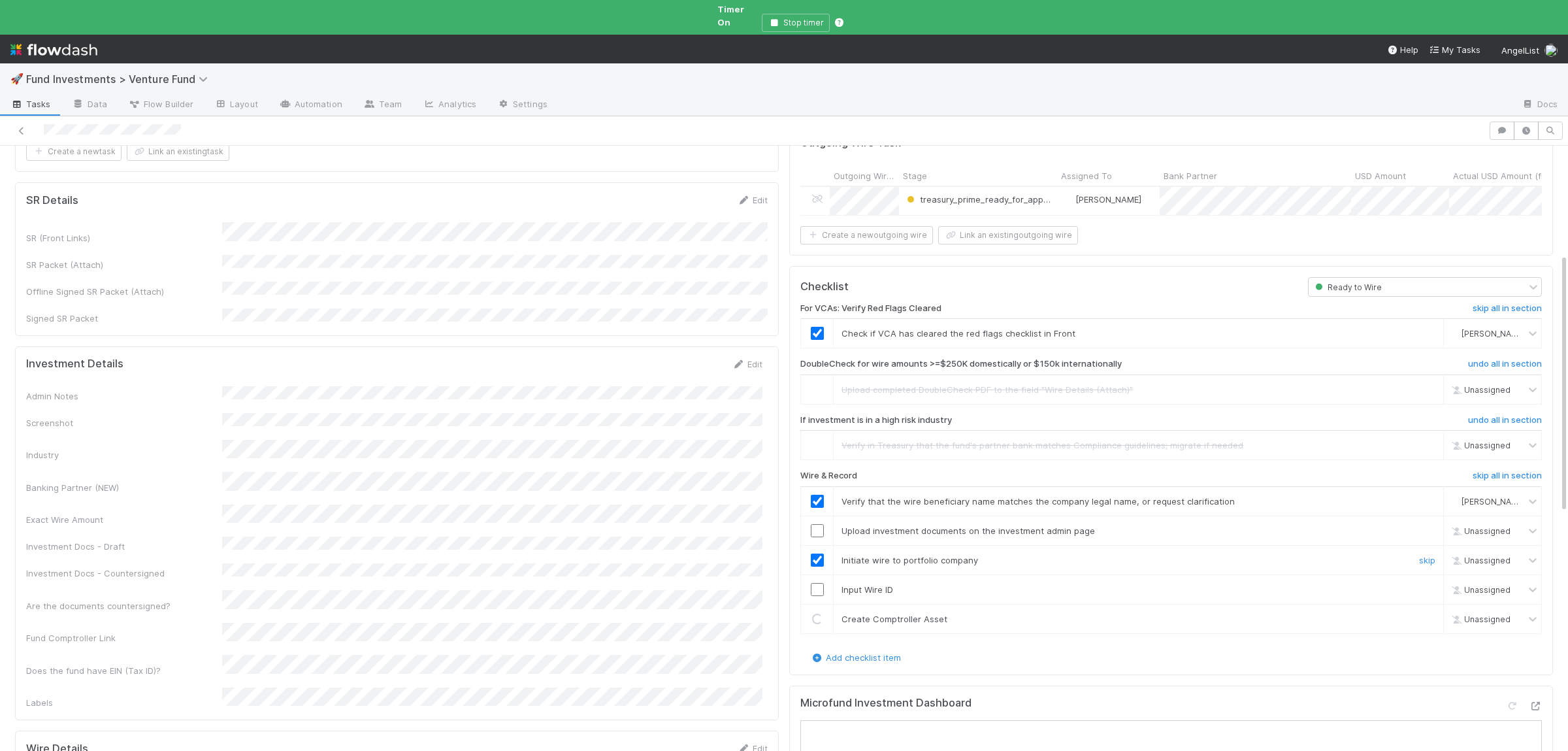
click at [819, 554] on input "checkbox" at bounding box center [817, 560] width 13 height 13
click at [816, 524] on input "checkbox" at bounding box center [817, 530] width 13 height 13
click at [813, 583] on input "checkbox" at bounding box center [817, 589] width 13 height 13
click at [817, 554] on input "checkbox" at bounding box center [817, 560] width 13 height 13
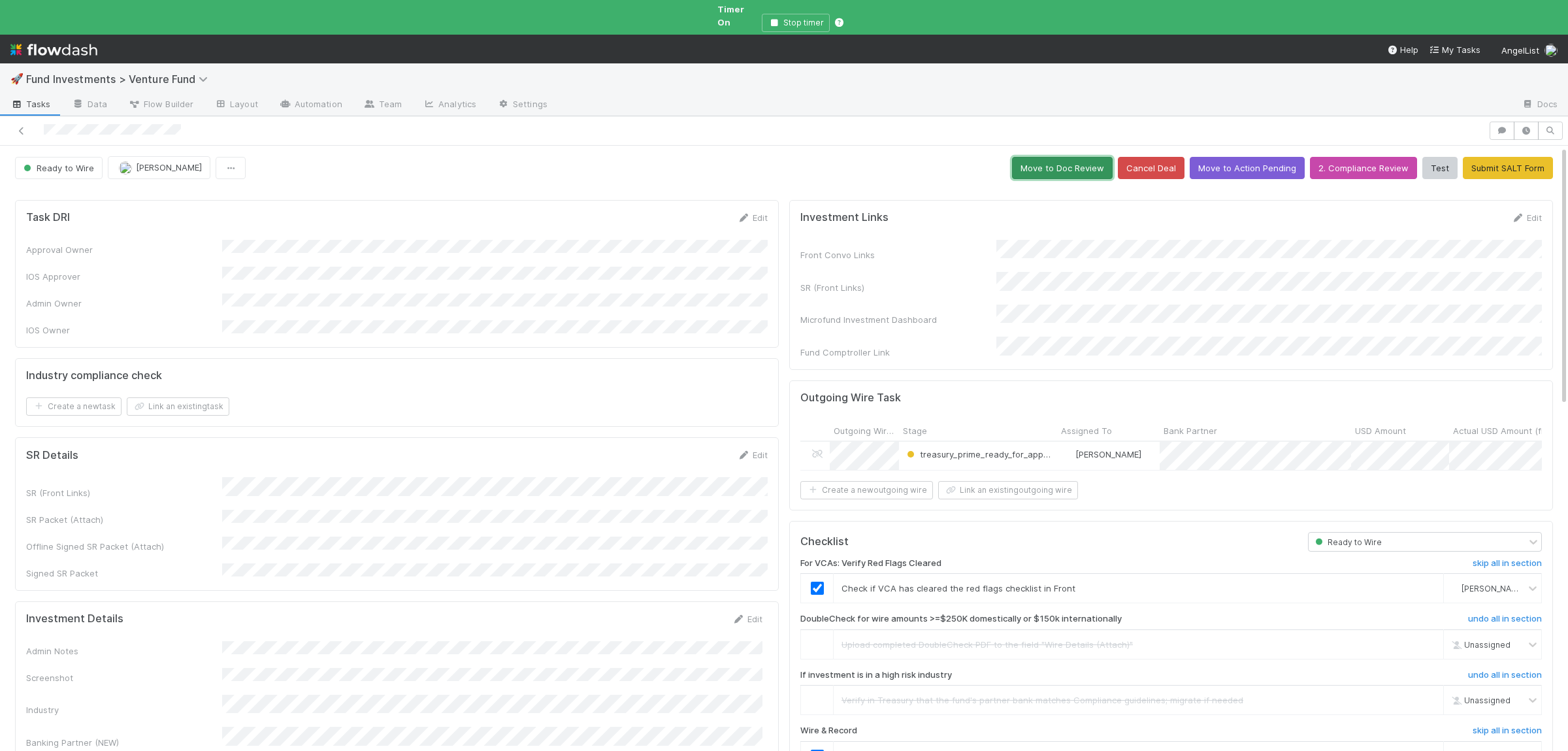
click at [1051, 157] on button "Move to Doc Review" at bounding box center [1062, 168] width 100 height 22
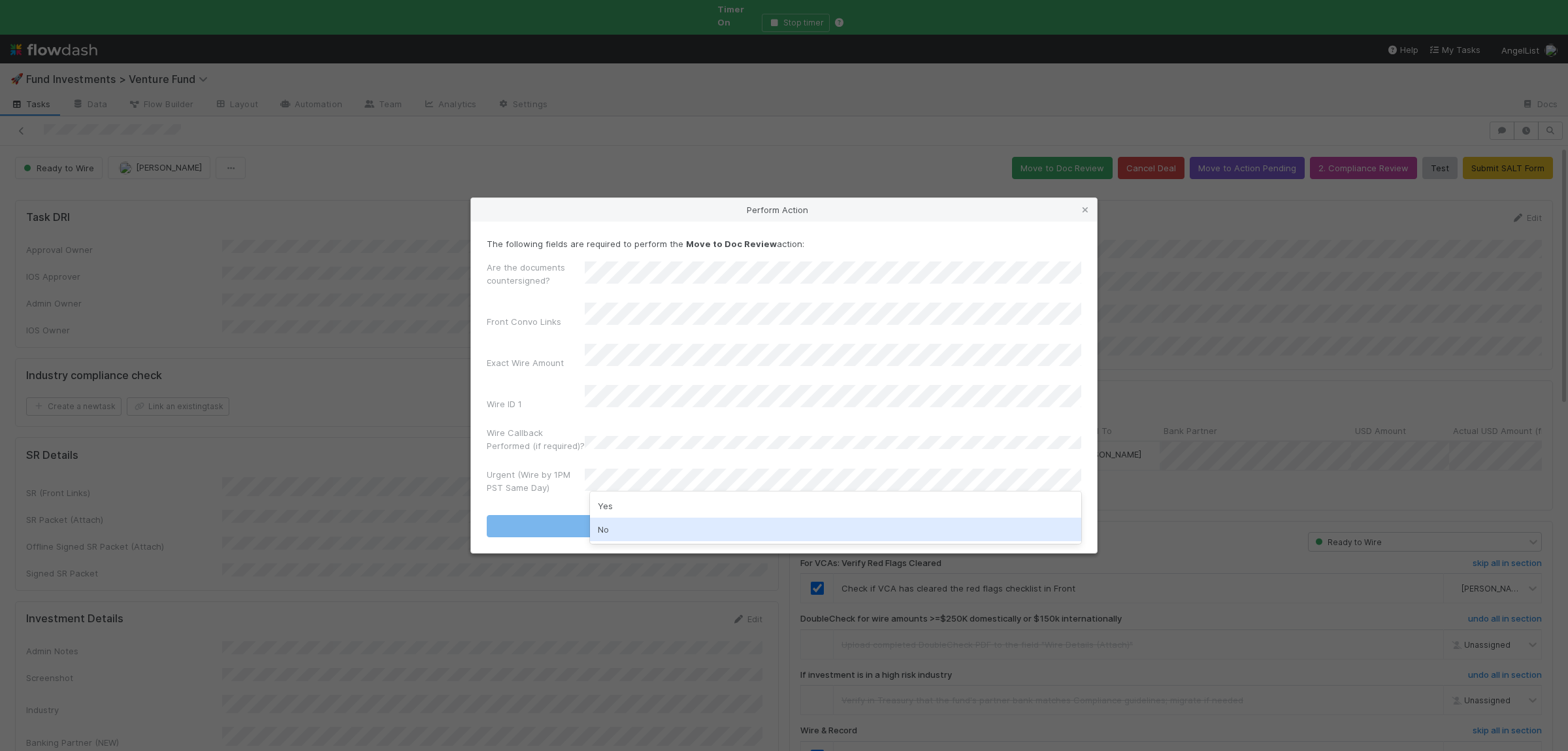
click at [614, 521] on div "No" at bounding box center [835, 529] width 491 height 24
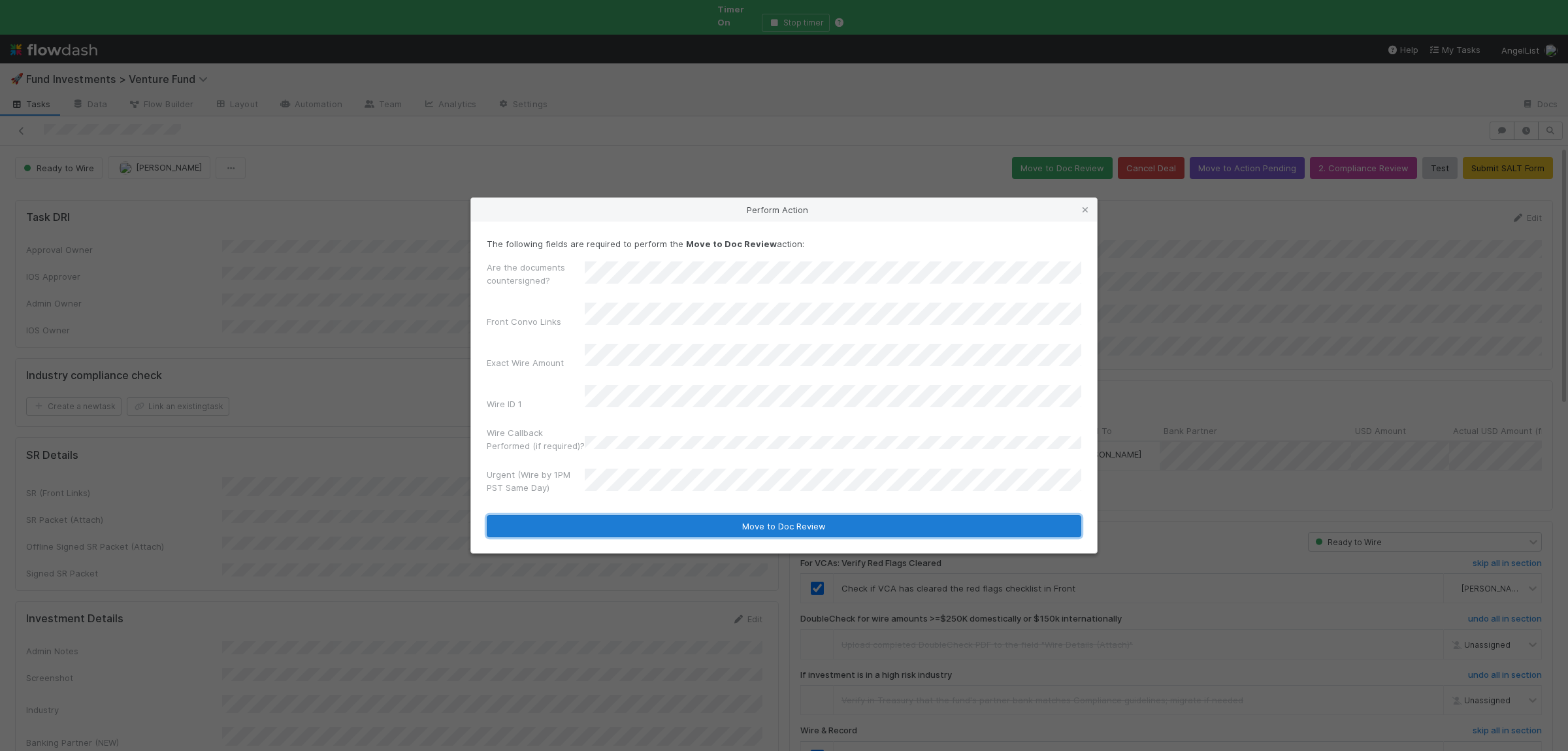
click at [614, 516] on button "Move to Doc Review" at bounding box center [784, 526] width 595 height 22
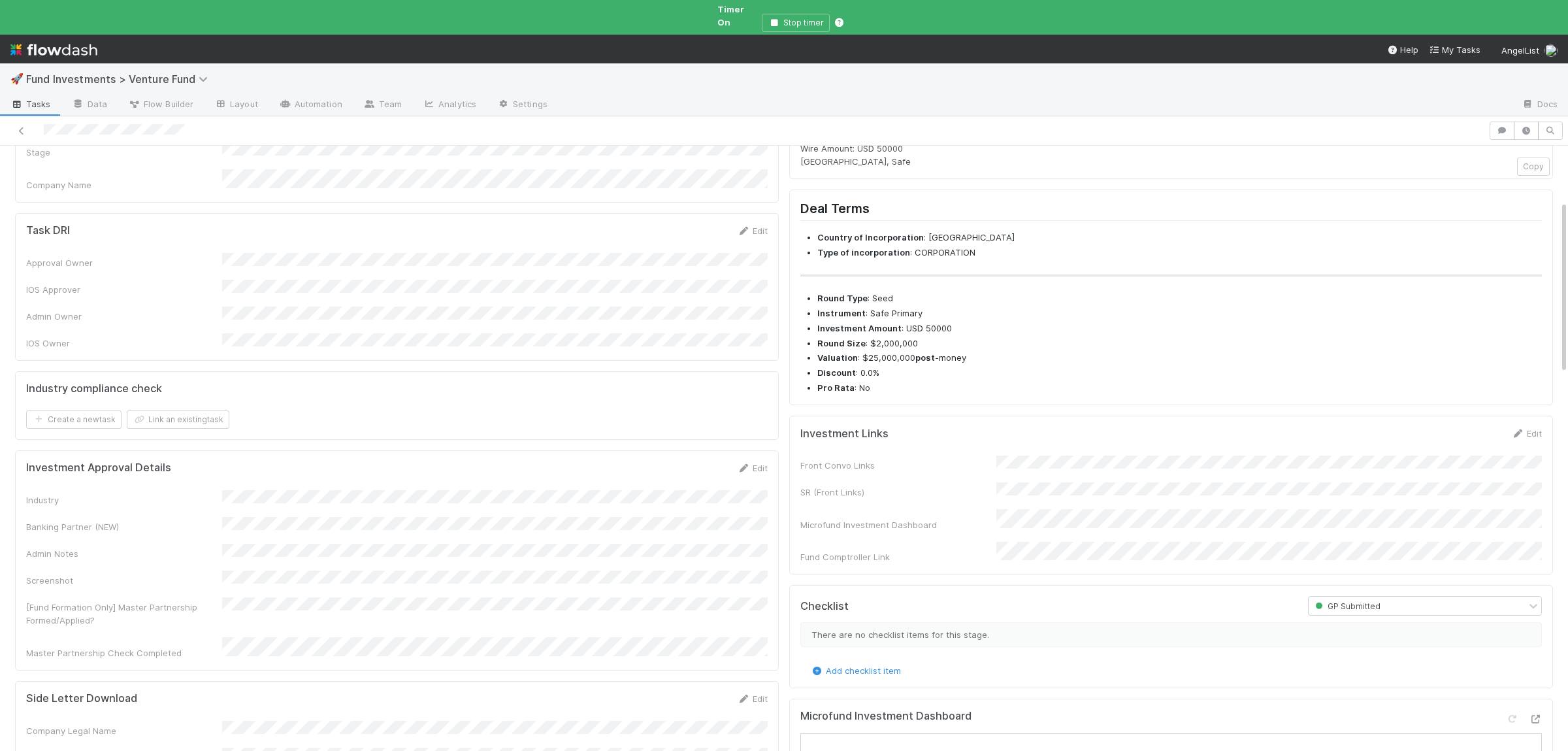
scroll to position [191, 0]
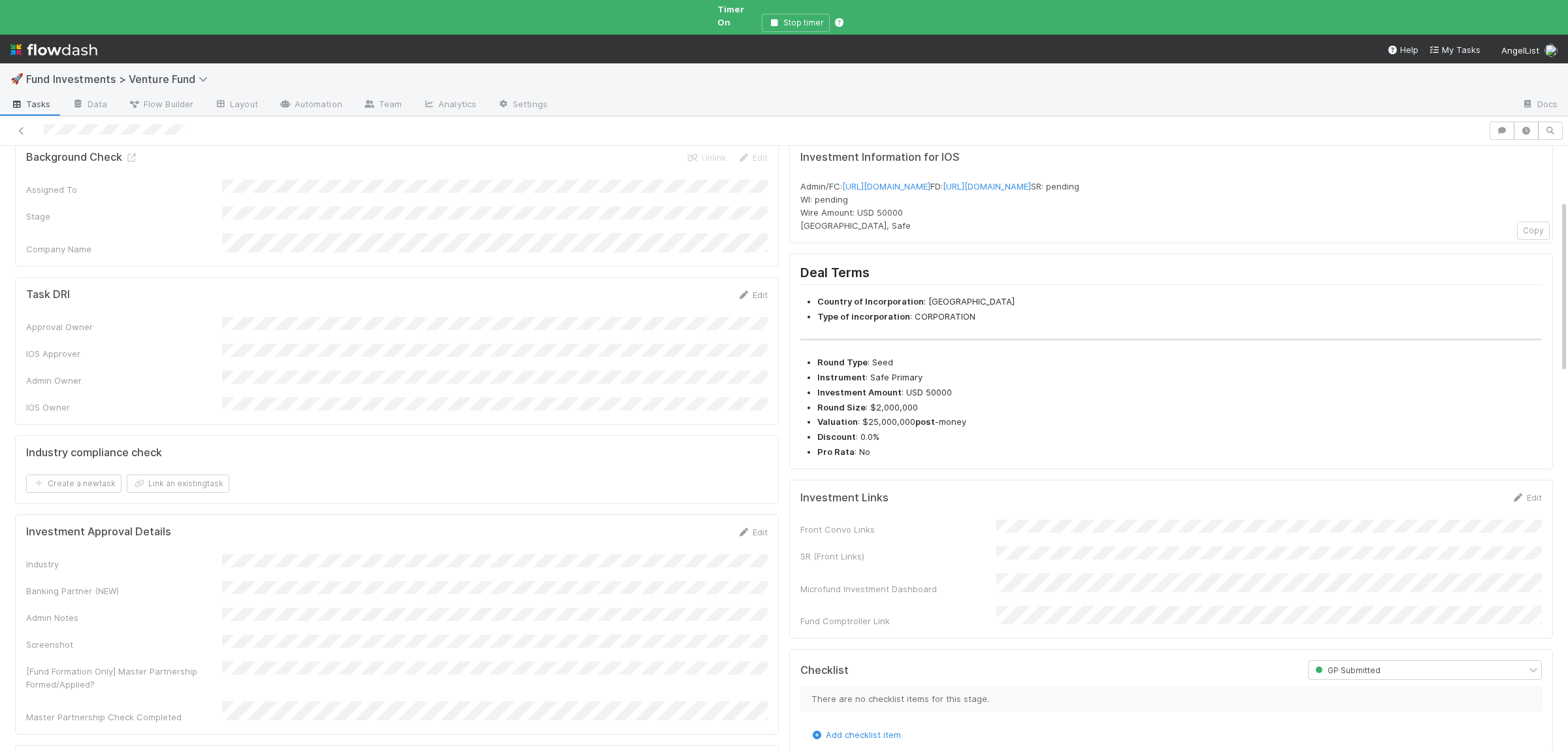
click at [1040, 532] on form "Investment Links Edit Front Convo Links SR (Front Links) Microfund Investment D…" at bounding box center [1171, 559] width 742 height 136
click at [1454, 491] on button "Save" at bounding box center [1472, 502] width 37 height 22
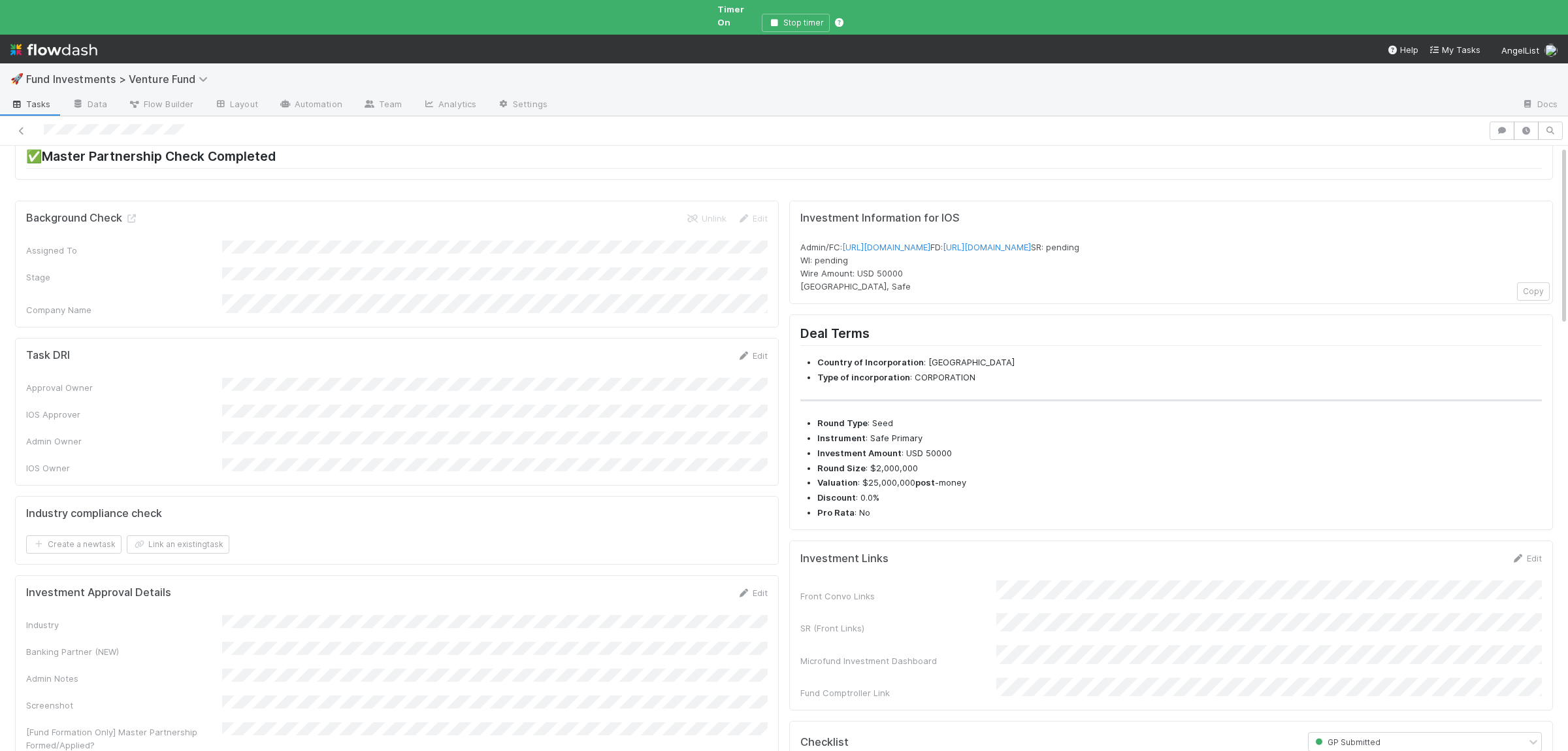
scroll to position [0, 0]
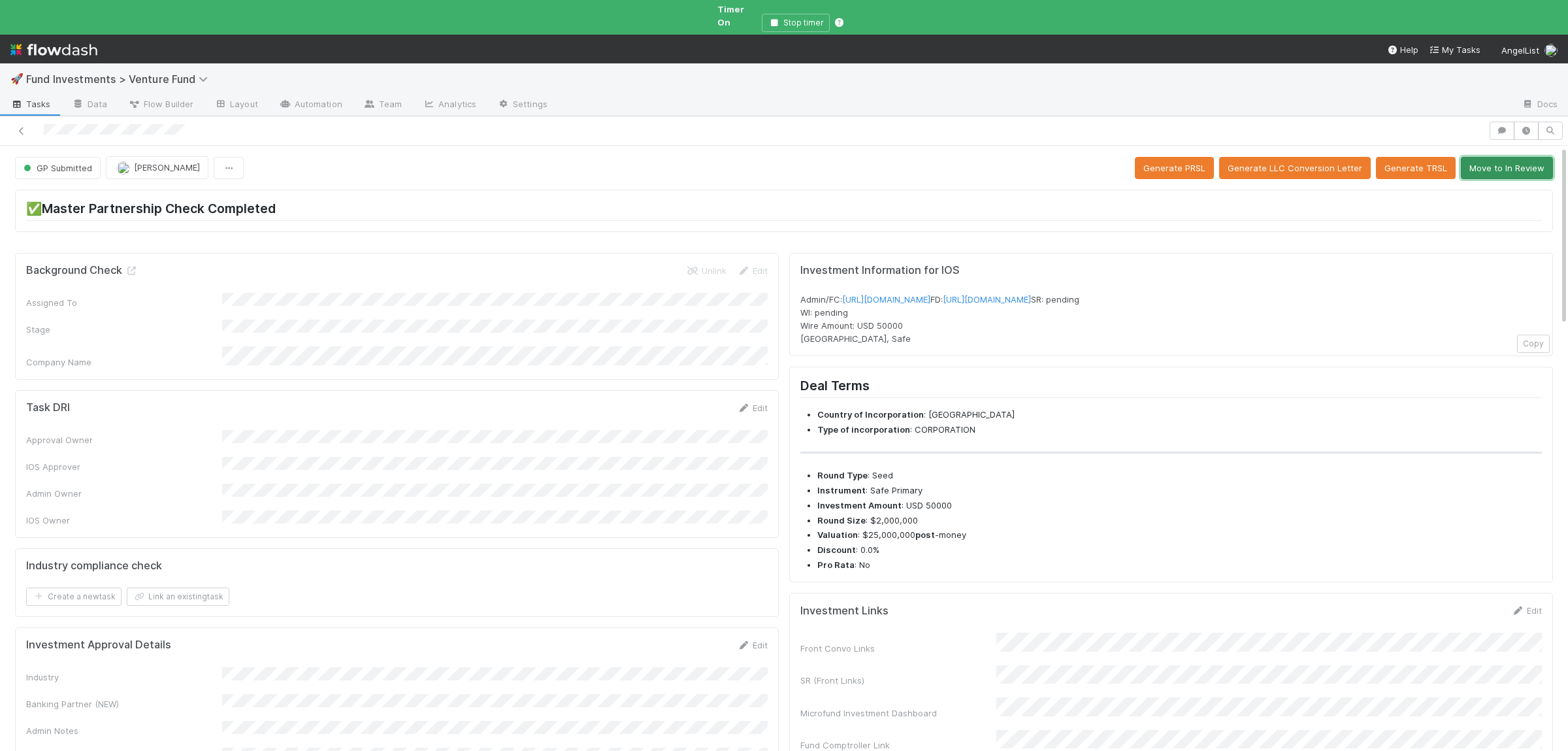
click at [1516, 162] on button "Move to In Review" at bounding box center [1506, 168] width 92 height 22
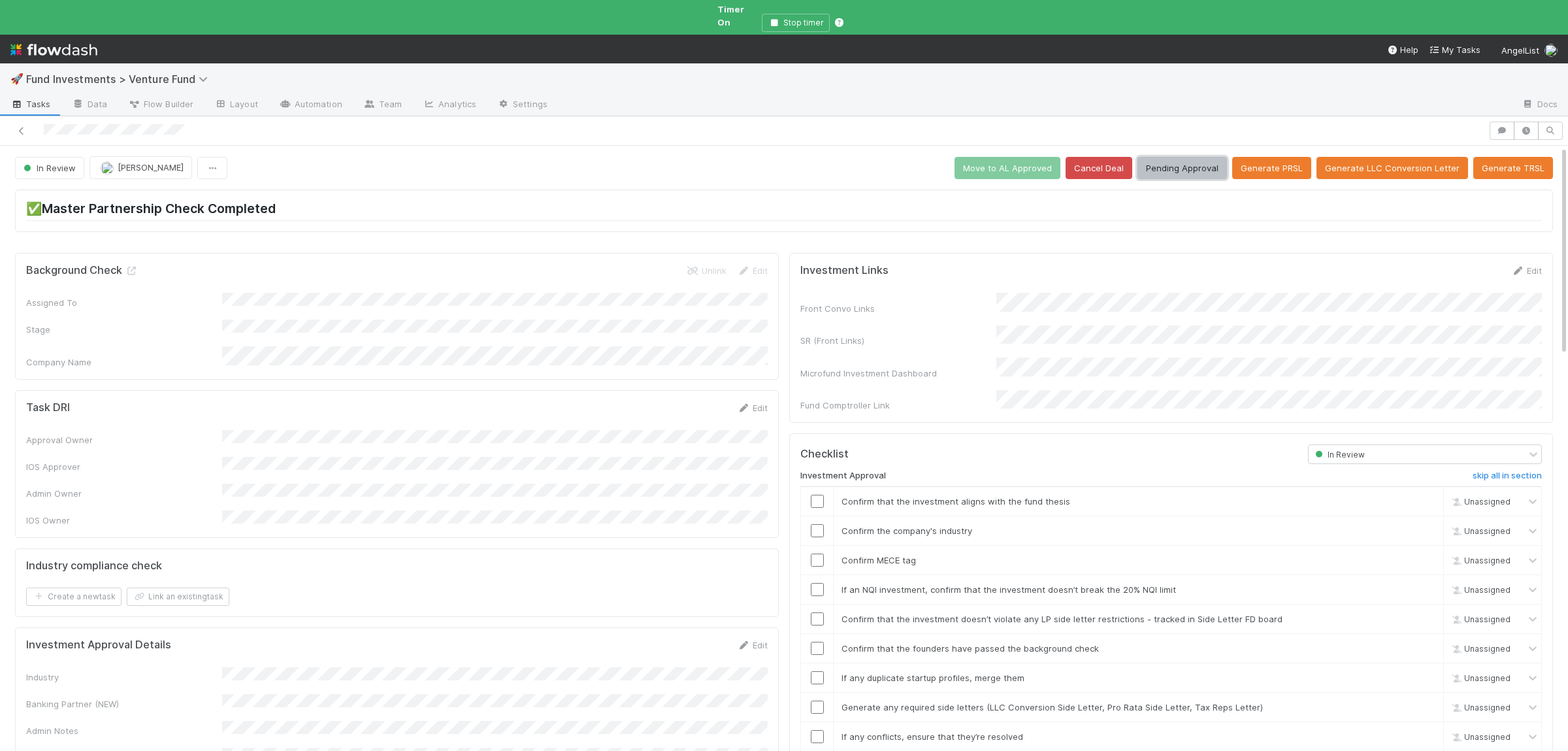
click at [1191, 160] on button "Pending Approval" at bounding box center [1182, 168] width 89 height 22
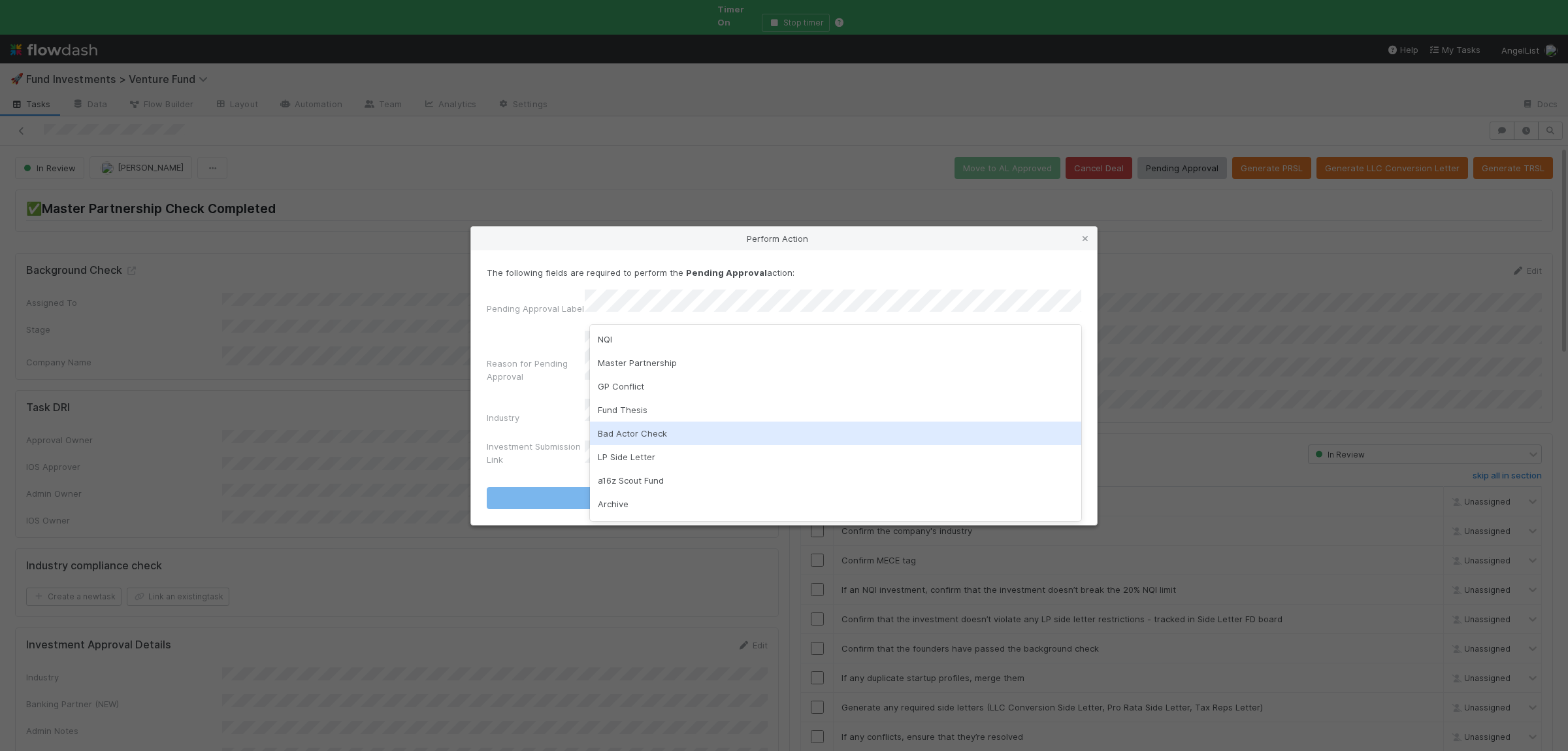
scroll to position [64, 0]
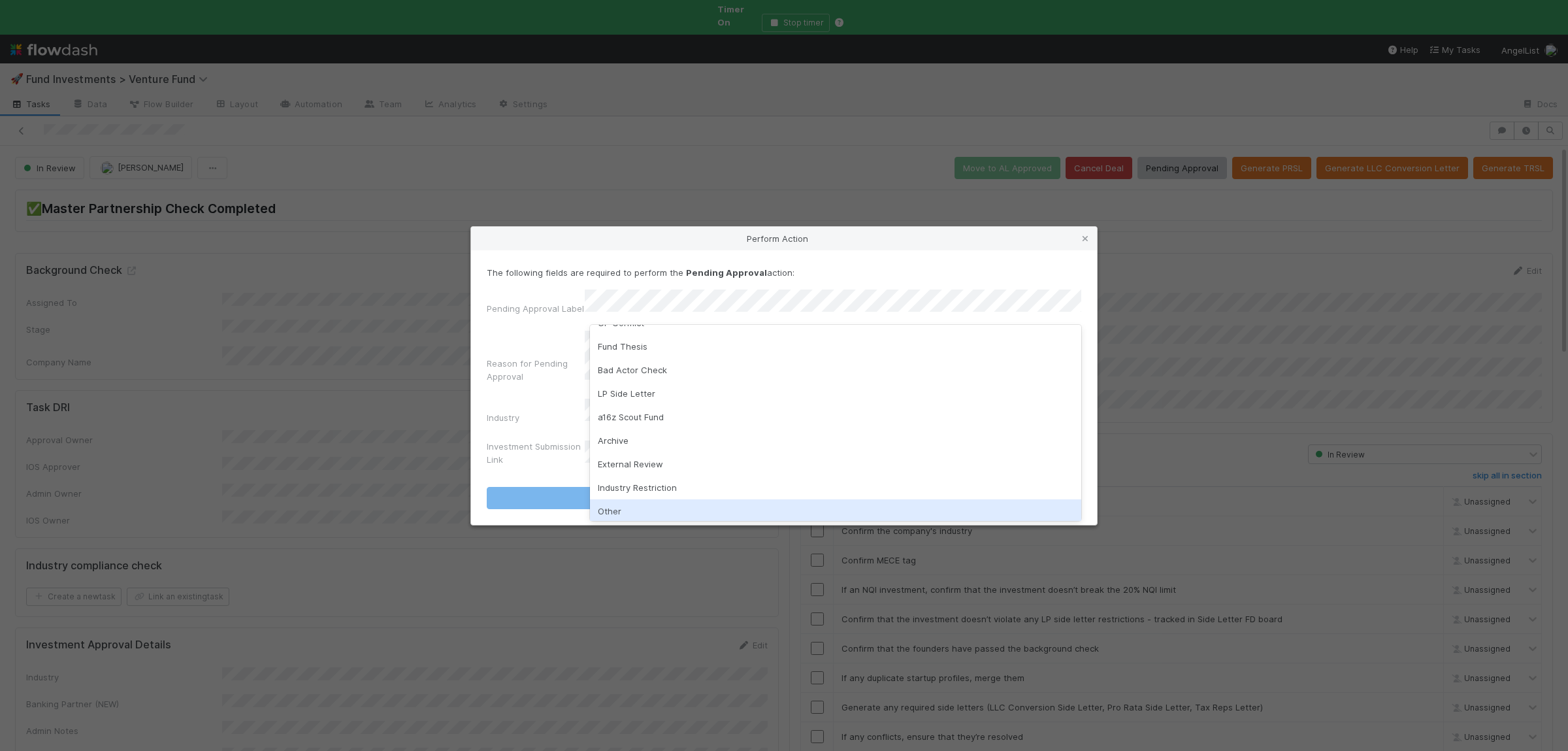
click at [675, 492] on div "Industry Restriction" at bounding box center [835, 487] width 491 height 24
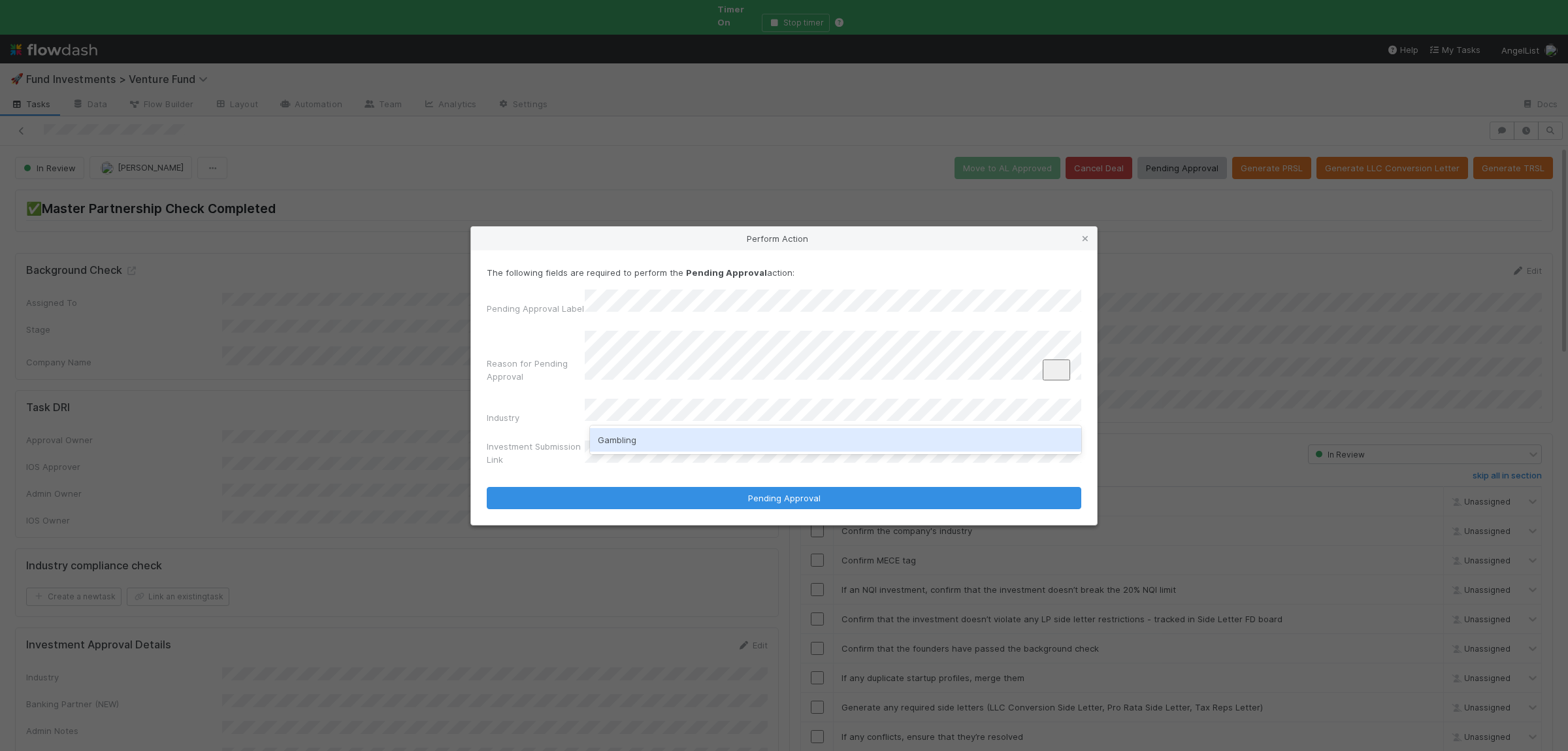
click at [609, 434] on div "Gambling" at bounding box center [835, 440] width 491 height 24
click at [677, 390] on div "Pending Approval Label Reason for Pending Approval Industry Investment Submissi…" at bounding box center [784, 380] width 595 height 182
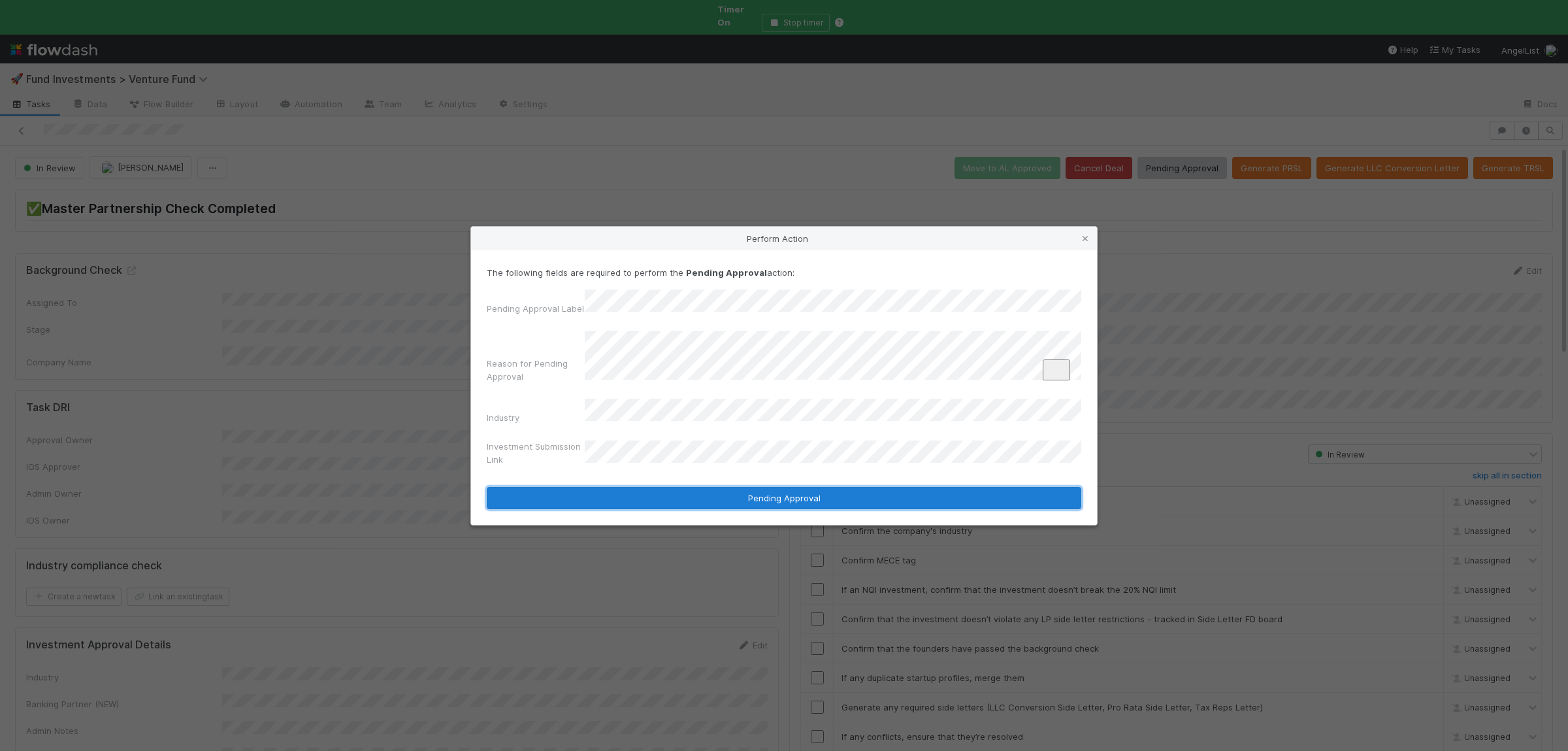
click at [812, 487] on button "Pending Approval" at bounding box center [784, 498] width 595 height 22
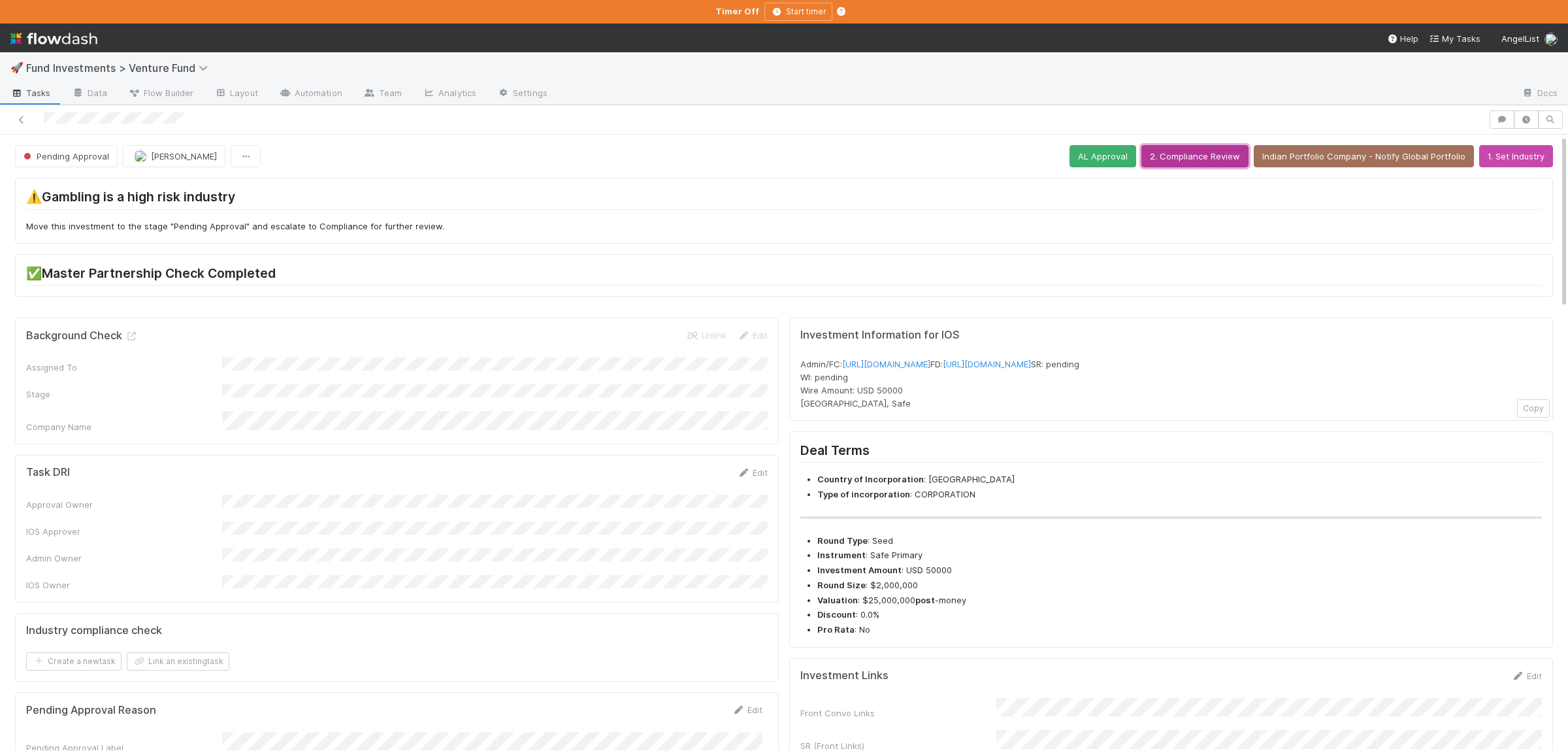
click at [1192, 164] on button "2. Compliance Review" at bounding box center [1195, 156] width 107 height 22
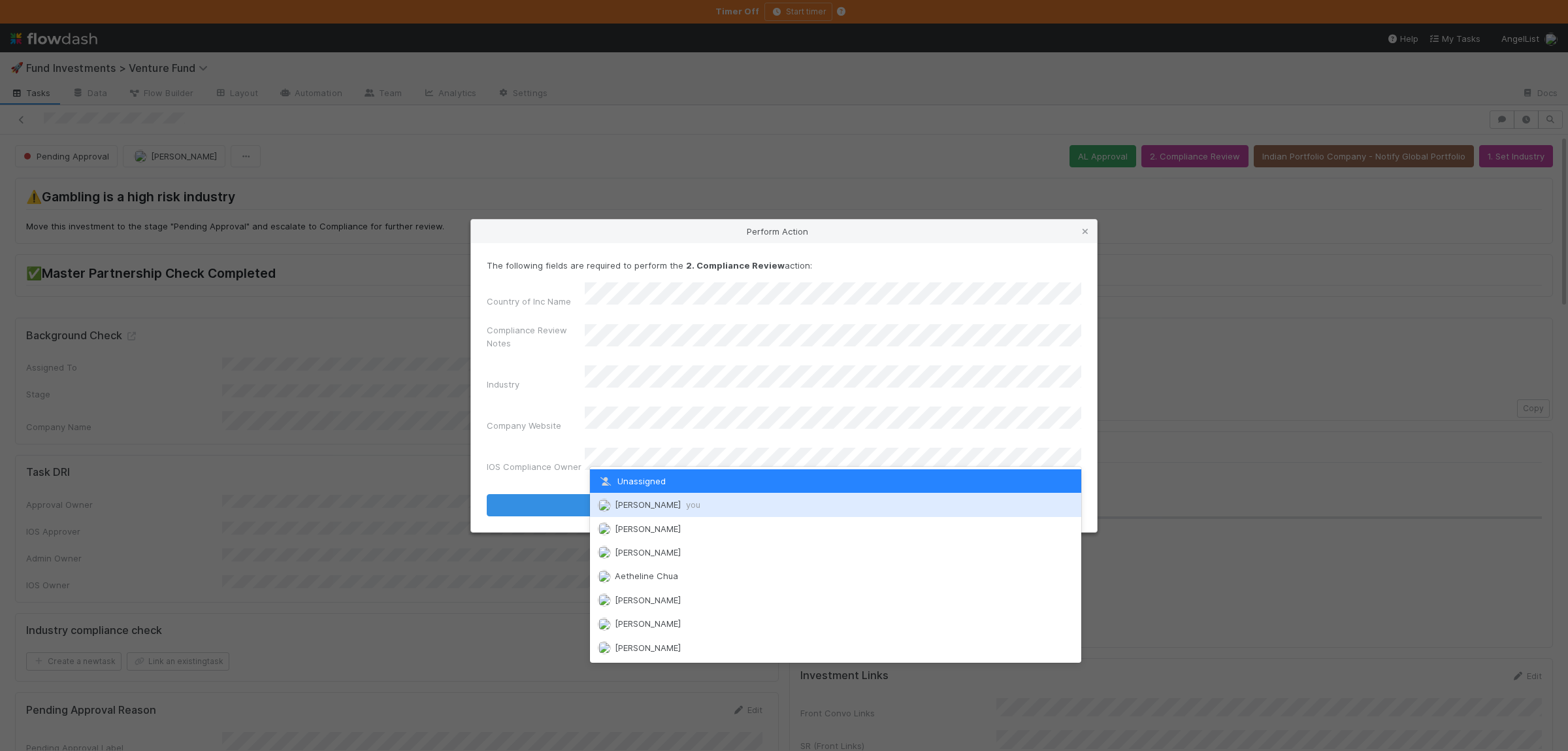
click at [705, 502] on div "[PERSON_NAME] you" at bounding box center [835, 505] width 491 height 24
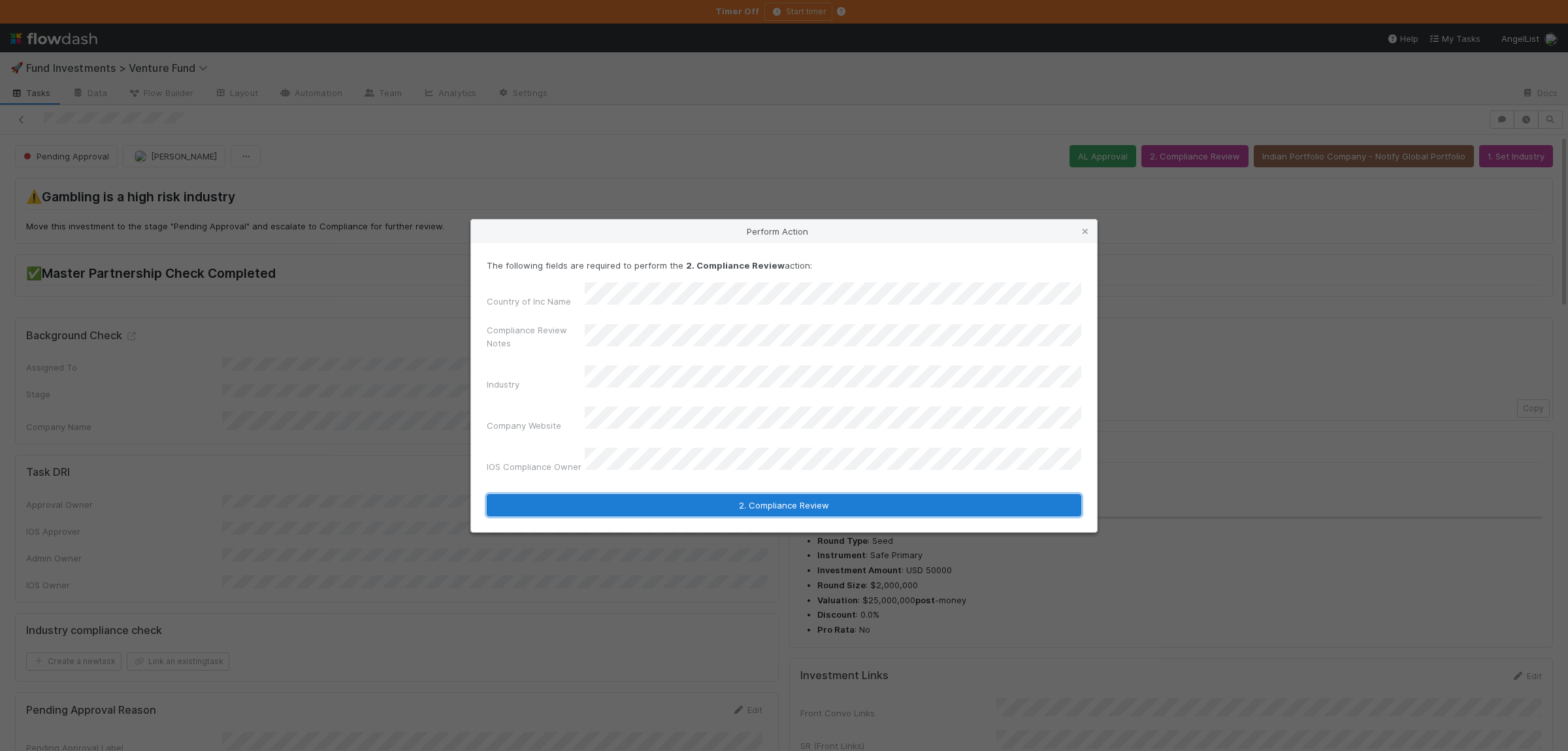
click at [709, 494] on button "2. Compliance Review" at bounding box center [784, 505] width 595 height 22
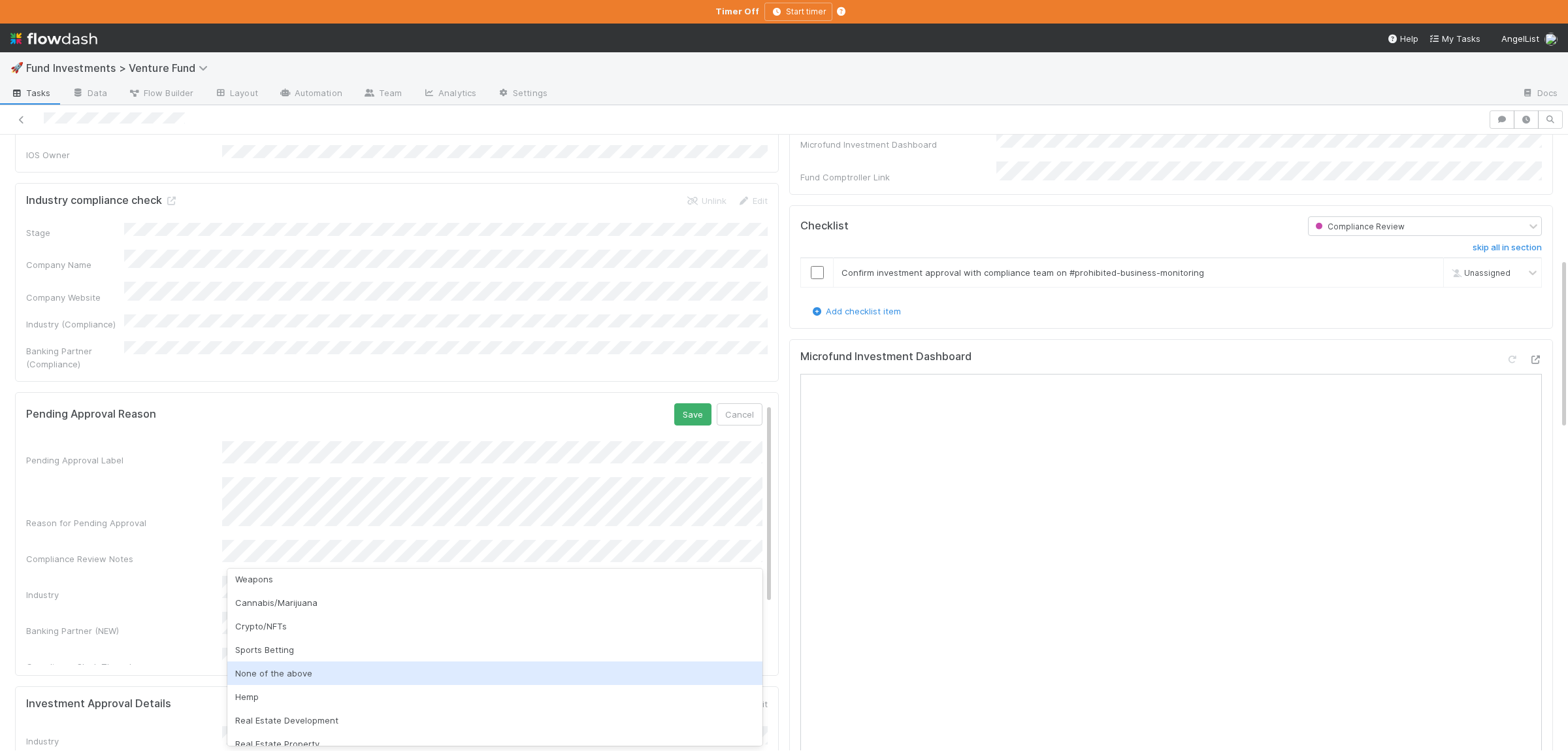
scroll to position [382, 0]
click at [359, 650] on div "Sports Betting" at bounding box center [495, 648] width 535 height 24
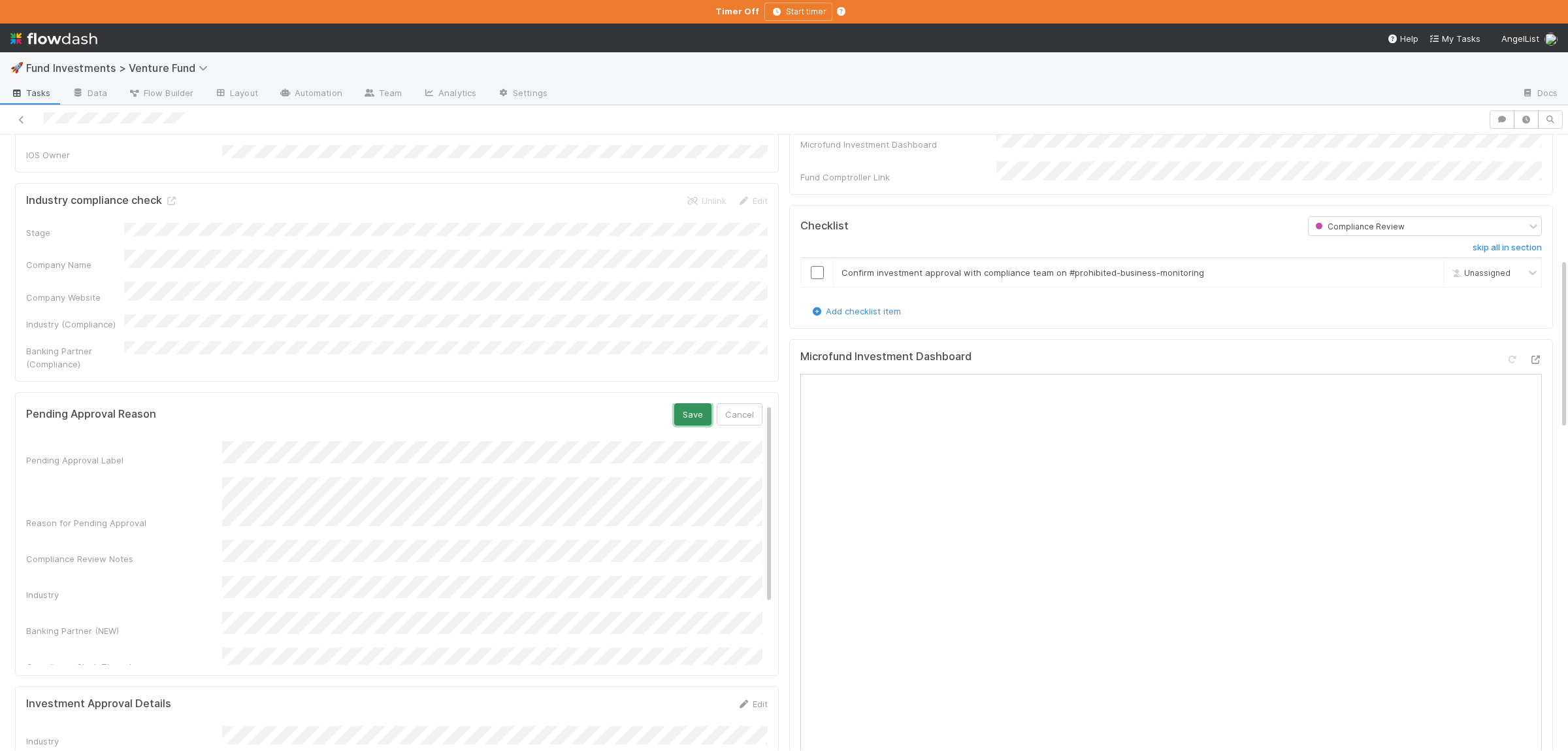
click at [686, 403] on button "Save" at bounding box center [692, 414] width 37 height 22
click at [174, 197] on icon at bounding box center [171, 201] width 13 height 9
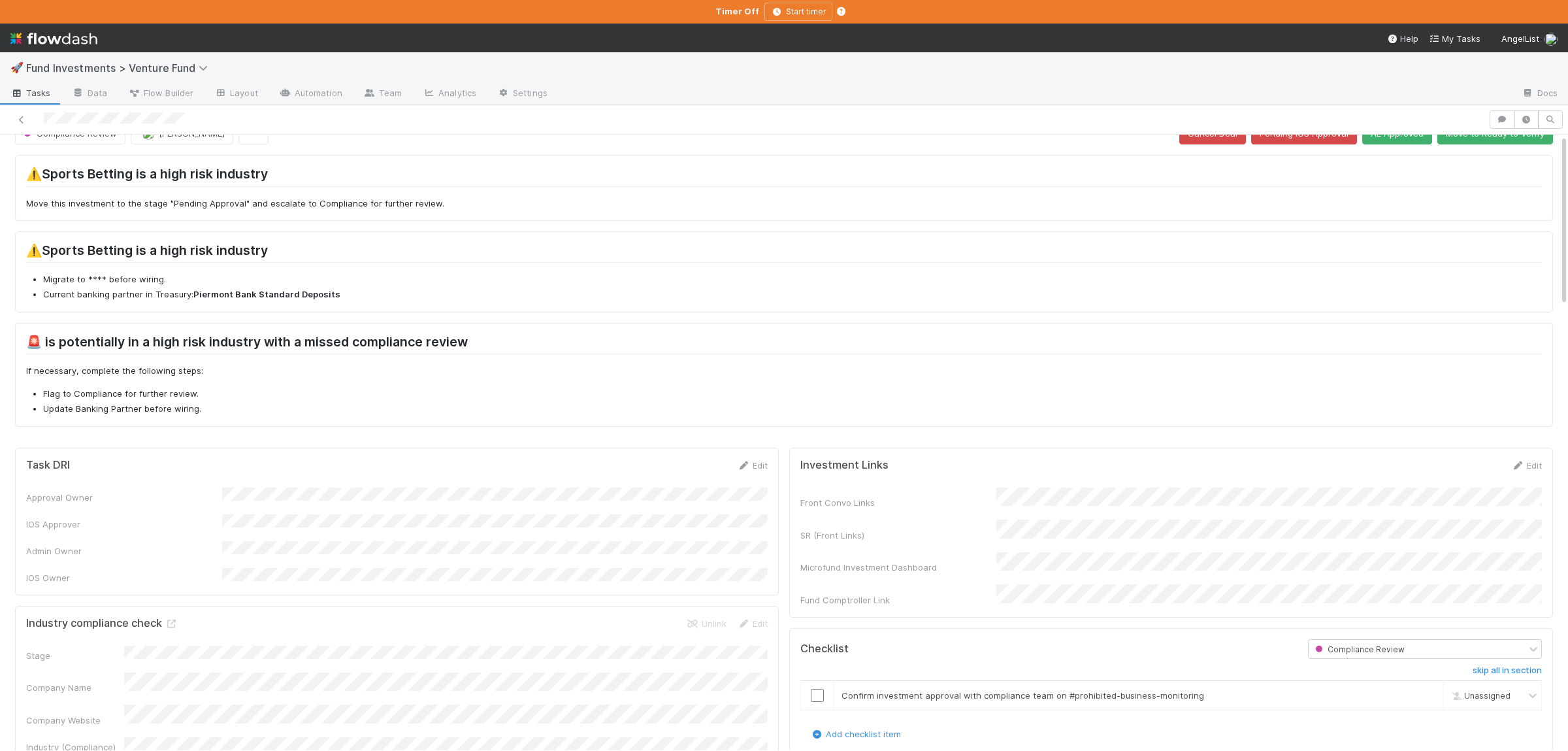
scroll to position [0, 0]
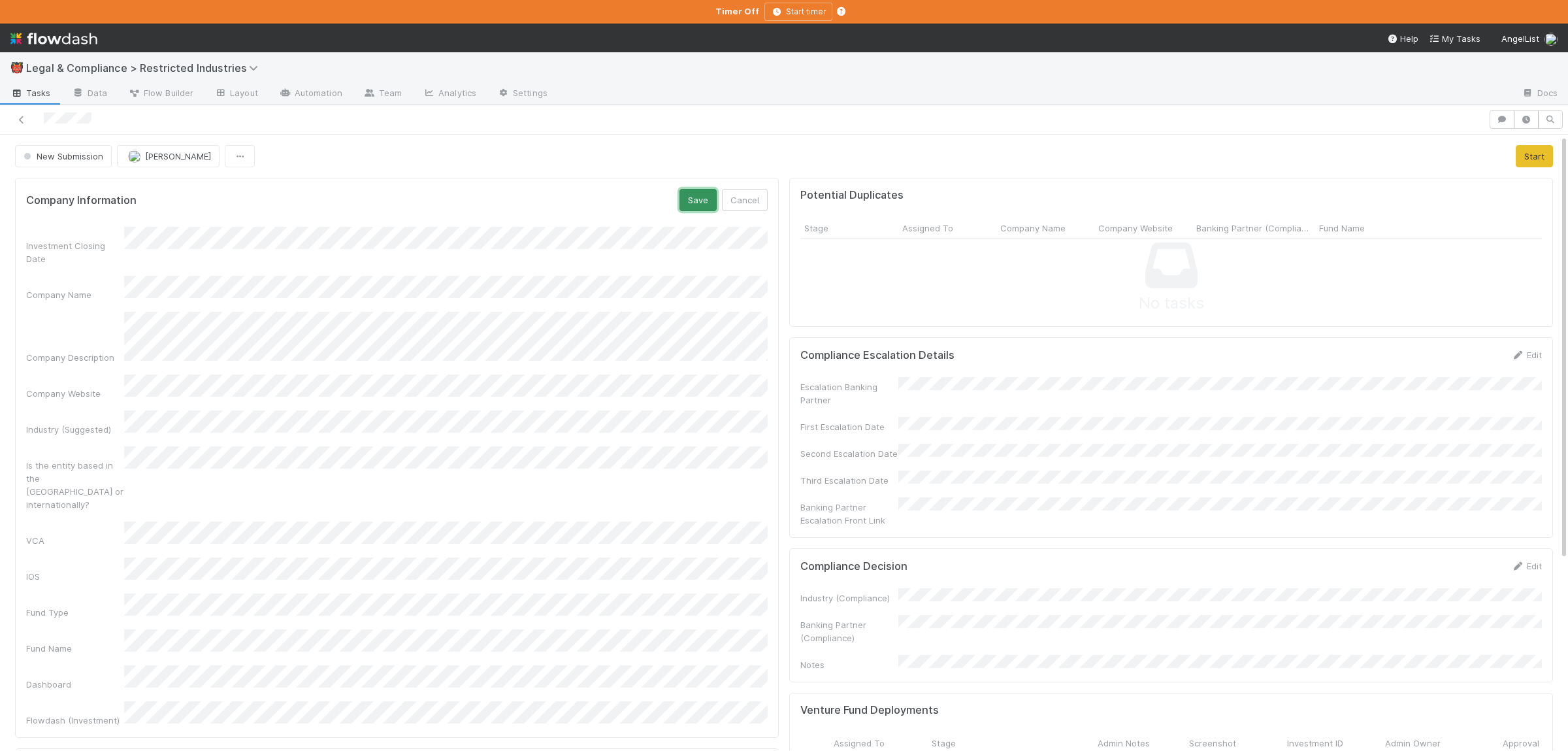
click at [698, 207] on button "Save" at bounding box center [697, 200] width 37 height 22
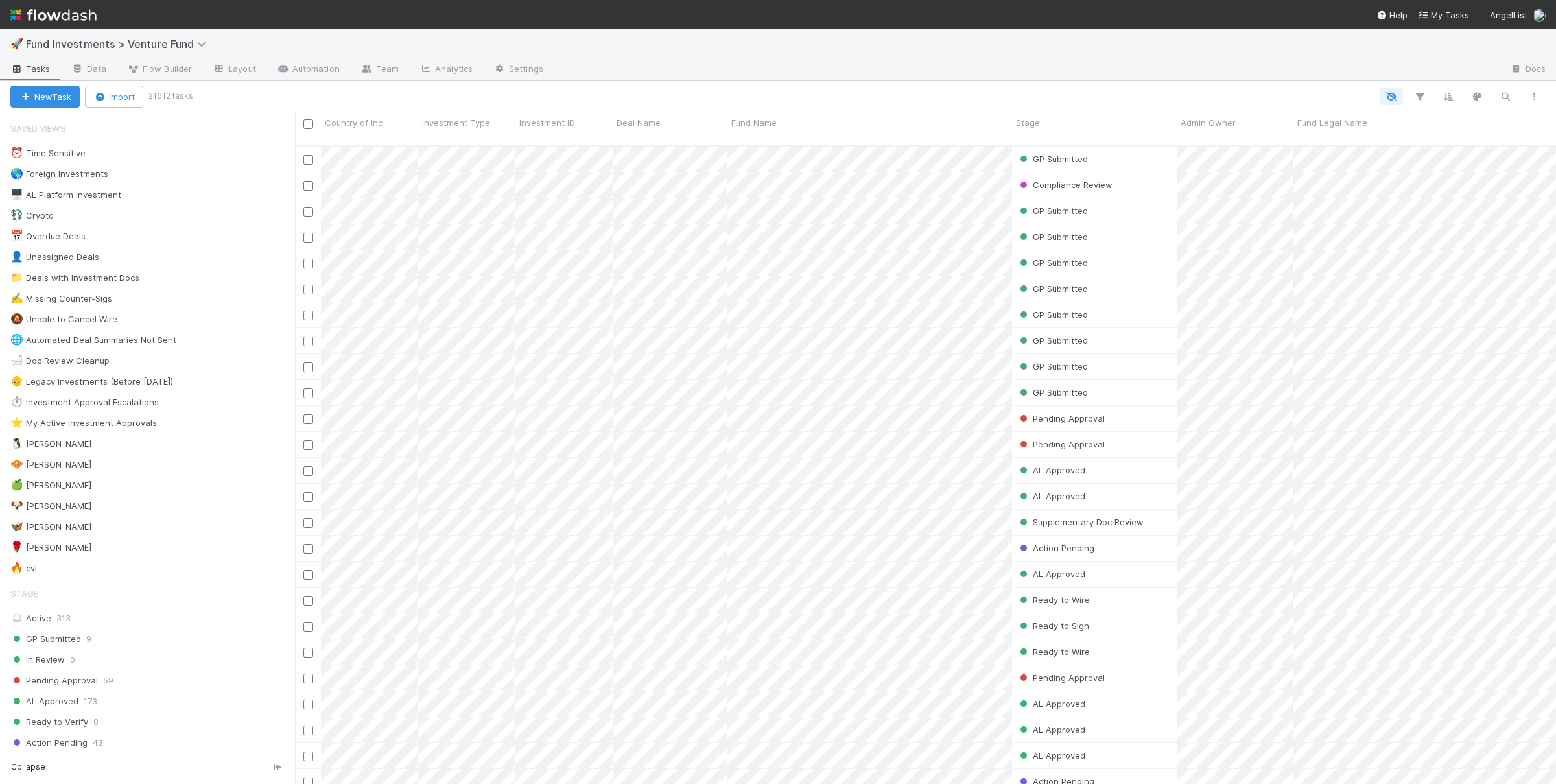
scroll to position [649, 1261]
click at [135, 472] on div "🧇 [PERSON_NAME] 4" at bounding box center [153, 464] width 284 height 16
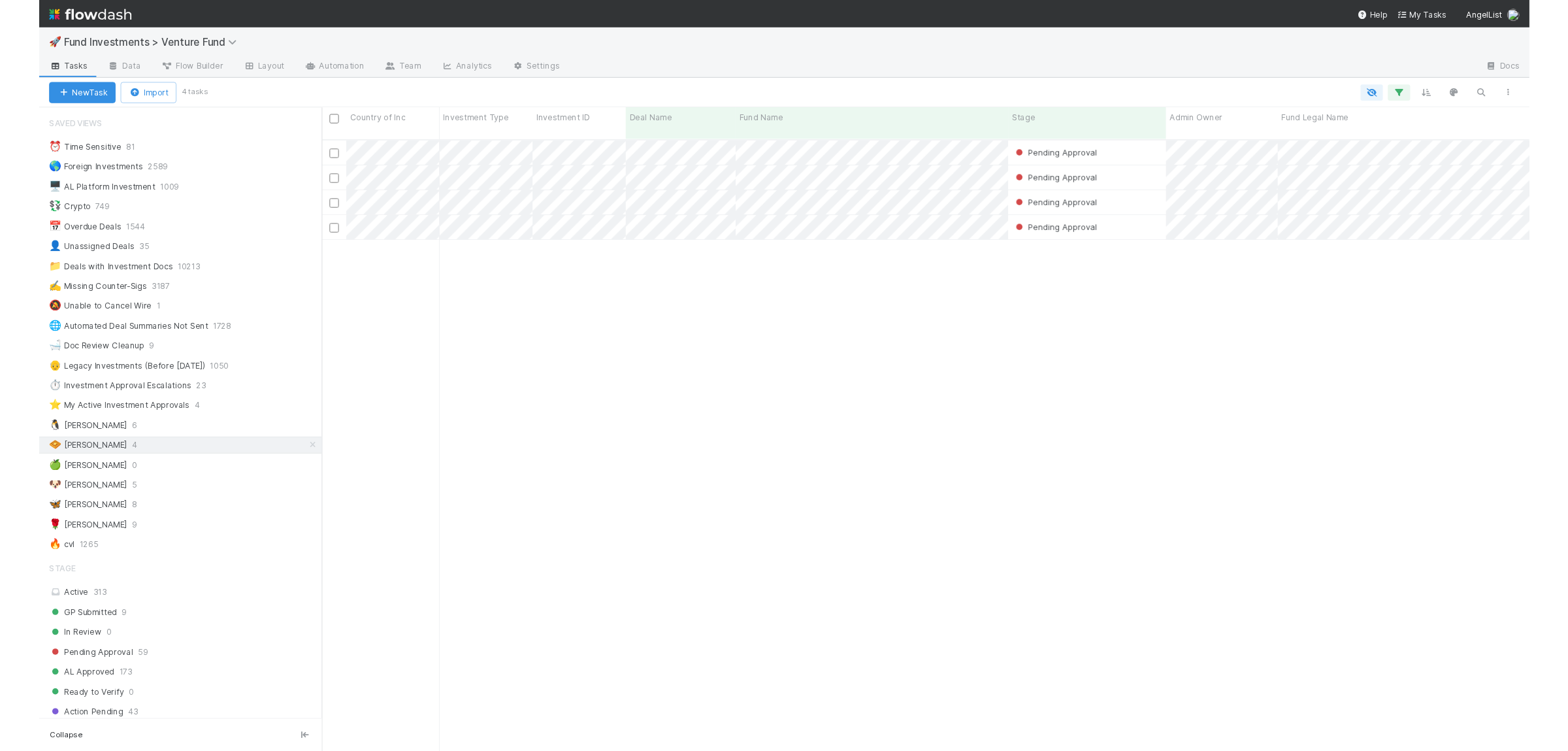
scroll to position [615, 1271]
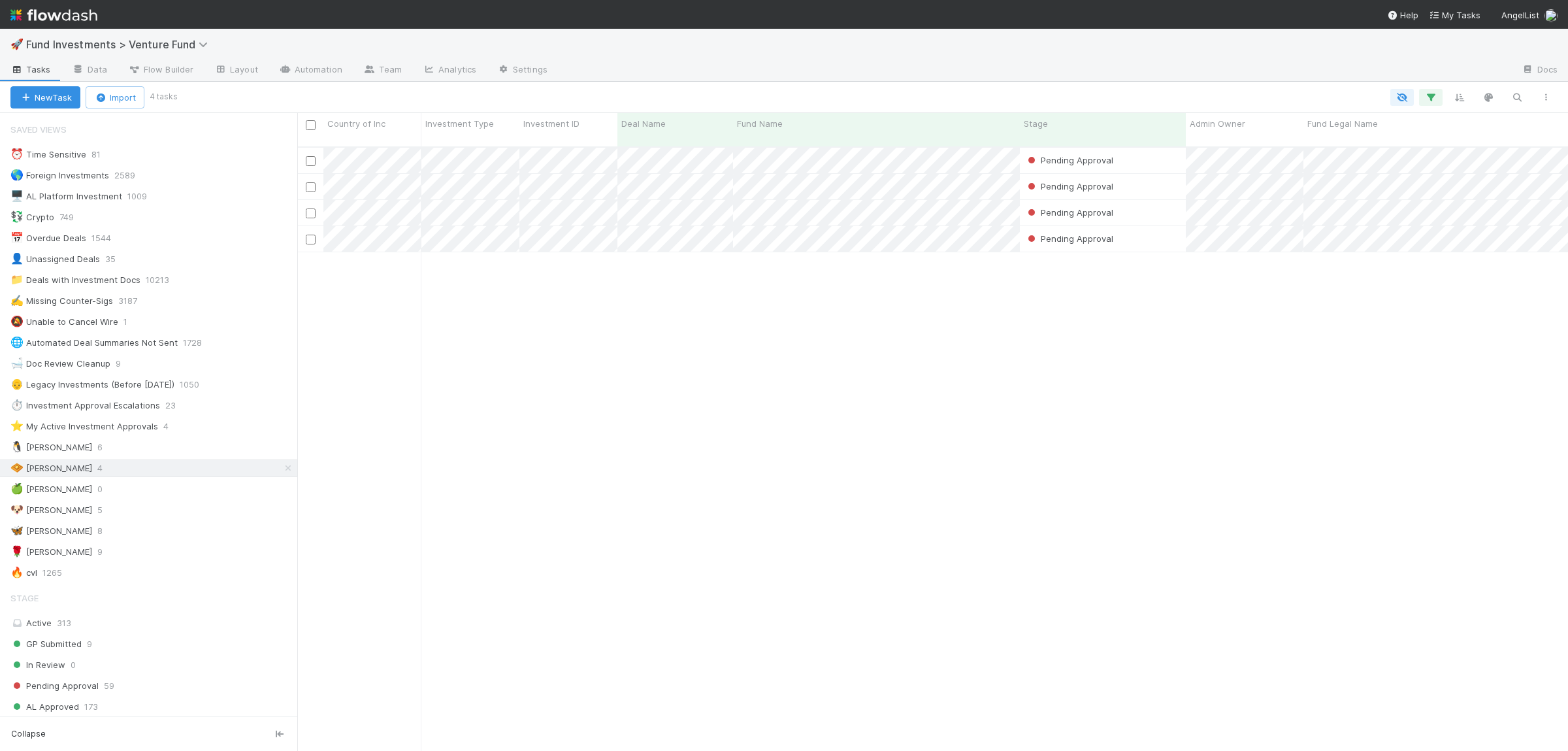
click at [764, 298] on div "Pending Approval [PERSON_NAME] [DATE] 12:29:50 AM [DATE] 12:50:51 AM 0 0 0 0 0 …" at bounding box center [933, 456] width 1271 height 615
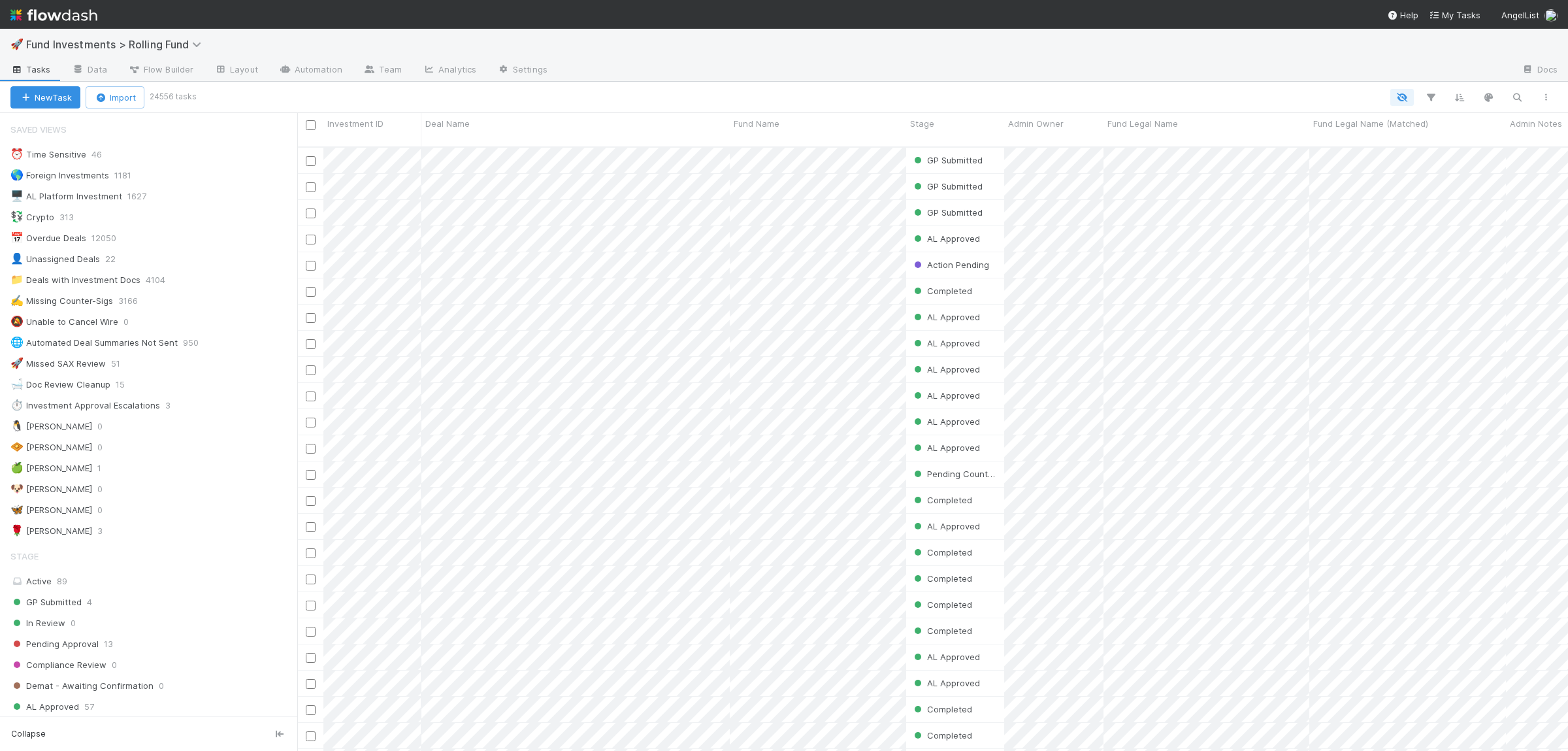
scroll to position [615, 1271]
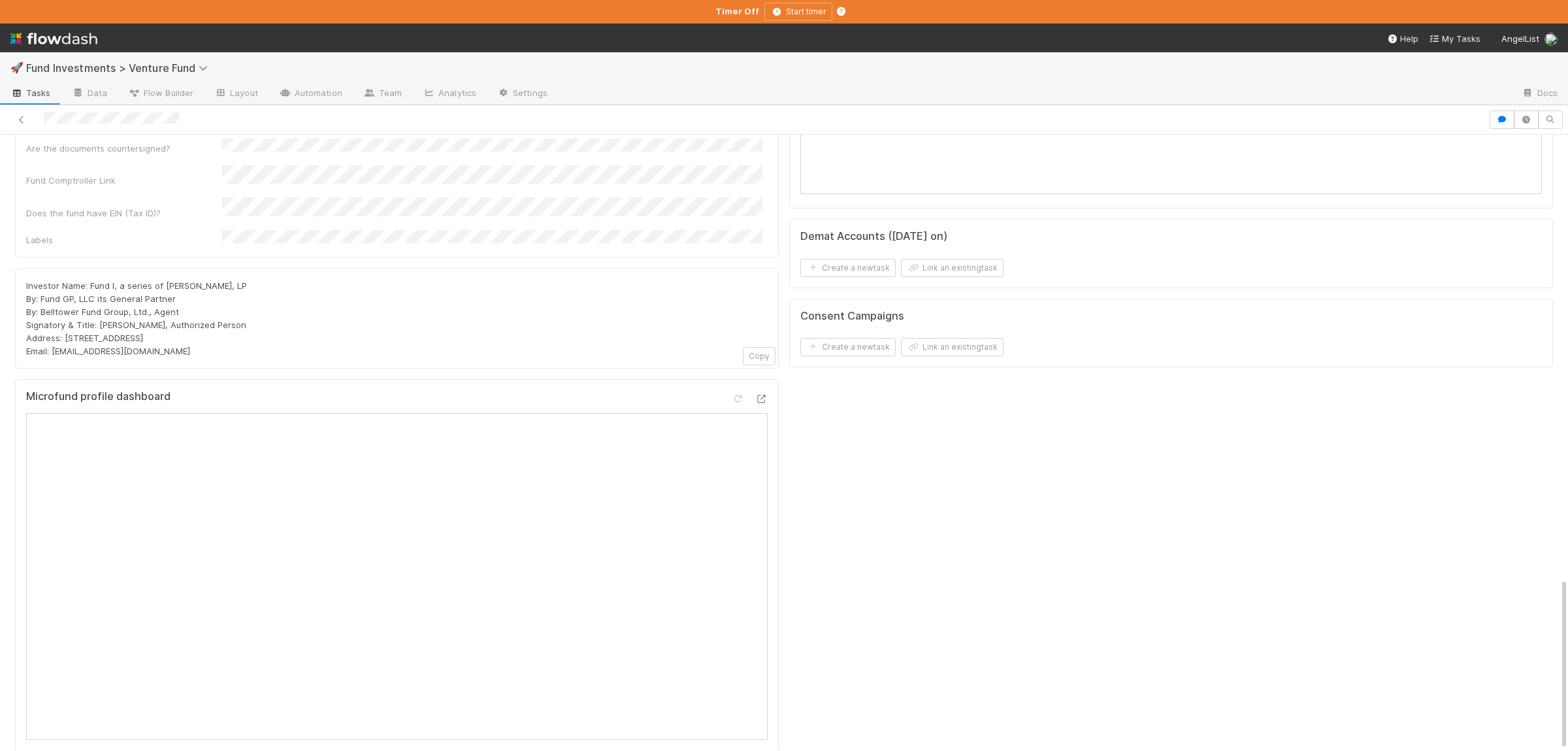
scroll to position [1266, 0]
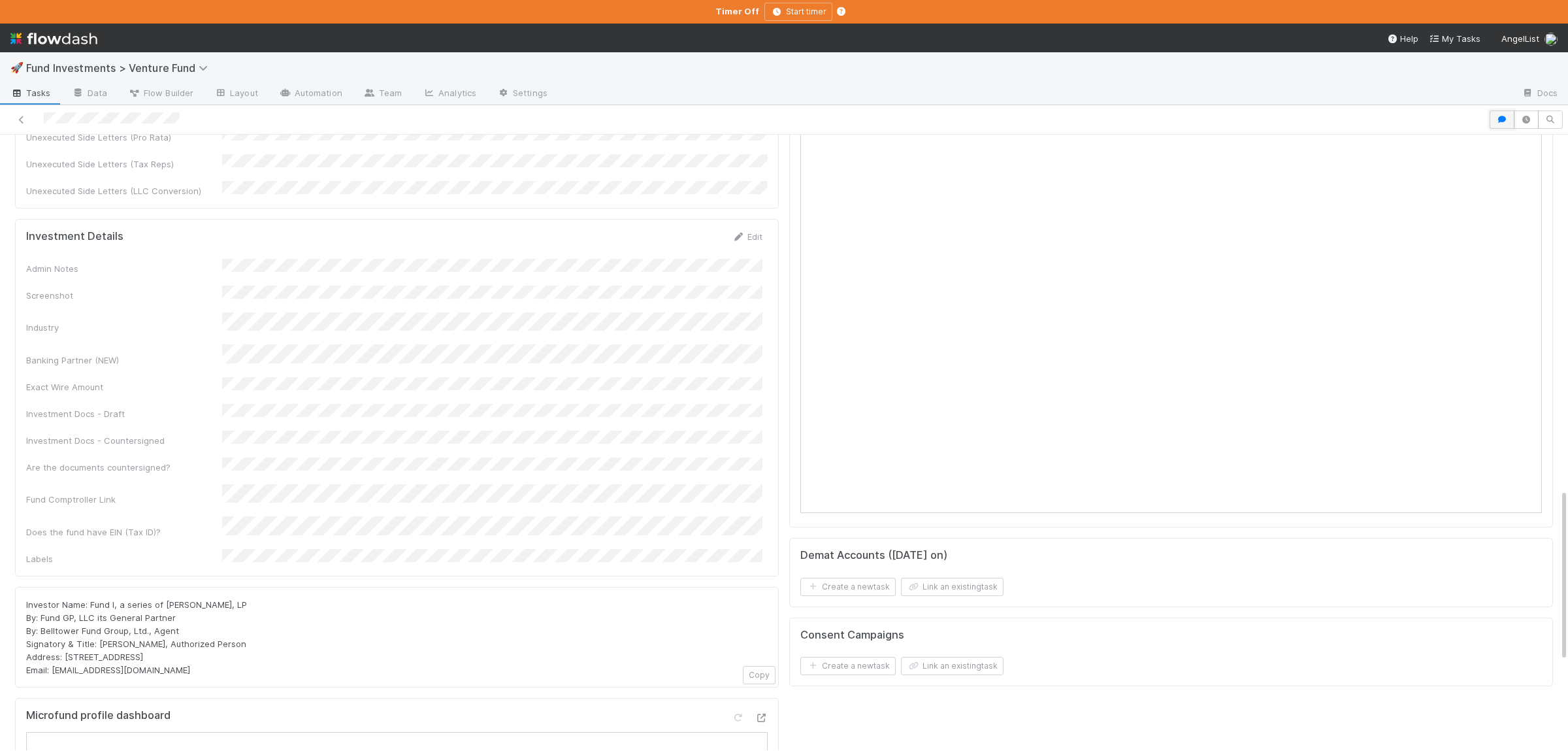
click at [1504, 117] on icon "button" at bounding box center [1501, 119] width 13 height 8
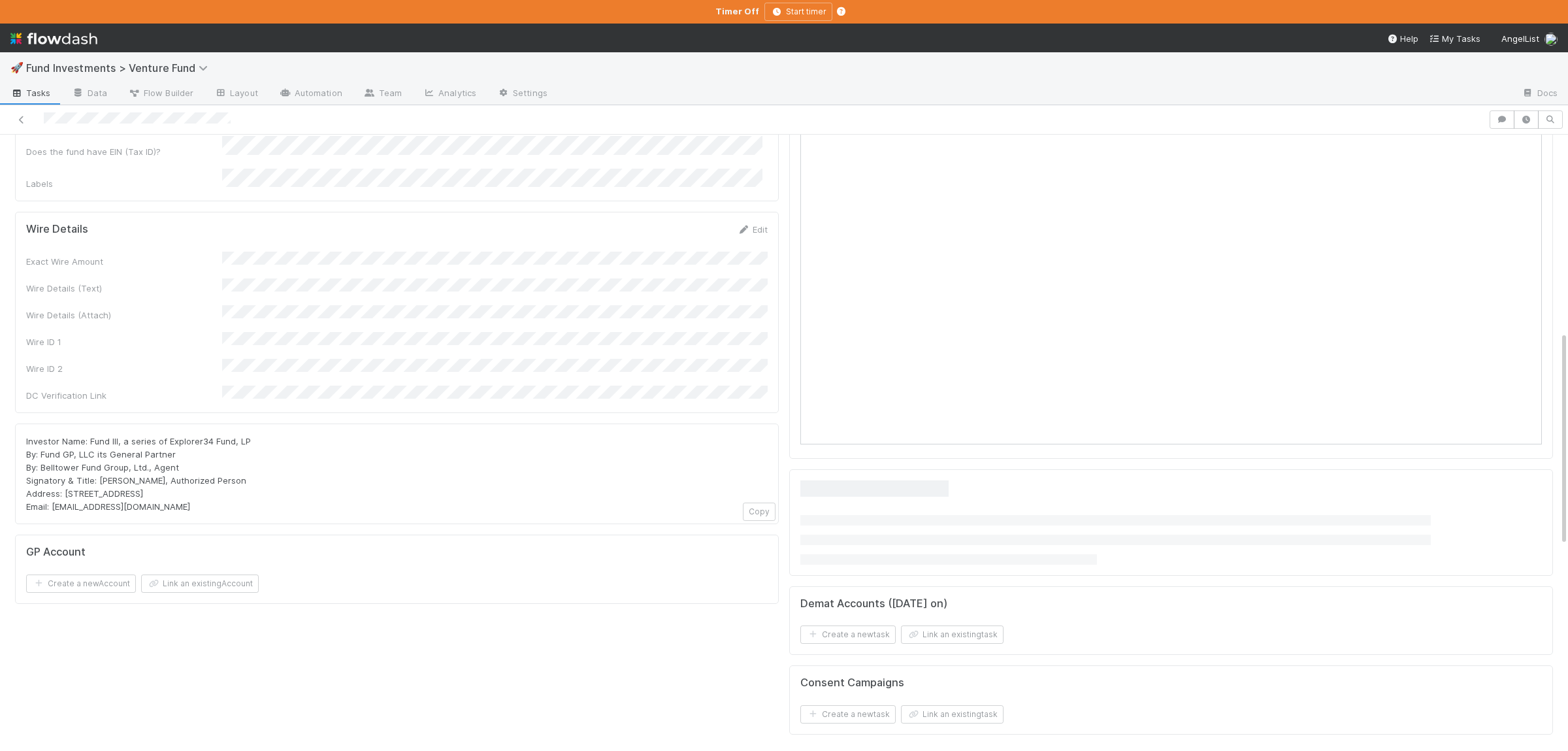
scroll to position [564, 0]
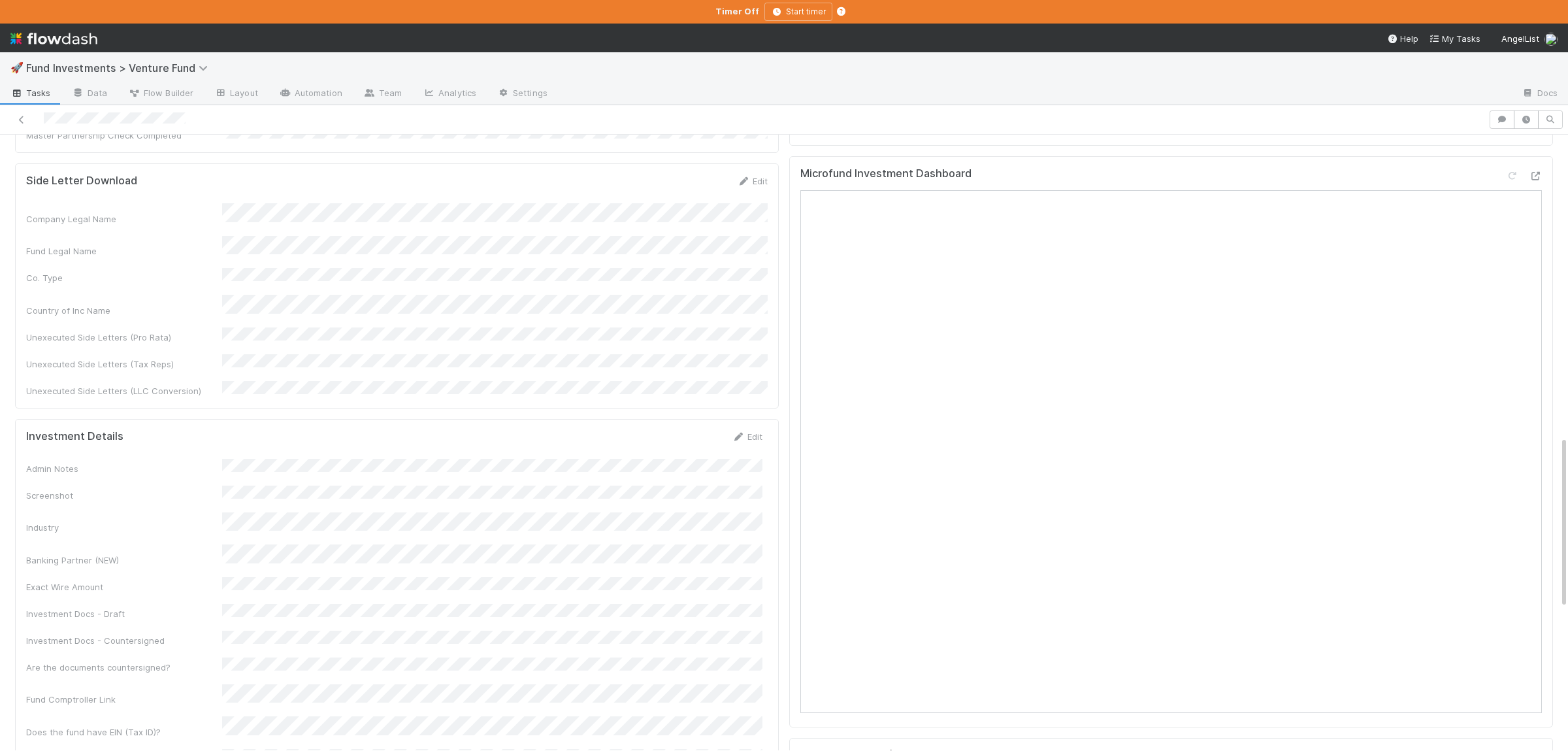
scroll to position [1083, 0]
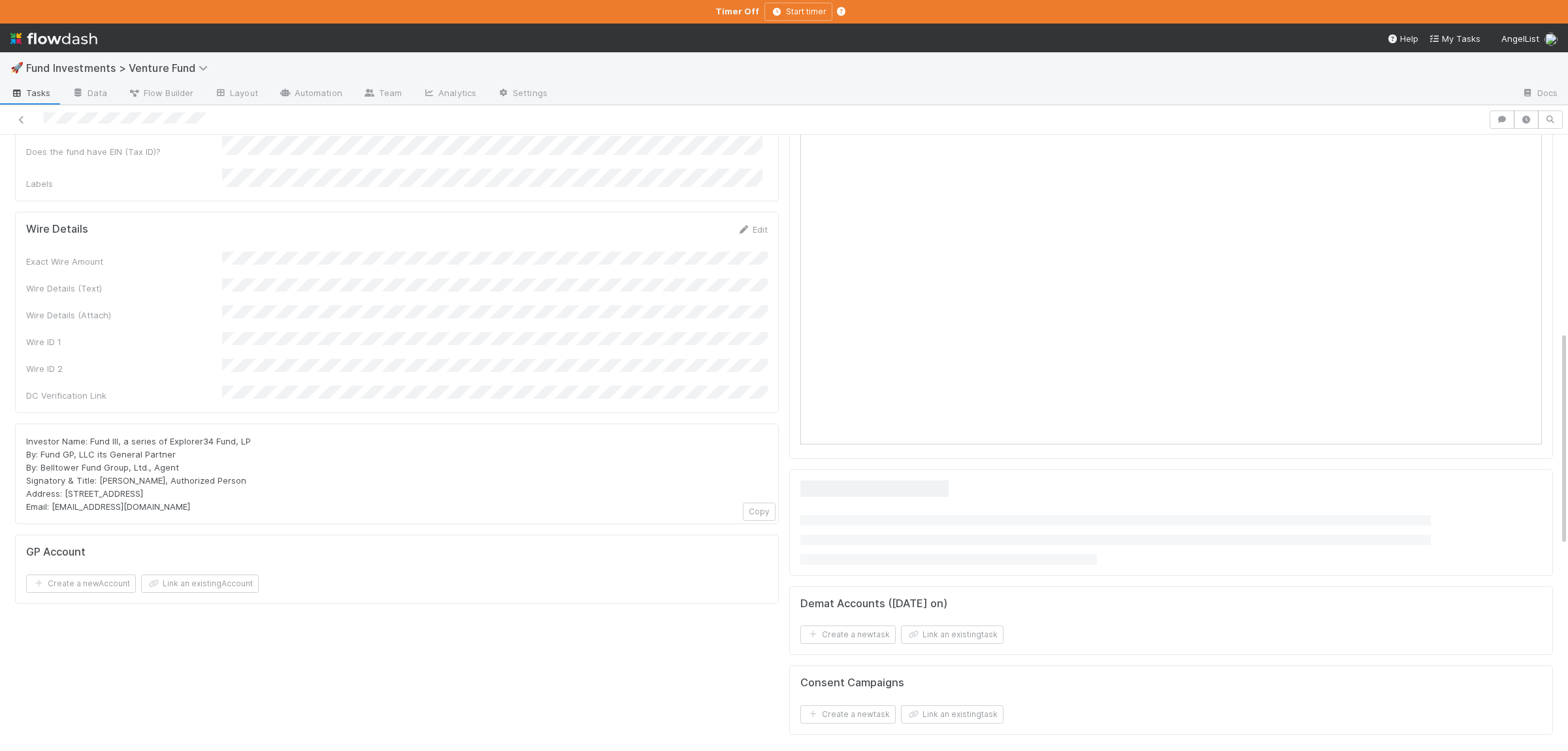
scroll to position [564, 0]
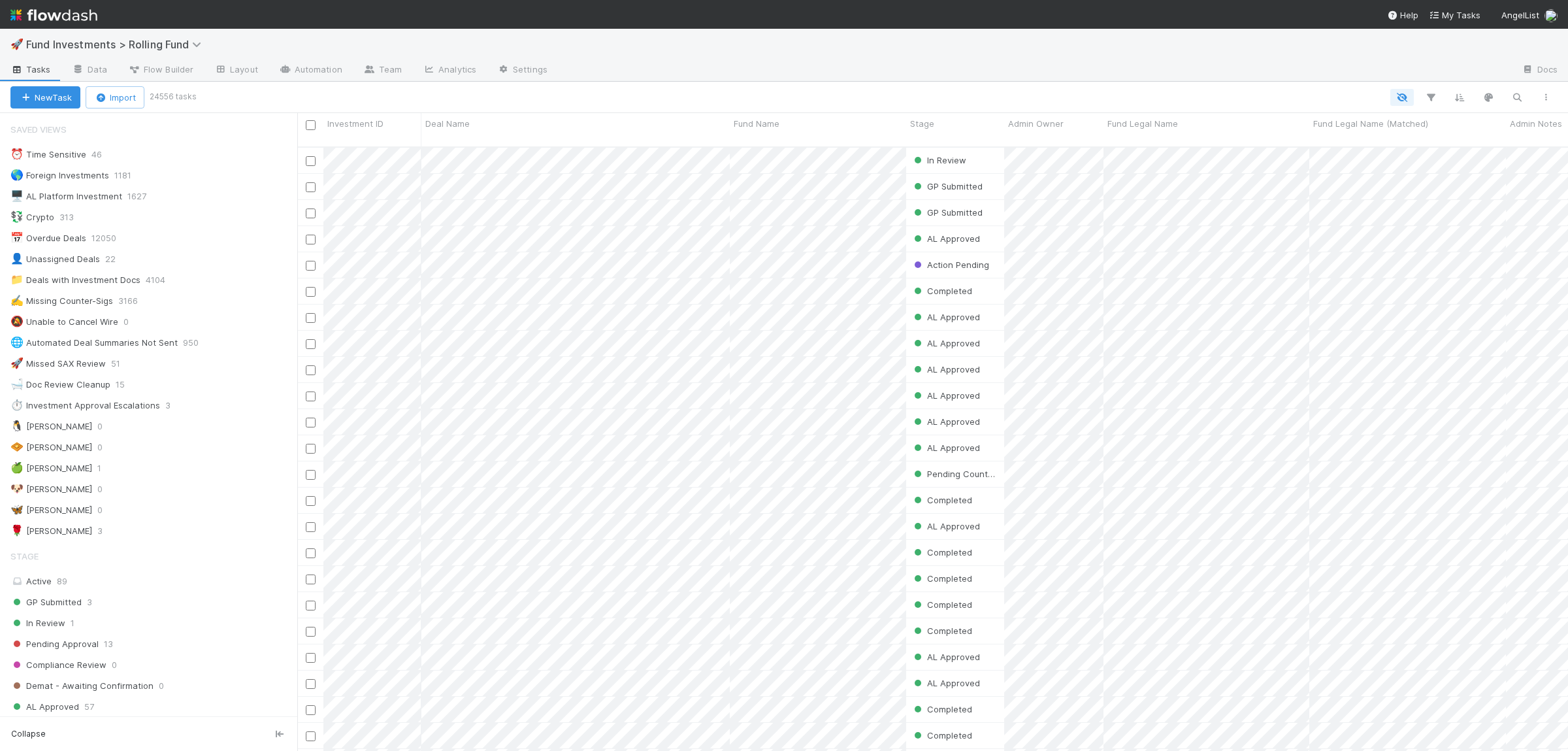
scroll to position [615, 1271]
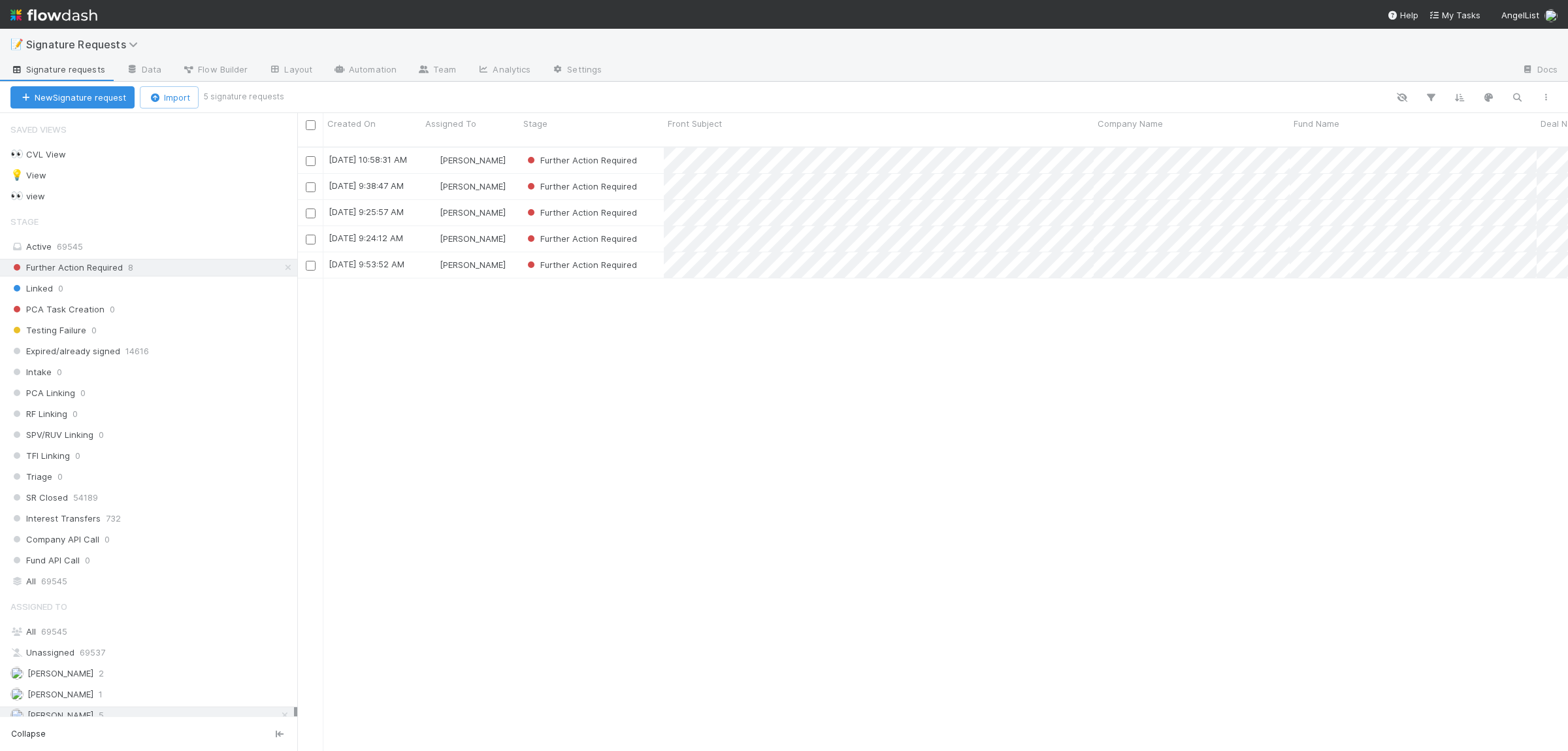
scroll to position [615, 1271]
click at [872, 487] on div "8/22/25, 10:58:31 AM Susan Tang Further Action Required 0 0 0 0 8/22/25, 11:00:…" at bounding box center [933, 456] width 1271 height 615
click at [653, 253] on div "Further Action Required" at bounding box center [591, 266] width 144 height 26
click at [649, 231] on div "Further Action Required" at bounding box center [591, 239] width 144 height 26
click at [651, 203] on div "Further Action Required" at bounding box center [591, 213] width 144 height 26
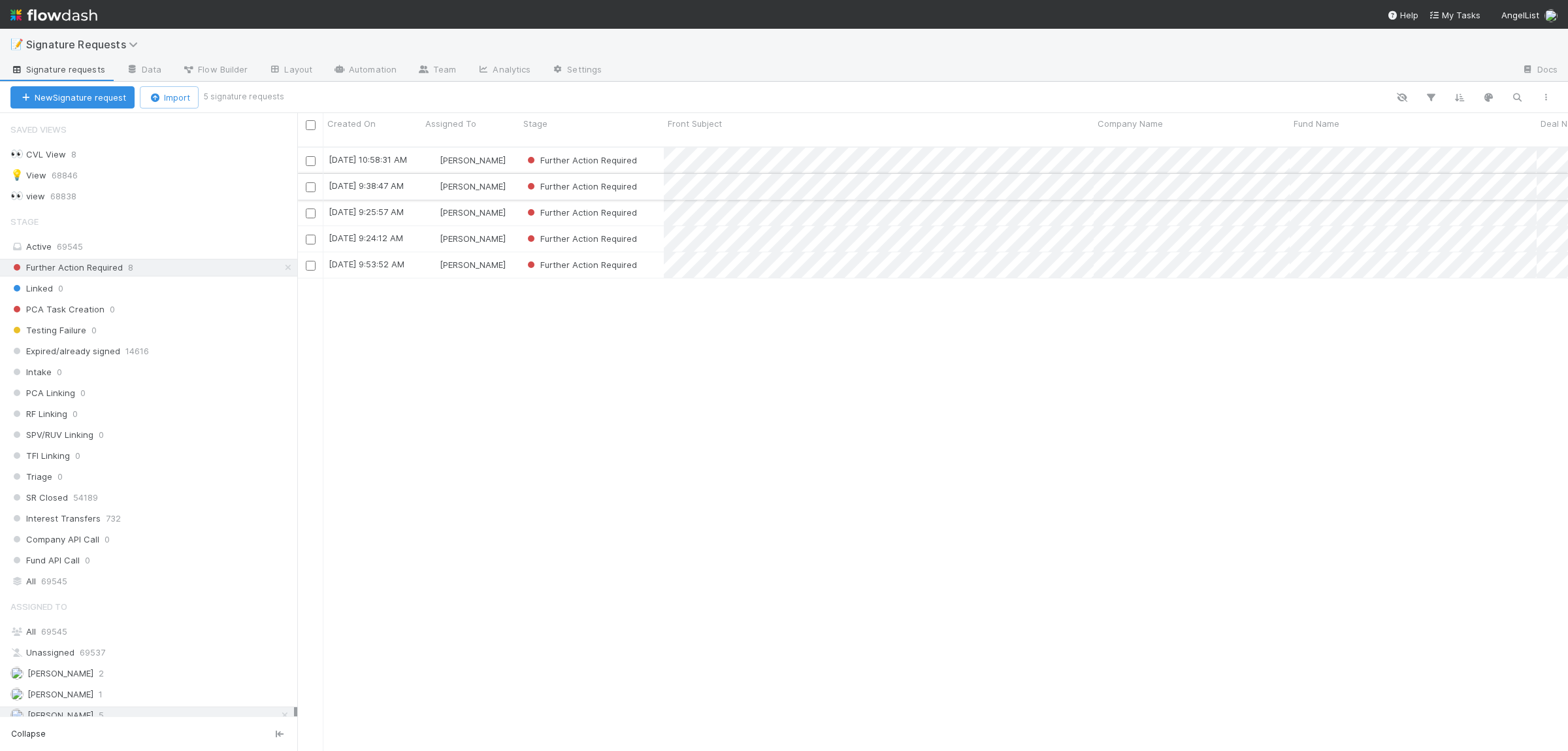
click at [656, 176] on div "Further Action Required" at bounding box center [591, 187] width 144 height 26
click at [656, 148] on div "Further Action Required" at bounding box center [591, 161] width 144 height 26
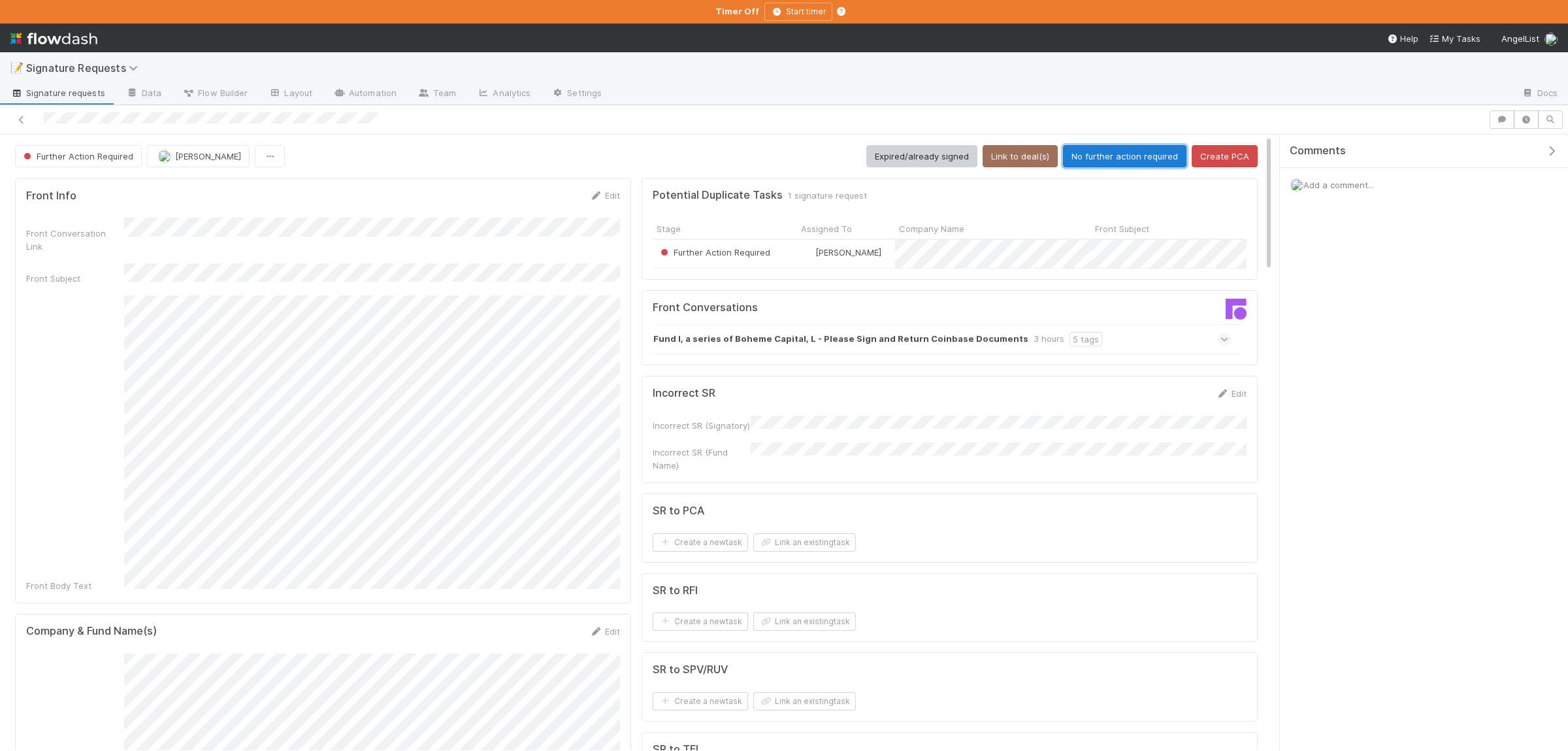
click at [1127, 156] on button "No further action required" at bounding box center [1125, 156] width 123 height 22
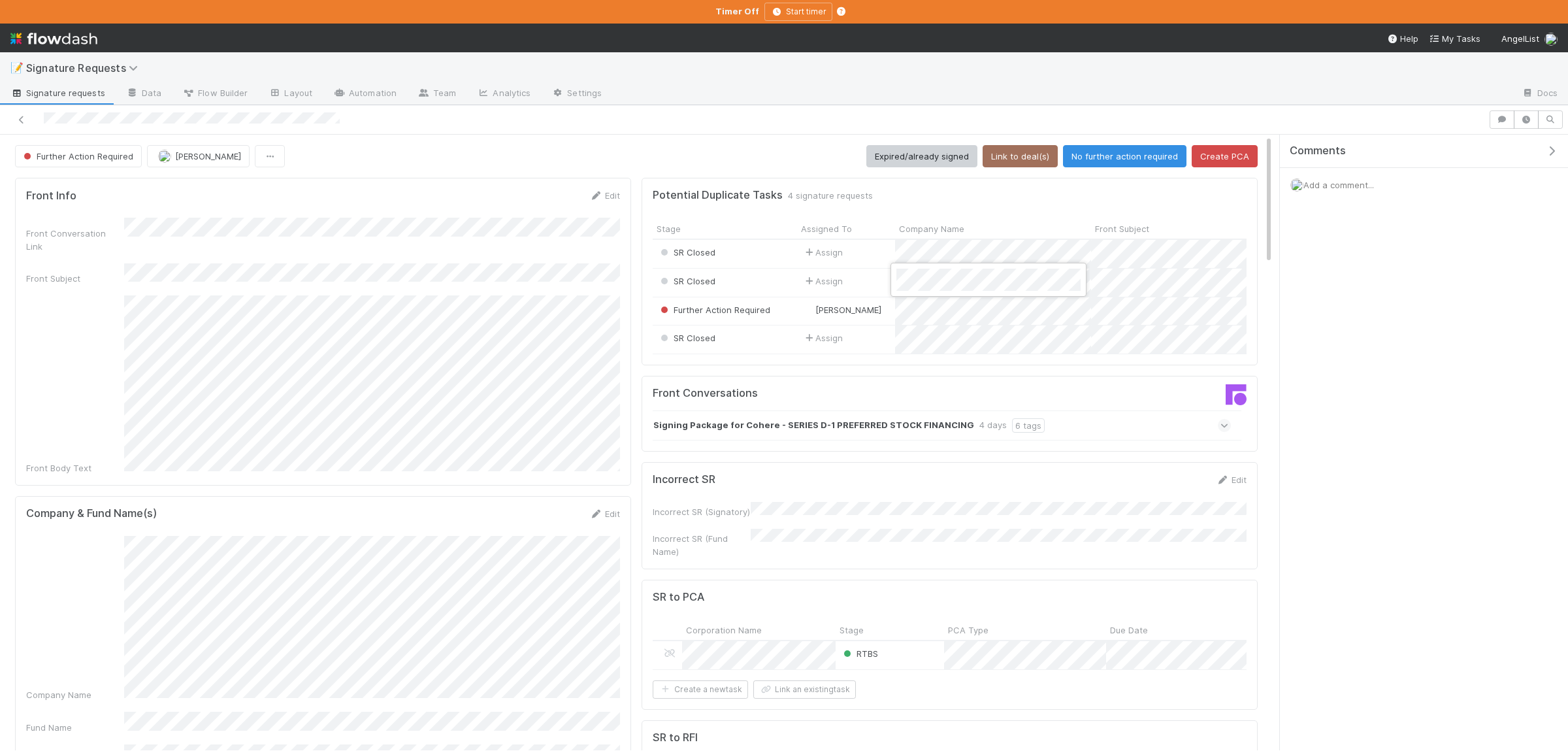
click at [1091, 161] on div at bounding box center [784, 375] width 1568 height 751
click at [1104, 159] on button "No further action required" at bounding box center [1125, 156] width 123 height 22
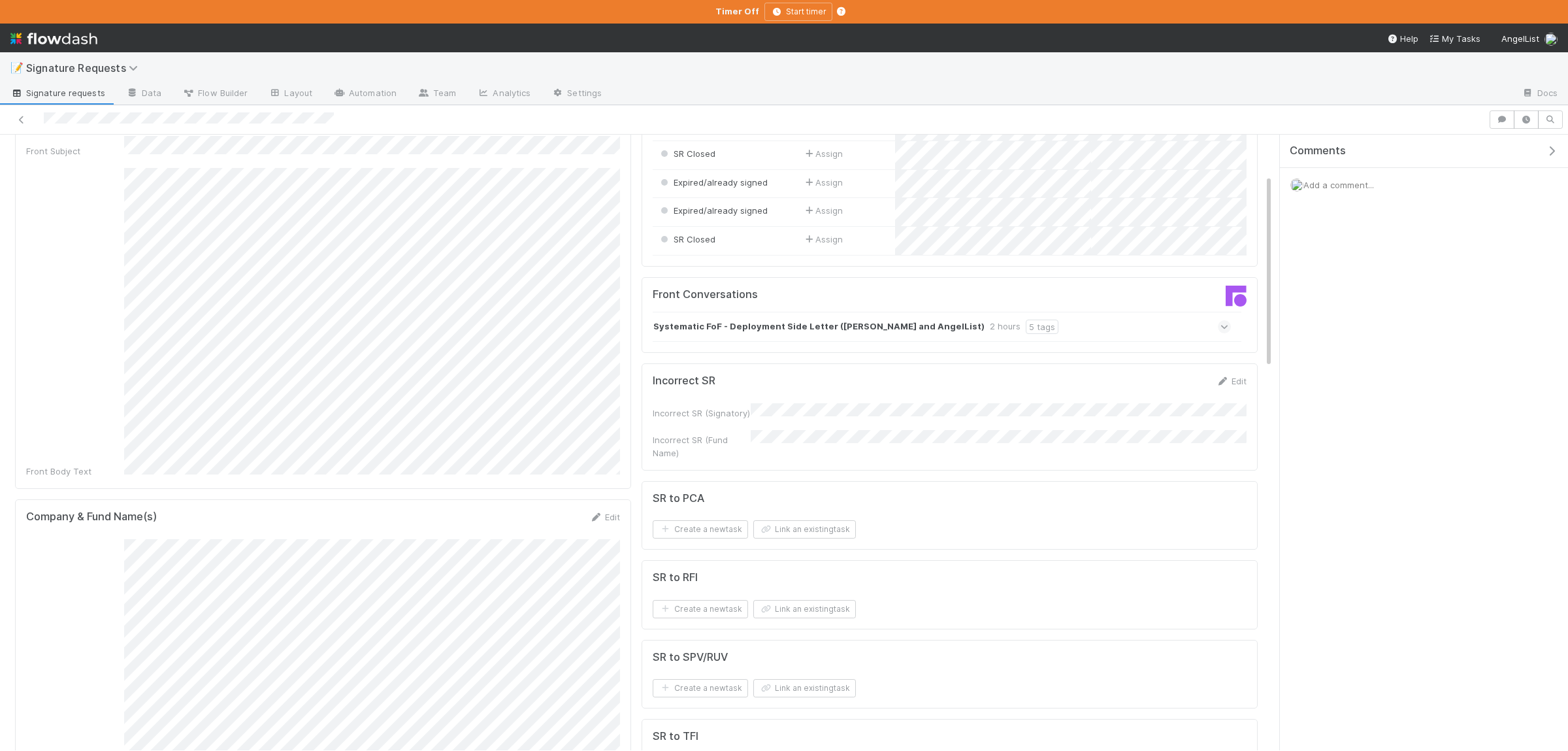
scroll to position [318, 0]
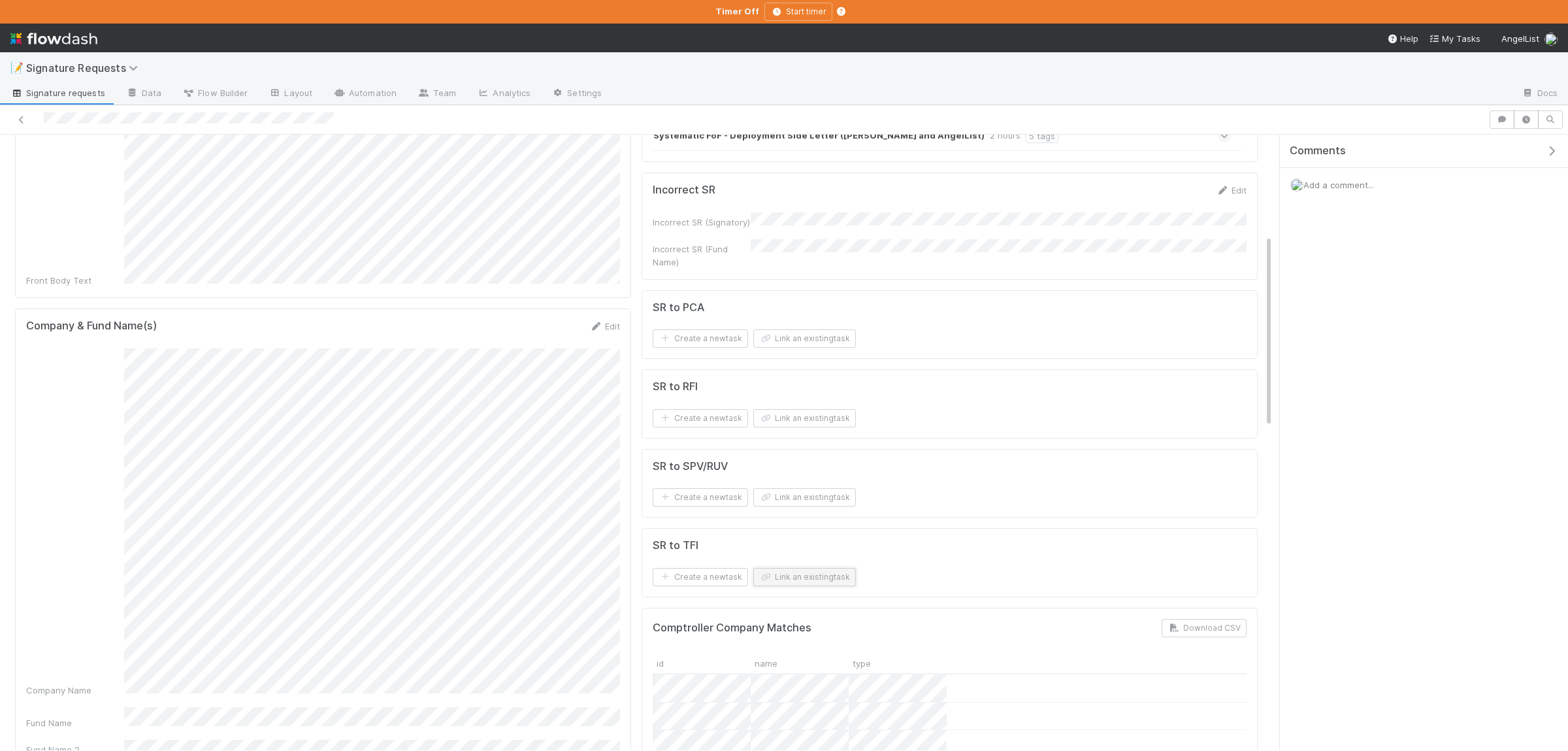
click at [811, 579] on button "Link an existing task" at bounding box center [804, 577] width 102 height 18
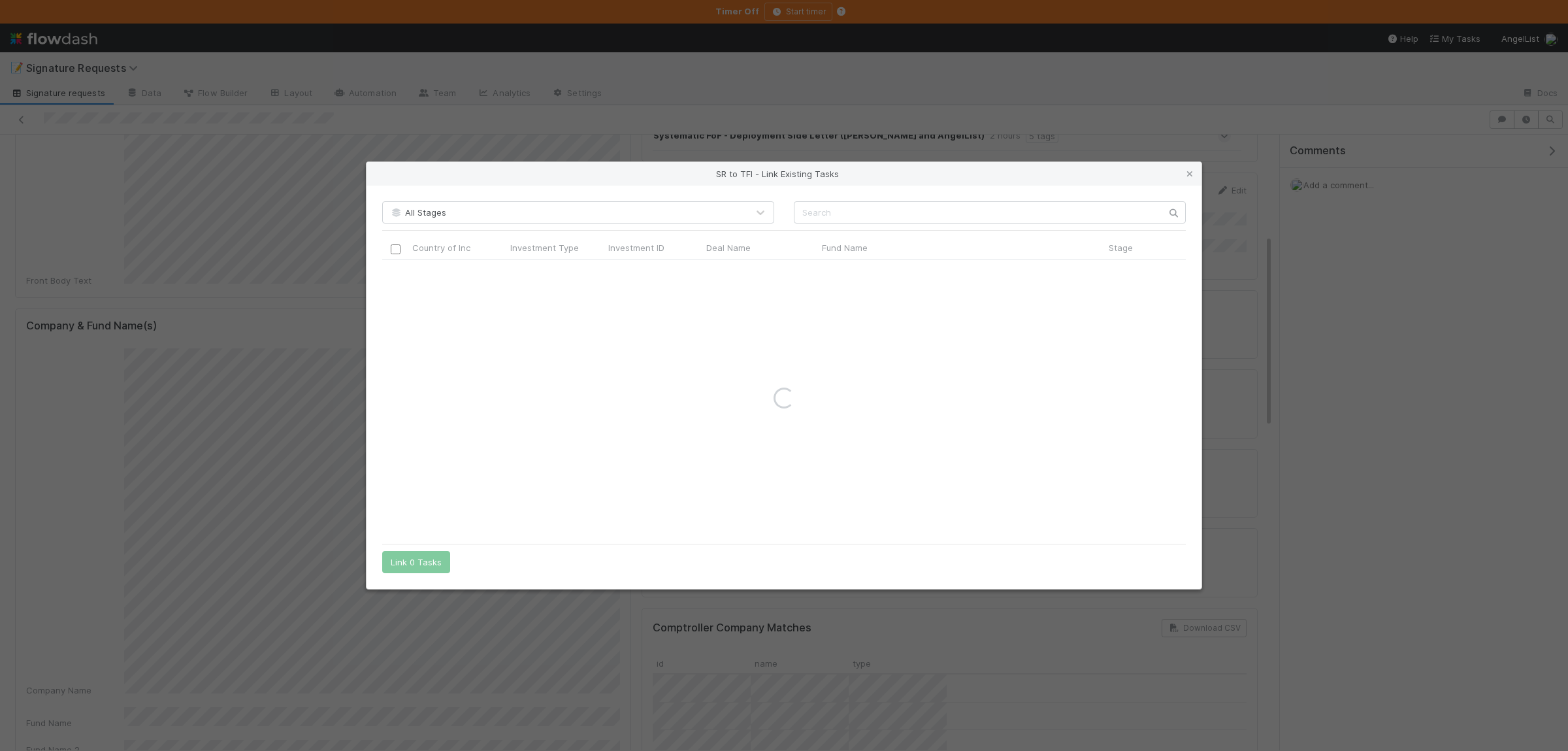
click at [830, 228] on div "All Stages Country of Inc Investment Type Investment ID Deal Name Fund Name Sta…" at bounding box center [784, 388] width 835 height 404
click at [836, 221] on input "text" at bounding box center [989, 212] width 392 height 22
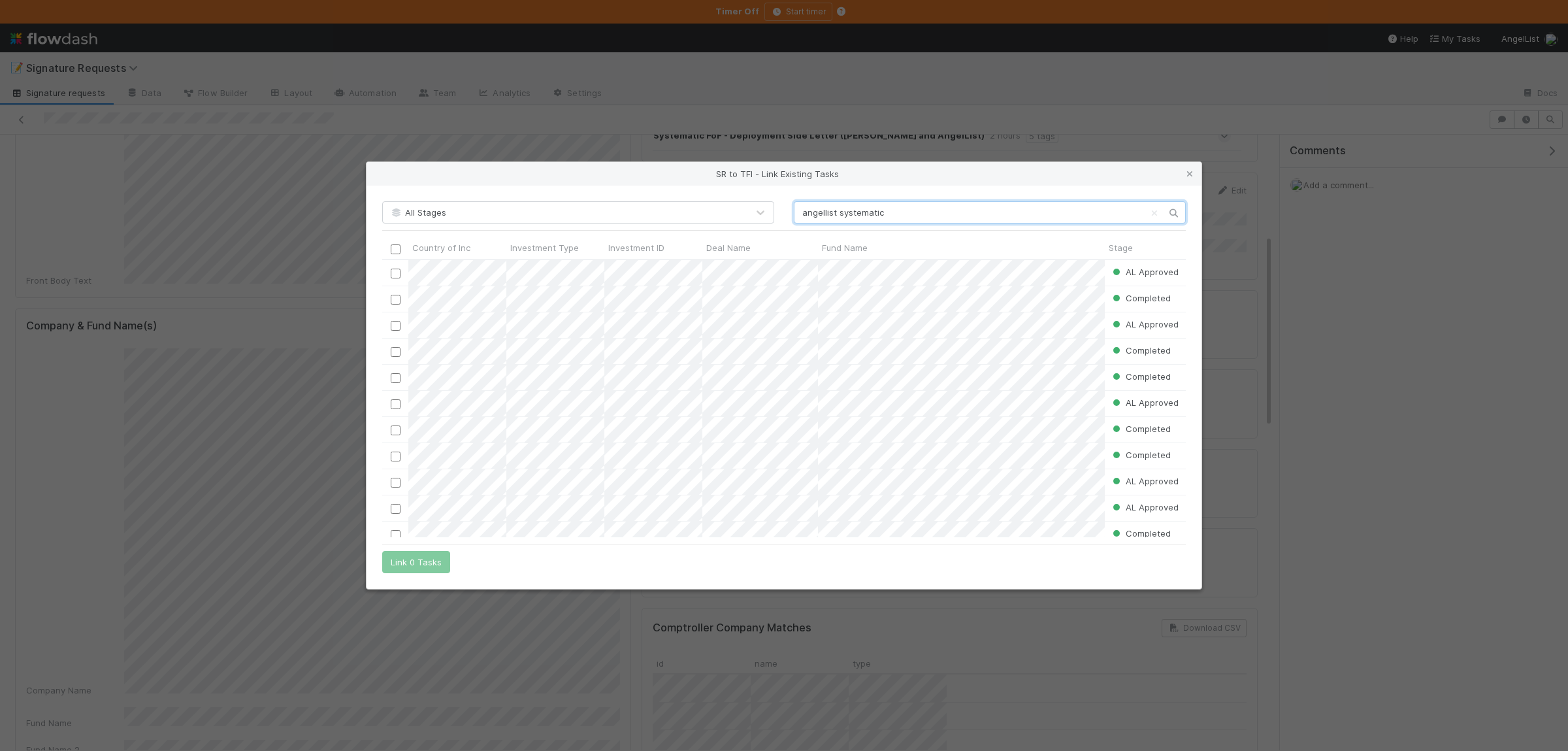
scroll to position [278, 802]
type input "angellist systematic"
click at [396, 271] on input "checkbox" at bounding box center [396, 274] width 10 height 10
click at [424, 561] on button "Link 1 Task" at bounding box center [413, 562] width 62 height 22
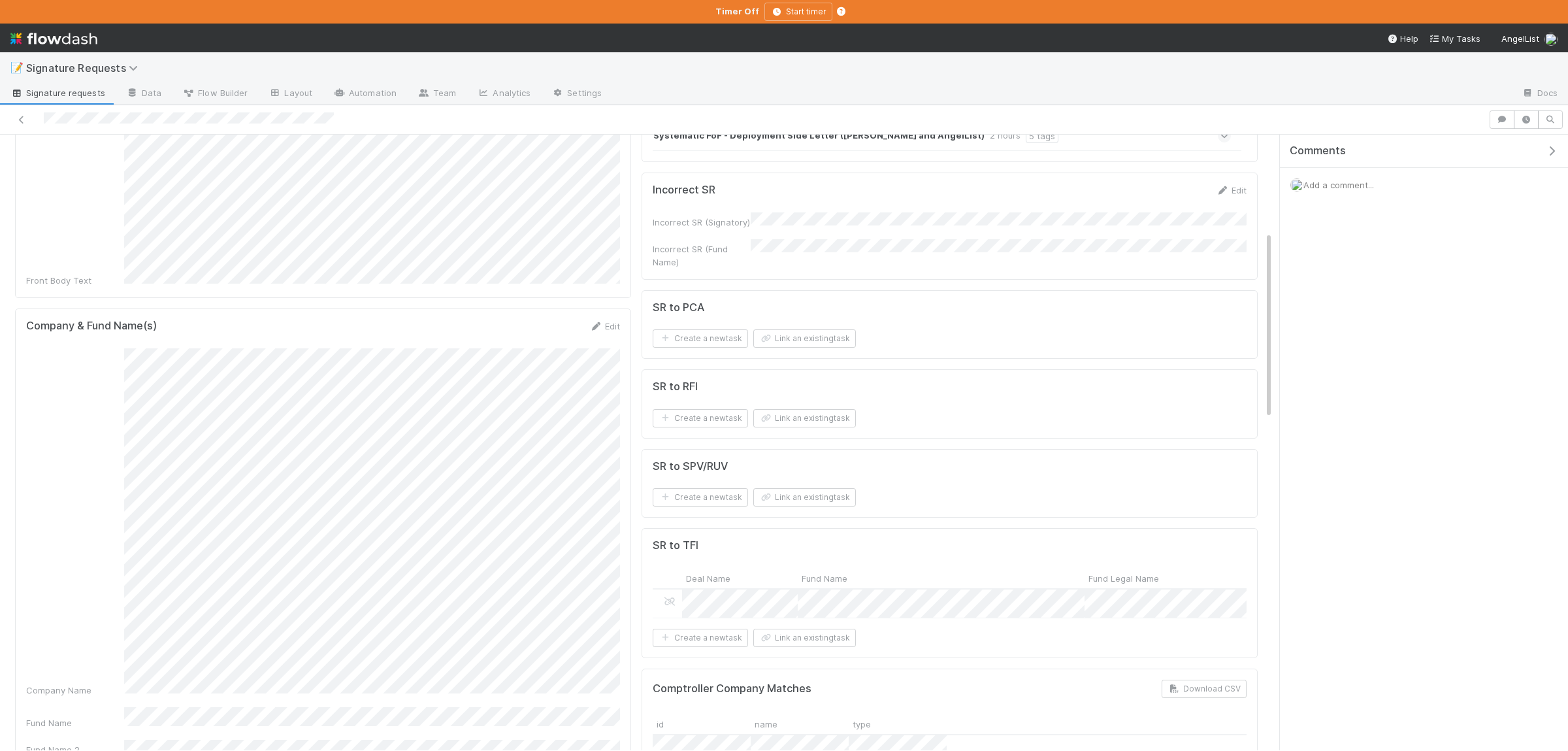
scroll to position [0, 0]
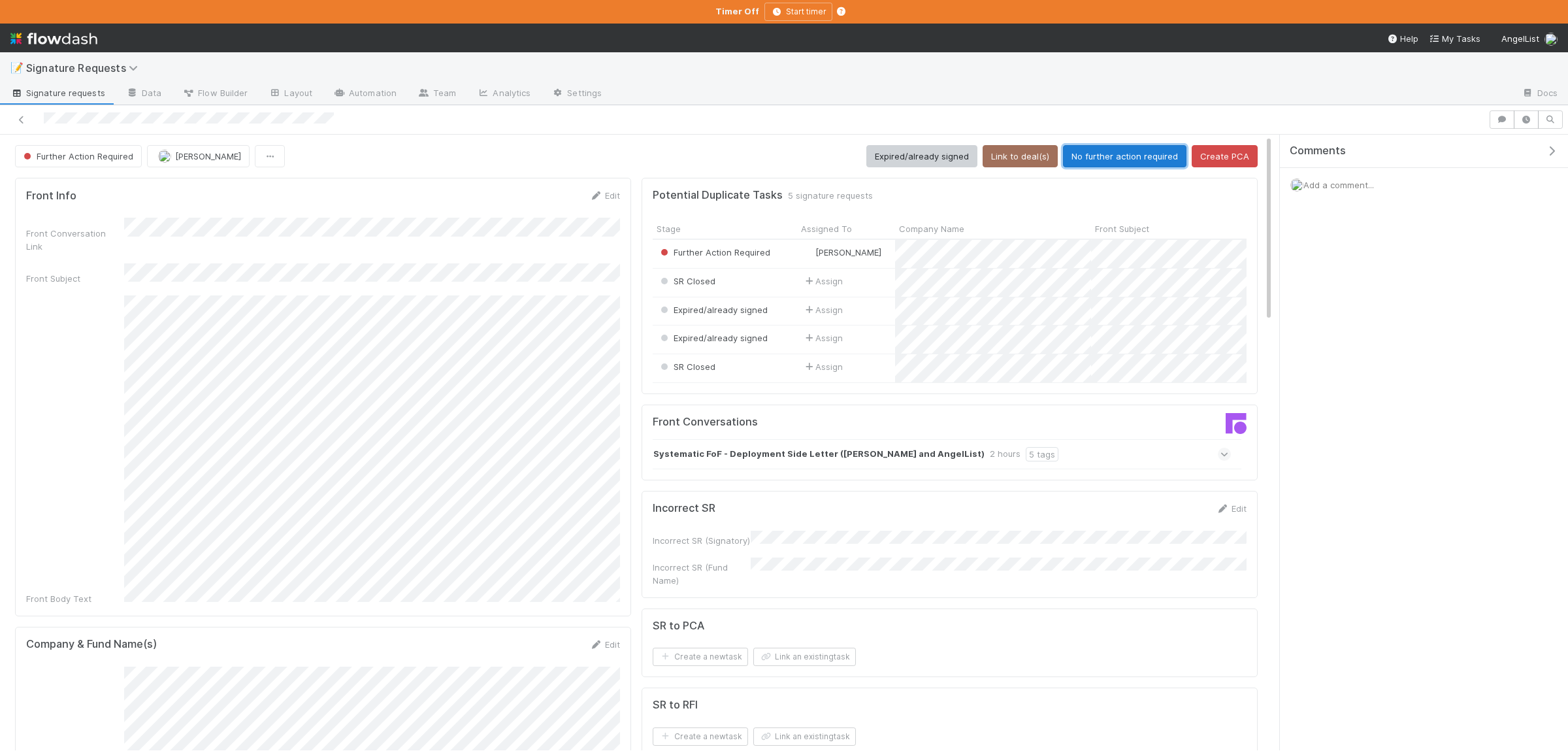
click at [1132, 160] on button "No further action required" at bounding box center [1125, 156] width 123 height 22
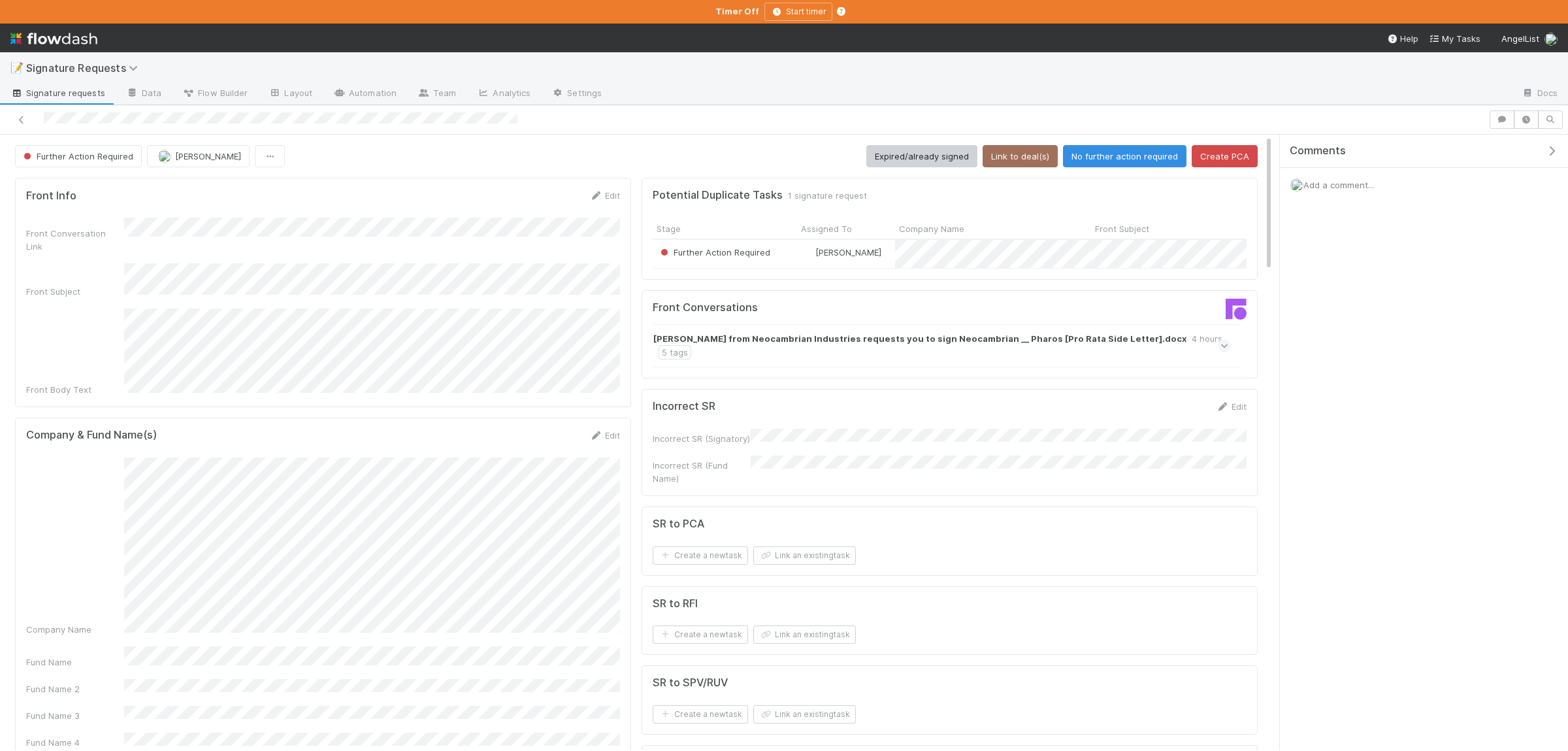
scroll to position [127, 0]
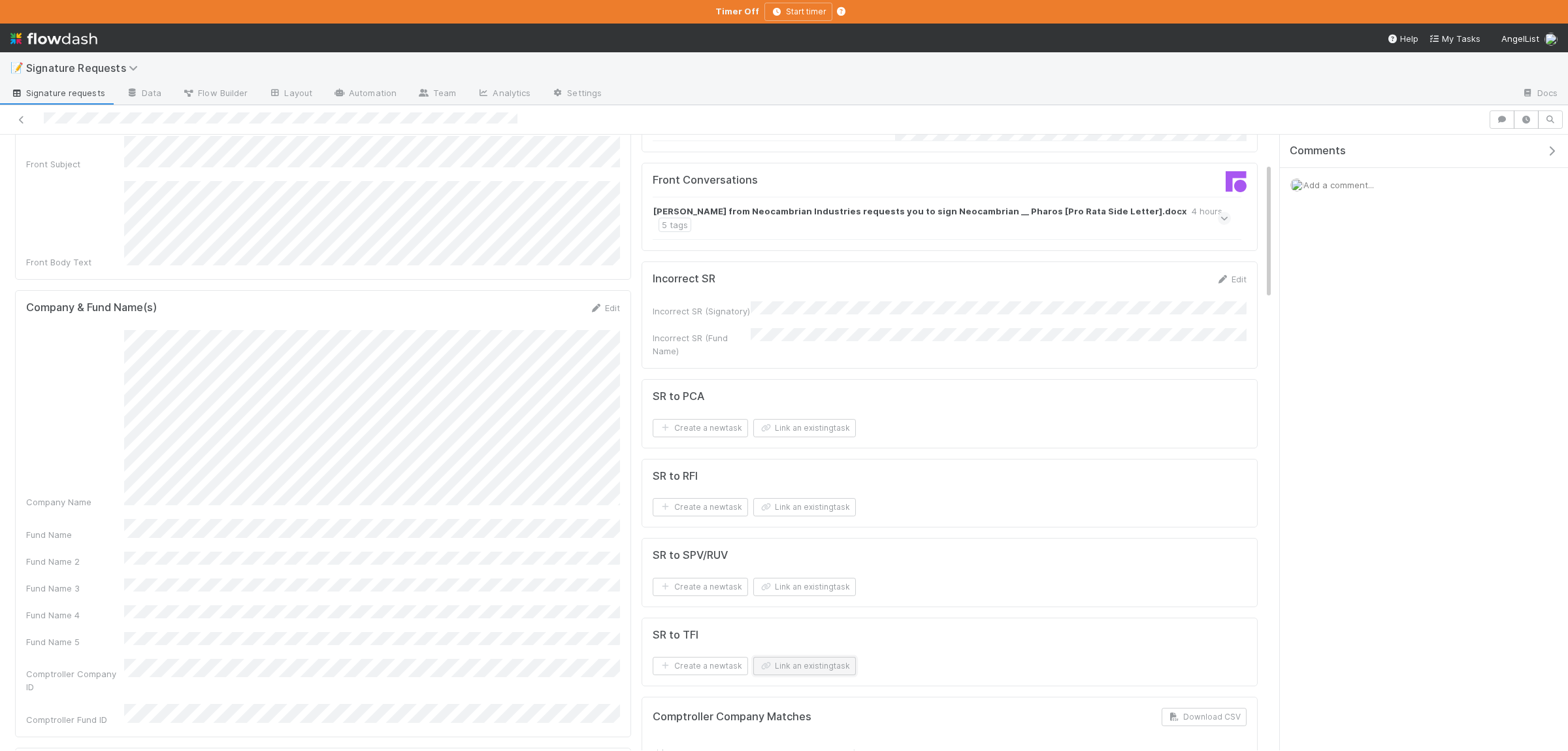
click at [836, 657] on button "Link an existing task" at bounding box center [804, 665] width 102 height 18
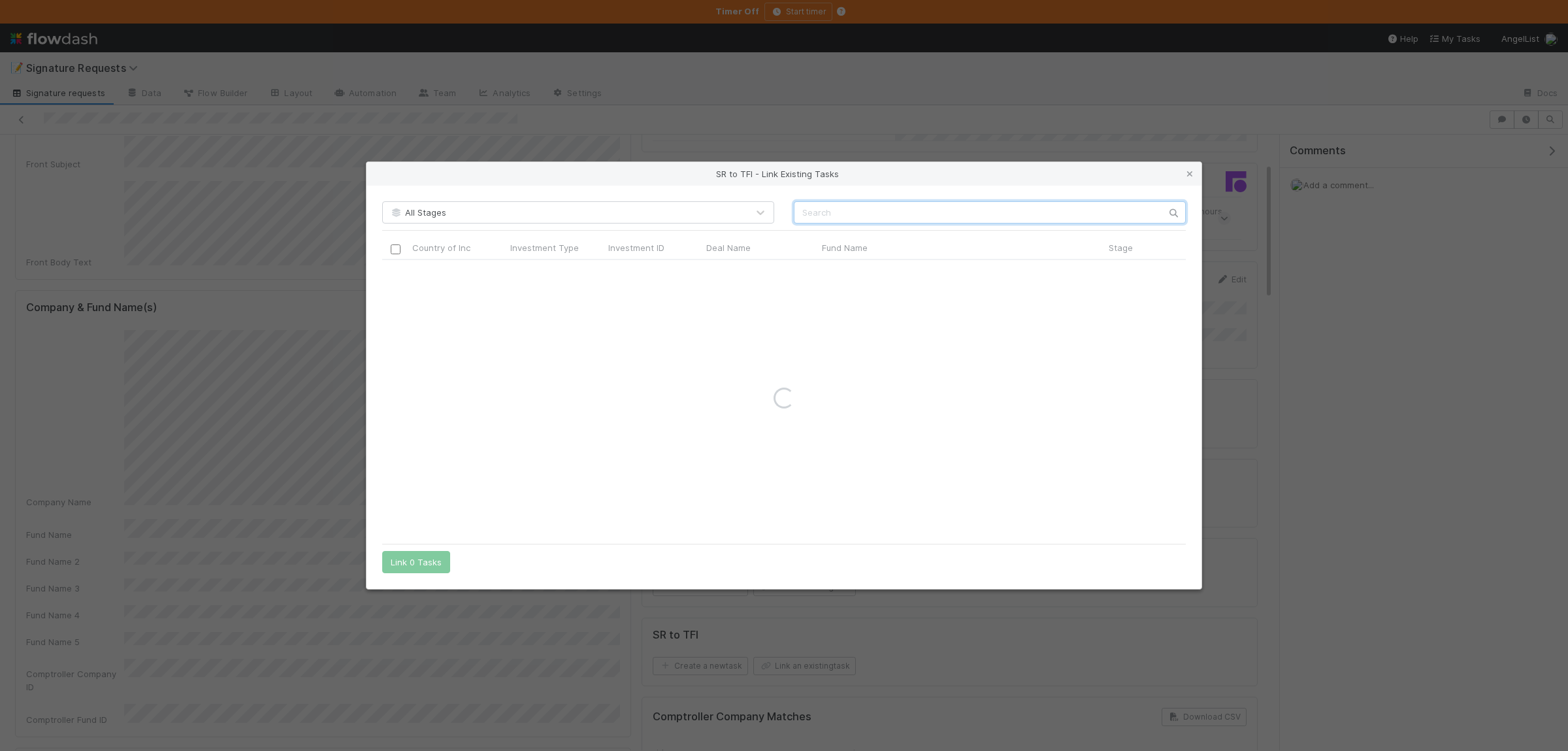
click at [837, 215] on input "text" at bounding box center [989, 212] width 392 height 22
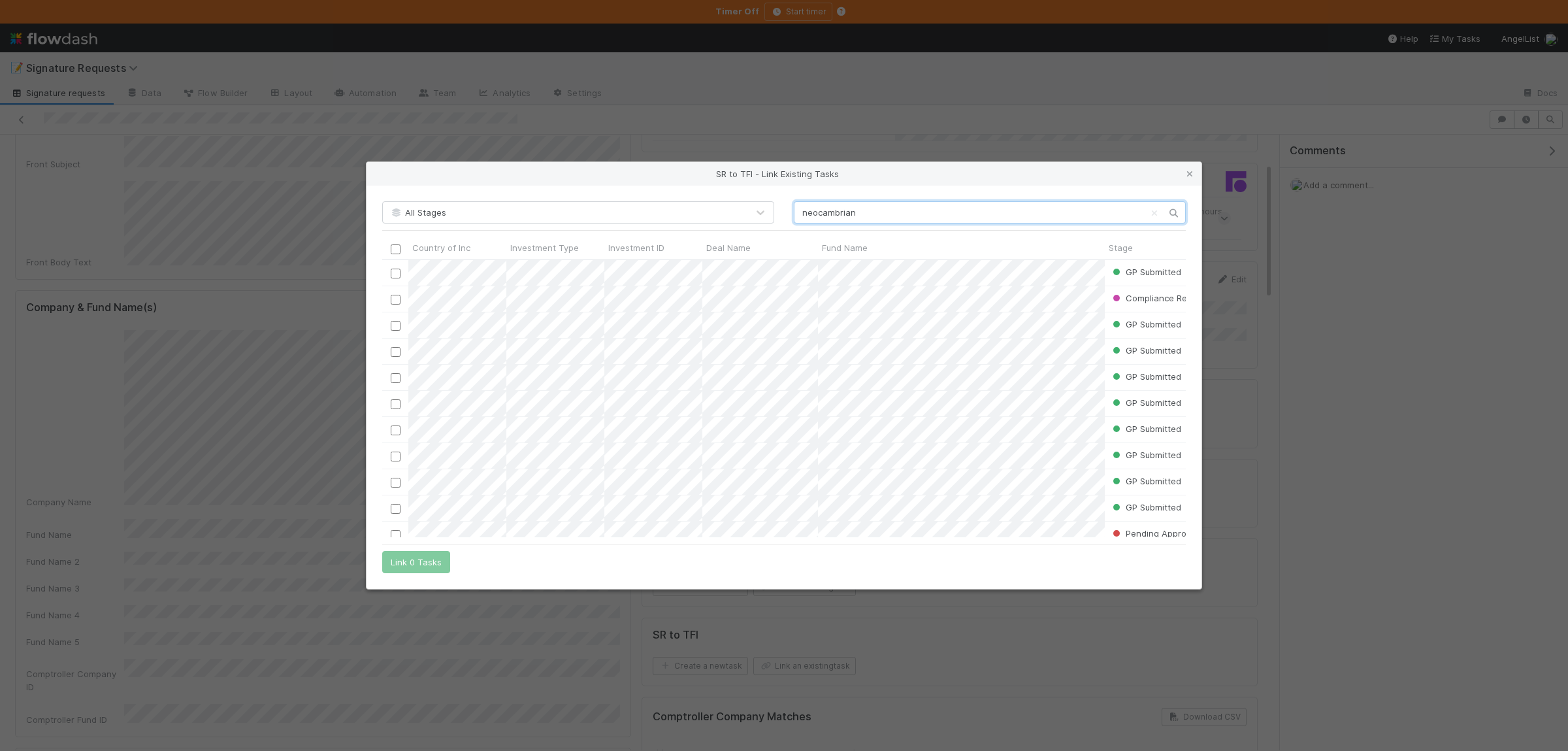
type input "neocambrian"
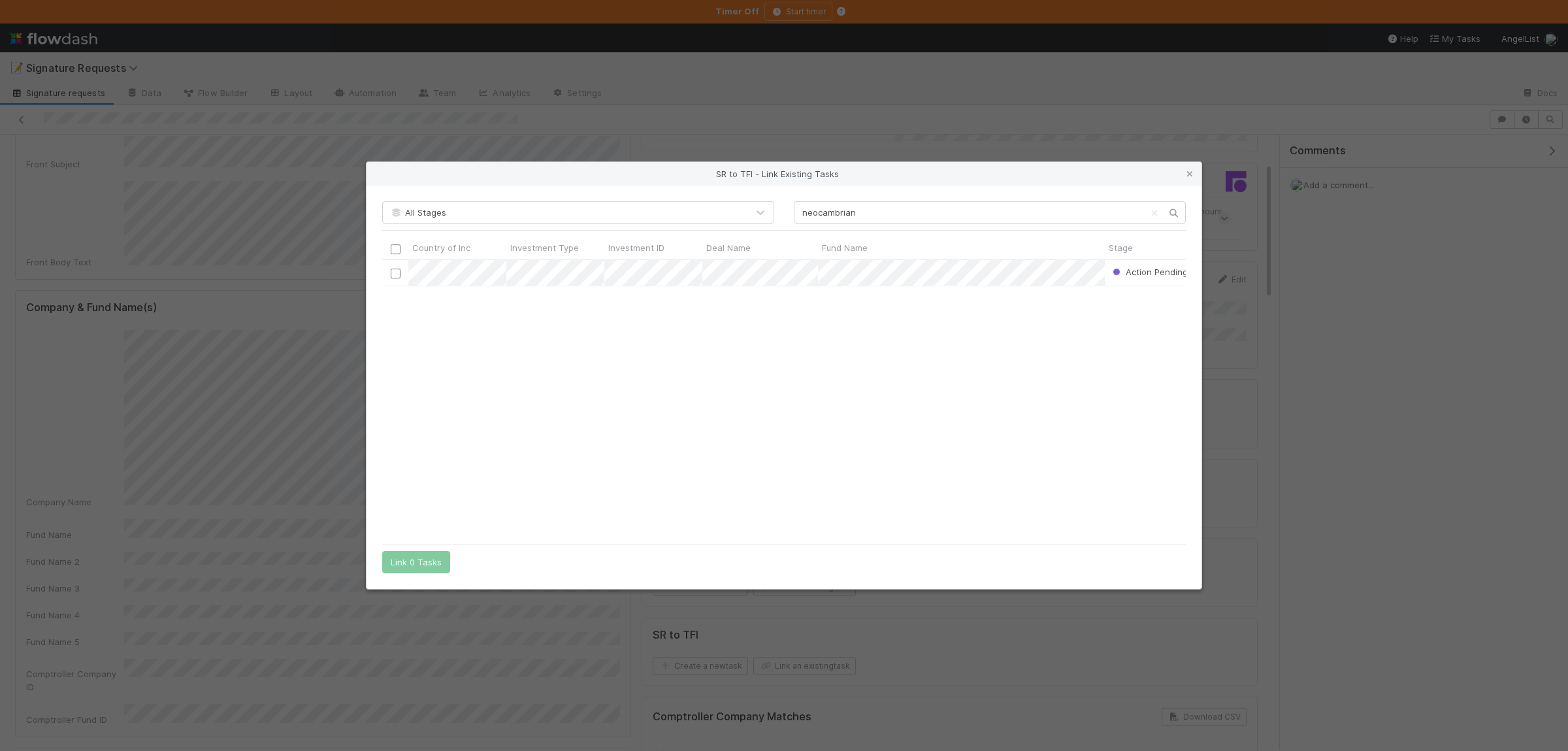
scroll to position [278, 802]
click at [393, 272] on input "checkbox" at bounding box center [396, 274] width 10 height 10
click at [421, 558] on button "Link 1 Task" at bounding box center [413, 562] width 62 height 22
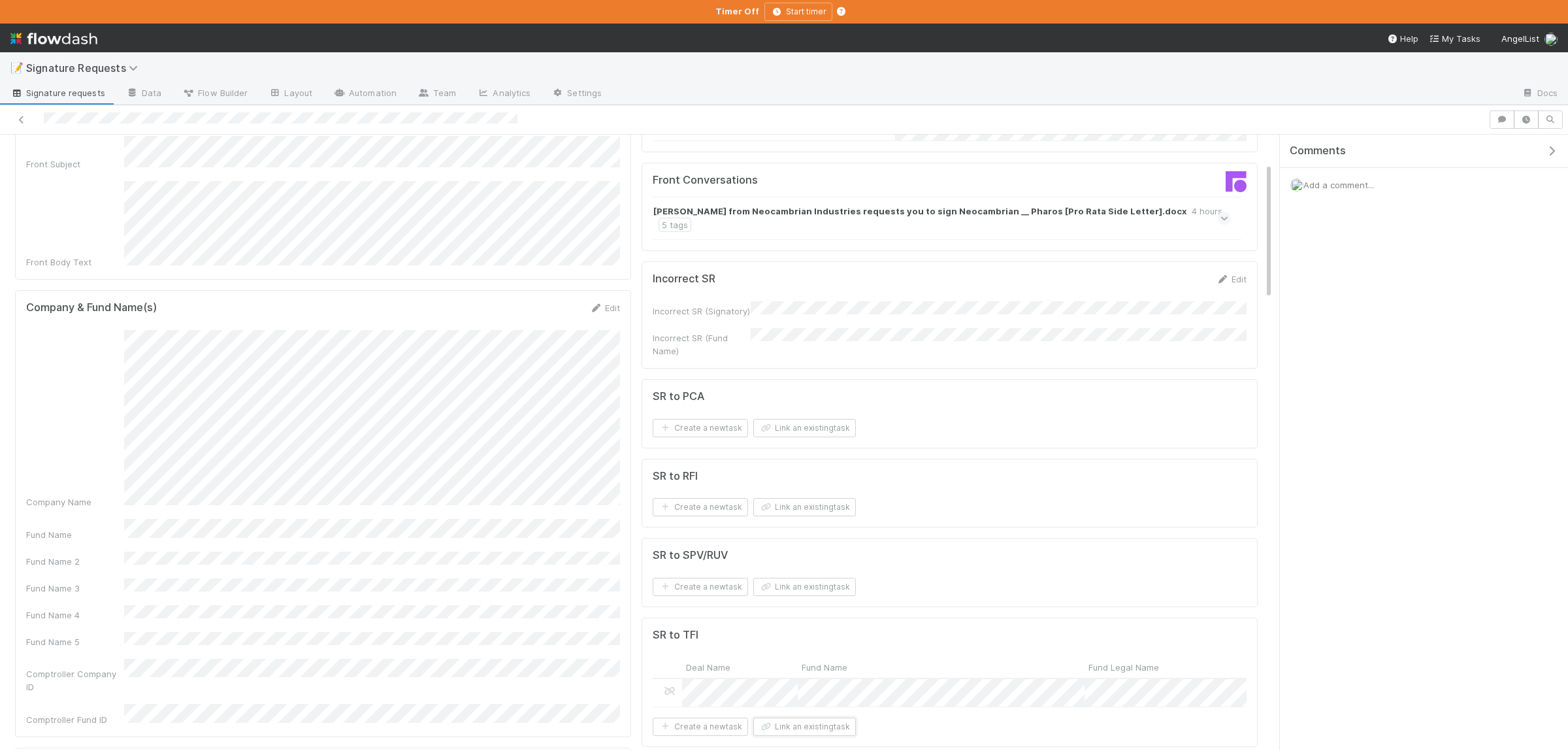
scroll to position [0, 0]
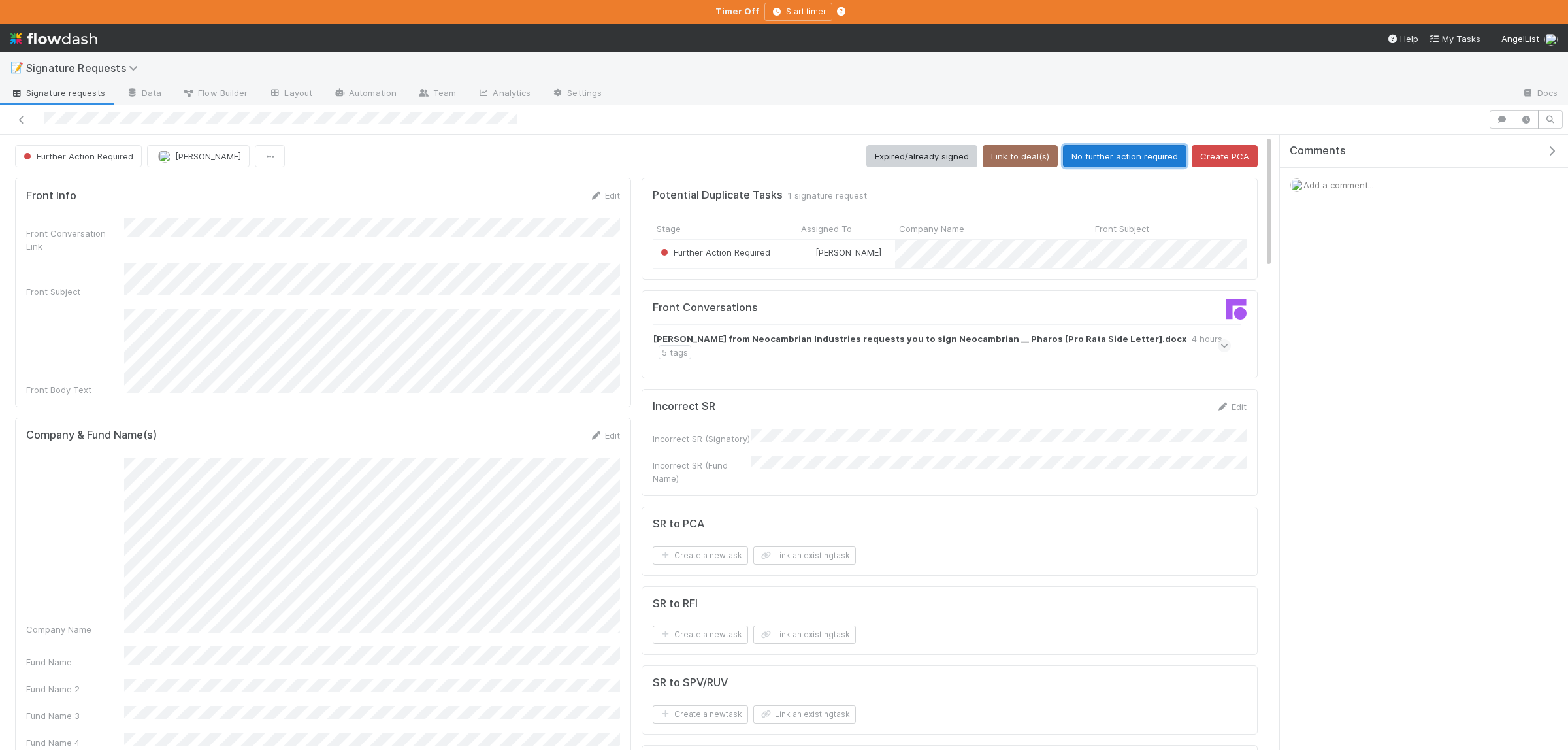
click at [1143, 153] on button "No further action required" at bounding box center [1125, 156] width 123 height 22
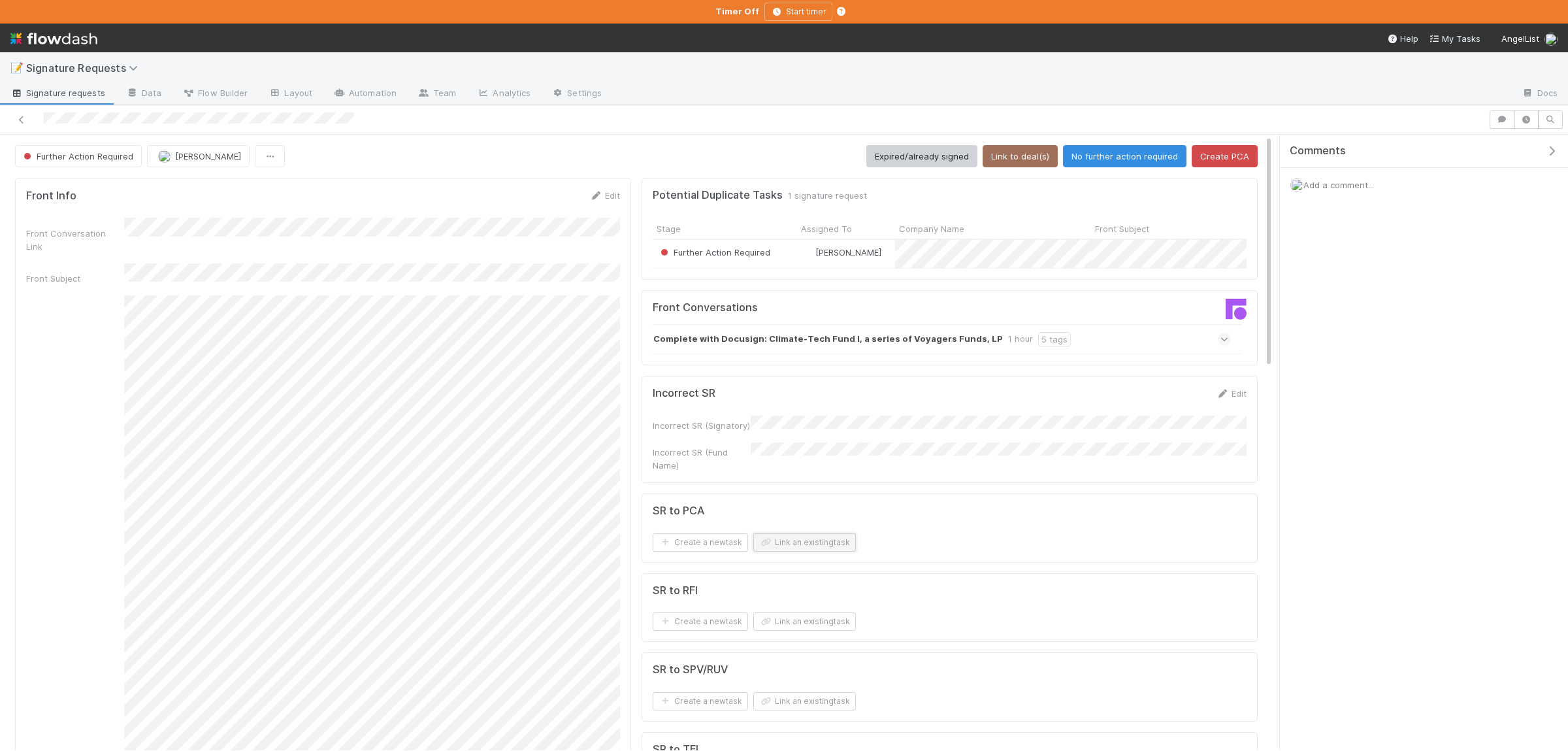
click at [839, 539] on button "Link an existing task" at bounding box center [804, 542] width 102 height 18
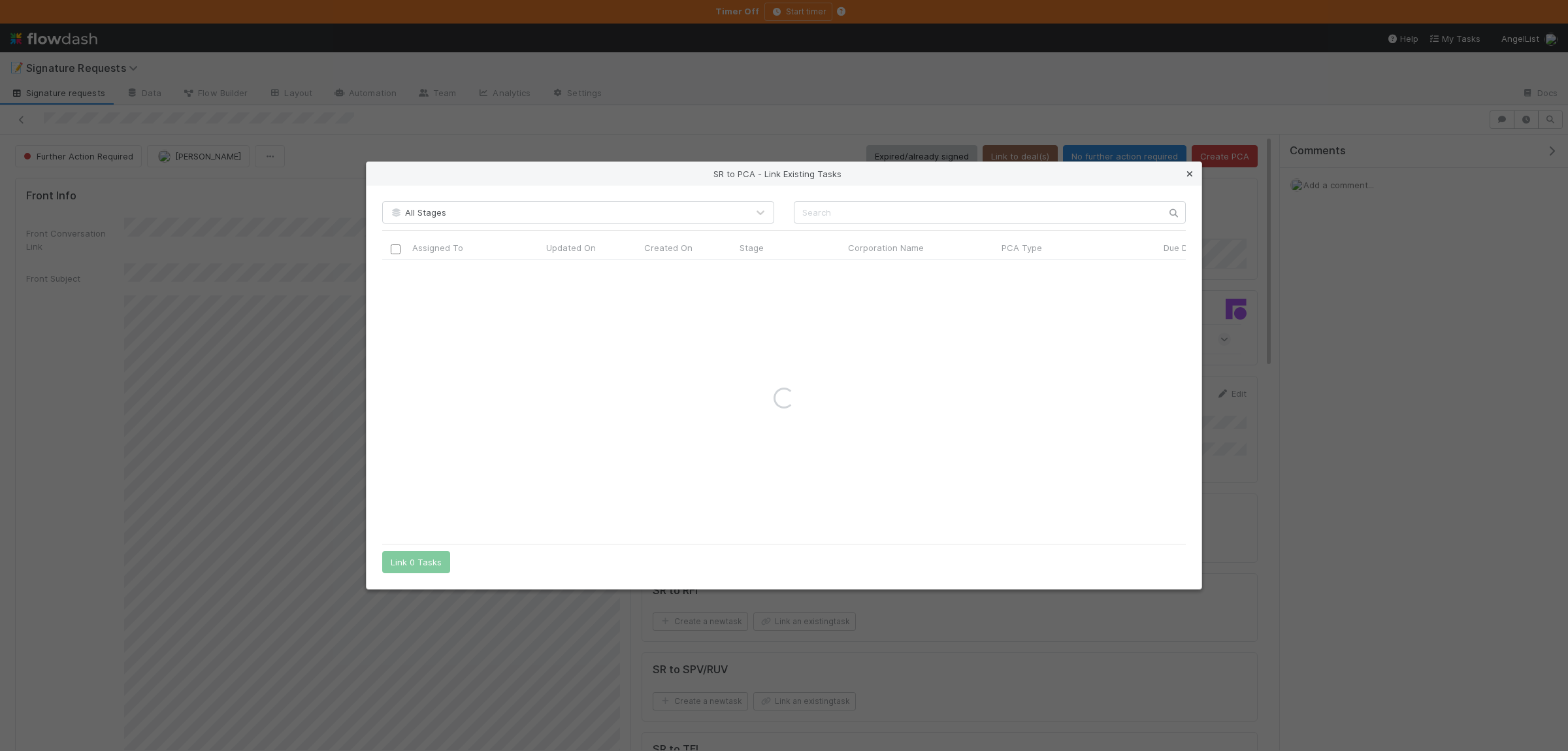
click at [1195, 175] on icon at bounding box center [1189, 174] width 13 height 9
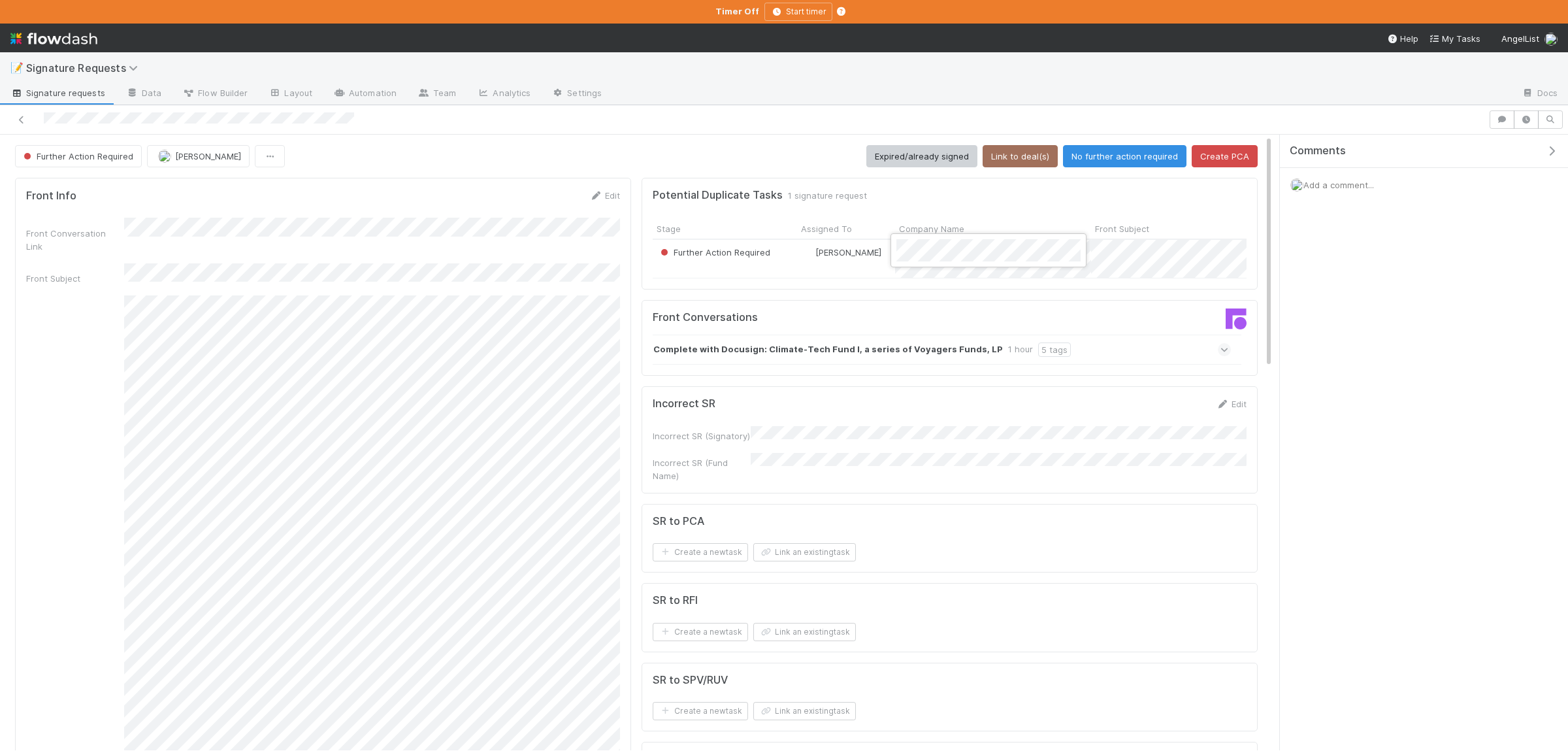
click at [1153, 261] on div at bounding box center [784, 375] width 1568 height 751
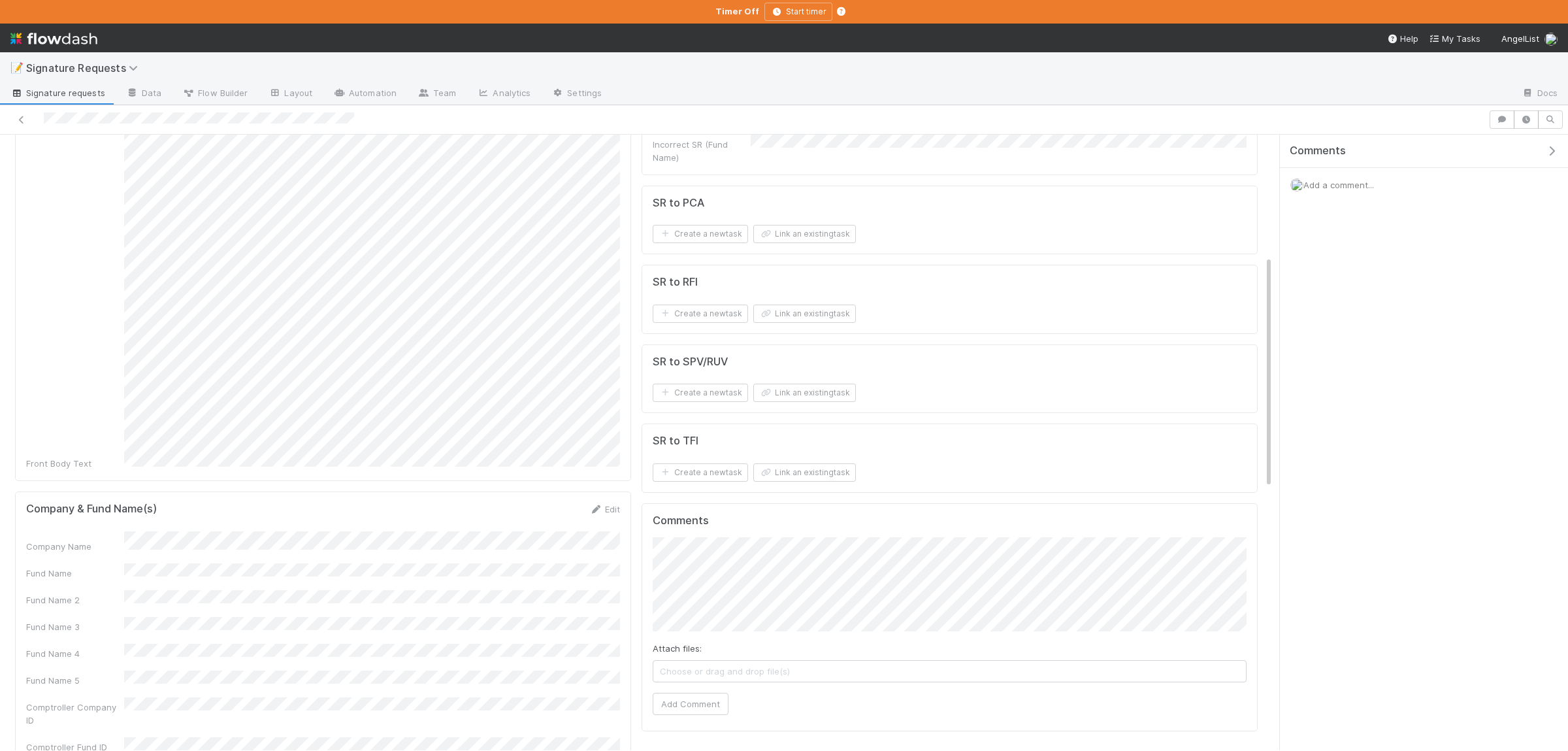
scroll to position [510, 0]
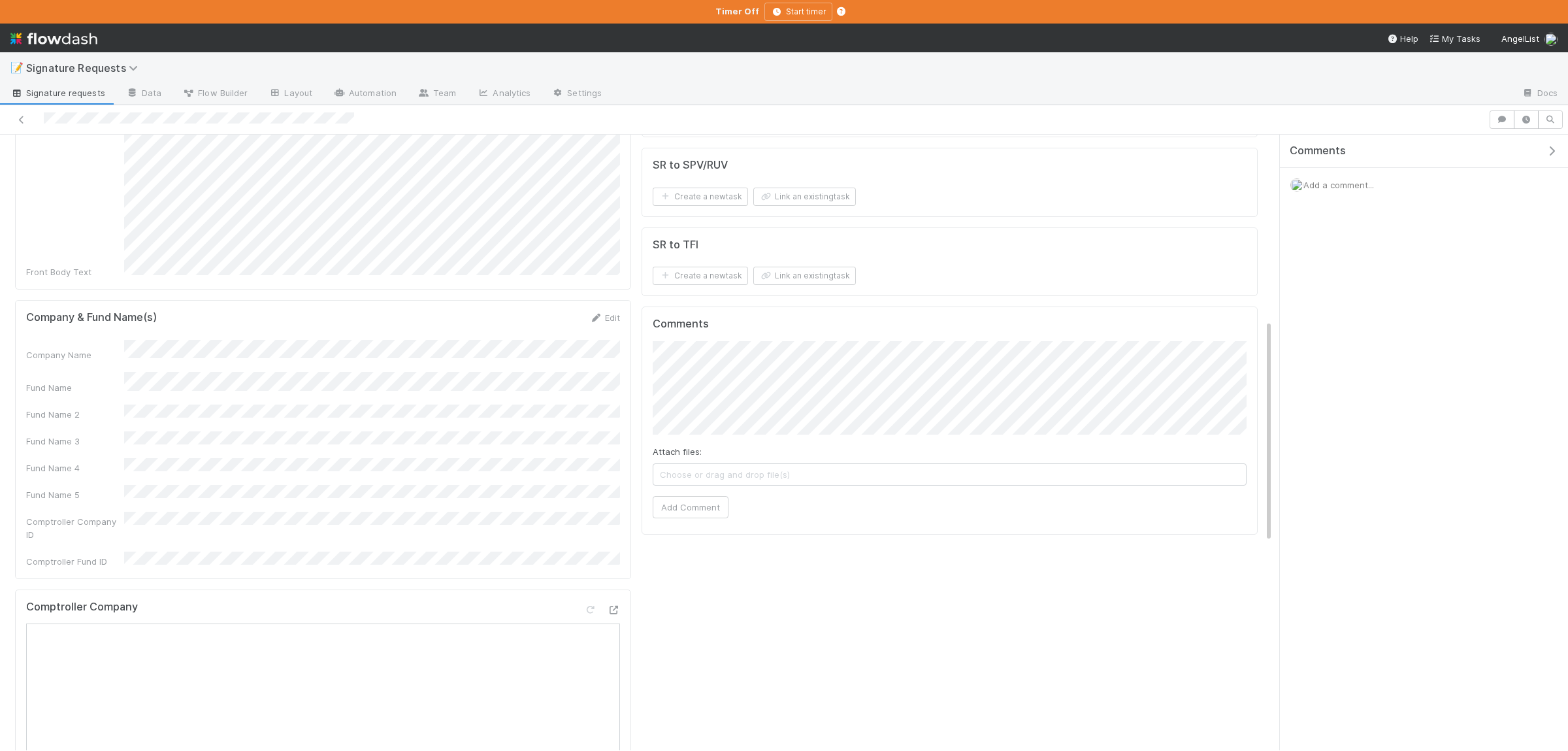
drag, startPoint x: 124, startPoint y: 329, endPoint x: 232, endPoint y: 331, distance: 108.0
click at [124, 348] on div "Company Name" at bounding box center [75, 354] width 98 height 13
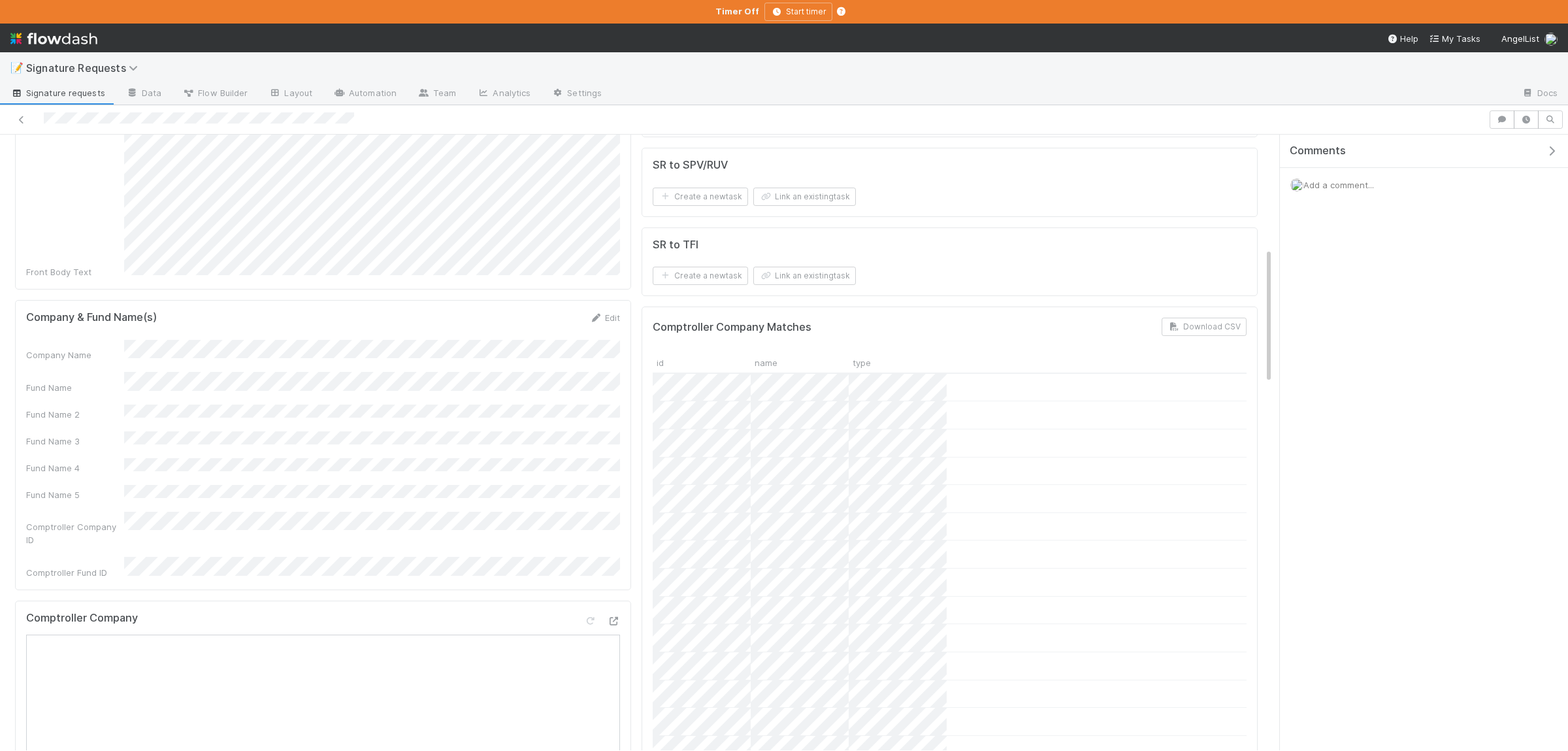
copy div
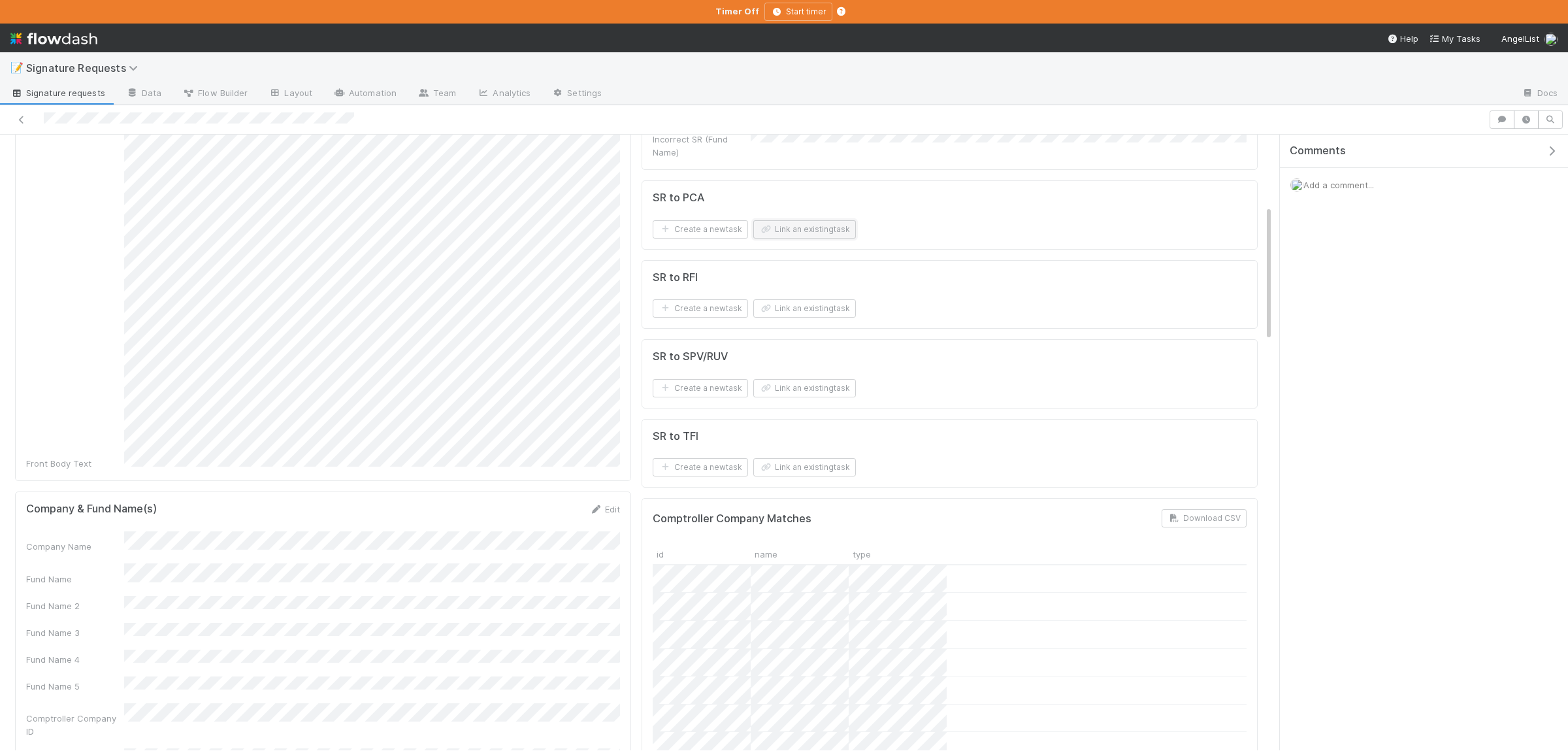
click at [816, 226] on button "Link an existing task" at bounding box center [804, 229] width 102 height 18
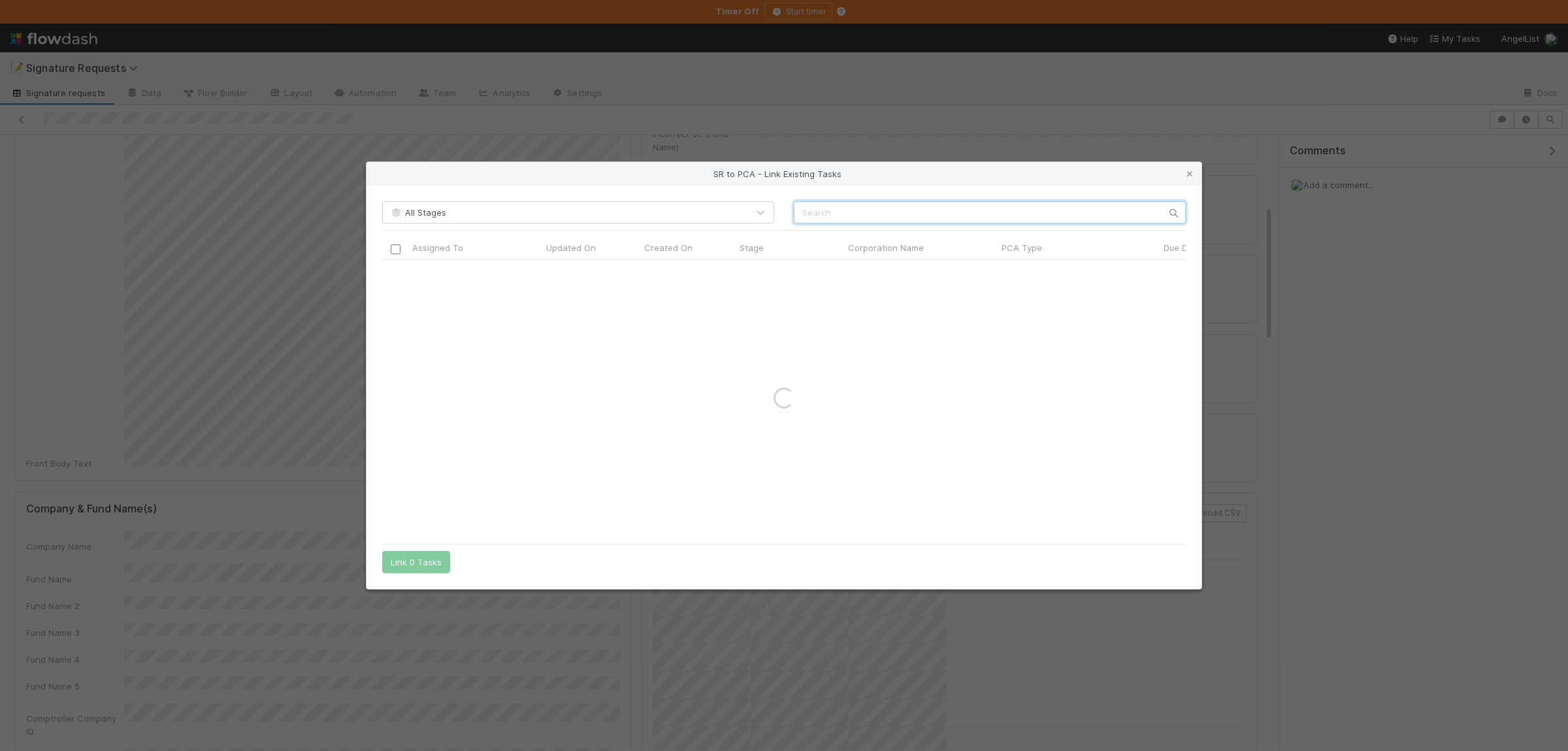
click at [835, 213] on input "text" at bounding box center [989, 212] width 392 height 22
paste input "Cyanocapture"
type input "Cyanocapture"
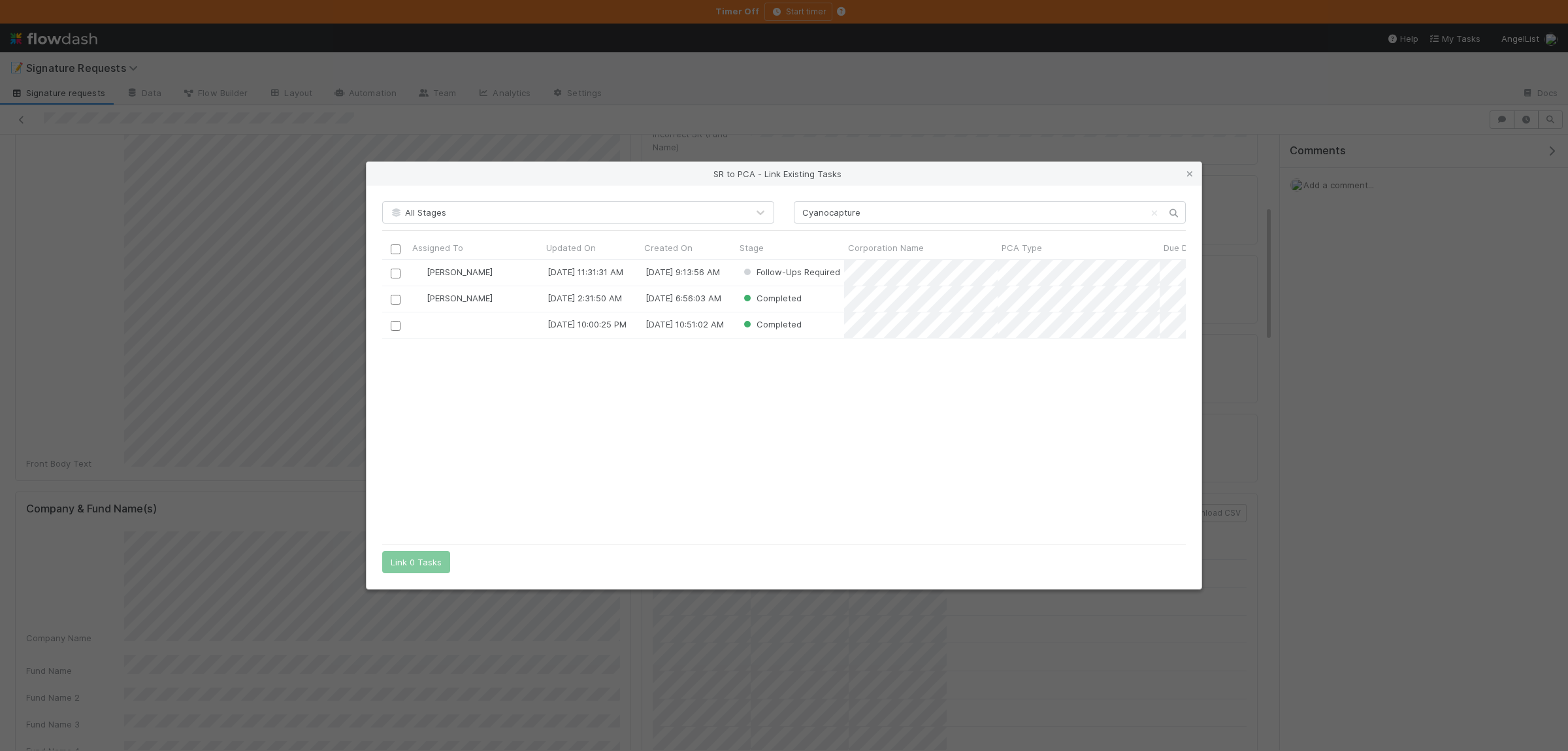
scroll to position [278, 802]
click at [399, 275] on input "checkbox" at bounding box center [396, 274] width 10 height 10
click at [411, 558] on button "Link 1 Task" at bounding box center [413, 562] width 62 height 22
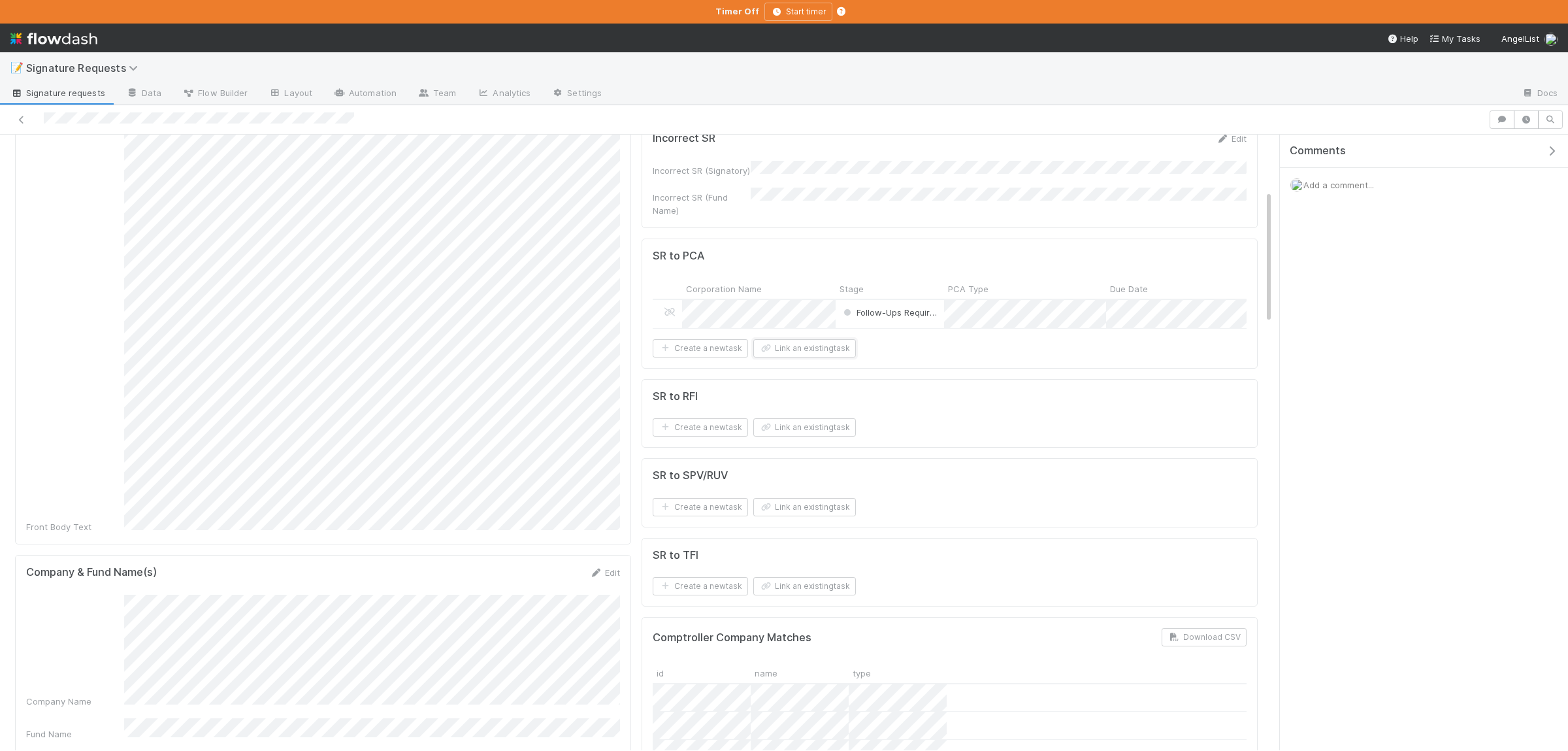
scroll to position [0, 0]
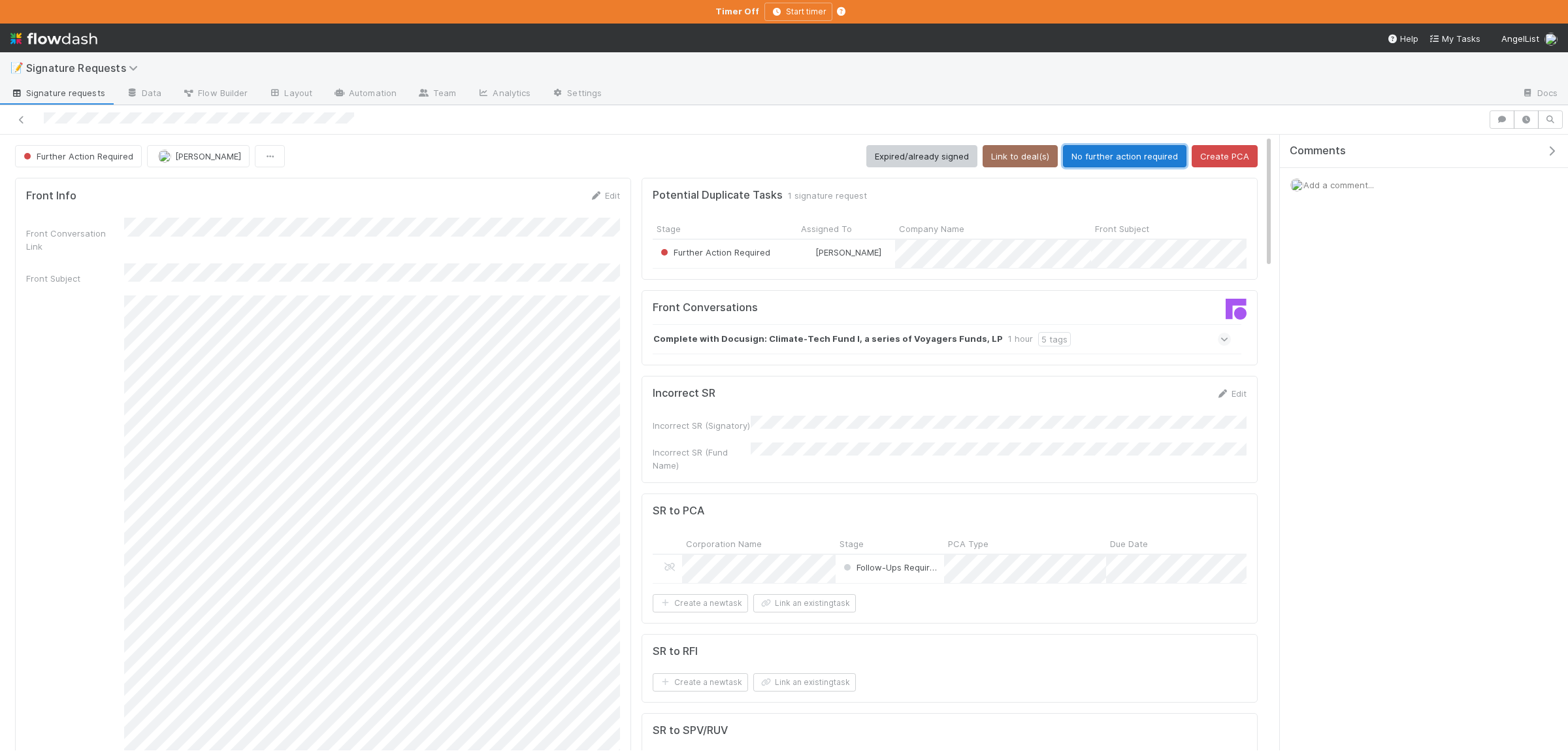
click at [1111, 163] on button "No further action required" at bounding box center [1125, 156] width 123 height 22
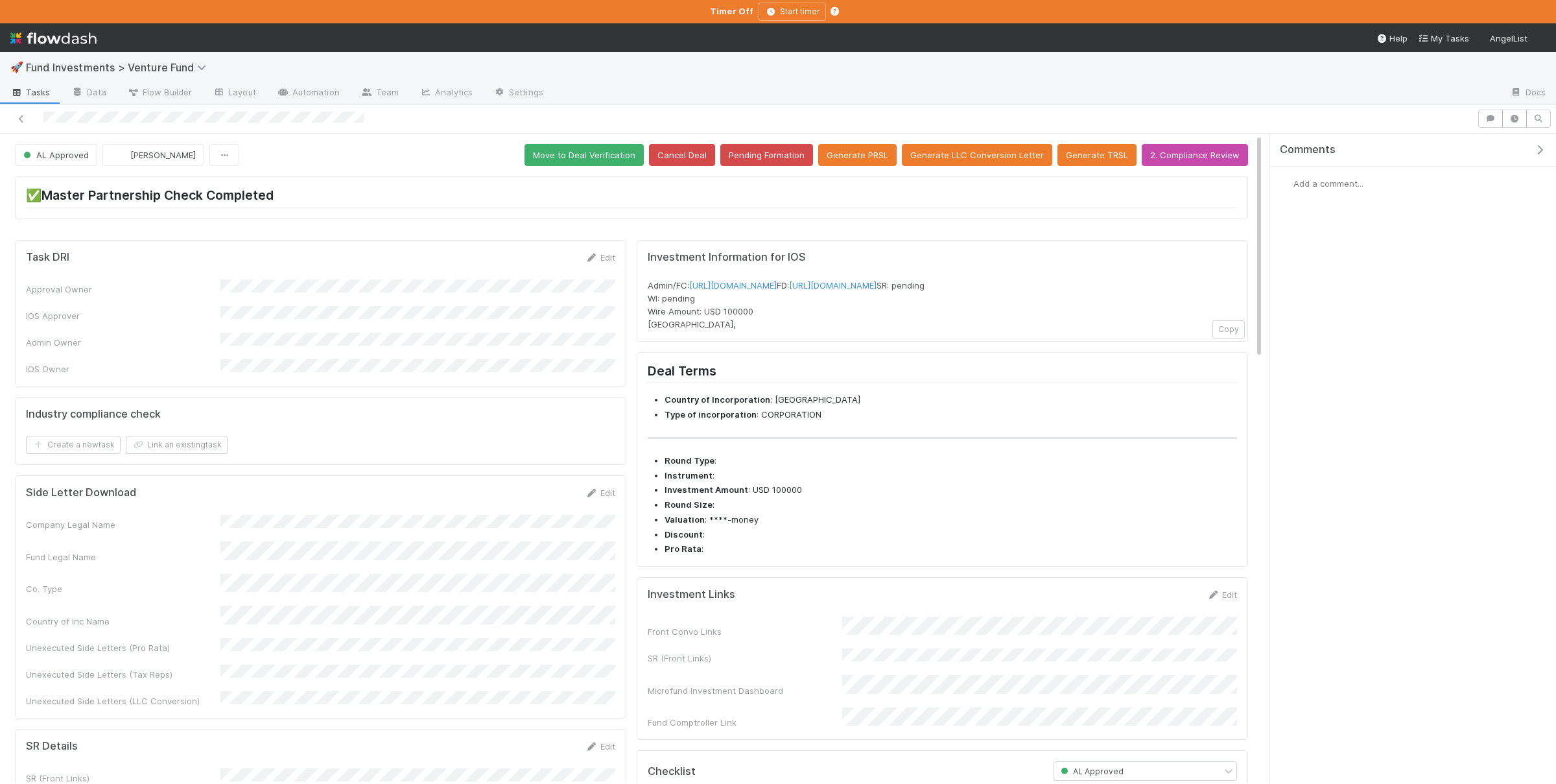
scroll to position [189, 0]
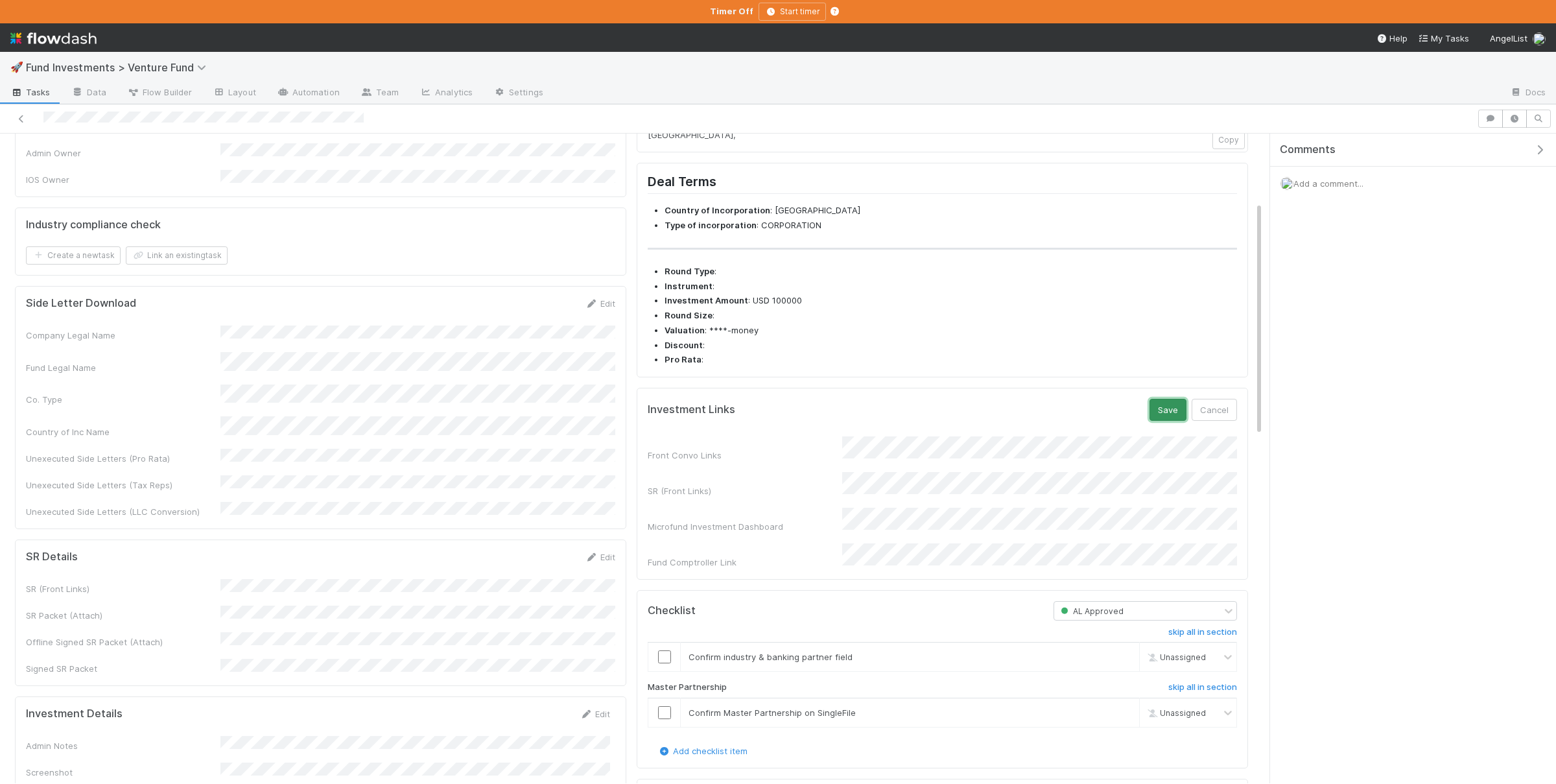
click at [1170, 421] on button "Save" at bounding box center [1167, 409] width 37 height 22
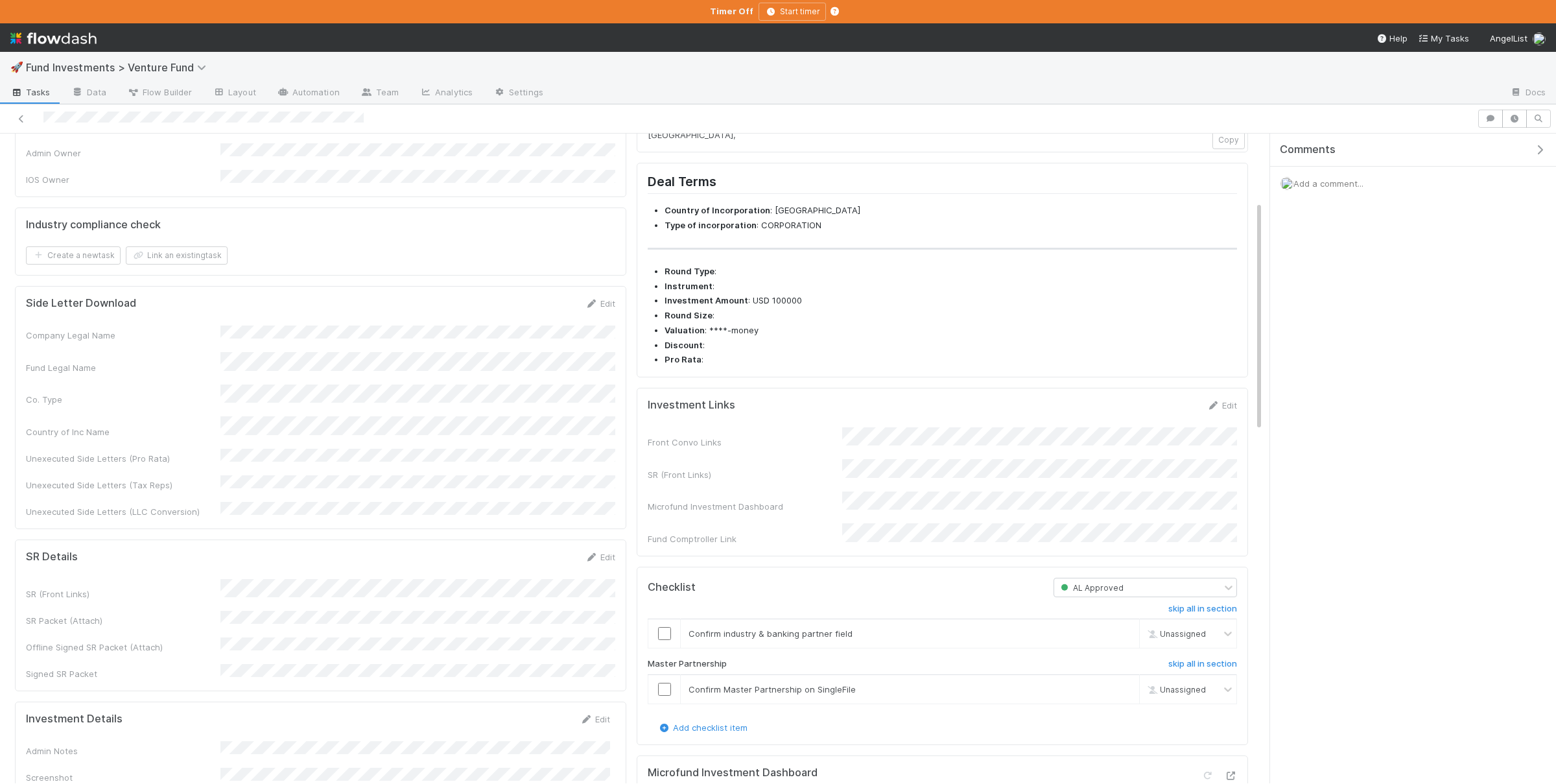
scroll to position [0, 0]
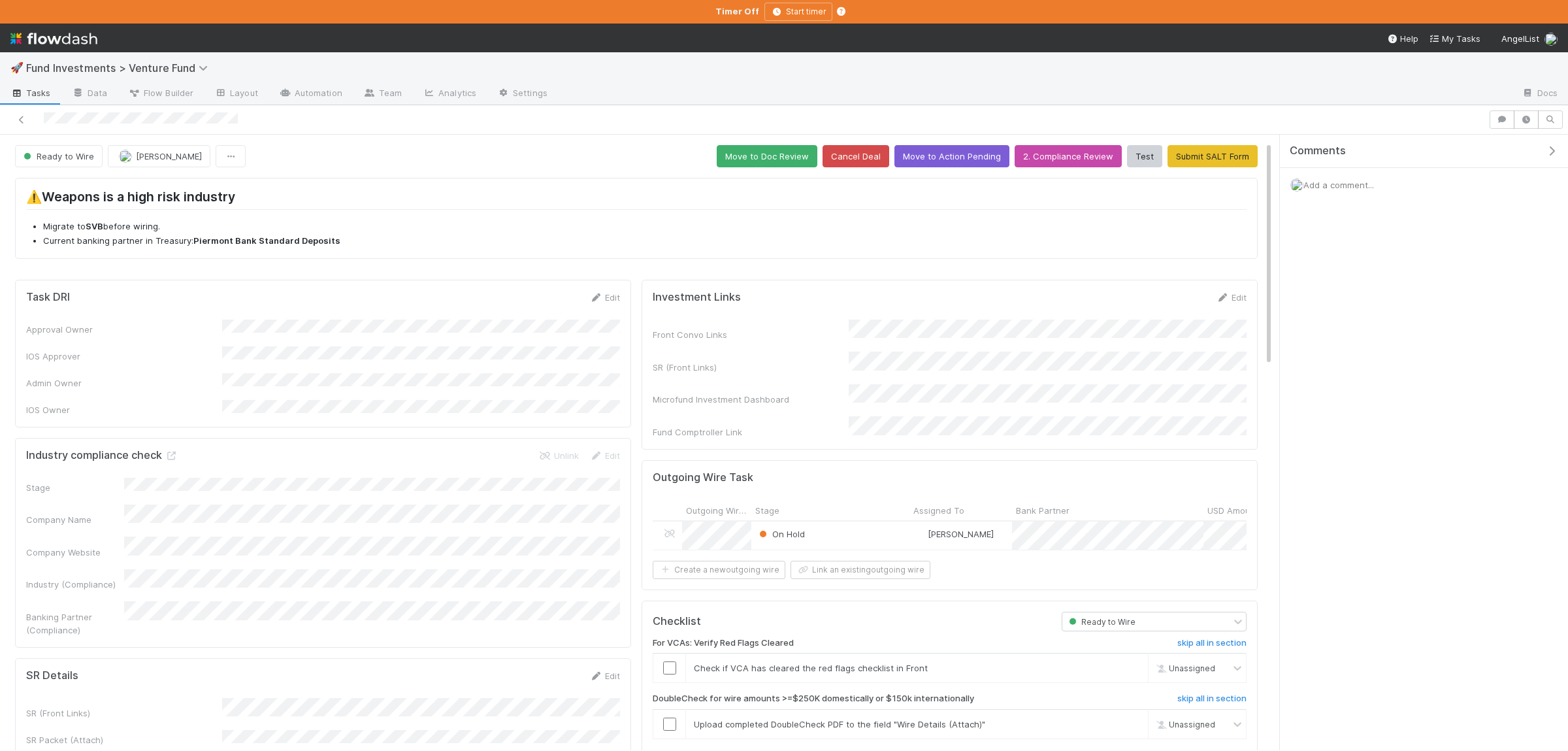
scroll to position [255, 0]
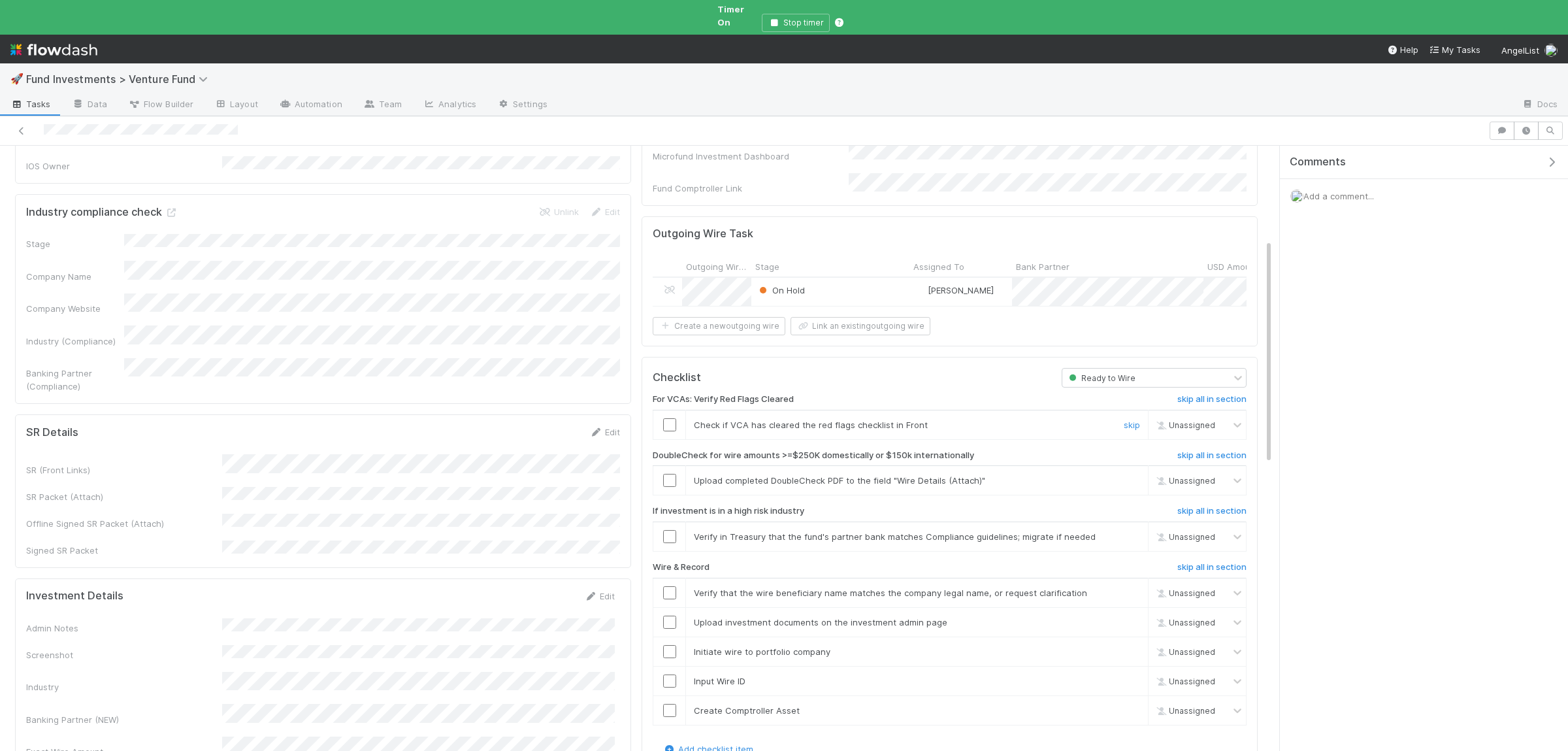
drag, startPoint x: 670, startPoint y: 408, endPoint x: 855, endPoint y: 465, distance: 193.6
click at [670, 419] on input "checkbox" at bounding box center [669, 425] width 13 height 13
click at [1138, 475] on link "skip" at bounding box center [1132, 480] width 16 height 11
click at [672, 530] on input "checkbox" at bounding box center [669, 536] width 13 height 13
click at [674, 586] on input "checkbox" at bounding box center [669, 592] width 13 height 13
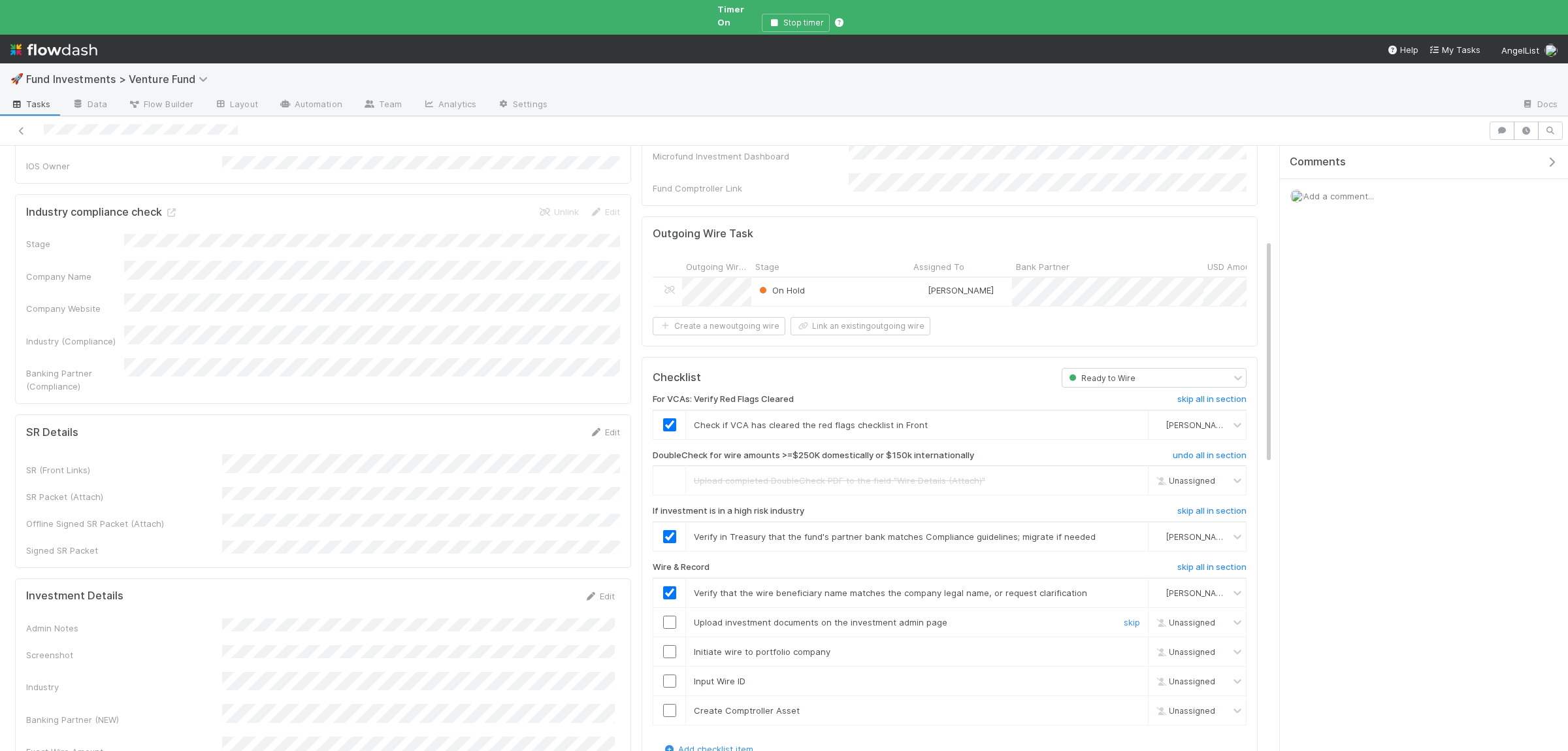
click at [670, 616] on input "checkbox" at bounding box center [669, 622] width 13 height 13
drag, startPoint x: 669, startPoint y: 634, endPoint x: 669, endPoint y: 641, distance: 7.0
click at [669, 646] on input "checkbox" at bounding box center [669, 652] width 13 height 13
drag, startPoint x: 668, startPoint y: 664, endPoint x: 668, endPoint y: 688, distance: 24.0
click at [668, 674] on input "checkbox" at bounding box center [669, 680] width 13 height 13
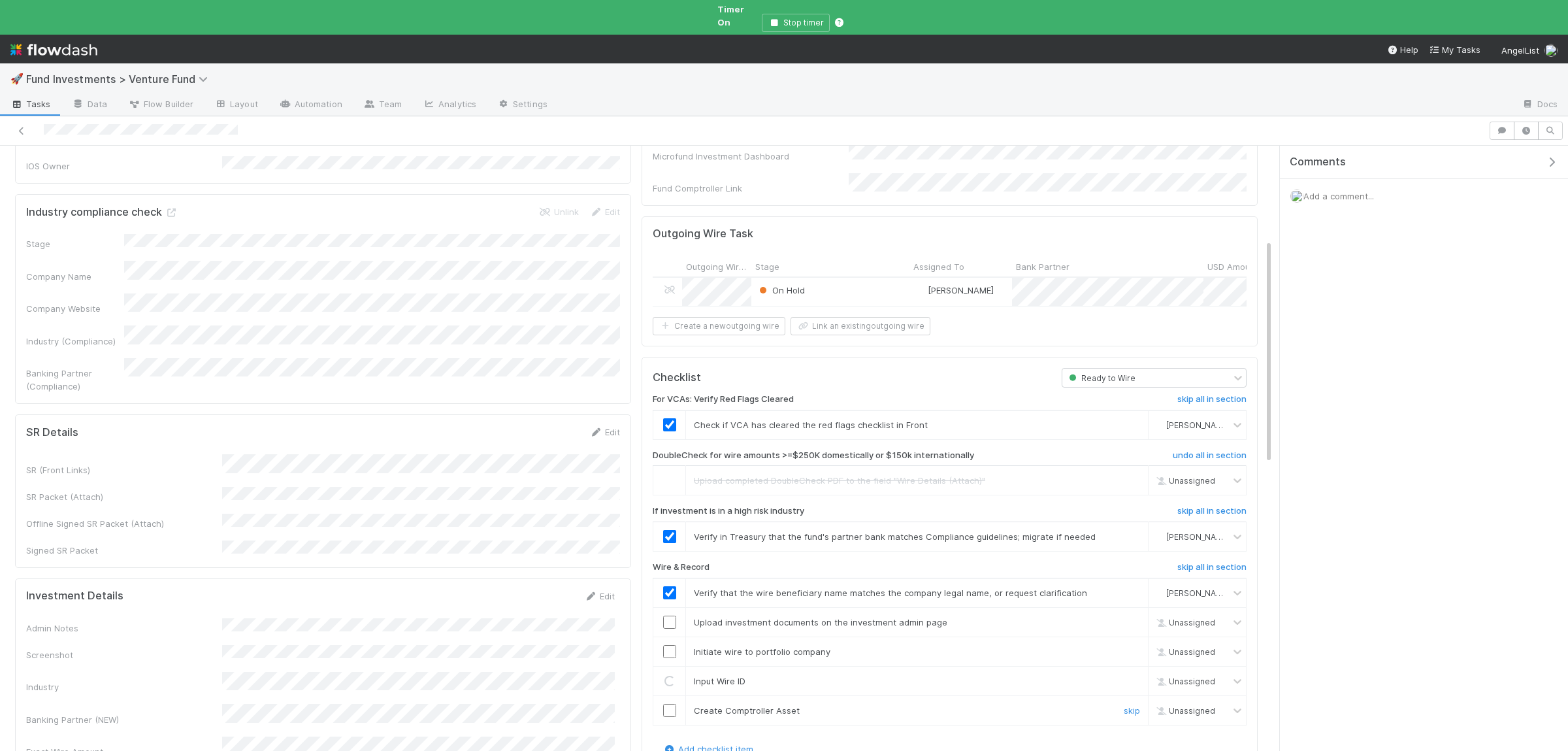
click at [668, 704] on input "checkbox" at bounding box center [669, 710] width 13 height 13
click at [674, 646] on input "checkbox" at bounding box center [669, 652] width 13 height 13
click at [666, 616] on input "checkbox" at bounding box center [669, 622] width 13 height 13
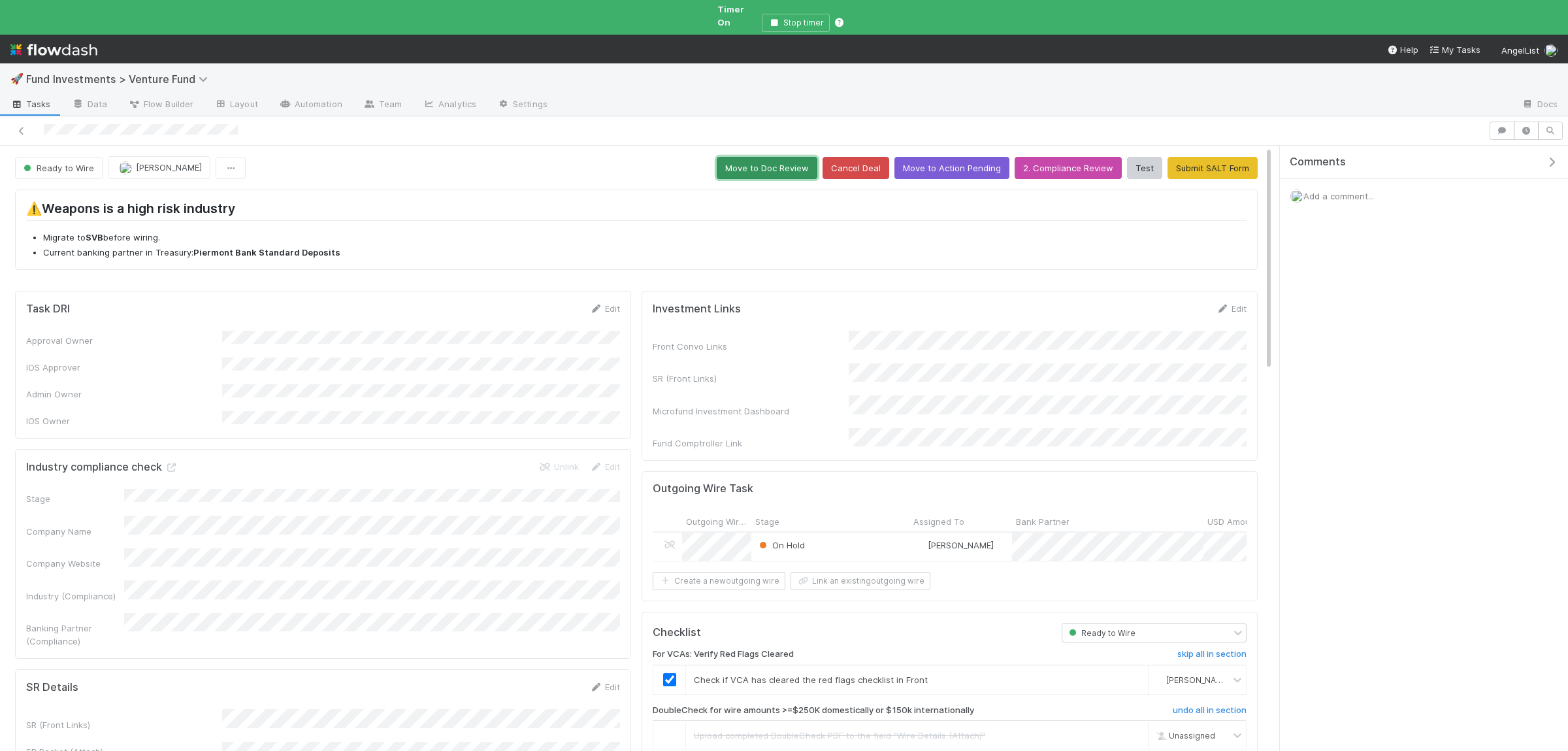
click at [790, 162] on button "Move to Doc Review" at bounding box center [767, 168] width 100 height 22
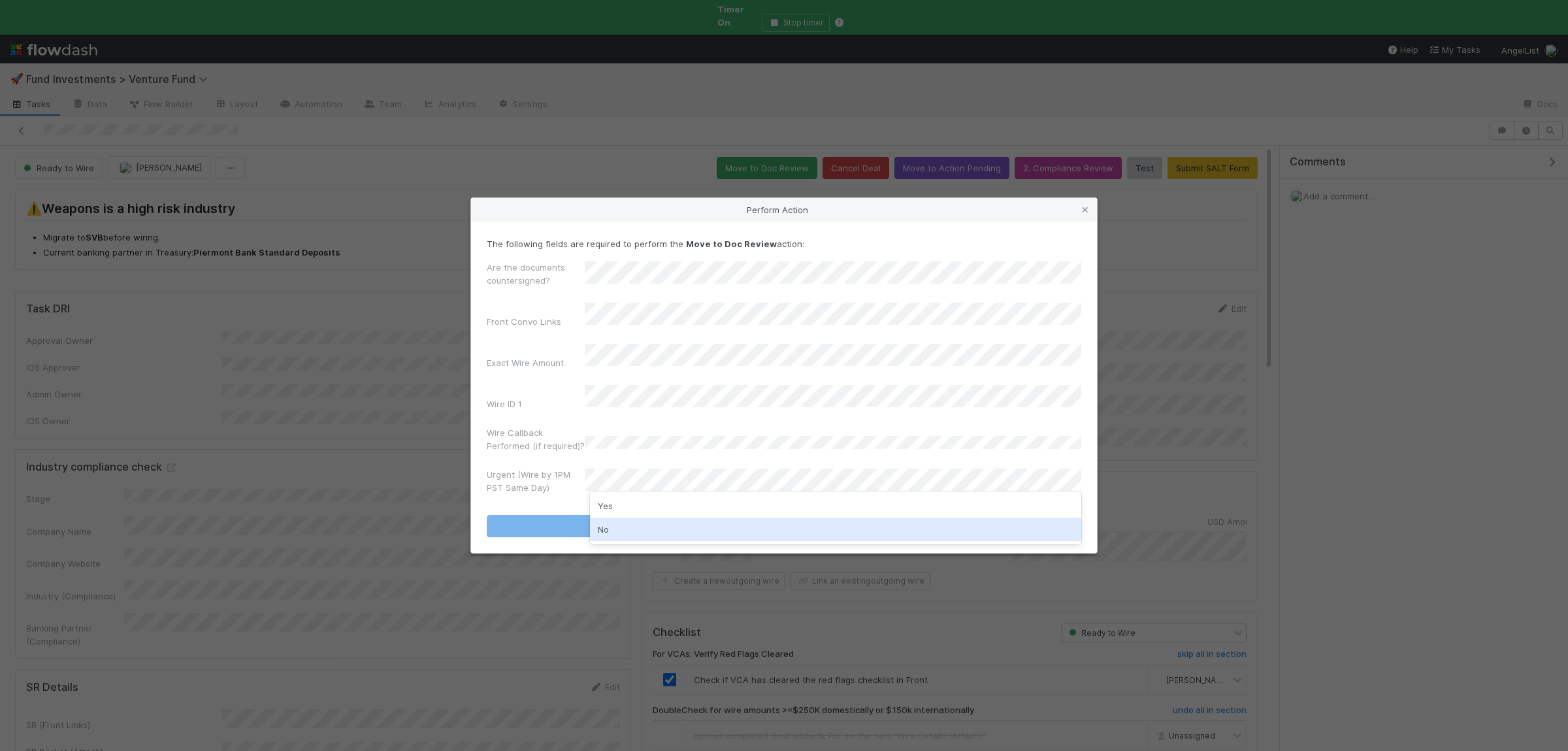
click at [627, 521] on div "No" at bounding box center [835, 529] width 491 height 24
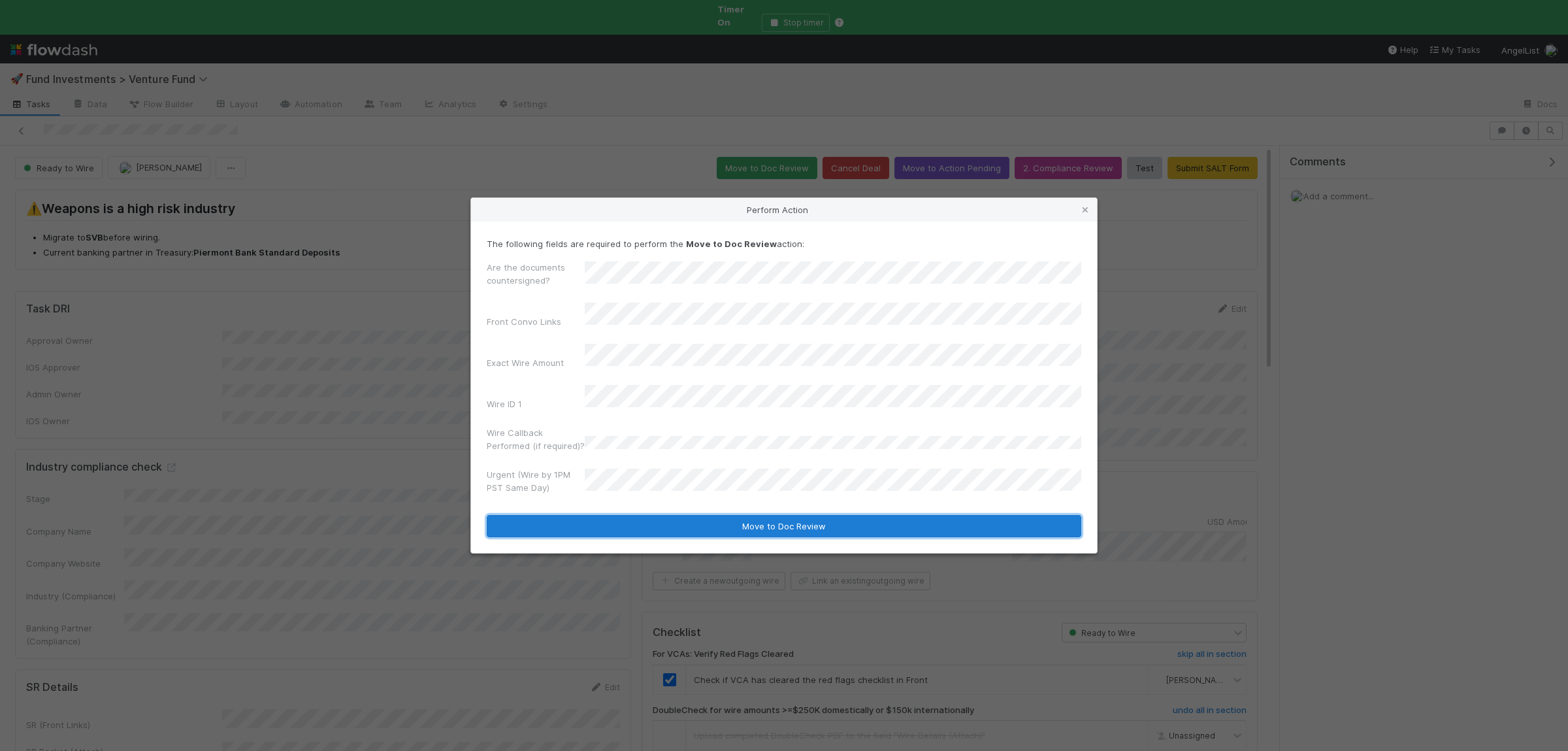
click at [633, 515] on button "Move to Doc Review" at bounding box center [784, 526] width 595 height 22
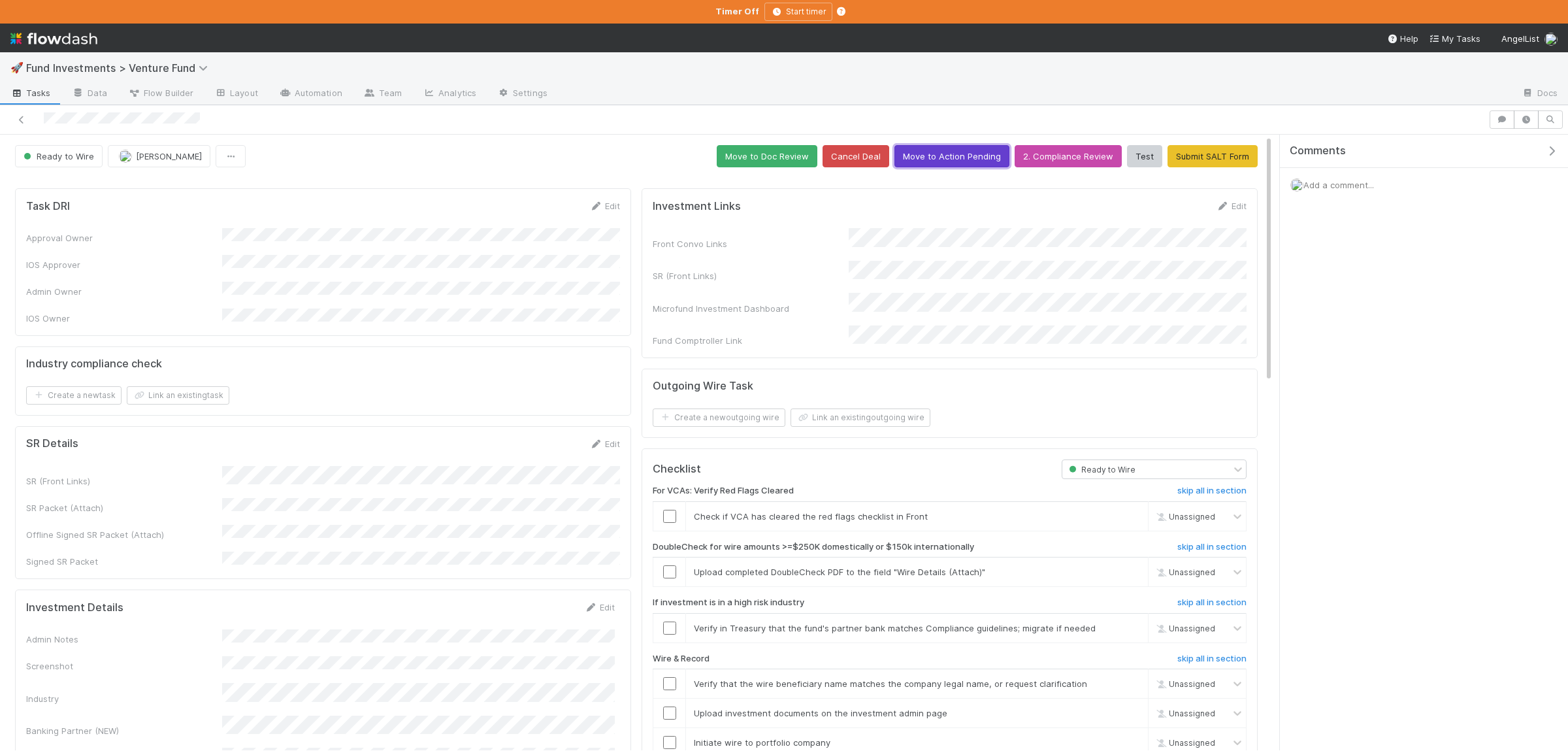
click at [972, 151] on button "Move to Action Pending" at bounding box center [953, 156] width 115 height 22
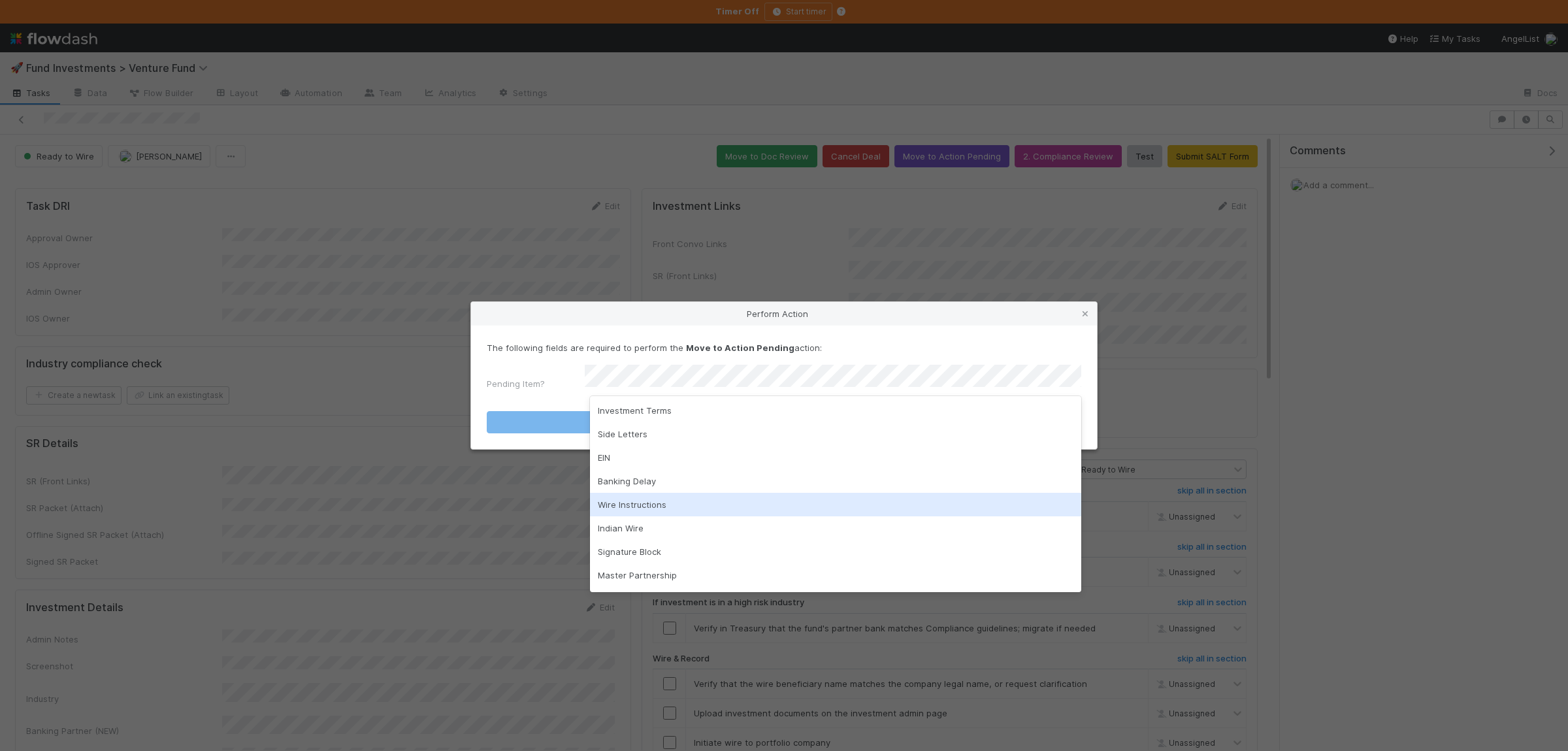
click at [650, 496] on div "Wire Instructions" at bounding box center [835, 505] width 491 height 24
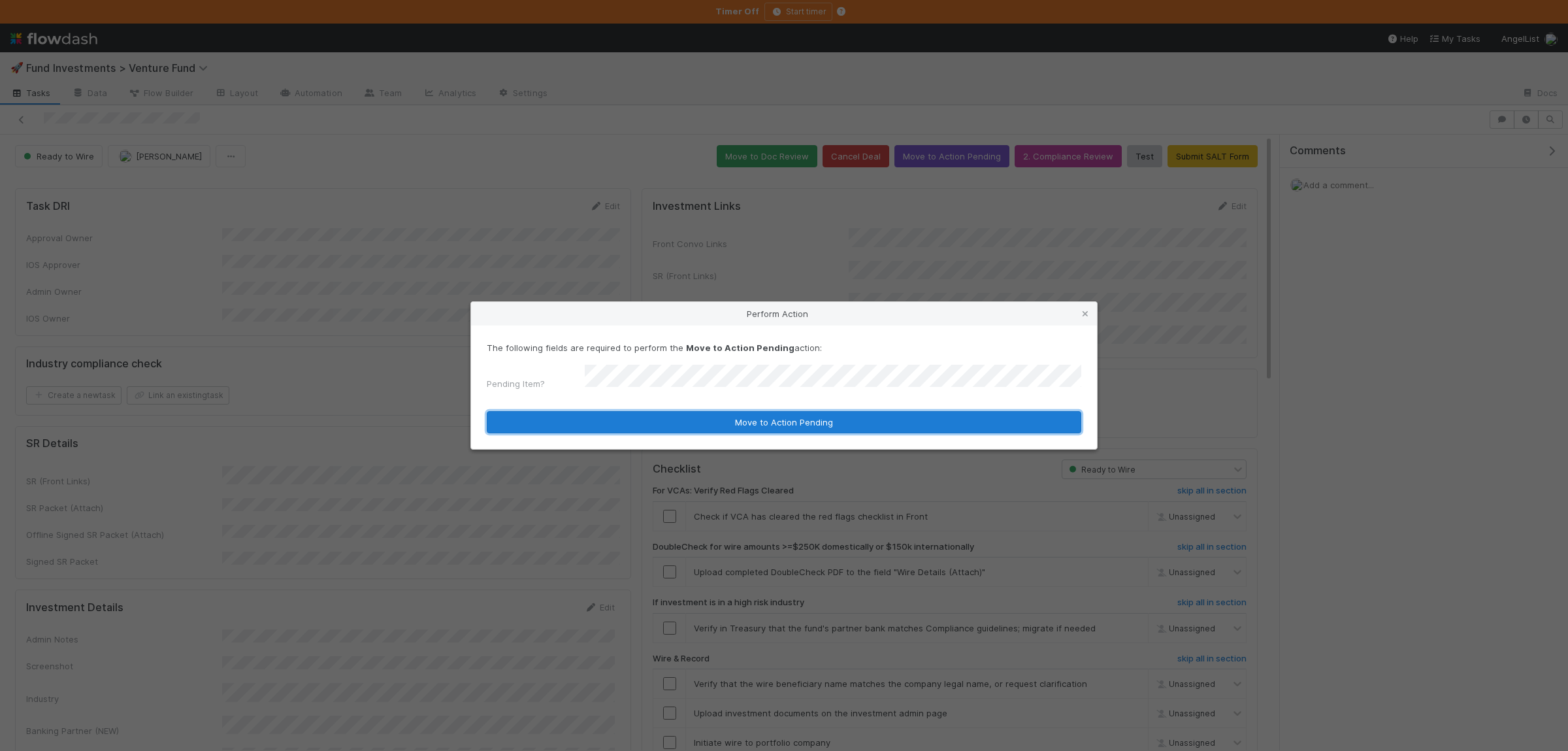
click at [658, 422] on button "Move to Action Pending" at bounding box center [784, 422] width 595 height 22
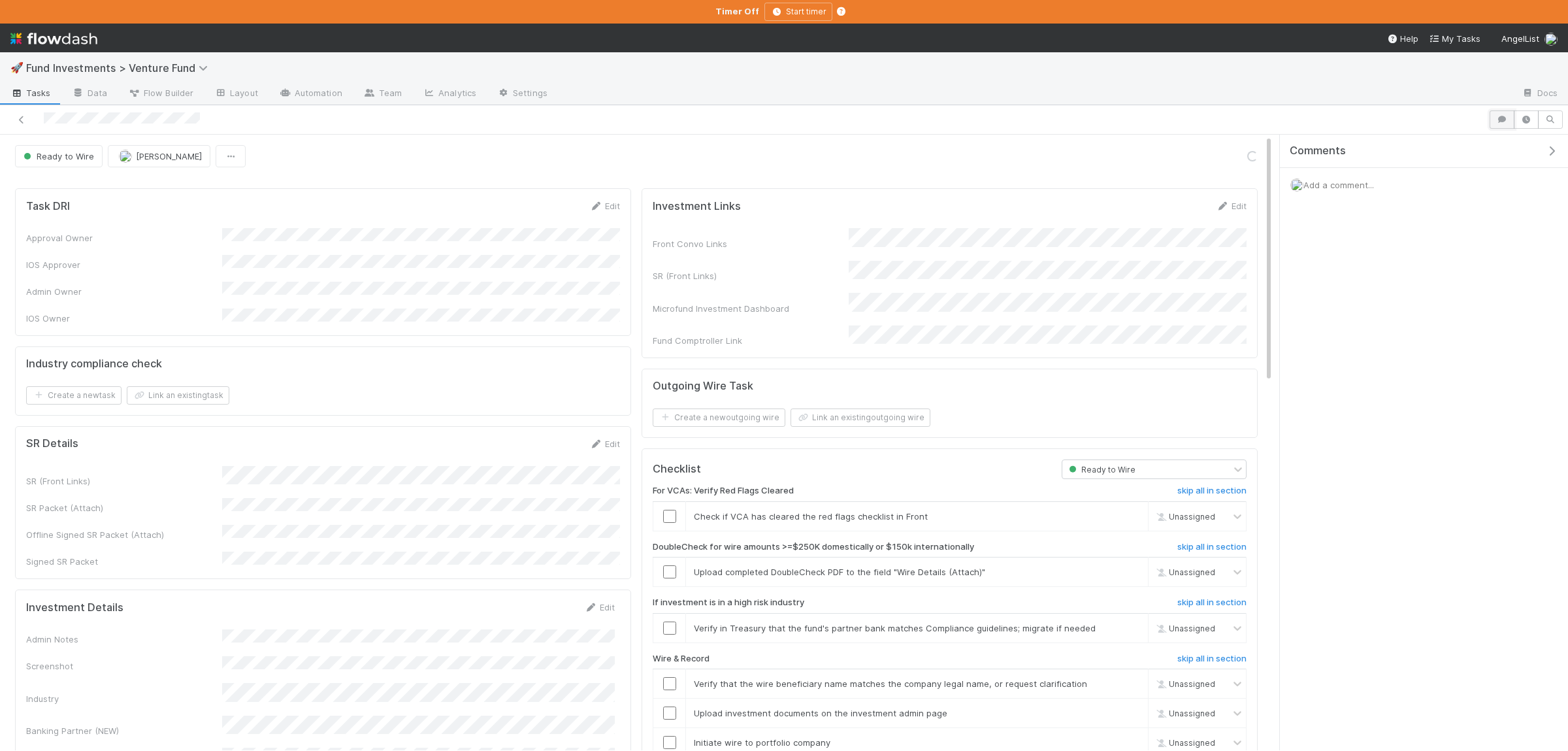
click at [1495, 124] on button "button" at bounding box center [1501, 119] width 25 height 18
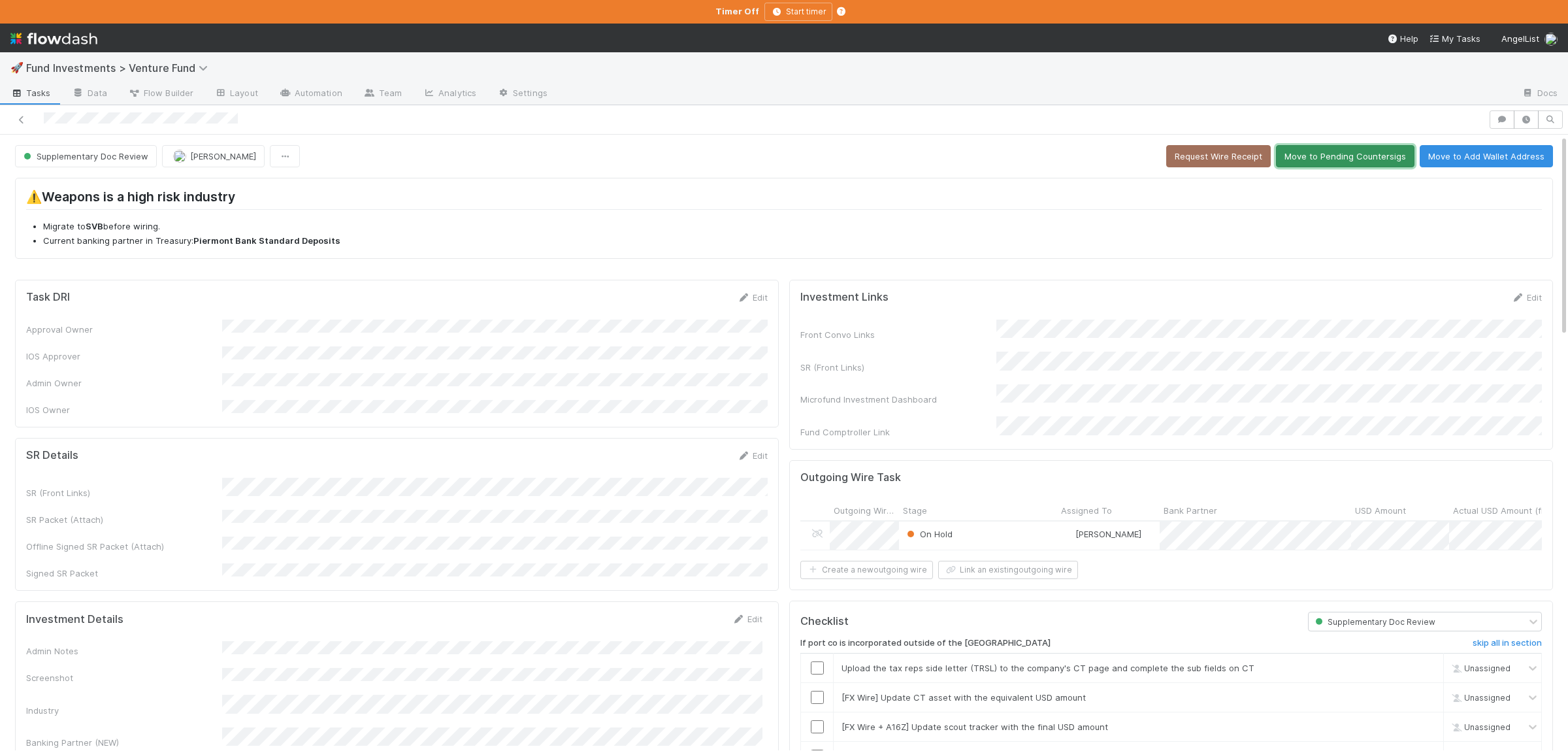
click at [1358, 159] on button "Move to Pending Countersigs" at bounding box center [1344, 156] width 138 height 22
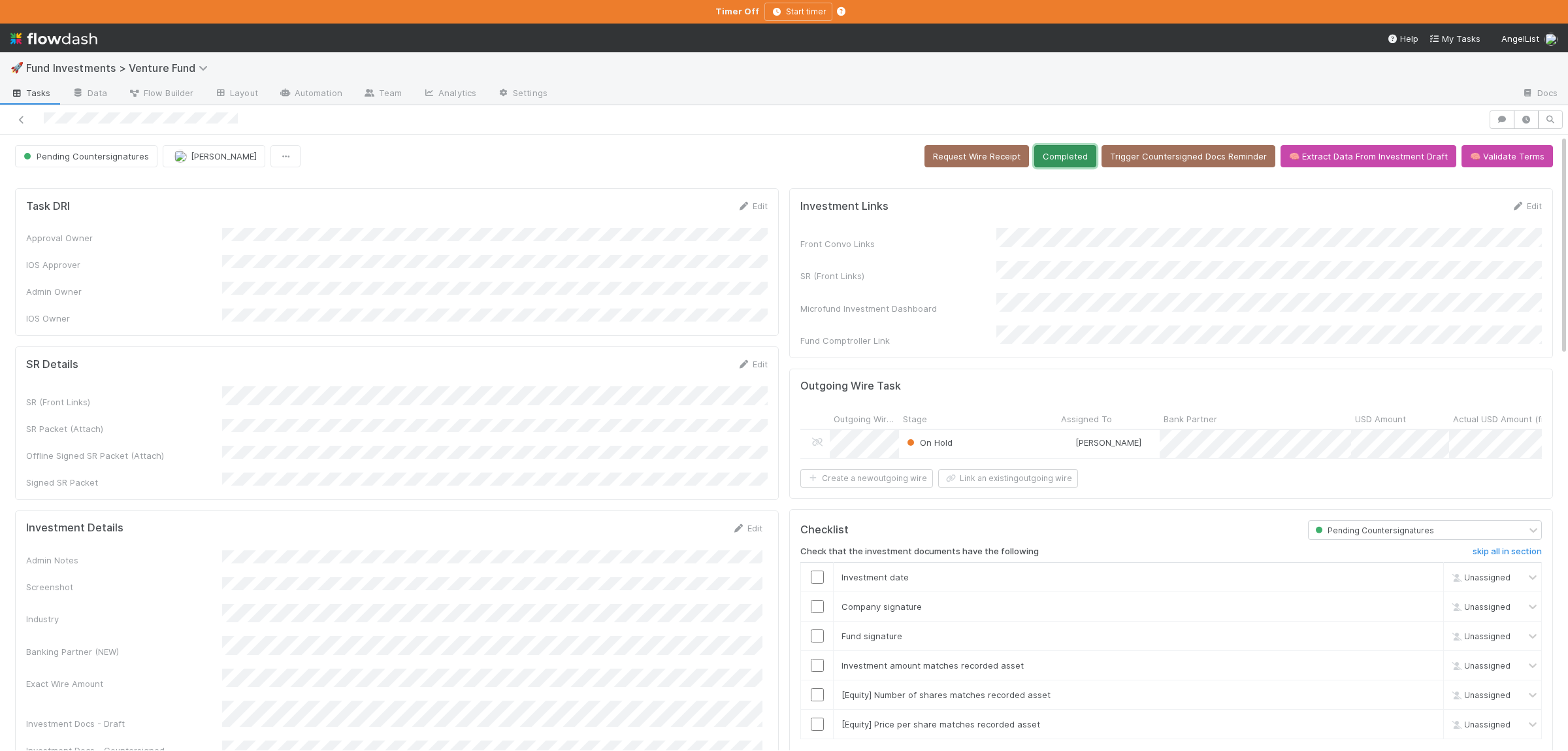
click at [1082, 164] on button "Completed" at bounding box center [1065, 156] width 62 height 22
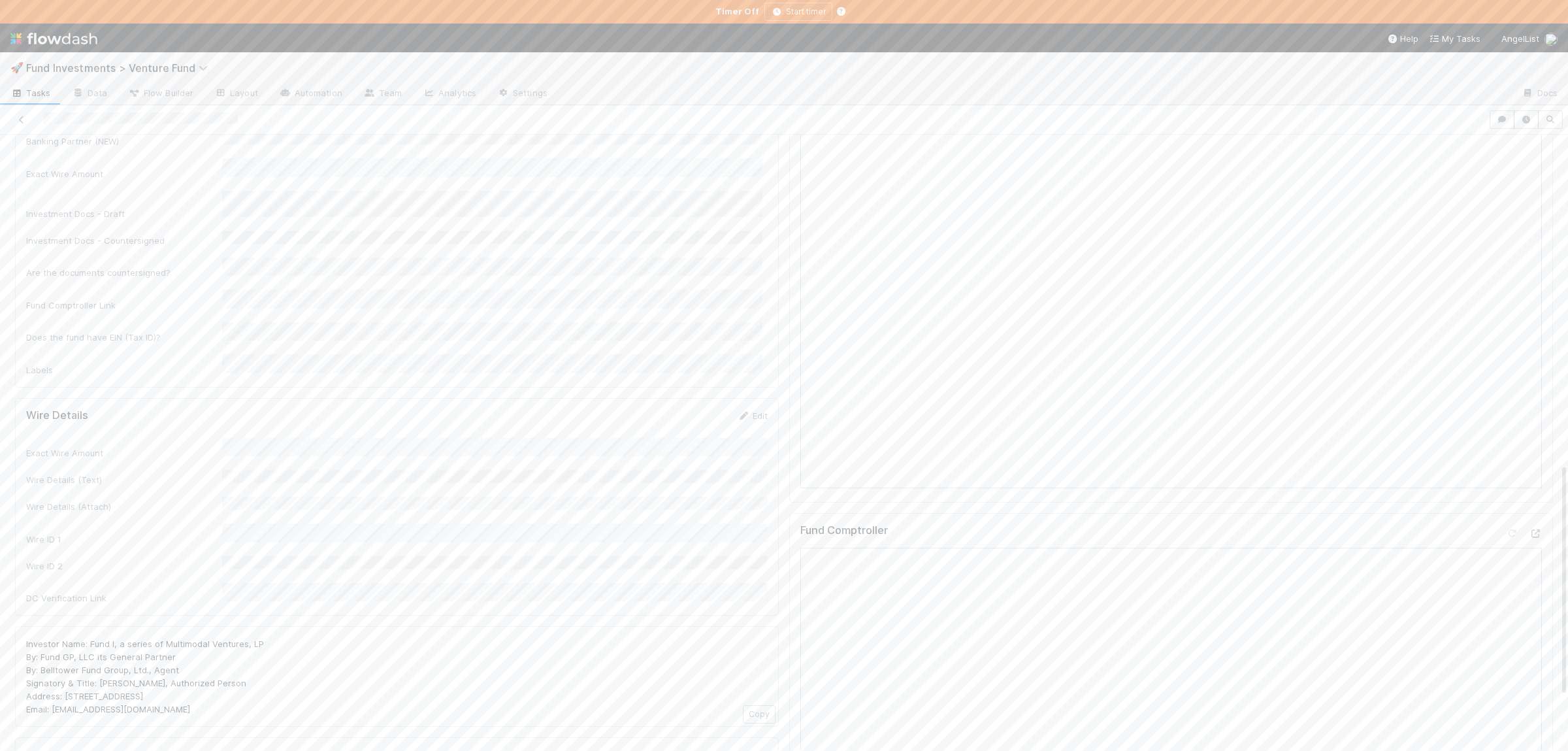
scroll to position [866, 0]
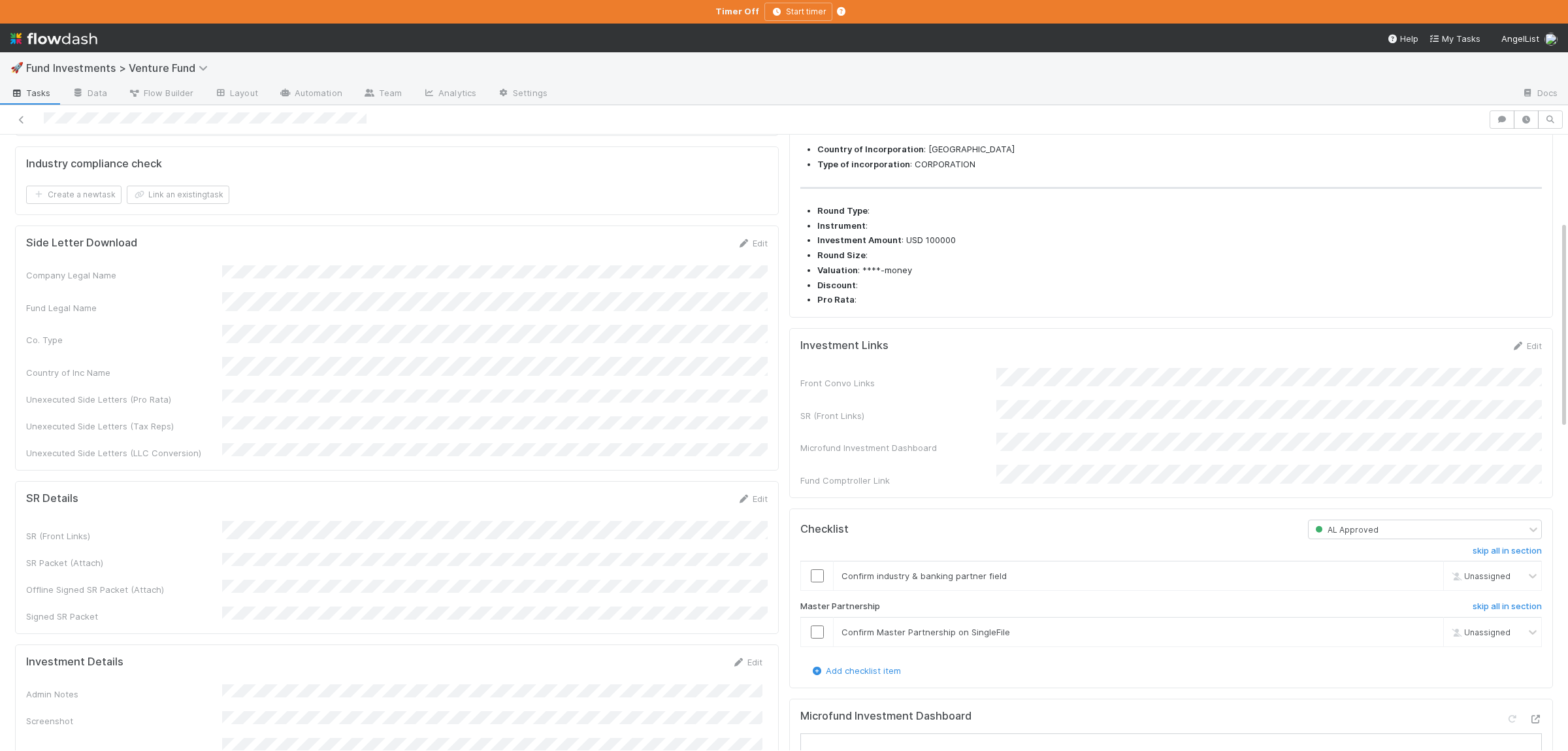
scroll to position [255, 0]
click at [822, 581] on input "checkbox" at bounding box center [817, 574] width 13 height 13
click at [818, 638] on input "checkbox" at bounding box center [817, 631] width 13 height 13
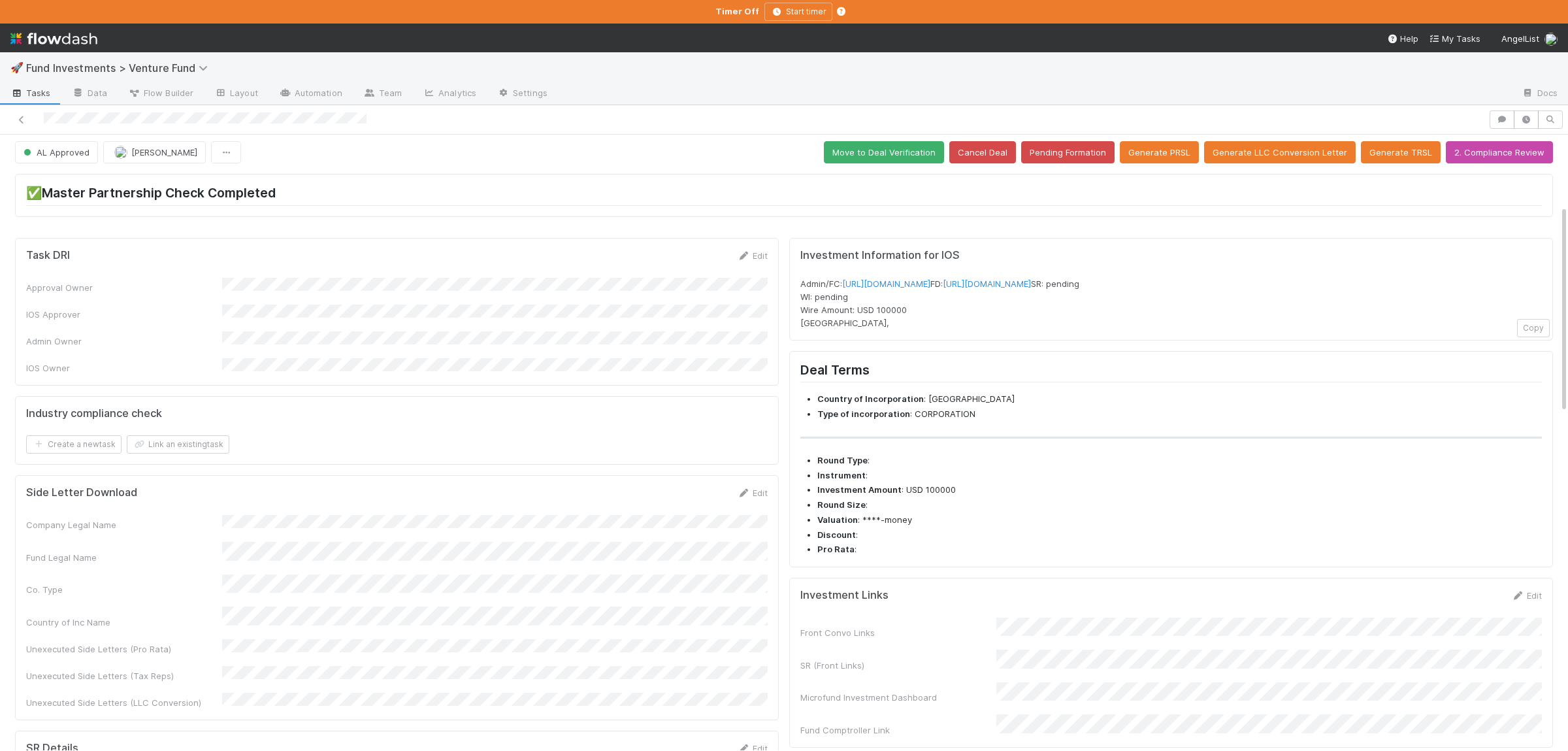
scroll to position [0, 0]
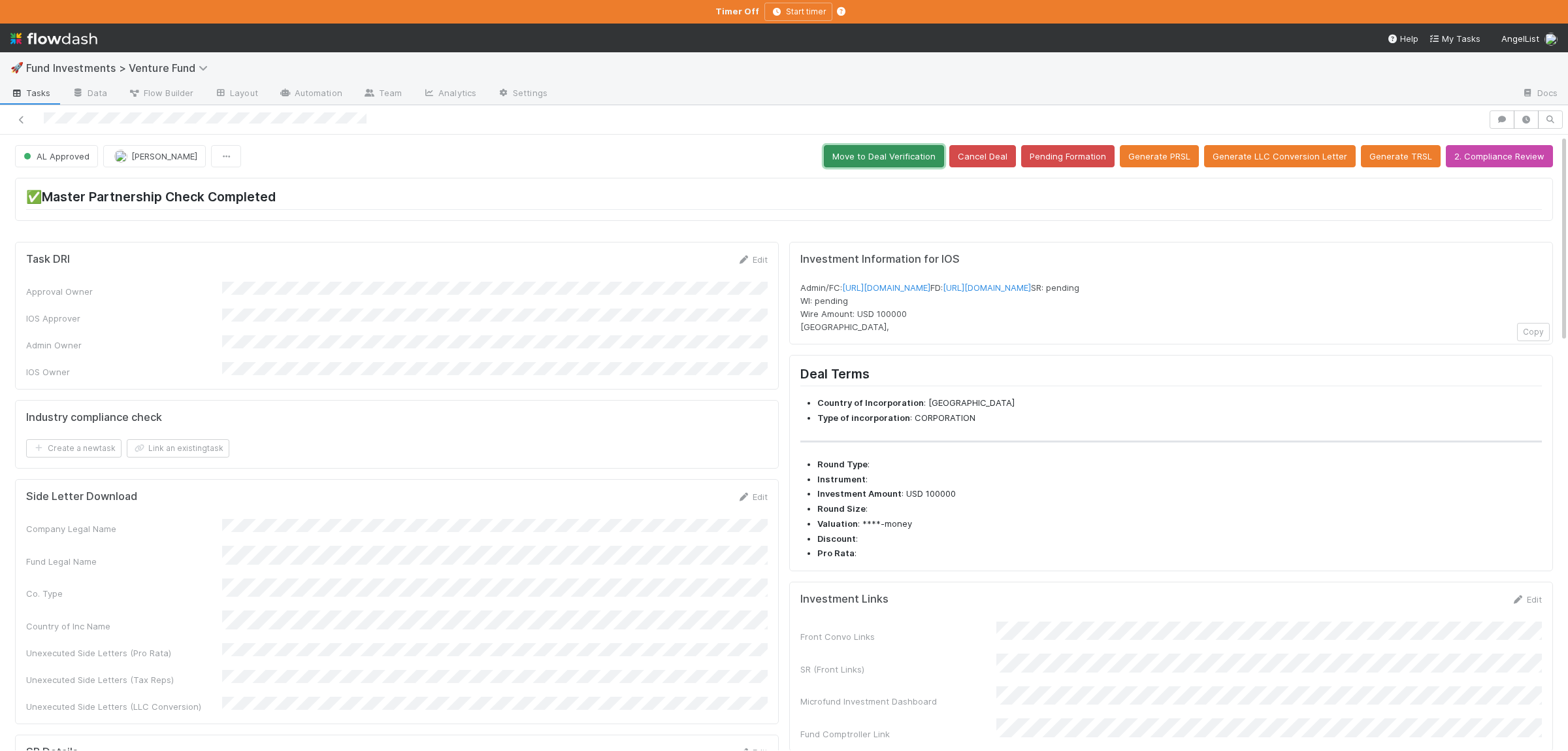
click at [917, 153] on button "Move to Deal Verification" at bounding box center [884, 156] width 120 height 22
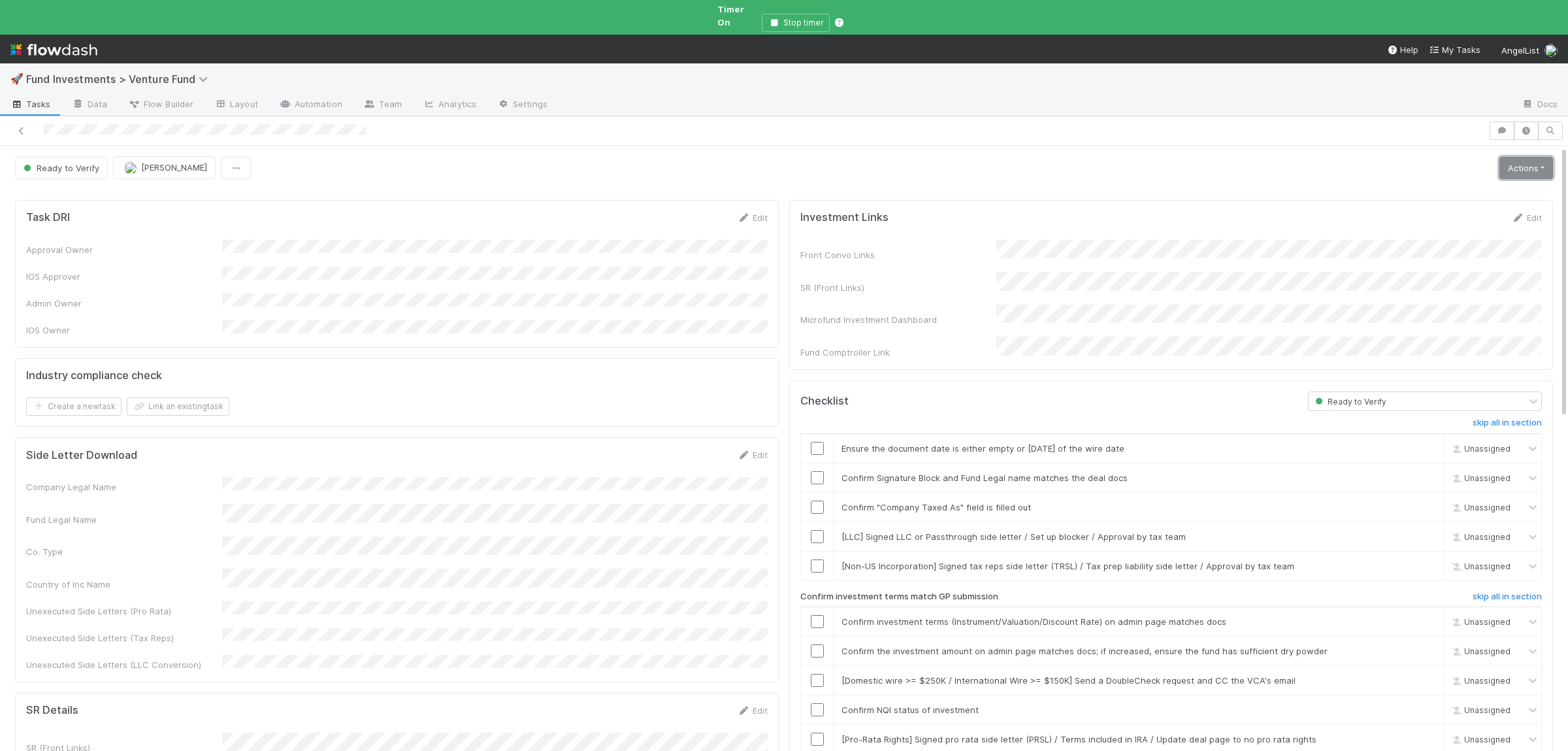
click at [1518, 162] on link "Actions" at bounding box center [1526, 168] width 54 height 22
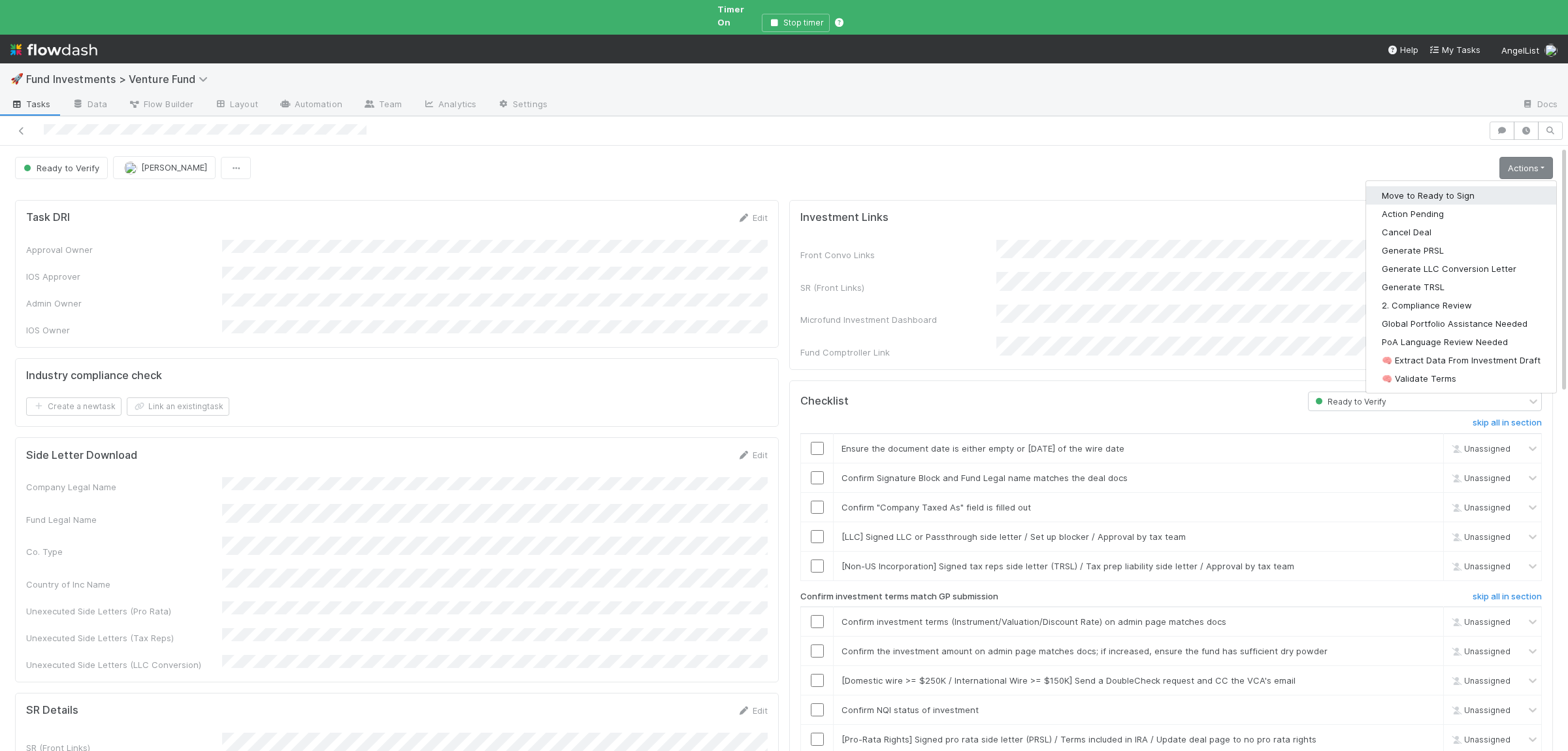
click at [1427, 186] on button "Move to Ready to Sign" at bounding box center [1461, 195] width 190 height 18
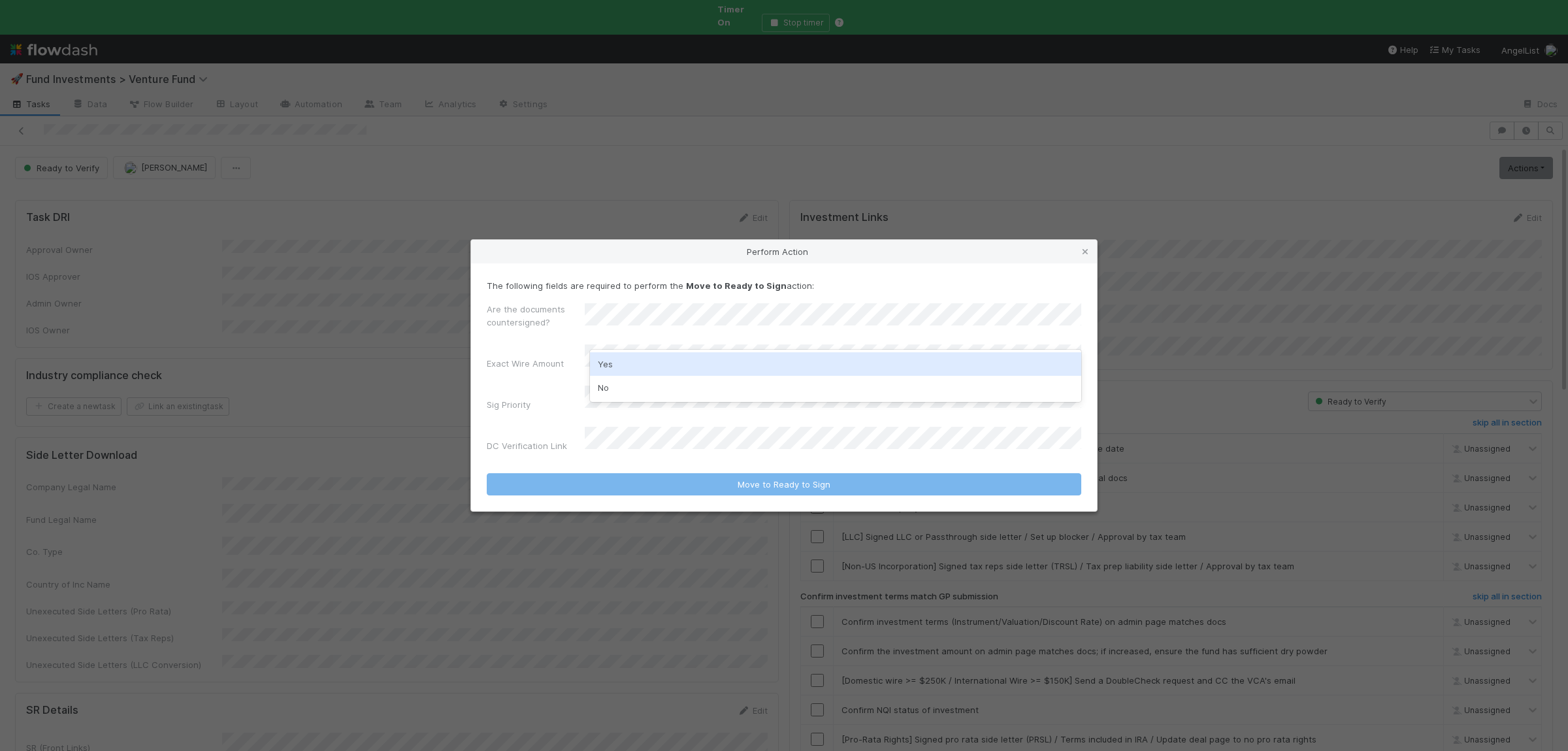
click at [653, 362] on div "Yes" at bounding box center [835, 364] width 491 height 24
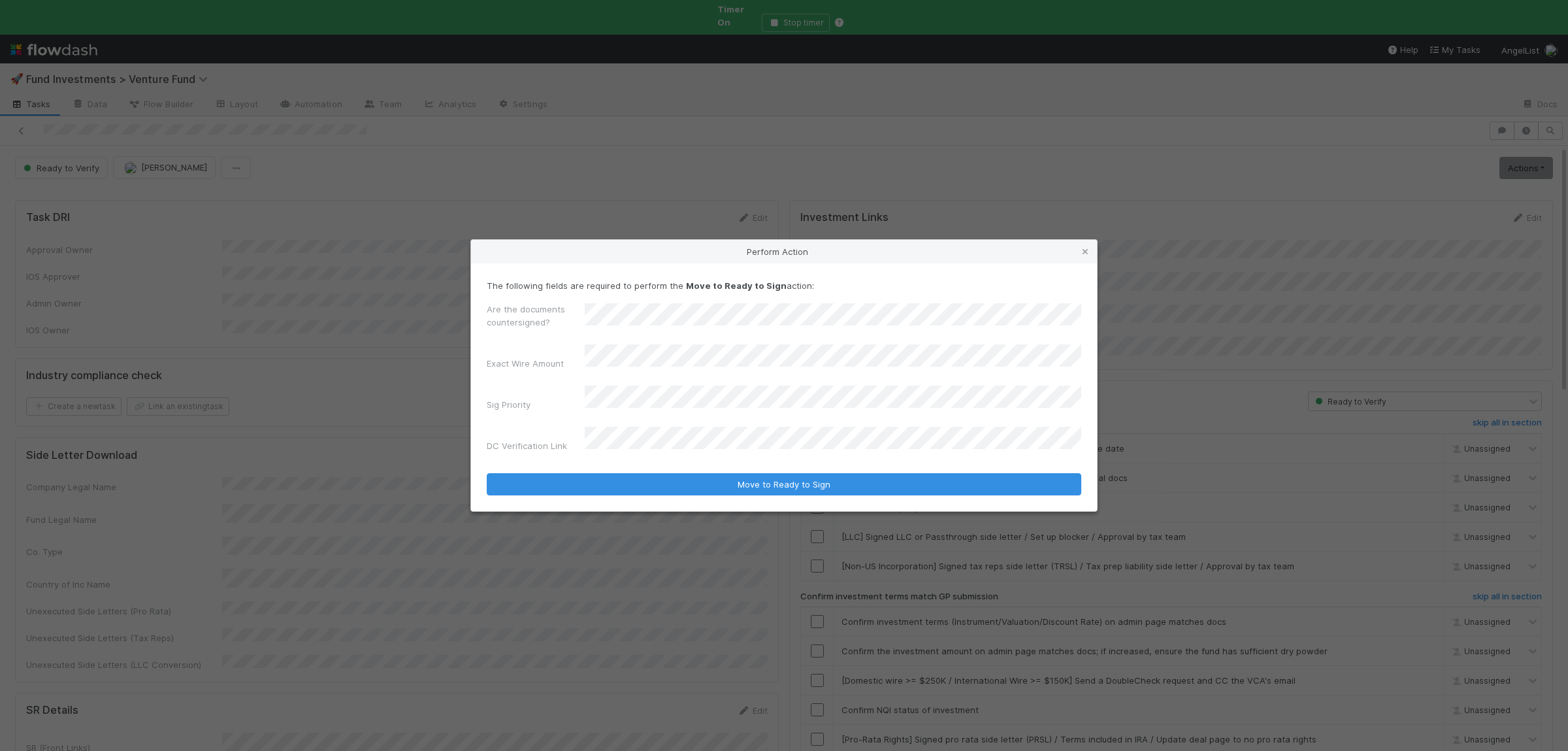
click at [516, 398] on label"] "Sig Priority" at bounding box center [509, 404] width 44 height 13
click at [681, 455] on div "No" at bounding box center [835, 456] width 491 height 24
click at [683, 447] on form "The following fields are required to perform the Move to Ready to Sign action: …" at bounding box center [784, 388] width 595 height 217
click at [487, 473] on button "Move to Ready to Sign" at bounding box center [784, 484] width 595 height 22
